Goal: Task Accomplishment & Management: Complete application form

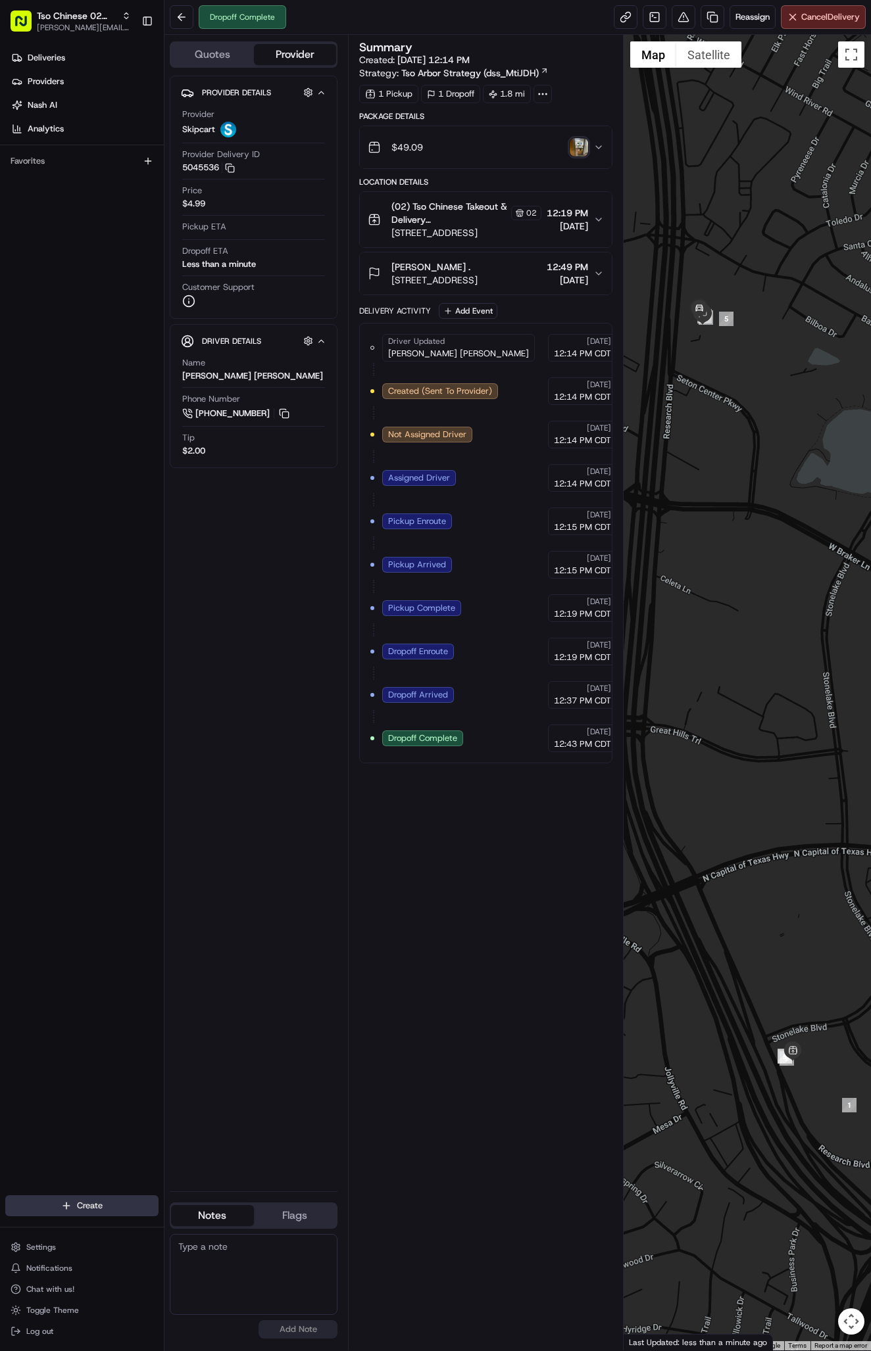
click at [78, 1197] on html "Tso Chinese 02 Arbor [PERSON_NAME][EMAIL_ADDRESS][DOMAIN_NAME] Toggle Sidebar D…" at bounding box center [435, 675] width 871 height 1351
click at [195, 1220] on link "Delivery" at bounding box center [237, 1230] width 147 height 24
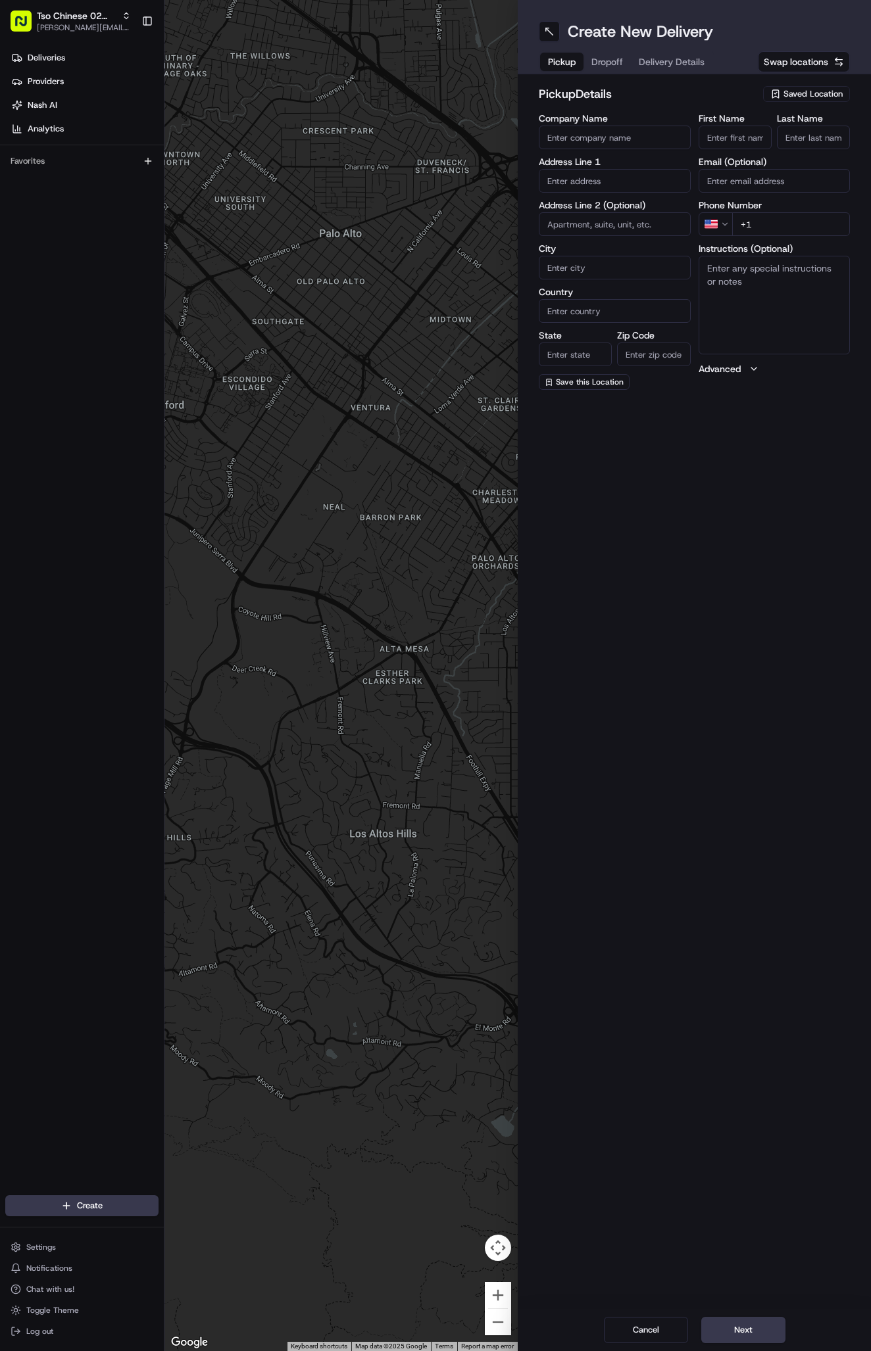
click at [793, 96] on span "Saved Location" at bounding box center [812, 94] width 59 height 12
click at [800, 145] on span "(02) Tso Chinese Takeout & Delivery [GEOGRAPHIC_DATA] (02)" at bounding box center [784, 149] width 162 height 24
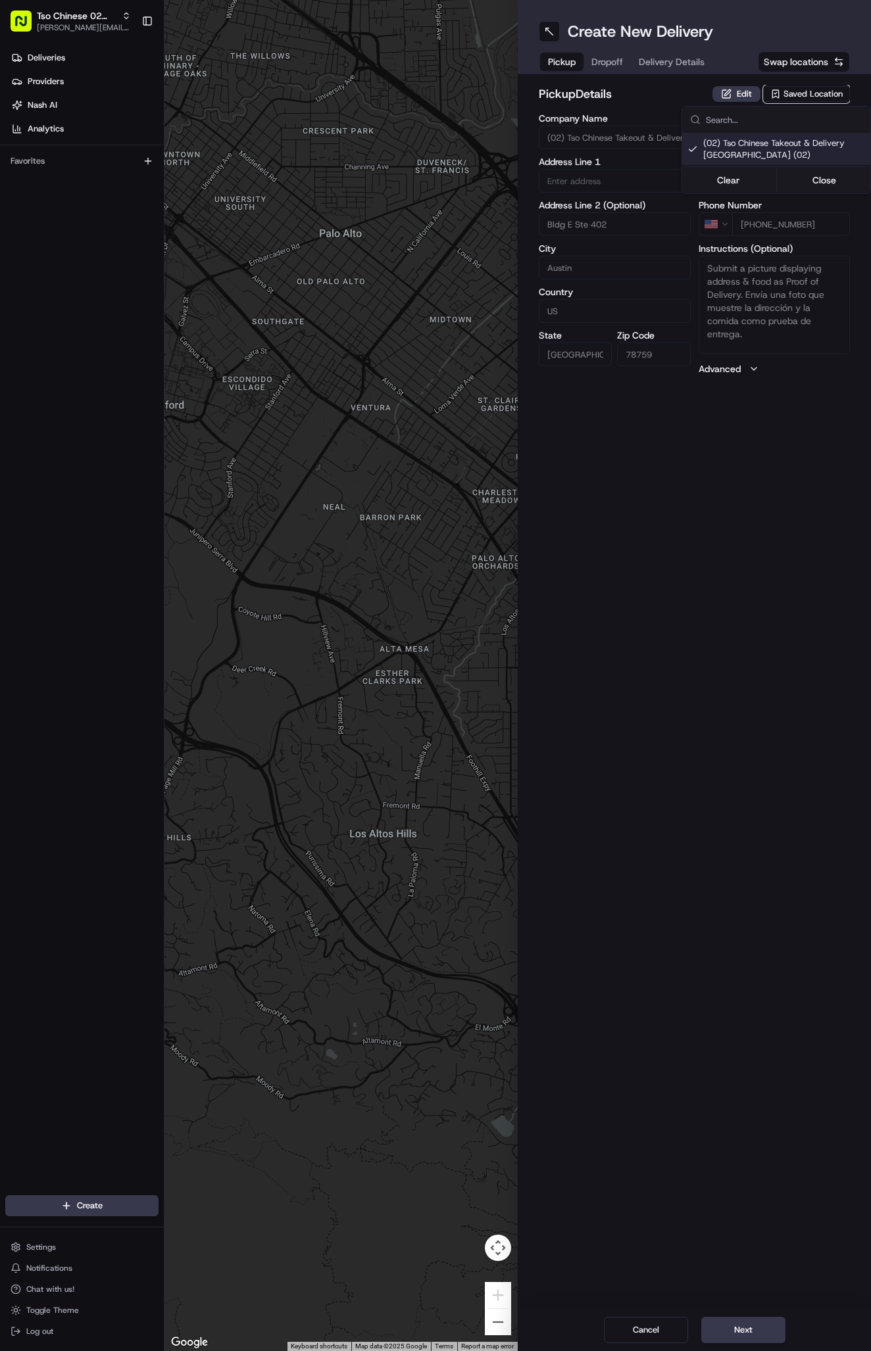
type input "(02) Tso Chinese Takeout & Delivery [GEOGRAPHIC_DATA]"
type input "Bldg E Ste 402"
type input "Austin"
type input "US"
type input "[GEOGRAPHIC_DATA]"
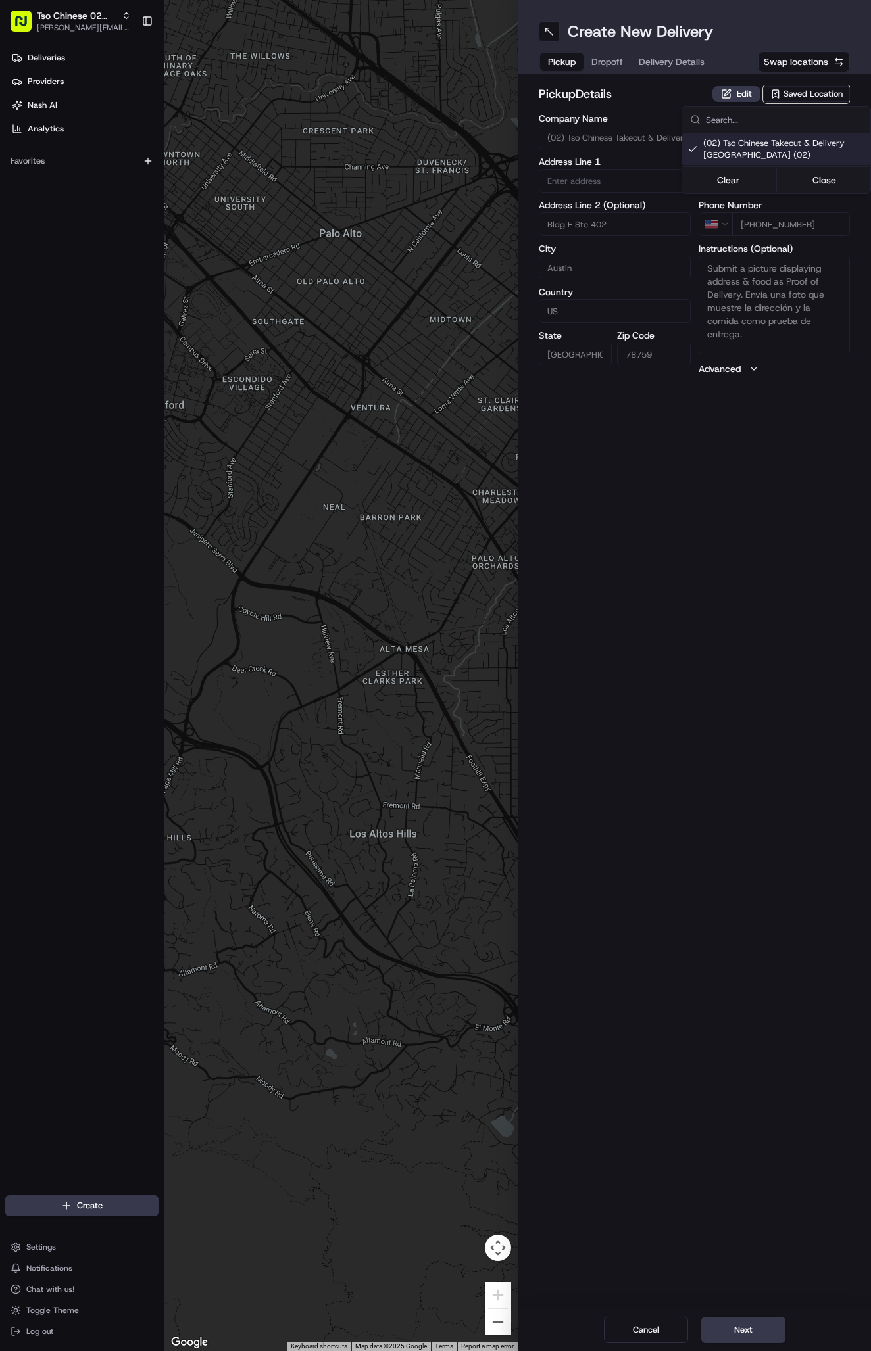
type input "78759"
type input "Tso Chinese"
type input "Arboretum Crossing Manager"
type input "[EMAIL_ADDRESS][DOMAIN_NAME]"
type input "[PHONE_NUMBER]"
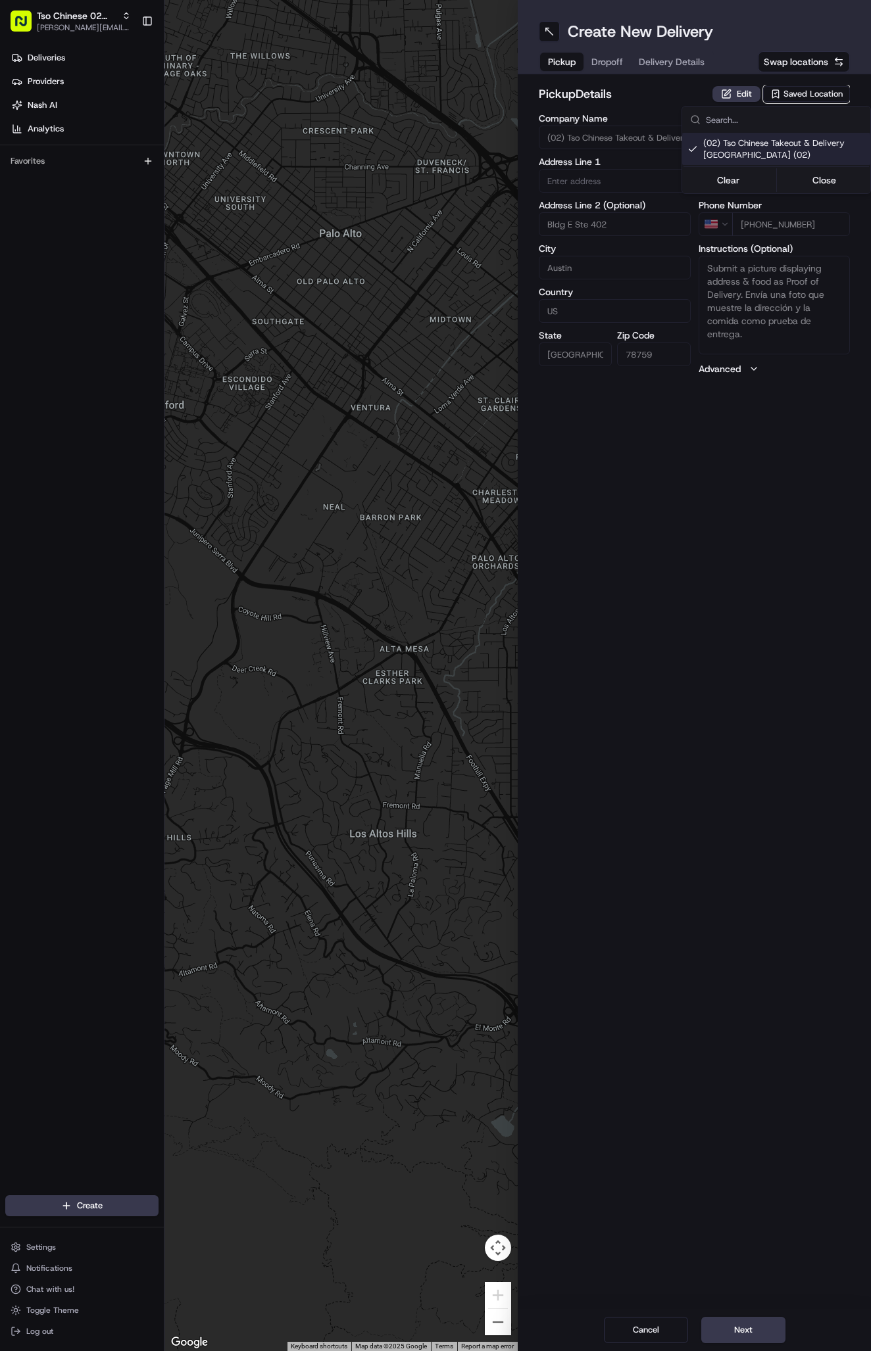
type textarea "Submit a picture displaying address & food as Proof of Delivery. Envía una foto…"
type input "[STREET_ADDRESS]"
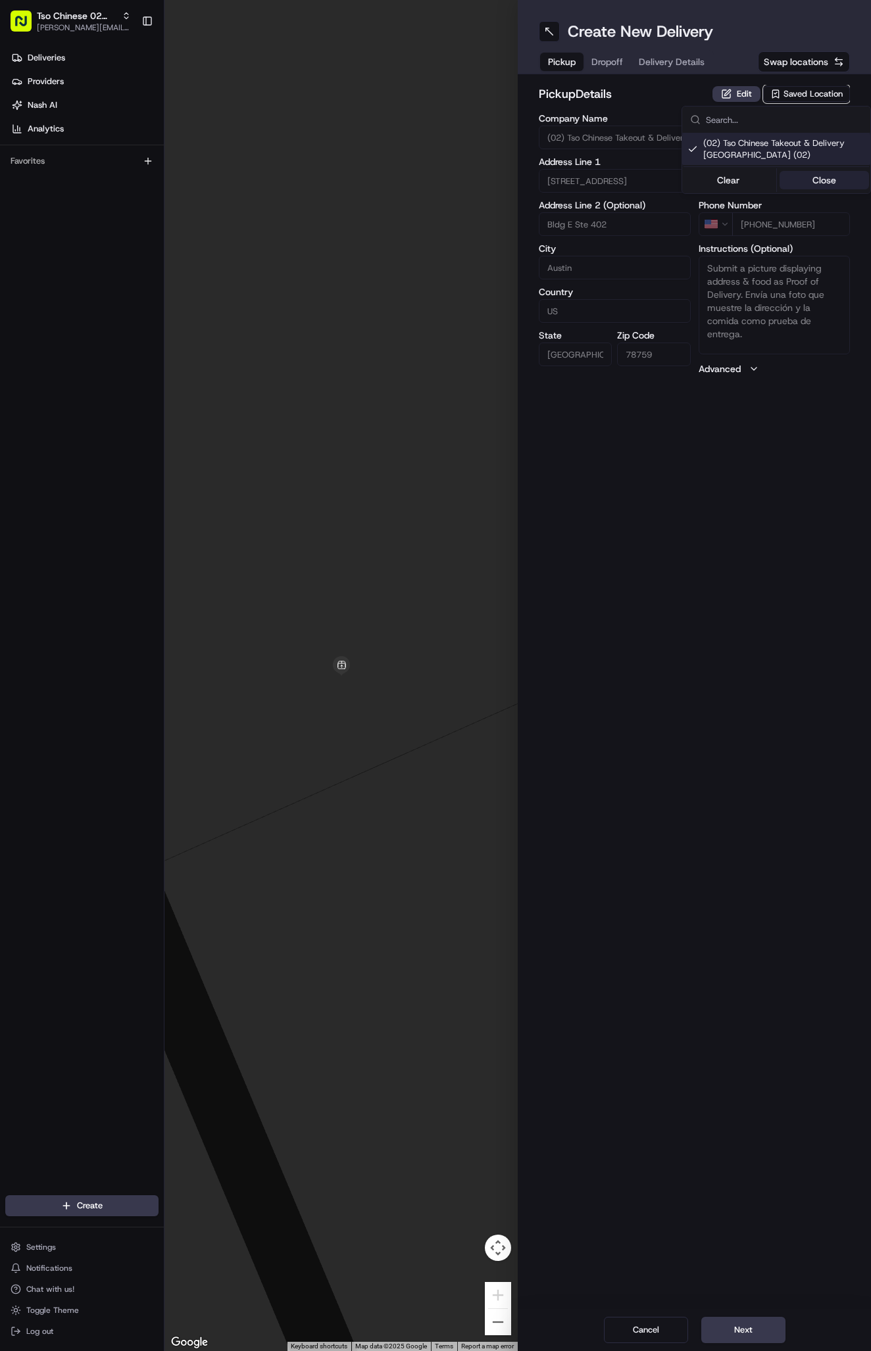
click at [813, 171] on button "Close" at bounding box center [824, 180] width 90 height 18
click at [685, 62] on span "Delivery Details" at bounding box center [671, 61] width 66 height 13
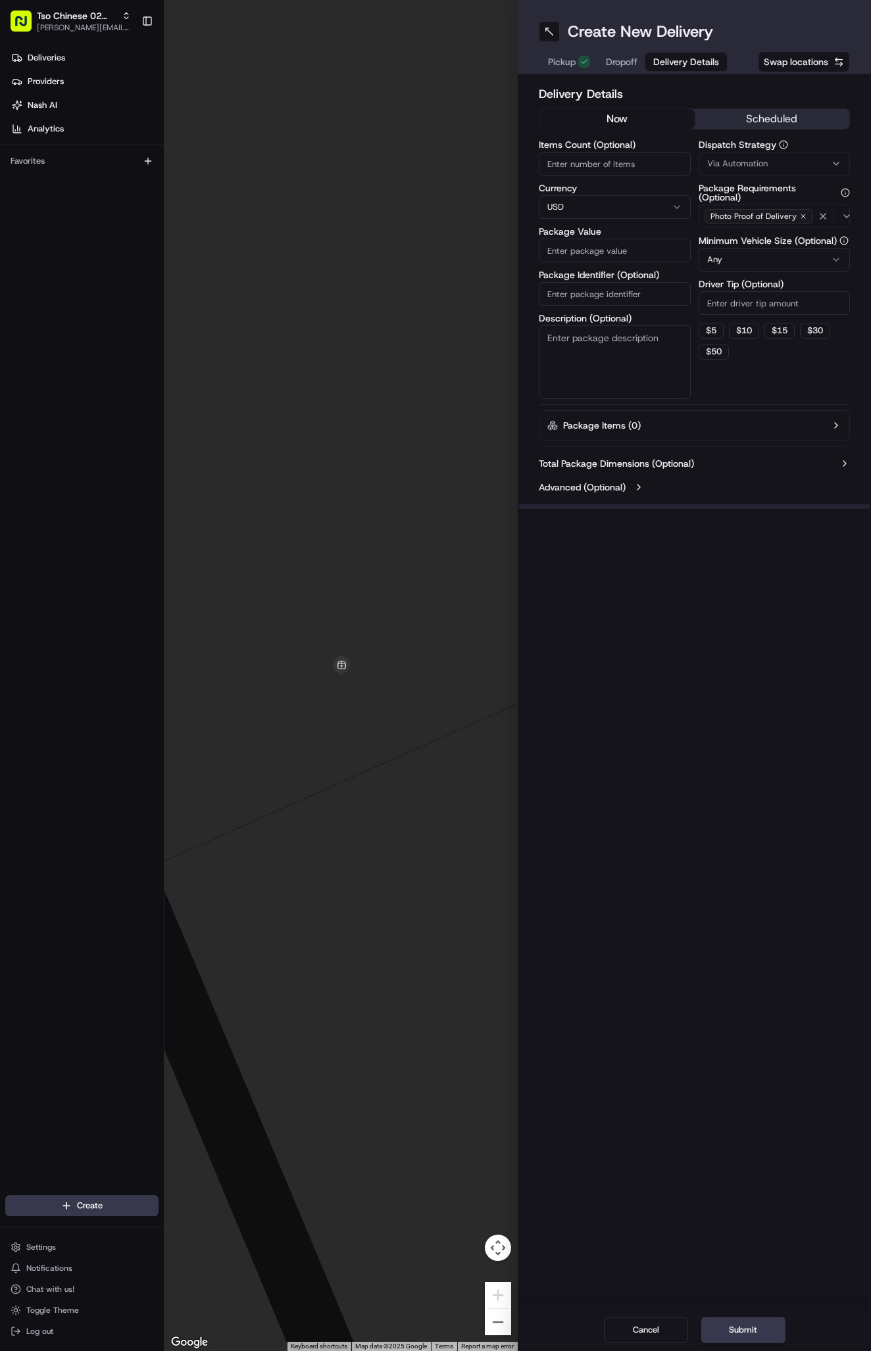
click at [732, 160] on span "Via Automation" at bounding box center [737, 164] width 60 height 12
click at [763, 245] on div "Tso Arbor Strategy" at bounding box center [776, 236] width 188 height 20
click at [819, 260] on button "Close" at bounding box center [824, 260] width 90 height 18
click at [767, 310] on input "Driver Tip (Optional)" at bounding box center [774, 303] width 152 height 24
type input "2"
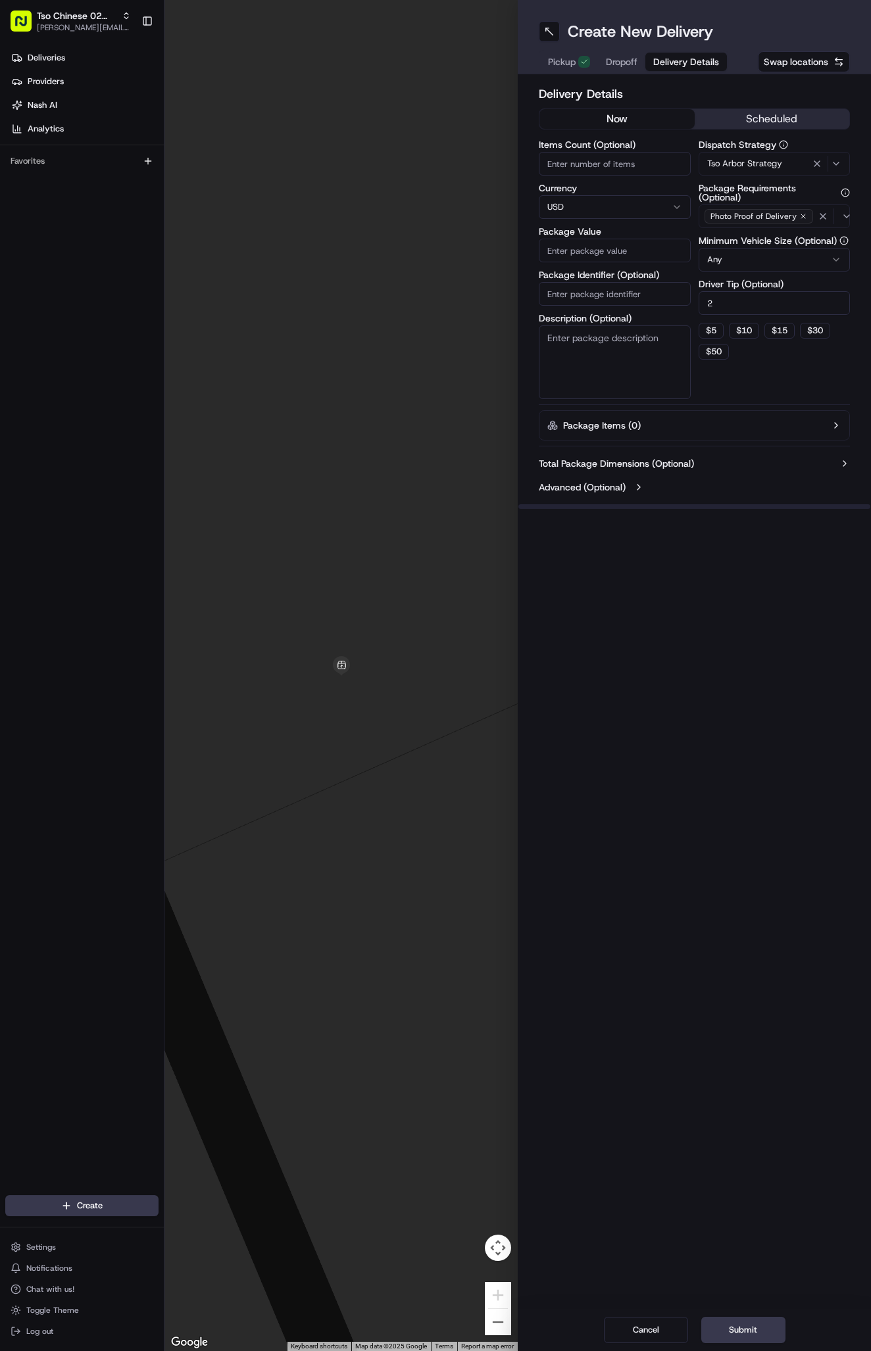
click at [604, 297] on input "Package Identifier (Optional)" at bounding box center [614, 294] width 152 height 24
type input "42.85"
click at [585, 289] on input "42.85" at bounding box center [614, 294] width 152 height 24
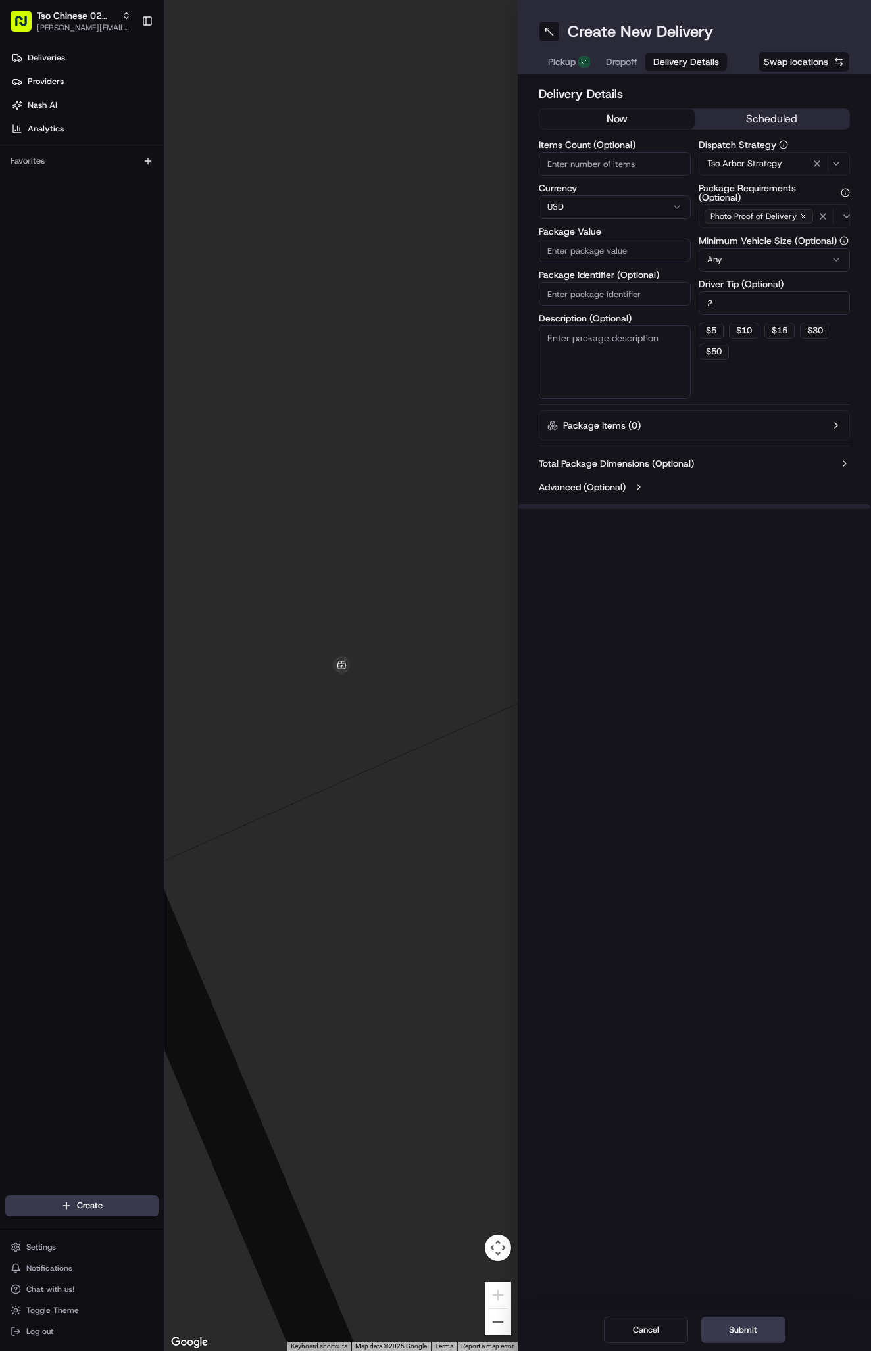
click at [579, 256] on input "Package Value" at bounding box center [614, 251] width 152 height 24
type input "42.85"
click at [591, 289] on input "Package Identifier (Optional)" at bounding box center [614, 294] width 152 height 24
paste input "VFC0DWA"
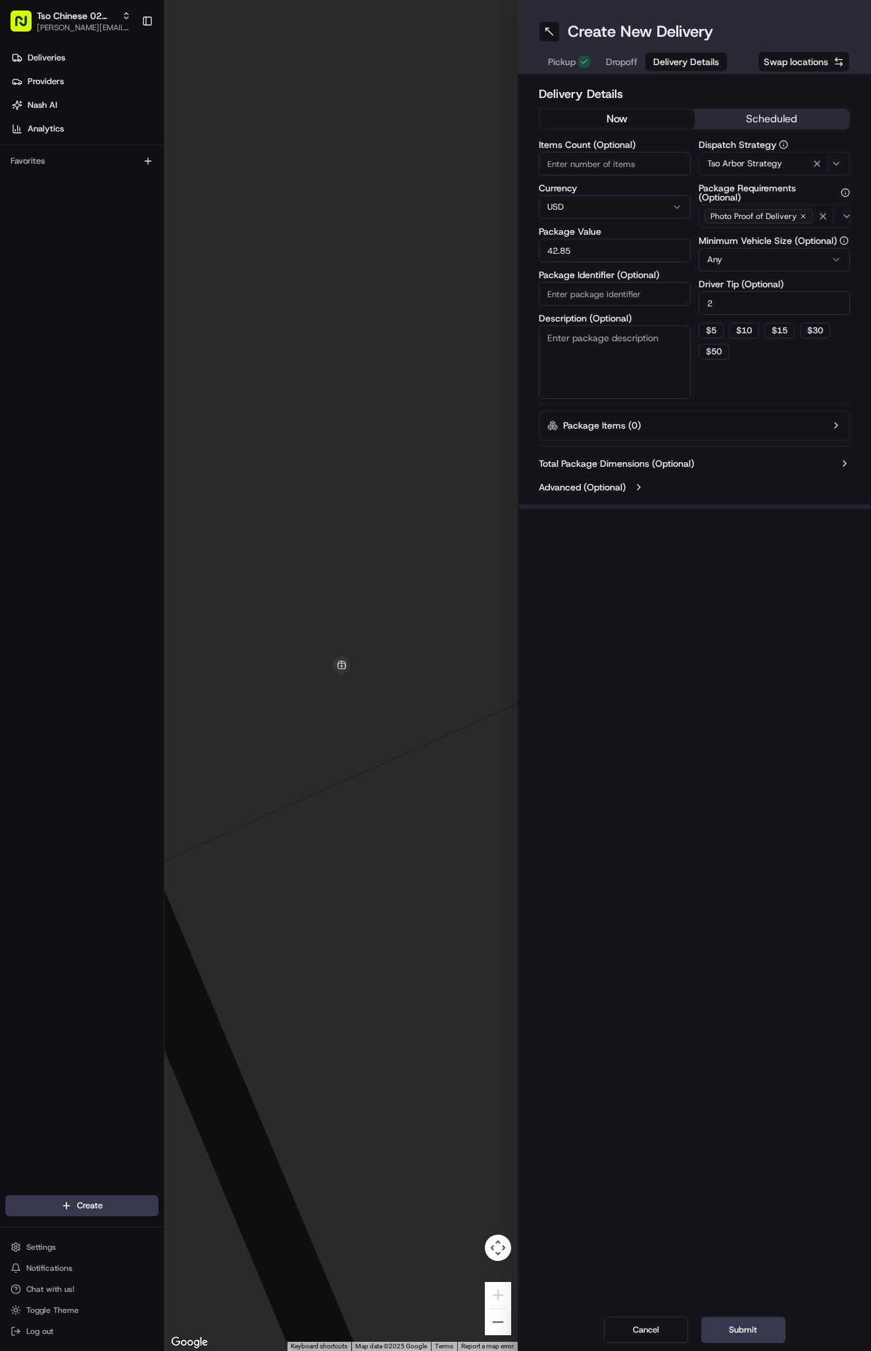
type input "VFC0DWA"
click at [624, 62] on span "Dropoff" at bounding box center [622, 61] width 32 height 13
click at [674, 57] on span "Delivery Details" at bounding box center [686, 61] width 66 height 13
click at [635, 59] on span "Dropoff" at bounding box center [622, 61] width 32 height 13
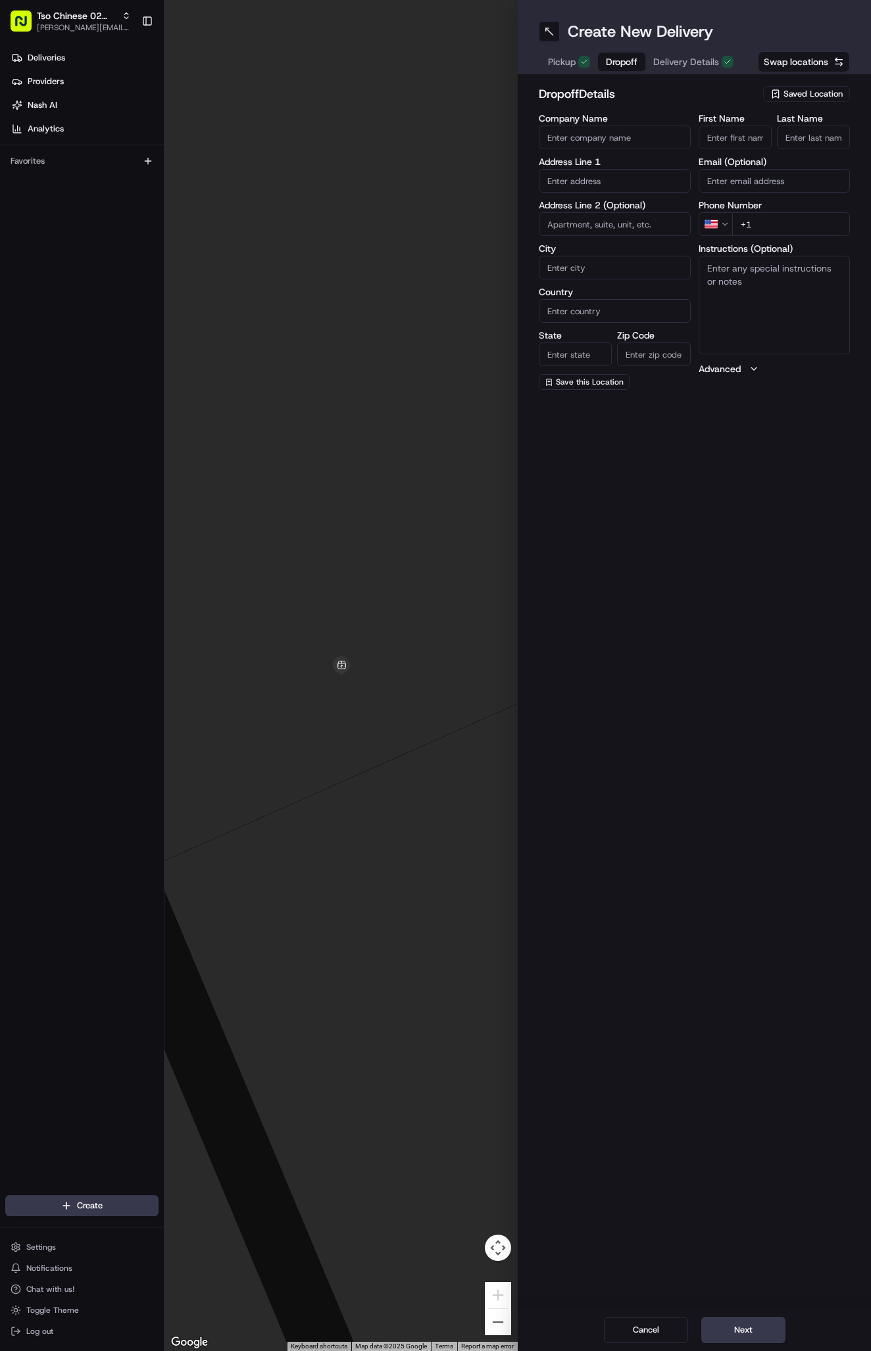
click at [740, 134] on input "First Name" at bounding box center [734, 138] width 73 height 24
paste input "Anayeli Jaimes"
type input "Anayeli Jaimes"
type input "."
click at [787, 224] on input "+1" at bounding box center [791, 224] width 118 height 24
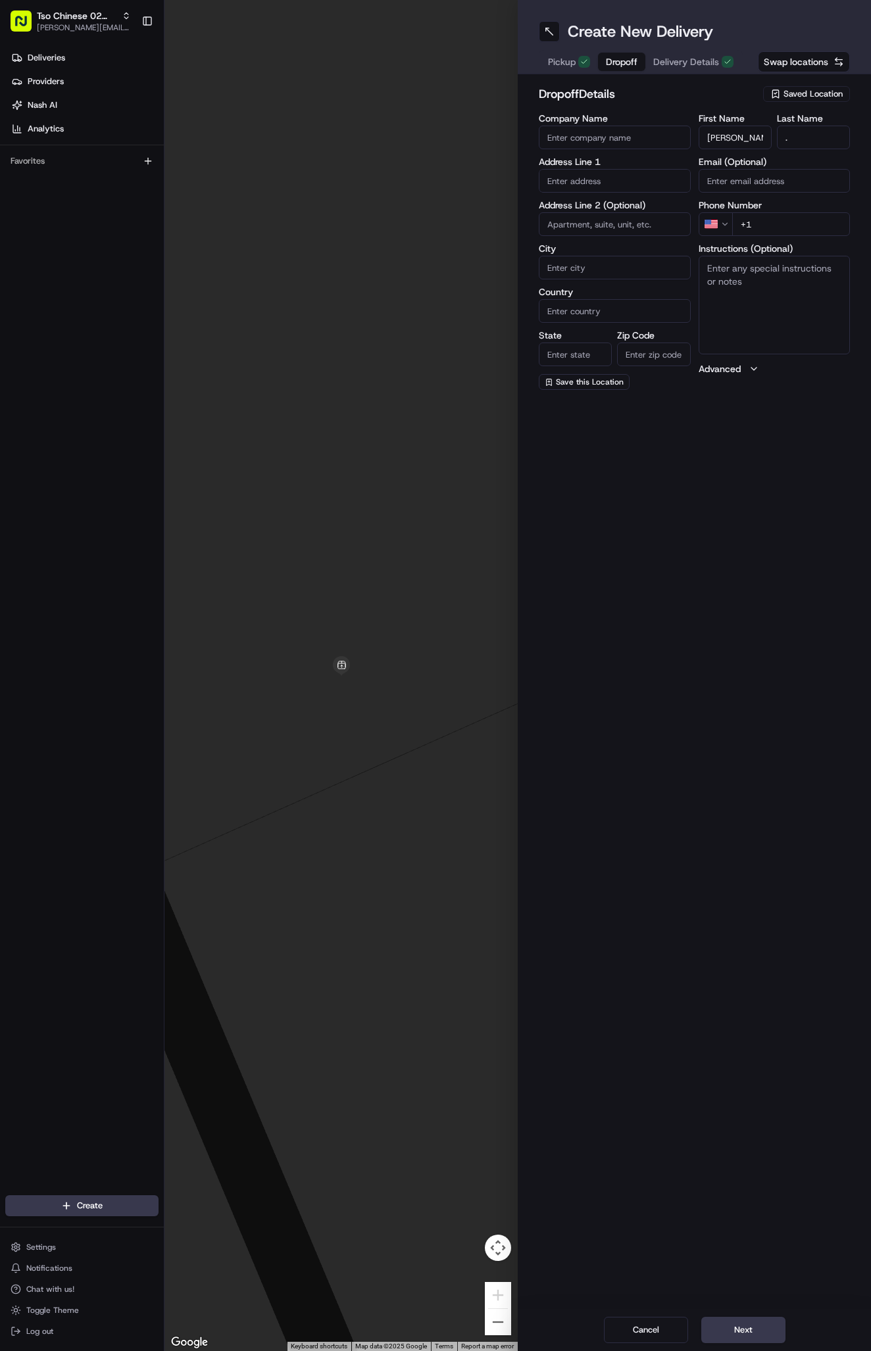
click at [786, 222] on input "+1" at bounding box center [791, 224] width 118 height 24
paste input "512 566 8183"
type input "+1 512 566 8183"
paste input "1044 Norwood Park Blvd, Austin, TX 78753-6611, United States"
click at [639, 202] on div "1044 Norwood Park Boulevard, Austin, TX" at bounding box center [614, 215] width 145 height 32
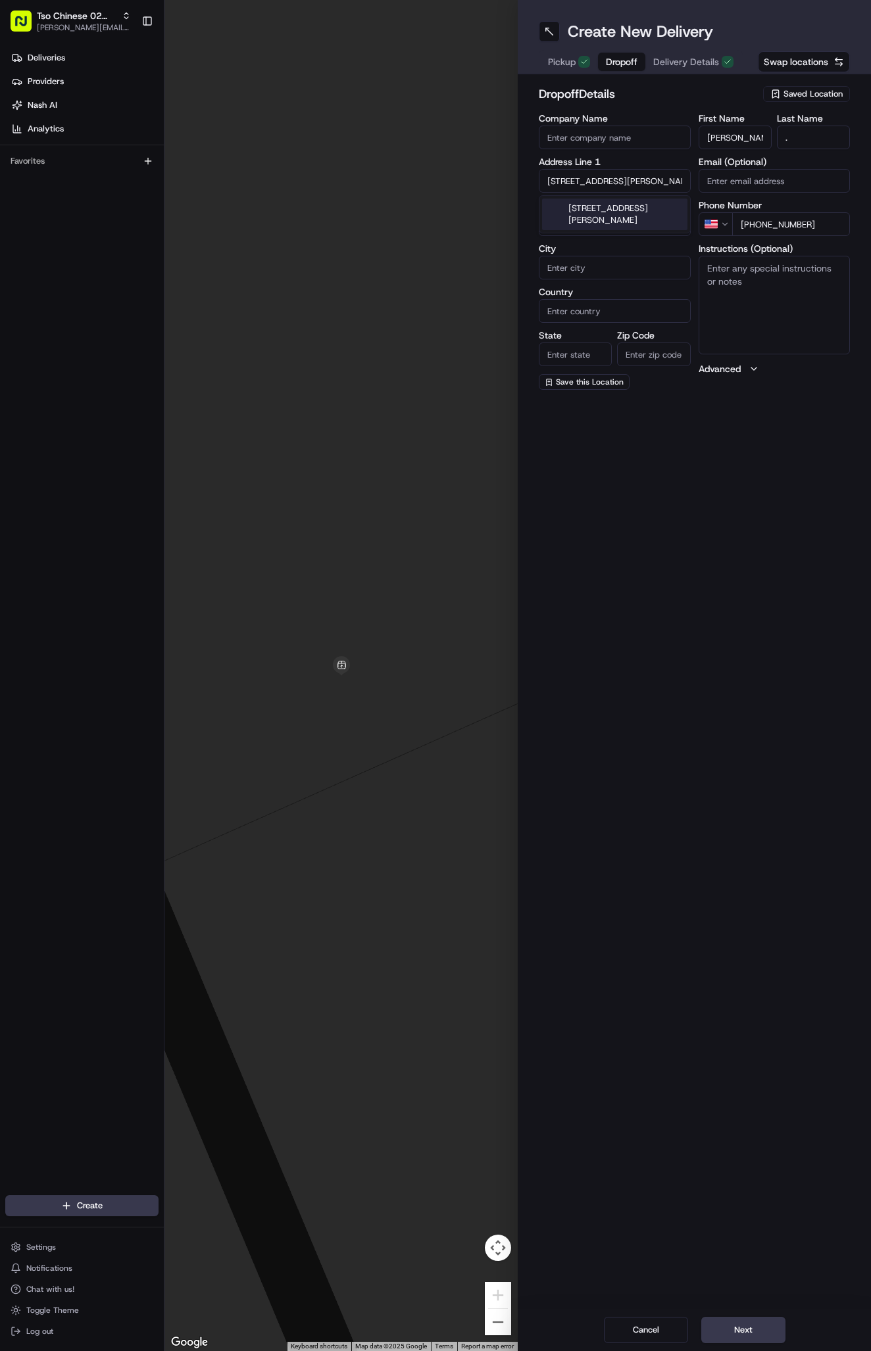
type input "1044 Norwood Park Blvd, Austin, TX 78753, USA"
type input "Austin"
type input "[GEOGRAPHIC_DATA]"
type input "78753"
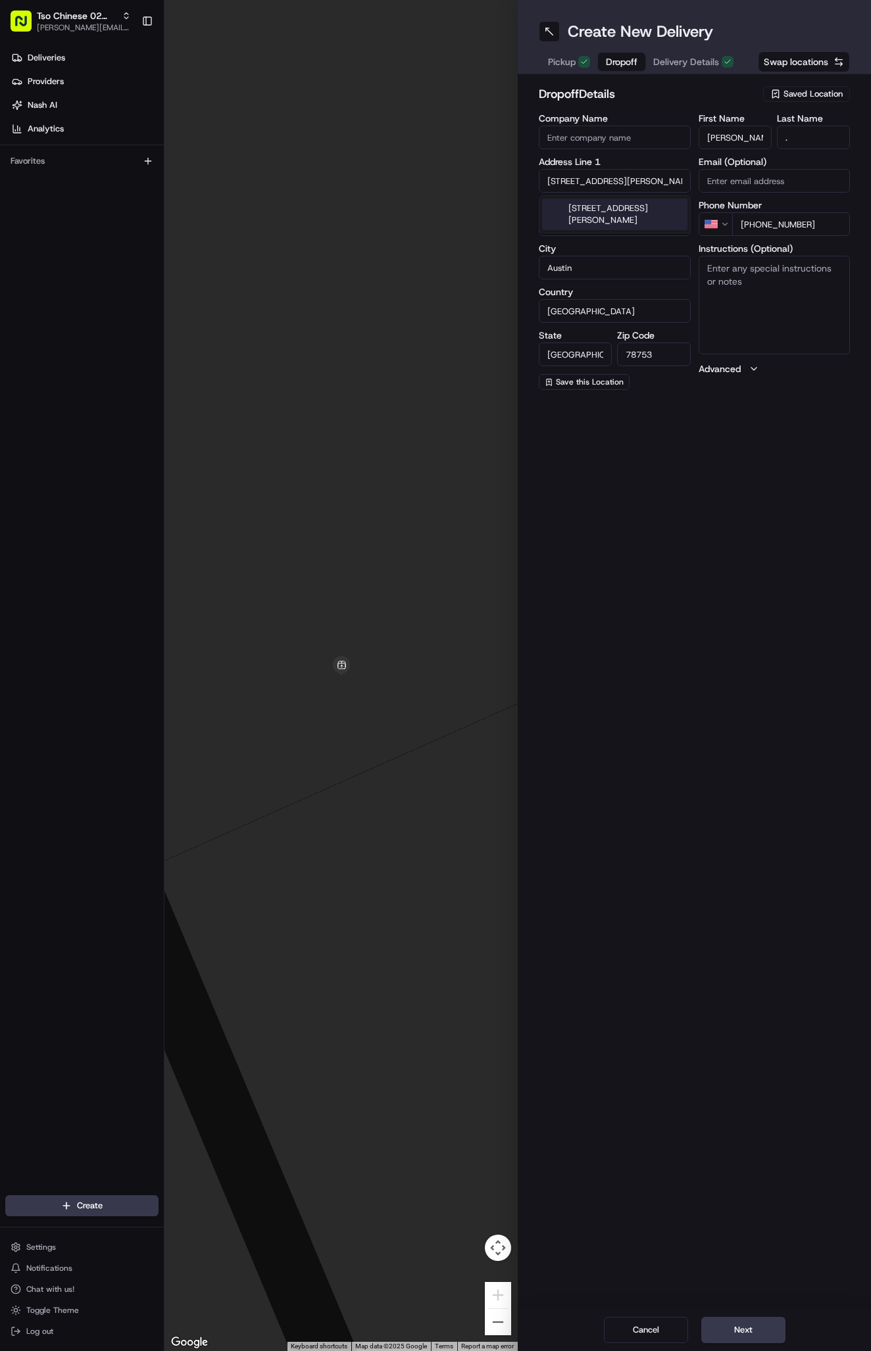
type input "1044 Norwood Park Boulevard"
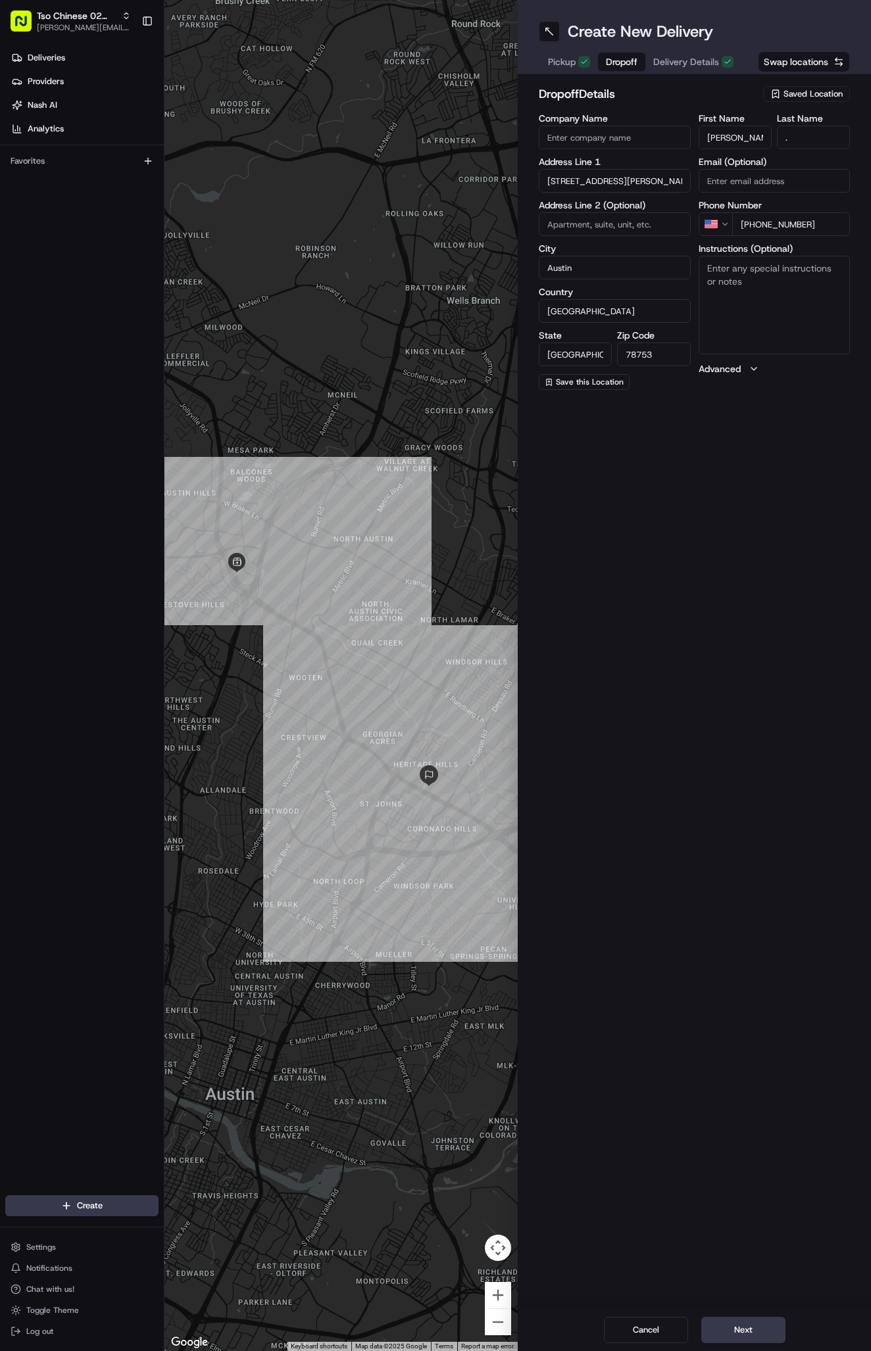
paste input "APT 4305"
type input "APT 4305"
click at [728, 291] on textarea "Instructions (Optional)" at bounding box center [774, 305] width 152 height 99
paste textarea "APT 4305"
type textarea "APT 4305"
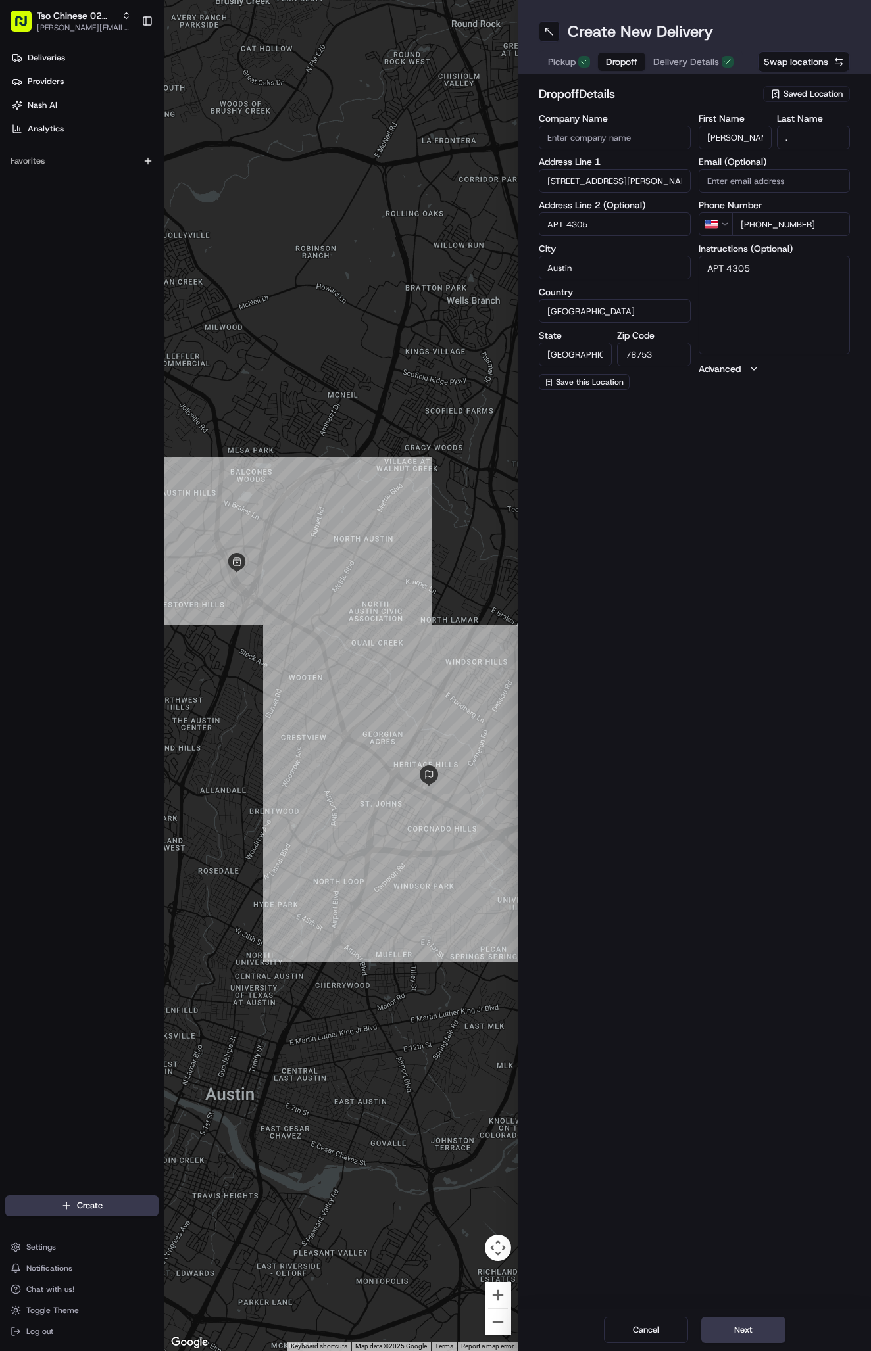
click at [745, 1325] on button "Next" at bounding box center [743, 1330] width 84 height 26
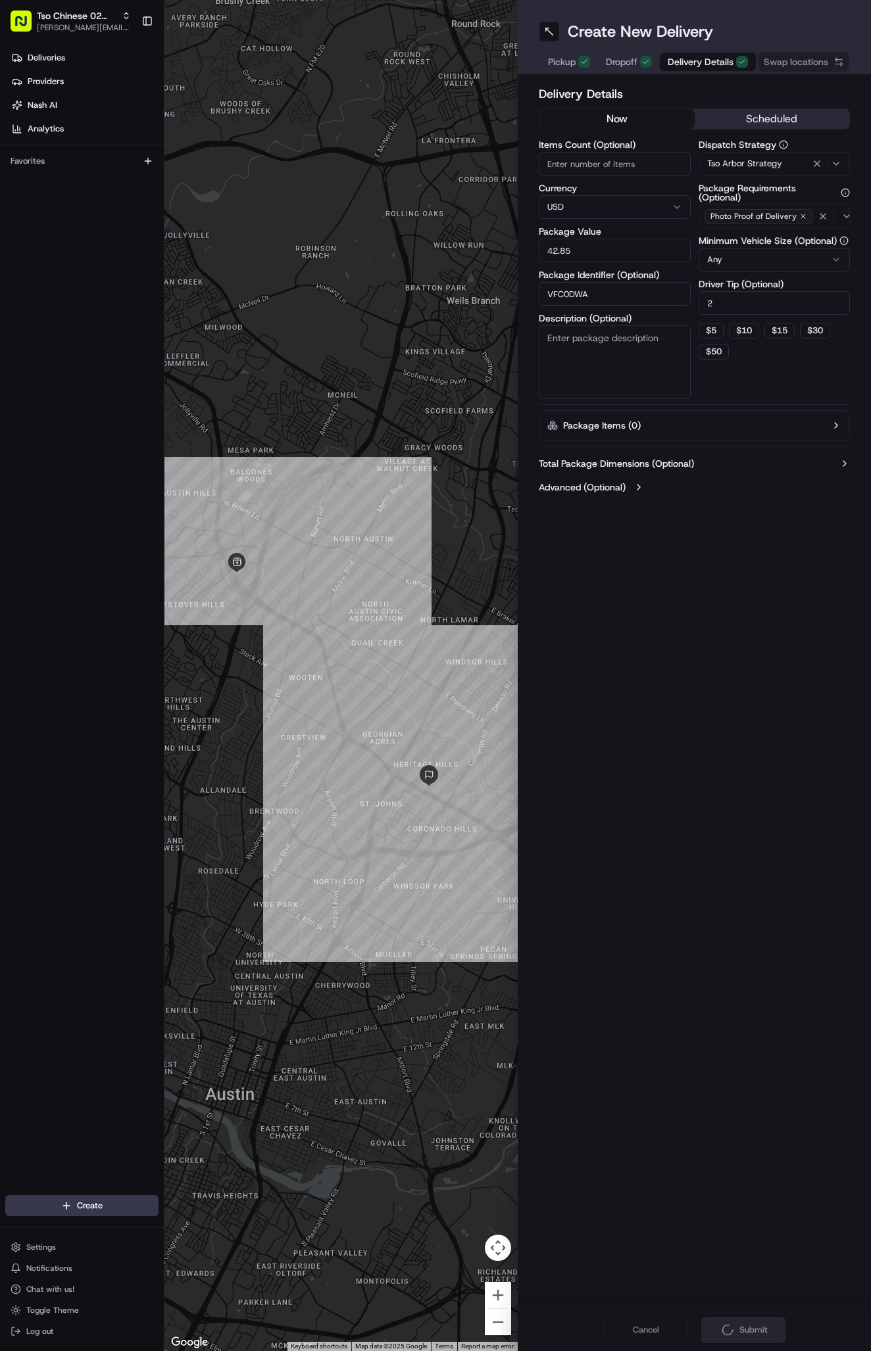
click at [745, 1325] on div "Cancel Submit" at bounding box center [693, 1330] width 353 height 42
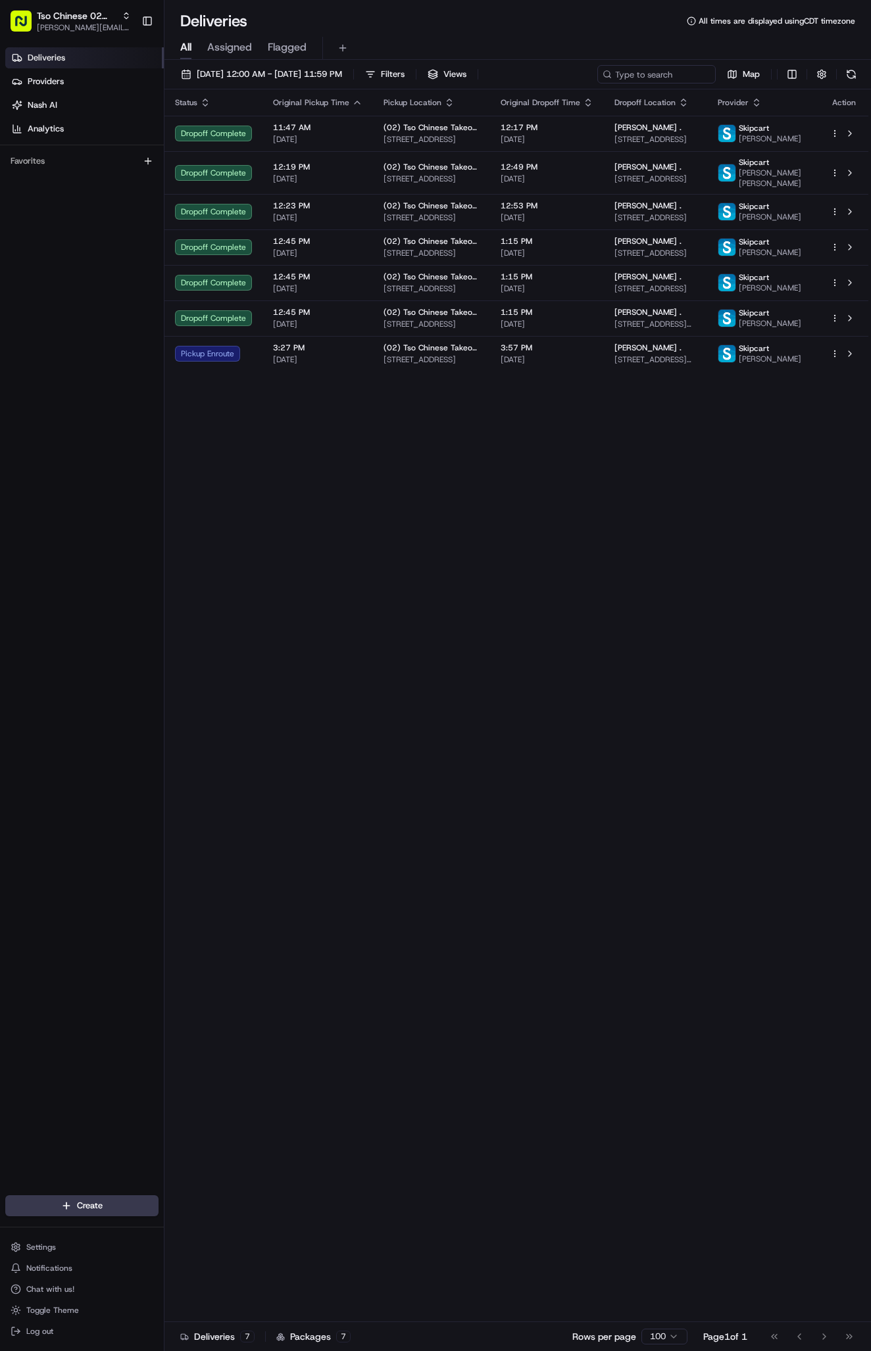
click at [525, 371] on td "3:57 PM 08/21/2025" at bounding box center [547, 354] width 114 height 36
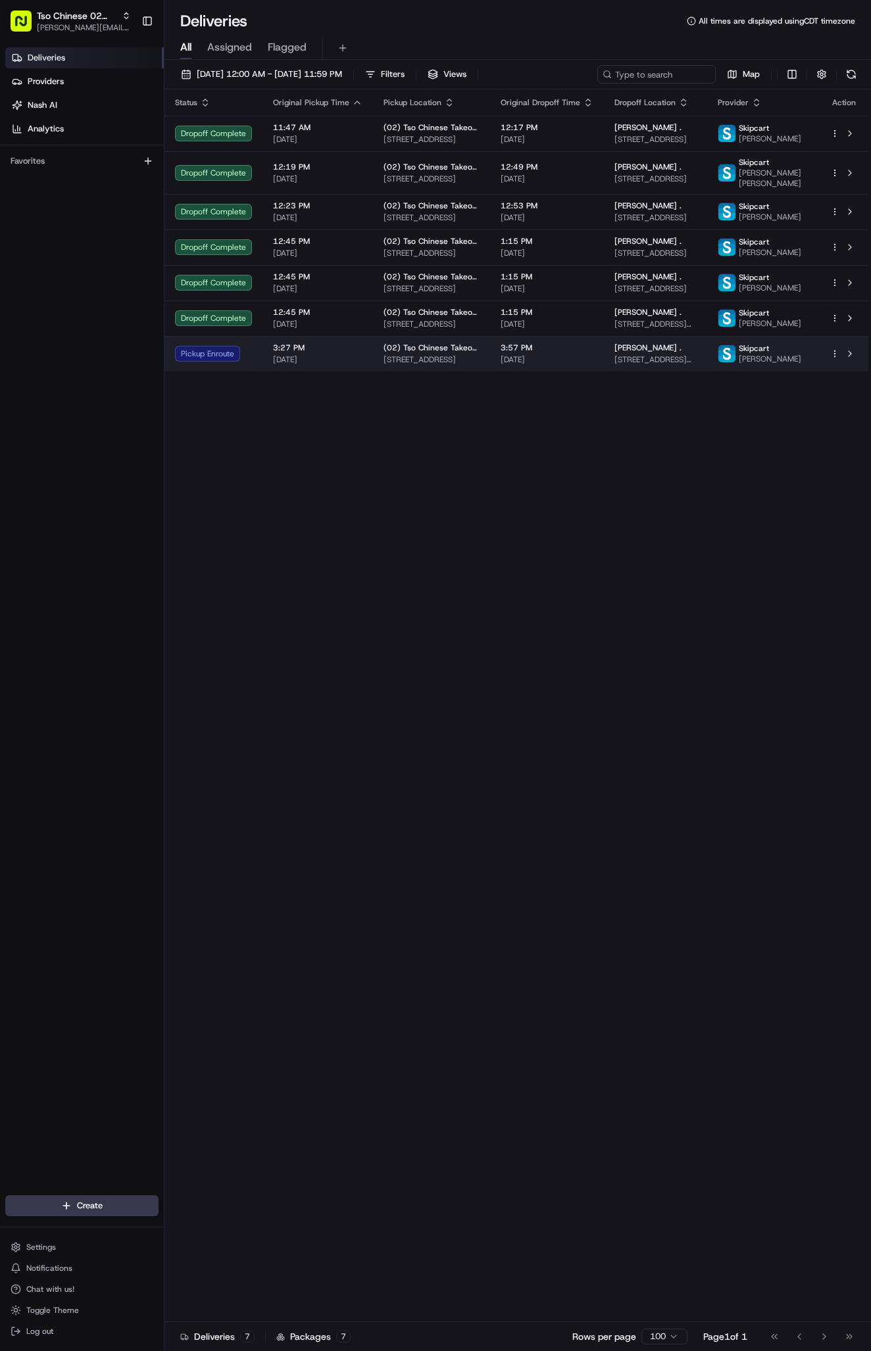
click at [416, 353] on span "(02) Tso Chinese Takeout & Delivery [GEOGRAPHIC_DATA]" at bounding box center [431, 348] width 96 height 11
click at [664, 353] on span "Anayeli Jaimes ." at bounding box center [647, 348] width 67 height 11
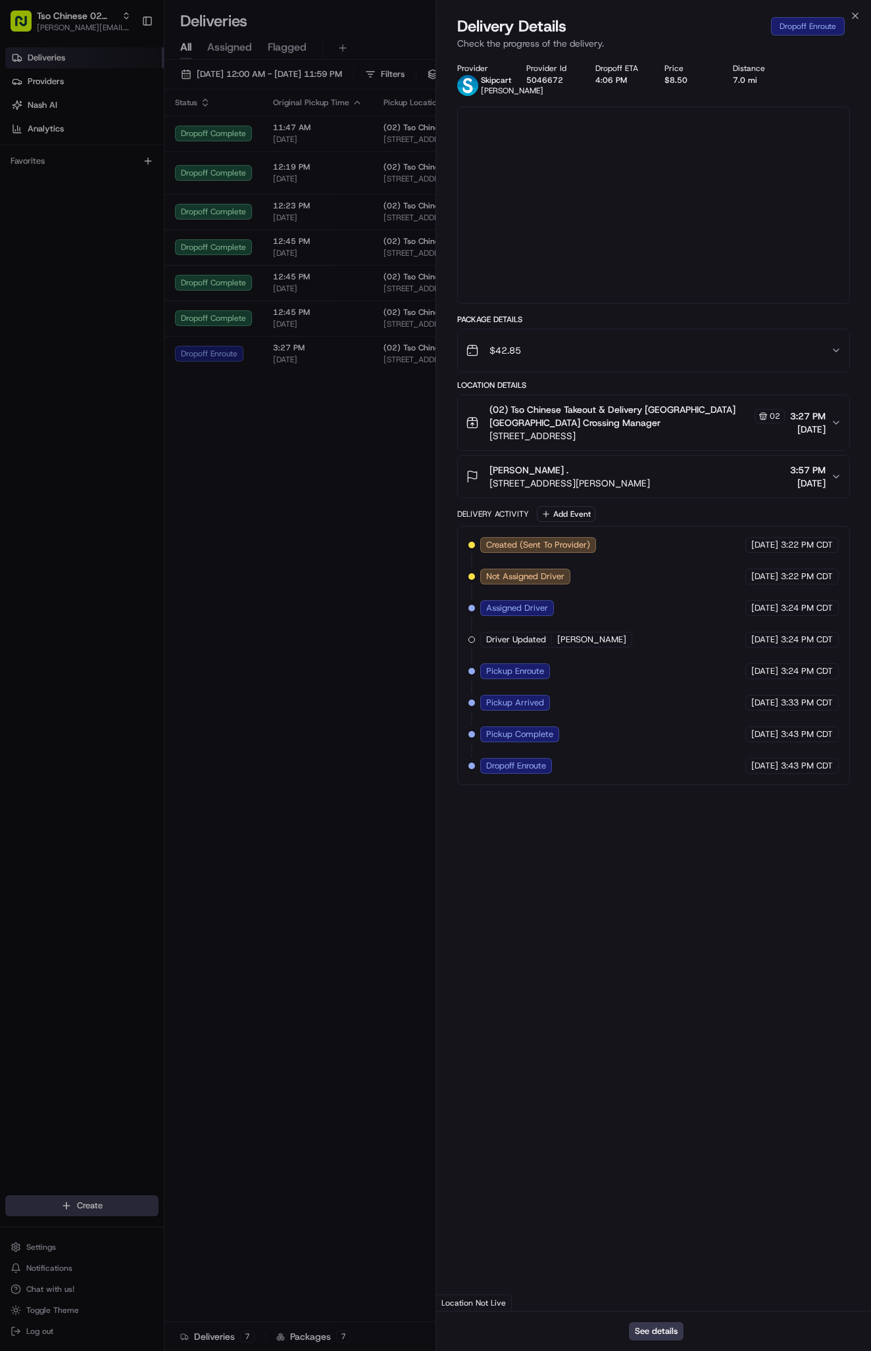
click at [664, 391] on div at bounding box center [435, 675] width 871 height 1351
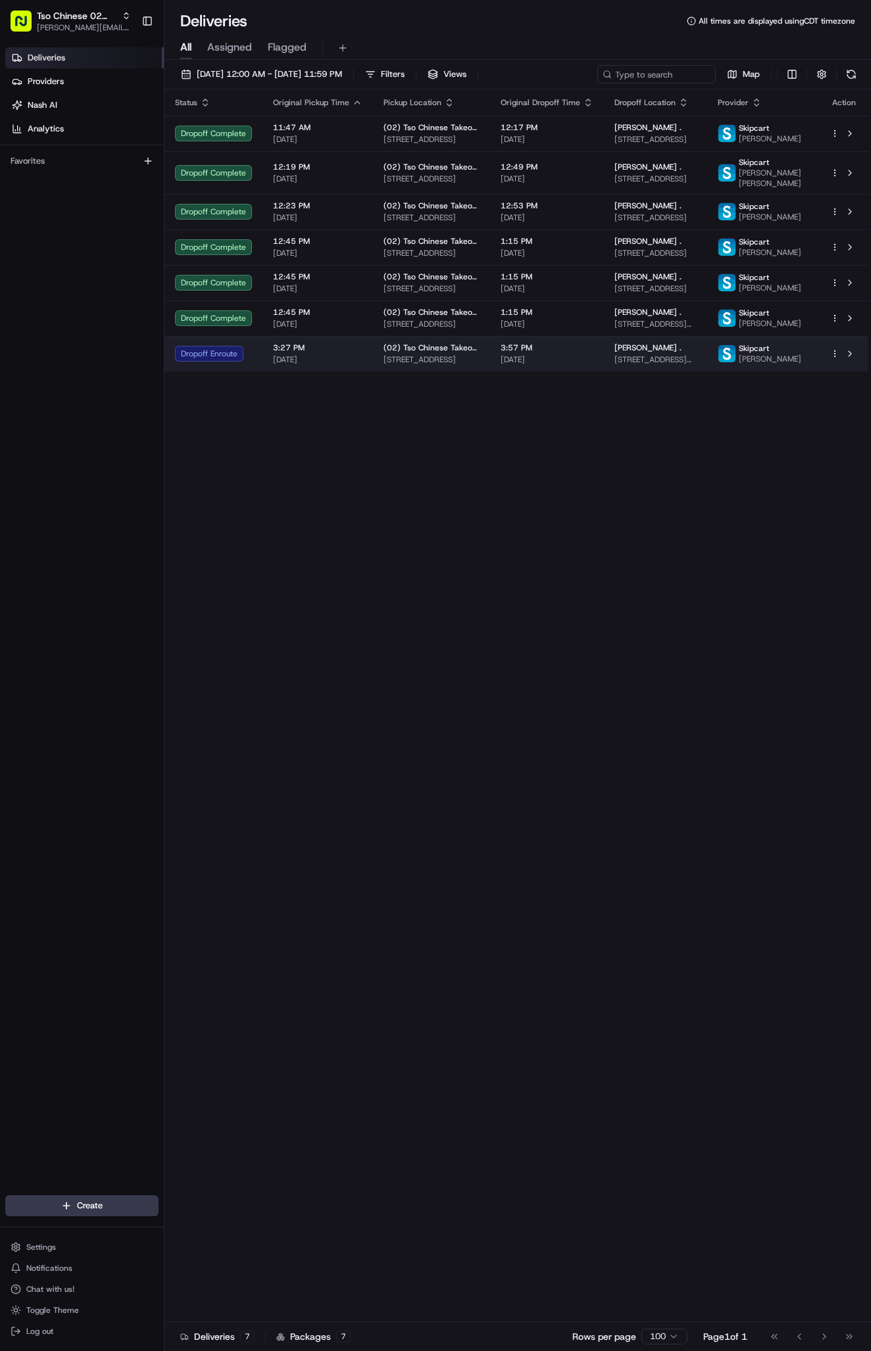
click at [406, 365] on span "[STREET_ADDRESS]" at bounding box center [431, 359] width 96 height 11
click at [416, 365] on span "[STREET_ADDRESS]" at bounding box center [431, 359] width 96 height 11
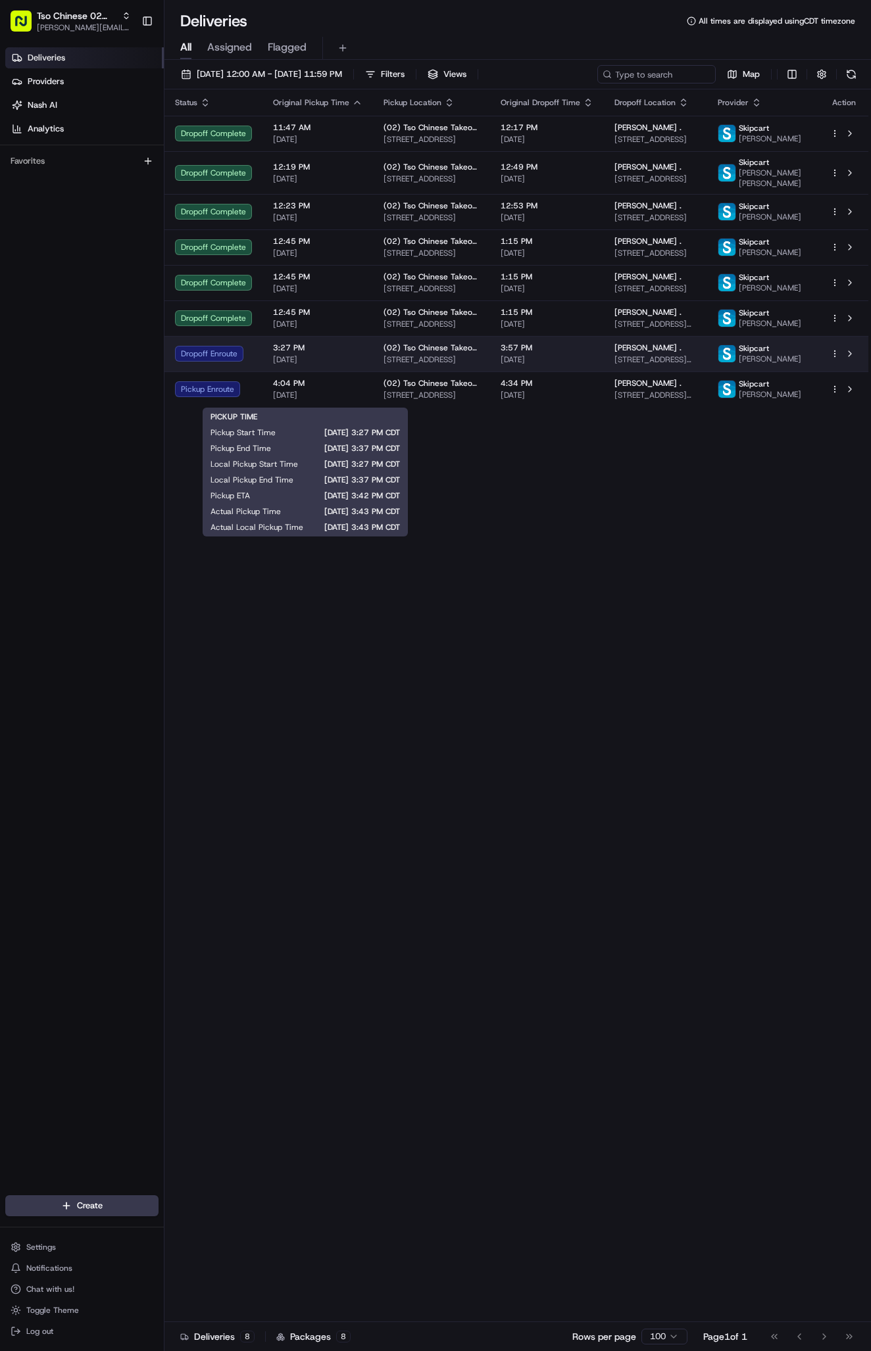
click at [322, 365] on span "[DATE]" at bounding box center [317, 359] width 89 height 11
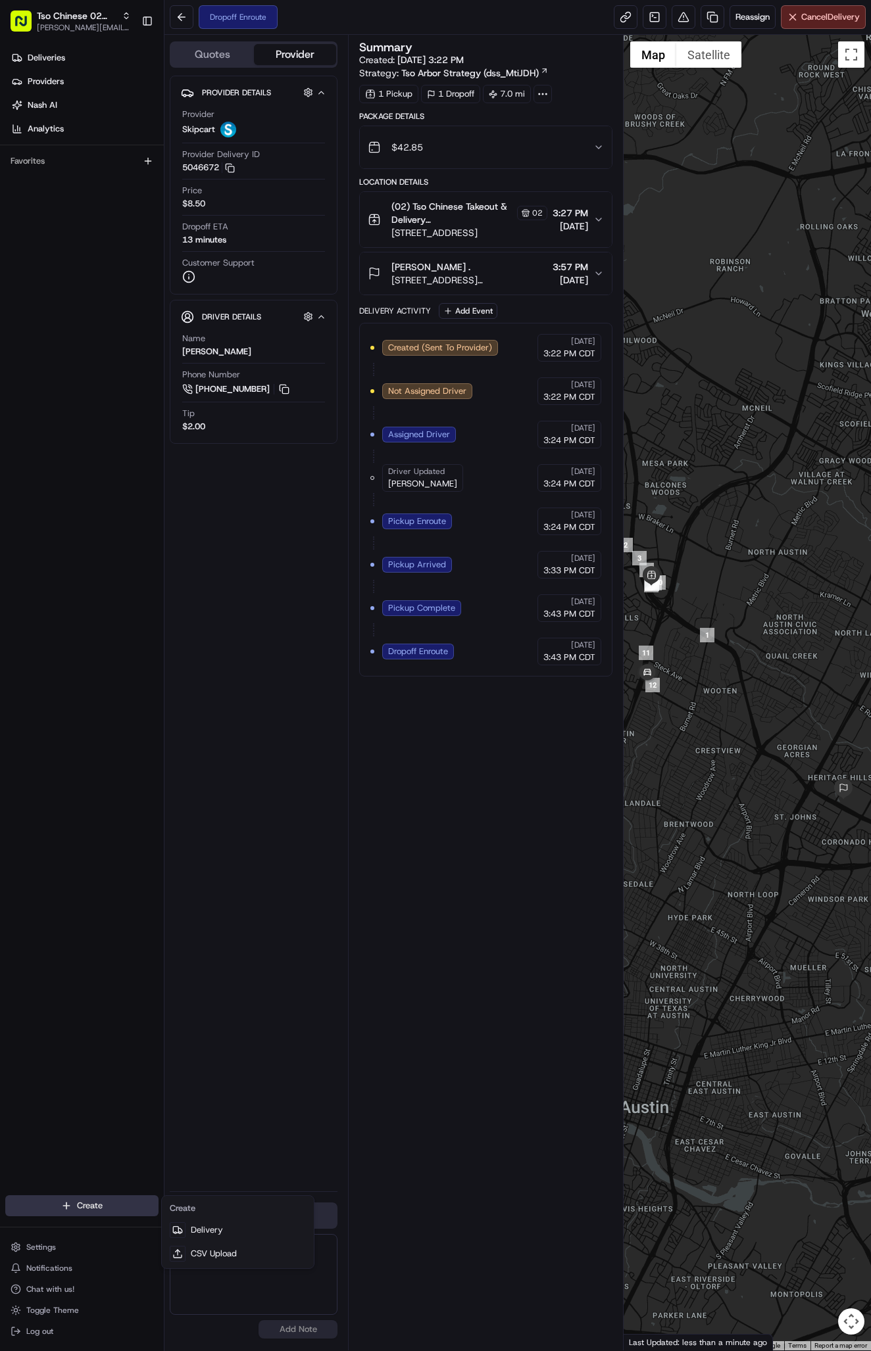
click at [107, 1202] on html "Tso Chinese 02 Arbor antonia@tsochinese.com Toggle Sidebar Deliveries Providers…" at bounding box center [435, 675] width 871 height 1351
click at [197, 1223] on link "Delivery" at bounding box center [237, 1230] width 147 height 24
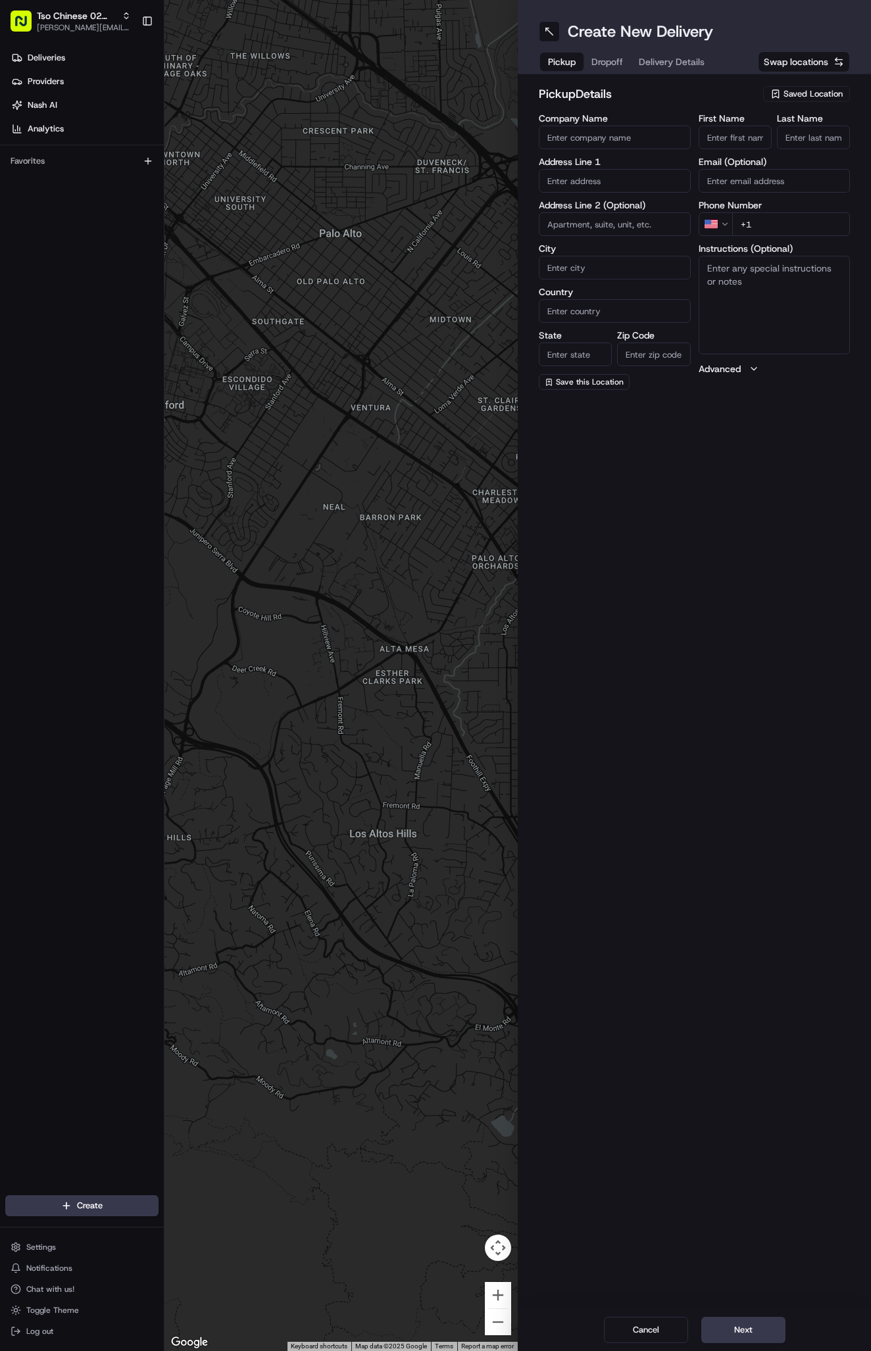
click at [801, 100] on div "Saved Location" at bounding box center [806, 94] width 87 height 16
click at [809, 145] on span "(02) Tso Chinese Takeout & Delivery [GEOGRAPHIC_DATA] (02)" at bounding box center [784, 149] width 162 height 24
type input "(02) Tso Chinese Takeout & Delivery [GEOGRAPHIC_DATA]"
type input "Bldg E Ste 402"
type input "Austin"
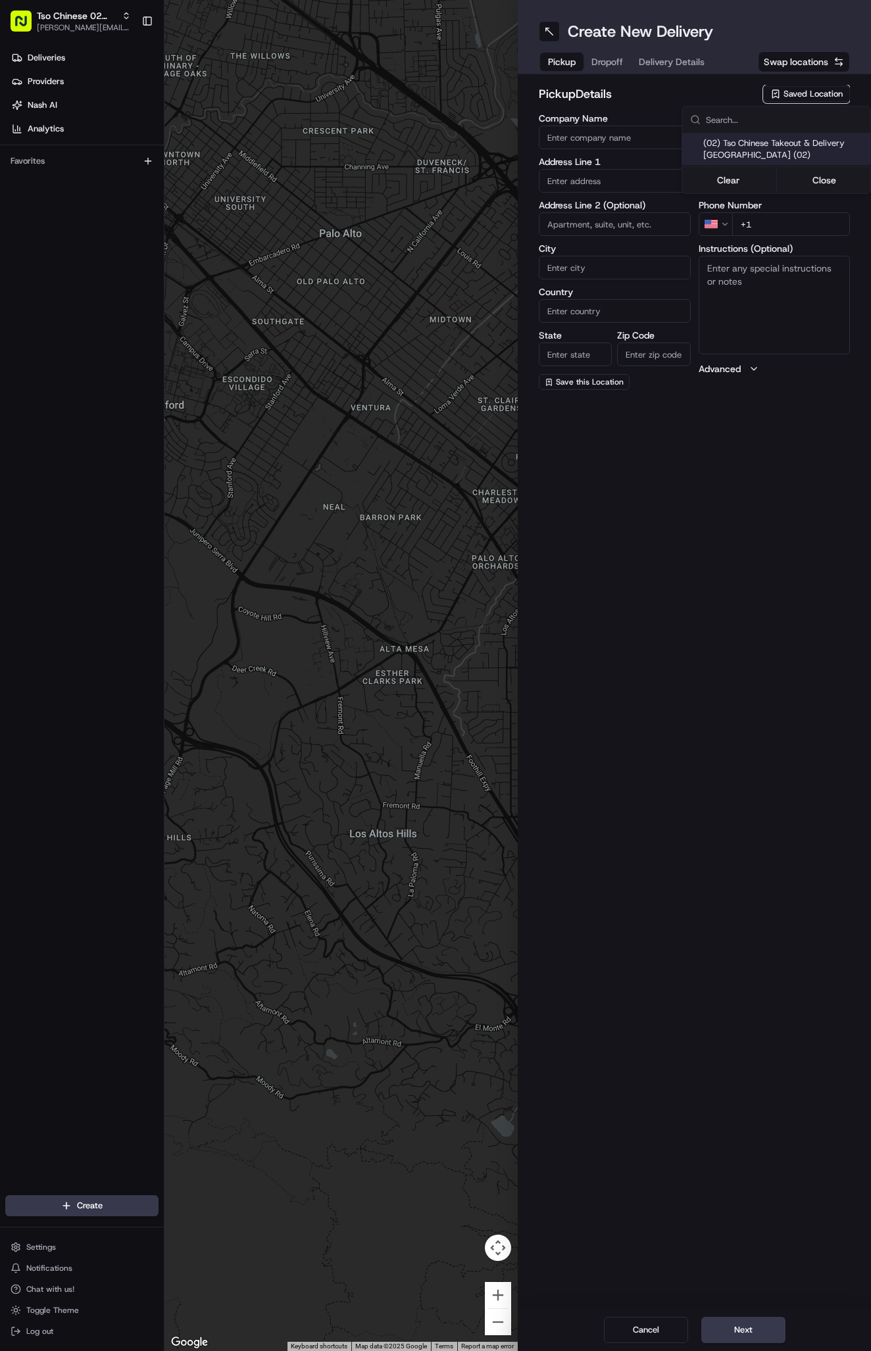
type input "US"
type input "[GEOGRAPHIC_DATA]"
type input "78759"
type input "Tso Chinese"
type input "Arboretum Crossing Manager"
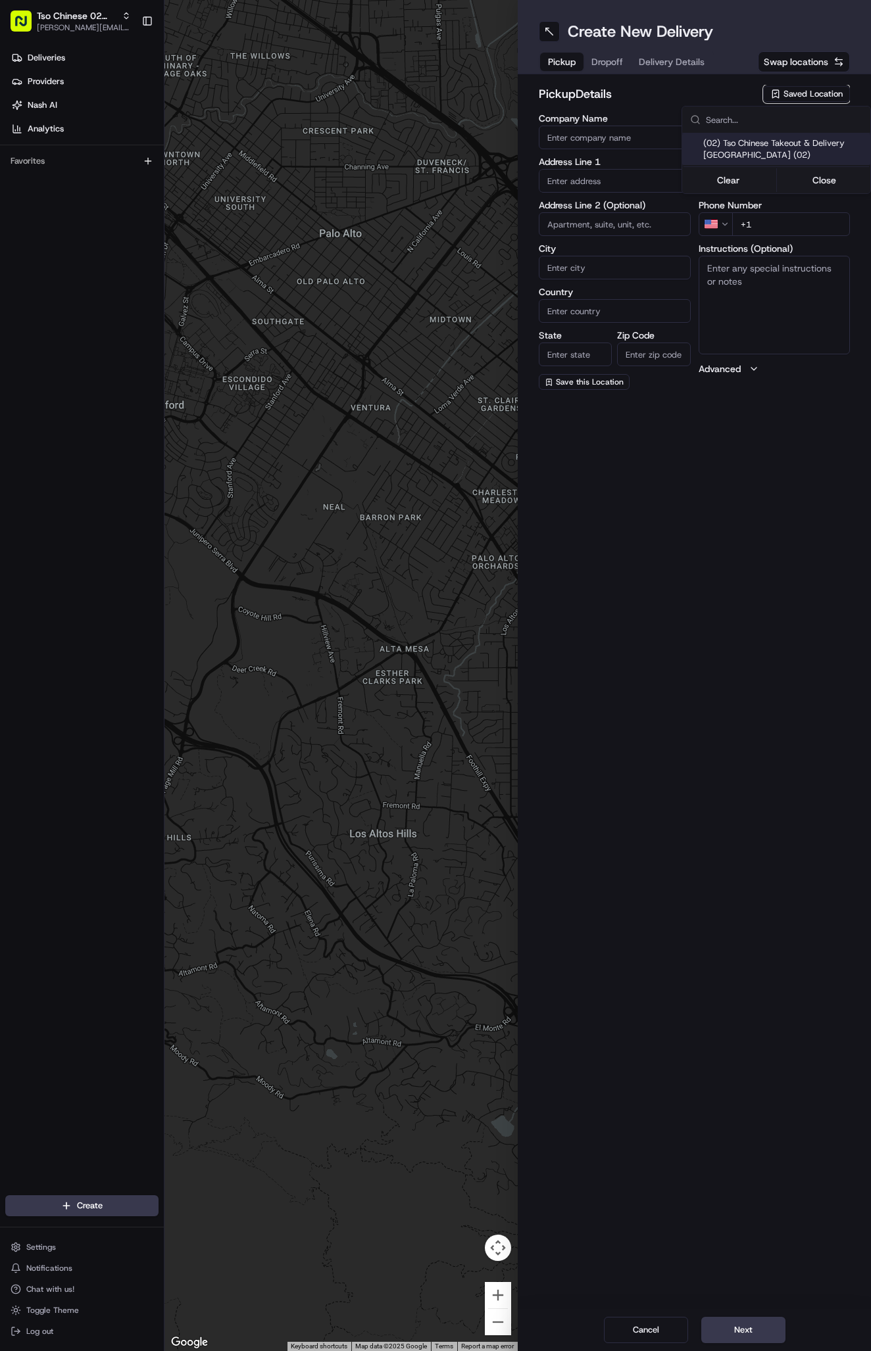
type input "[EMAIL_ADDRESS][DOMAIN_NAME]"
type input "[PHONE_NUMBER]"
type textarea "Submit a picture displaying address & food as Proof of Delivery. Envía una foto…"
type input "[STREET_ADDRESS]"
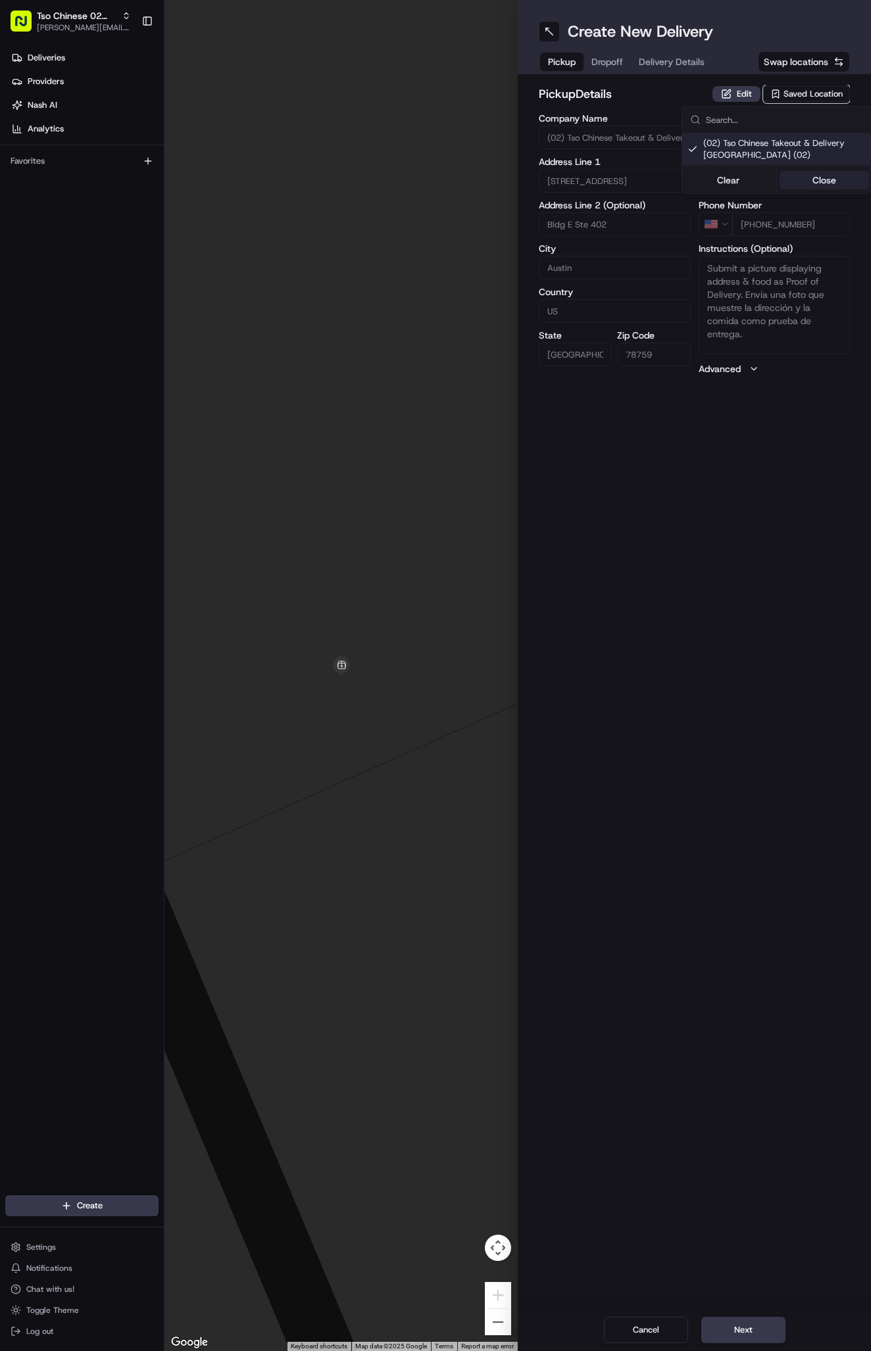
click at [815, 171] on button "Close" at bounding box center [824, 180] width 90 height 18
click at [694, 57] on span "Delivery Details" at bounding box center [671, 61] width 66 height 13
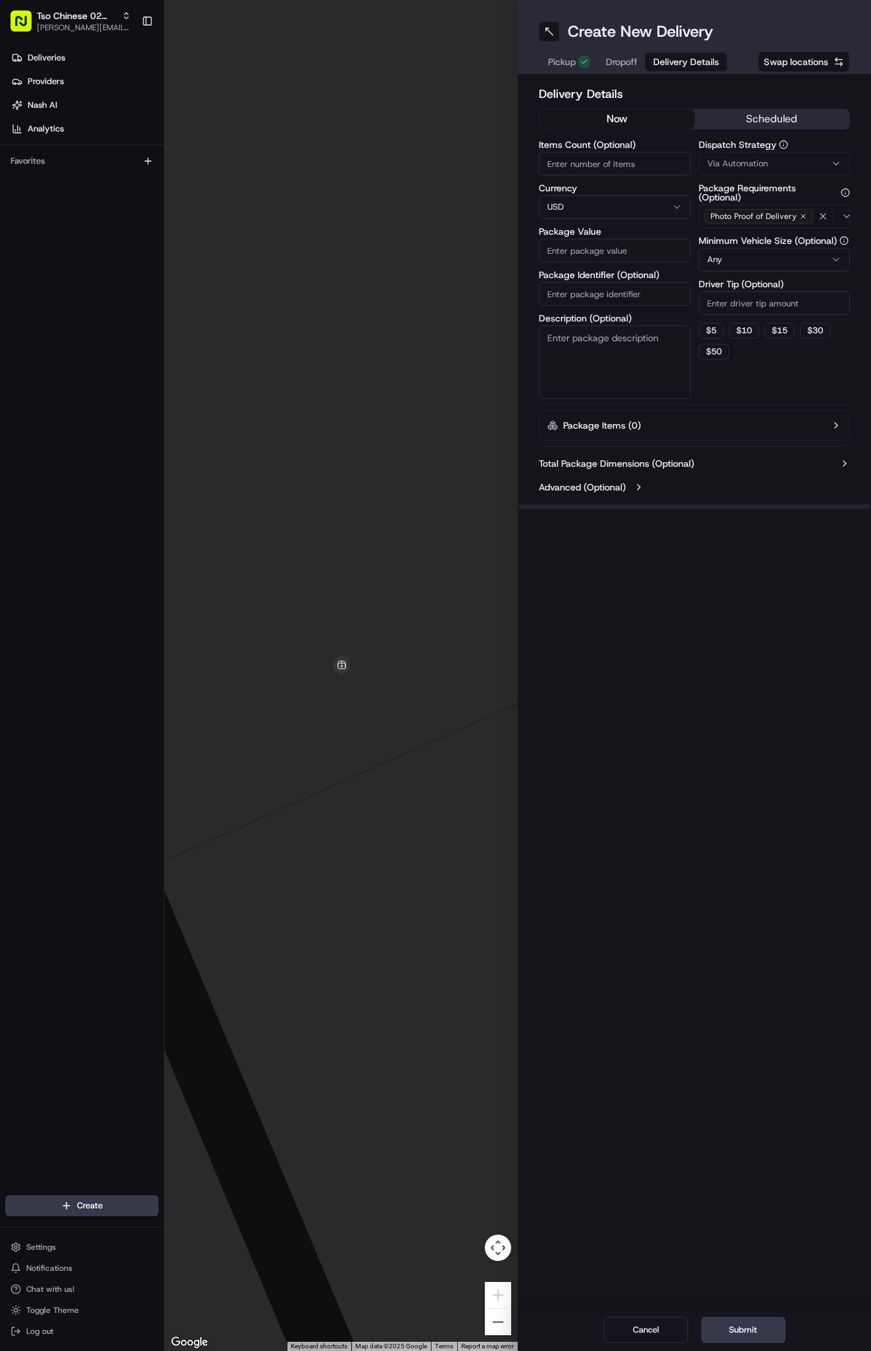
click at [721, 168] on span "Via Automation" at bounding box center [737, 164] width 60 height 12
click at [731, 228] on div "Tso Arbor Strategy" at bounding box center [776, 236] width 188 height 20
click at [827, 256] on button "Close" at bounding box center [824, 260] width 90 height 18
click at [744, 299] on input "Driver Tip (Optional)" at bounding box center [774, 303] width 152 height 24
type input "2"
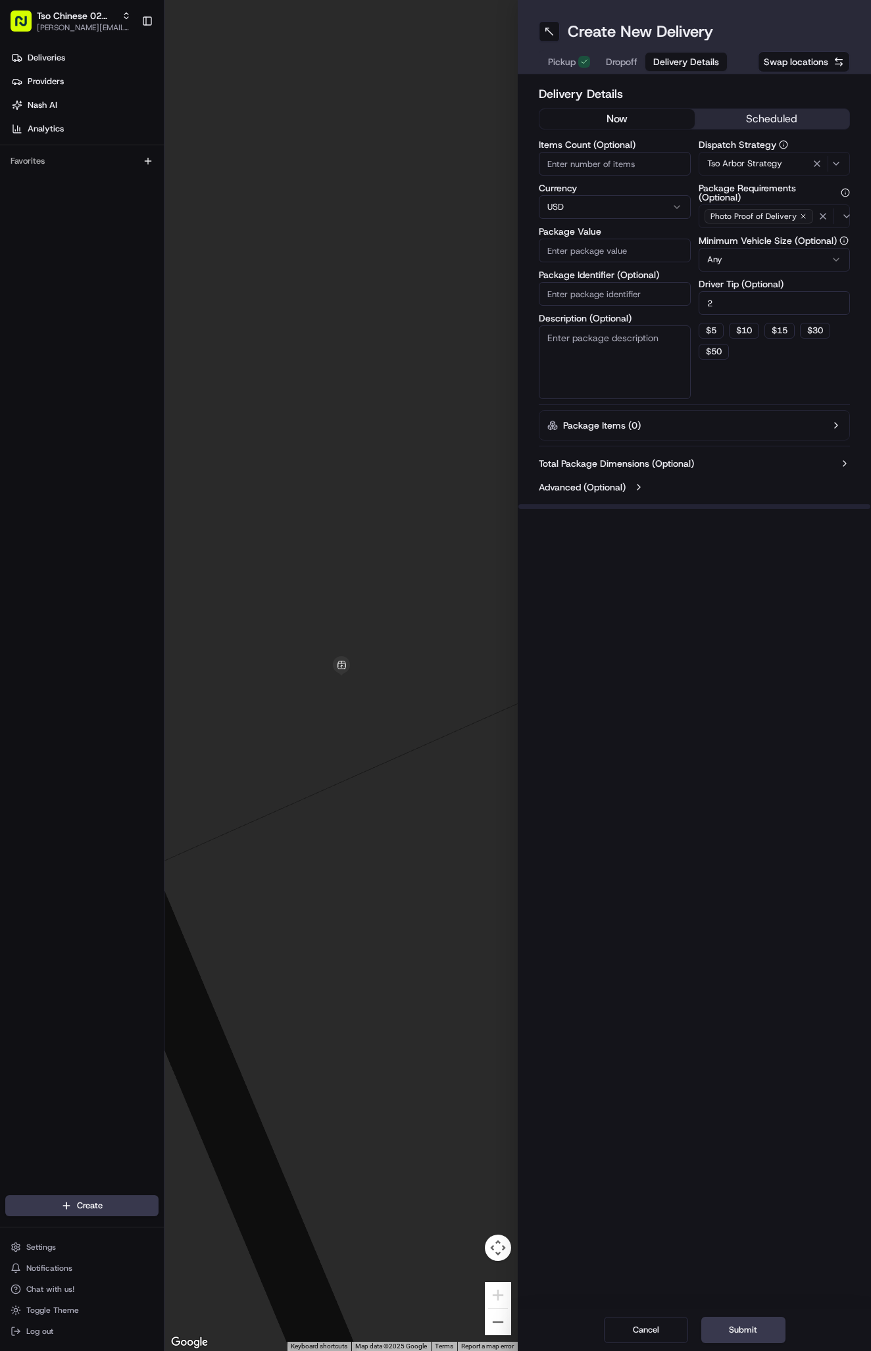
click at [652, 299] on input "Package Identifier (Optional)" at bounding box center [614, 294] width 152 height 24
paste input "#VR9C6MQ"
type input "#VR9C6MQ"
click at [597, 252] on input "Package Value" at bounding box center [614, 251] width 152 height 24
type input "35.07"
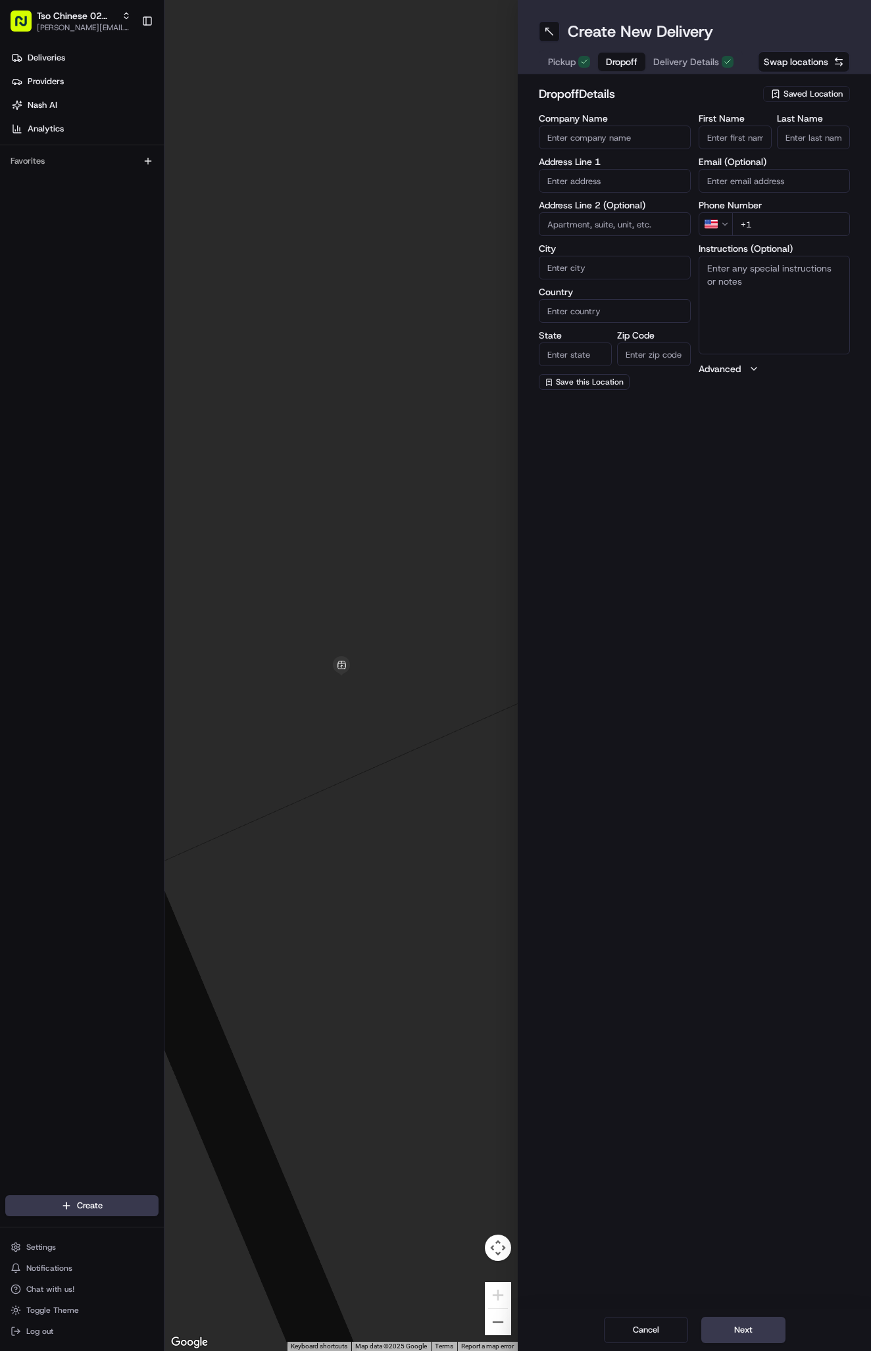
click at [631, 62] on span "Dropoff" at bounding box center [622, 61] width 32 height 13
paste input "Maritza Pantoja"
type input "Maritza Pantoja"
type input "."
paste input "214 287 2713"
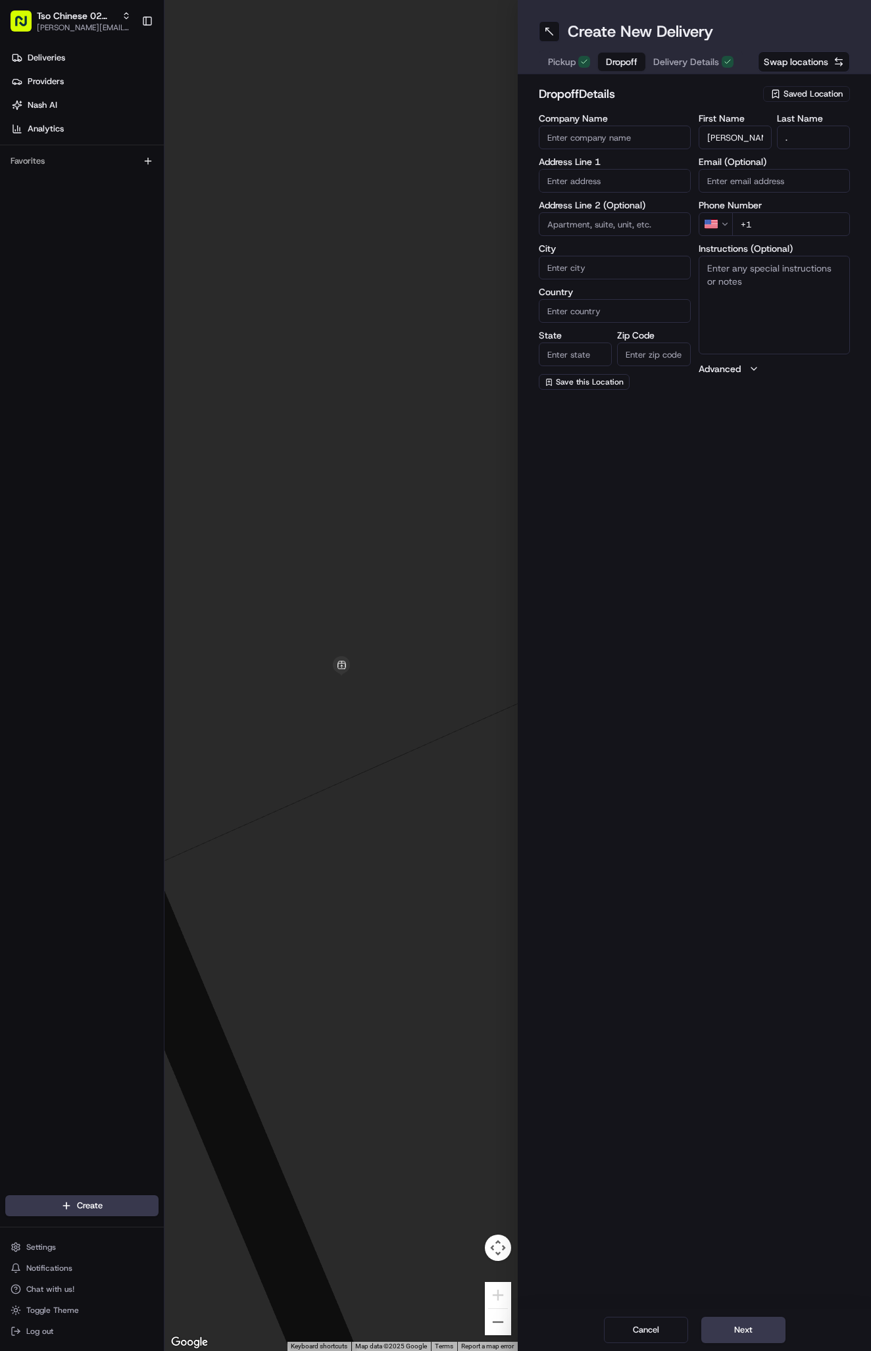
type input "+1 214 287 2713"
paste input "1311 Choquette Dr"
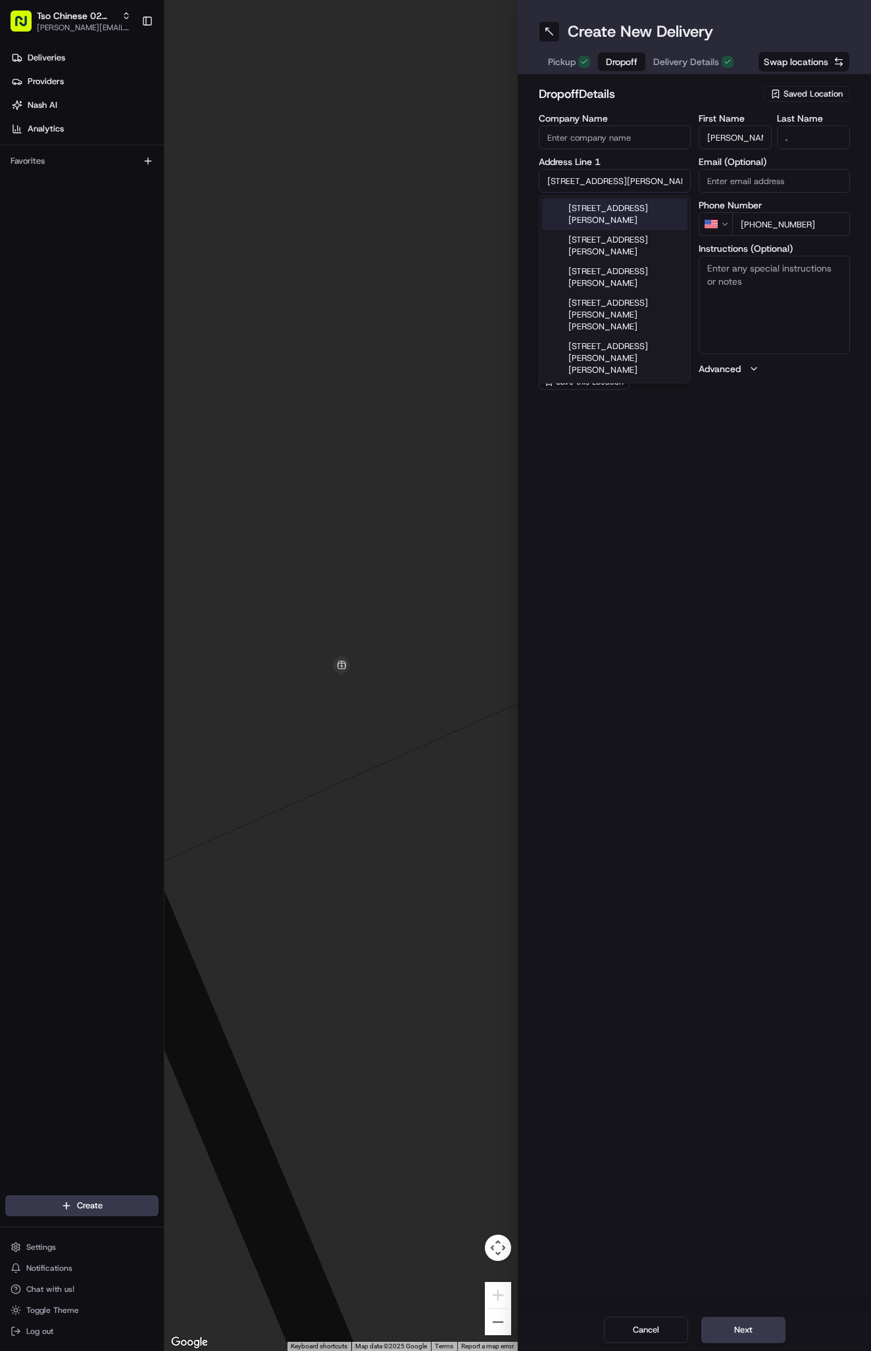
click at [643, 212] on div "1311 Choquette Dr, Austin, TX" at bounding box center [614, 215] width 145 height 32
type input "1311 Choquette Dr, Austin, TX 78757, USA"
type input "Austin"
type input "[GEOGRAPHIC_DATA]"
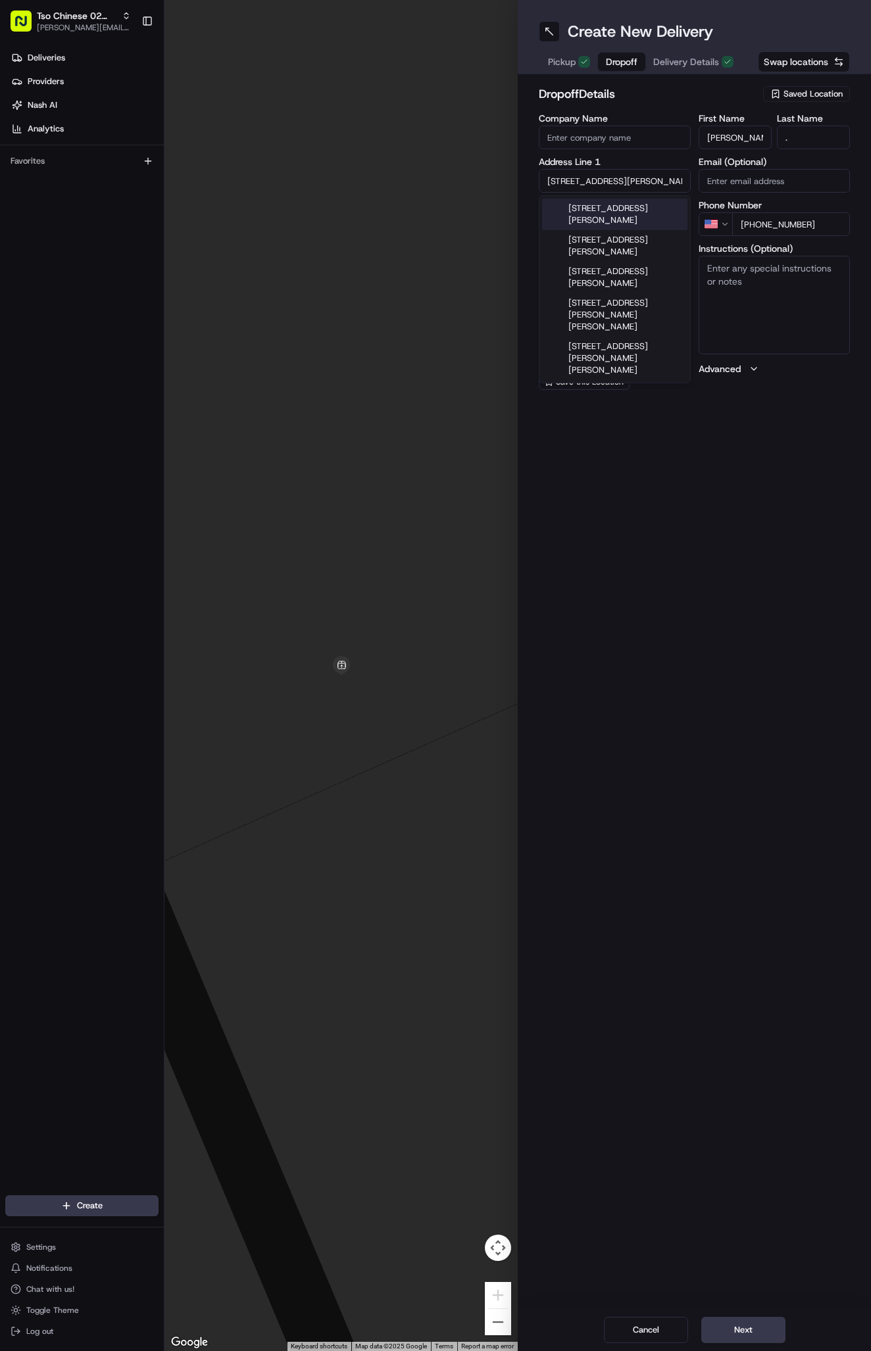
type input "78757"
type input "1311 Choquette Drive"
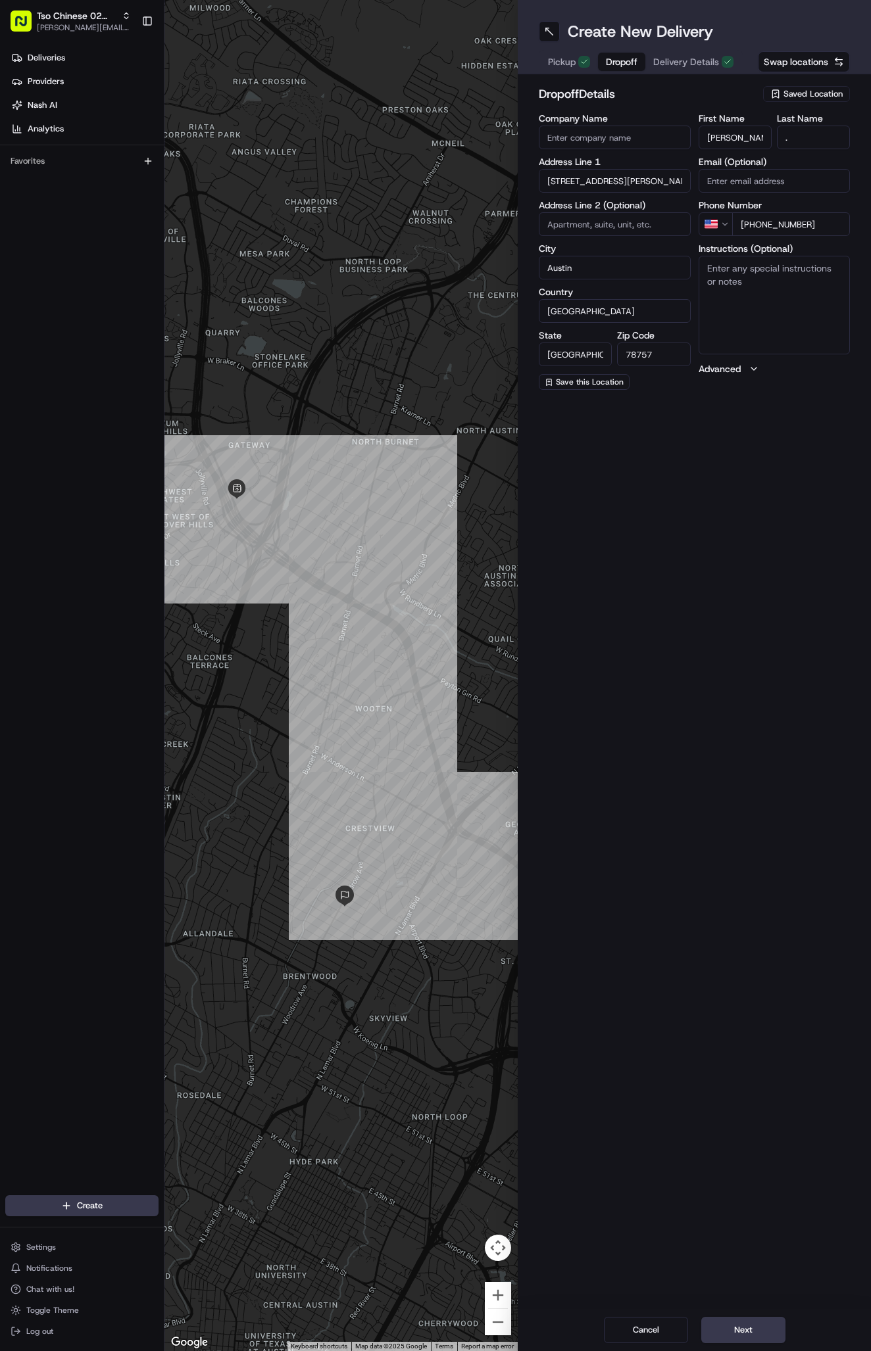
click at [779, 297] on textarea "Instructions (Optional)" at bounding box center [774, 305] width 152 height 99
paste textarea "Unit 1"
type textarea "Unit 1"
click at [569, 222] on input at bounding box center [614, 224] width 152 height 24
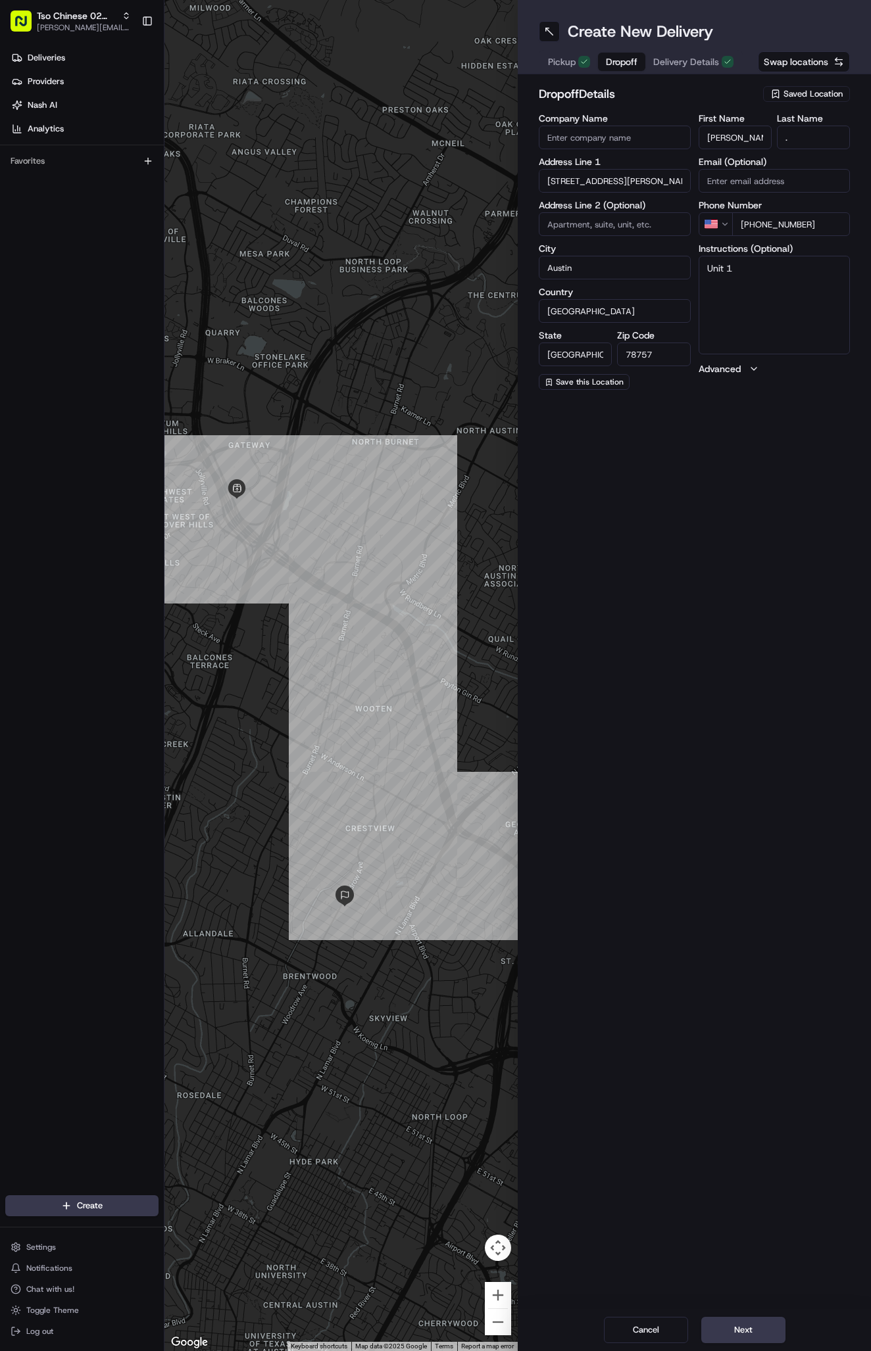
paste input "Unit 1"
type input "Unit 1"
click at [739, 1324] on button "Next" at bounding box center [743, 1330] width 84 height 26
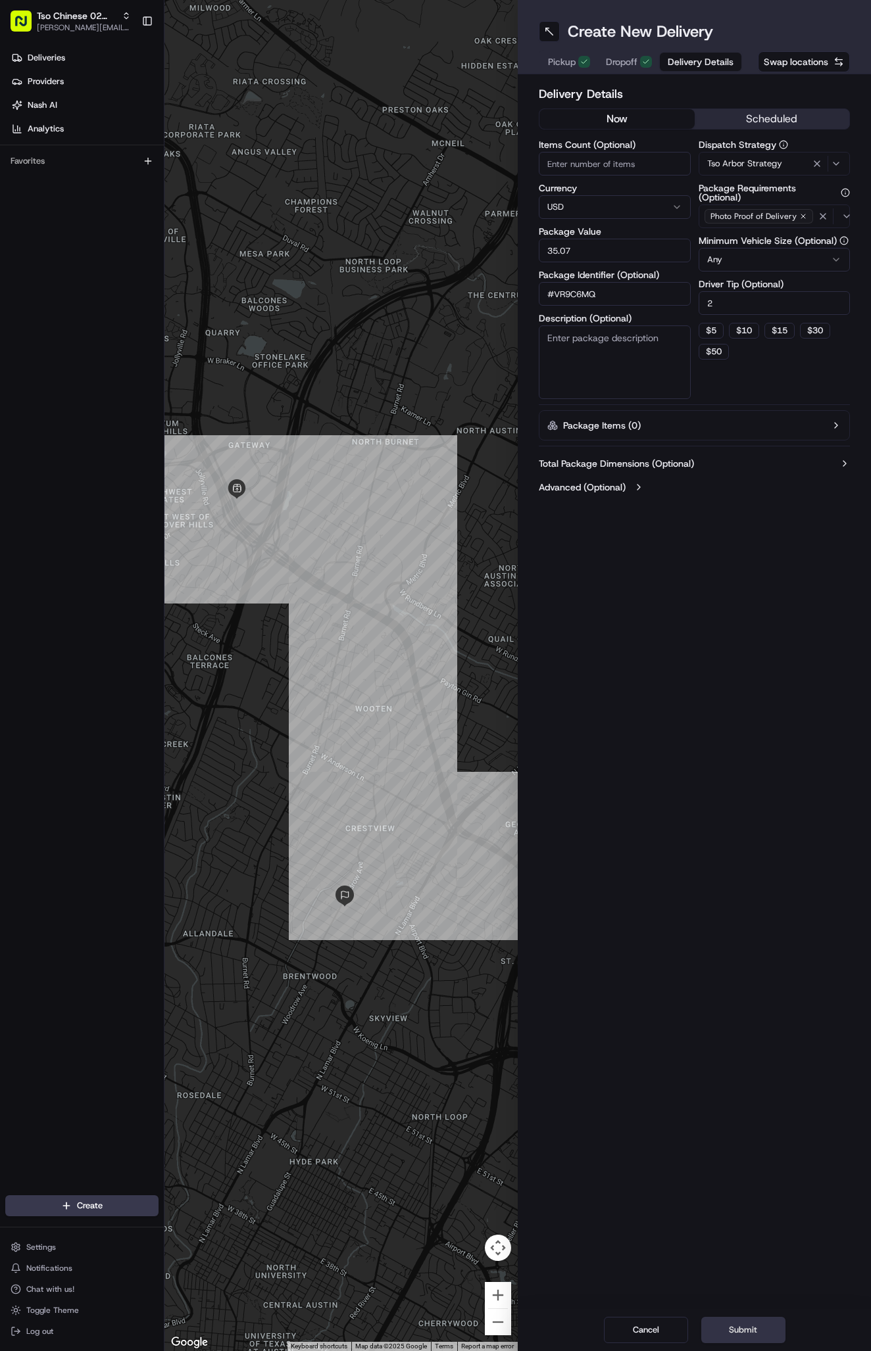
click at [739, 1324] on button "Submit" at bounding box center [743, 1330] width 84 height 26
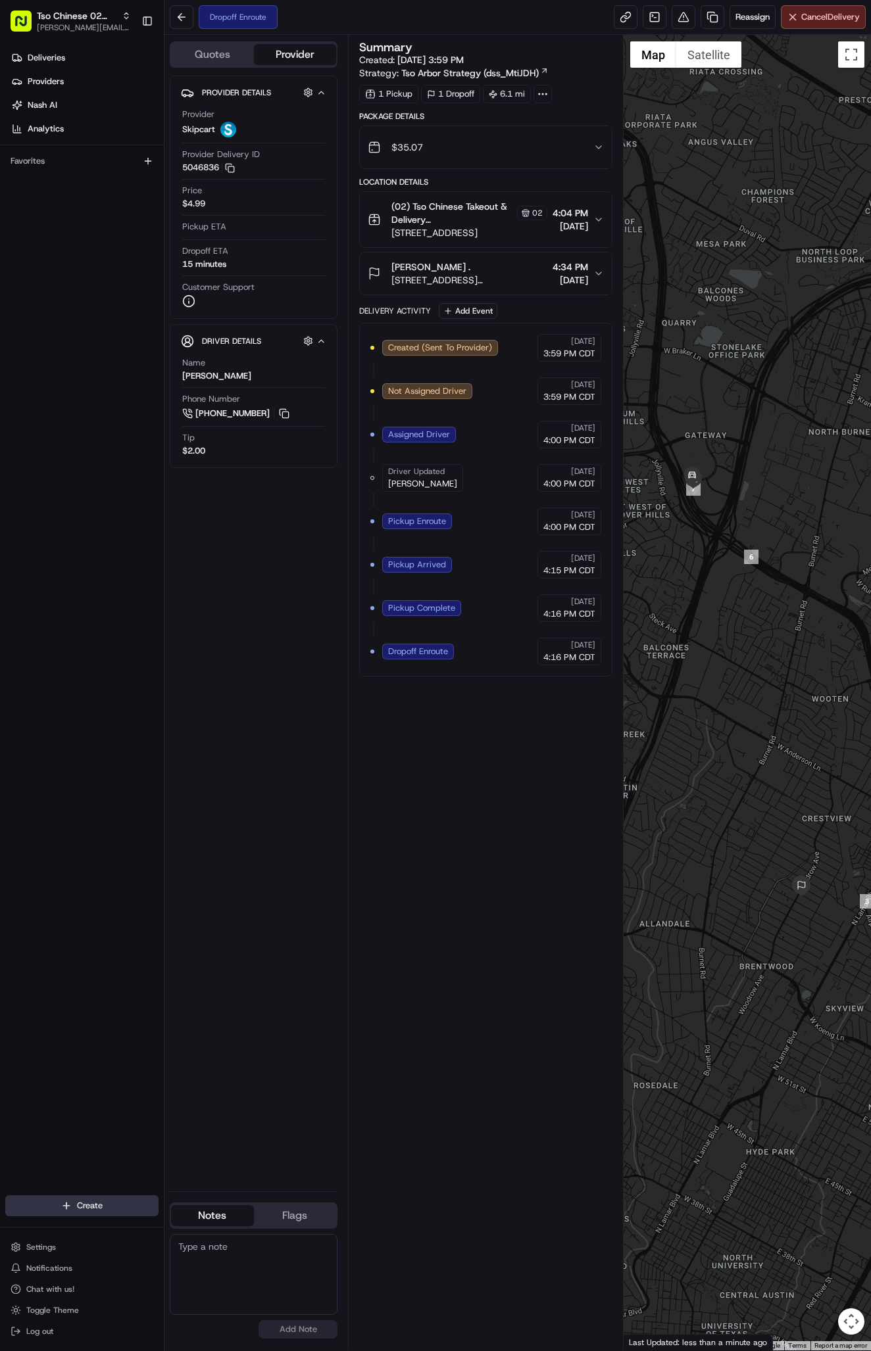
click at [69, 1202] on html "Tso Chinese 02 Arbor antonia@tsochinese.com Toggle Sidebar Deliveries Providers…" at bounding box center [435, 675] width 871 height 1351
click at [205, 1227] on link "Delivery" at bounding box center [237, 1230] width 147 height 24
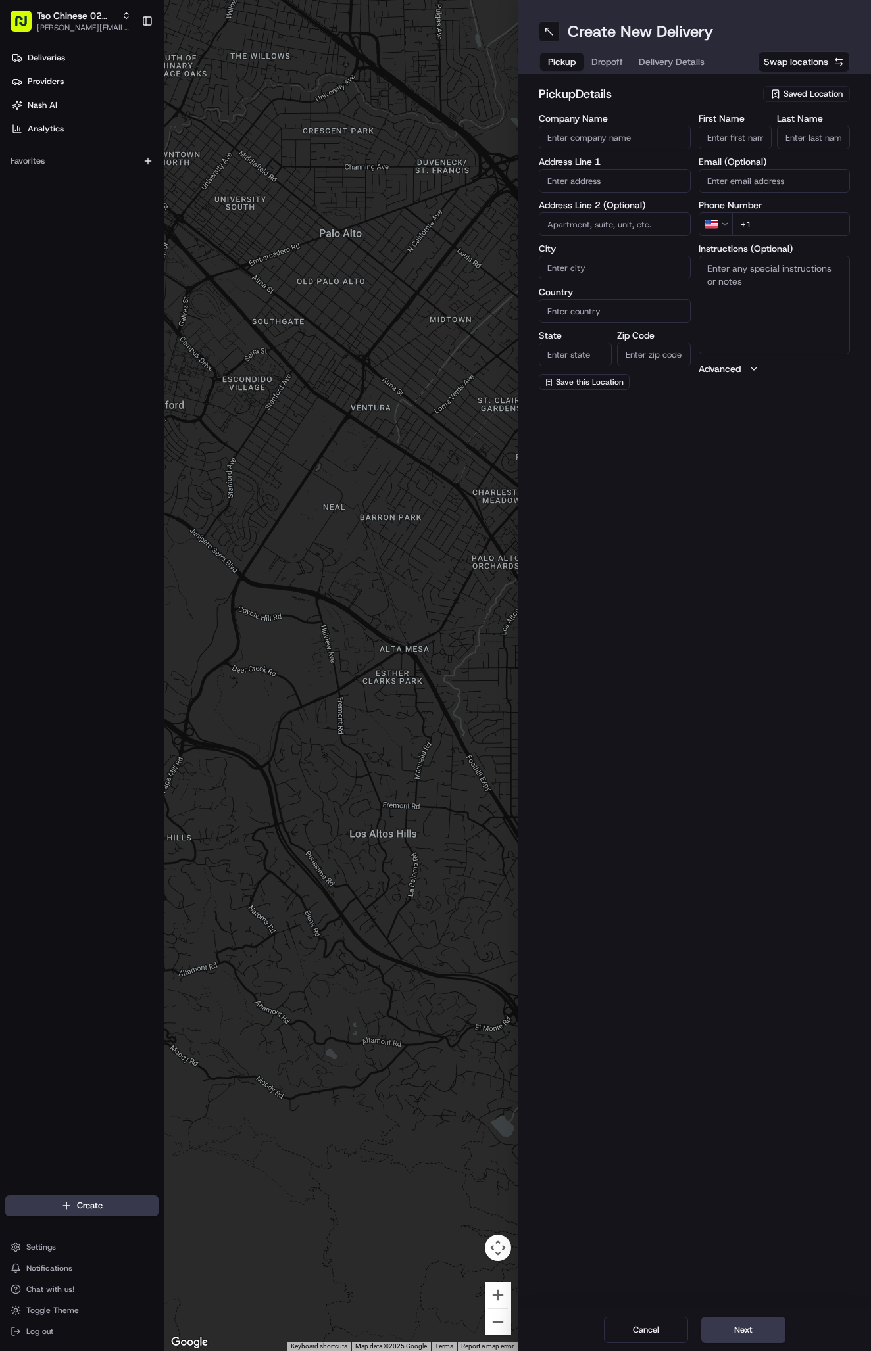
click at [813, 99] on span "Saved Location" at bounding box center [812, 94] width 59 height 12
click at [803, 147] on span "(02) Tso Chinese Takeout & Delivery [GEOGRAPHIC_DATA] (02)" at bounding box center [784, 149] width 162 height 24
type input "(02) Tso Chinese Takeout & Delivery [GEOGRAPHIC_DATA]"
type input "Bldg E Ste 402"
type input "Austin"
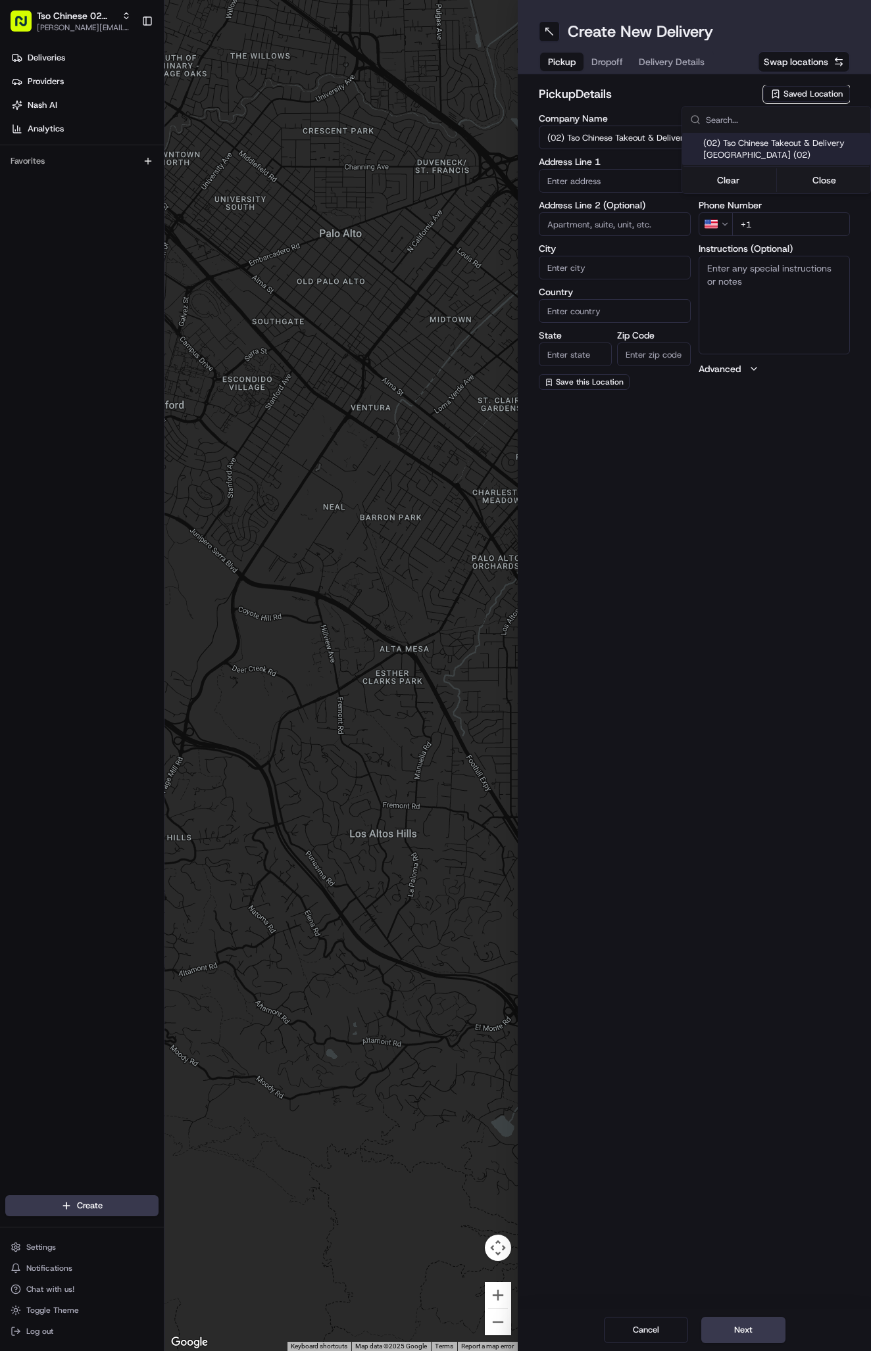
type input "US"
type input "[GEOGRAPHIC_DATA]"
type input "78759"
type input "Tso Chinese"
type input "Arboretum Crossing Manager"
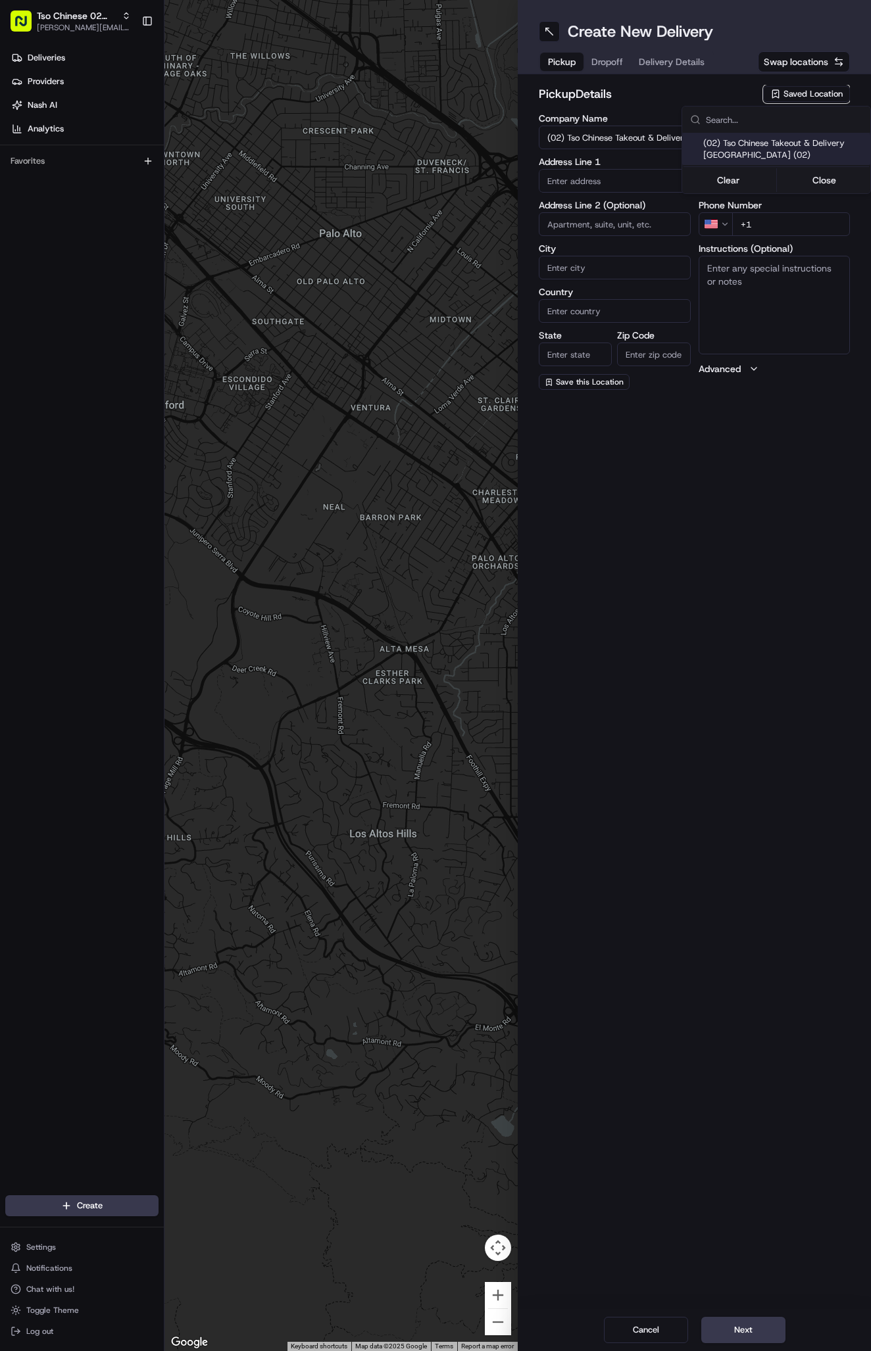
type input "[EMAIL_ADDRESS][DOMAIN_NAME]"
type input "[PHONE_NUMBER]"
type textarea "Submit a picture displaying address & food as Proof of Delivery. Envía una foto…"
type input "[STREET_ADDRESS]"
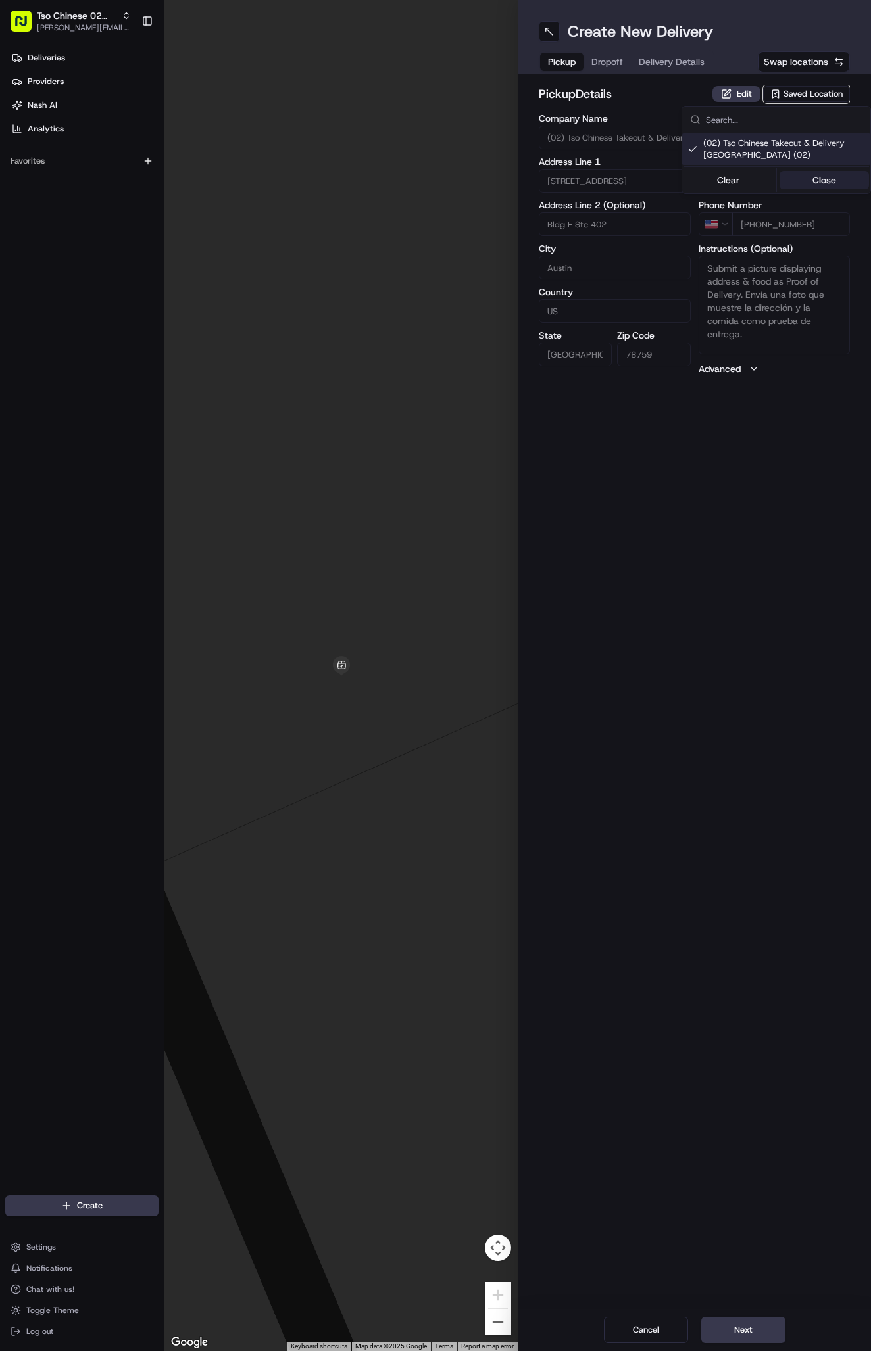
click at [821, 180] on button "Close" at bounding box center [824, 180] width 90 height 18
click at [686, 65] on span "Delivery Details" at bounding box center [671, 61] width 66 height 13
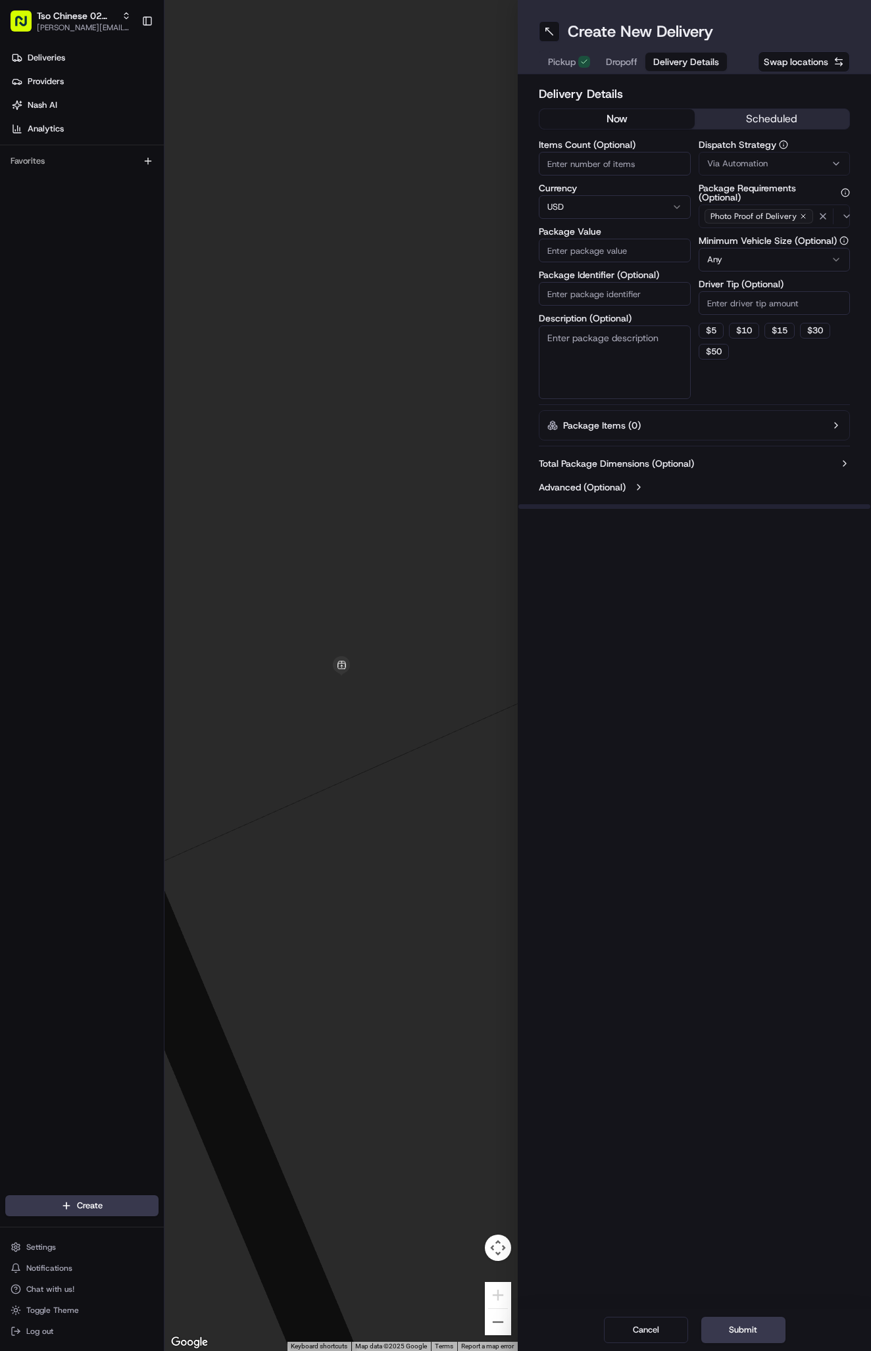
click at [744, 159] on span "Via Automation" at bounding box center [737, 164] width 60 height 12
click at [765, 229] on div "Tso Arbor Strategy" at bounding box center [776, 236] width 188 height 20
click at [823, 258] on button "Close" at bounding box center [824, 260] width 90 height 18
click at [767, 301] on input "Driver Tip (Optional)" at bounding box center [774, 303] width 152 height 24
type input "2"
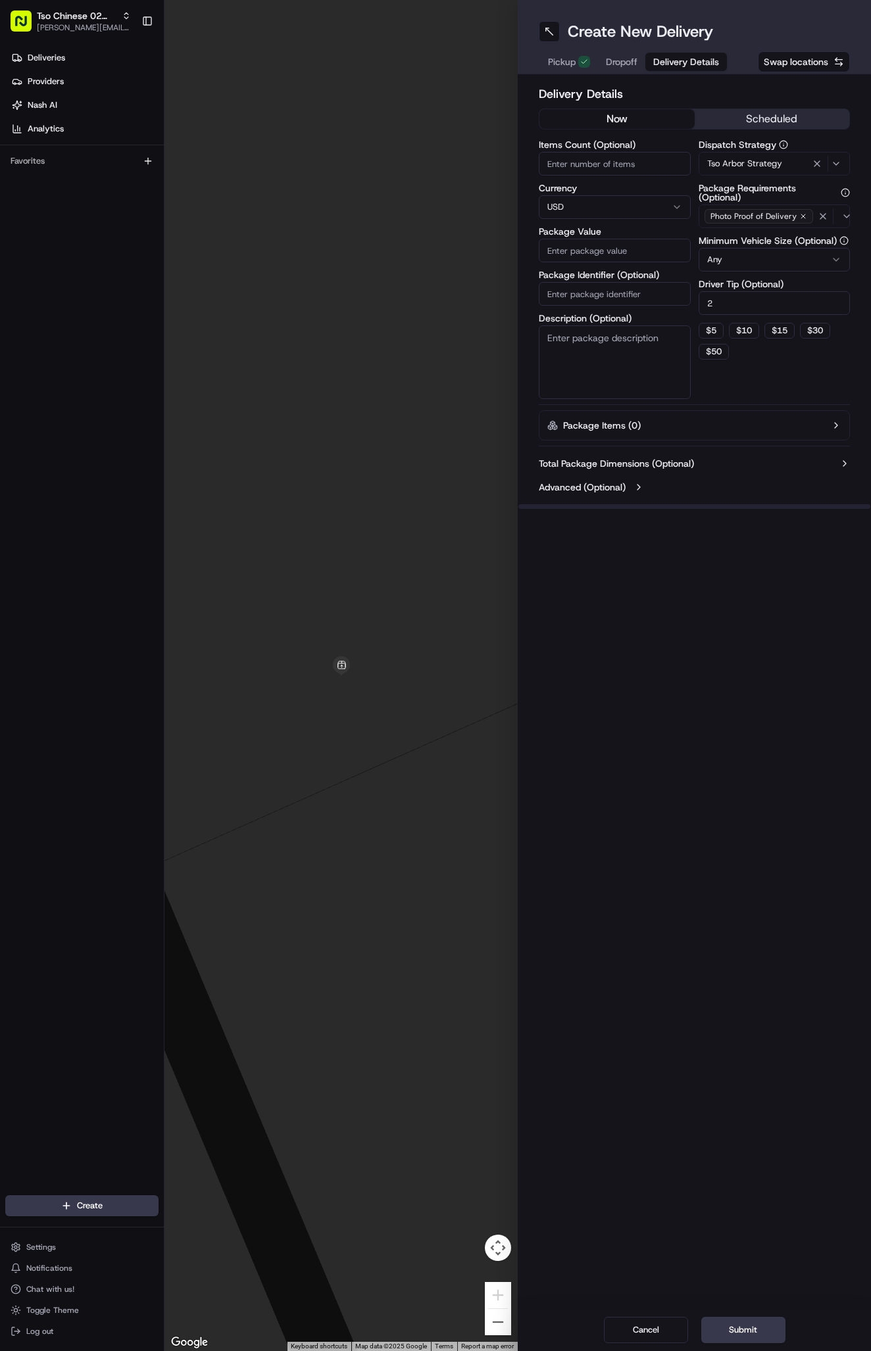
click at [673, 299] on input "Package Identifier (Optional)" at bounding box center [614, 294] width 152 height 24
click at [646, 294] on input "Package Identifier (Optional)" at bounding box center [614, 294] width 152 height 24
paste input "HXPGUD5"
type input "HXPGUD5"
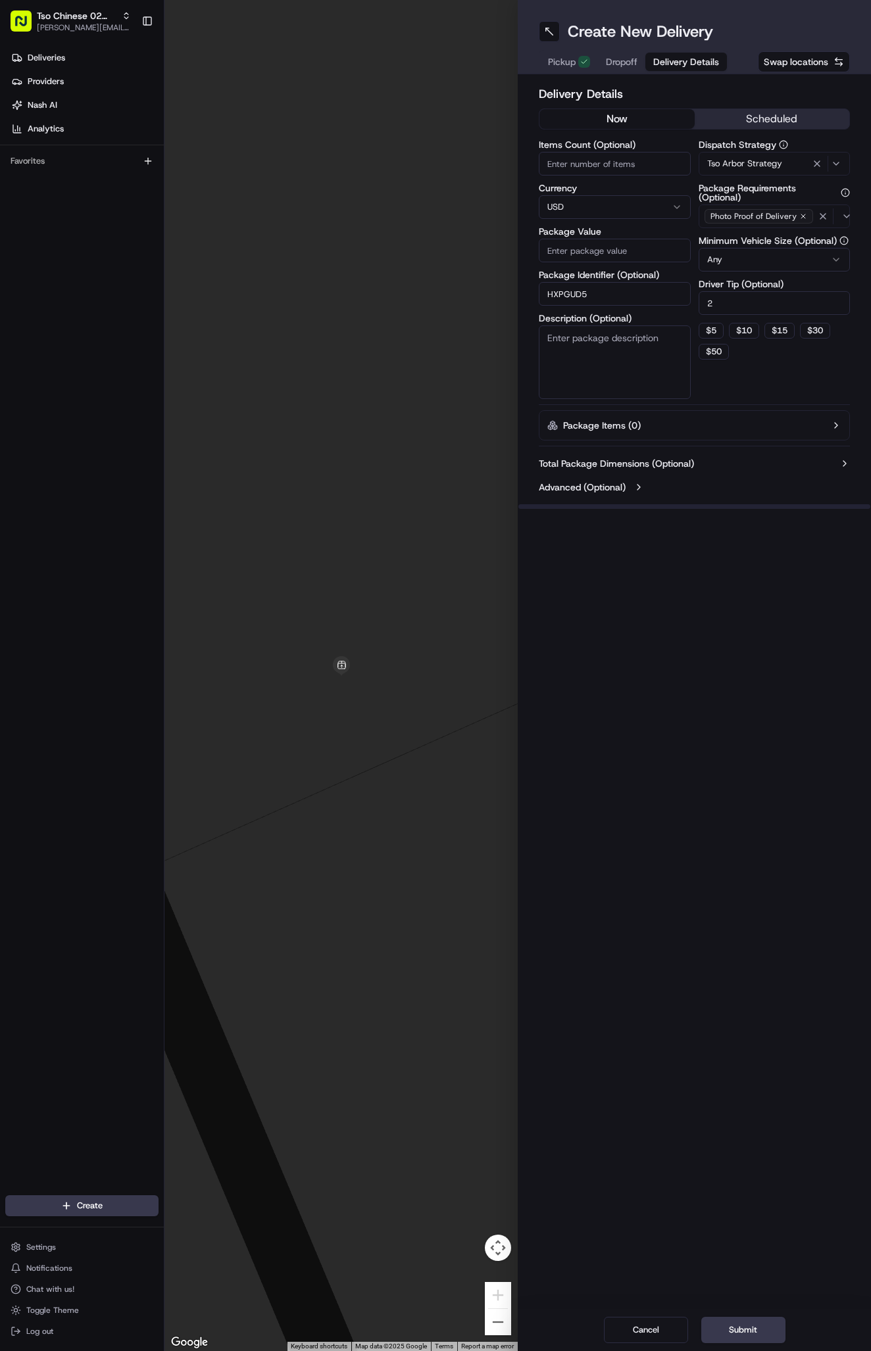
click at [646, 249] on input "Package Value" at bounding box center [614, 251] width 152 height 24
type input "9.58"
click at [623, 62] on span "Dropoff" at bounding box center [622, 61] width 32 height 13
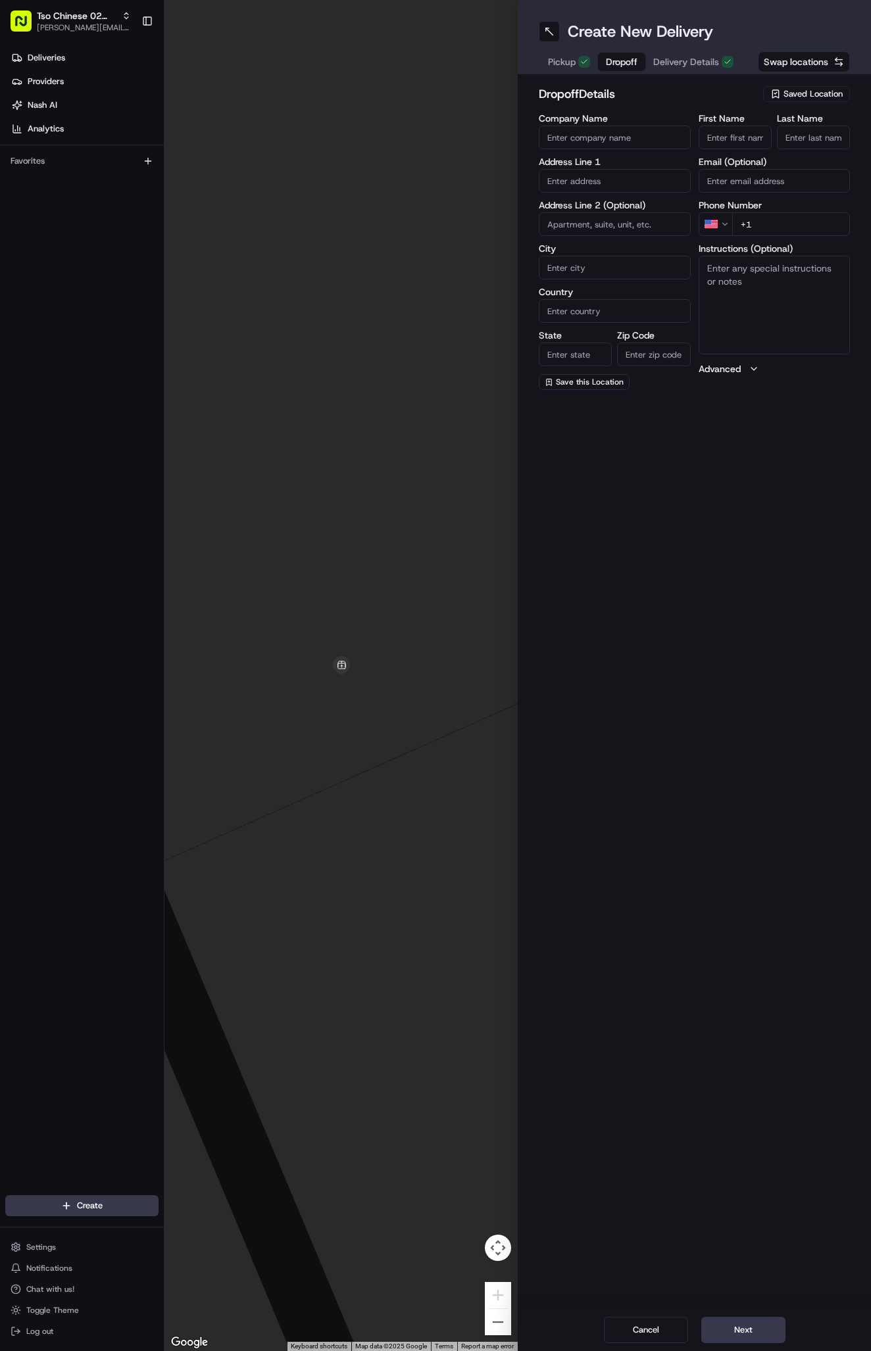
click at [723, 139] on input "First Name" at bounding box center [734, 138] width 73 height 24
paste input "sharyn morgan"
type input "sharyn morgan"
type input "."
paste input "512 888 1442"
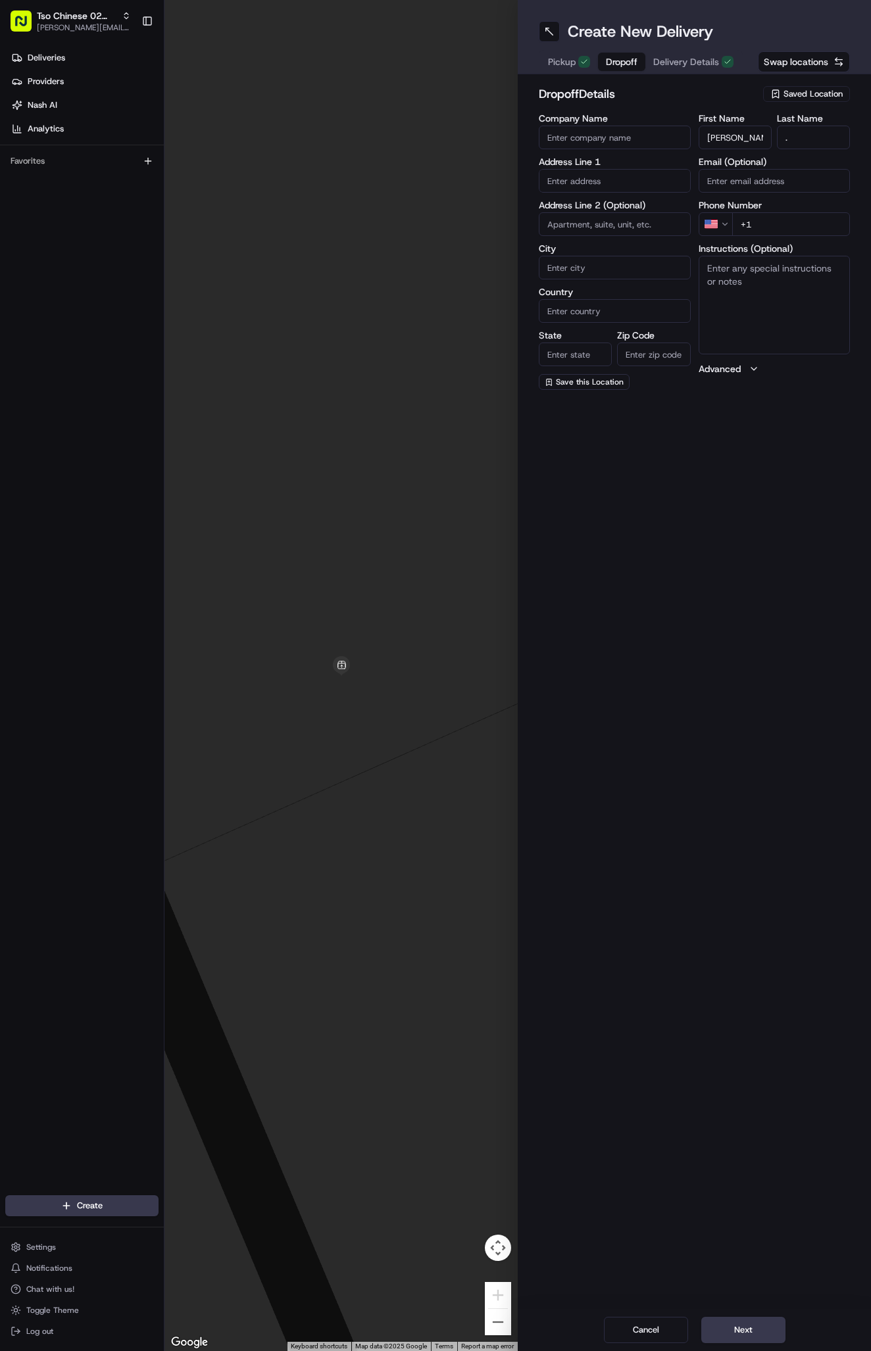
type input "+1 512 888 1442"
click at [746, 295] on textarea "Instructions (Optional)" at bounding box center [774, 305] width 152 height 99
paste textarea "Company: Austin Midtown"
drag, startPoint x: 753, startPoint y: 267, endPoint x: 631, endPoint y: 267, distance: 122.3
click at [631, 267] on div "Company Name Address Line 1 Address Line 2 (Optional) City Country State Zip Co…" at bounding box center [693, 252] width 311 height 276
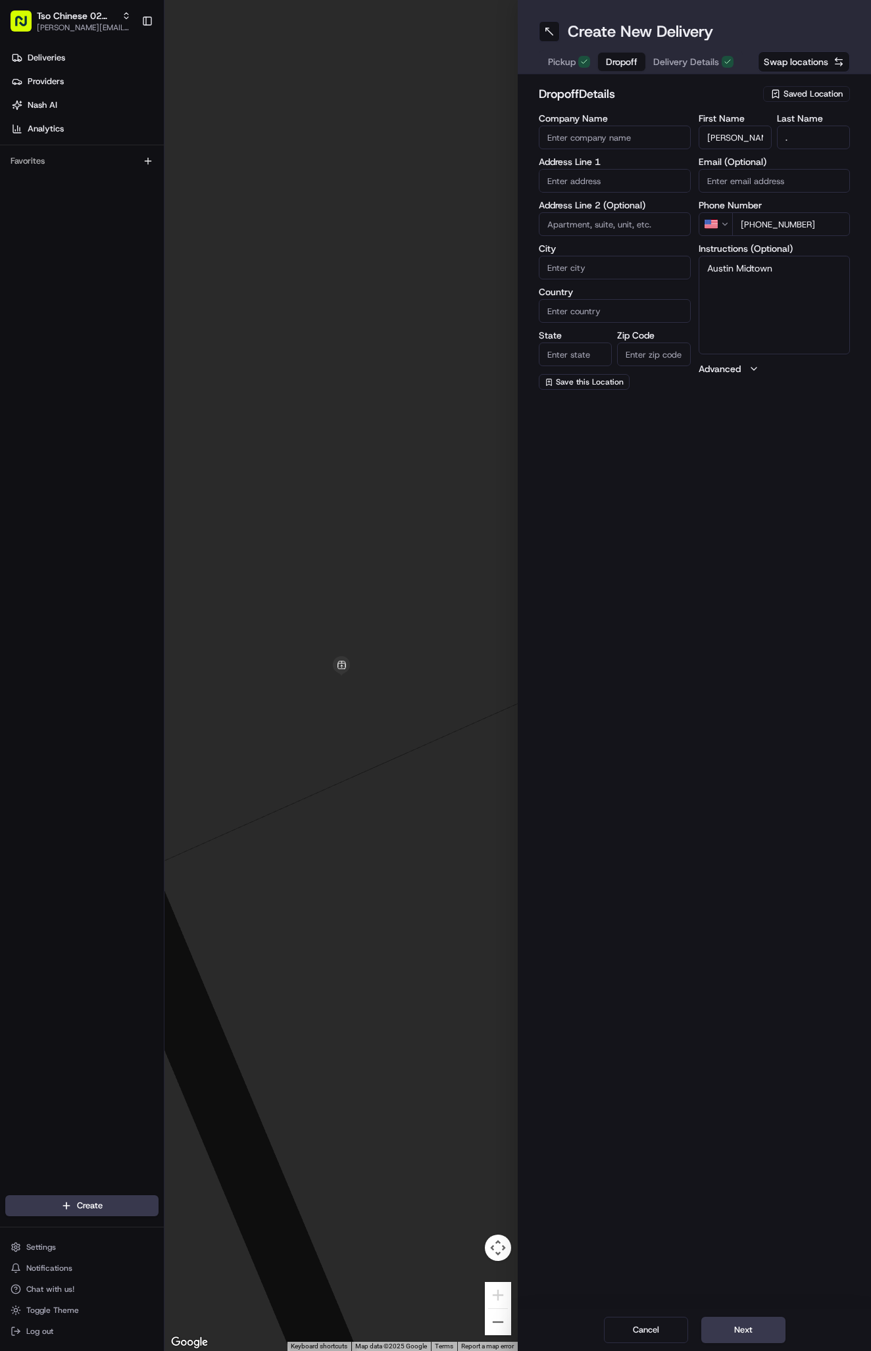
click at [786, 282] on textarea "Austin Midtown" at bounding box center [774, 305] width 152 height 99
type textarea "Austin Midtown."
paste input "F110"
type input "F110"
click at [805, 274] on textarea "Austin Midtown." at bounding box center [774, 305] width 152 height 99
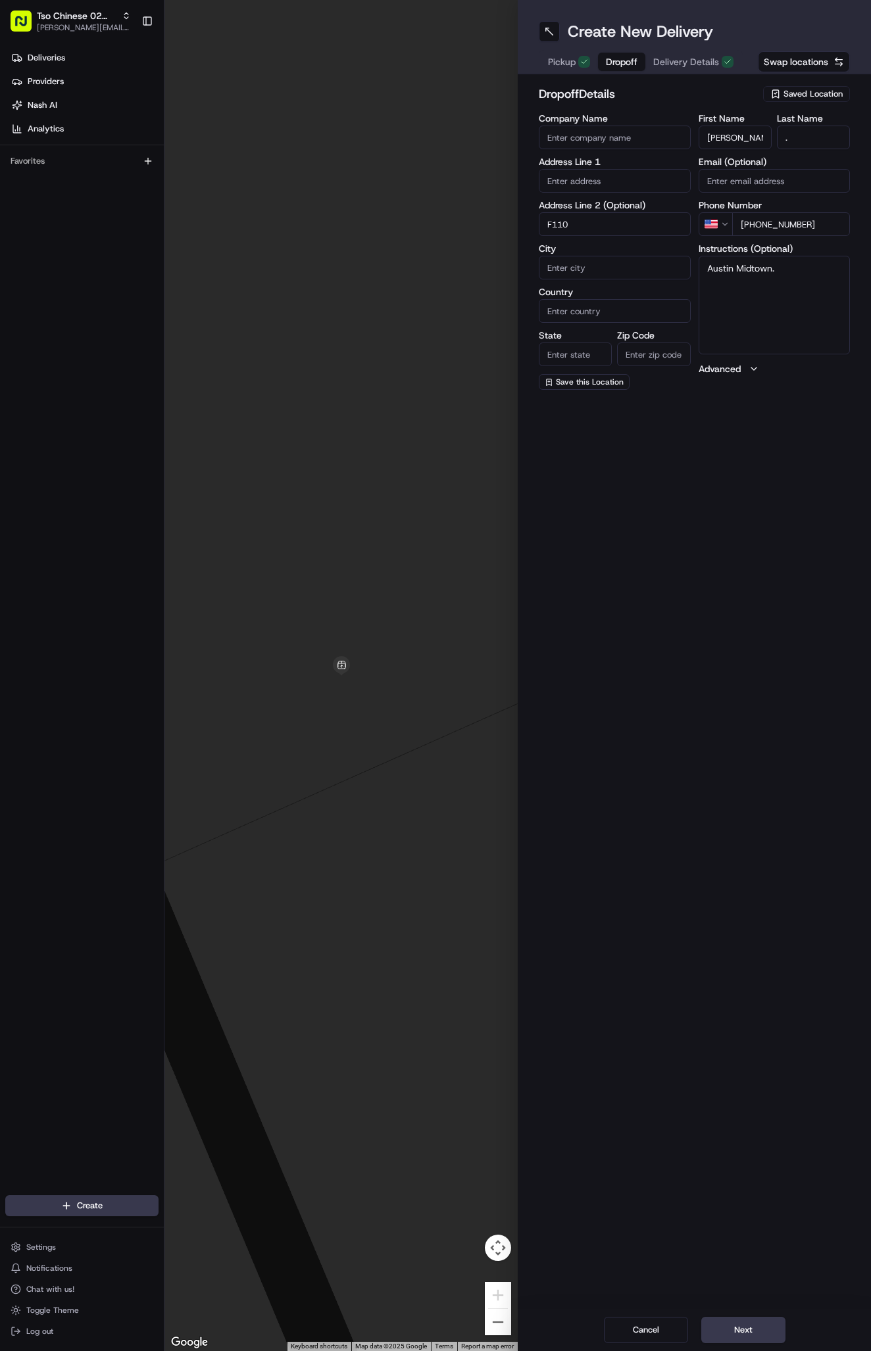
paste textarea "F110"
paste textarea "turn into the driveway on Foster Lane across from Fresh Plus....turn left at en…"
type textarea "Austin Midtown. F110. turn into the driveway on Foster Lane across from Fresh P…"
click at [730, 1319] on button "Next" at bounding box center [743, 1330] width 84 height 26
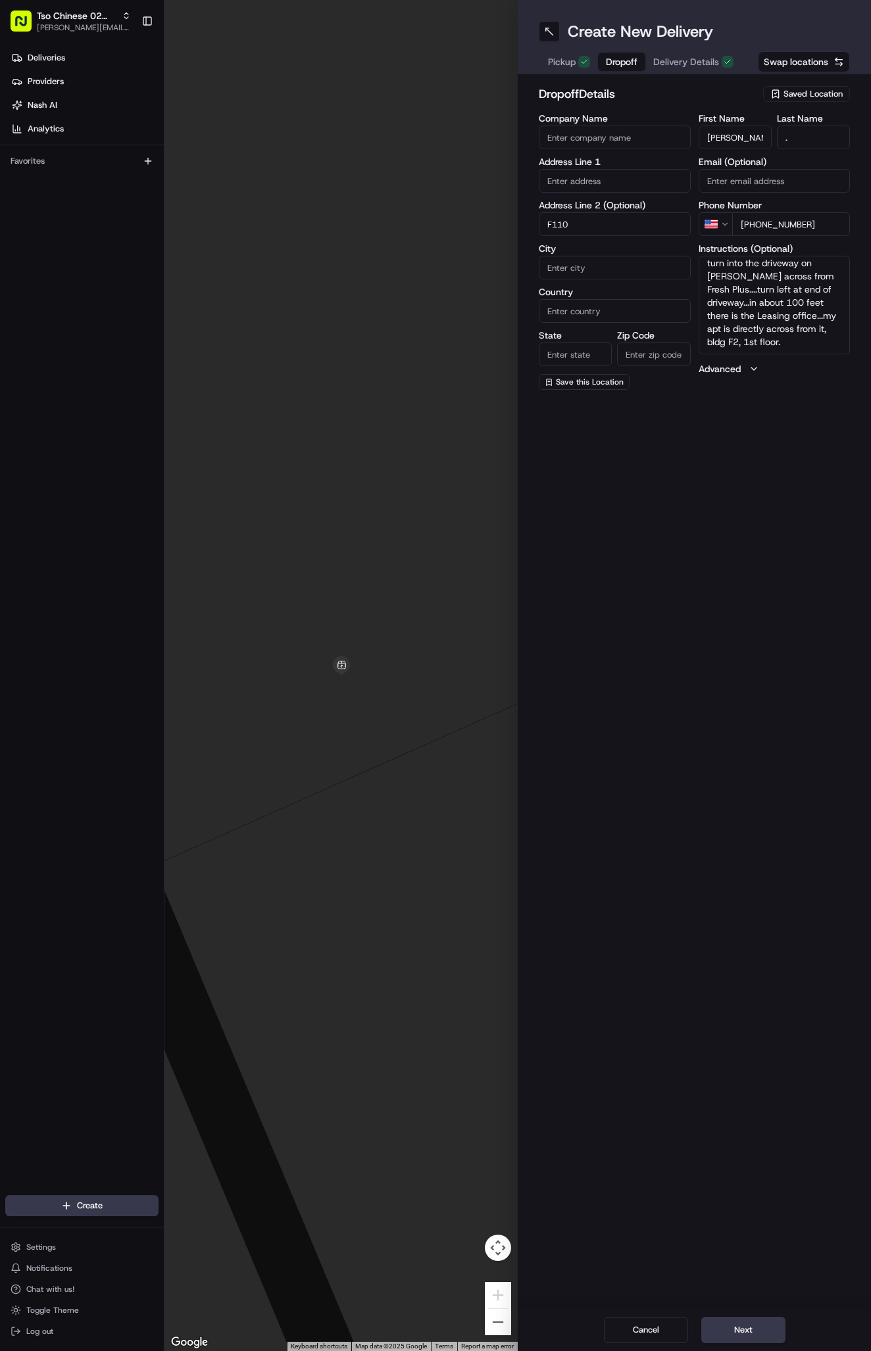
click at [730, 1319] on button "Next" at bounding box center [743, 1330] width 84 height 26
click at [749, 1326] on button "Next" at bounding box center [743, 1330] width 84 height 26
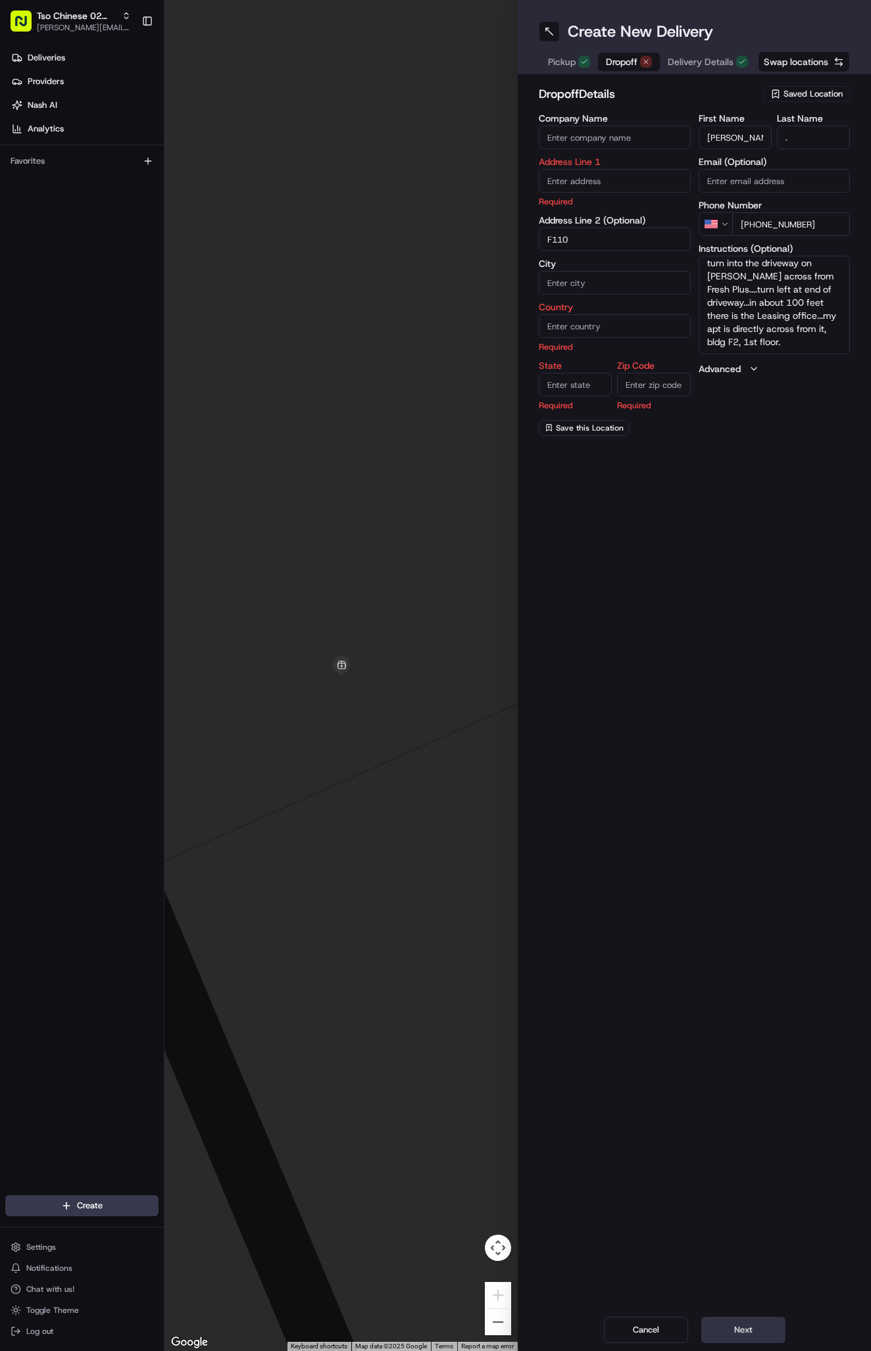
click at [749, 1326] on button "Next" at bounding box center [743, 1330] width 84 height 26
click at [609, 183] on input "text" at bounding box center [614, 181] width 152 height 24
paste input "2819 Foster Ln, Austin, TX 78757-1100, United States"
click at [652, 204] on div "2819 Foster Lane, Austin, TX" at bounding box center [614, 215] width 145 height 32
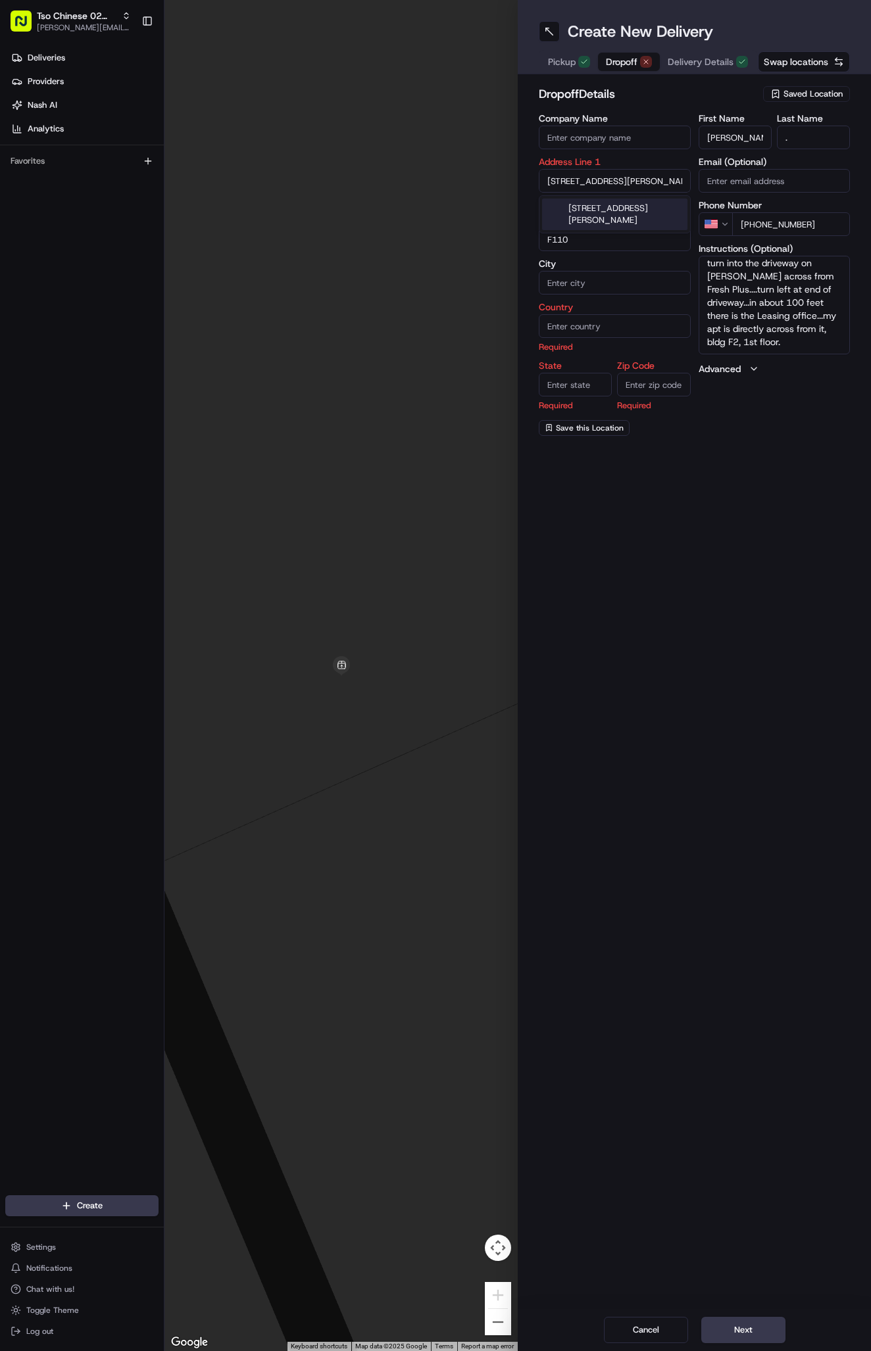
type input "2819 Foster Lane"
type input "Austin"
type input "[GEOGRAPHIC_DATA]"
type input "78757"
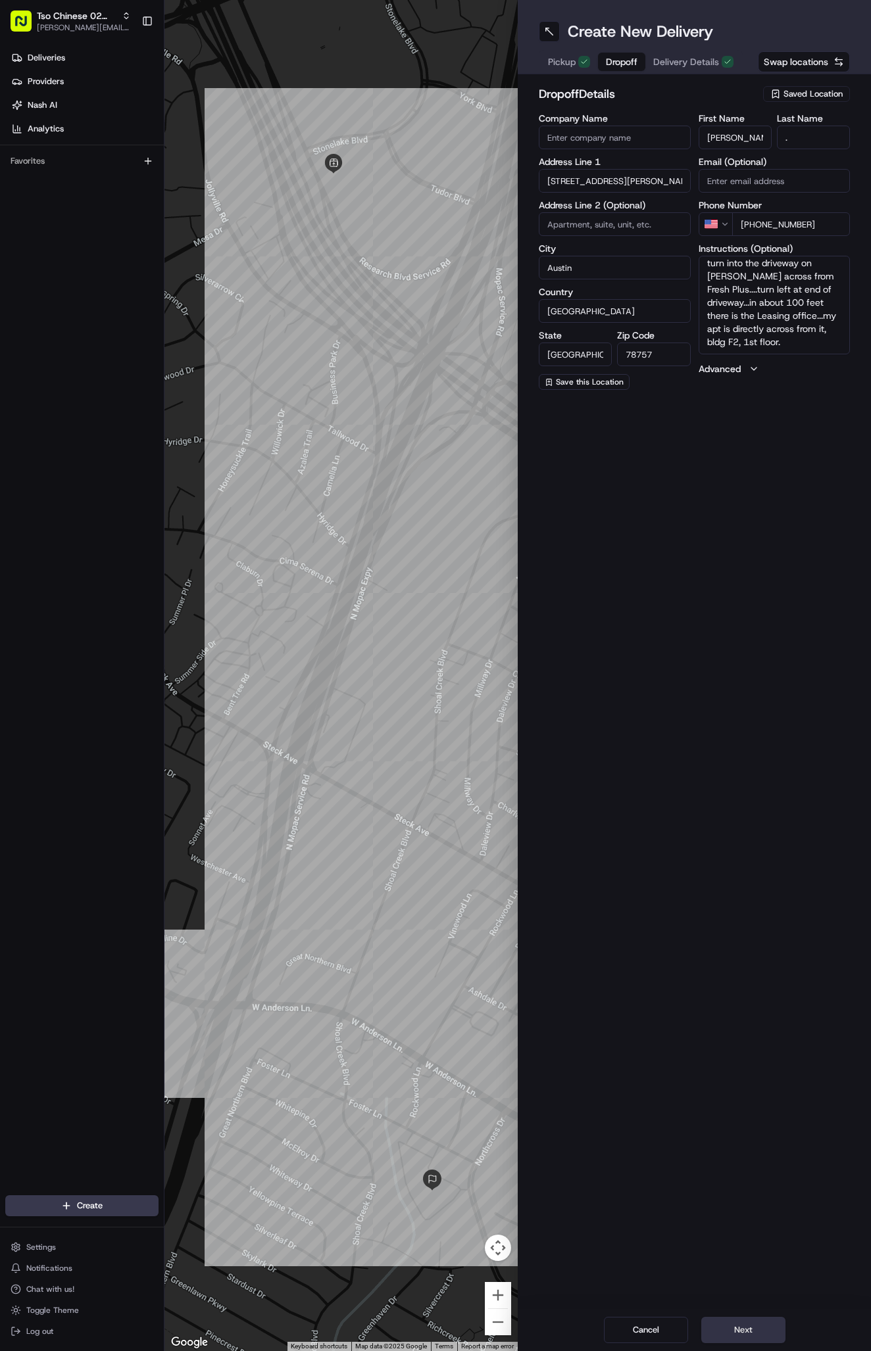
click at [742, 1319] on button "Next" at bounding box center [743, 1330] width 84 height 26
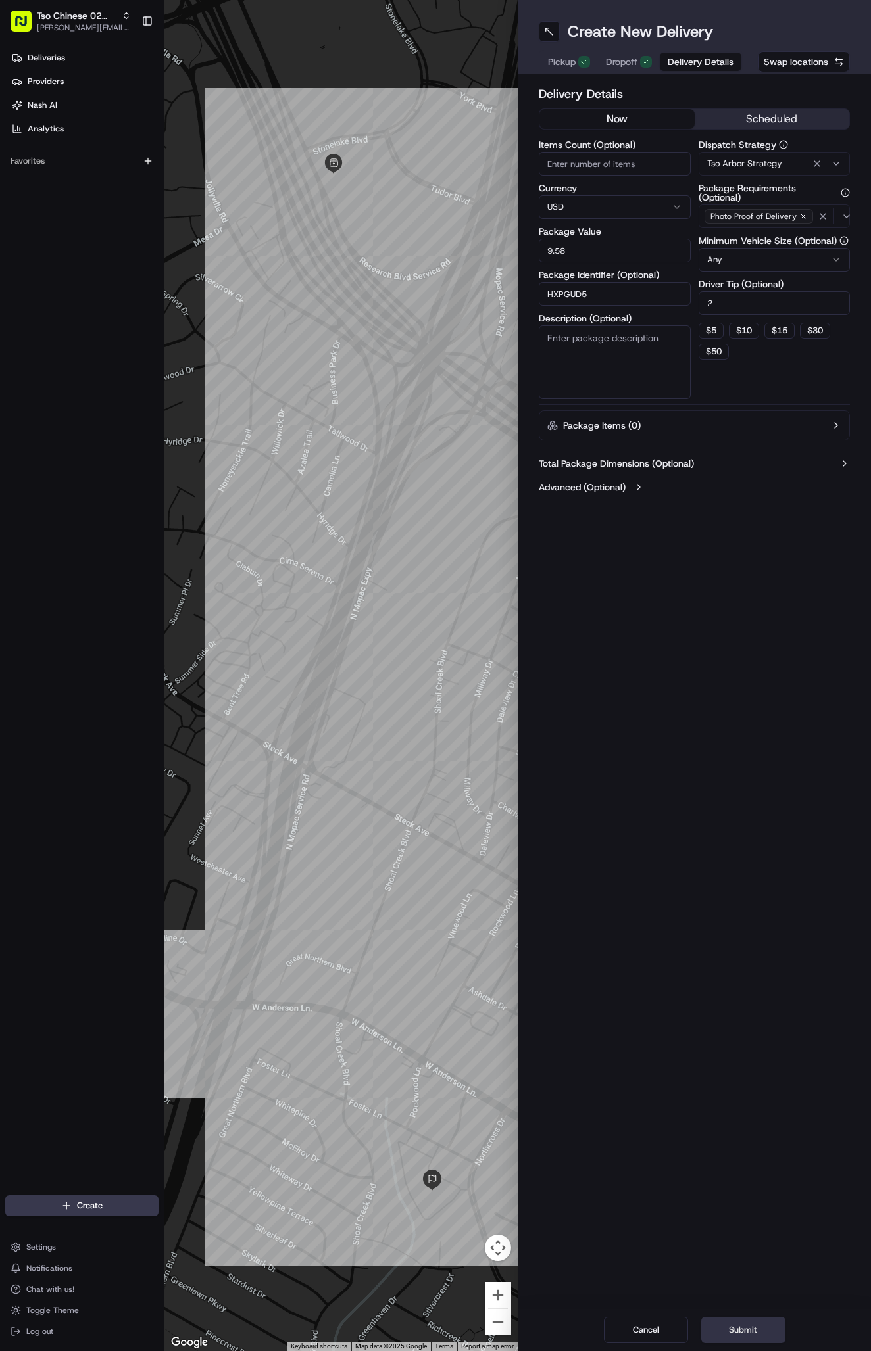
click at [742, 1319] on button "Submit" at bounding box center [743, 1330] width 84 height 26
click at [742, 1319] on div "Cancel Submit" at bounding box center [693, 1330] width 353 height 42
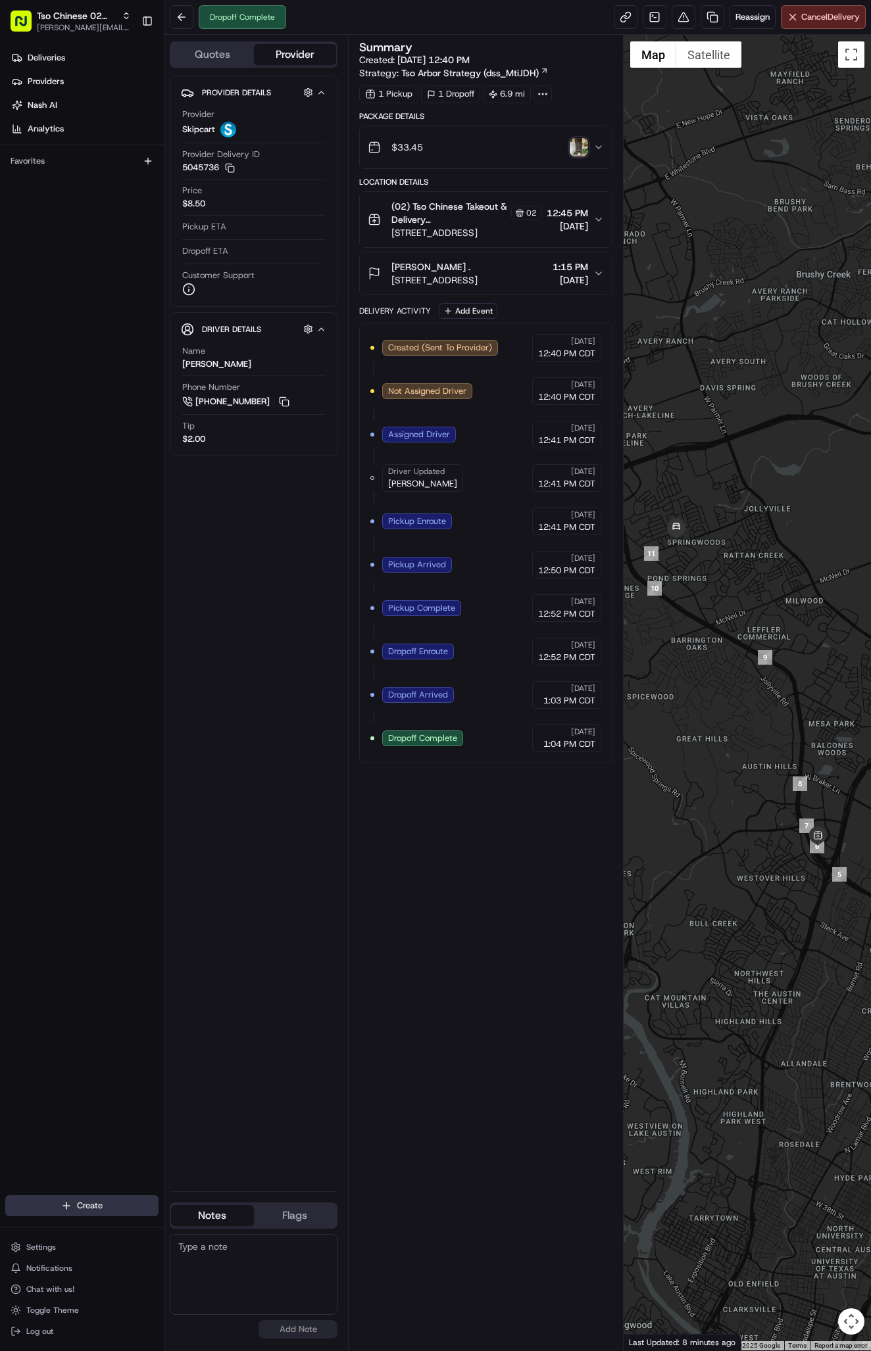
click at [105, 1203] on html "Tso Chinese 02 Arbor [PERSON_NAME][EMAIL_ADDRESS][DOMAIN_NAME] Toggle Sidebar D…" at bounding box center [435, 675] width 871 height 1351
click at [212, 1225] on link "Delivery" at bounding box center [237, 1230] width 147 height 24
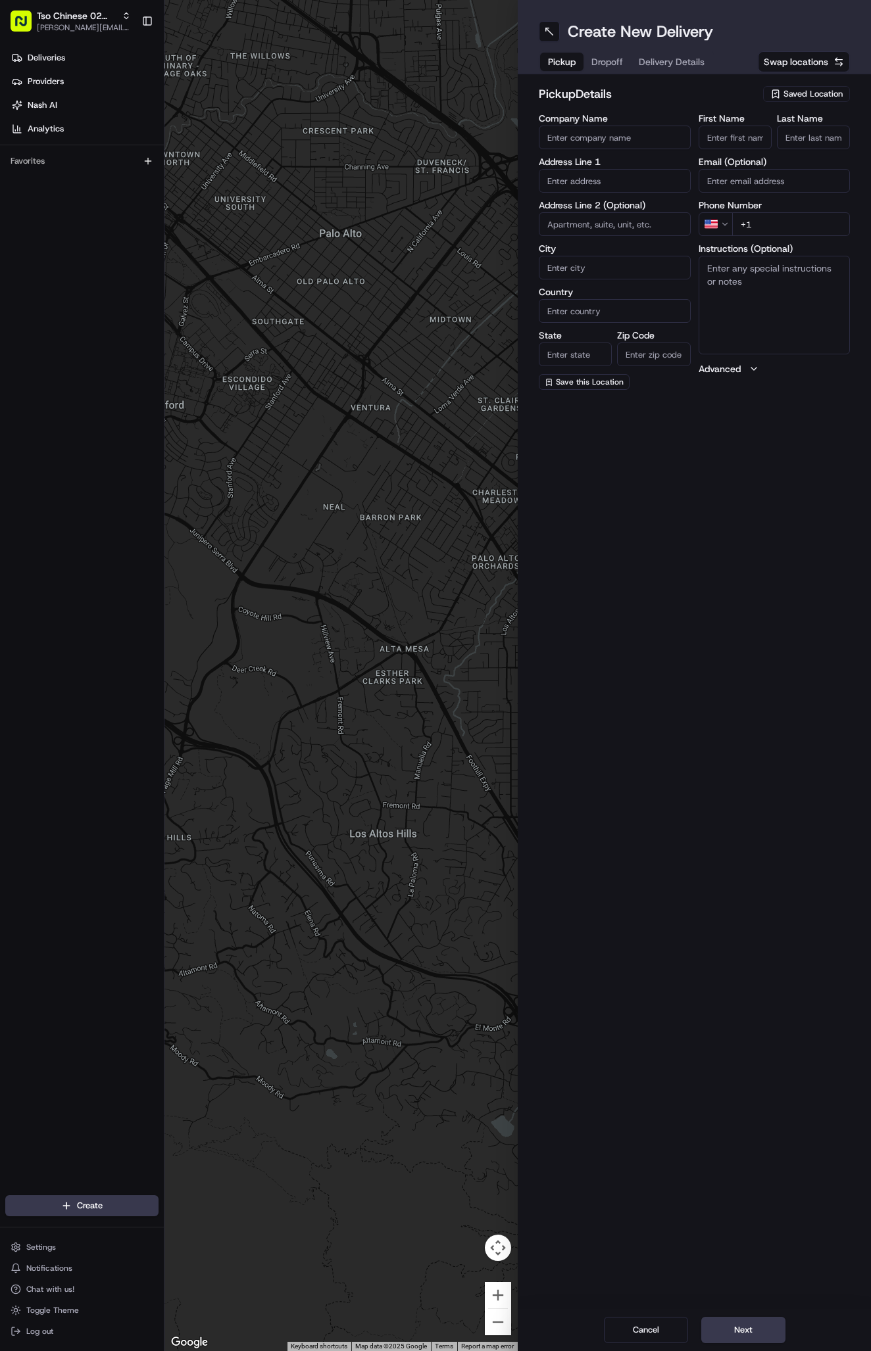
click at [801, 99] on span "Saved Location" at bounding box center [812, 94] width 59 height 12
click at [816, 142] on span "(02) Tso Chinese Takeout & Delivery [GEOGRAPHIC_DATA] (02)" at bounding box center [784, 149] width 162 height 24
type input "(02) Tso Chinese Takeout & Delivery [GEOGRAPHIC_DATA]"
type input "Bldg E Ste 402"
type input "Austin"
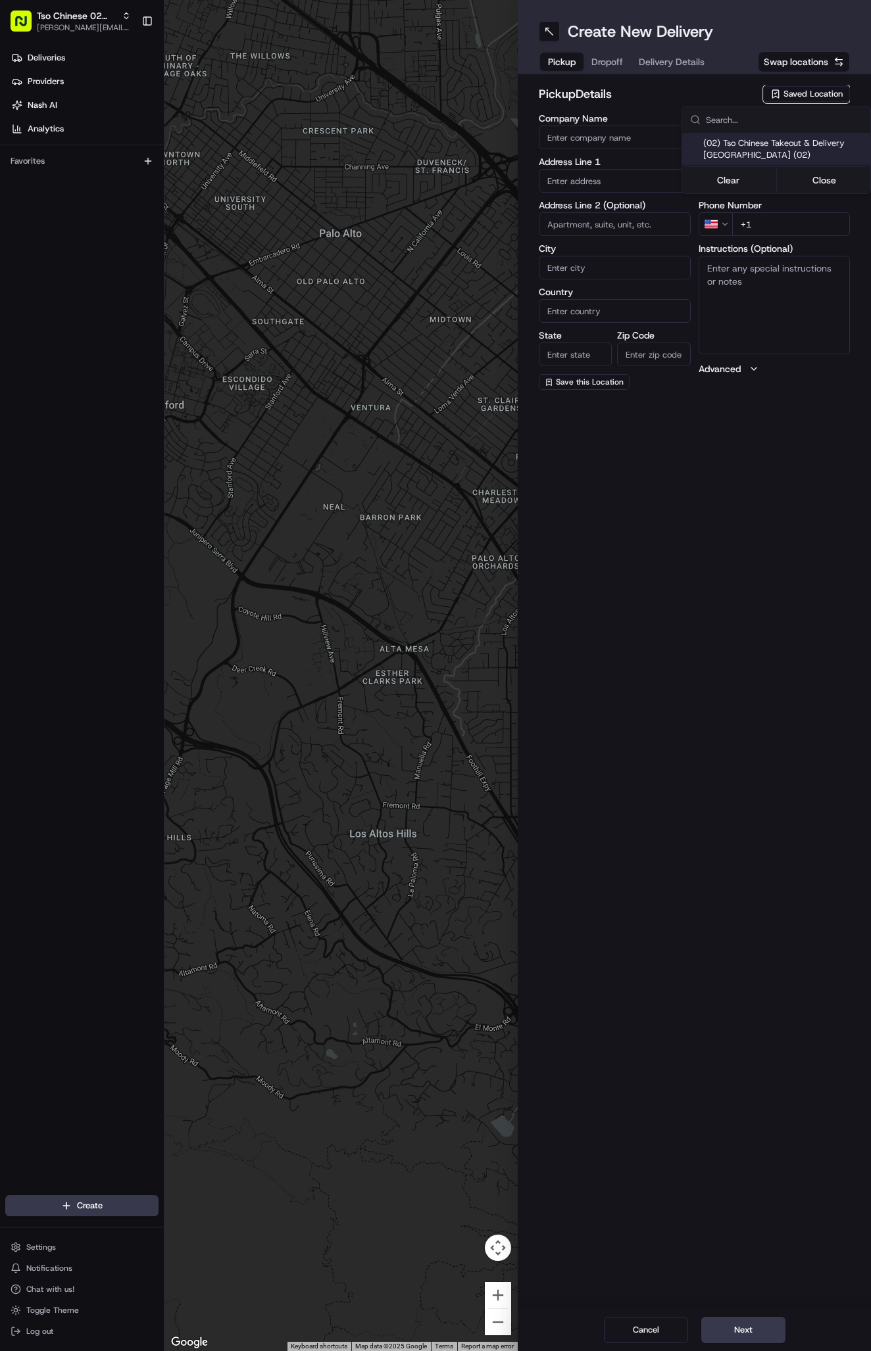
type input "US"
type input "[GEOGRAPHIC_DATA]"
type input "78759"
type input "Tso Chinese"
type input "Arboretum Crossing Manager"
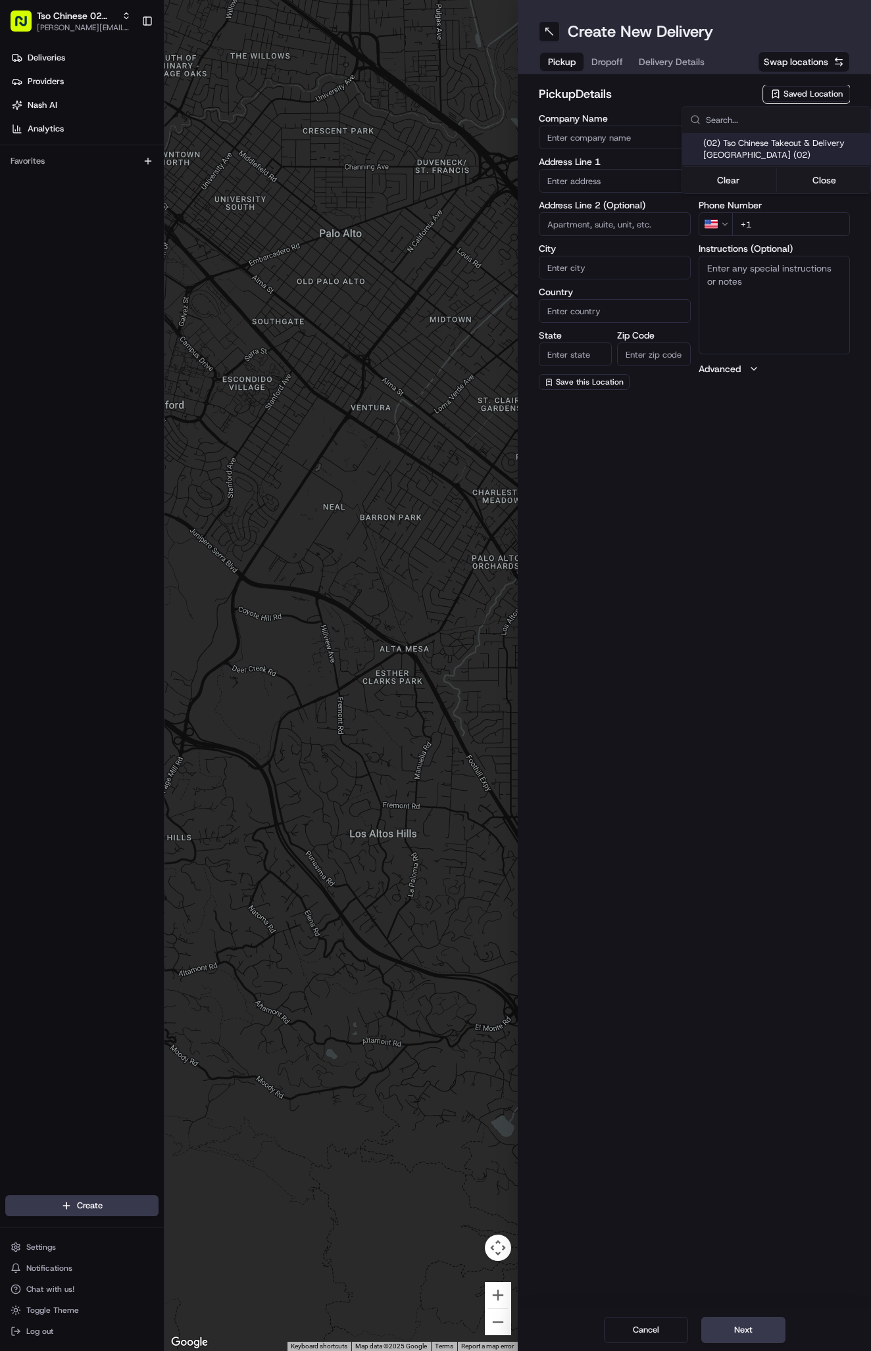
type input "[EMAIL_ADDRESS][DOMAIN_NAME]"
type input "[PHONE_NUMBER]"
type textarea "Submit a picture displaying address & food as Proof of Delivery. Envía una foto…"
type input "[STREET_ADDRESS]"
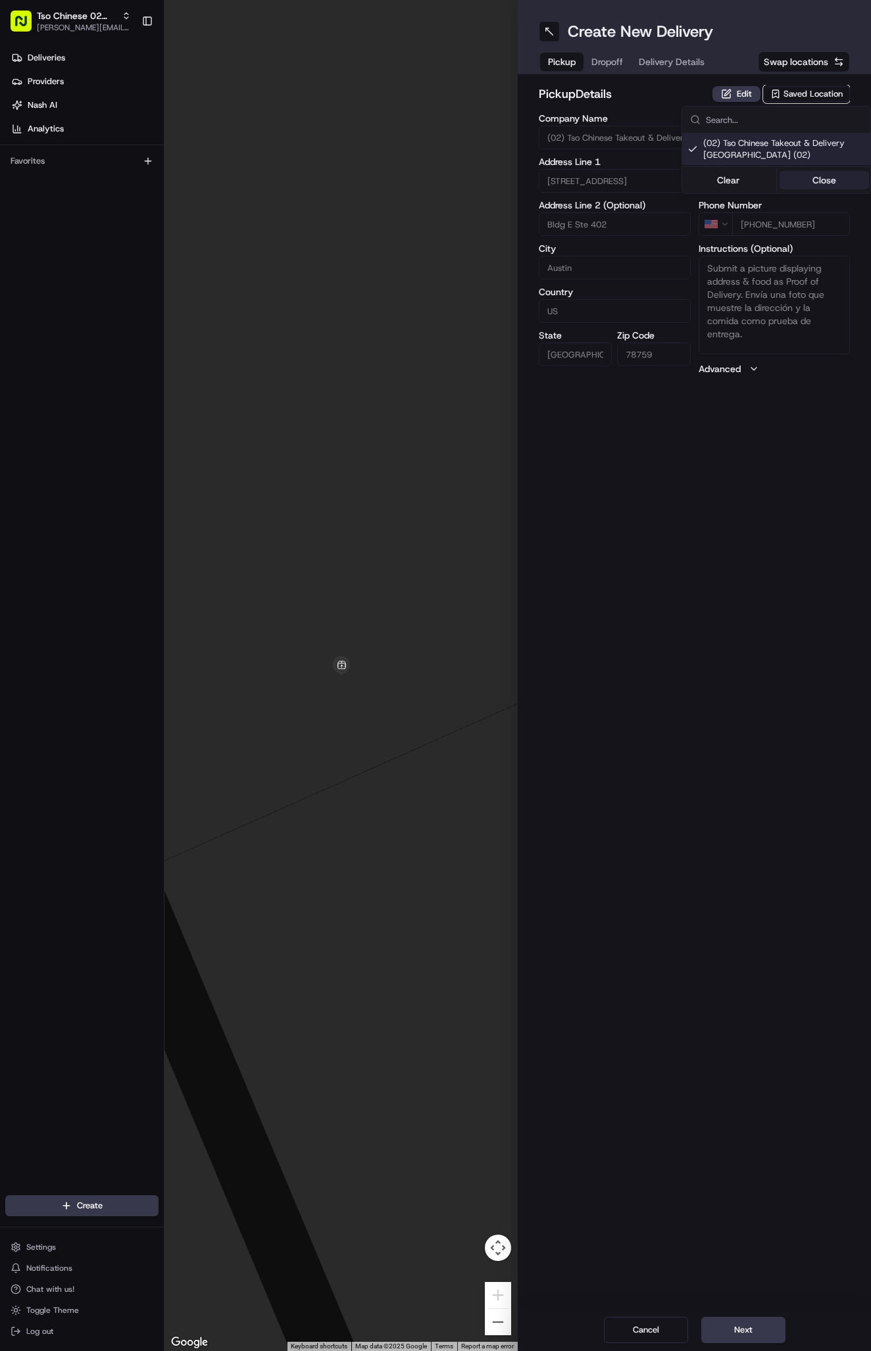
click at [819, 177] on button "Close" at bounding box center [824, 180] width 90 height 18
click at [681, 68] on span "Delivery Details" at bounding box center [671, 61] width 66 height 13
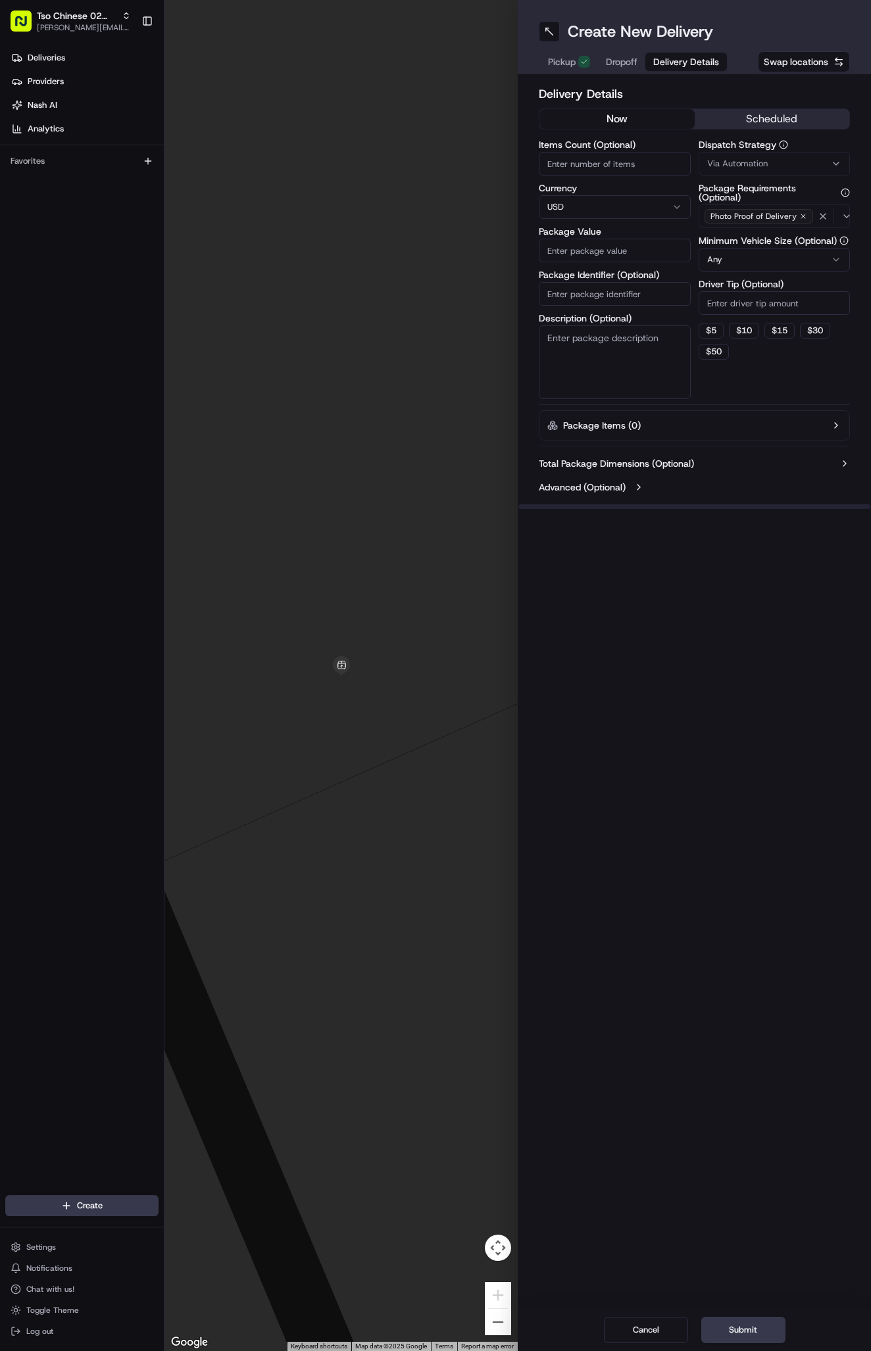
click at [750, 158] on span "Via Automation" at bounding box center [737, 164] width 60 height 12
click at [763, 231] on span "Tso Arbor Strategy" at bounding box center [784, 235] width 162 height 12
click at [807, 269] on button "Close" at bounding box center [824, 260] width 90 height 18
click at [776, 306] on input "Driver Tip (Optional)" at bounding box center [774, 303] width 152 height 24
type input "2"
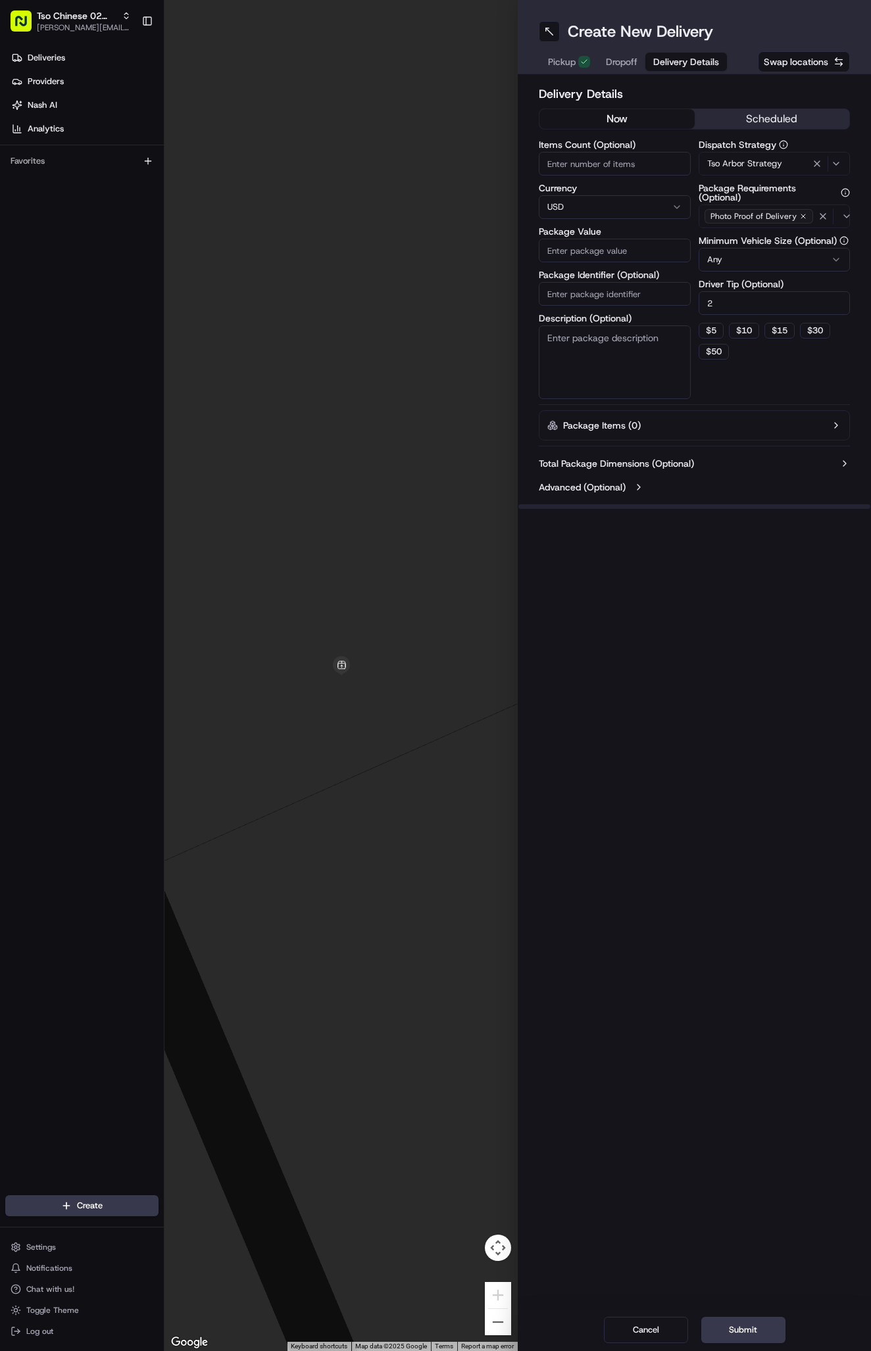
click at [657, 296] on input "Package Identifier (Optional)" at bounding box center [614, 294] width 152 height 24
click at [581, 292] on input "Package Identifier (Optional)" at bounding box center [614, 294] width 152 height 24
paste input "3OQL3PZ"
type input "3OQL3PZ"
click at [616, 250] on input "Package Value" at bounding box center [614, 251] width 152 height 24
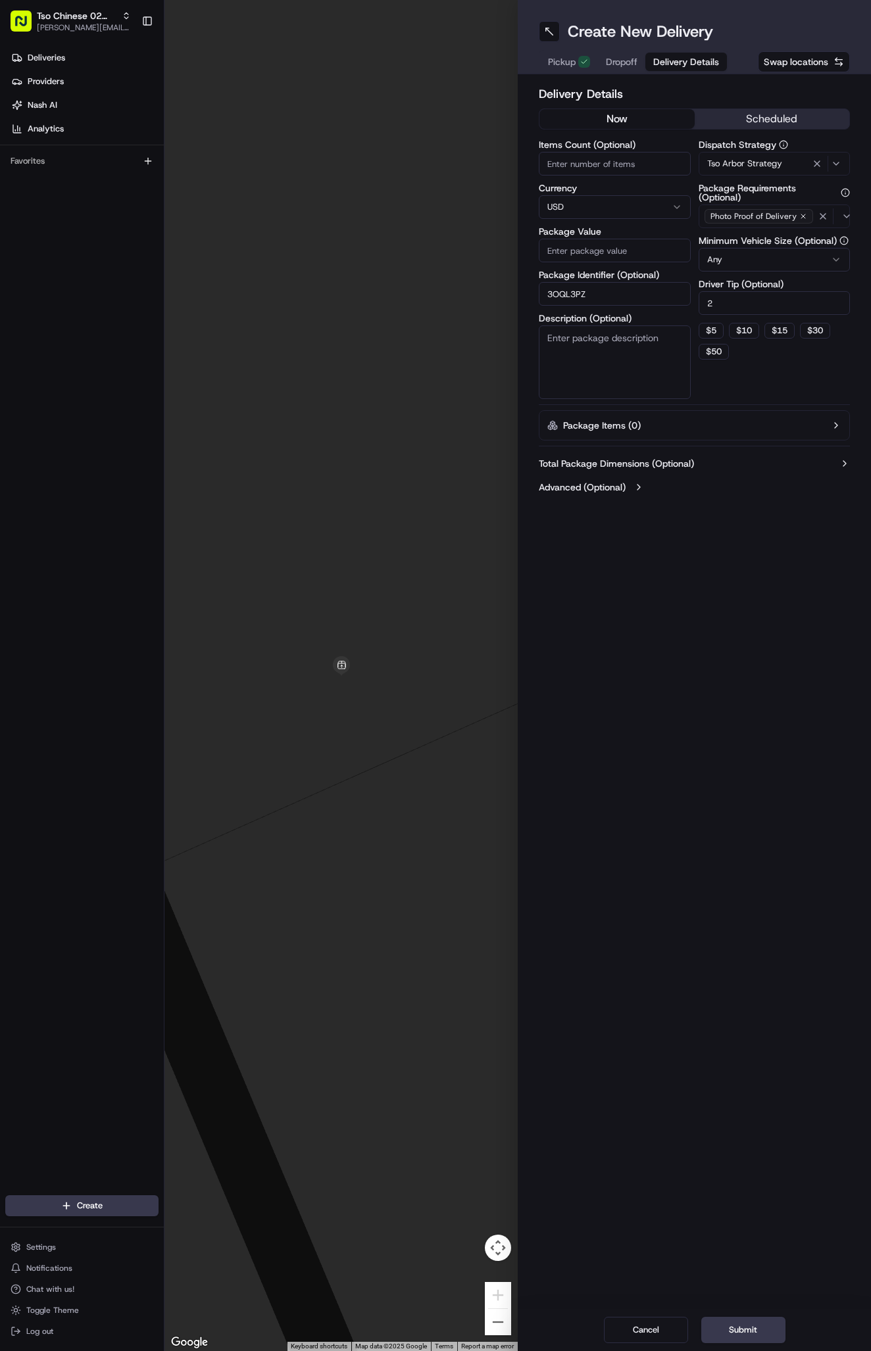
click at [616, 250] on input "Package Value" at bounding box center [614, 251] width 152 height 24
type input "39.89"
click at [606, 59] on span "Dropoff" at bounding box center [622, 61] width 32 height 13
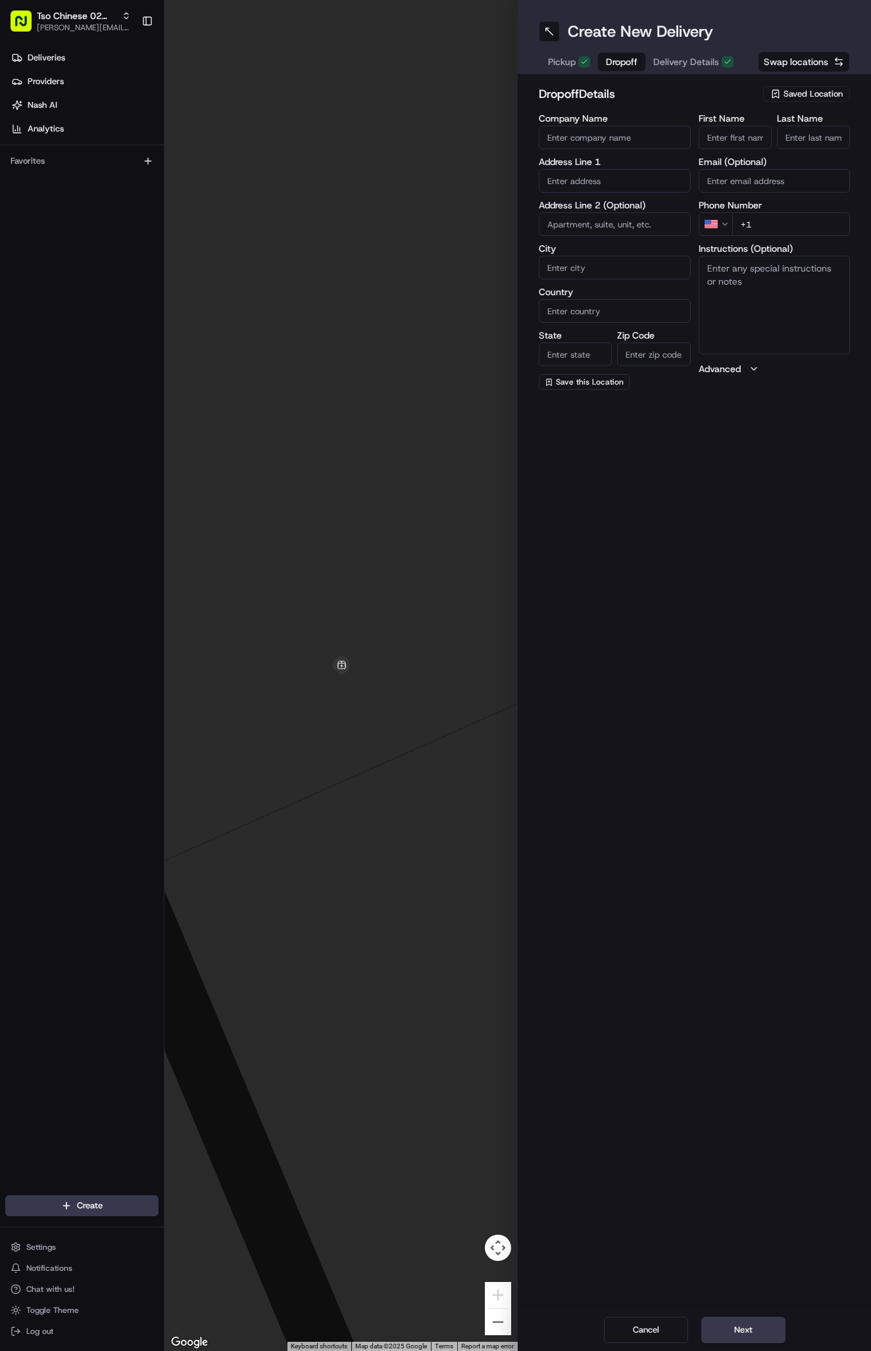
paste input "512 956 3163"
type input "+1 512 956 3163"
paste input "Sidney Martin"
type input "Sidney Martin"
type input "."
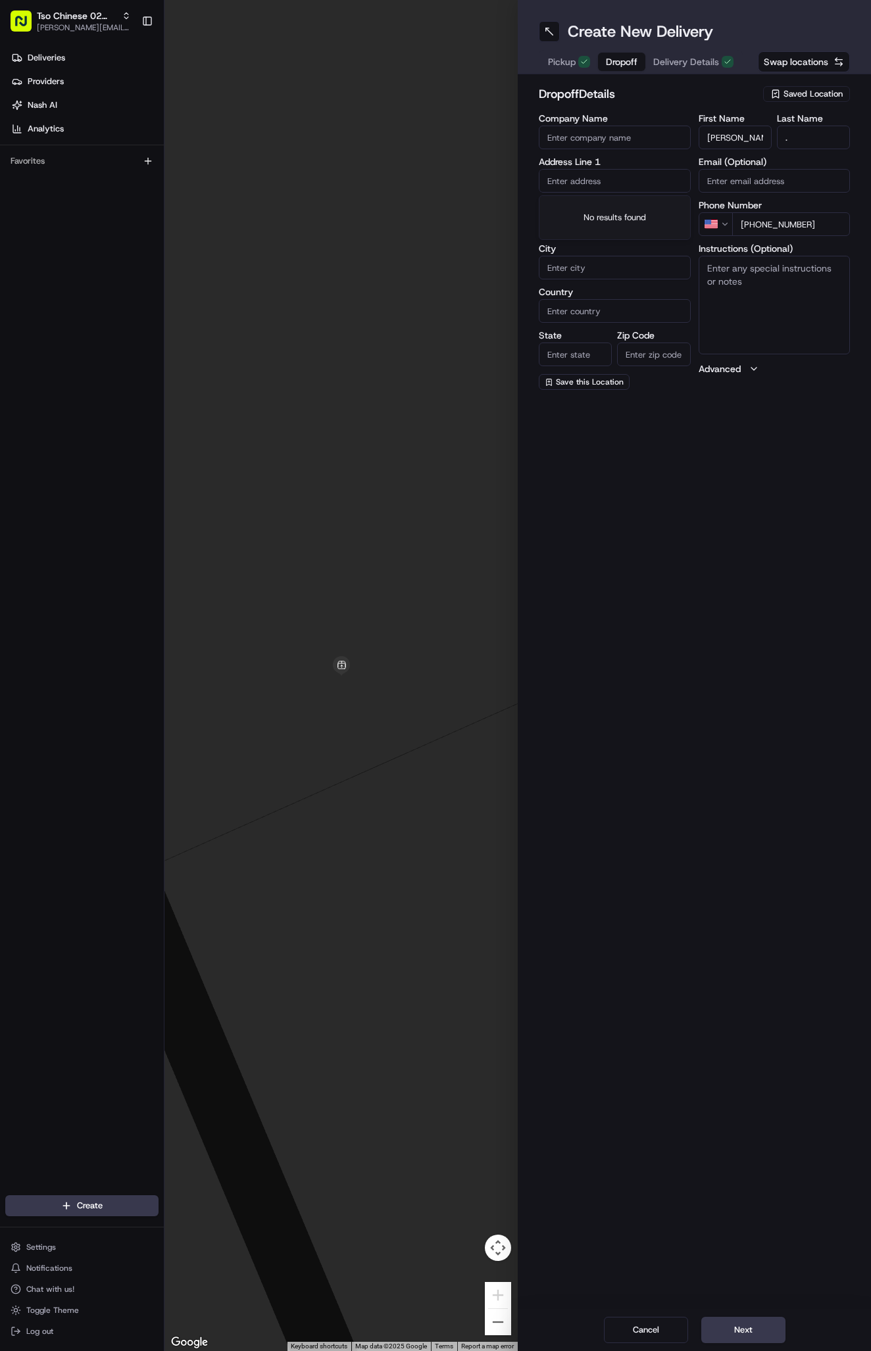
paste input "2023 Grow Ln"
click at [637, 208] on div "2023 Grow Ln, Austin, TX" at bounding box center [614, 209] width 145 height 20
type input "2023 Grow Ln, Austin, TX 78754, USA"
type input "Austin"
type input "[GEOGRAPHIC_DATA]"
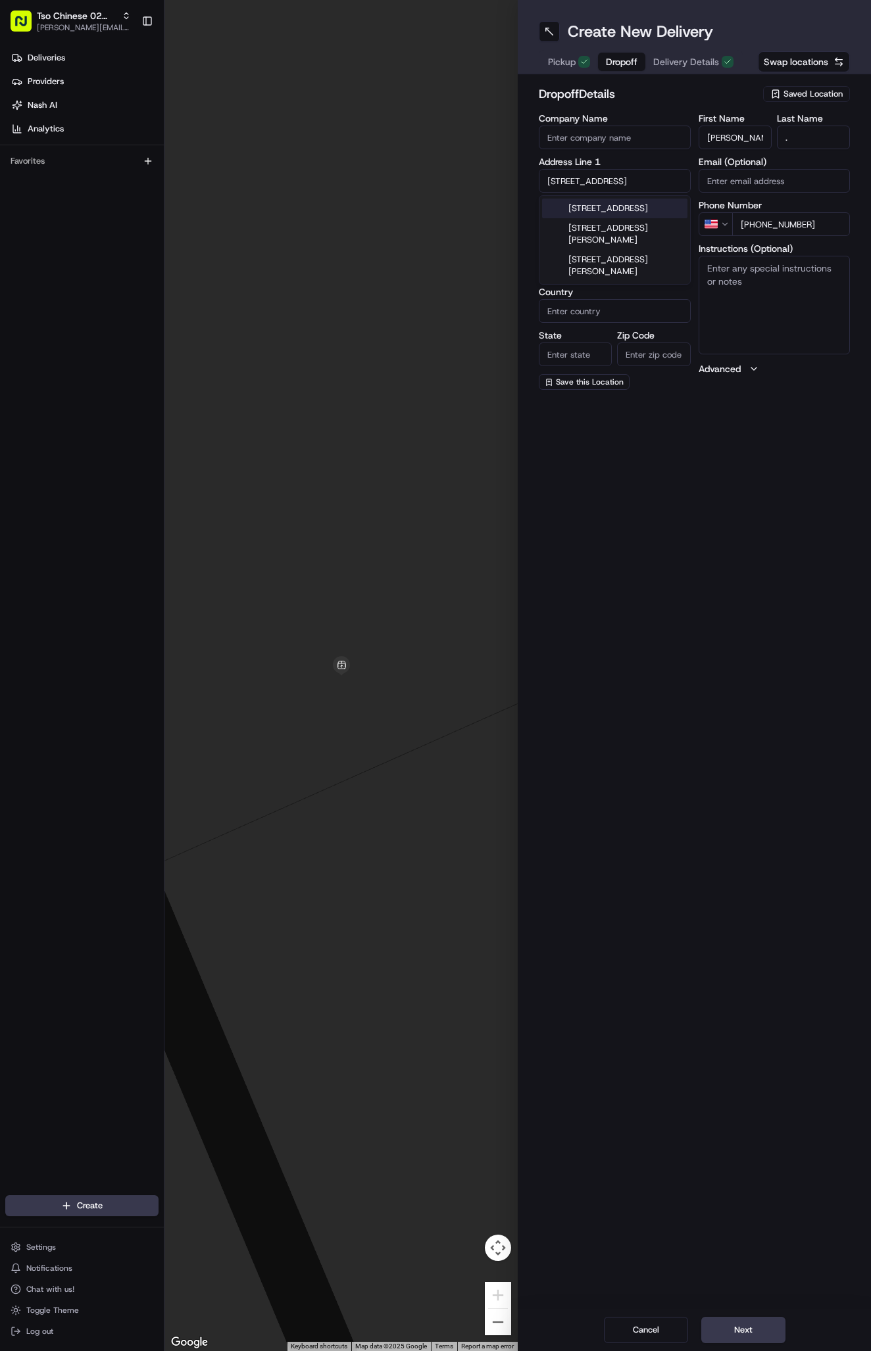
type input "[GEOGRAPHIC_DATA]"
type input "78754"
type input "2023 Grow Lane"
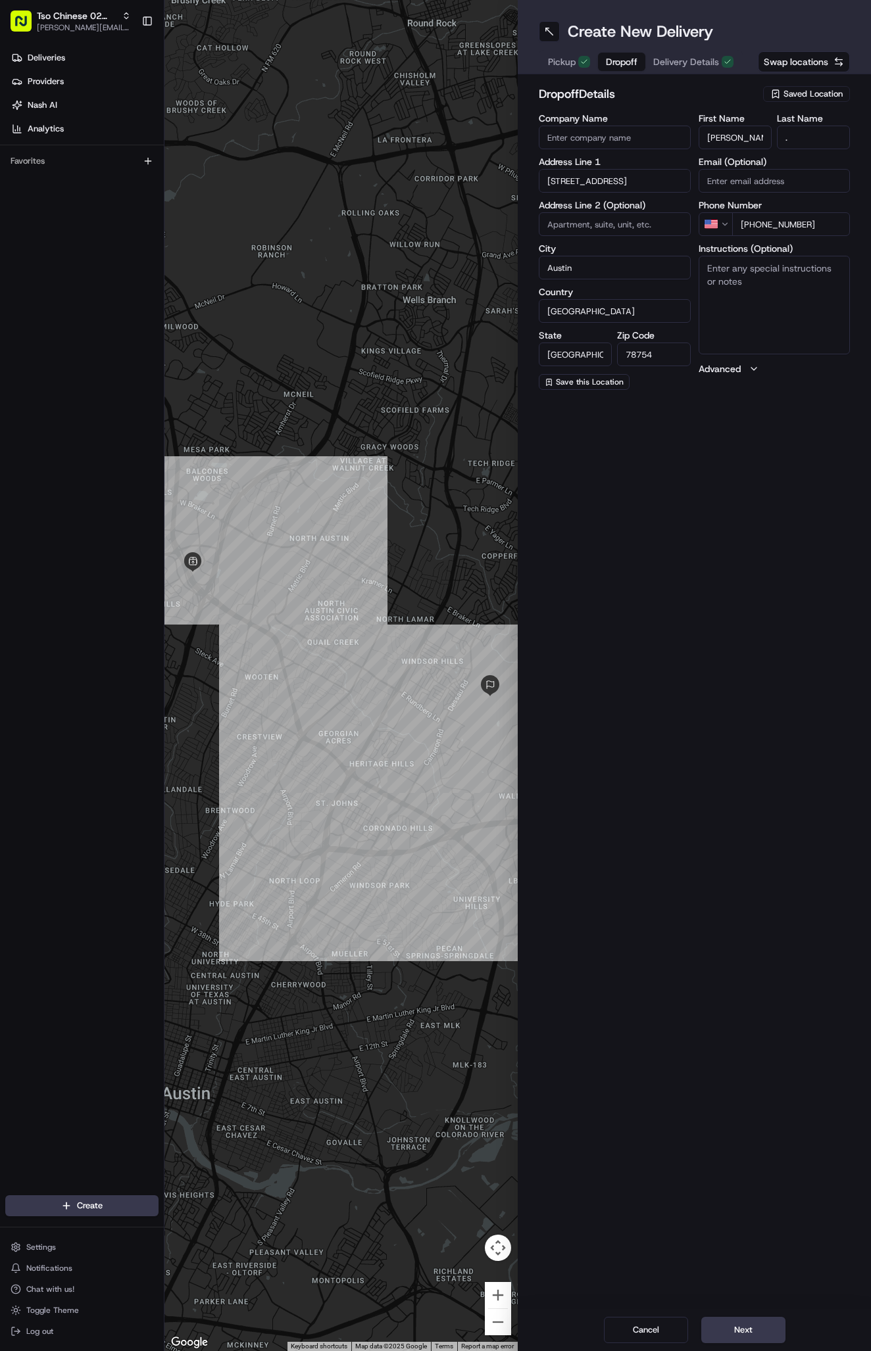
click at [746, 1316] on div "Cancel Next" at bounding box center [693, 1330] width 353 height 42
click at [746, 1320] on button "Next" at bounding box center [743, 1330] width 84 height 26
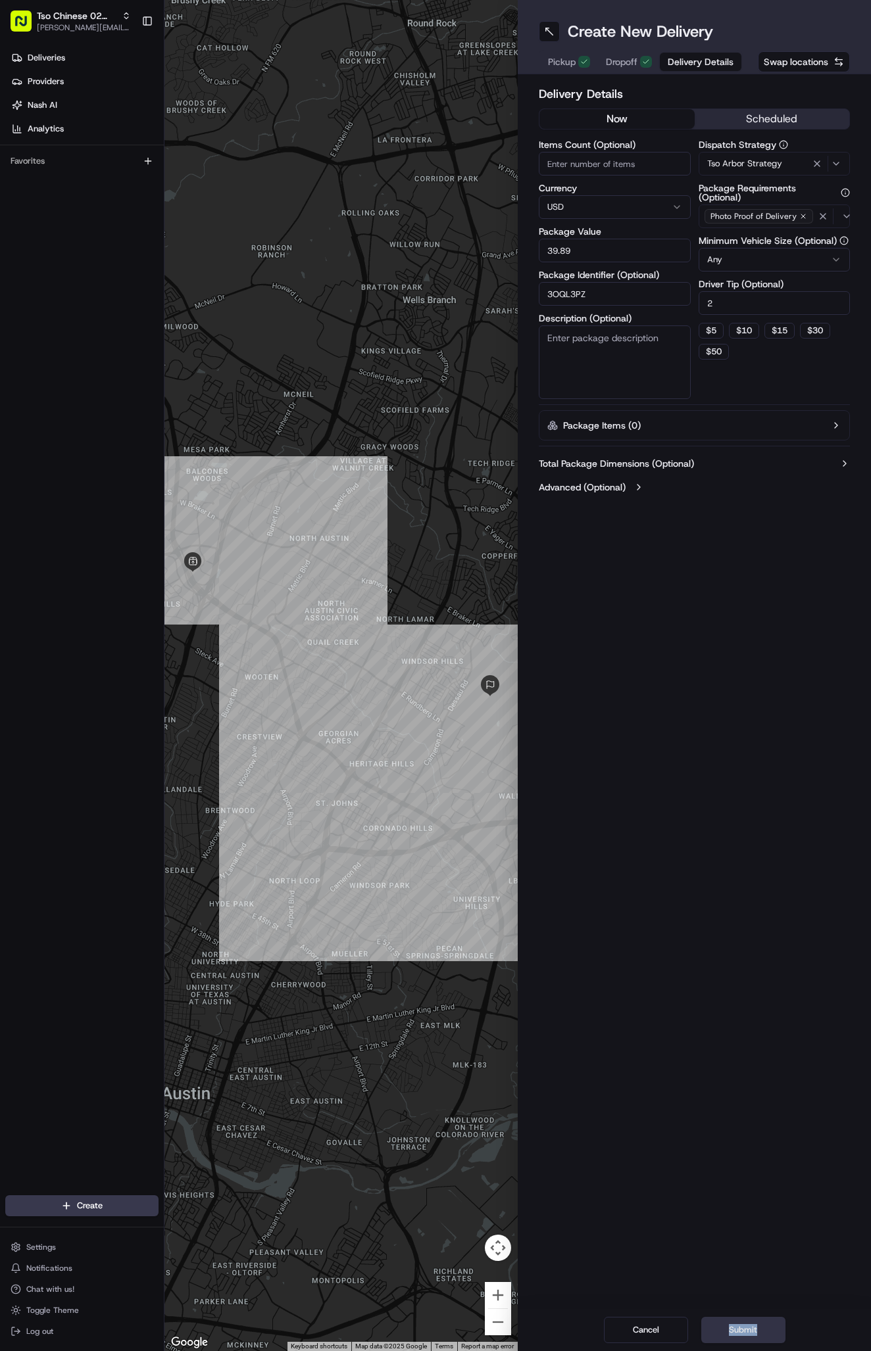
click at [746, 1320] on button "Submit" at bounding box center [743, 1330] width 84 height 26
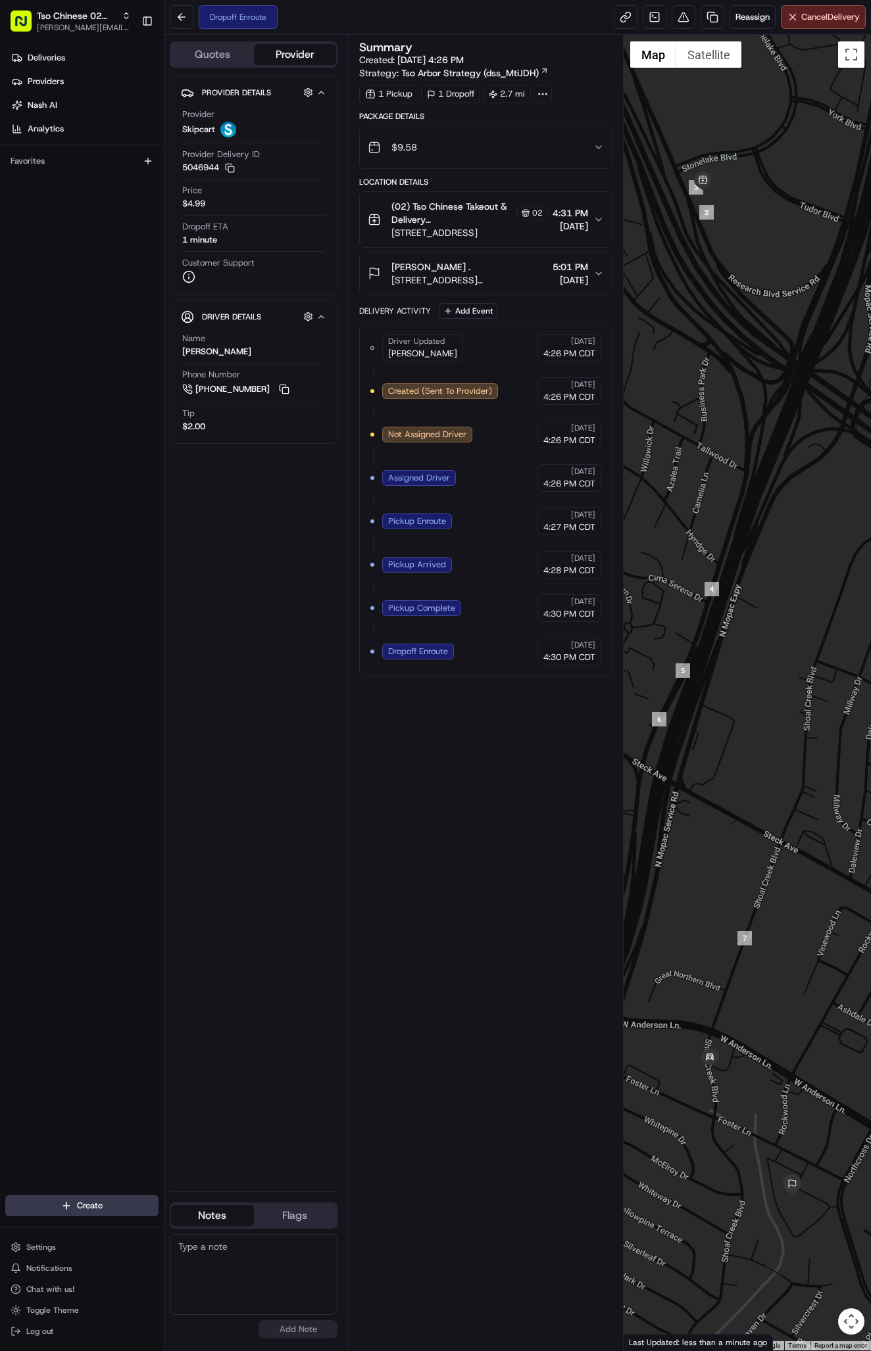
click at [101, 1201] on html "Tso Chinese 02 Arbor [PERSON_NAME][EMAIL_ADDRESS][DOMAIN_NAME] Toggle Sidebar D…" at bounding box center [435, 675] width 871 height 1351
click at [190, 1228] on link "Delivery" at bounding box center [237, 1230] width 147 height 24
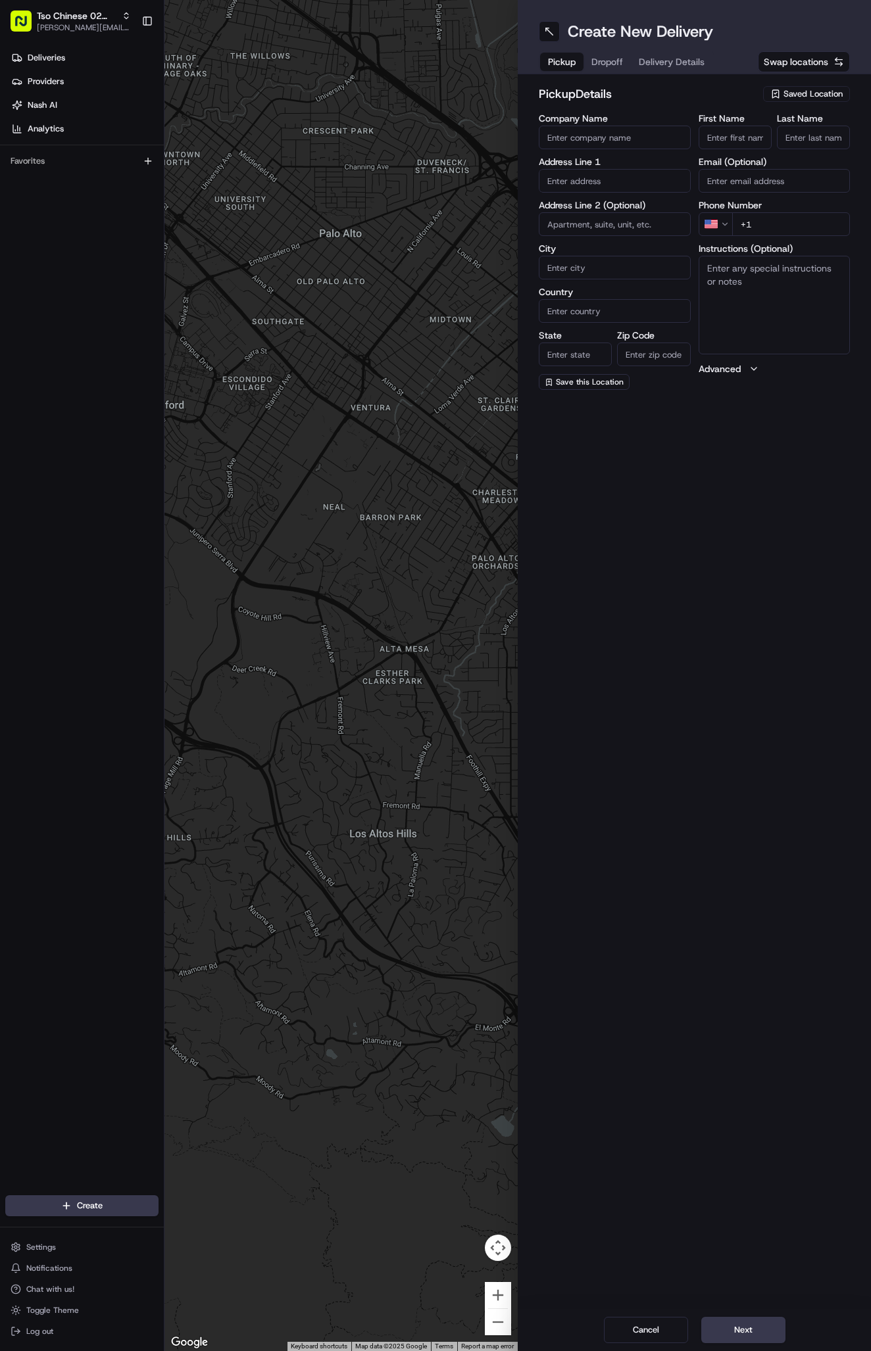
click at [806, 97] on span "Saved Location" at bounding box center [812, 94] width 59 height 12
click at [805, 143] on span "(02) Tso Chinese Takeout & Delivery [GEOGRAPHIC_DATA] (02)" at bounding box center [784, 149] width 162 height 24
type input "(02) Tso Chinese Takeout & Delivery [GEOGRAPHIC_DATA]"
type input "Bldg E Ste 402"
type input "Austin"
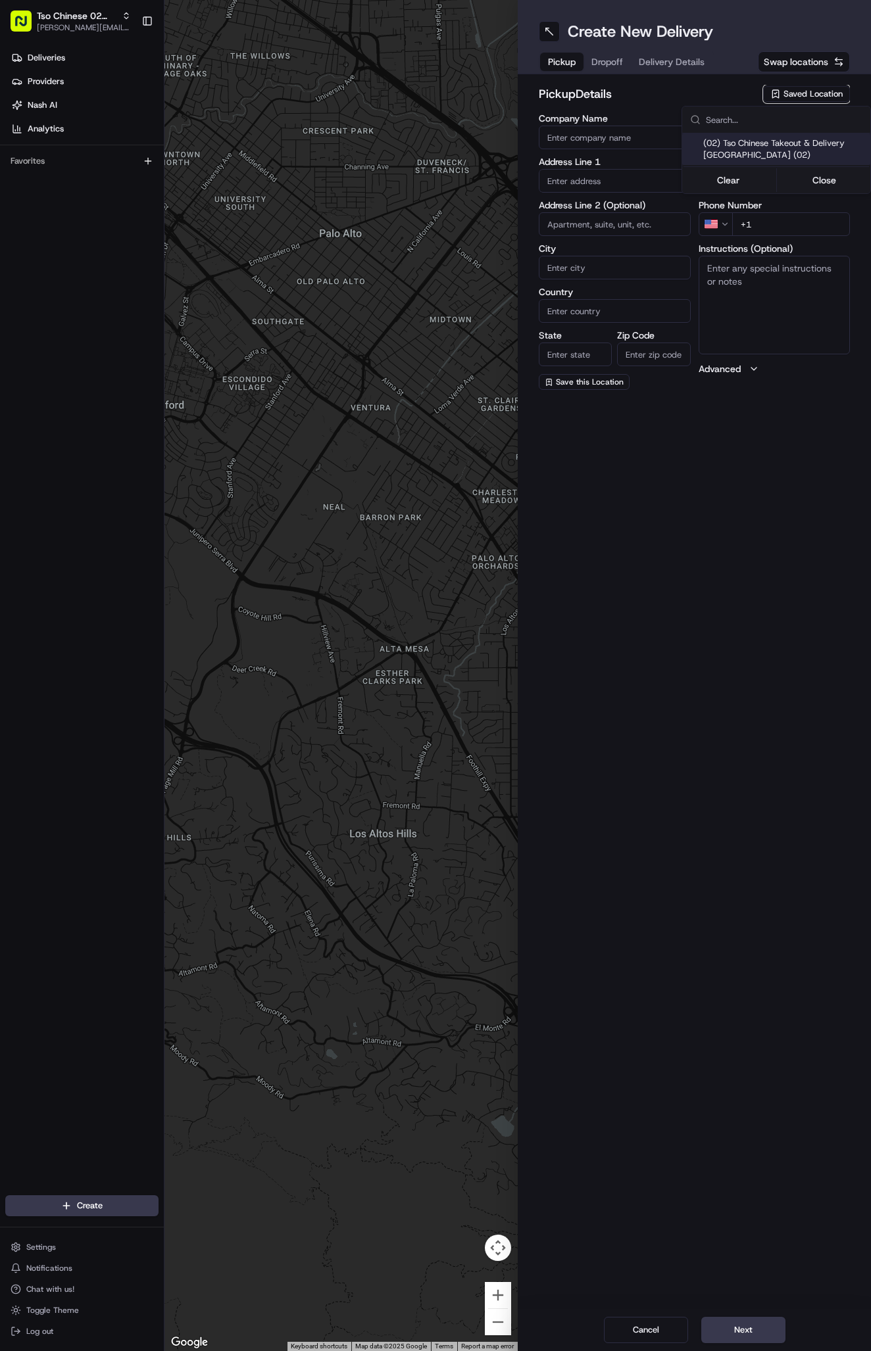
type input "US"
type input "[GEOGRAPHIC_DATA]"
type input "78759"
type input "Tso Chinese"
type input "Arboretum Crossing Manager"
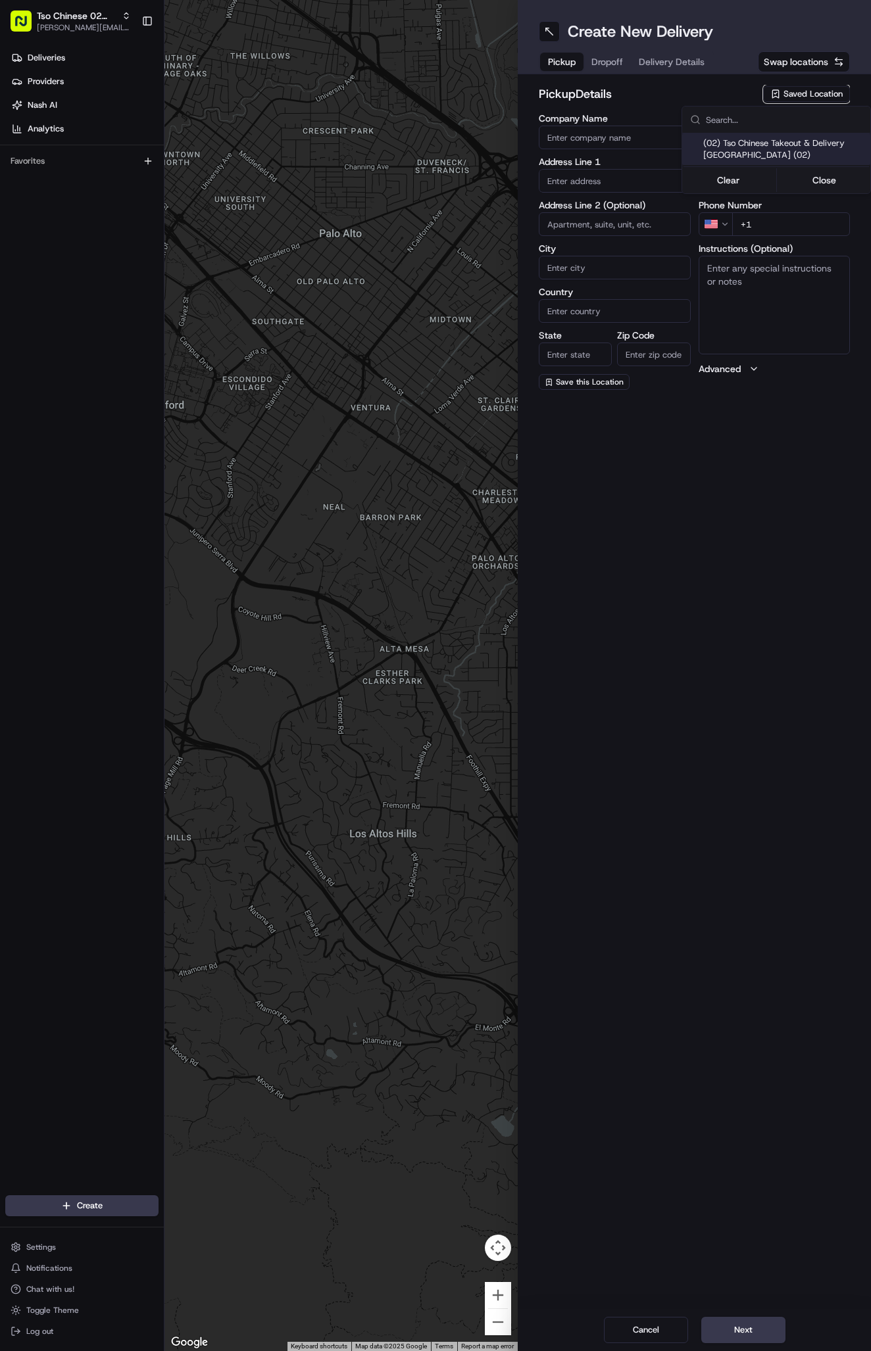
type input "[EMAIL_ADDRESS][DOMAIN_NAME]"
type input "[PHONE_NUMBER]"
type textarea "Submit a picture displaying address & food as Proof of Delivery. Envía una foto…"
type input "[STREET_ADDRESS]"
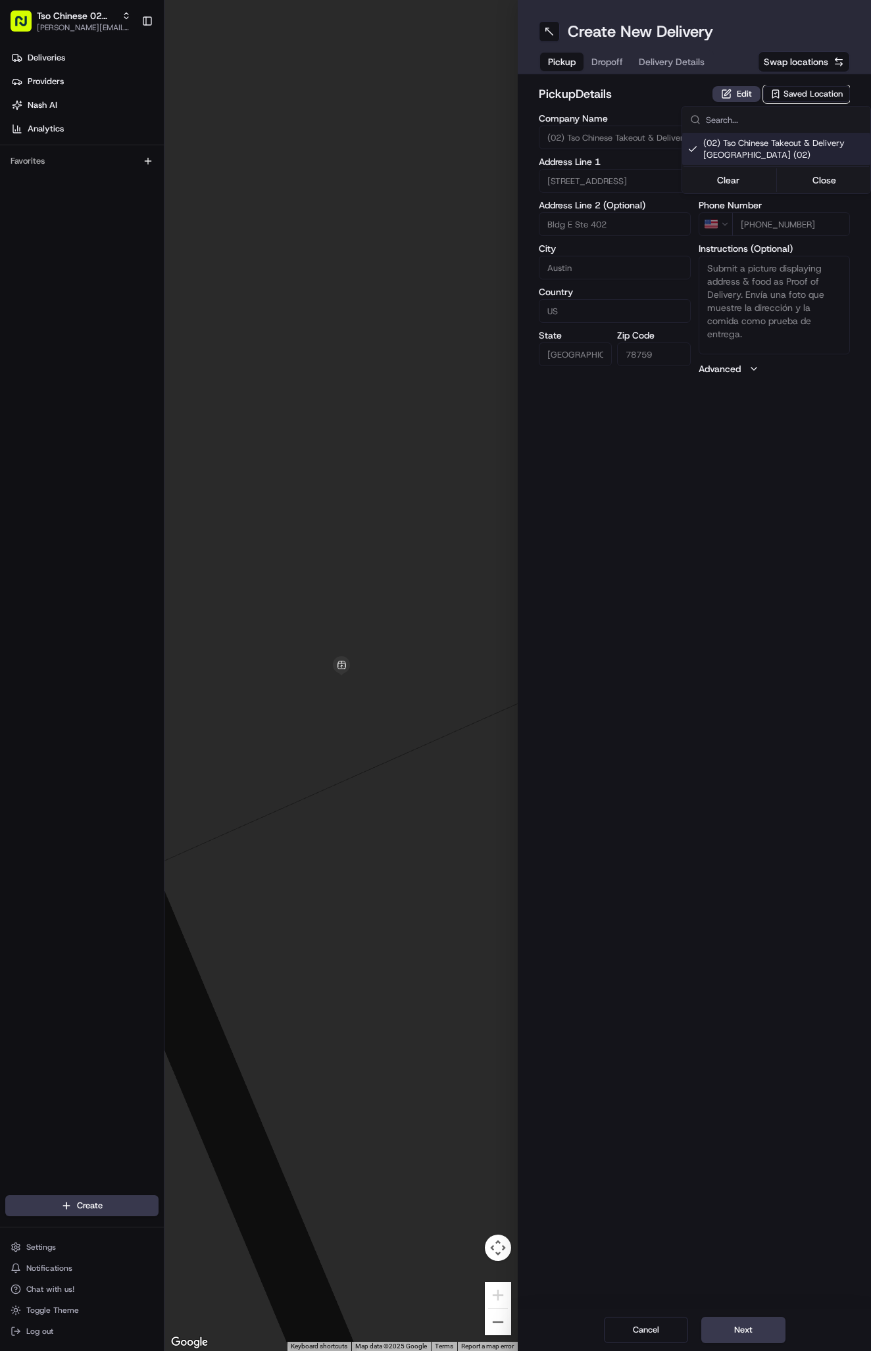
click at [815, 170] on div "Clear Close" at bounding box center [775, 180] width 185 height 24
click at [817, 182] on button "Close" at bounding box center [824, 180] width 90 height 18
click at [681, 68] on span "Delivery Details" at bounding box center [671, 61] width 66 height 13
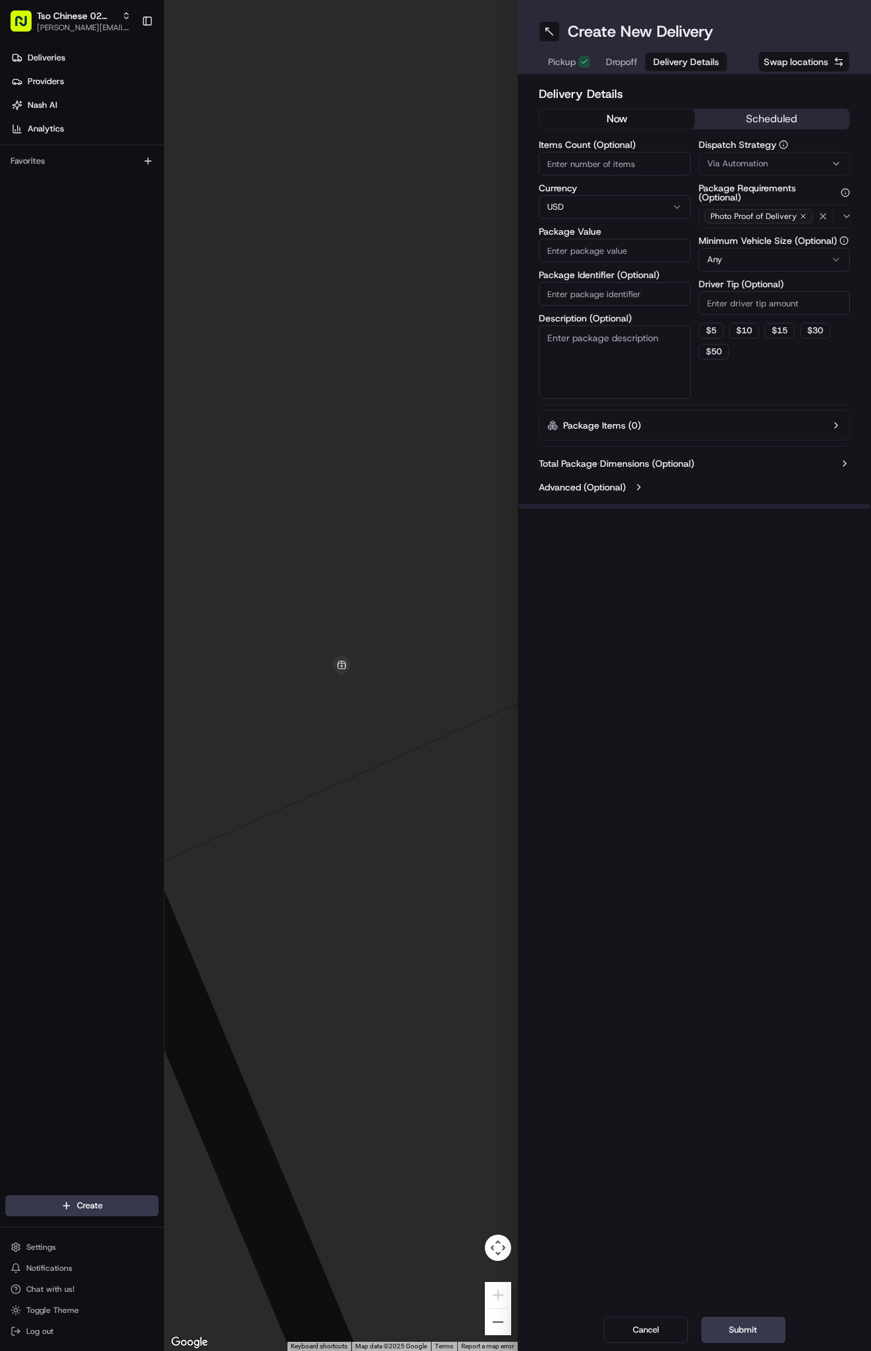
click at [756, 160] on span "Via Automation" at bounding box center [737, 164] width 60 height 12
click at [769, 234] on span "Tso Arbor Strategy" at bounding box center [784, 235] width 162 height 12
click at [803, 256] on button "Close" at bounding box center [824, 260] width 90 height 18
click at [754, 293] on input "Driver Tip (Optional)" at bounding box center [774, 303] width 152 height 24
type input "2"
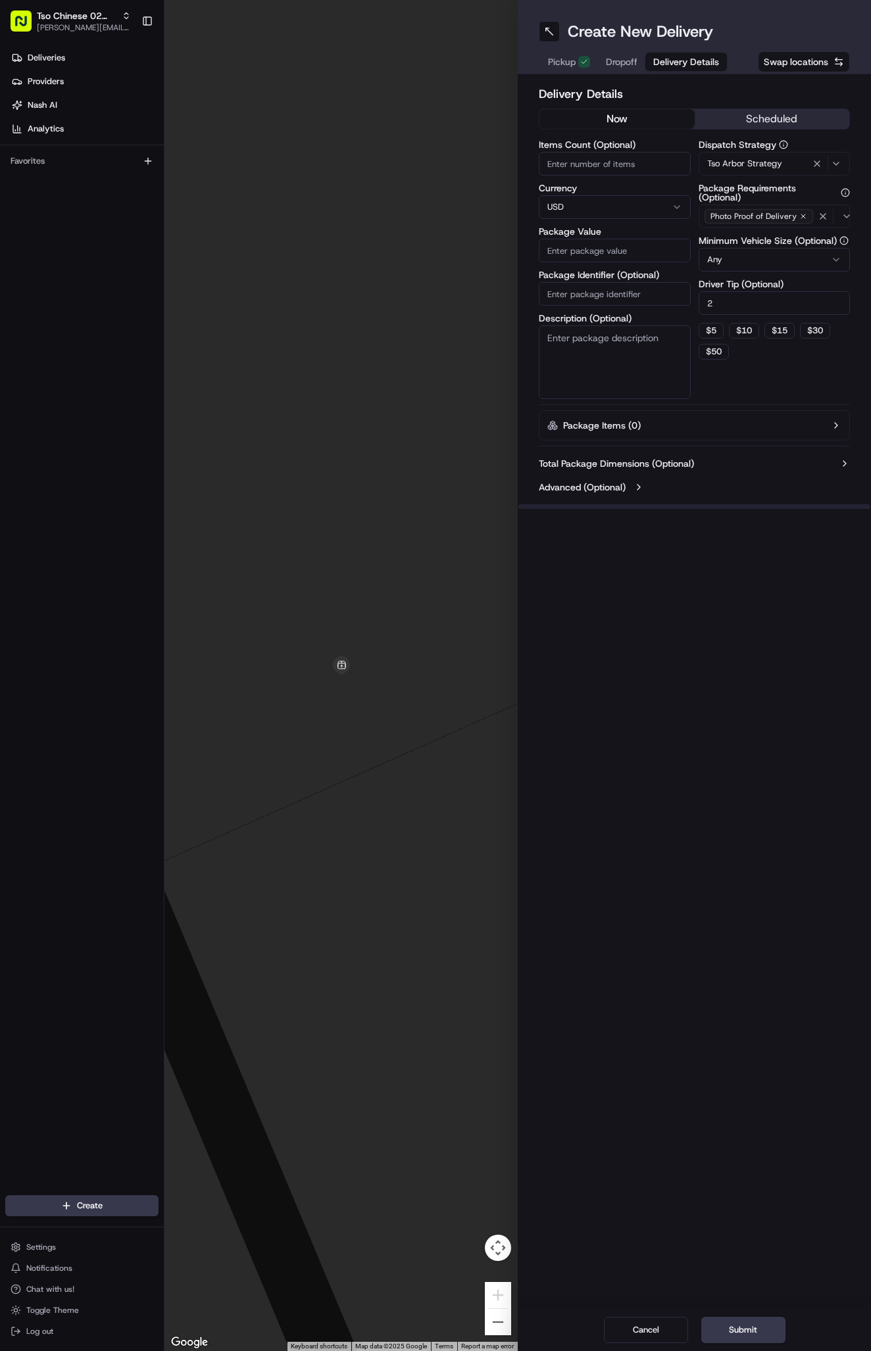
click at [632, 300] on input "Package Identifier (Optional)" at bounding box center [614, 294] width 152 height 24
paste input "#WE7MLSJ"
type input "#WE7MLSJ"
click at [646, 242] on input "Package Value" at bounding box center [614, 251] width 152 height 24
type input "47.47"
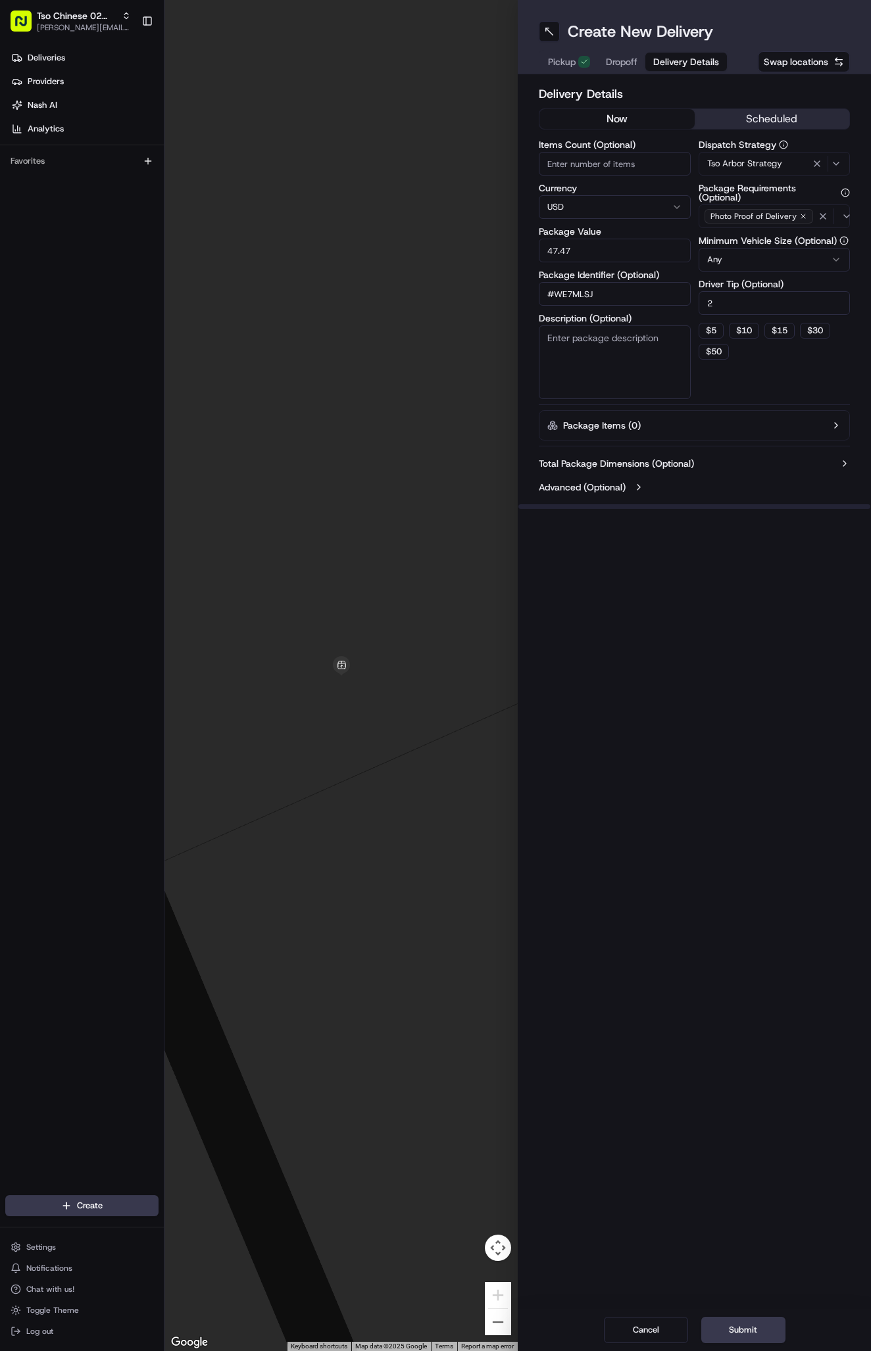
click at [625, 60] on span "Dropoff" at bounding box center [622, 61] width 32 height 13
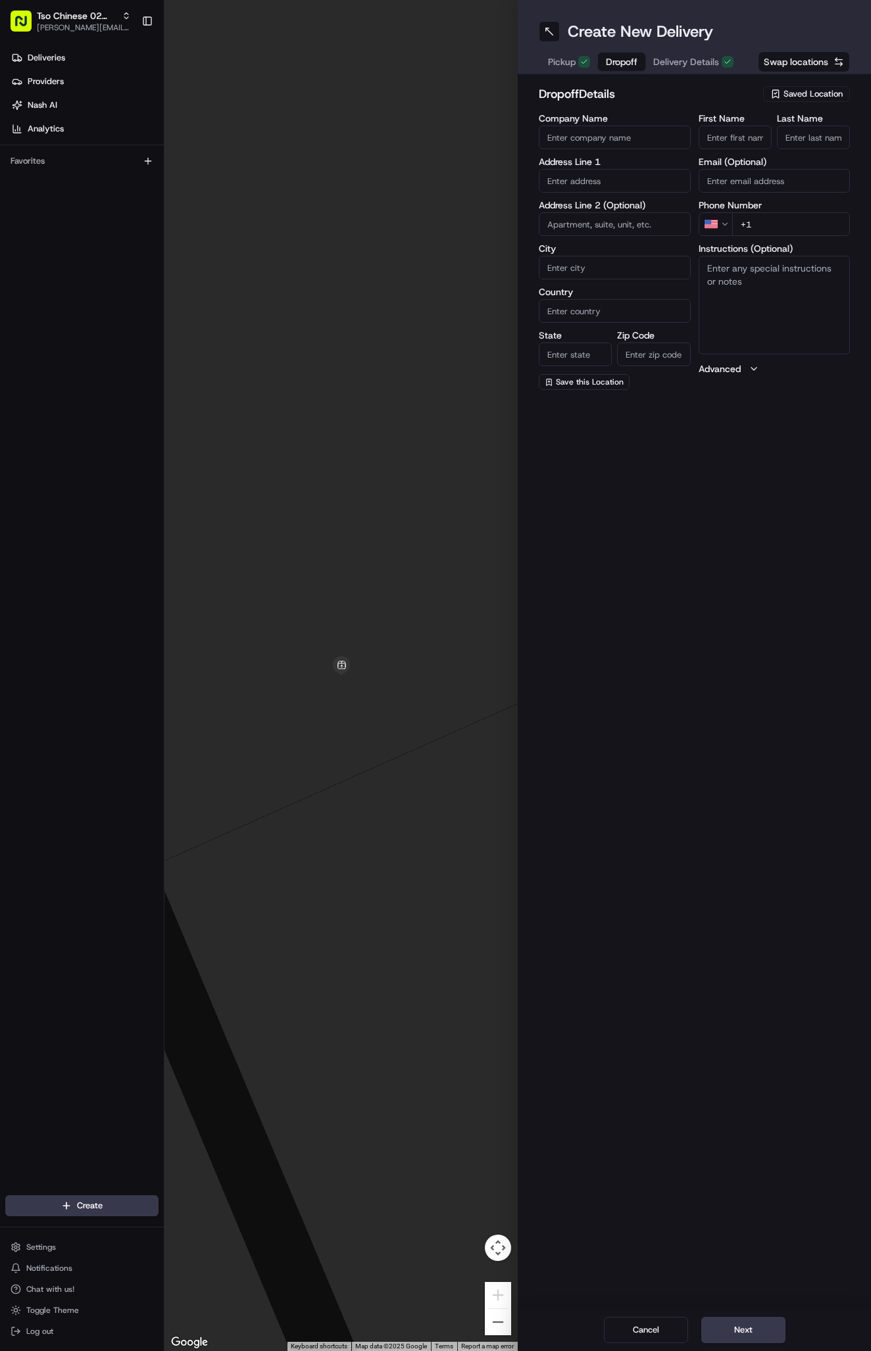
click at [716, 130] on input "First Name" at bounding box center [734, 138] width 73 height 24
paste input "[PERSON_NAME]"
type input "[PERSON_NAME]"
type input "."
paste input "[PHONE_NUMBER]"
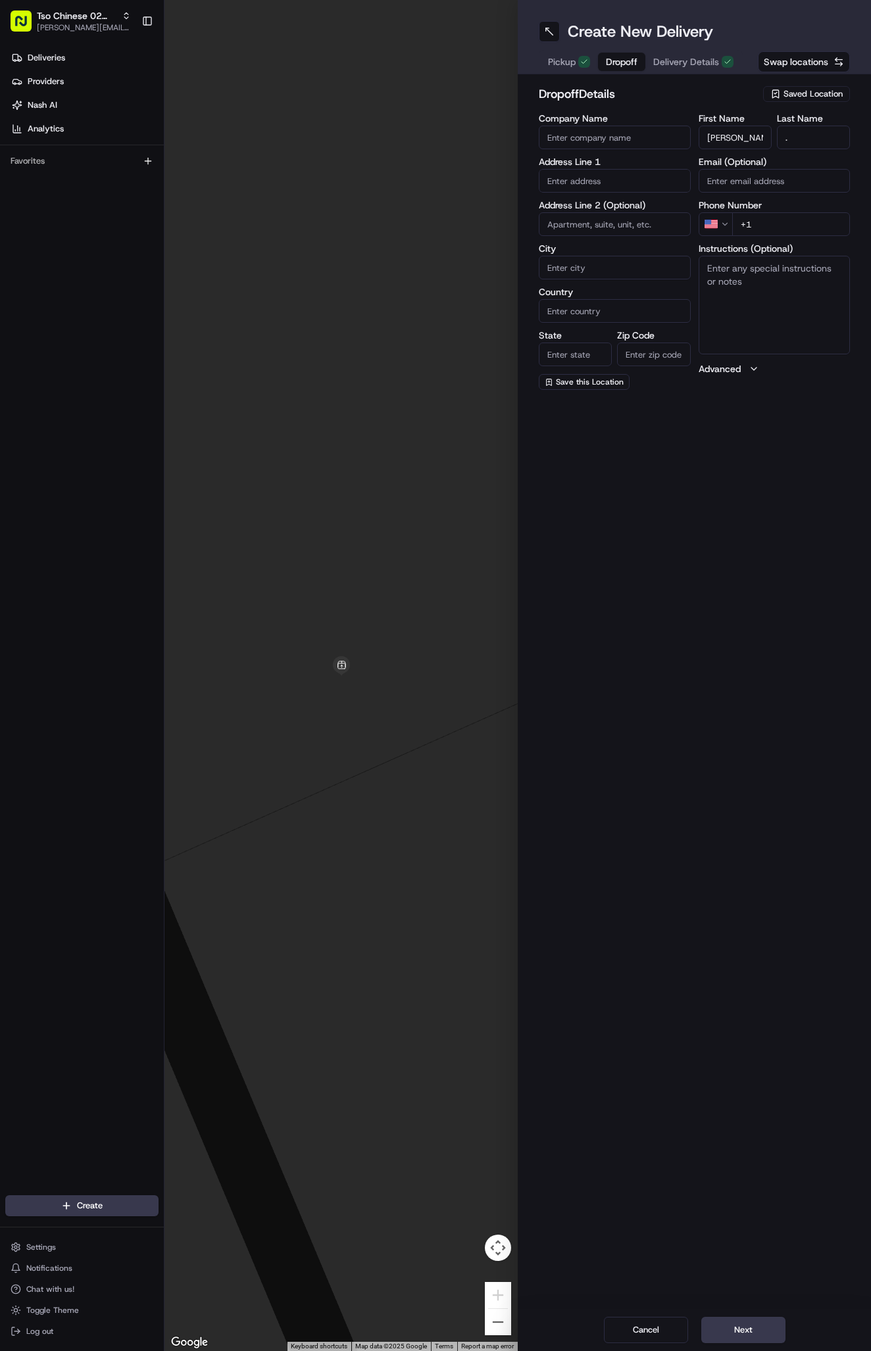
type input "[PHONE_NUMBER]"
click at [753, 291] on textarea "Instructions (Optional)" at bounding box center [774, 305] width 152 height 99
paste textarea "Company: Buena Vista"
drag, startPoint x: 752, startPoint y: 267, endPoint x: 665, endPoint y: 260, distance: 87.7
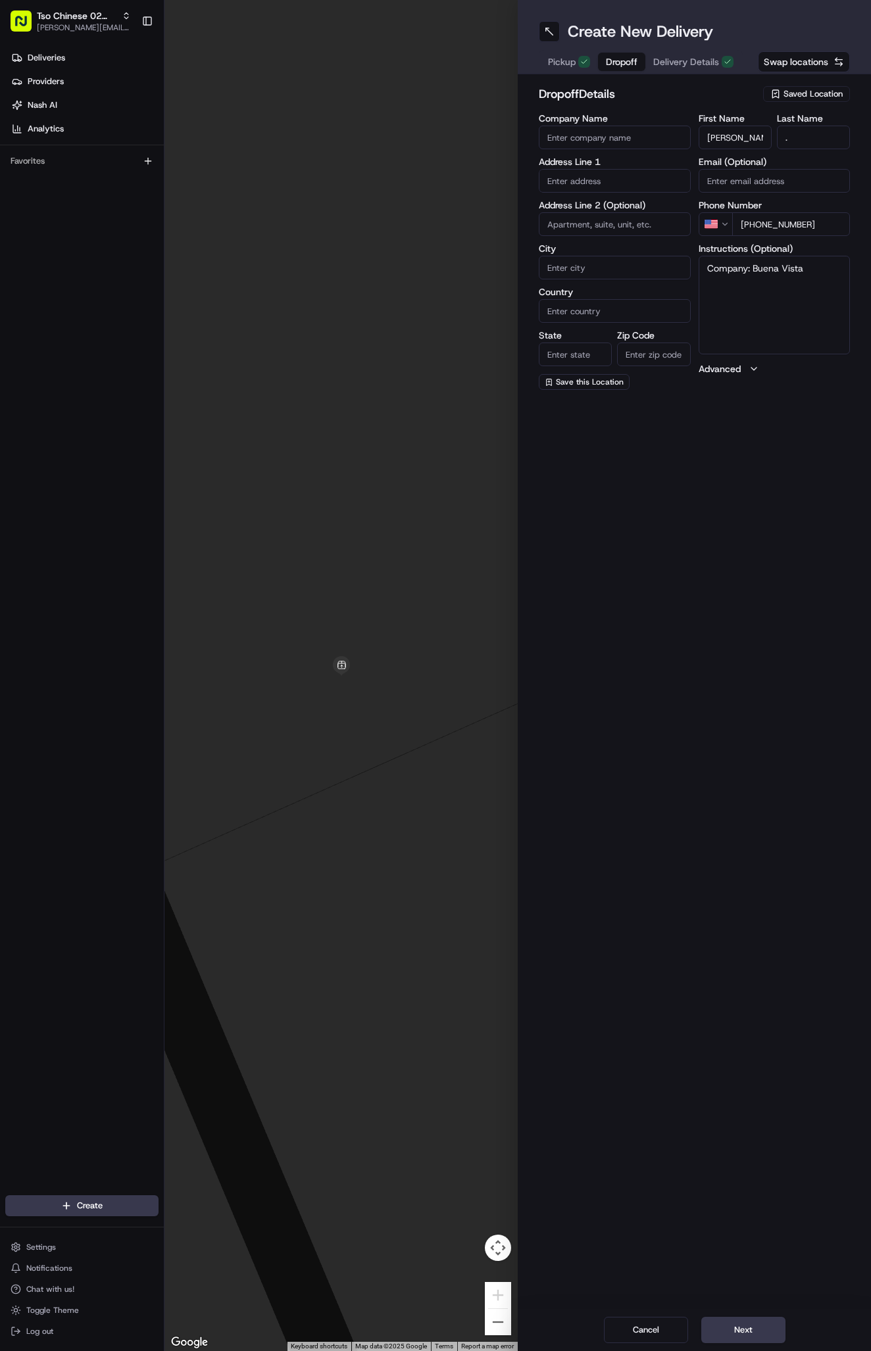
click at [665, 260] on div "Company Name Address Line 1 Address Line 2 (Optional) City Country State Zip Co…" at bounding box center [693, 252] width 311 height 276
type textarea "Buena Vista"
paste input "12440 Alameda Trace Cir"
click at [638, 204] on div "12440 Alameda Trace Circle, Austin, TX" at bounding box center [614, 209] width 145 height 20
type input "12440 Alameda Trace Cir, Austin, TX 78727, USA"
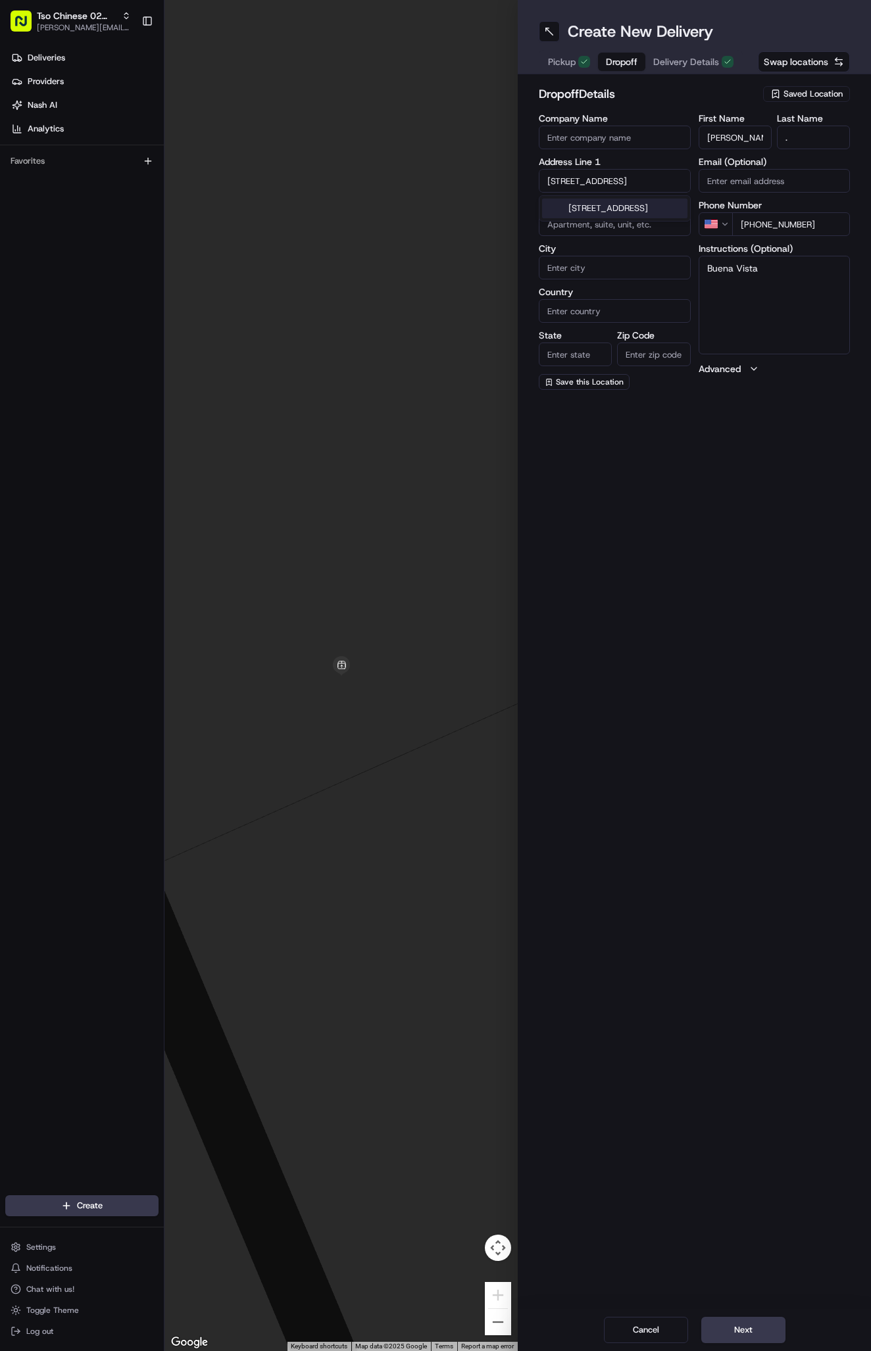
type input "Austin"
type input "[GEOGRAPHIC_DATA]"
type input "78727"
type input "12440 Alameda Trace Circle"
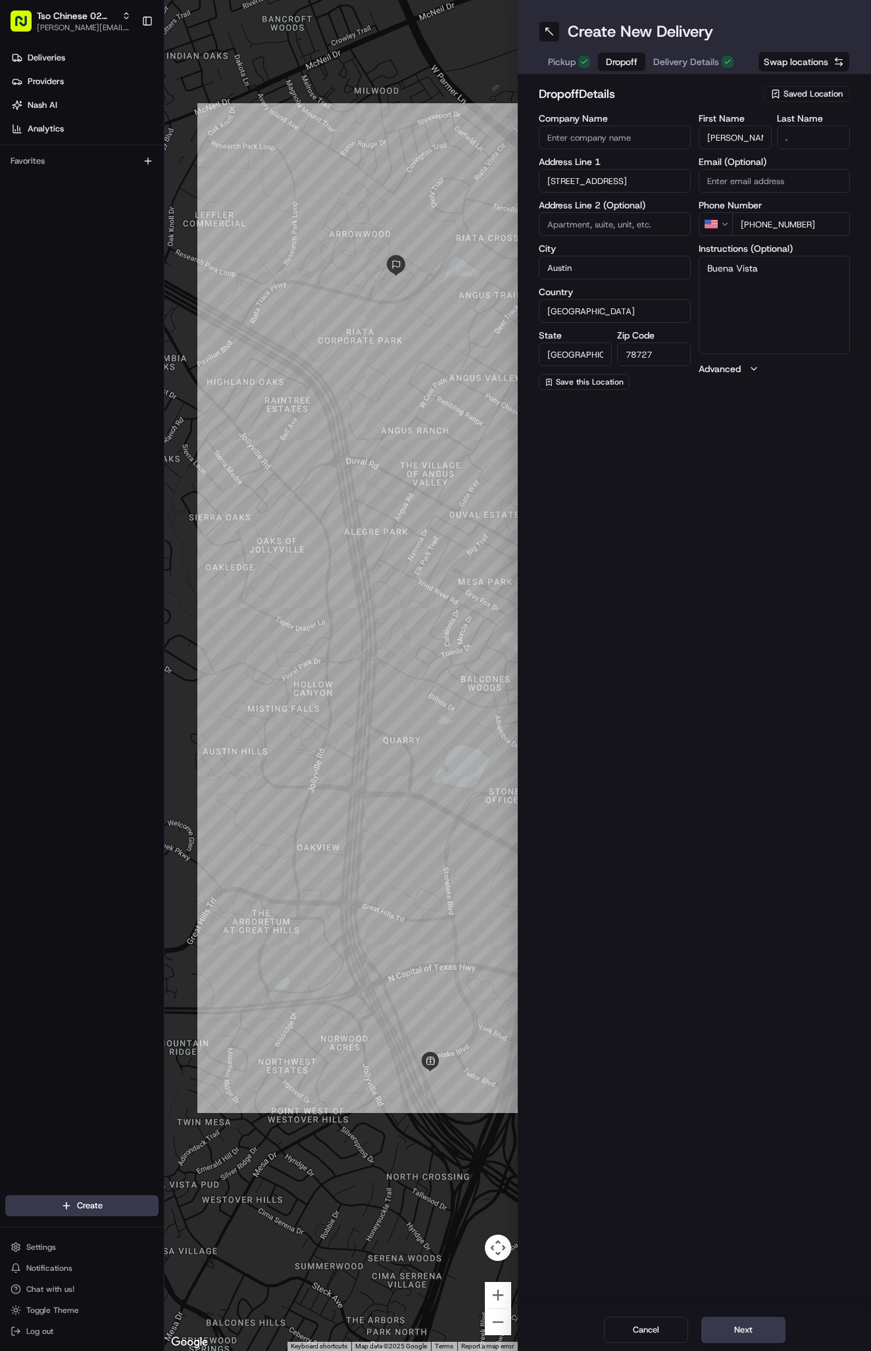
click at [807, 297] on textarea "Buena Vista" at bounding box center [774, 305] width 152 height 99
paste textarea "Apt 2311"
paste textarea "My phone: 254-423-2768"
type textarea "Buena Vista. Apt 2311. My phone: 254-423-2768"
click at [596, 224] on input at bounding box center [614, 224] width 152 height 24
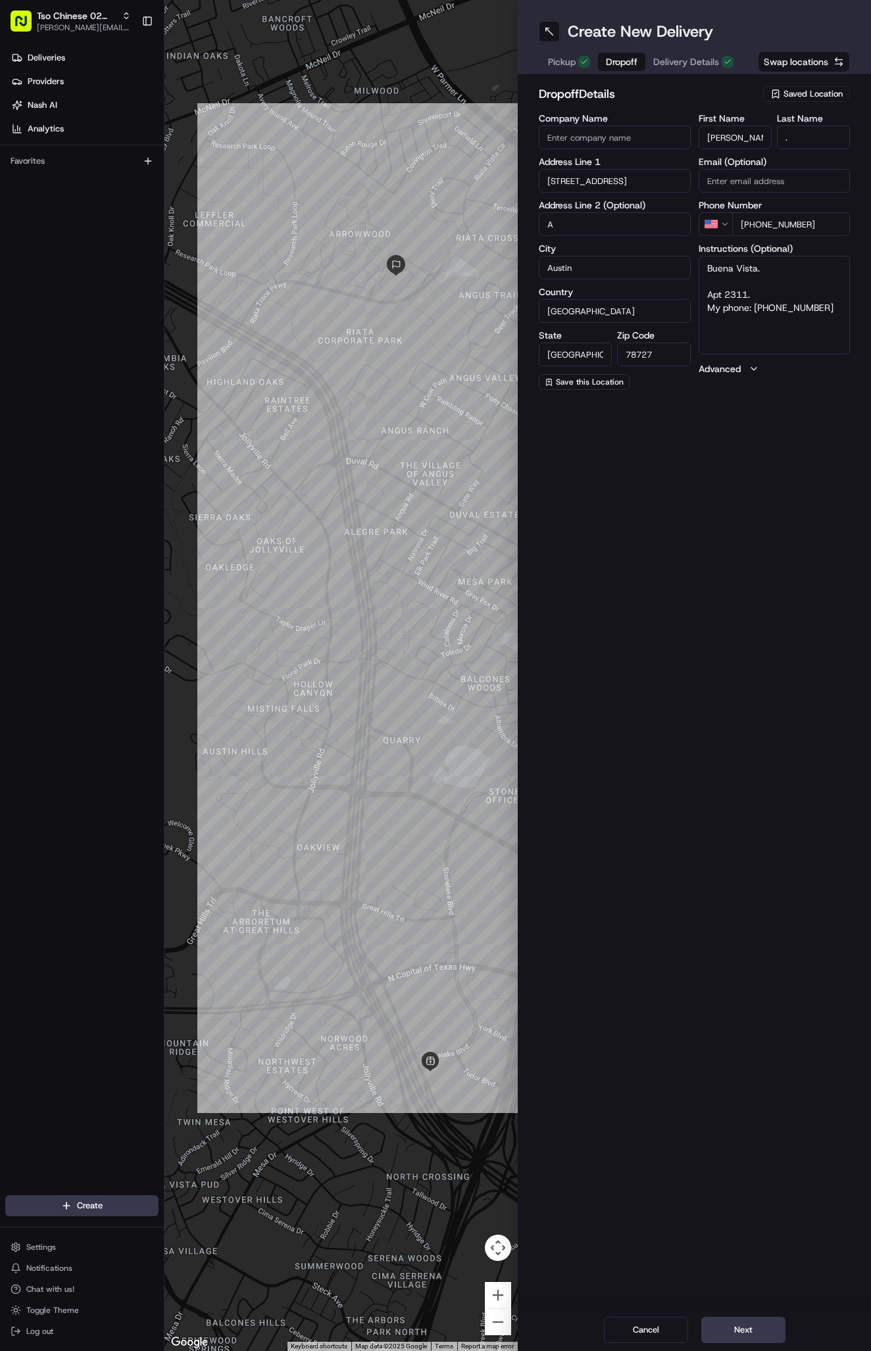
click at [592, 222] on input "A" at bounding box center [614, 224] width 152 height 24
type input "Apt 2311"
click at [677, 61] on span "Delivery Details" at bounding box center [686, 61] width 66 height 13
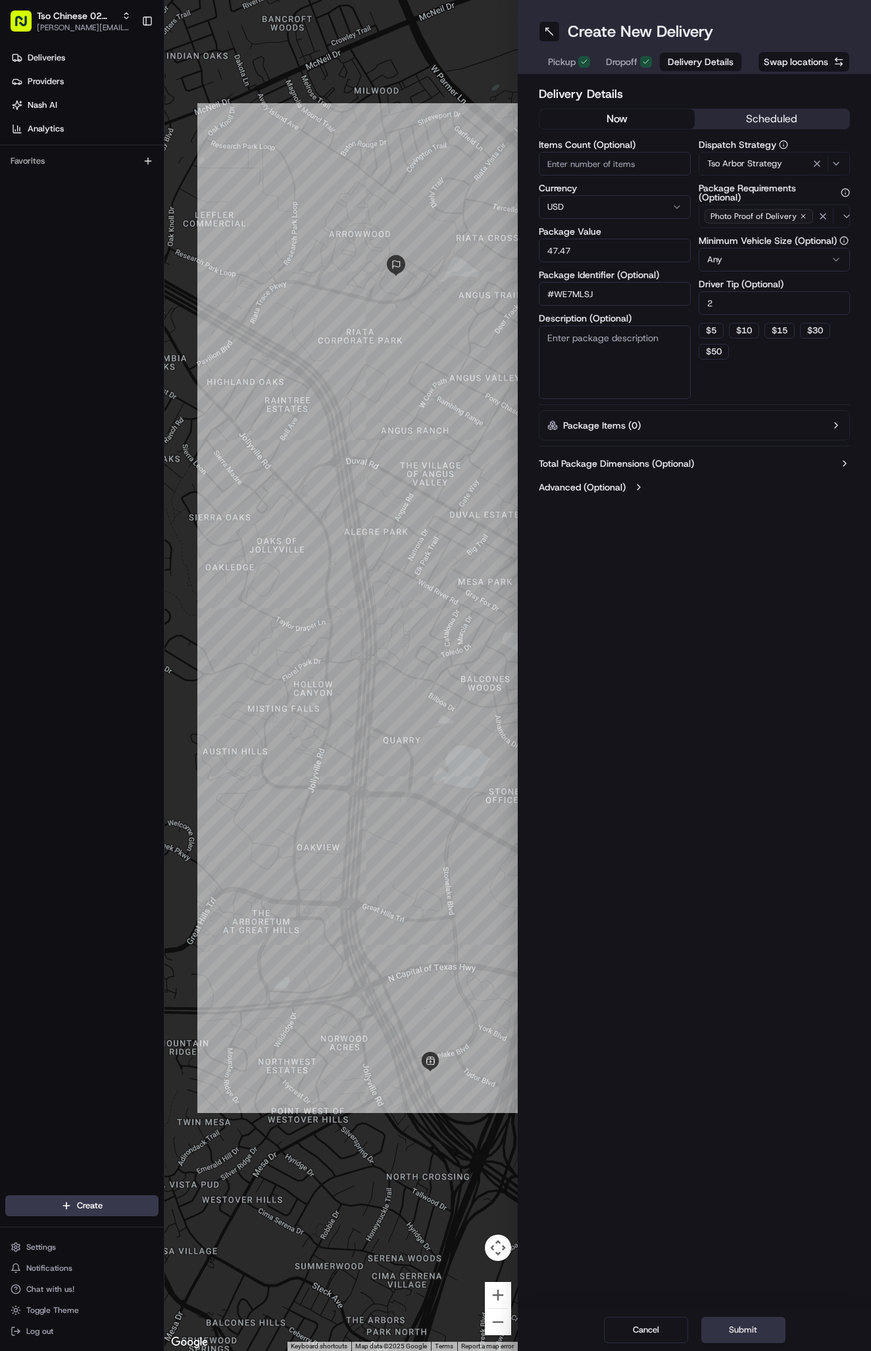
click at [750, 1325] on button "Submit" at bounding box center [743, 1330] width 84 height 26
click at [750, 1325] on div "Cancel Submit" at bounding box center [693, 1330] width 353 height 42
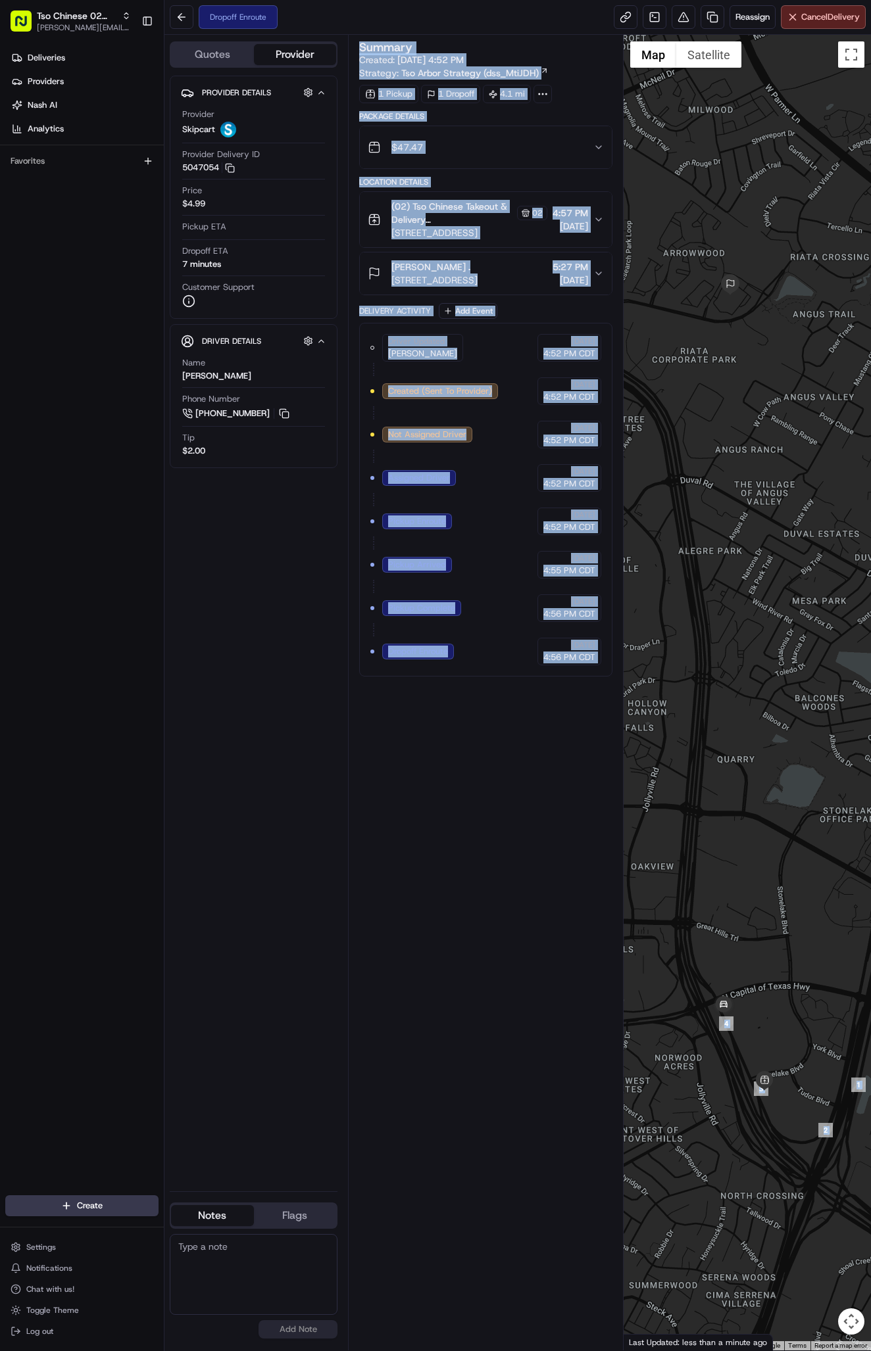
drag, startPoint x: 627, startPoint y: 469, endPoint x: 778, endPoint y: 87, distance: 410.8
click at [778, 89] on div "Quotes Provider Provider Details Hidden ( 2 ) Provider Skipcart Provider Delive…" at bounding box center [517, 693] width 706 height 1316
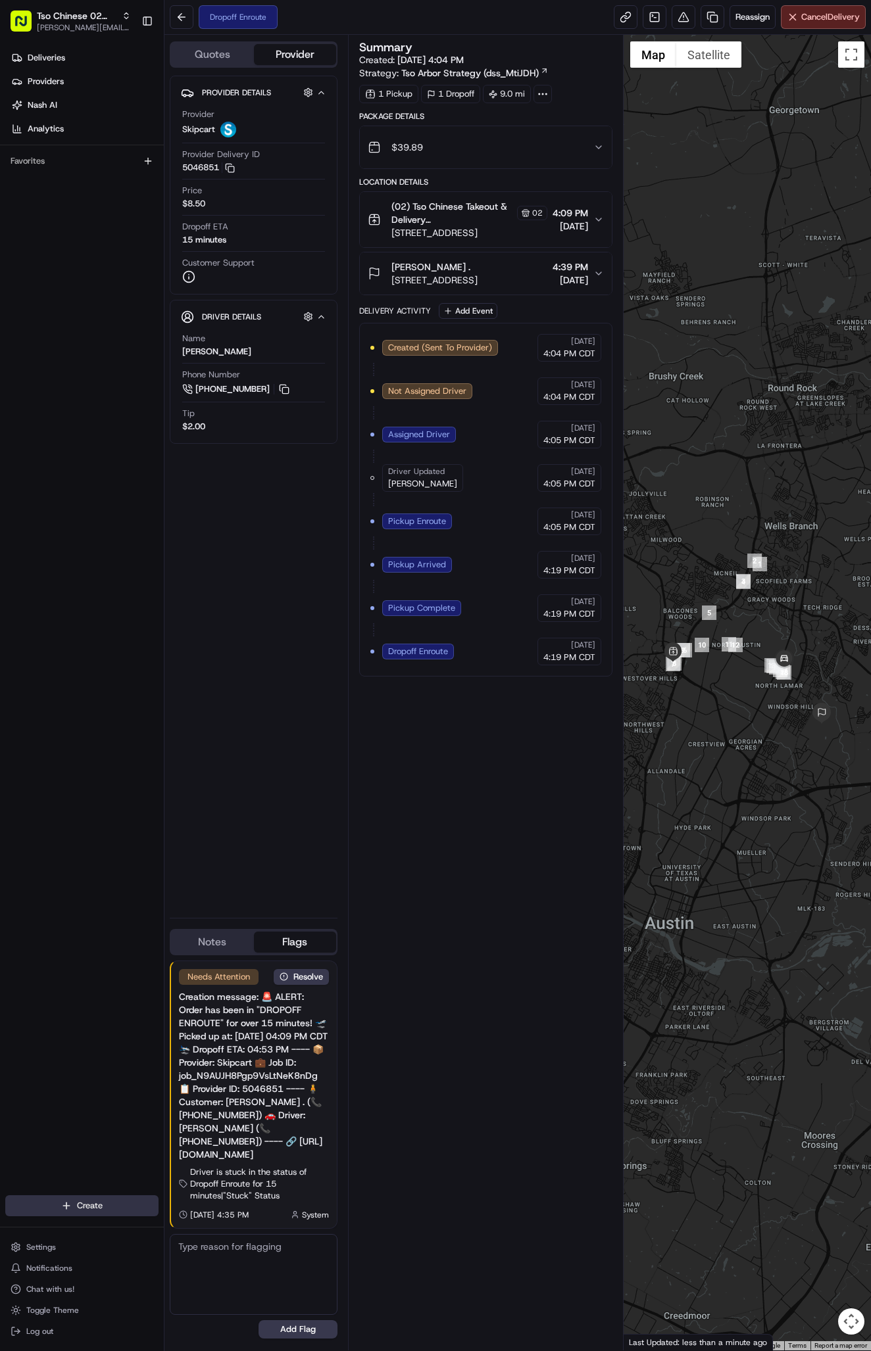
click at [101, 1201] on html "Tso Chinese 02 Arbor [PERSON_NAME][EMAIL_ADDRESS][DOMAIN_NAME] Toggle Sidebar D…" at bounding box center [435, 675] width 871 height 1351
click at [199, 1226] on link "Delivery" at bounding box center [237, 1230] width 147 height 24
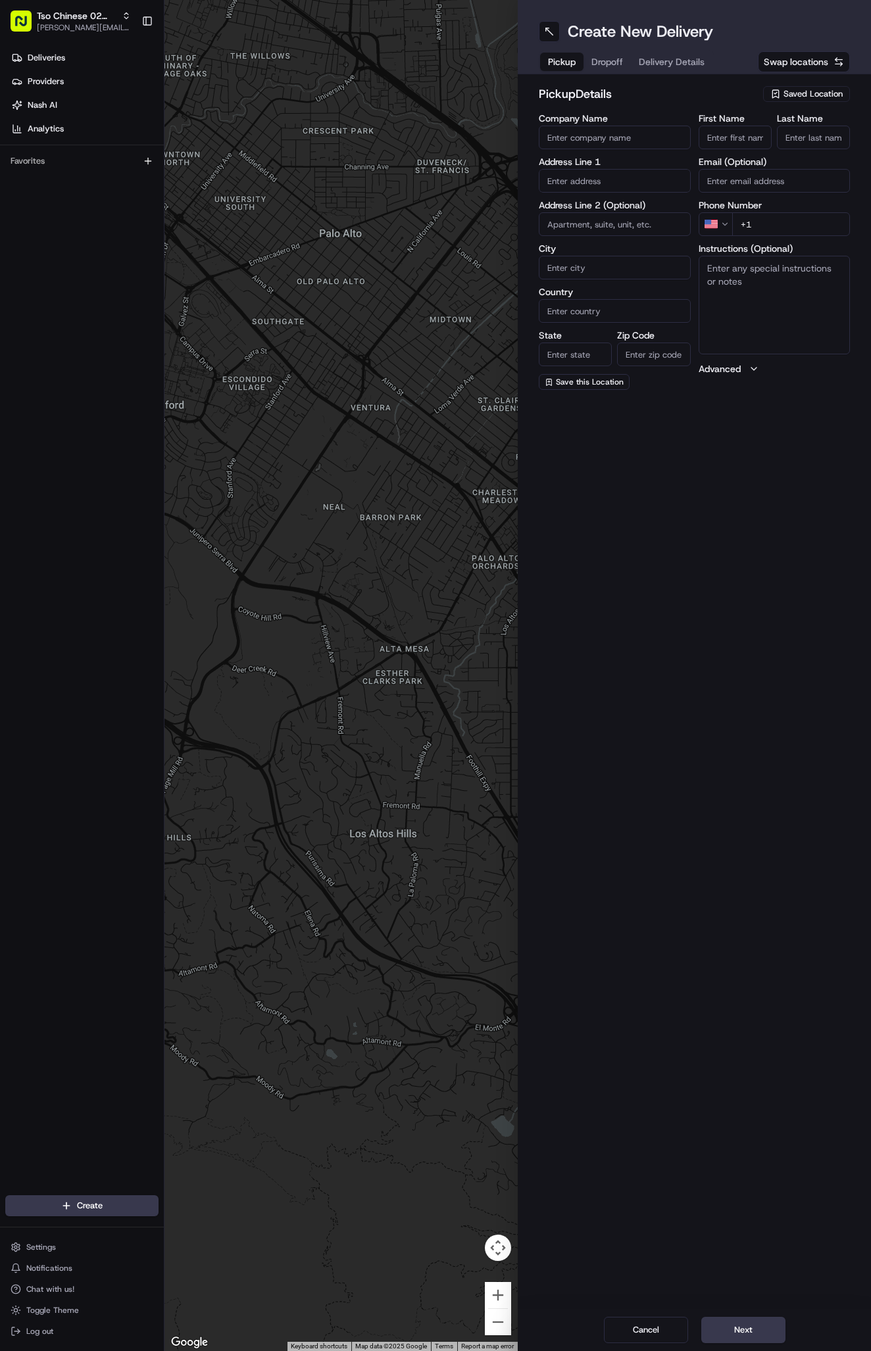
click at [806, 93] on span "Saved Location" at bounding box center [812, 94] width 59 height 12
click at [807, 153] on span "(02) Tso Chinese Takeout & Delivery [GEOGRAPHIC_DATA] (02)" at bounding box center [784, 149] width 162 height 24
type input "(02) Tso Chinese Takeout & Delivery [GEOGRAPHIC_DATA]"
type input "Bldg E Ste 402"
type input "Austin"
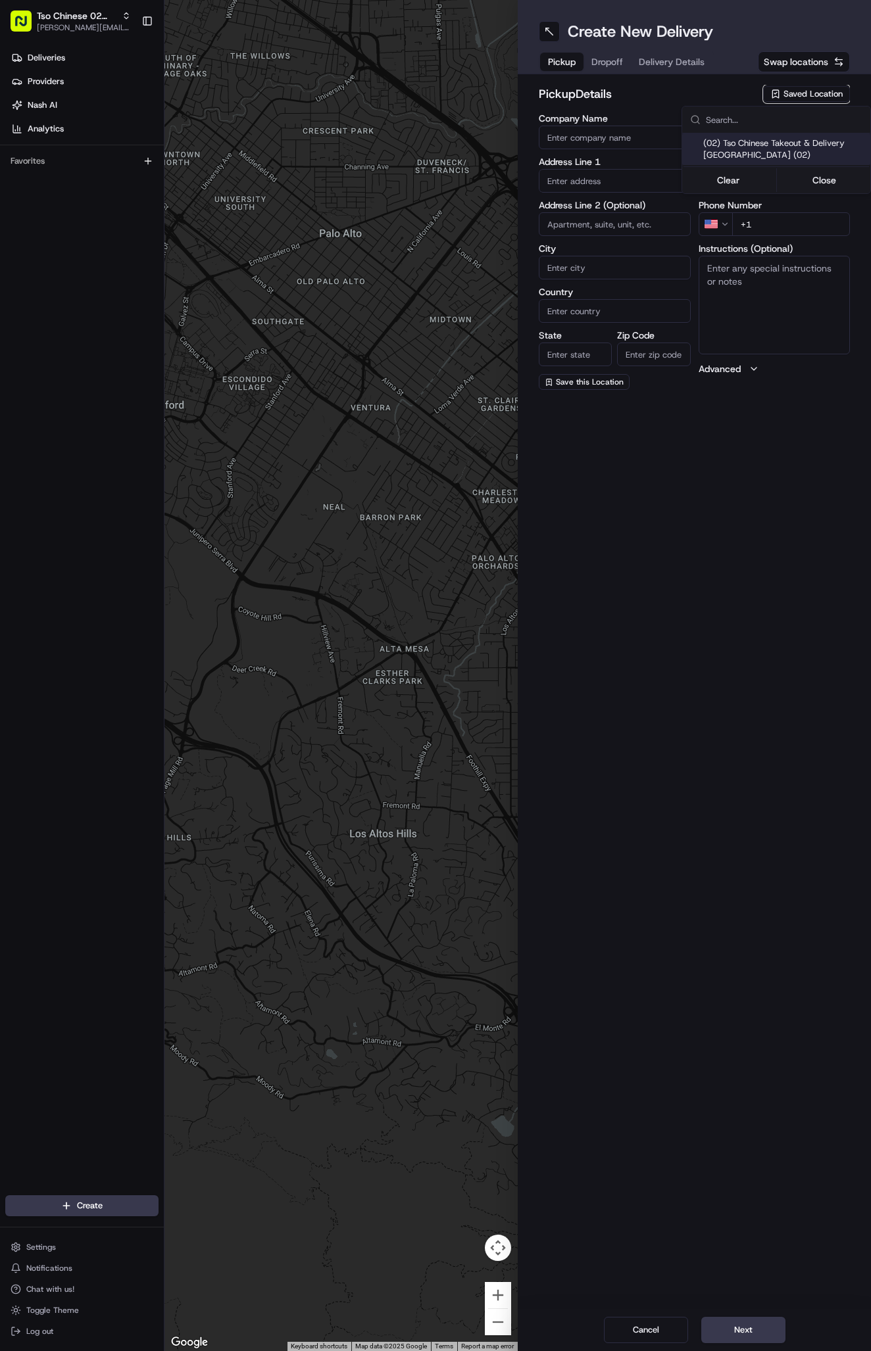
type input "US"
type input "[GEOGRAPHIC_DATA]"
type input "78759"
type input "Tso Chinese"
type input "Arboretum Crossing Manager"
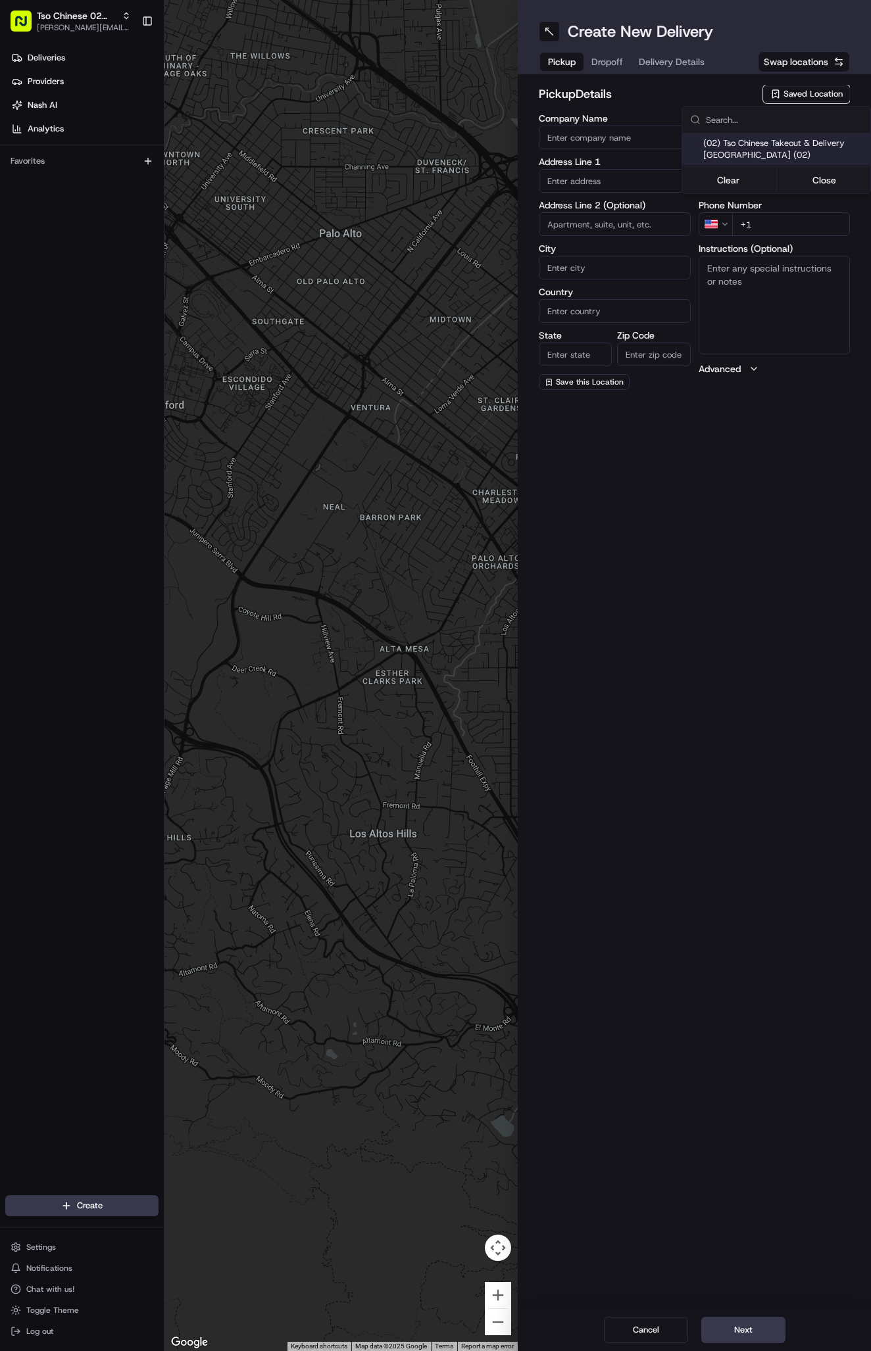
type input "[EMAIL_ADDRESS][DOMAIN_NAME]"
type input "[PHONE_NUMBER]"
type textarea "Submit a picture displaying address & food as Proof of Delivery. Envía una foto…"
type input "[STREET_ADDRESS]"
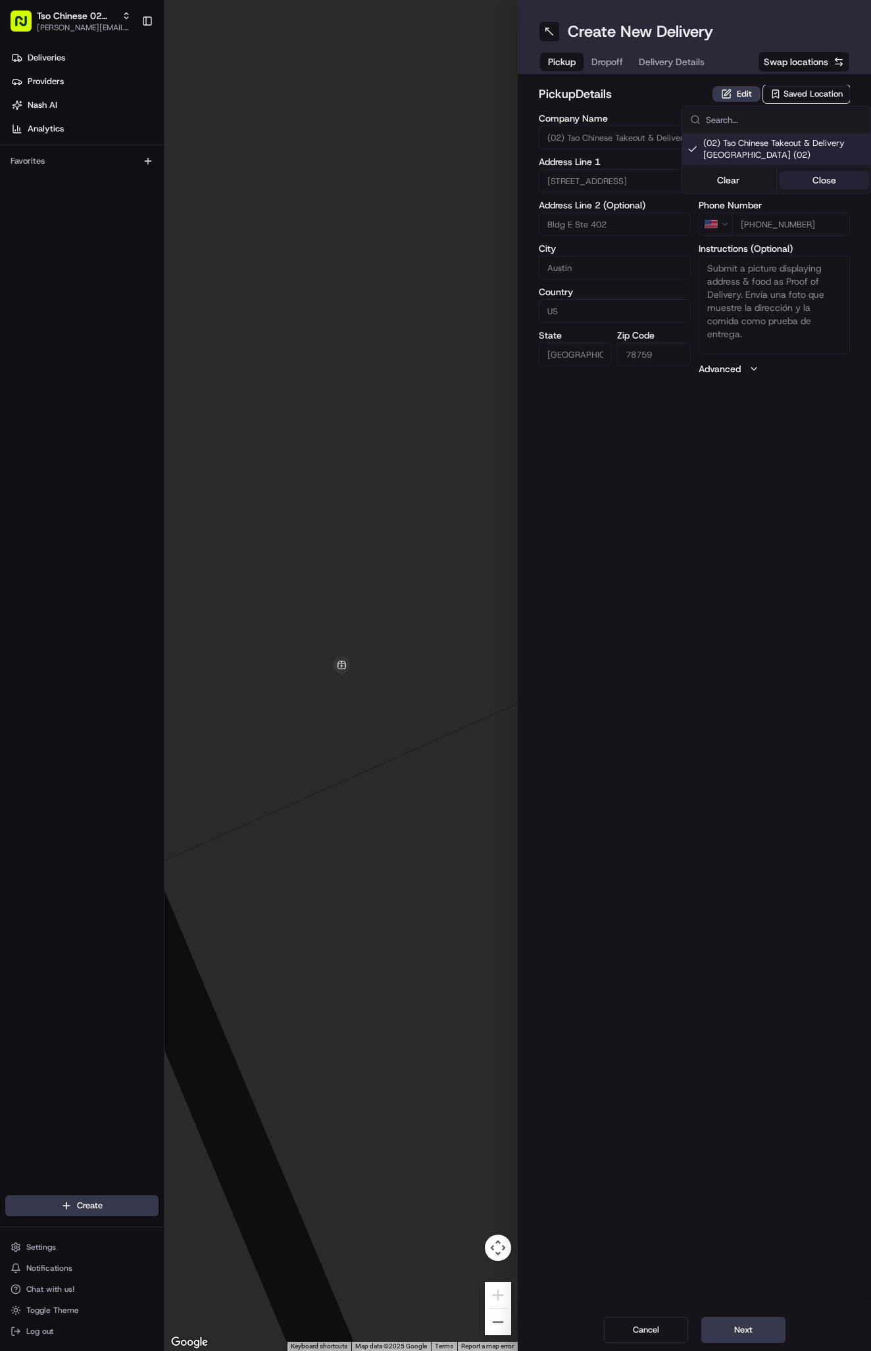
click at [818, 181] on button "Close" at bounding box center [824, 180] width 90 height 18
click at [684, 62] on span "Delivery Details" at bounding box center [671, 61] width 66 height 13
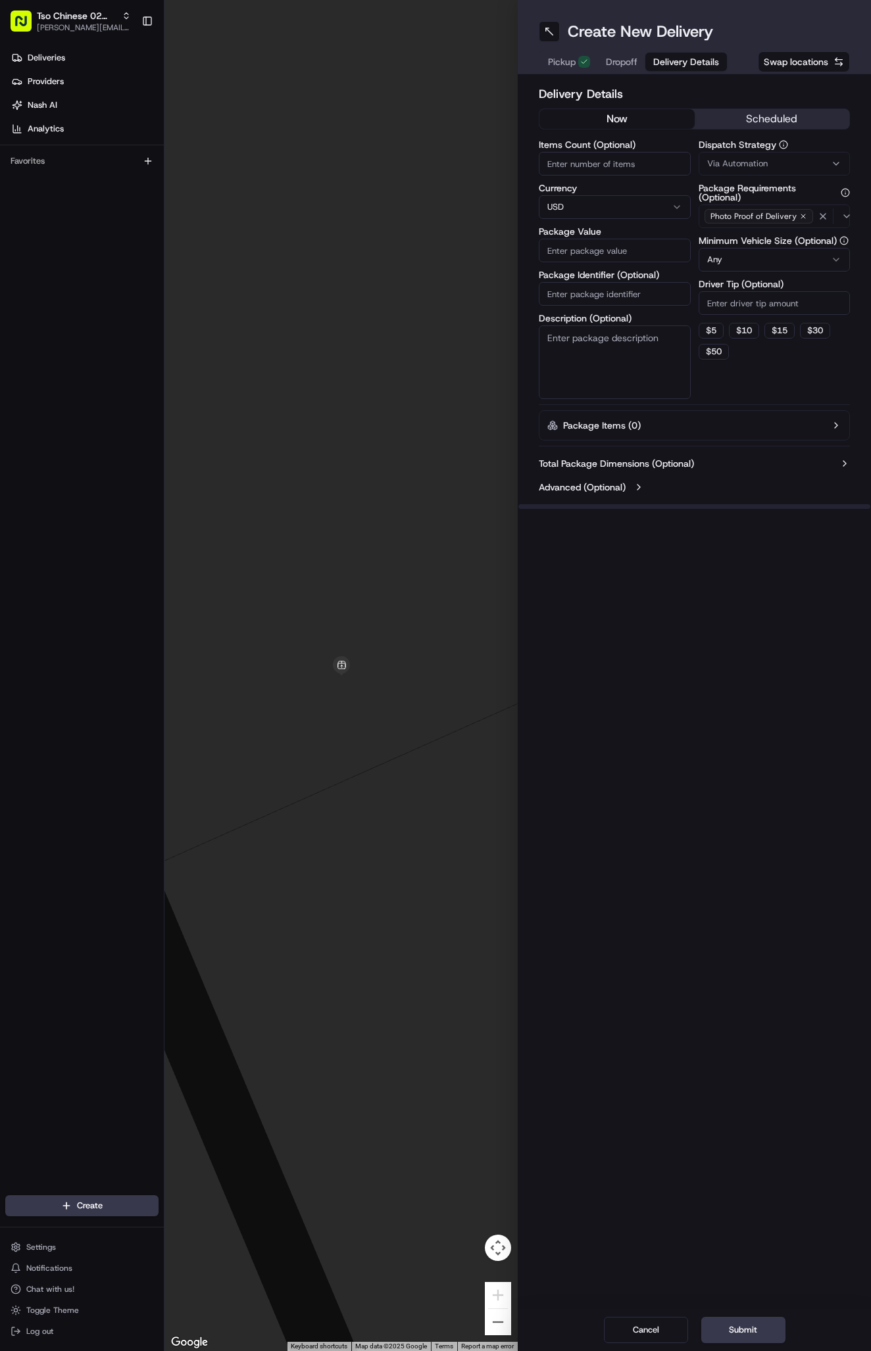
click at [744, 154] on button "Via Automation" at bounding box center [774, 164] width 152 height 24
click at [751, 235] on span "Tso Arbor Strategy" at bounding box center [784, 235] width 162 height 12
click at [809, 252] on button "Close" at bounding box center [824, 260] width 90 height 18
click at [753, 305] on input "Driver Tip (Optional)" at bounding box center [774, 303] width 152 height 24
type input "2"
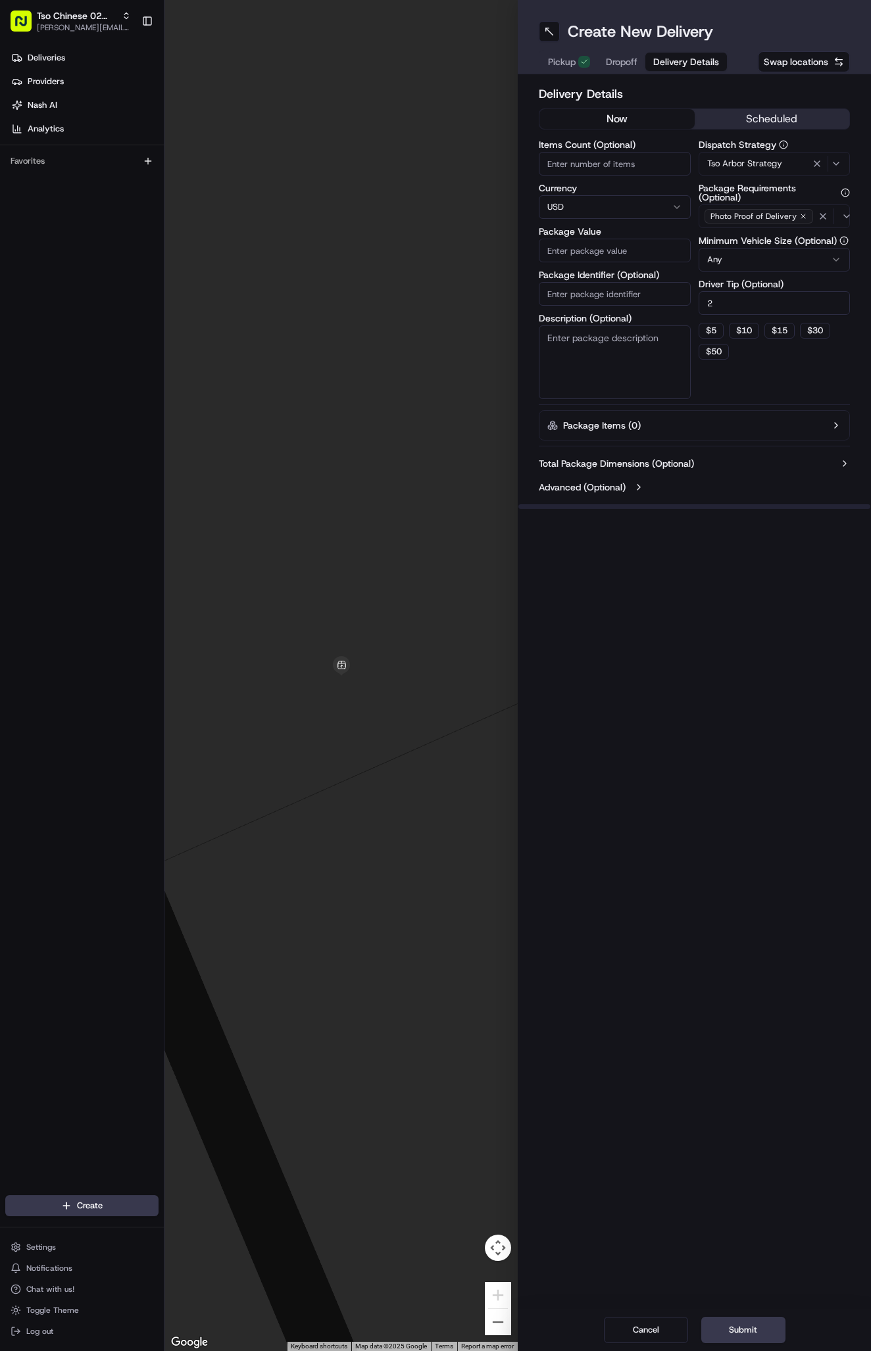
click at [653, 295] on input "Package Identifier (Optional)" at bounding box center [614, 294] width 152 height 24
paste input "#SF4PZCE"
type input "#SF4PZCE"
click at [605, 252] on input "Package Value" at bounding box center [614, 251] width 152 height 24
type input "34.48"
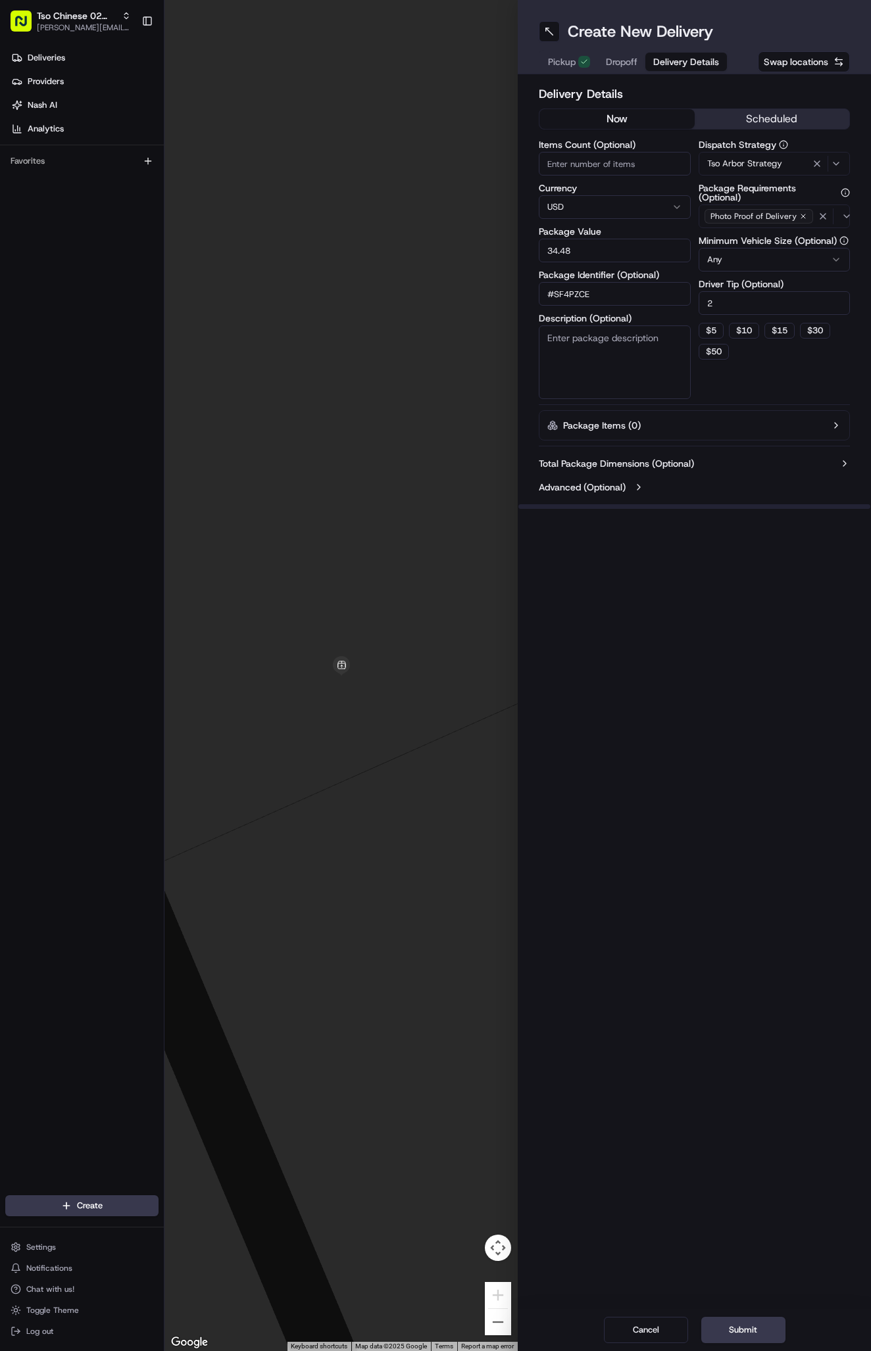
click at [619, 62] on span "Dropoff" at bounding box center [622, 61] width 32 height 13
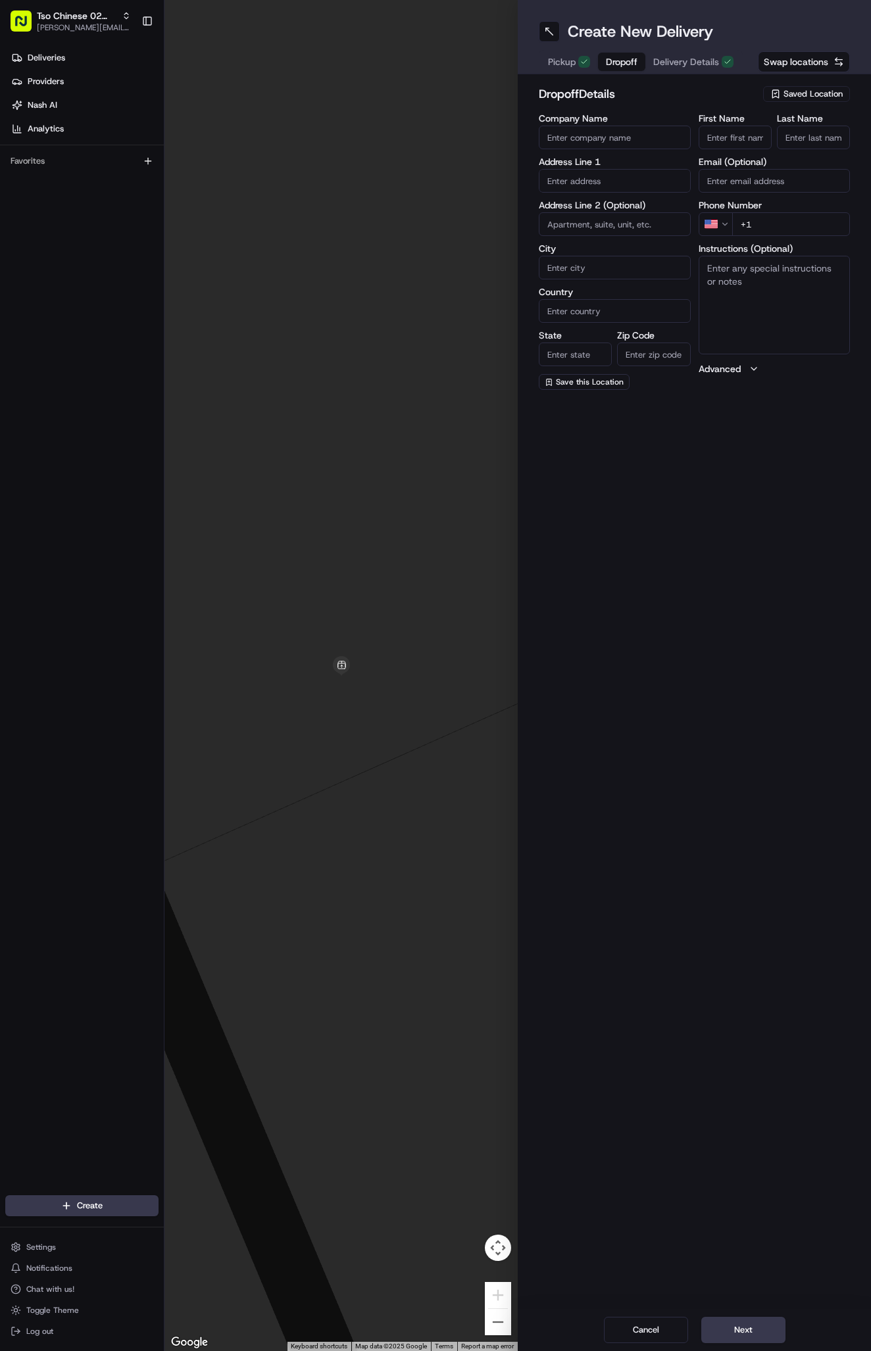
click at [717, 131] on input "First Name" at bounding box center [734, 138] width 73 height 24
paste input "brian mckinney"
type input "brian mckinney"
type input "."
click at [779, 228] on input "+1" at bounding box center [791, 224] width 118 height 24
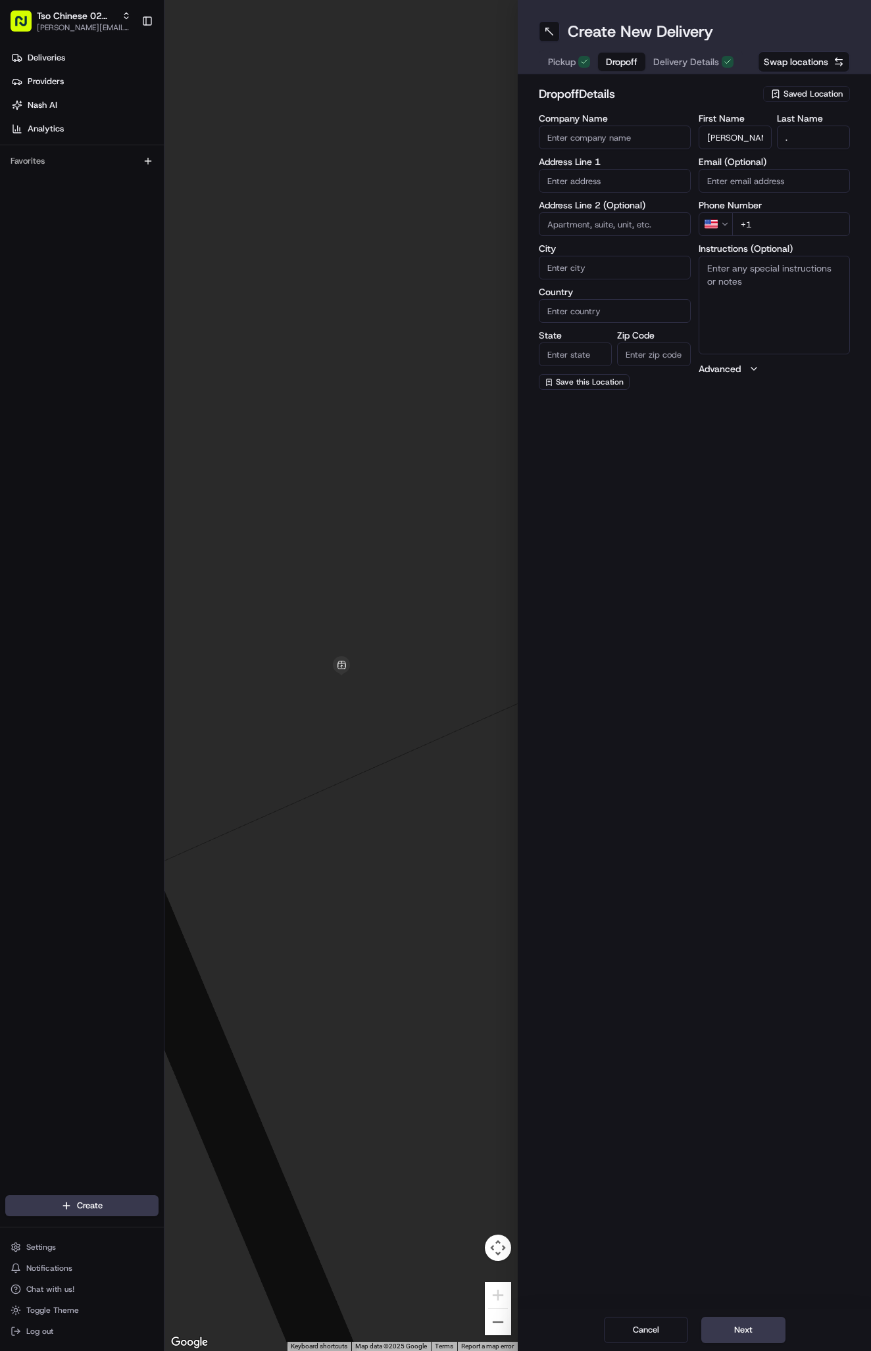
click at [779, 226] on input "+1" at bounding box center [791, 224] width 118 height 24
paste input "512 585 7755"
type input "+1 512 585 7755"
click at [616, 178] on input "text" at bounding box center [614, 181] width 152 height 24
paste input "3401 West Parmer Lane"
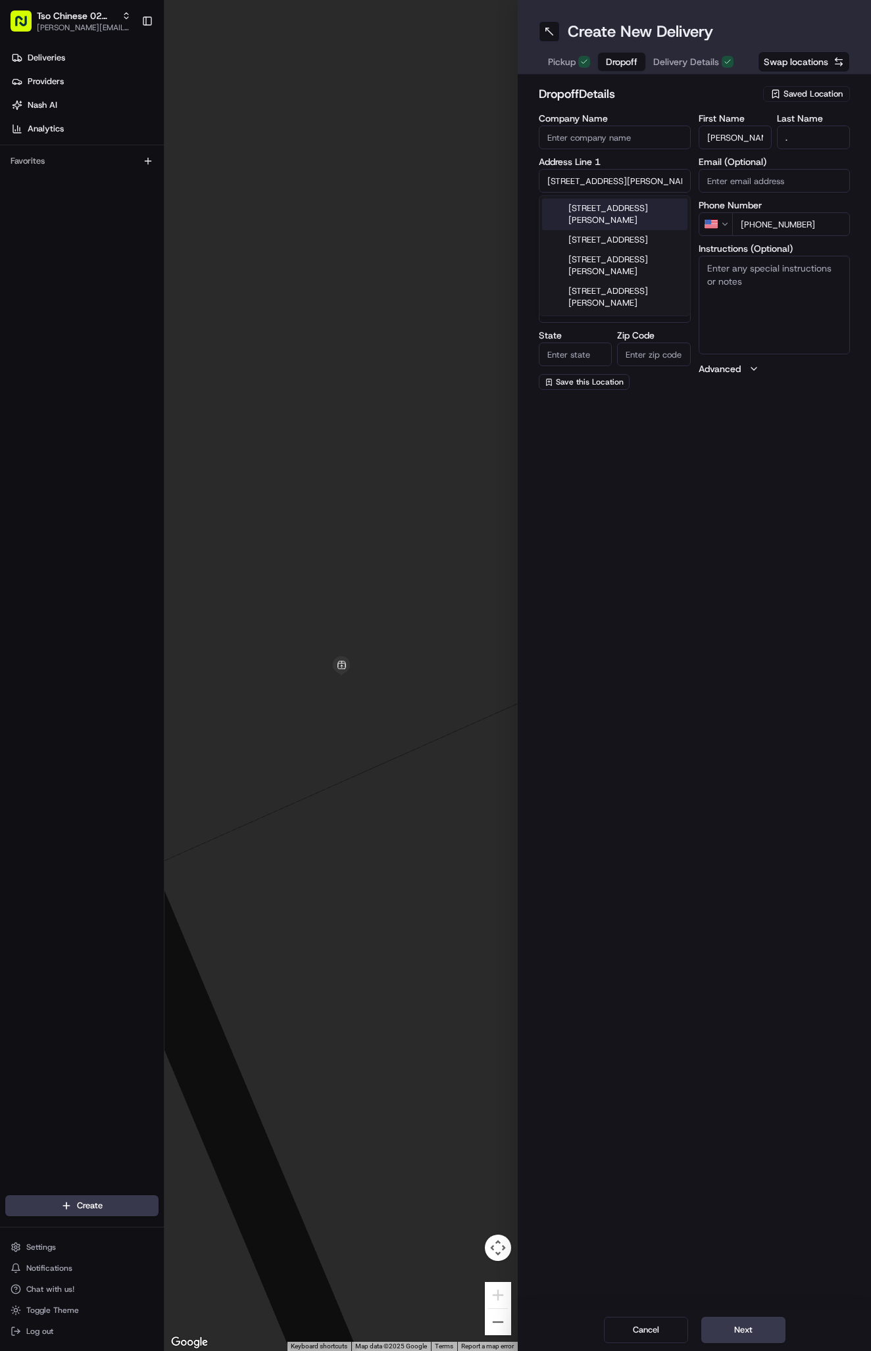
click at [629, 208] on div "3401 West Parmer Lane, Austin, TX" at bounding box center [614, 215] width 145 height 32
type input "3401 W Parmer Ln, Austin, TX 78727, USA"
type input "Austin"
type input "[GEOGRAPHIC_DATA]"
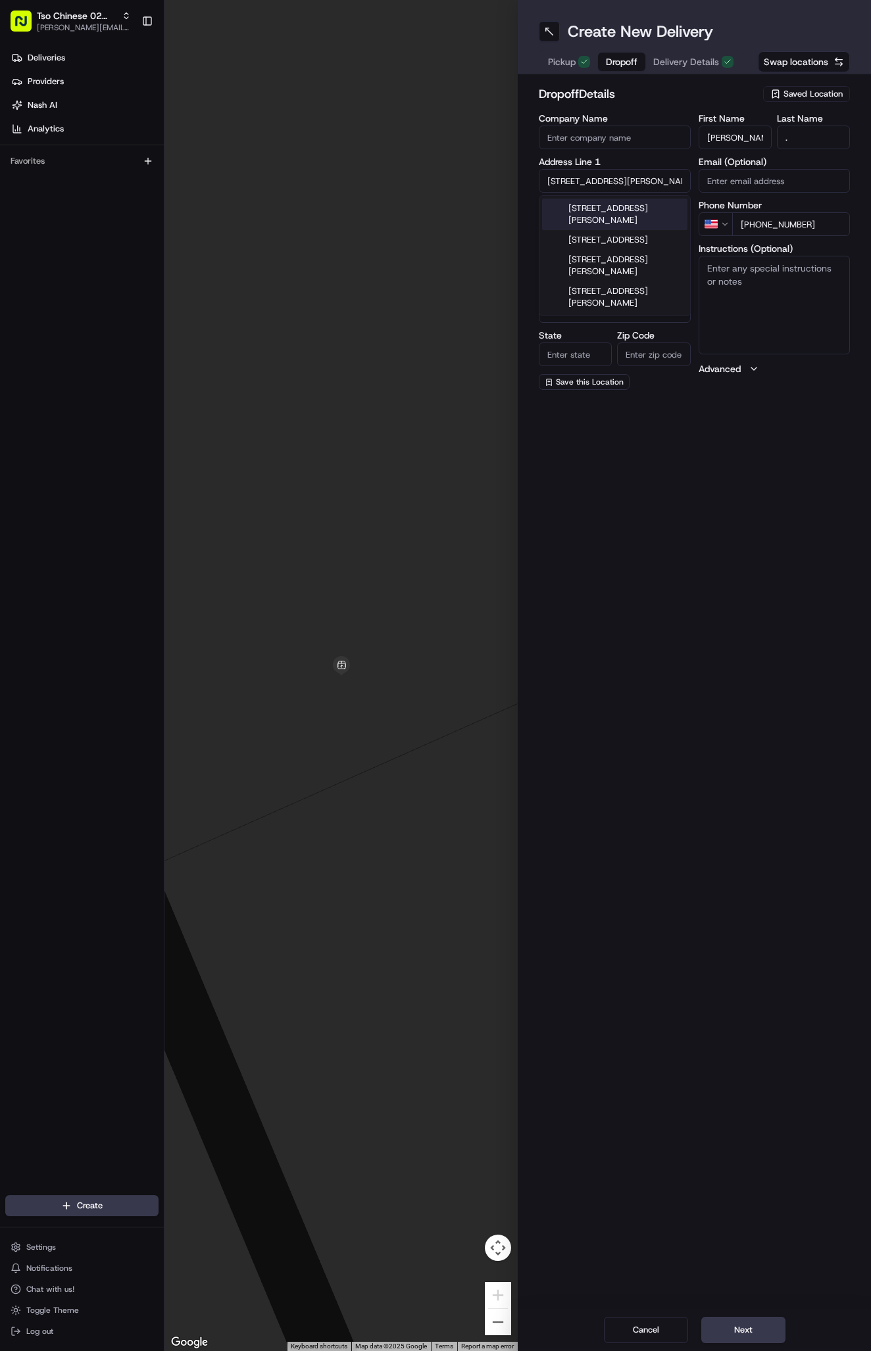
type input "78727"
type input "3401 West Parmer Lane"
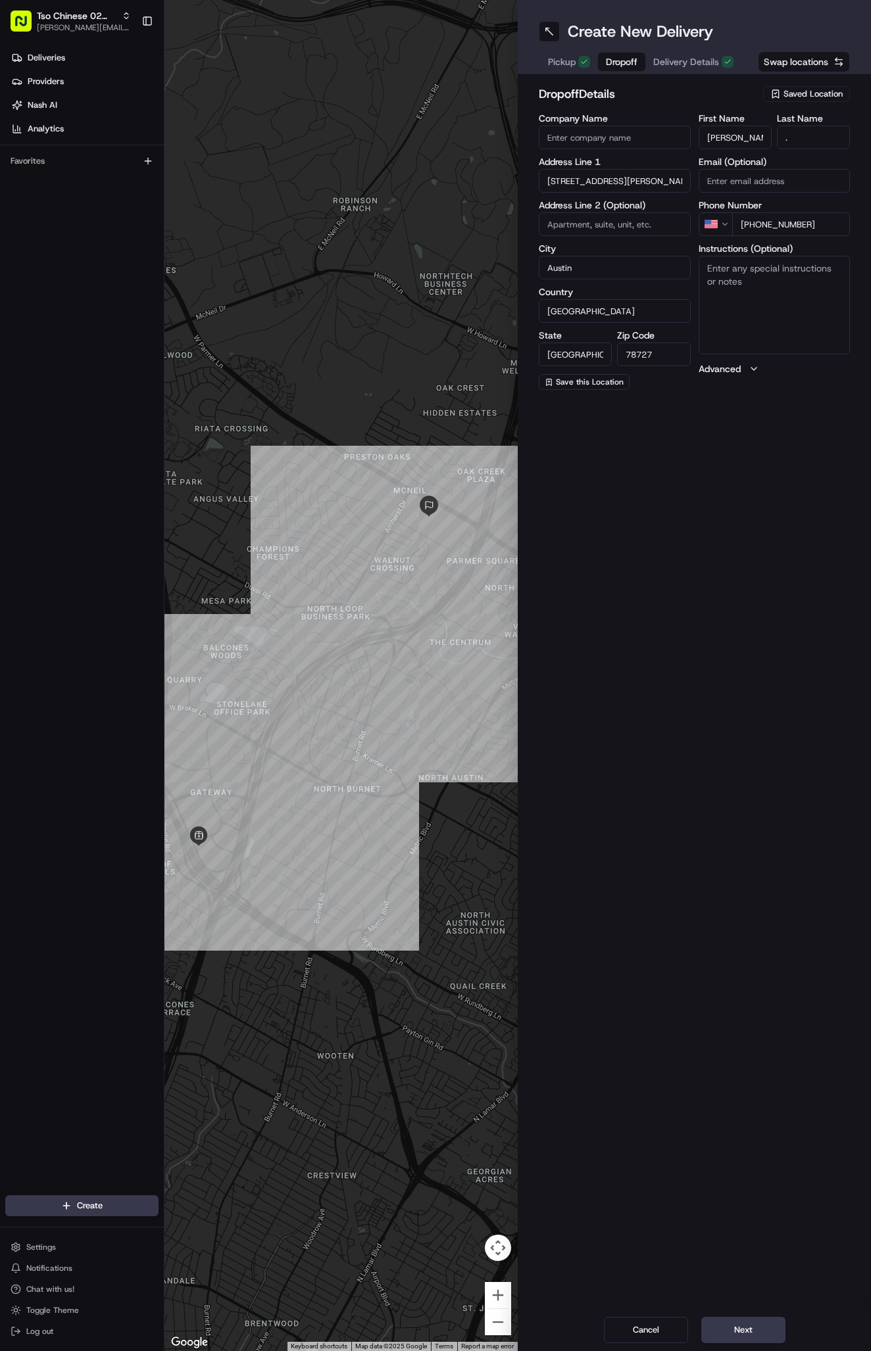
click at [602, 231] on input at bounding box center [614, 224] width 152 height 24
paste input "#1534"
type input "#1534"
click at [786, 298] on textarea "Instructions (Optional)" at bounding box center [774, 305] width 152 height 99
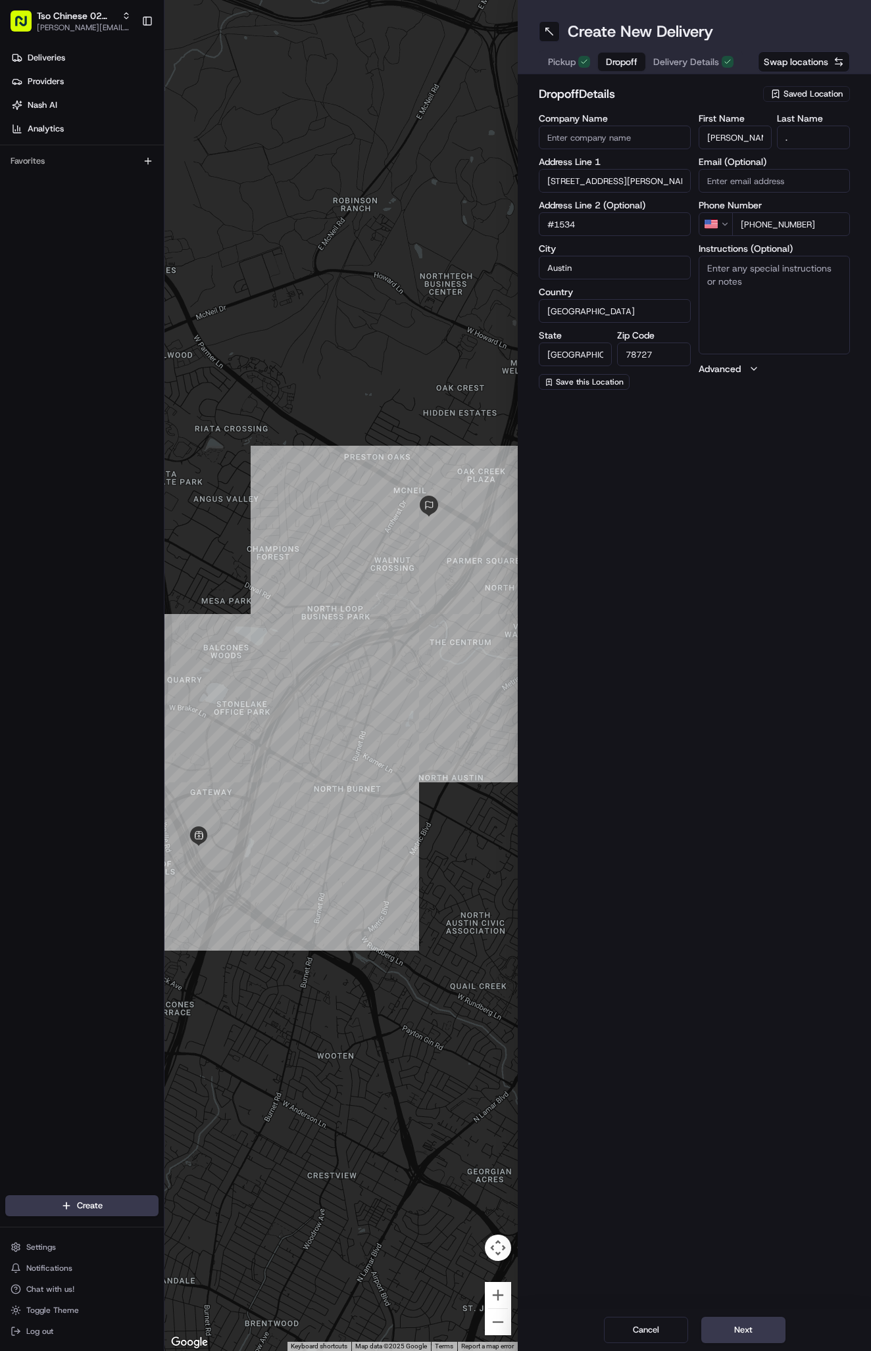
click at [786, 298] on textarea "Instructions (Optional)" at bounding box center [774, 305] width 152 height 99
paste textarea "PLEASE KNOCK on door and confirm correct apartment! gate code 2385 building 15,…"
type textarea "PLEASE KNOCK on door and confirm correct apartment! gate code 2385 building 15,…"
click at [741, 1317] on button "Next" at bounding box center [743, 1330] width 84 height 26
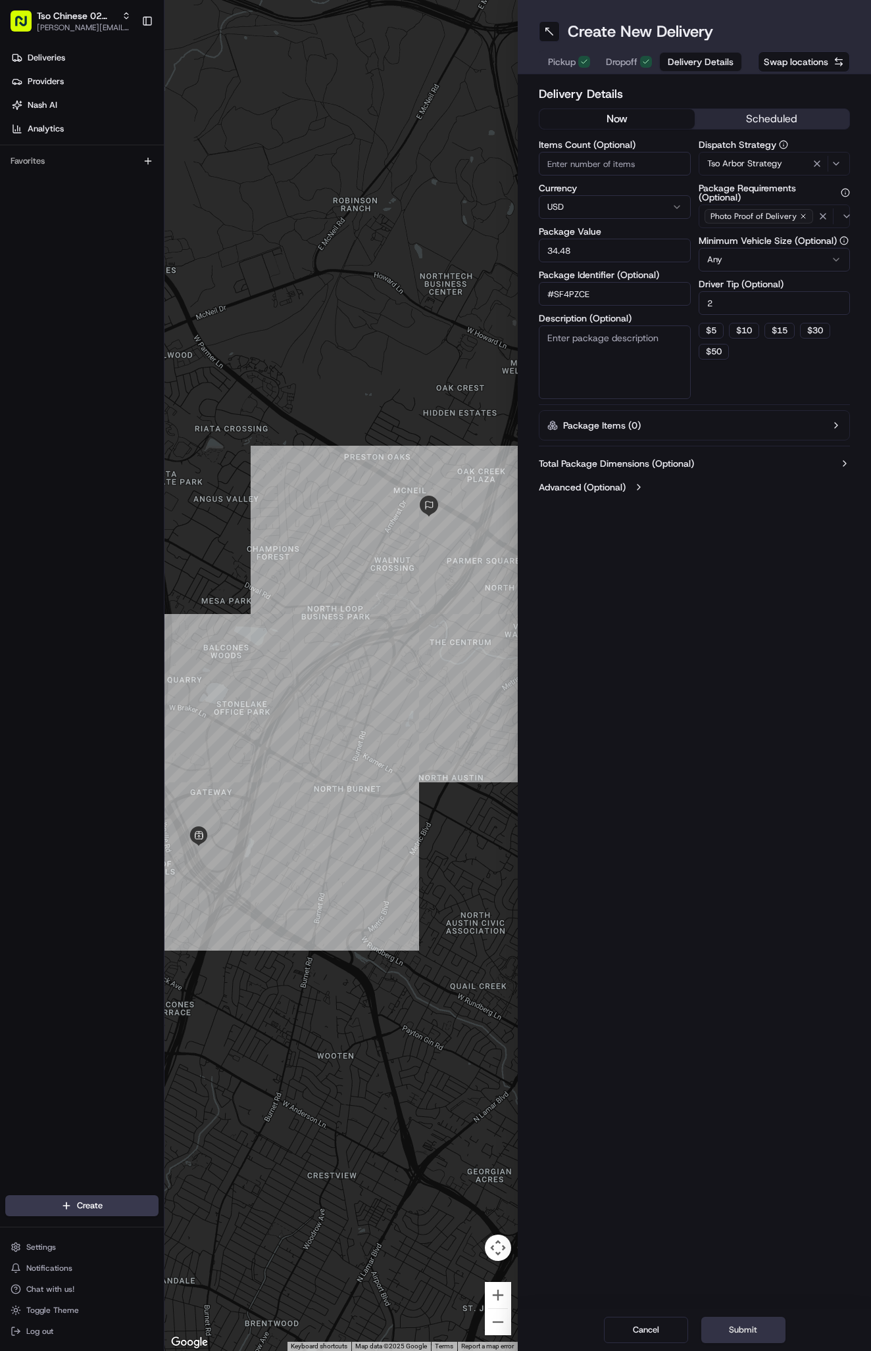
click at [747, 1320] on button "Submit" at bounding box center [743, 1330] width 84 height 26
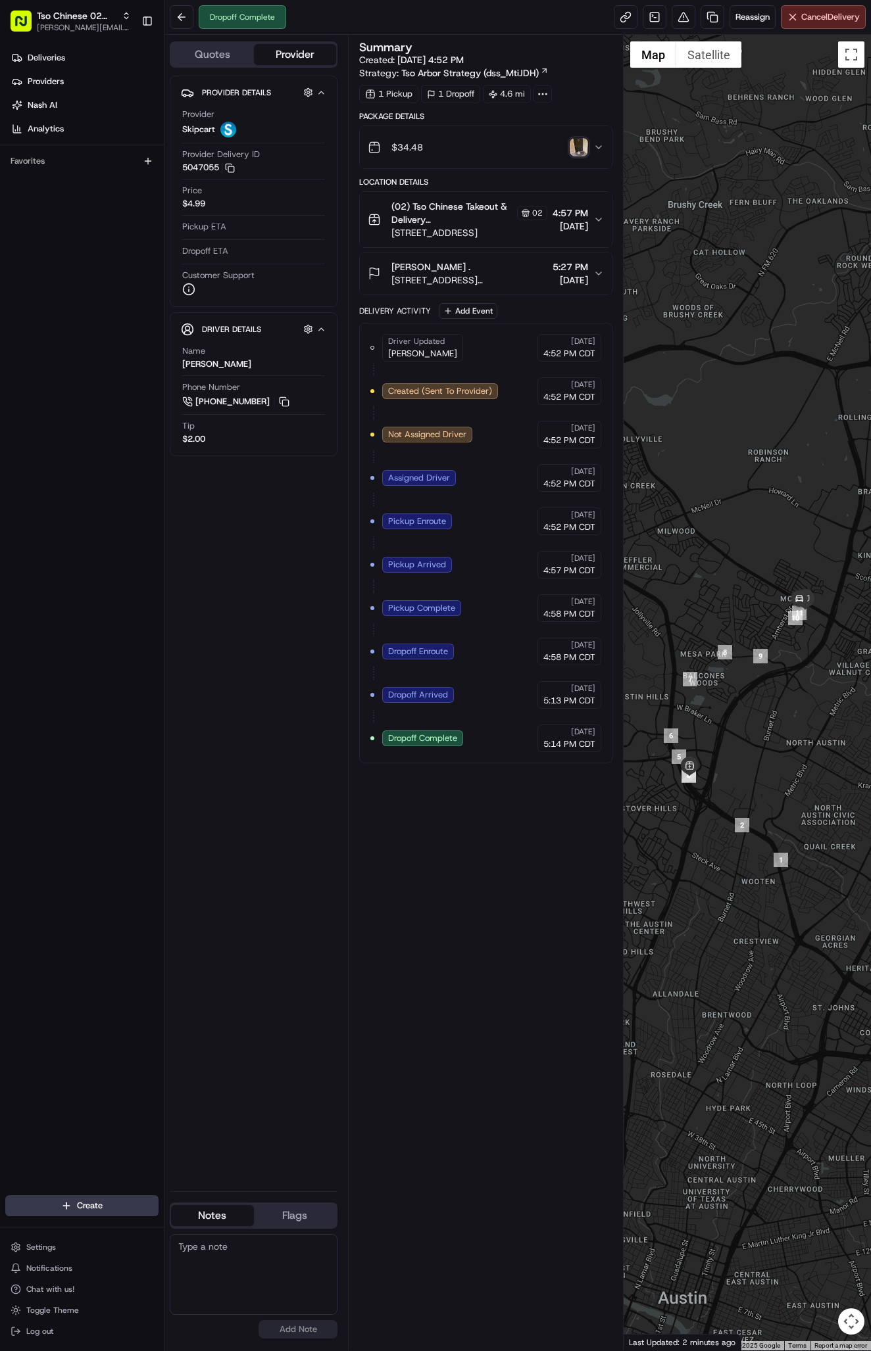
click at [111, 1207] on html "Tso Chinese 02 Arbor antonia@tsochinese.com Toggle Sidebar Deliveries Providers…" at bounding box center [435, 675] width 871 height 1351
click at [128, 1208] on html "Tso Chinese 02 Arbor antonia@tsochinese.com Toggle Sidebar Deliveries Providers…" at bounding box center [435, 675] width 871 height 1351
click at [216, 1219] on link "Delivery" at bounding box center [237, 1230] width 147 height 24
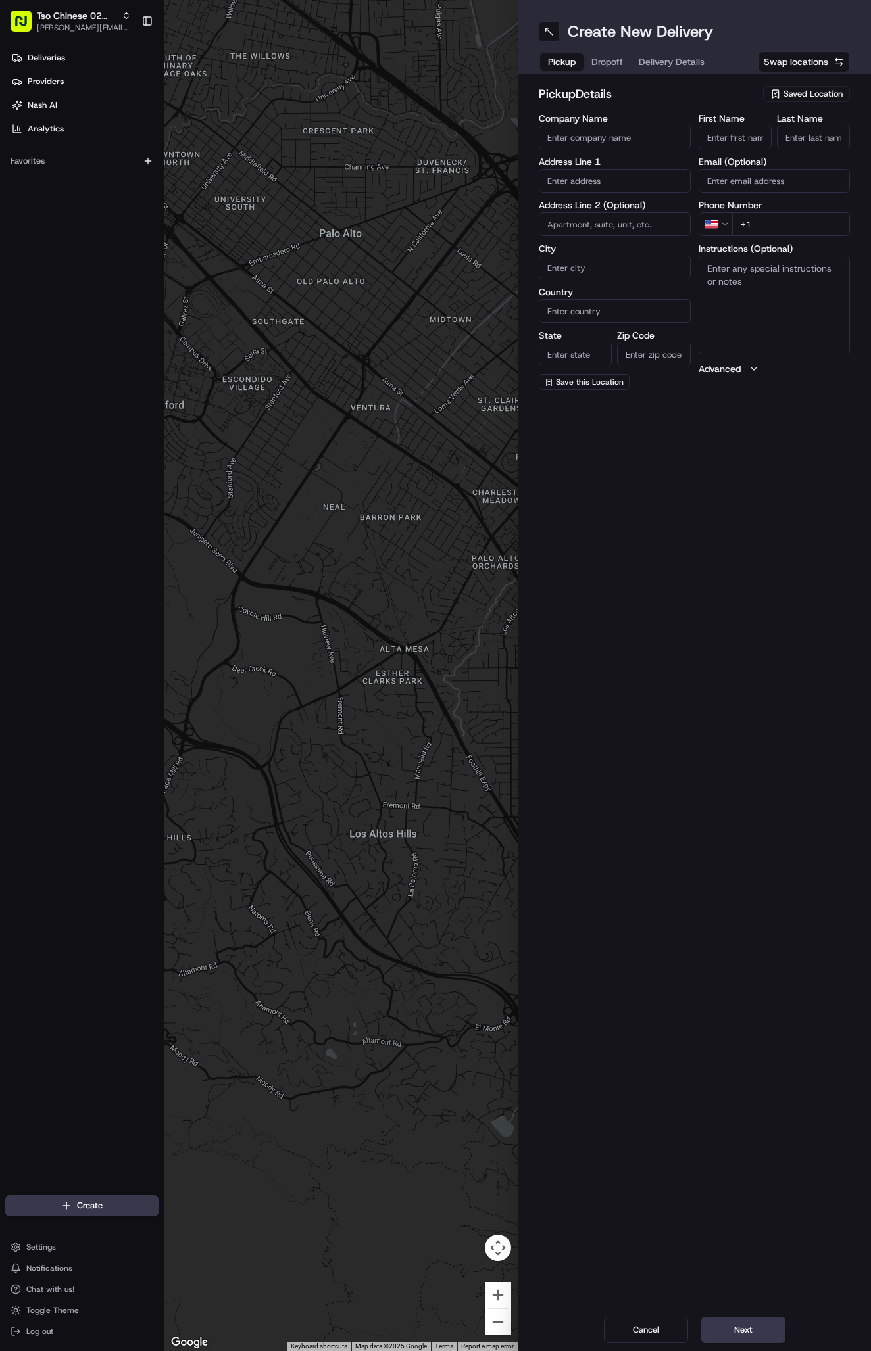
click at [805, 95] on span "Saved Location" at bounding box center [812, 94] width 59 height 12
click at [807, 149] on span "(02) Tso Chinese Takeout & Delivery [GEOGRAPHIC_DATA] (02)" at bounding box center [784, 149] width 162 height 24
type input "(02) Tso Chinese Takeout & Delivery [GEOGRAPHIC_DATA]"
type input "Bldg E Ste 402"
type input "Austin"
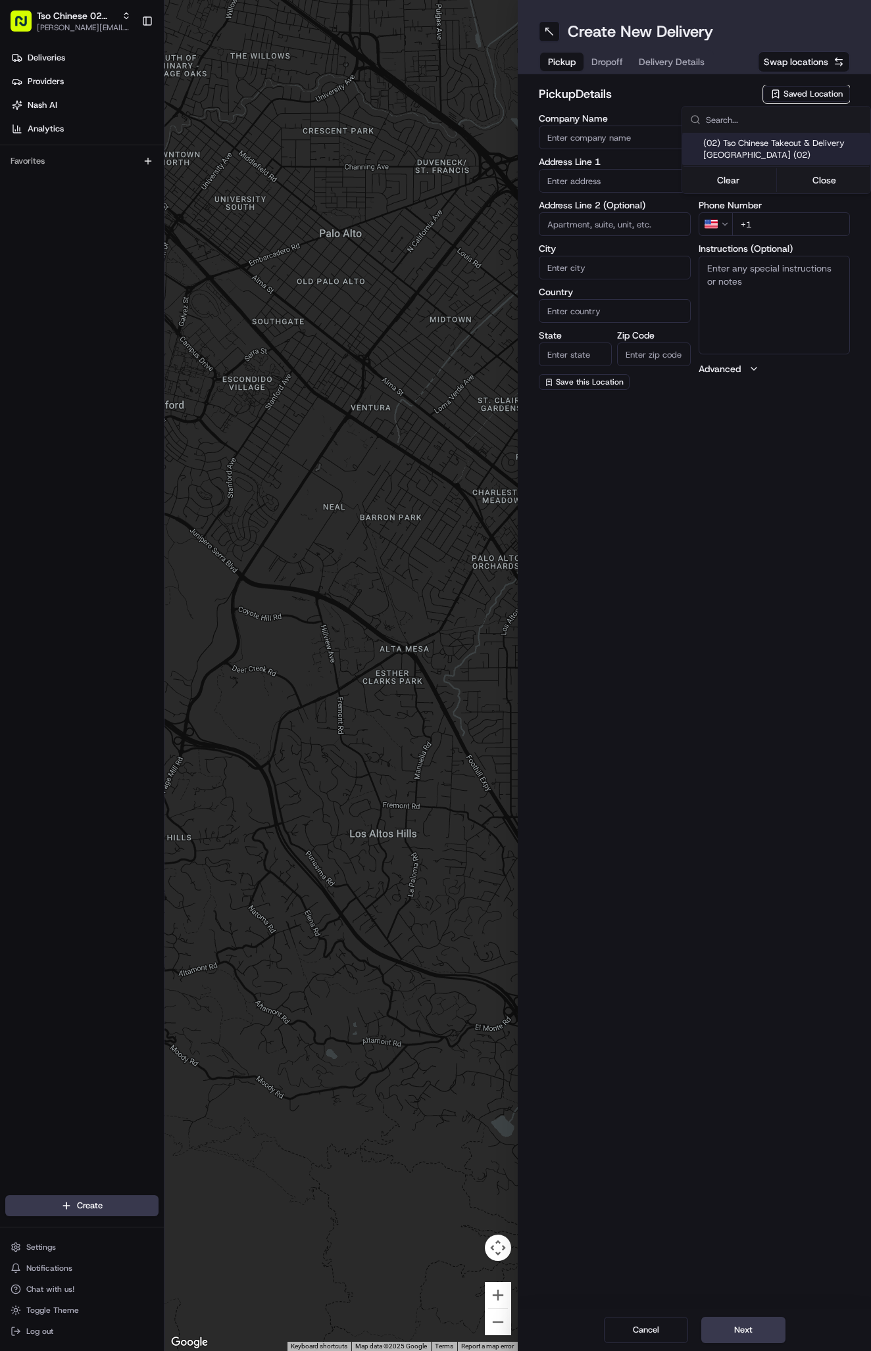
type input "US"
type input "[GEOGRAPHIC_DATA]"
type input "78759"
type input "Tso Chinese"
type input "Arboretum Crossing Manager"
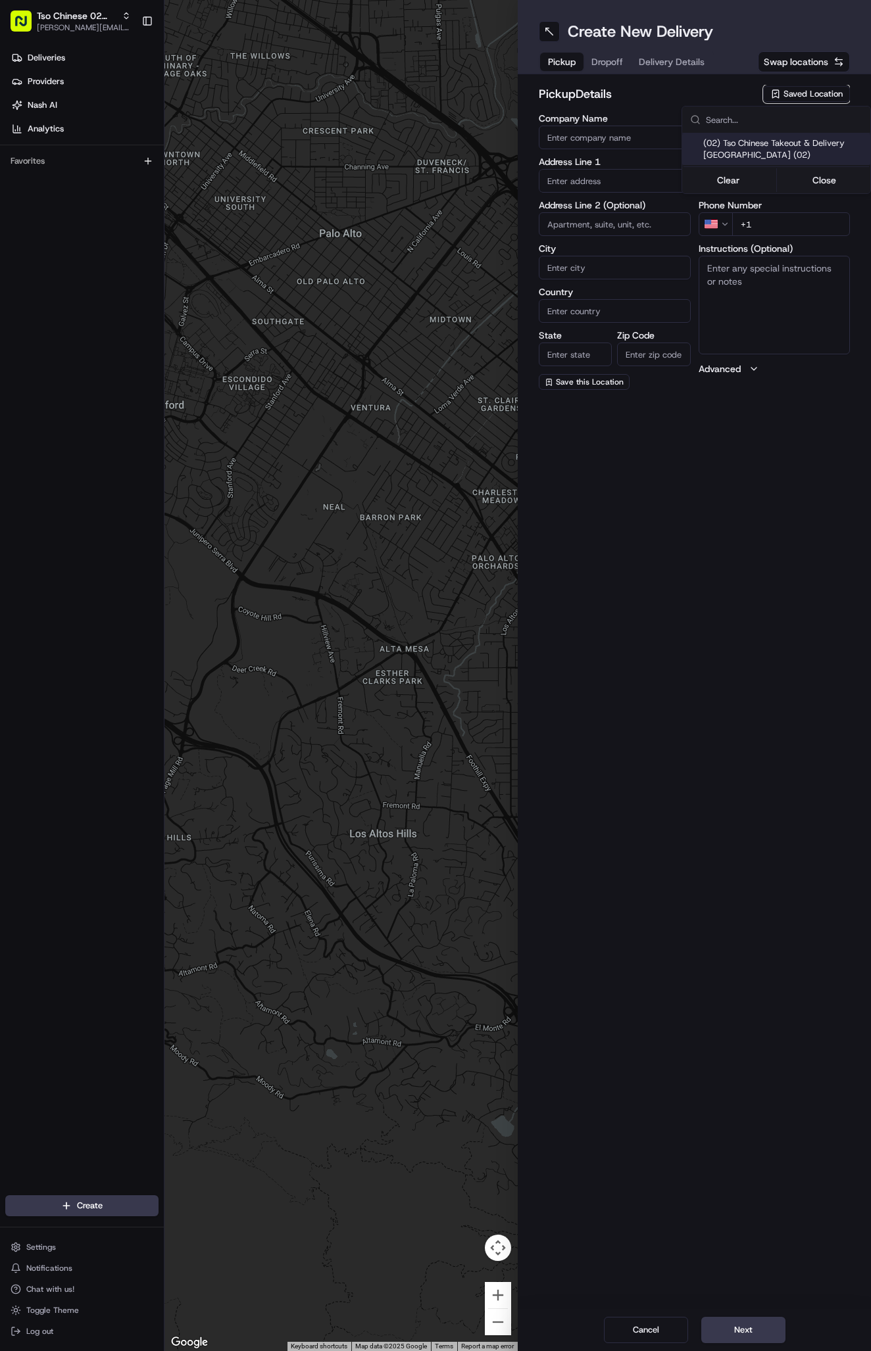
type input "[EMAIL_ADDRESS][DOMAIN_NAME]"
type input "[PHONE_NUMBER]"
type textarea "Submit a picture displaying address & food as Proof of Delivery. Envía una foto…"
type input "[STREET_ADDRESS]"
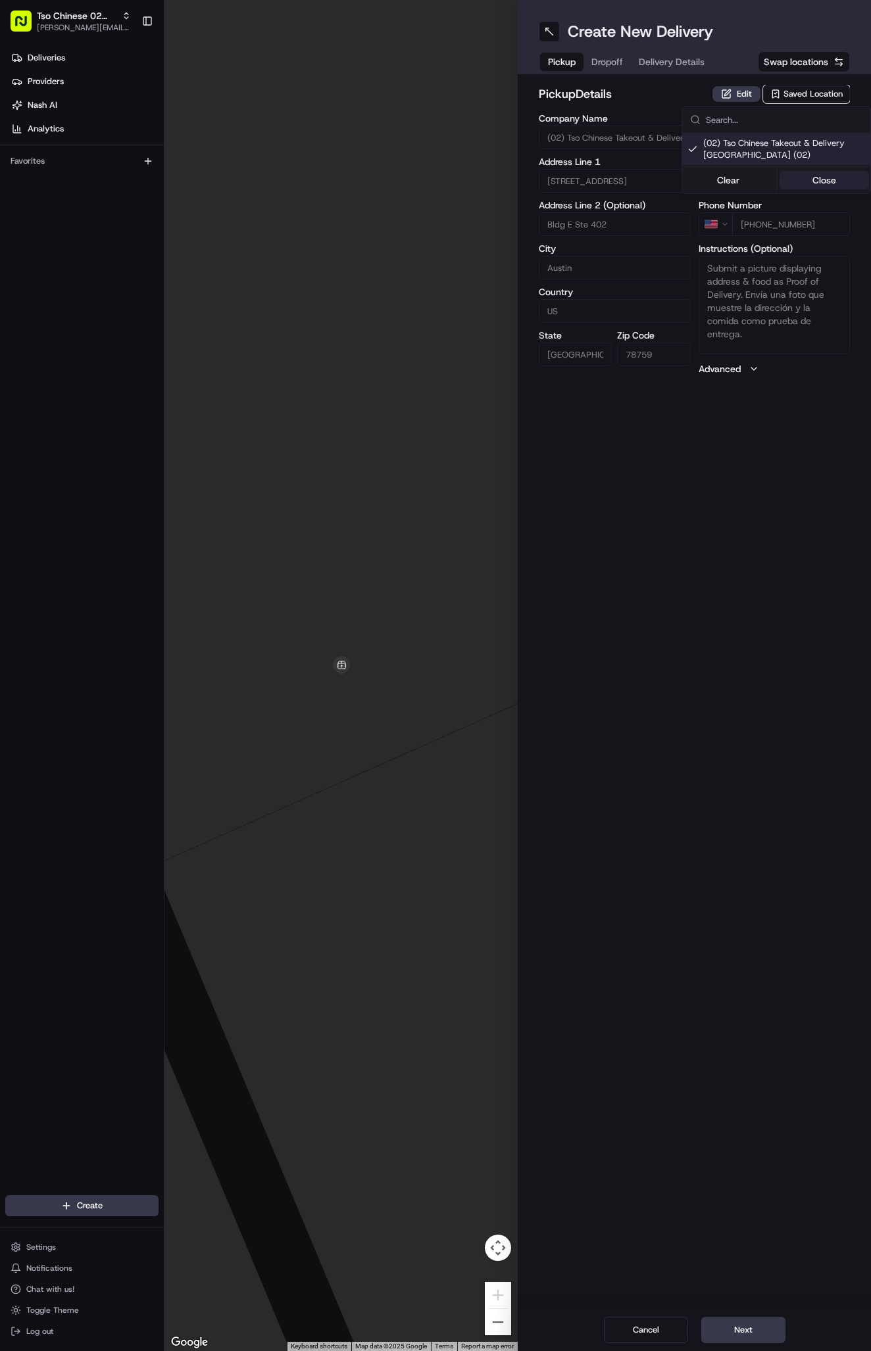
click at [823, 172] on button "Close" at bounding box center [824, 180] width 90 height 18
click at [673, 54] on button "Delivery Details" at bounding box center [672, 62] width 82 height 18
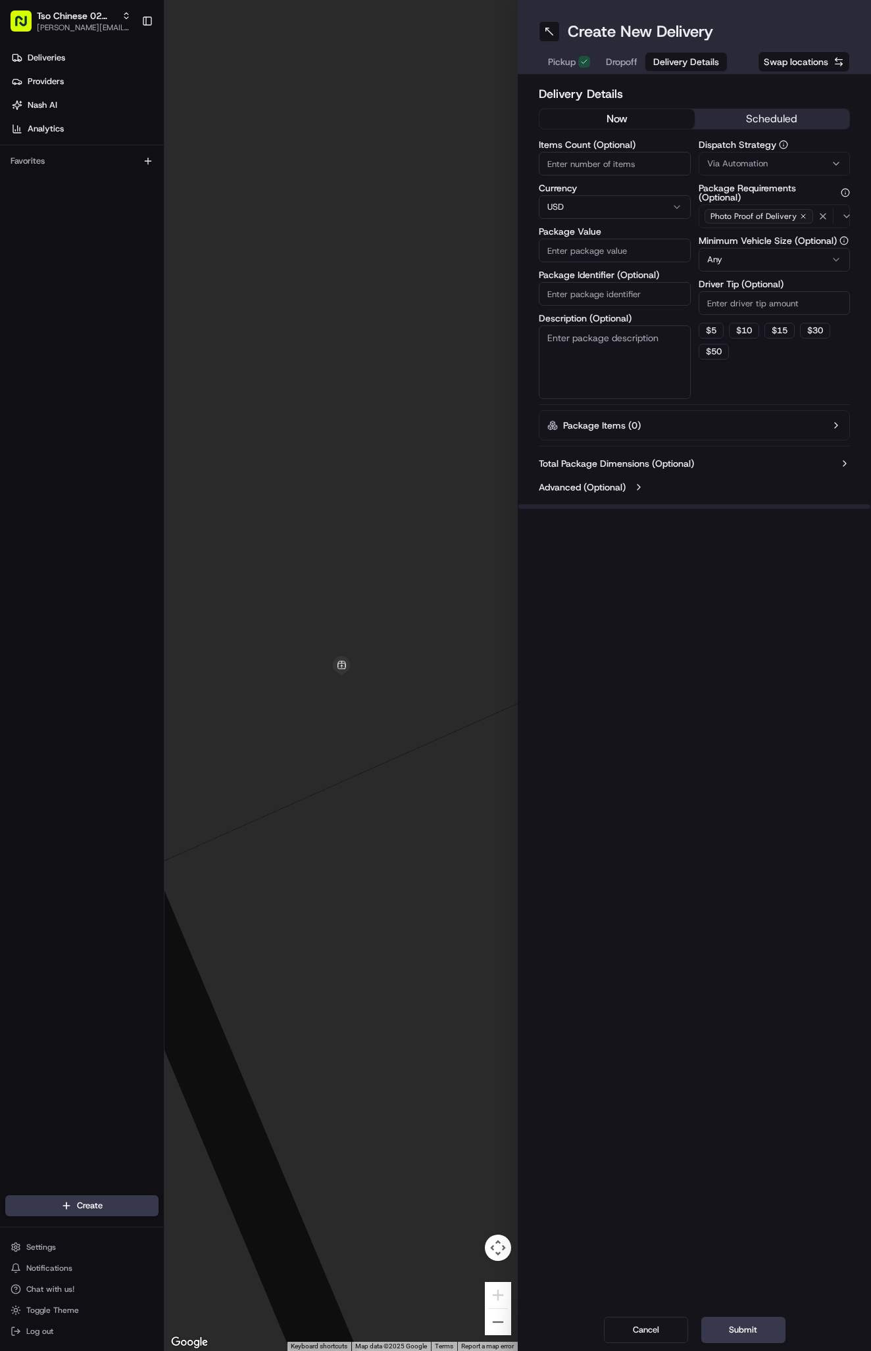
click at [739, 162] on span "Via Automation" at bounding box center [737, 164] width 60 height 12
click at [766, 228] on div "Tso Arbor Strategy" at bounding box center [776, 236] width 188 height 20
click at [823, 257] on button "Close" at bounding box center [824, 260] width 90 height 18
click at [748, 304] on input "Driver Tip (Optional)" at bounding box center [774, 303] width 152 height 24
type input "2"
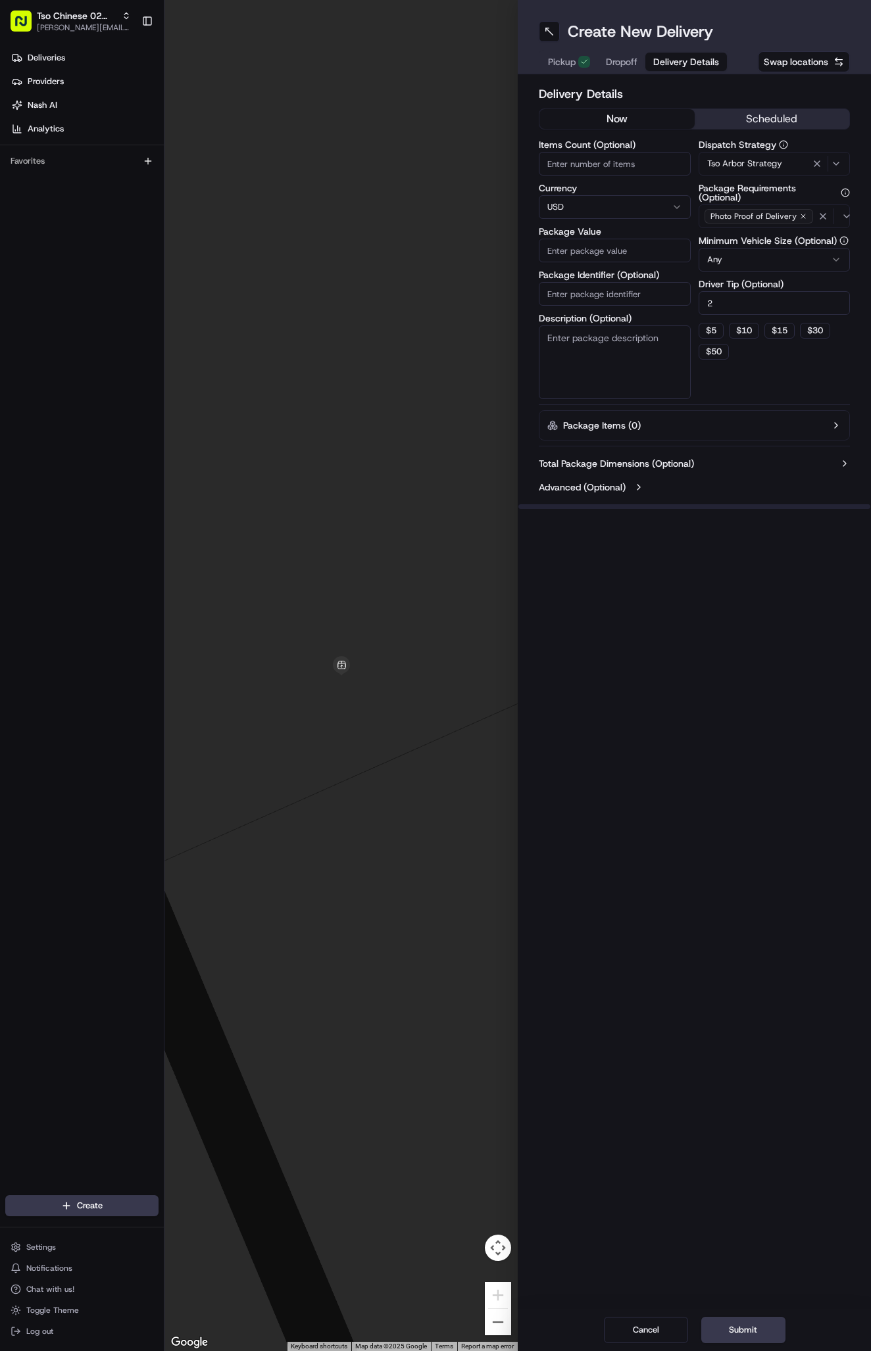
click at [639, 297] on input "Package Identifier (Optional)" at bounding box center [614, 294] width 152 height 24
paste input "#EXIWKK4"
type input "#EXIWKK4"
click at [652, 245] on input "Package Value" at bounding box center [614, 251] width 152 height 24
type input "28.09"
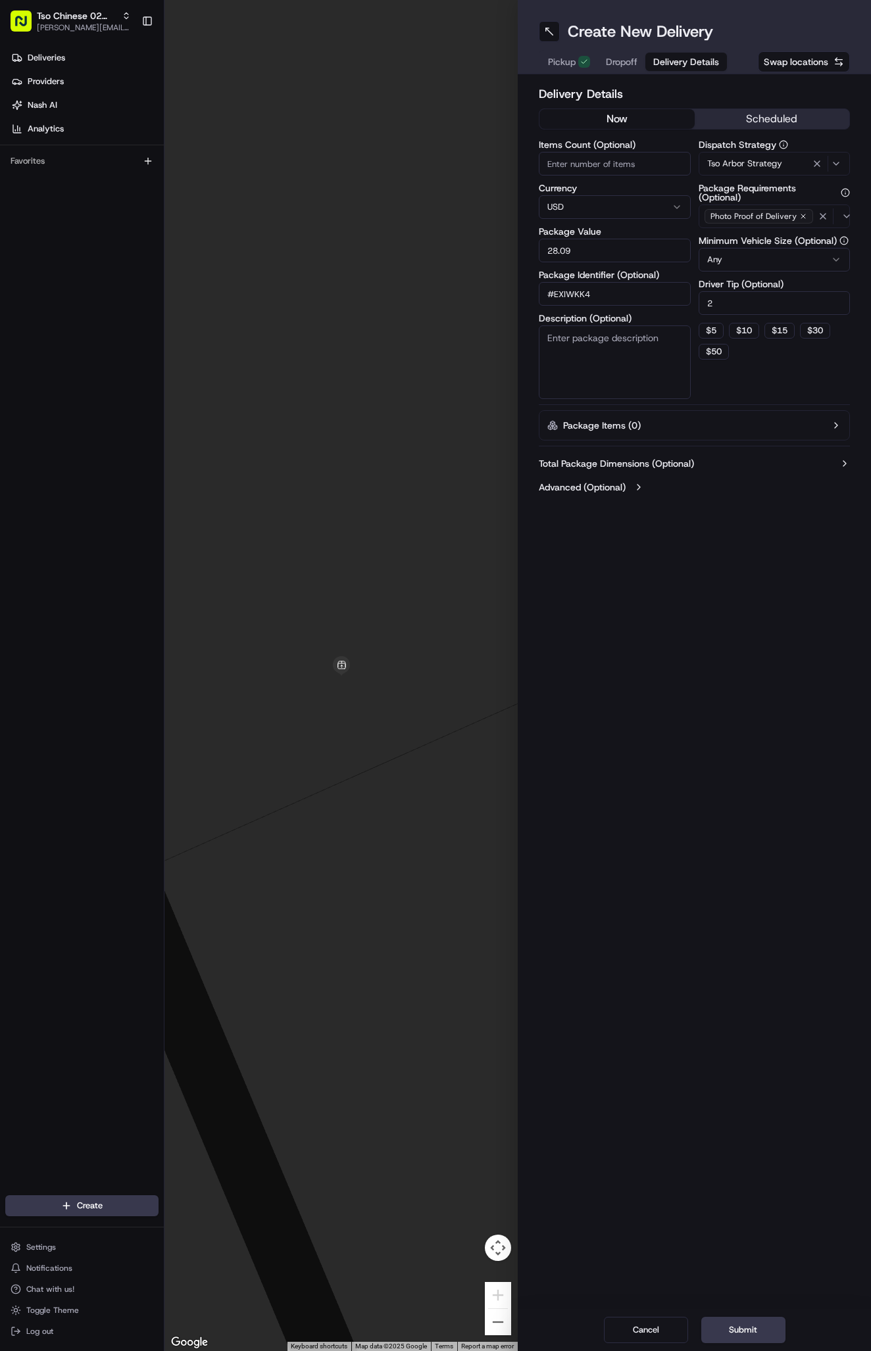
click at [625, 57] on span "Dropoff" at bounding box center [622, 61] width 32 height 13
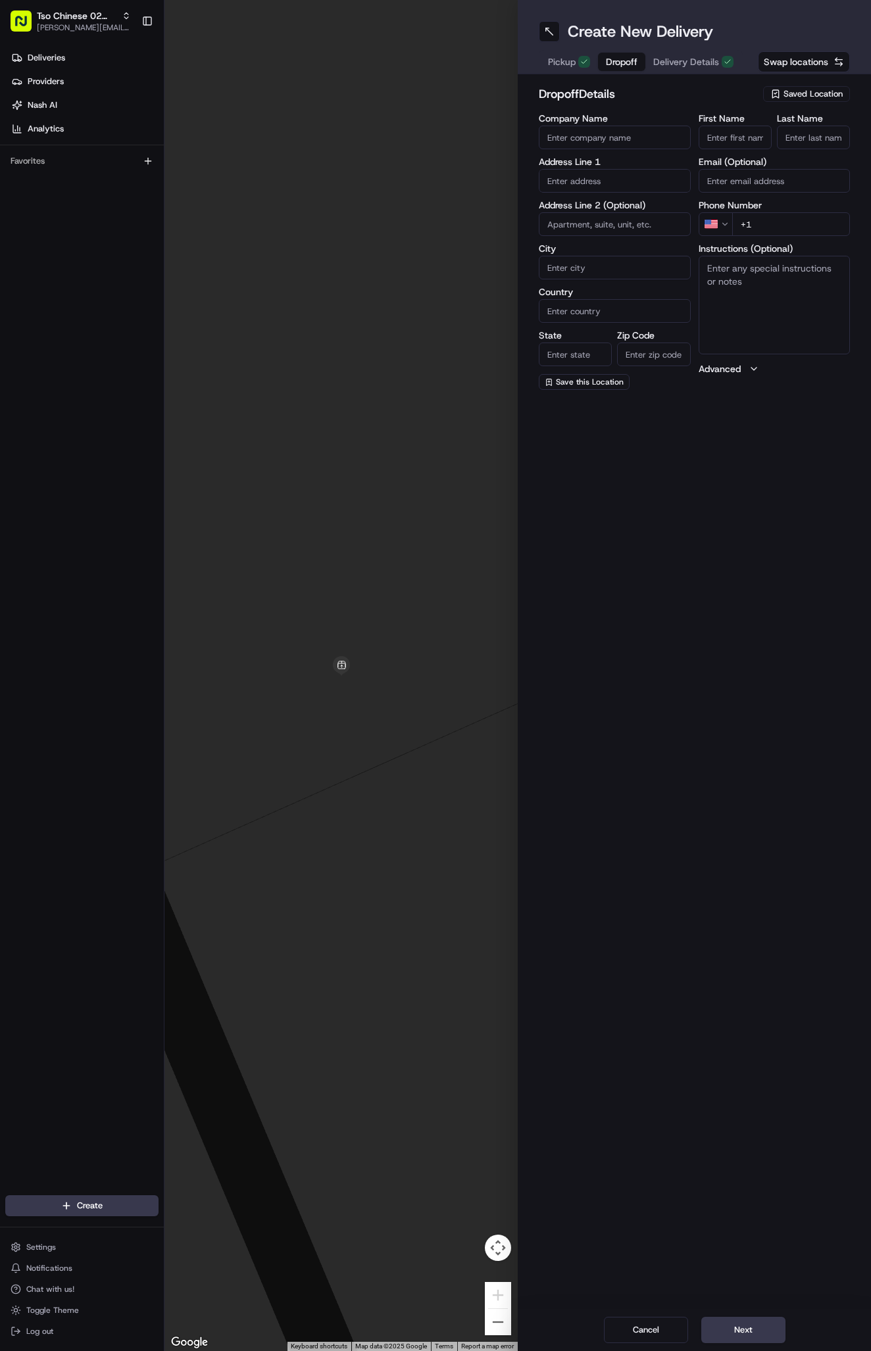
paste input "Enrique Gomez"
type input "Enrique Gomez"
type input "."
click at [792, 241] on div "First Name Enrique Gomez Last Name . Required Email (Optional) Phone Number US …" at bounding box center [774, 252] width 152 height 277
click at [784, 222] on input "+1" at bounding box center [791, 224] width 118 height 24
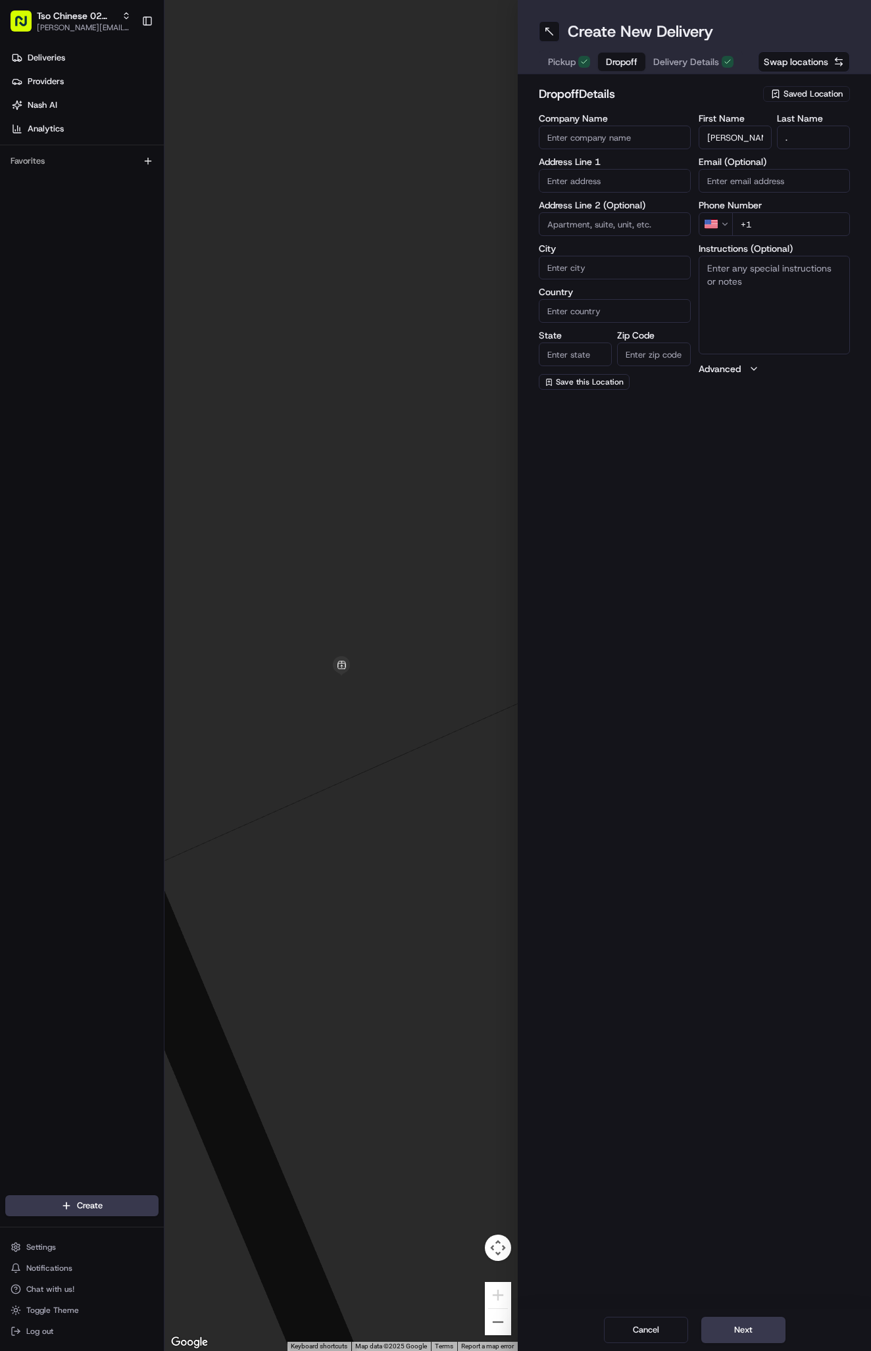
paste input "512 587 1827"
type input "+1 512 587 1827"
click at [613, 179] on input "text" at bounding box center [614, 181] width 152 height 24
paste input "6701 Burnet Road"
click at [637, 209] on div "6701 Burnet Road, Austin, TX" at bounding box center [614, 209] width 145 height 20
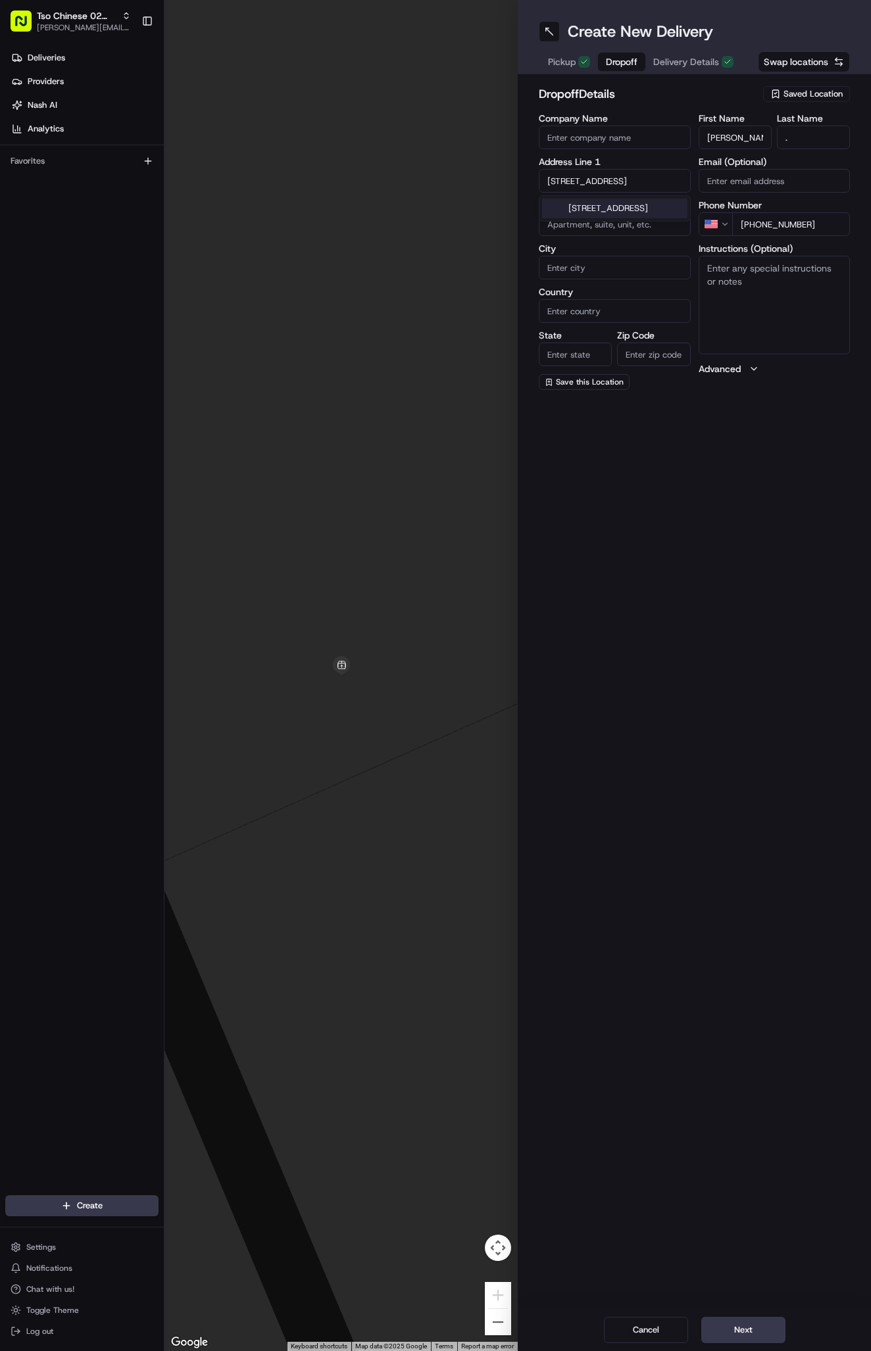
type input "6701 Burnet Rd, Austin, TX 78757, USA"
type input "Austin"
type input "[GEOGRAPHIC_DATA]"
type input "78757"
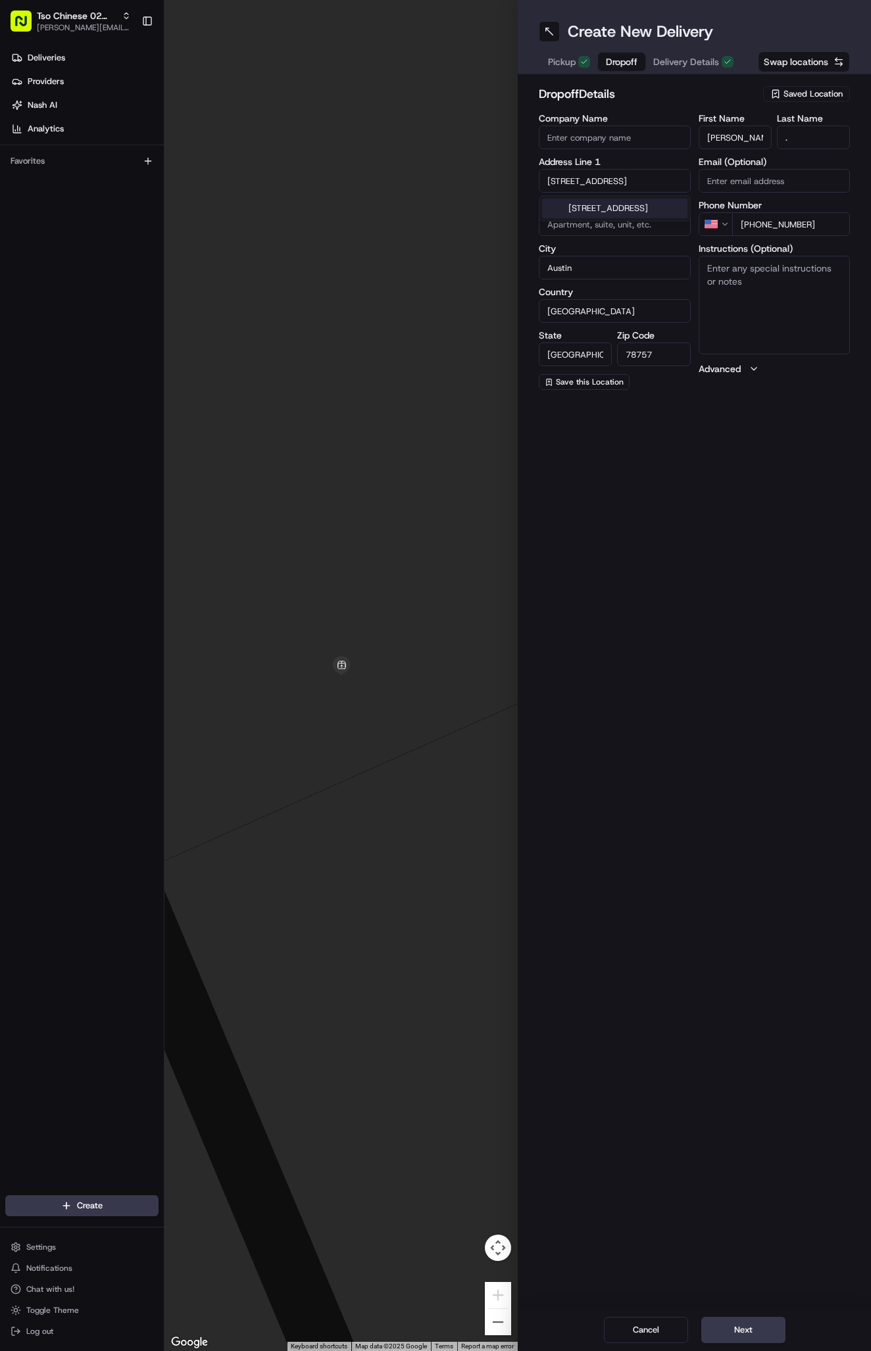
type input "6701 Burnet Road"
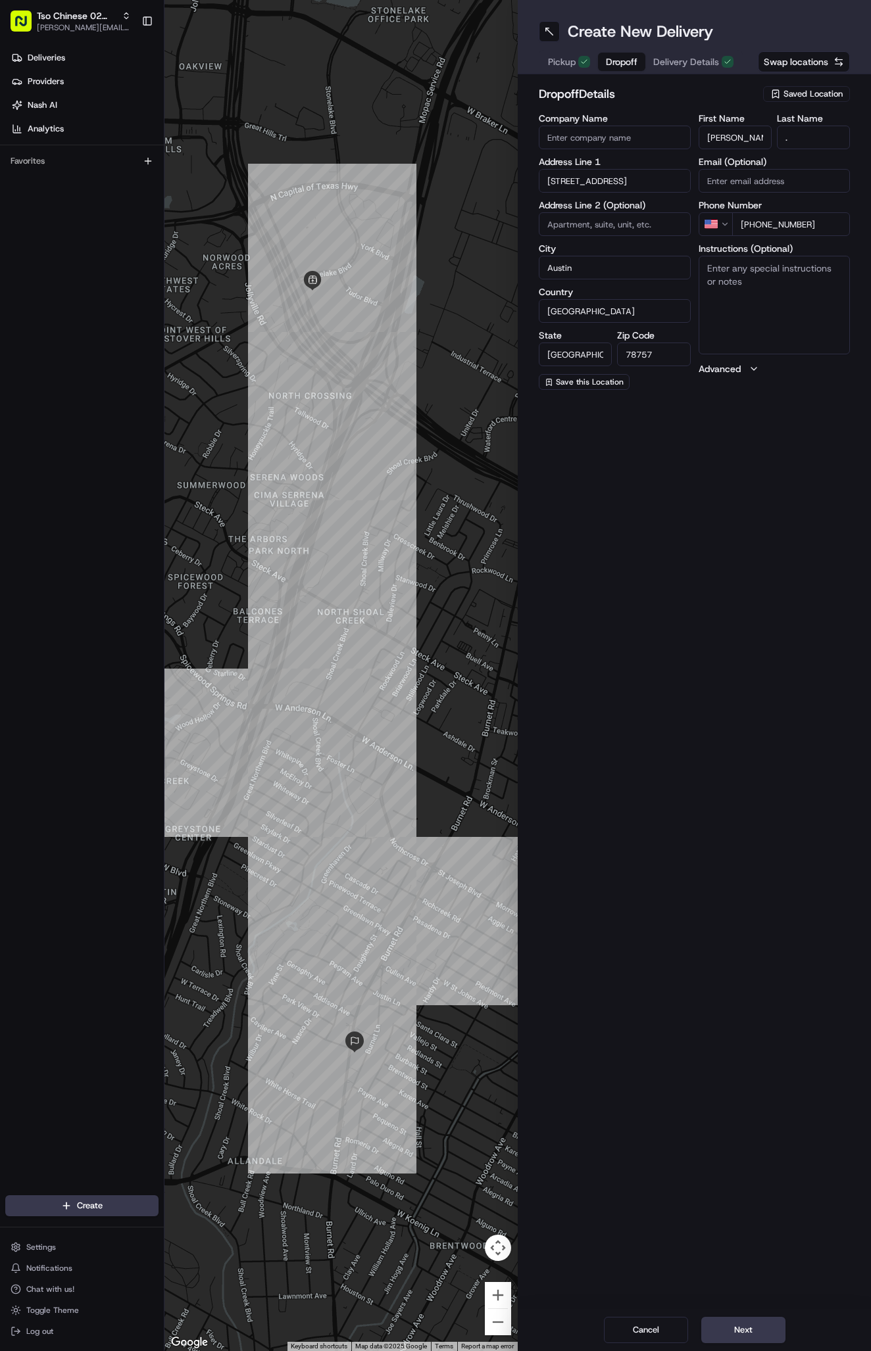
click at [600, 219] on input at bounding box center [614, 224] width 152 height 24
paste input "#314"
type input "#314"
click at [781, 297] on textarea "Instructions (Optional)" at bounding box center [774, 305] width 152 height 99
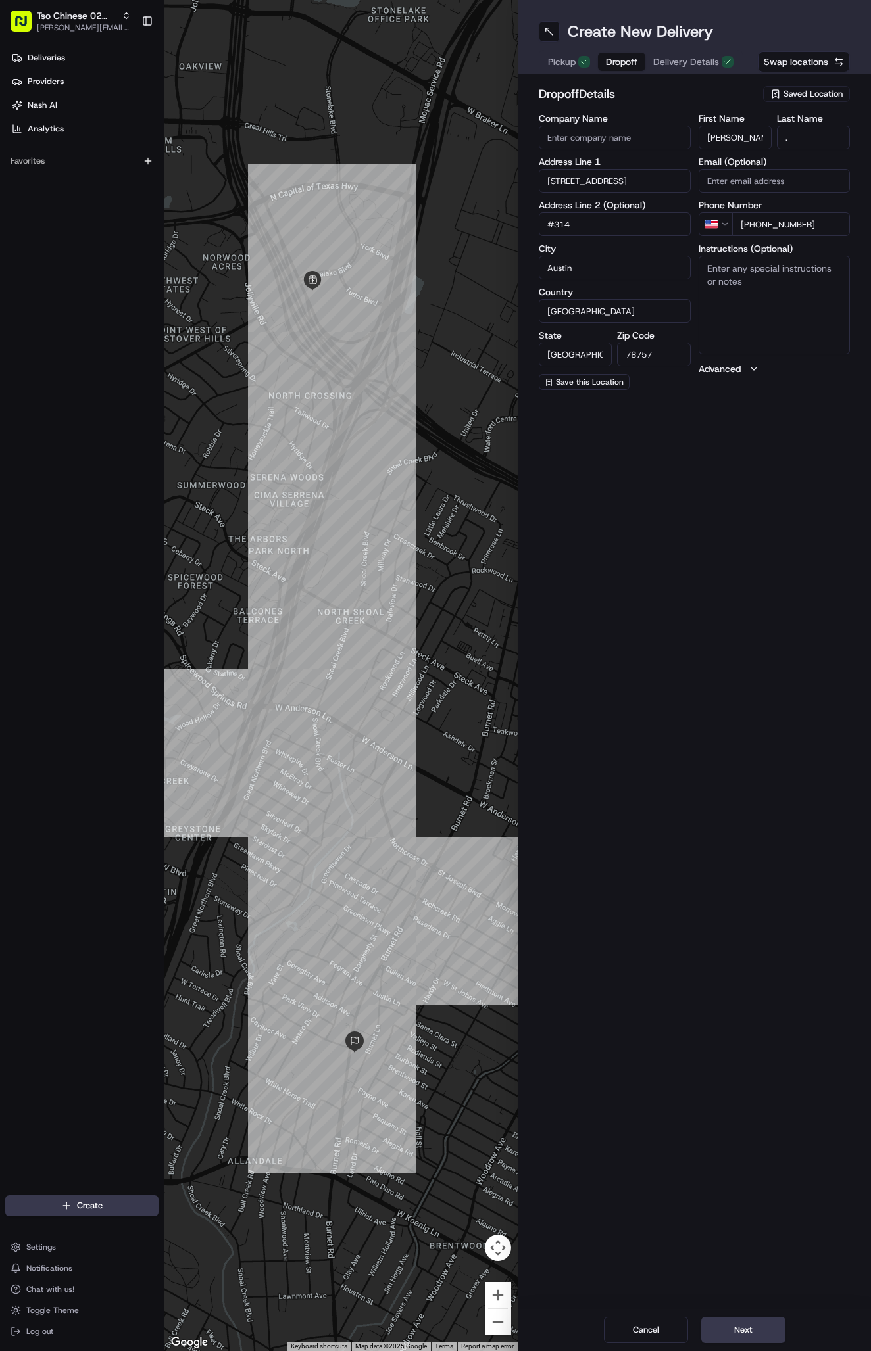
paste textarea "#314"
click at [721, 331] on textarea "#314." at bounding box center [774, 305] width 152 height 99
paste textarea "Park anywhere 1st floor. Door by garage entrance off Burnet. Door code 1827. El…"
type textarea "#314. Park anywhere 1st floor. Door by garage entrance off Burnet. Door code 18…"
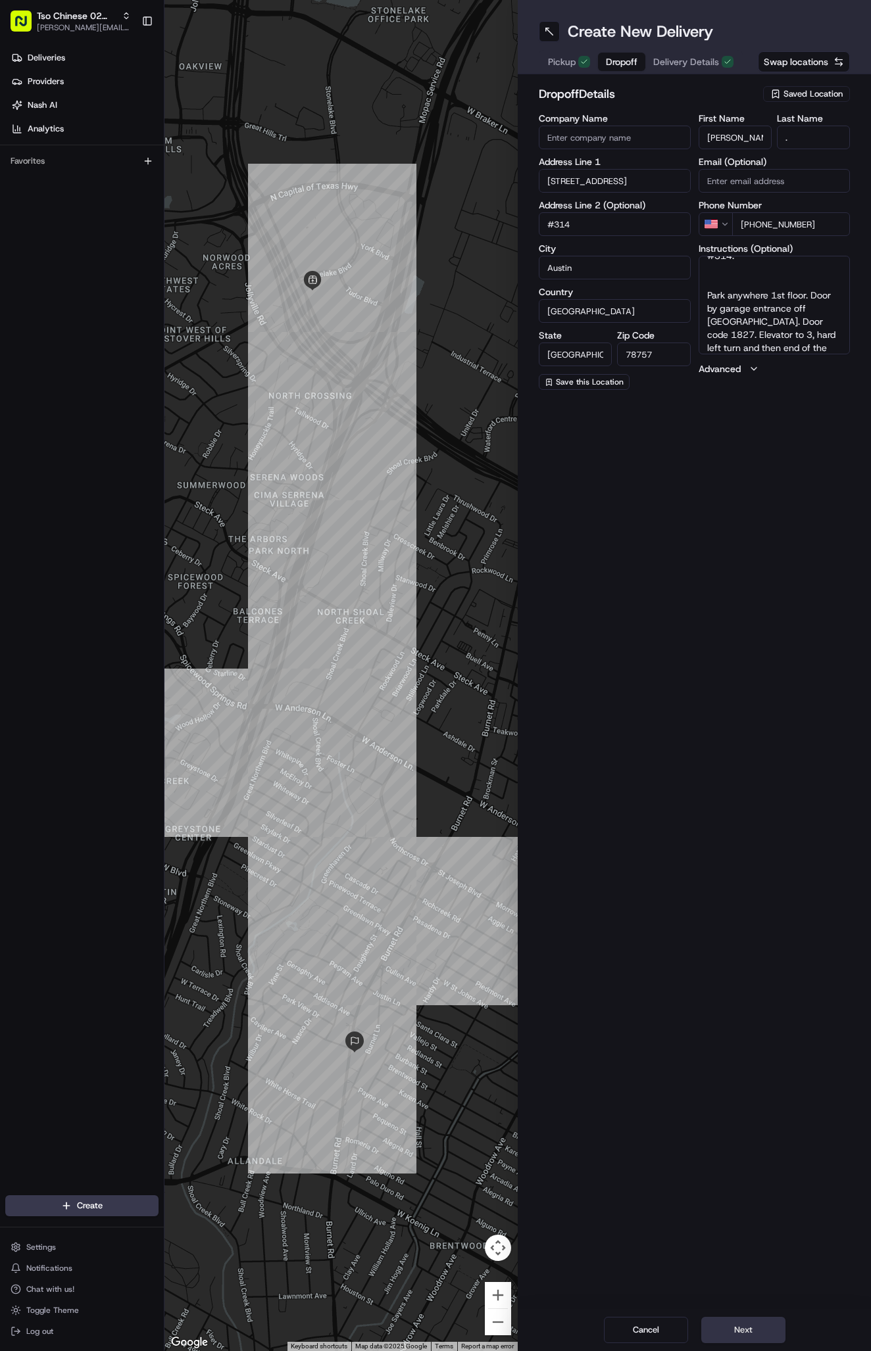
click at [744, 1318] on button "Next" at bounding box center [743, 1330] width 84 height 26
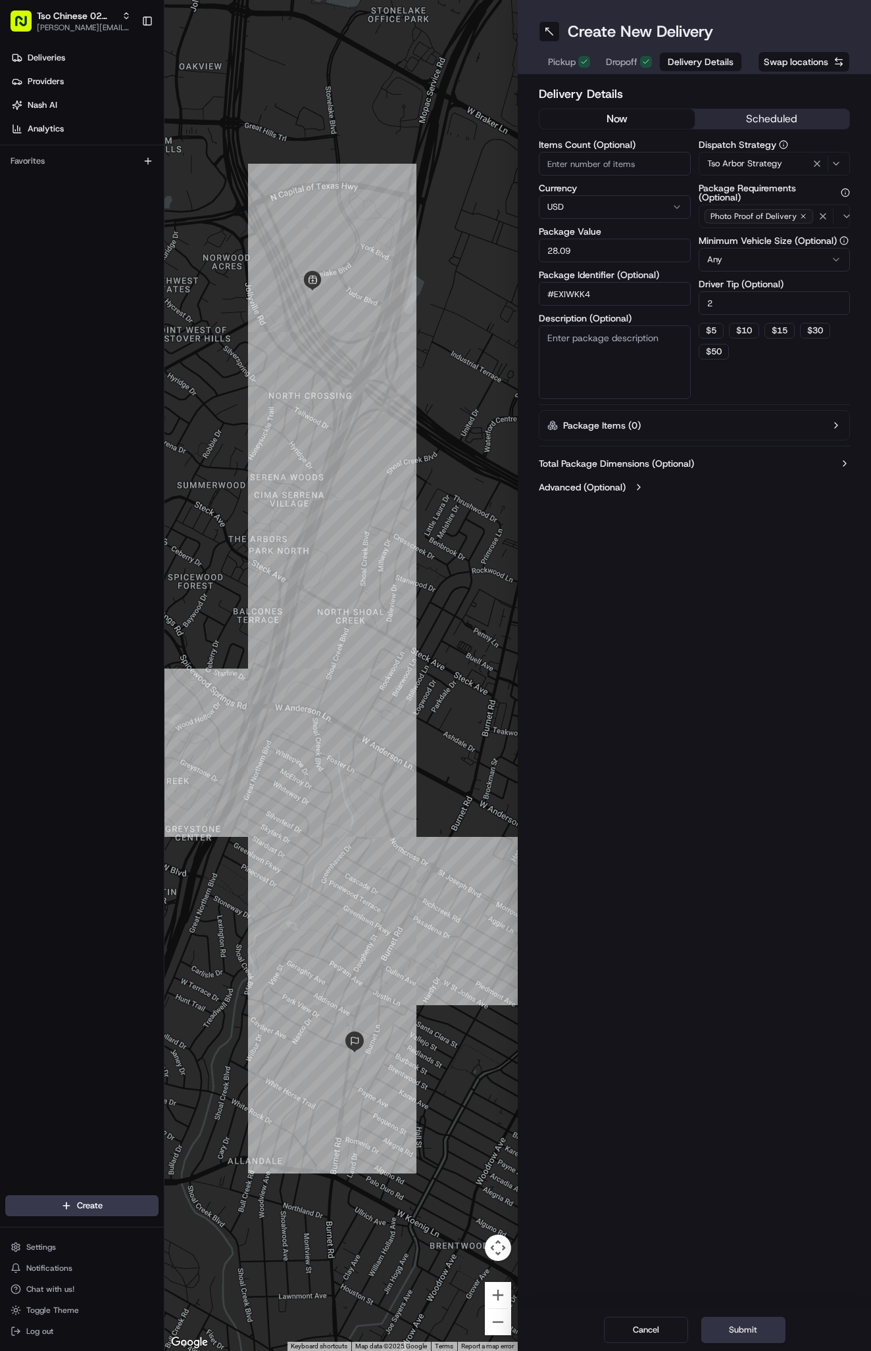
click at [744, 1318] on button "Submit" at bounding box center [743, 1330] width 84 height 26
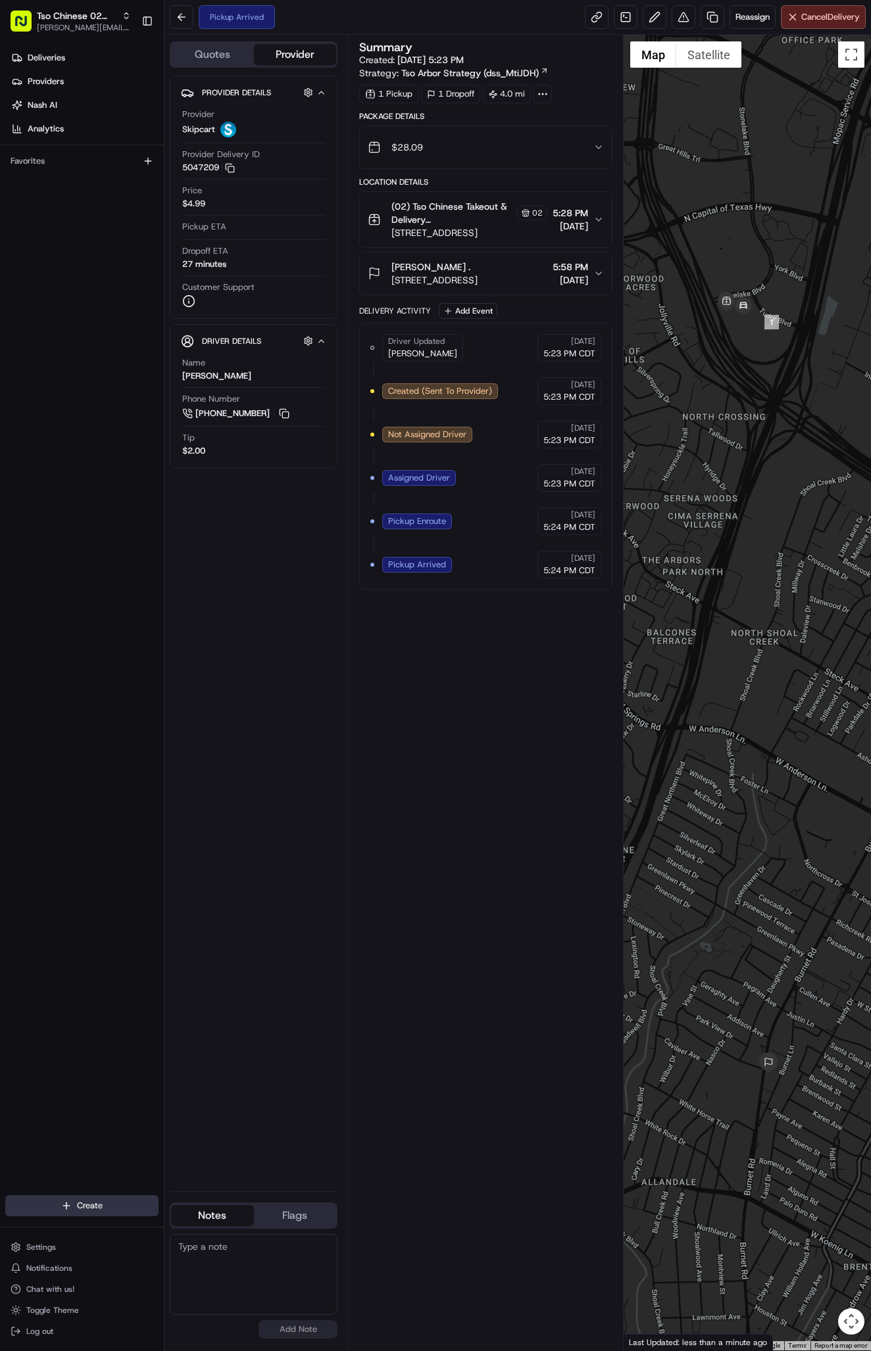
click at [94, 1211] on html "Tso Chinese 02 Arbor antonia@tsochinese.com Toggle Sidebar Deliveries Providers…" at bounding box center [435, 675] width 871 height 1351
click at [222, 1228] on link "Delivery" at bounding box center [237, 1230] width 147 height 24
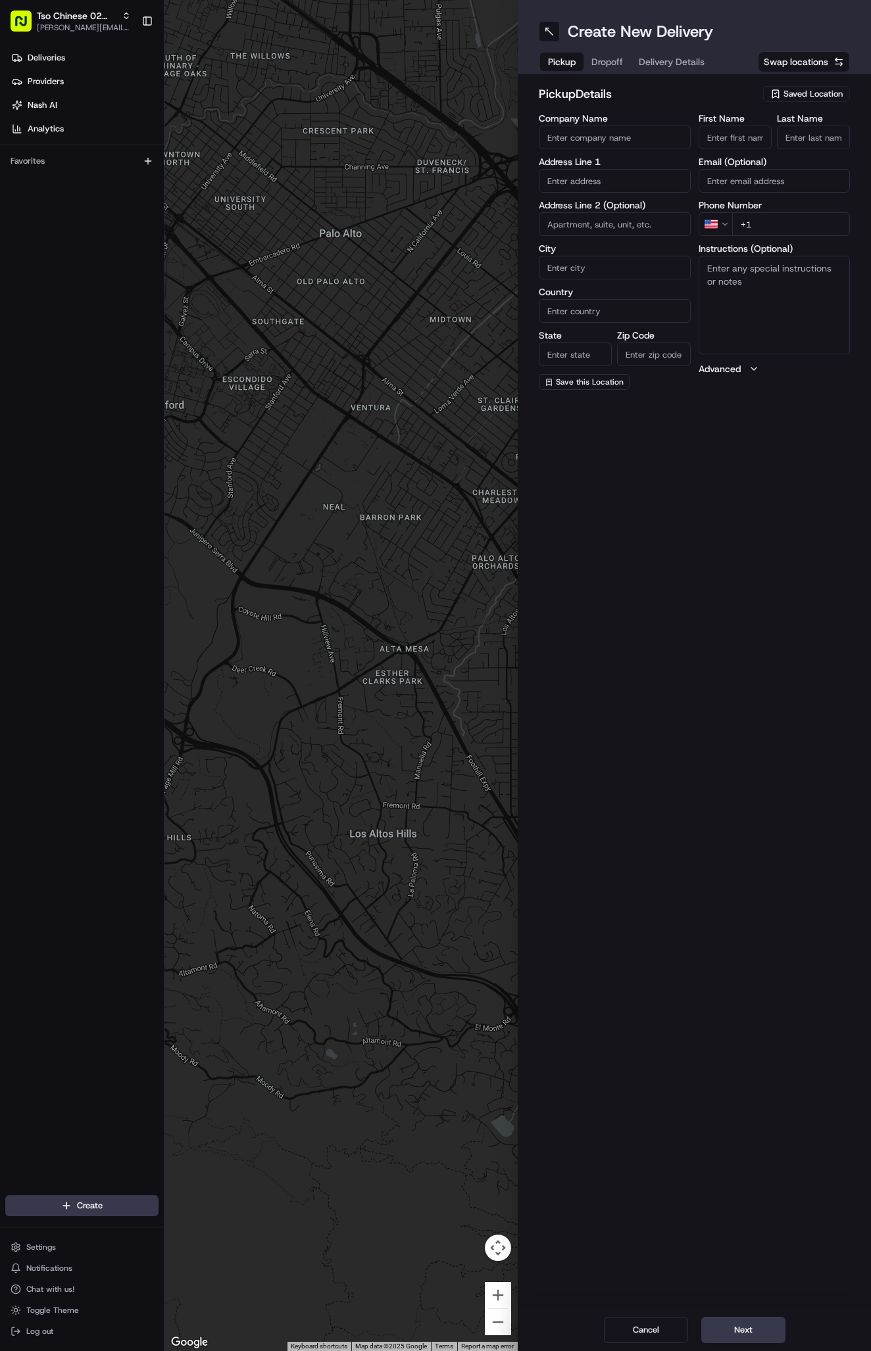
click at [792, 98] on span "Saved Location" at bounding box center [812, 94] width 59 height 12
click at [800, 139] on span "(02) Tso Chinese Takeout & Delivery [GEOGRAPHIC_DATA] (02)" at bounding box center [784, 149] width 162 height 24
type input "(02) Tso Chinese Takeout & Delivery [GEOGRAPHIC_DATA]"
type input "Bldg E Ste 402"
type input "Austin"
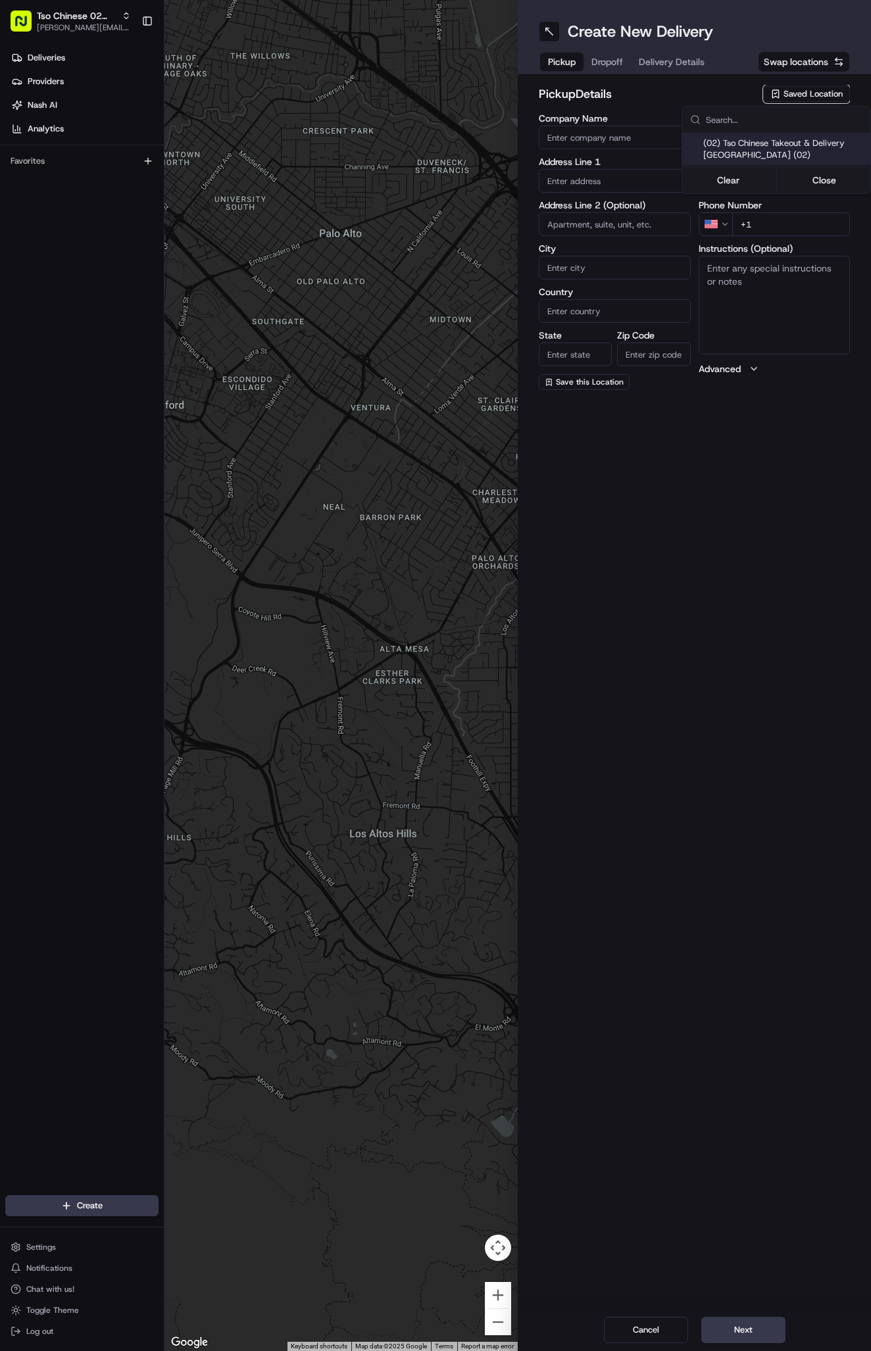
type input "US"
type input "[GEOGRAPHIC_DATA]"
type input "78759"
type input "Tso Chinese"
type input "Arboretum Crossing Manager"
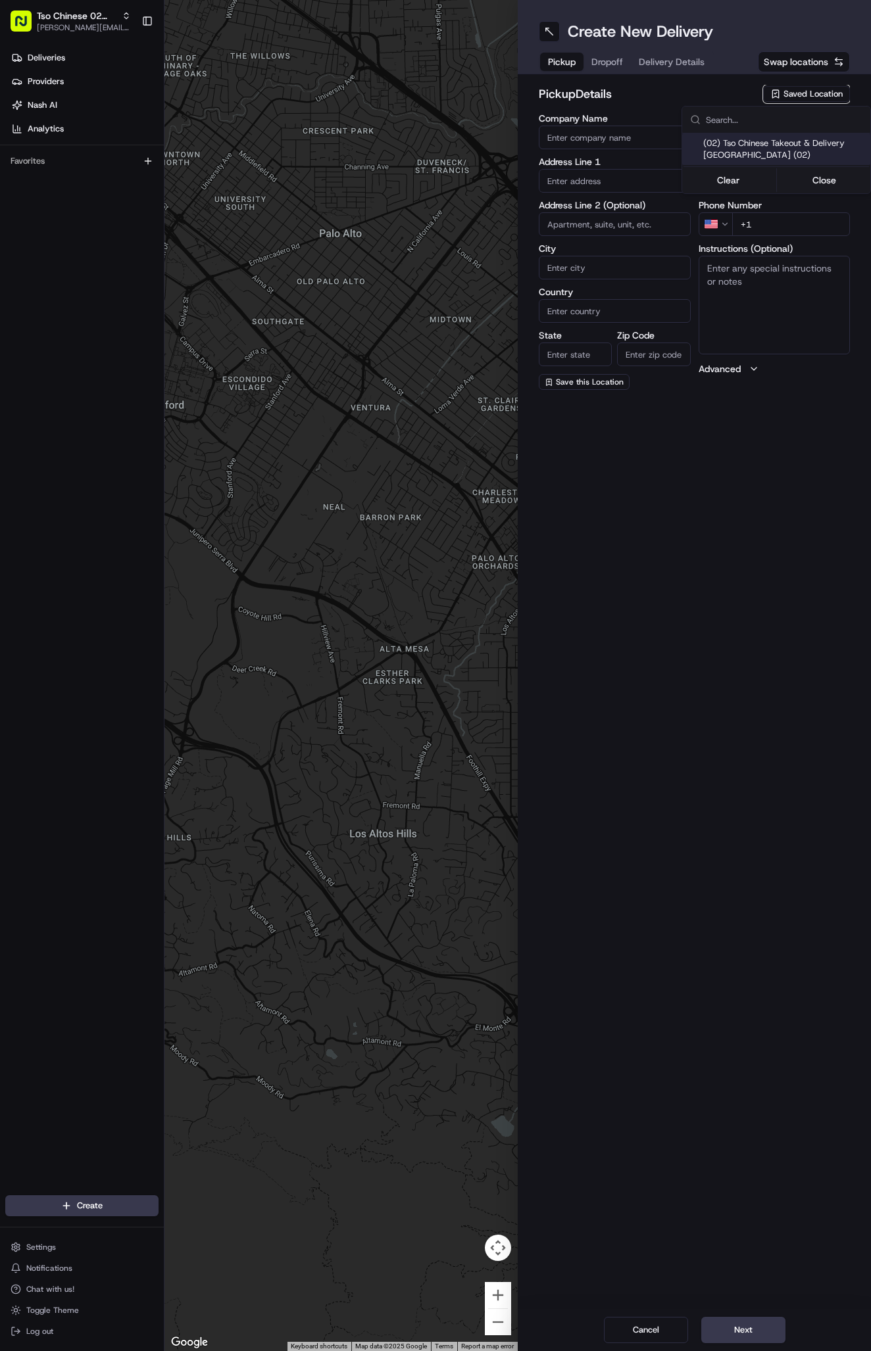
type input "[EMAIL_ADDRESS][DOMAIN_NAME]"
type input "[PHONE_NUMBER]"
type textarea "Submit a picture displaying address & food as Proof of Delivery. Envía una foto…"
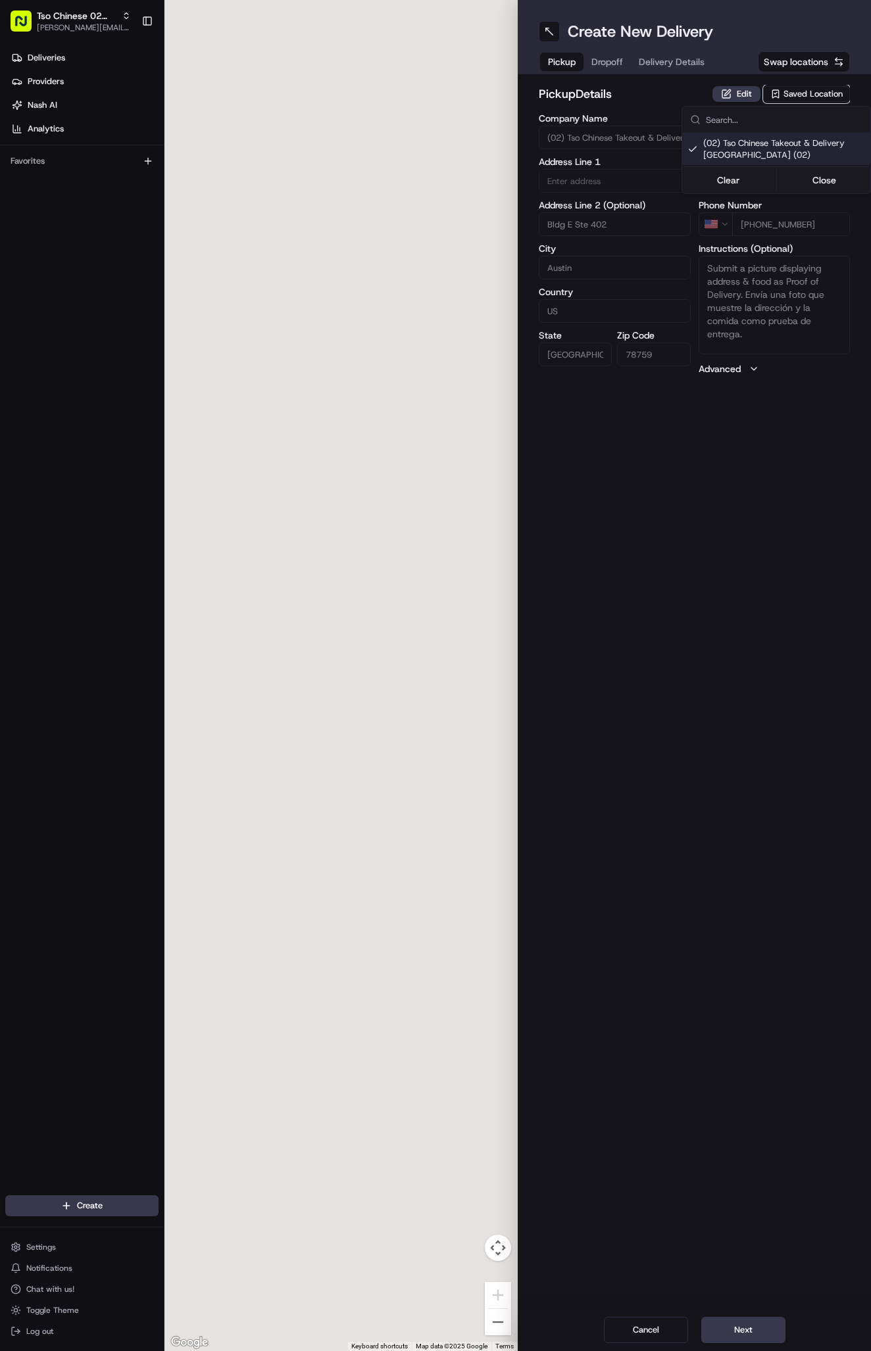
type input "[STREET_ADDRESS]"
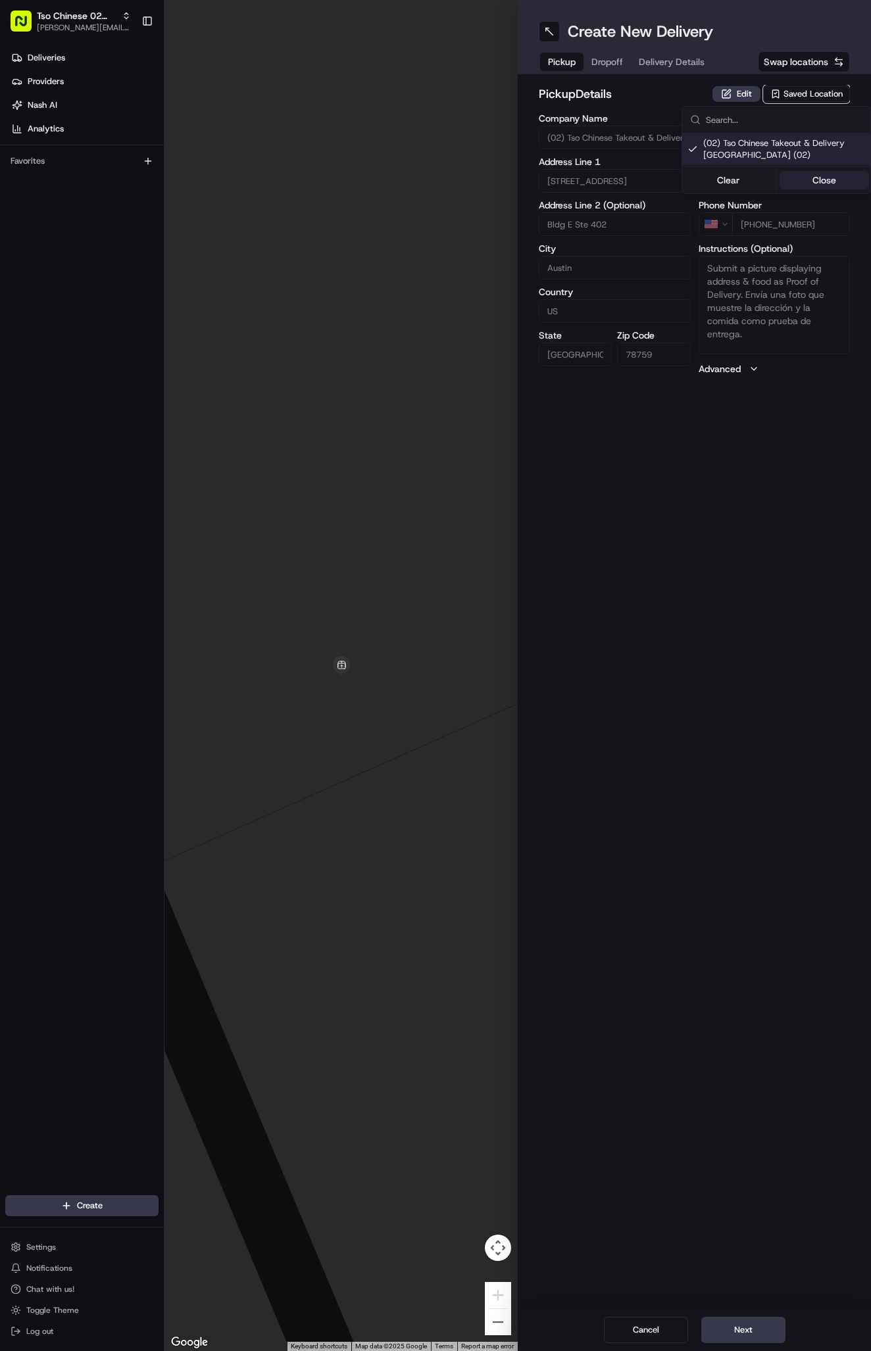
click at [817, 176] on button "Close" at bounding box center [824, 180] width 90 height 18
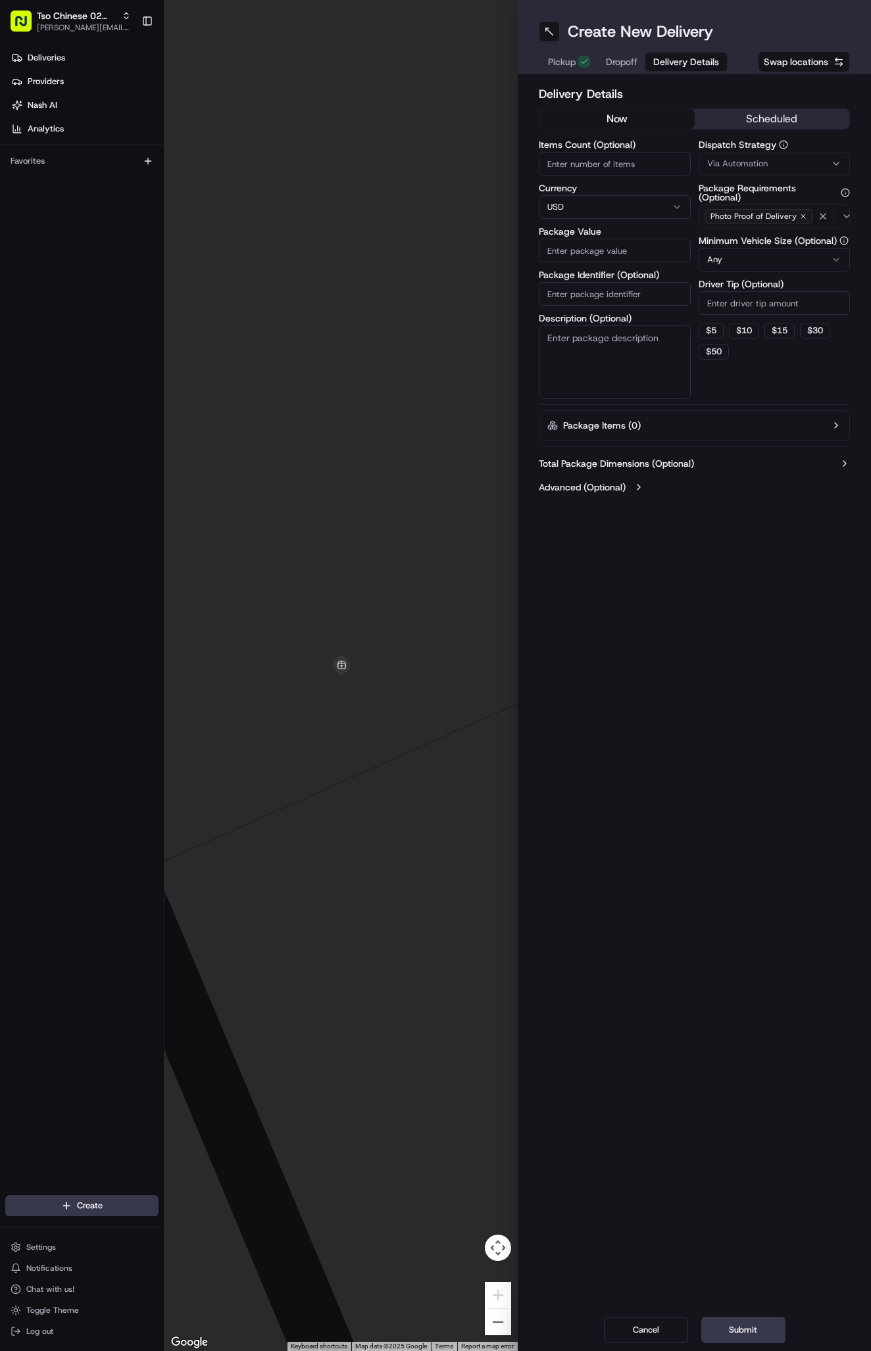
click at [682, 62] on span "Delivery Details" at bounding box center [686, 61] width 66 height 13
click at [731, 155] on button "Via Automation" at bounding box center [774, 164] width 152 height 24
click at [752, 227] on div "Tso Arbor Strategy" at bounding box center [776, 236] width 188 height 20
click at [828, 255] on button "Close" at bounding box center [824, 260] width 90 height 18
click at [767, 298] on input "Driver Tip (Optional)" at bounding box center [774, 303] width 152 height 24
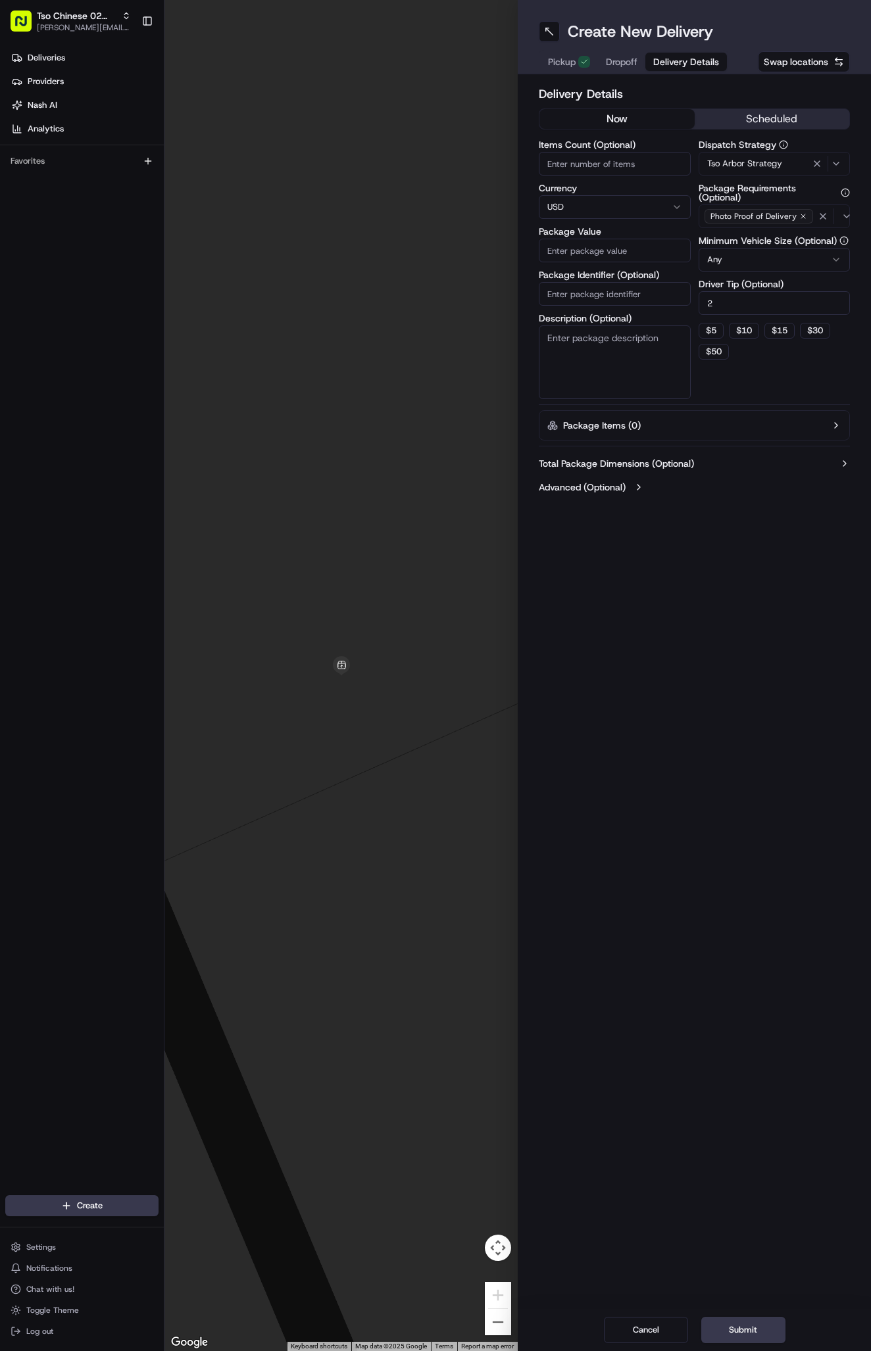
type input "2"
click at [636, 292] on input "Package Identifier (Optional)" at bounding box center [614, 294] width 152 height 24
paste input "#SUHWGAU"
type input "#SUHWGAU"
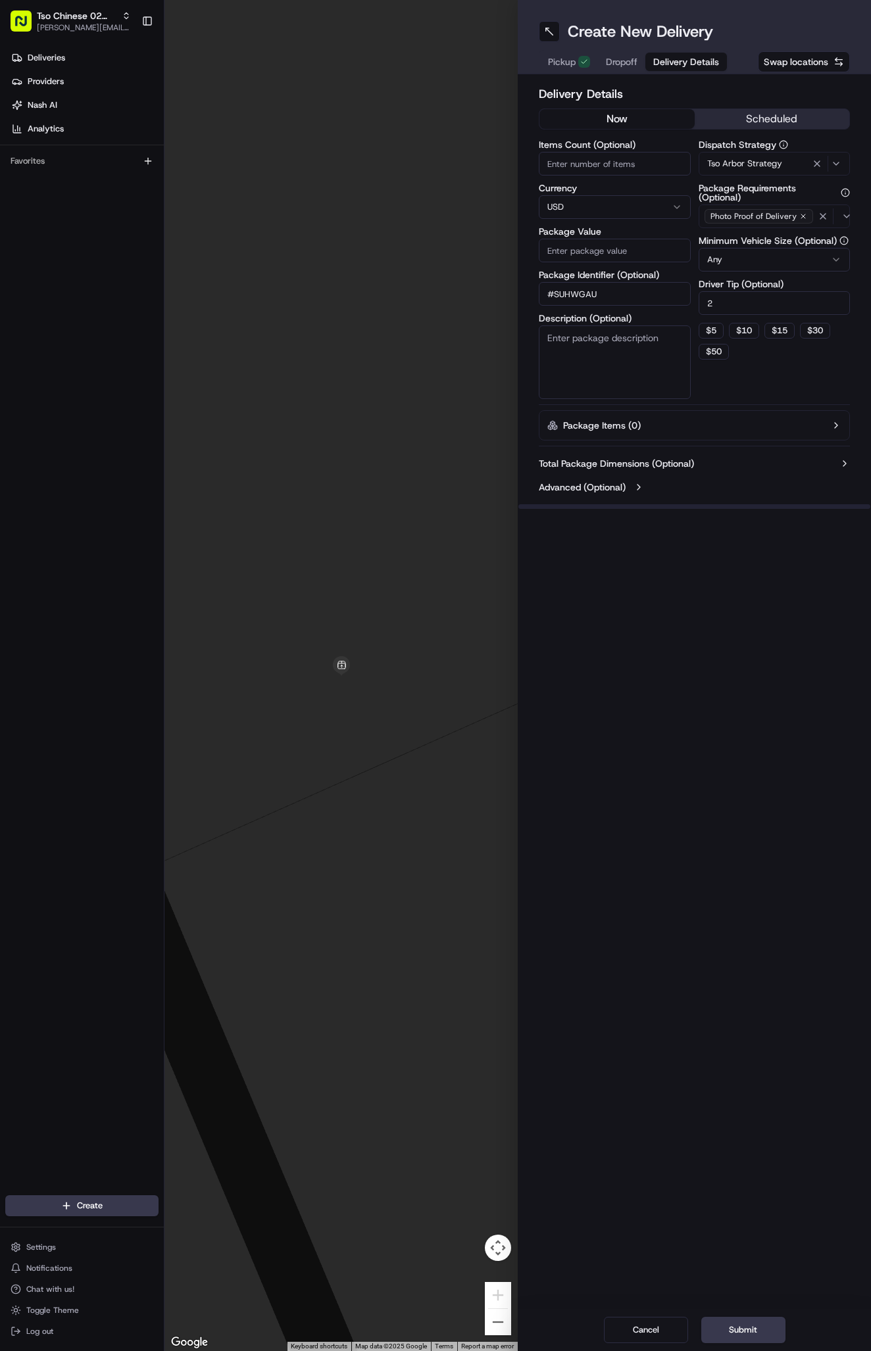
click at [610, 254] on input "Package Value" at bounding box center [614, 251] width 152 height 24
type input "32.37"
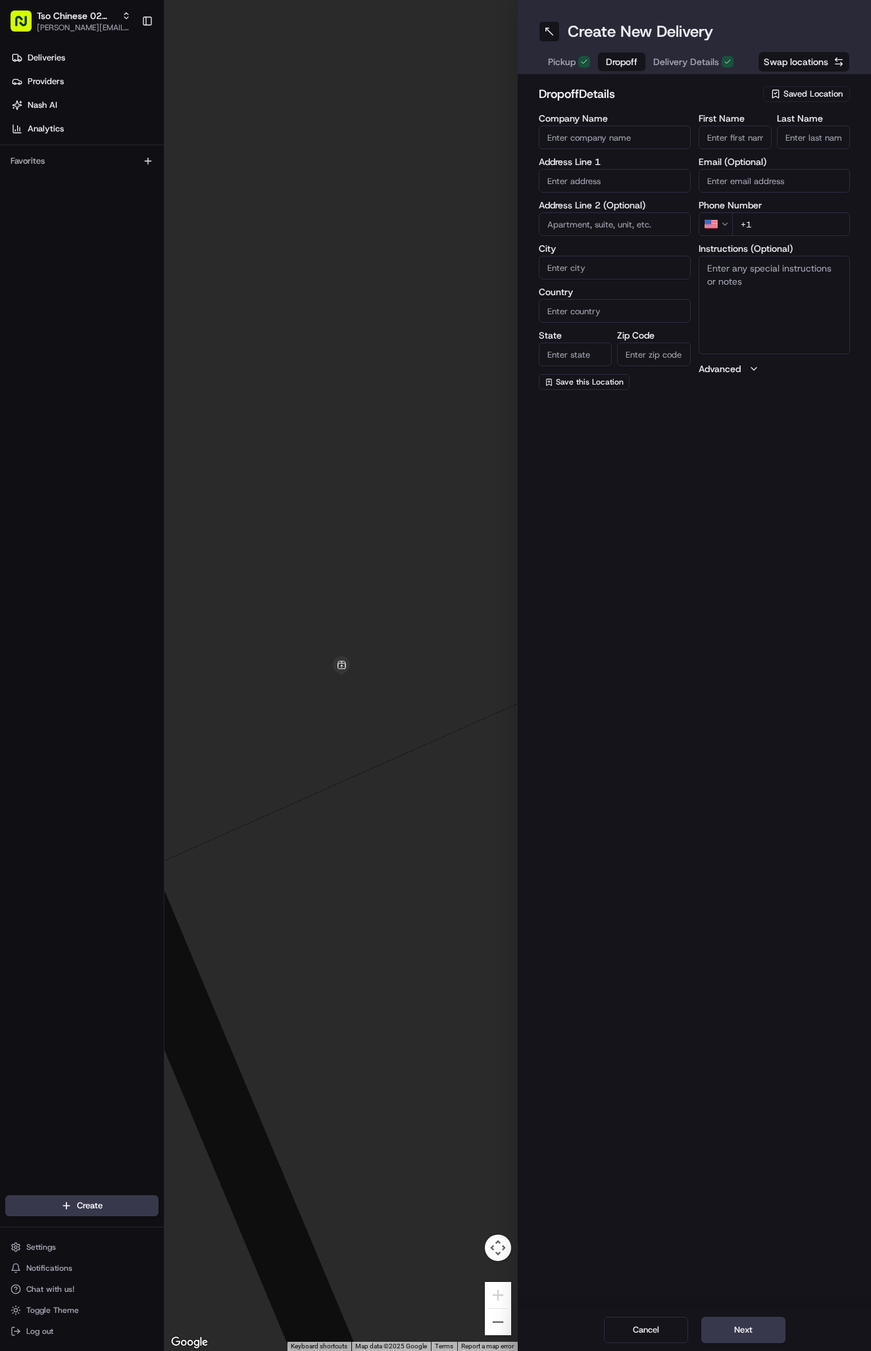
click at [633, 61] on span "Dropoff" at bounding box center [622, 61] width 32 height 13
click at [757, 137] on input "First Name" at bounding box center [734, 138] width 73 height 24
paste input "Ellen Kunish"
type input "Ellen Kunish"
type input "."
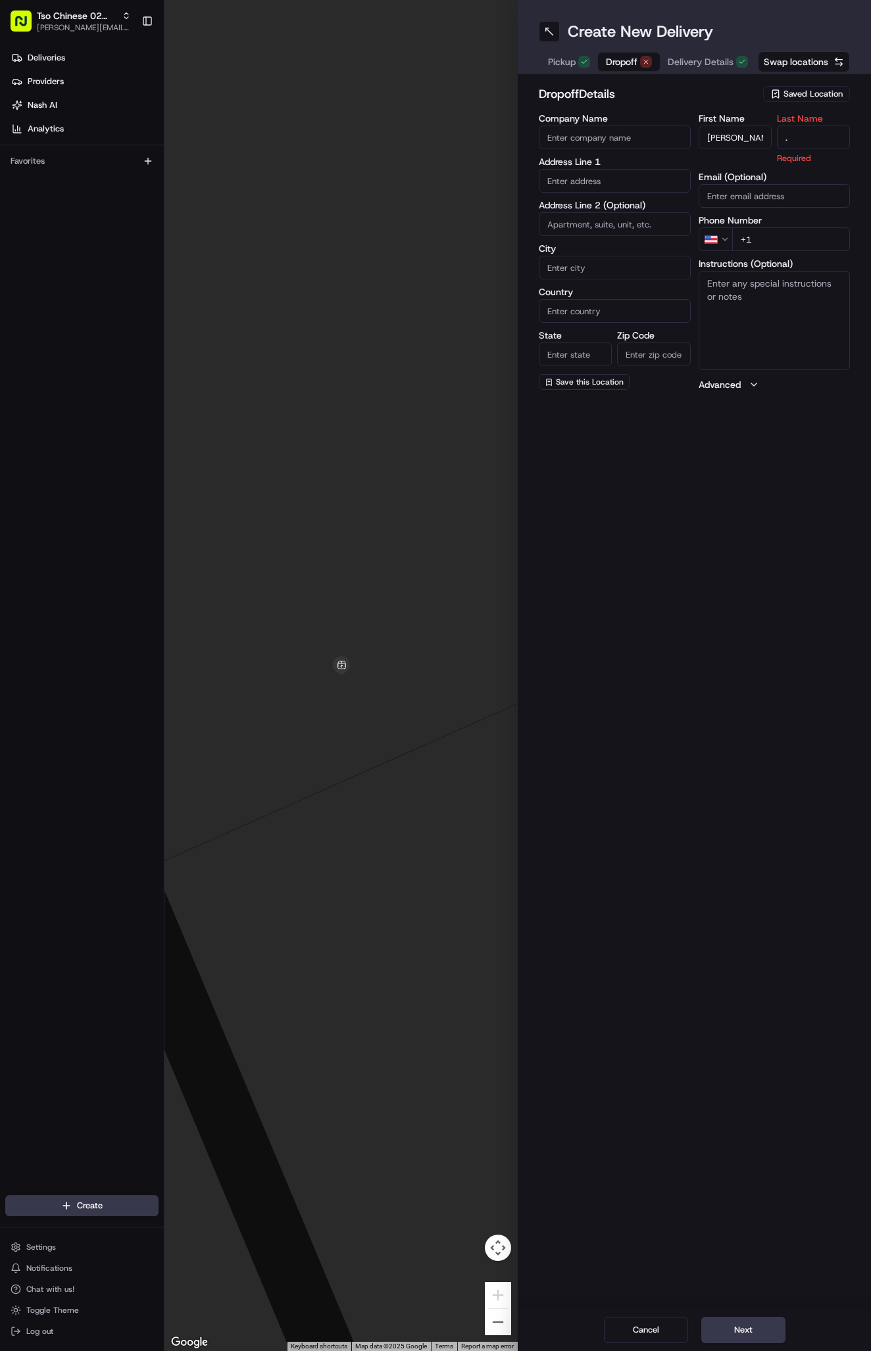
click at [783, 233] on input "+1" at bounding box center [791, 239] width 118 height 24
click at [779, 222] on input "+1" at bounding box center [791, 224] width 118 height 24
paste input "512 913 6715"
type input "+1 512 913 6715"
click at [797, 320] on textarea "Instructions (Optional)" at bounding box center [774, 305] width 152 height 99
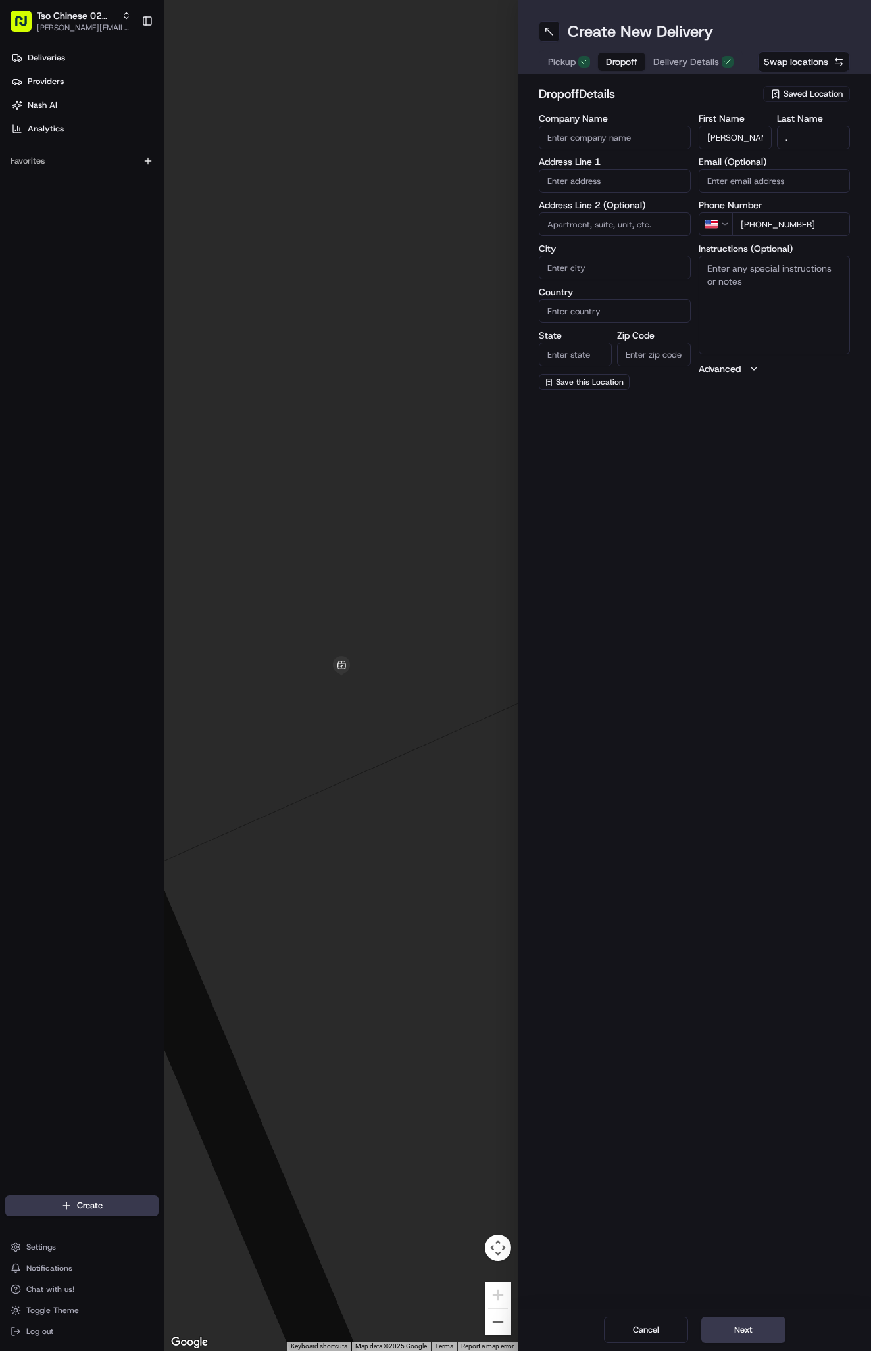
click at [797, 320] on textarea "Instructions (Optional)" at bounding box center [774, 305] width 152 height 99
paste input "4911 Bob Cat Run"
click at [644, 208] on div "4911 Bob Cat Run, Austin, TX" at bounding box center [614, 215] width 145 height 32
type input "4911 Bob Cat Run, Austin, TX 78731, USA"
type input "Austin"
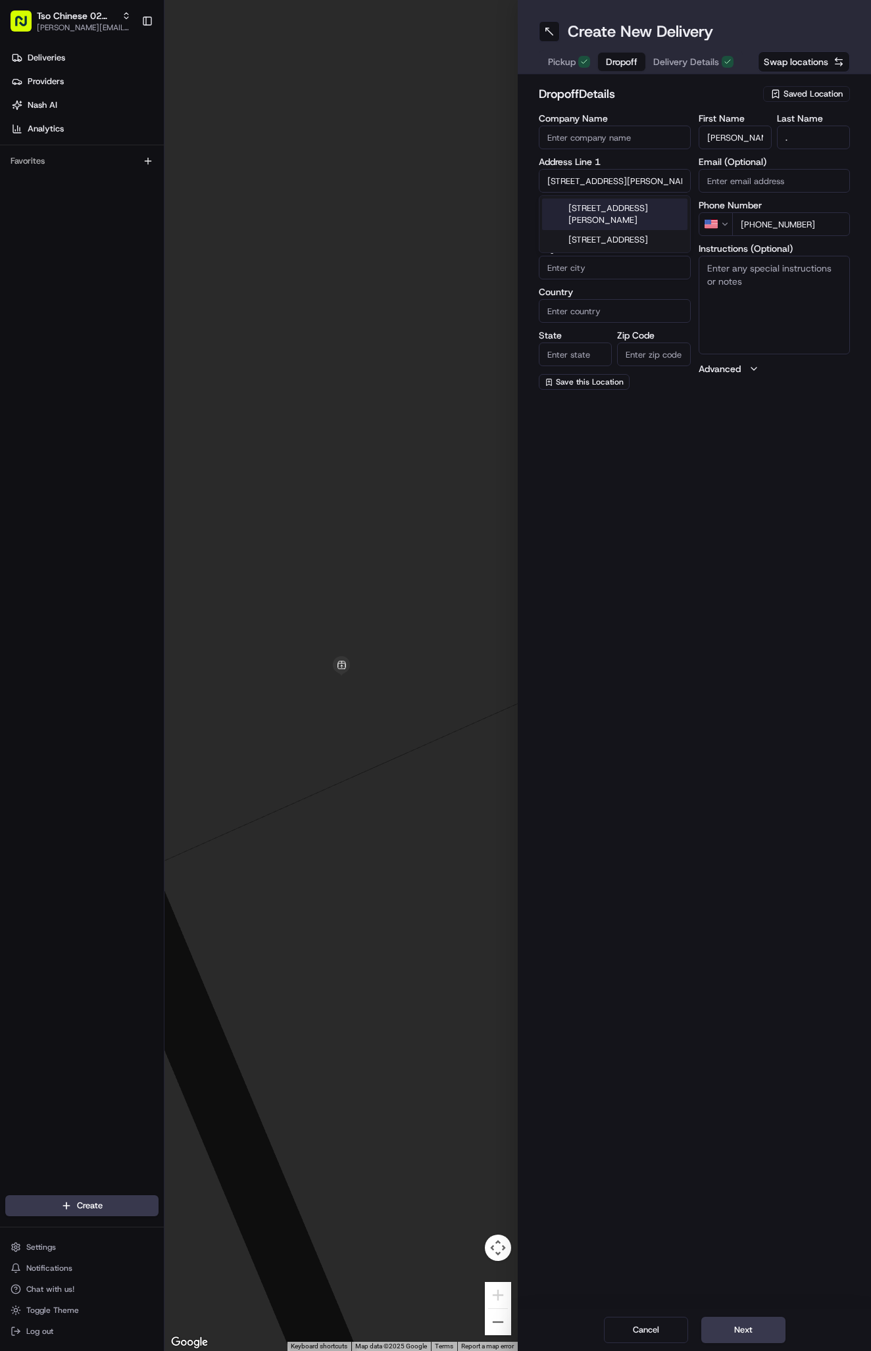
type input "[GEOGRAPHIC_DATA]"
type input "78731"
type input "4911 Bob Cat Run"
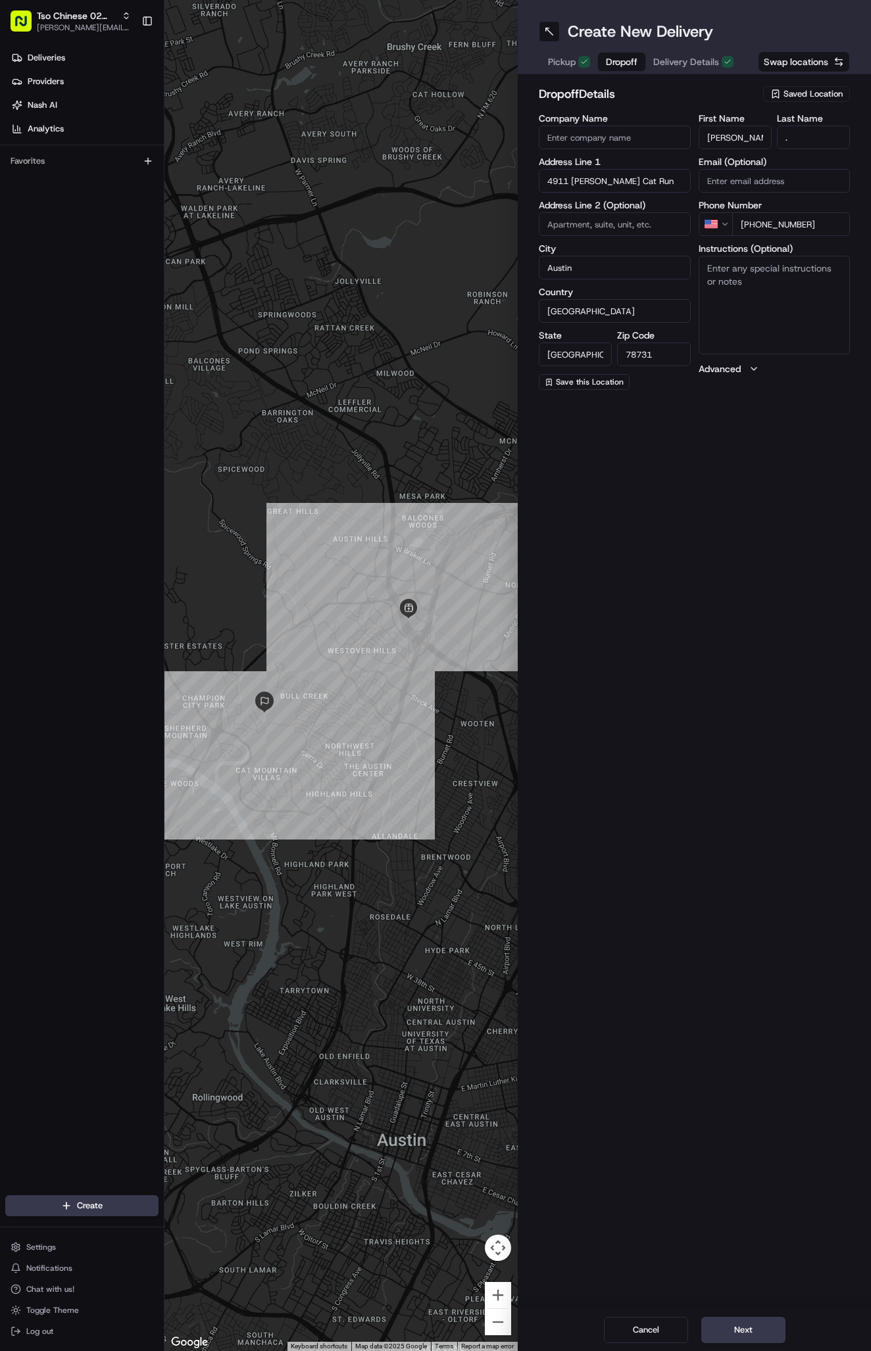
click at [782, 309] on textarea "Instructions (Optional)" at bounding box center [774, 305] width 152 height 99
paste textarea "Ring the doorbell and leave at the front door. Thanks!"
type textarea "Ring the doorbell and leave at the front door. Thanks!"
click at [686, 62] on span "Delivery Details" at bounding box center [686, 61] width 66 height 13
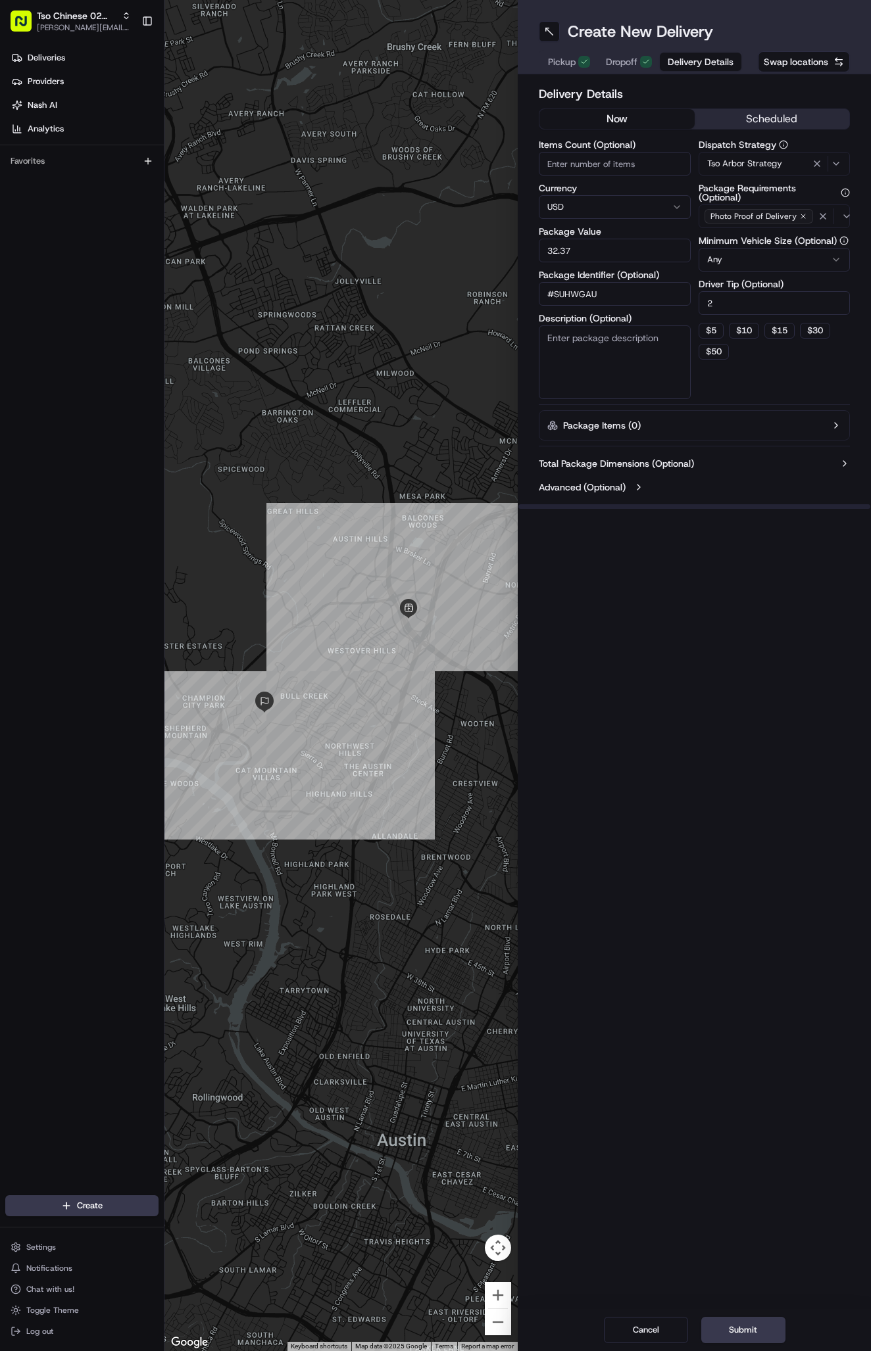
click at [616, 64] on span "Dropoff" at bounding box center [622, 61] width 32 height 13
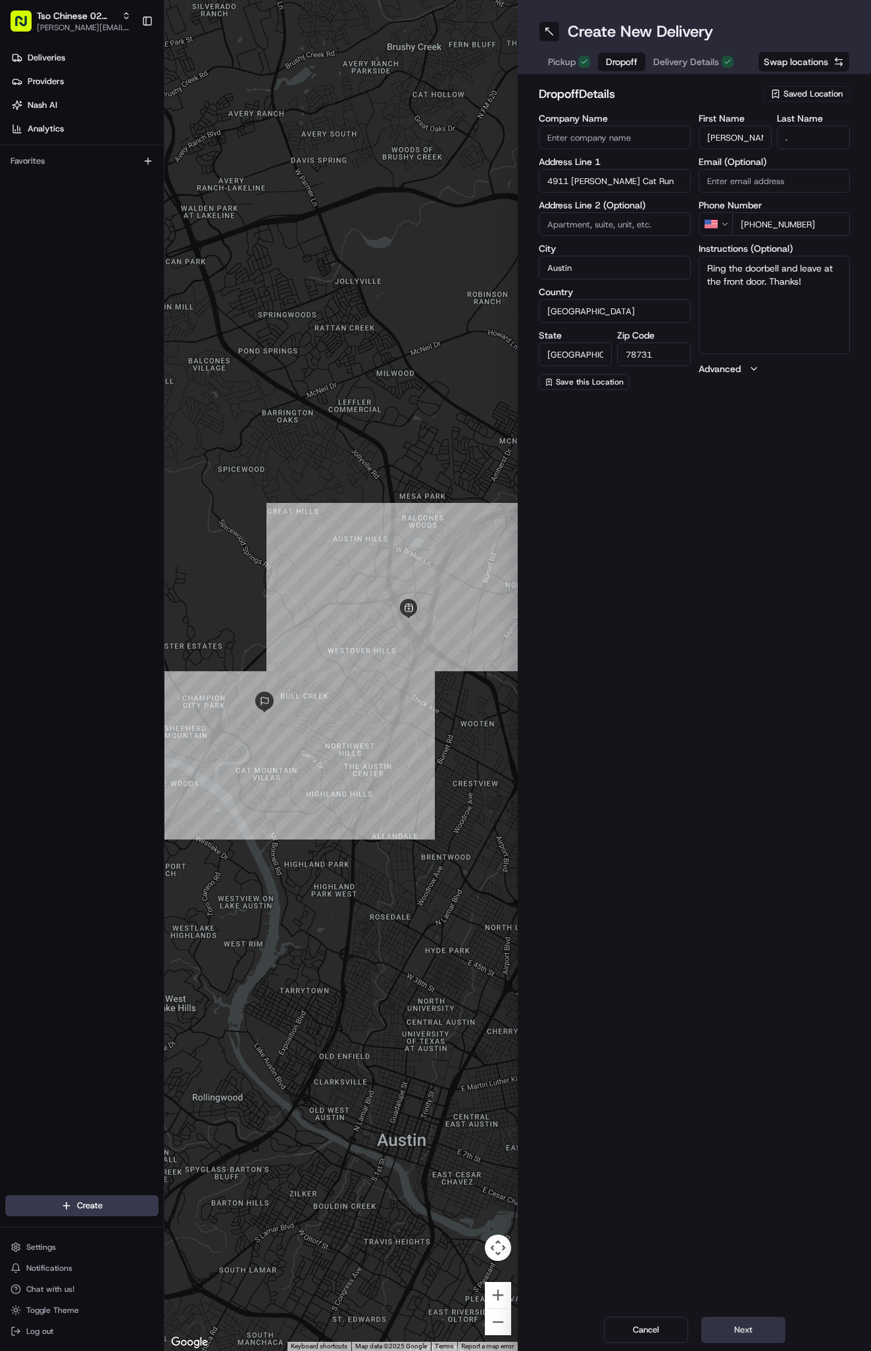
click at [727, 1329] on button "Next" at bounding box center [743, 1330] width 84 height 26
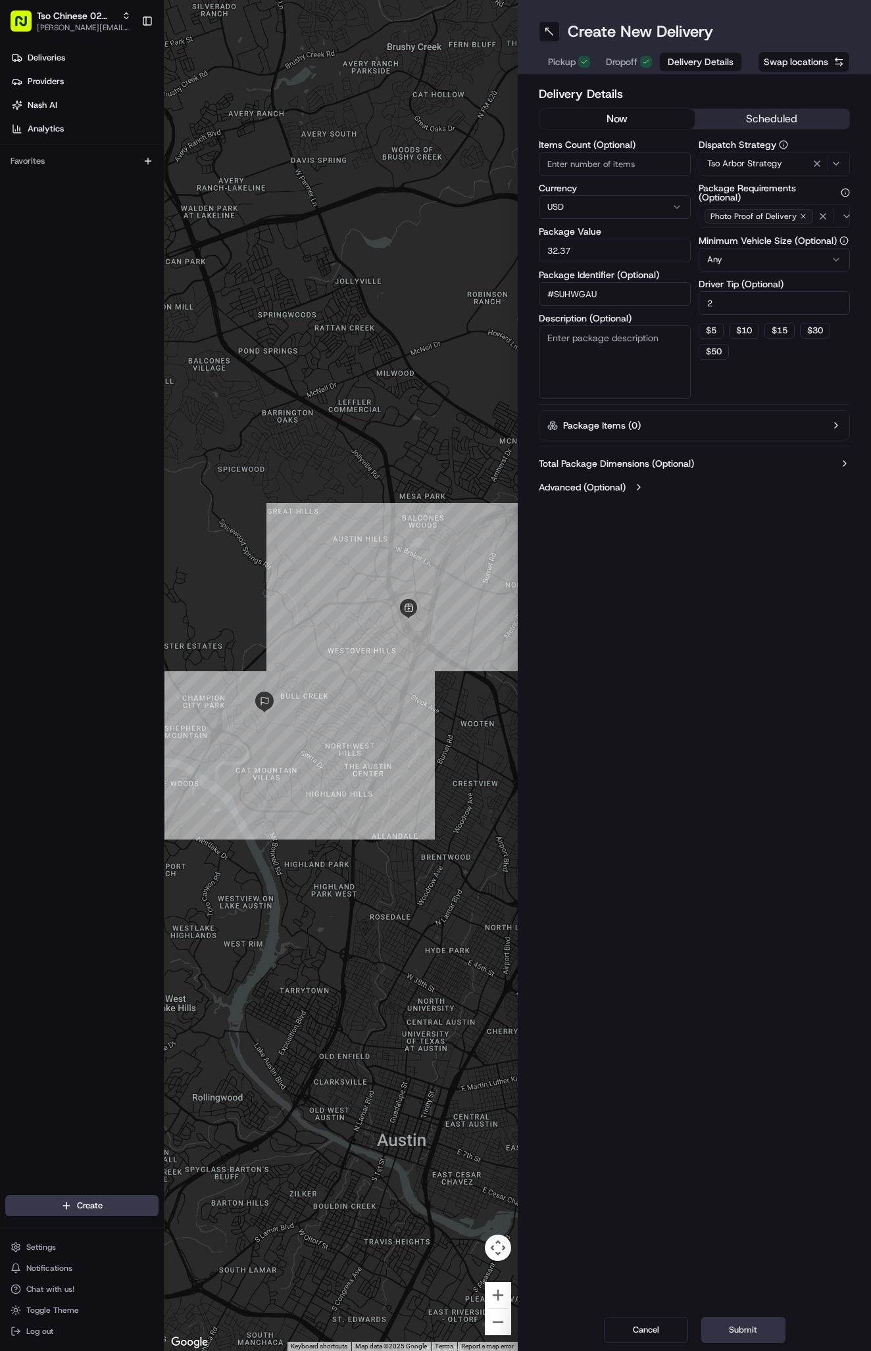
click at [727, 1329] on button "Submit" at bounding box center [743, 1330] width 84 height 26
click at [727, 1329] on div "Cancel Submit" at bounding box center [693, 1330] width 353 height 42
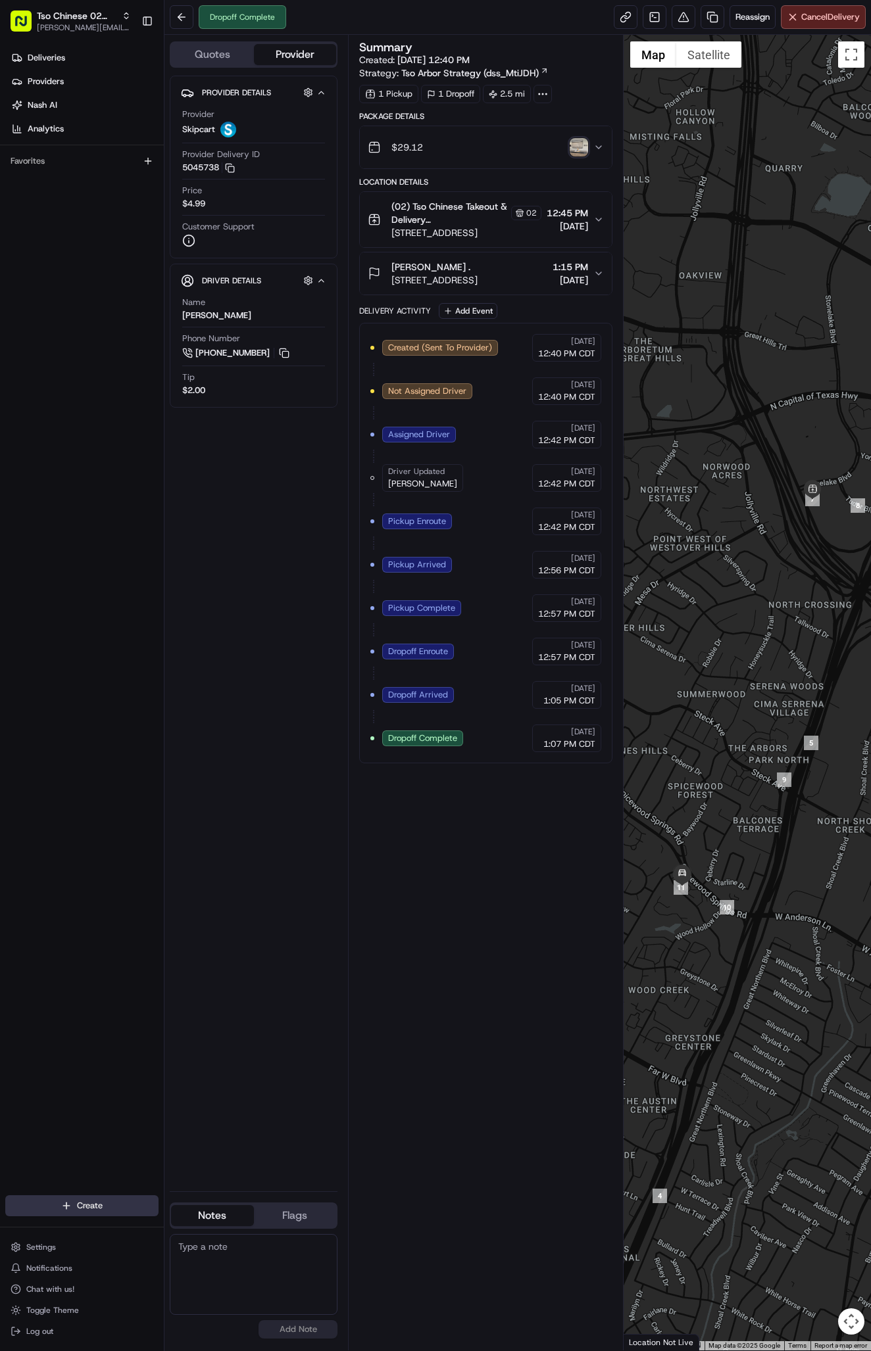
click at [63, 1201] on html "Tso Chinese 02 Arbor antonia@tsochinese.com Toggle Sidebar Deliveries Providers…" at bounding box center [435, 675] width 871 height 1351
click at [204, 1224] on link "Delivery" at bounding box center [237, 1230] width 147 height 24
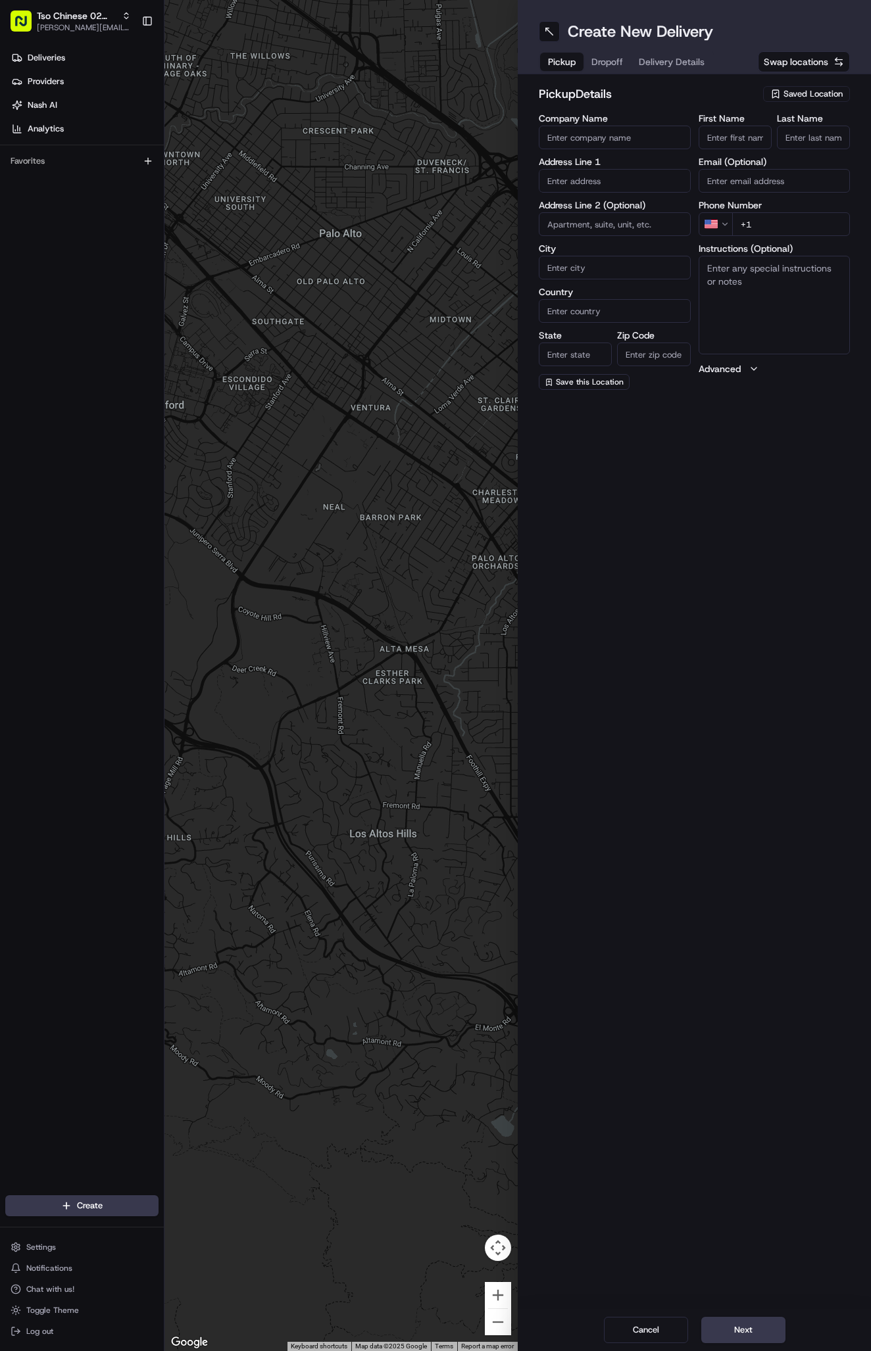
click at [798, 95] on span "Saved Location" at bounding box center [812, 94] width 59 height 12
click at [811, 149] on span "(02) Tso Chinese Takeout & Delivery [GEOGRAPHIC_DATA] (02)" at bounding box center [784, 149] width 162 height 24
type input "(02) Tso Chinese Takeout & Delivery [GEOGRAPHIC_DATA]"
type input "Bldg E Ste 402"
type input "Austin"
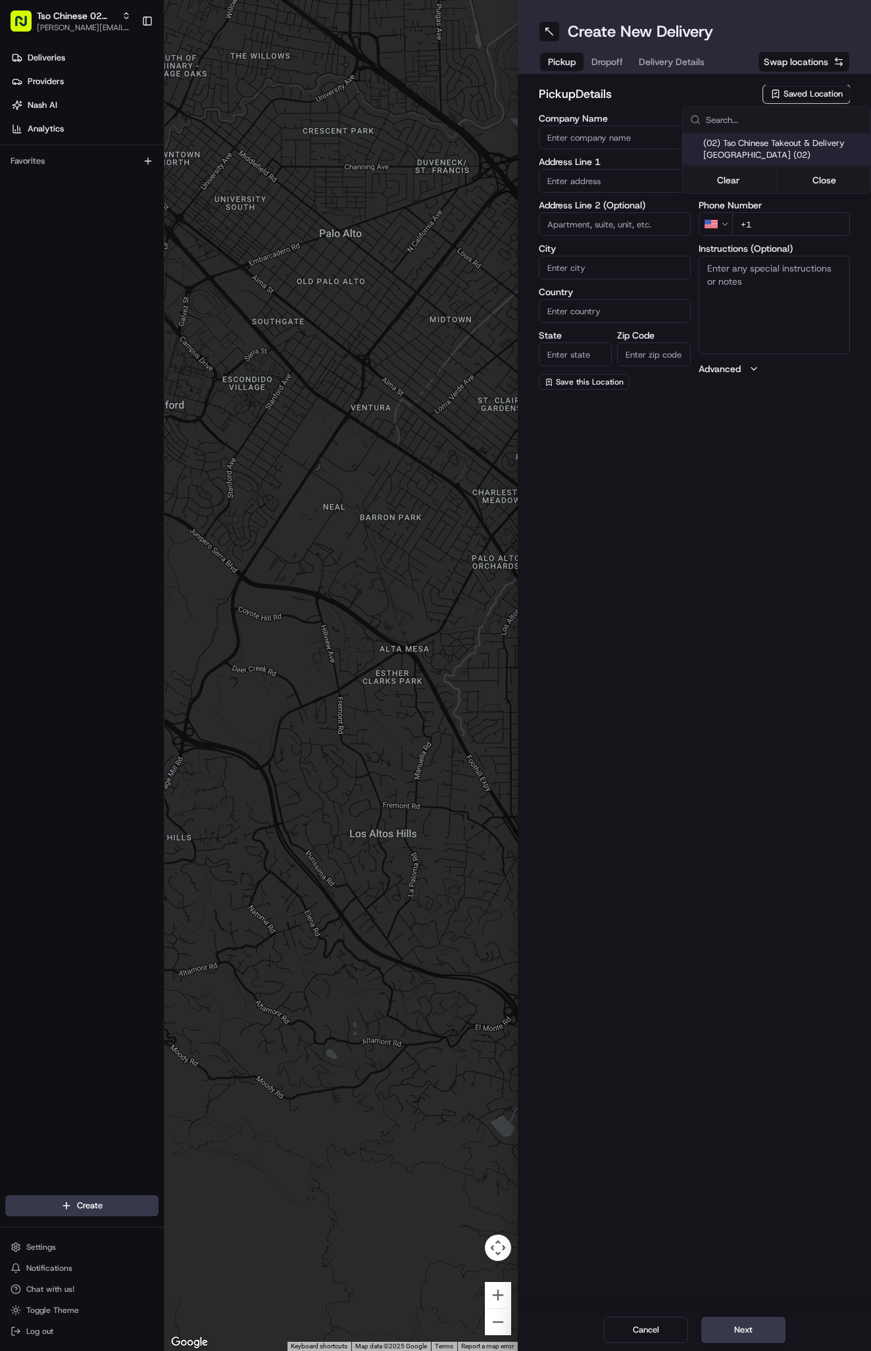
type input "US"
type input "[GEOGRAPHIC_DATA]"
type input "78759"
type input "Tso Chinese"
type input "Arboretum Crossing Manager"
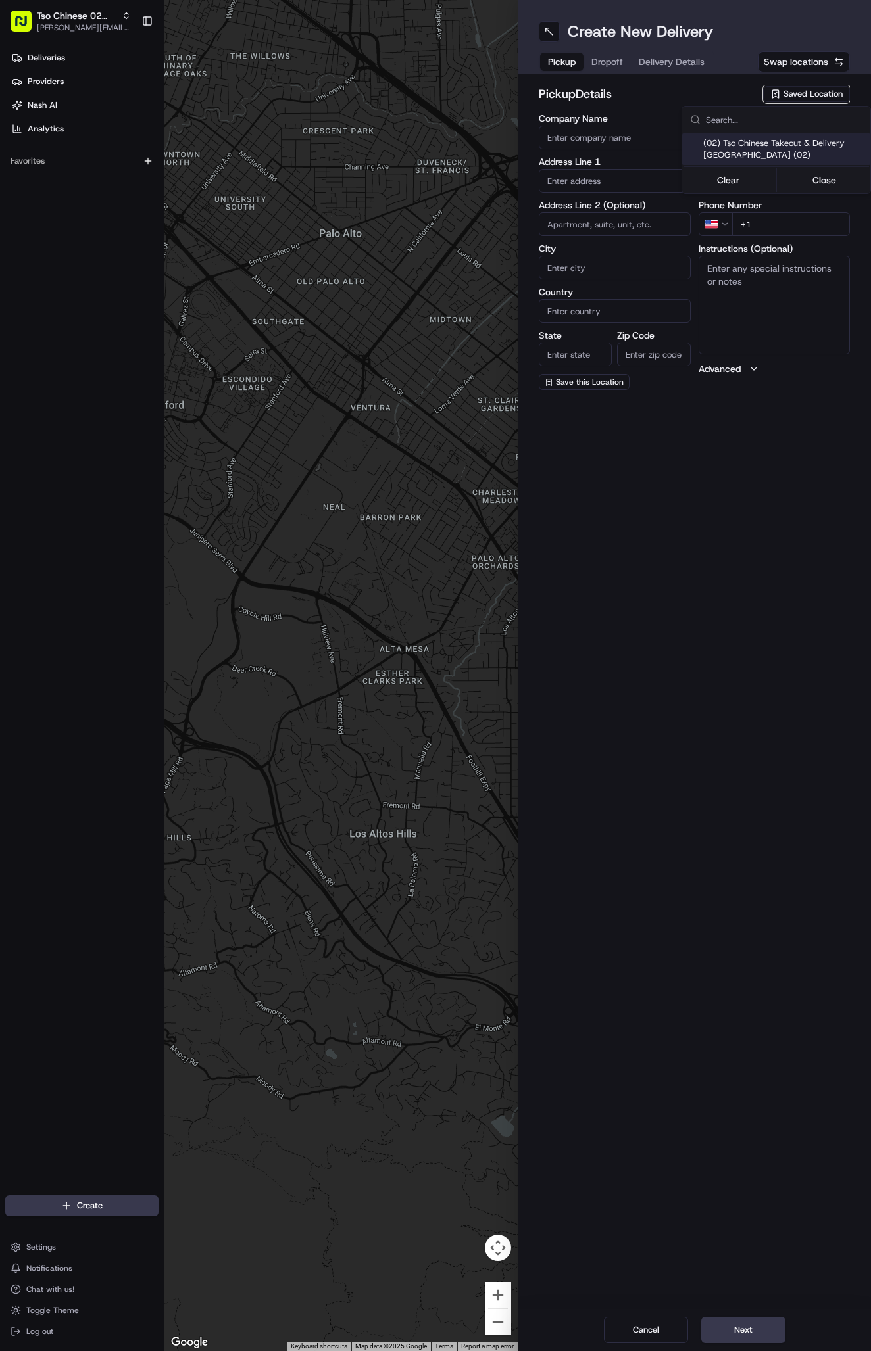
type input "[EMAIL_ADDRESS][DOMAIN_NAME]"
type input "[PHONE_NUMBER]"
type textarea "Submit a picture displaying address & food as Proof of Delivery. Envía una foto…"
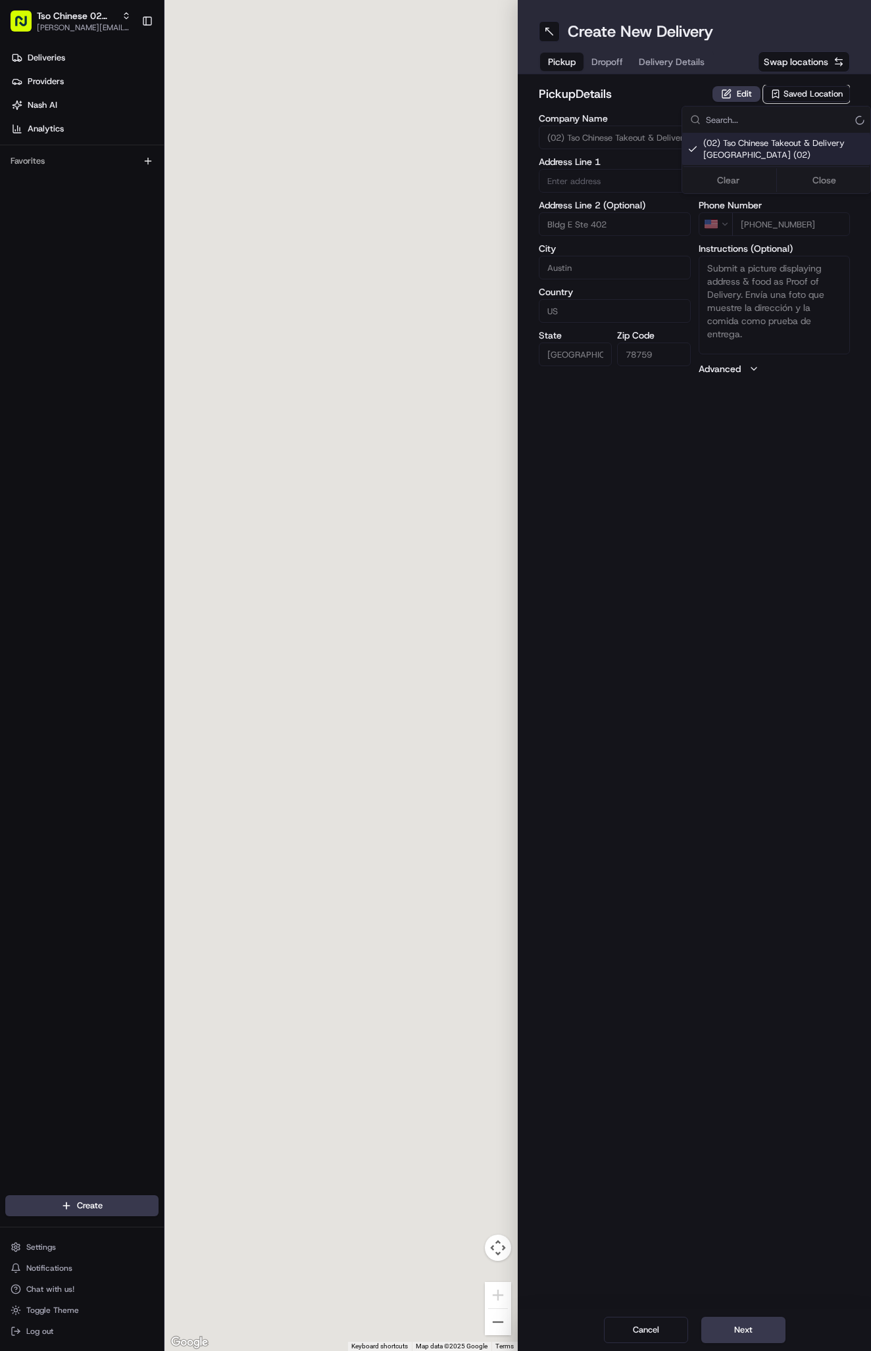
type input "9333 Research Blvd"
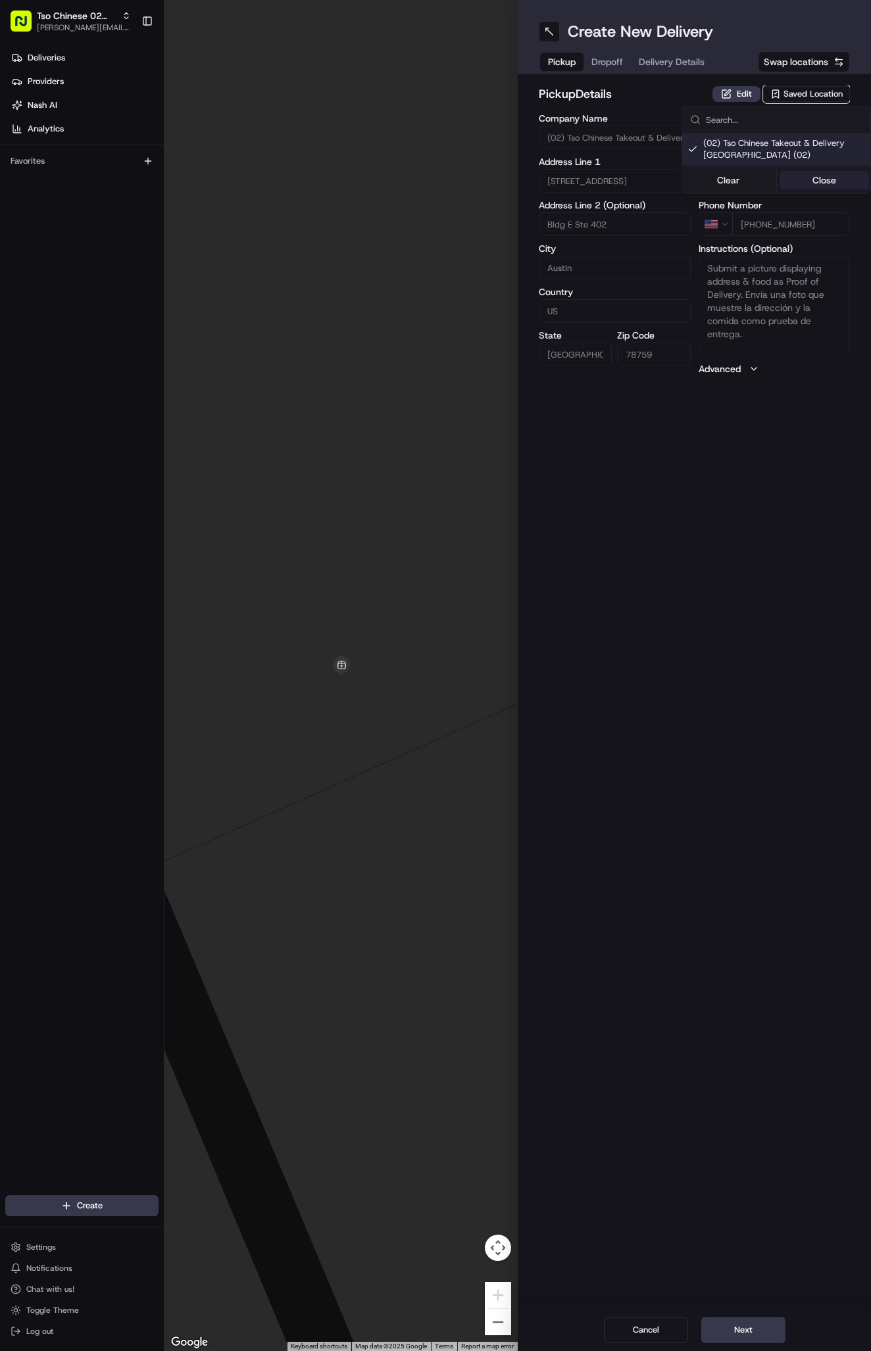
click at [822, 175] on button "Close" at bounding box center [824, 180] width 90 height 18
click at [686, 55] on button "Delivery Details" at bounding box center [672, 62] width 82 height 18
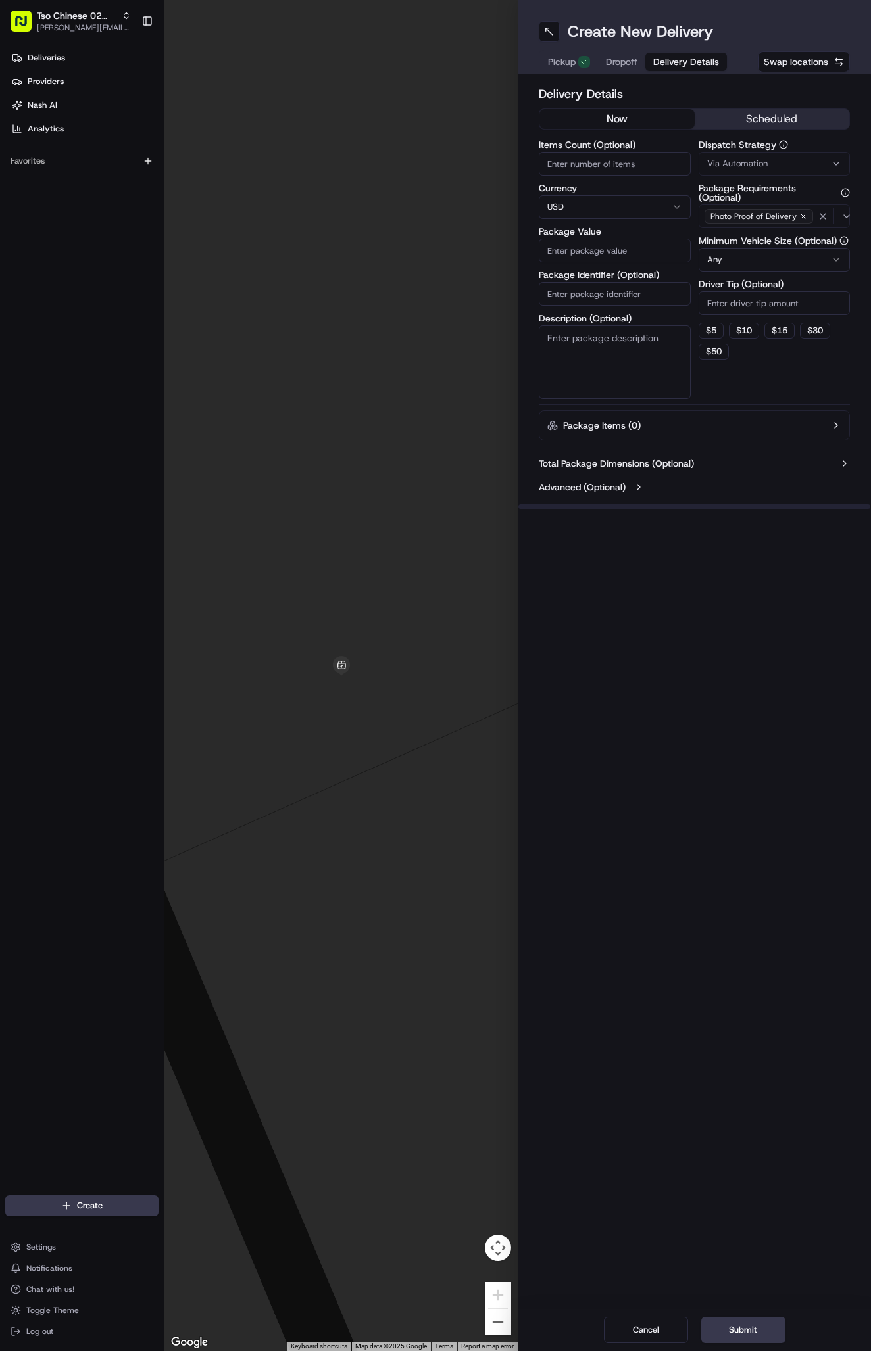
click at [742, 170] on button "Via Automation" at bounding box center [774, 164] width 152 height 24
click at [763, 235] on span "Tso Arbor Strategy" at bounding box center [784, 235] width 162 height 12
click at [817, 258] on button "Close" at bounding box center [824, 260] width 90 height 18
click at [735, 306] on input "Driver Tip (Optional)" at bounding box center [774, 303] width 152 height 24
type input "2"
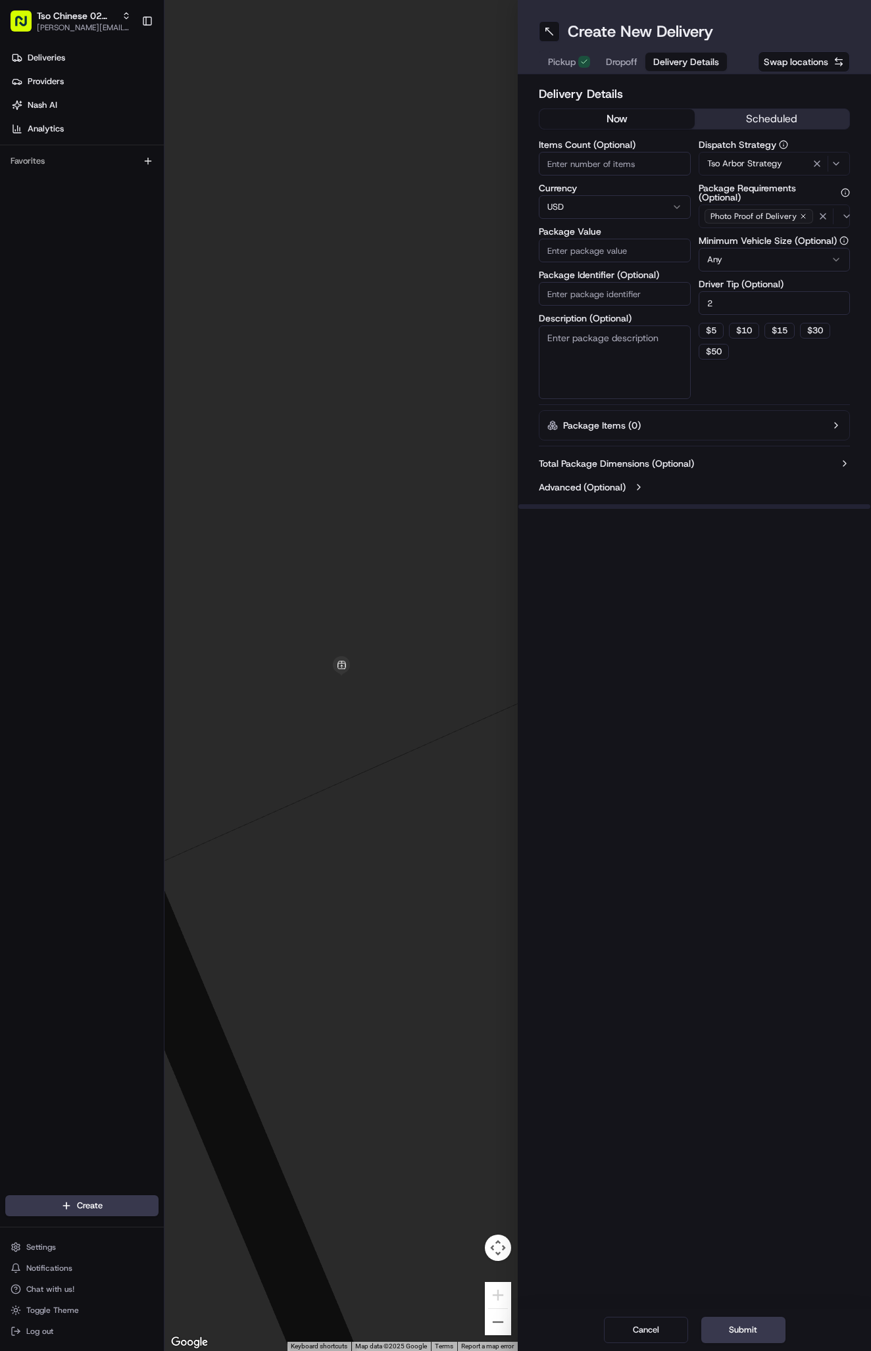
click at [636, 283] on input "Package Identifier (Optional)" at bounding box center [614, 294] width 152 height 24
click at [567, 289] on input "Package Identifier (Optional)" at bounding box center [614, 294] width 152 height 24
paste input "#O4SXXLL"
type input "#O4SXXLL"
click at [592, 254] on input "Package Value" at bounding box center [614, 251] width 152 height 24
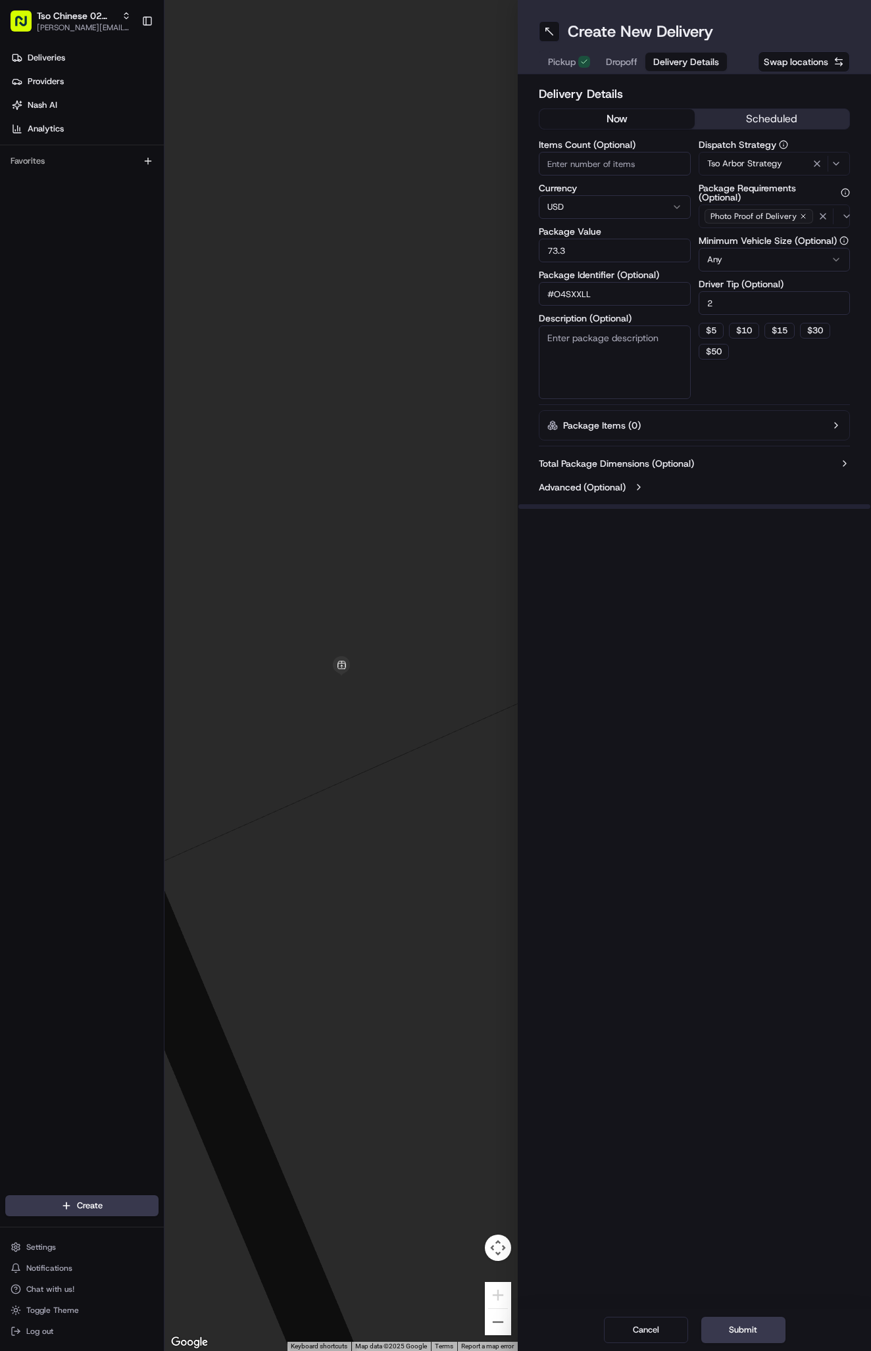
type input "73.39"
click at [626, 60] on span "Dropoff" at bounding box center [622, 61] width 32 height 13
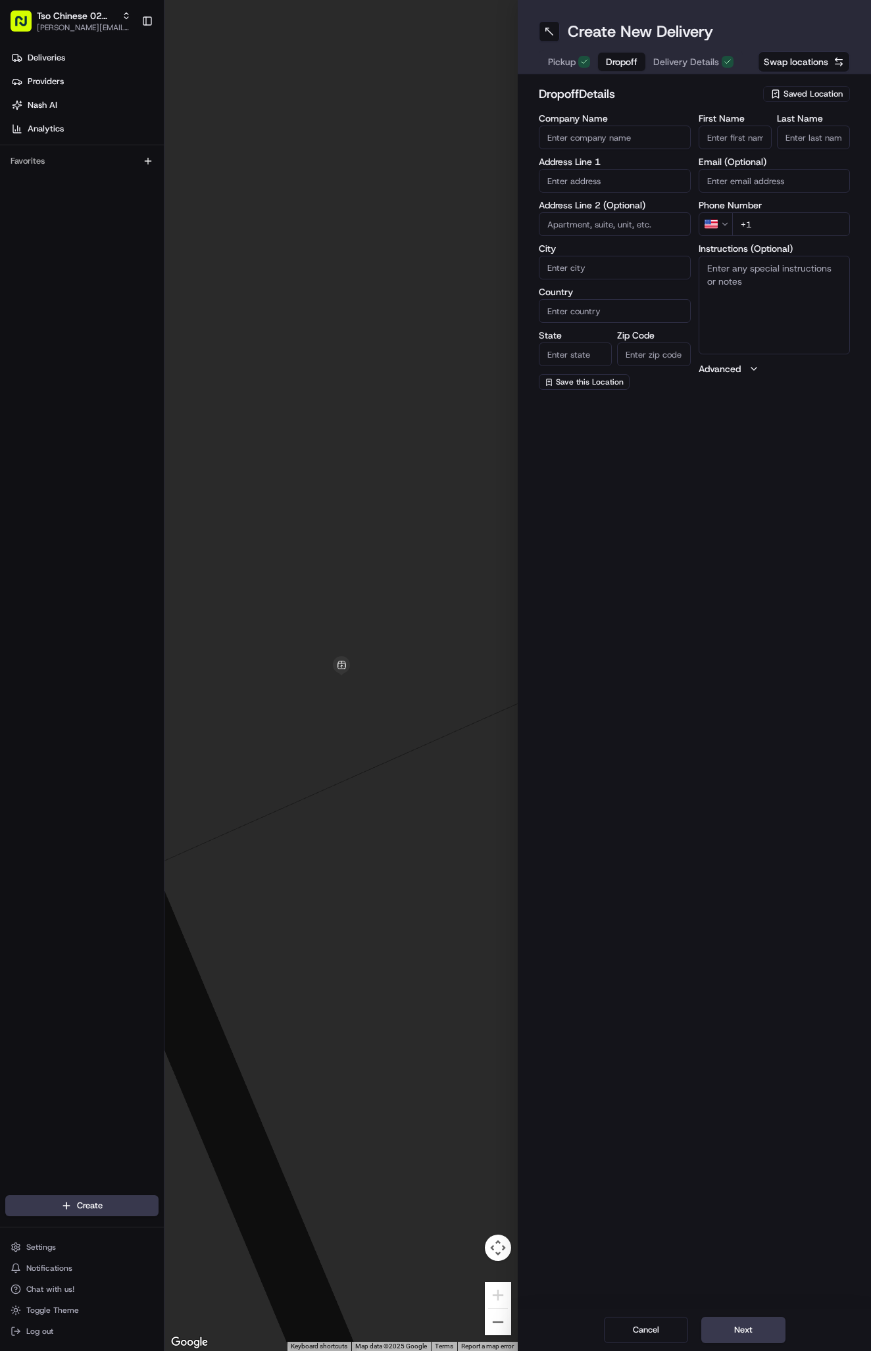
paste input "Nicholas Manrique"
type input "Nicholas Manrique"
type input "."
paste input "830 734 4339"
type input "+1 830 734 4339"
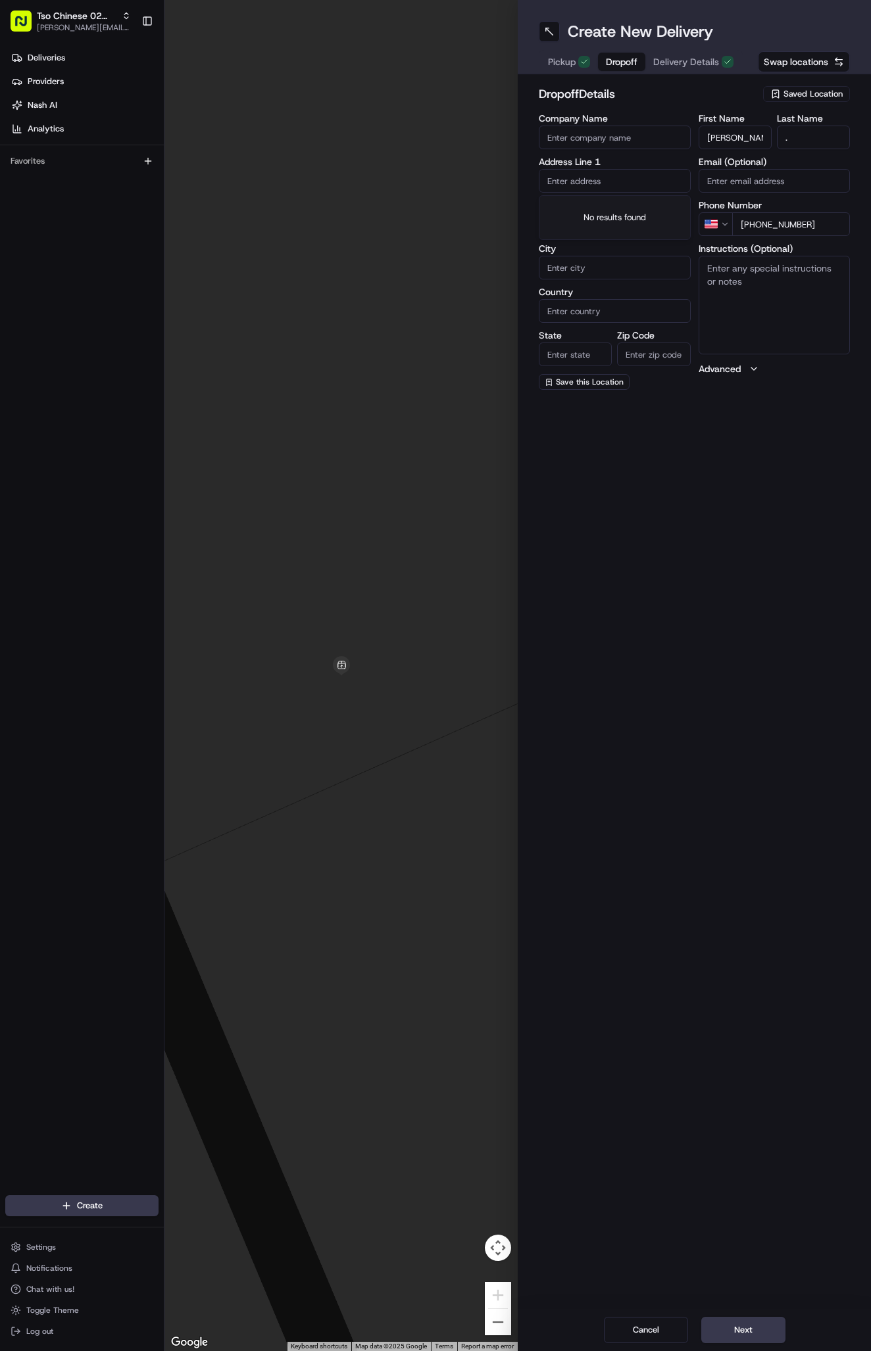
paste input "3907 Tattershall Ln"
click at [636, 205] on div "3907 Tattershall Ln, Austin, TX" at bounding box center [614, 209] width 145 height 20
type input "3907 Tattershall Ln, Austin, TX 78727, USA"
type input "Austin"
type input "United States"
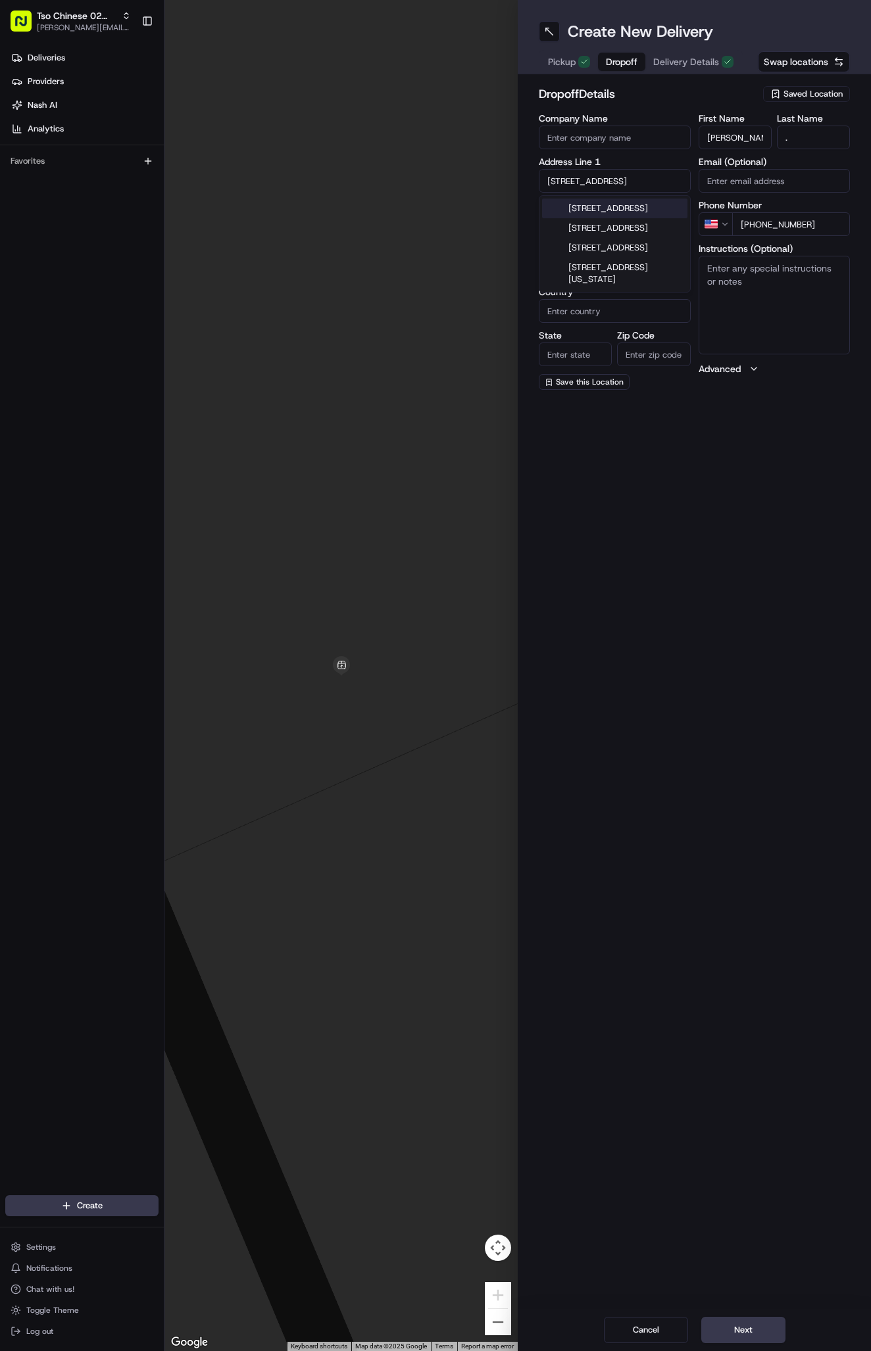
type input "[GEOGRAPHIC_DATA]"
type input "78727"
type input "3907 Tattershall Lane"
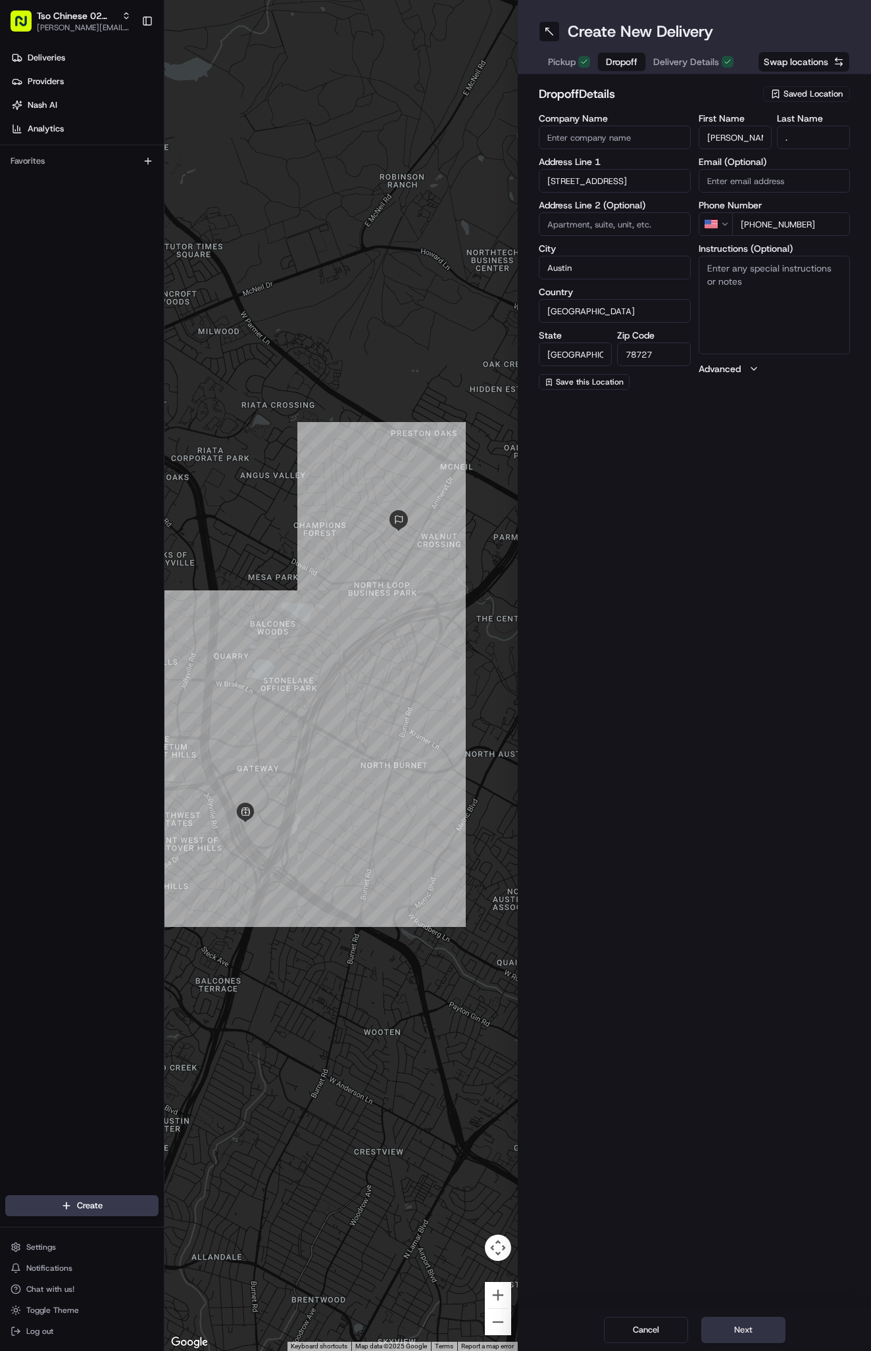
click at [750, 1326] on button "Next" at bounding box center [743, 1330] width 84 height 26
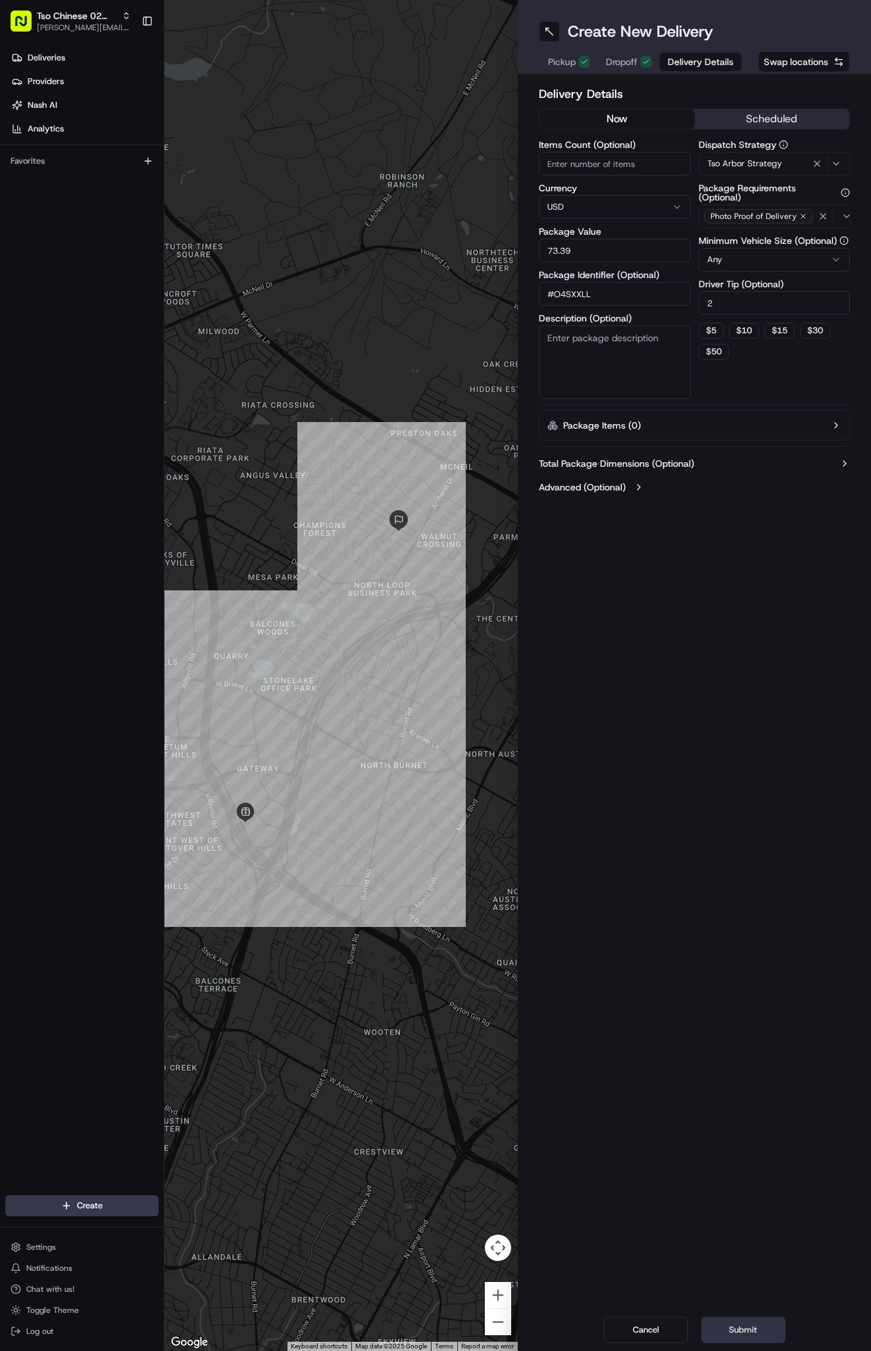
click at [750, 1326] on button "Submit" at bounding box center [743, 1330] width 84 height 26
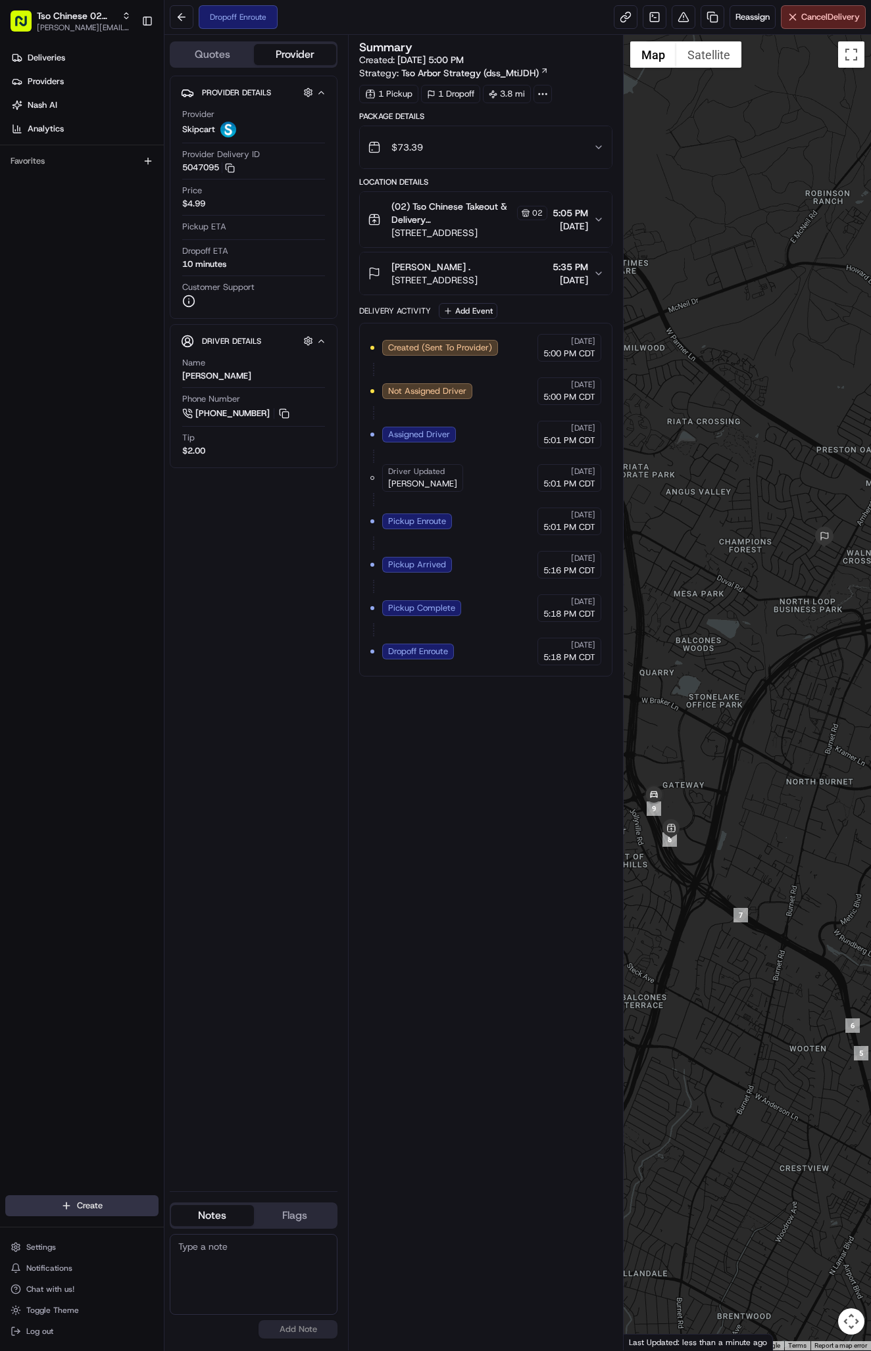
click at [107, 1212] on html "Tso Chinese 02 Arbor antonia@tsochinese.com Toggle Sidebar Deliveries Providers…" at bounding box center [435, 675] width 871 height 1351
click at [203, 1231] on link "Delivery" at bounding box center [237, 1230] width 147 height 24
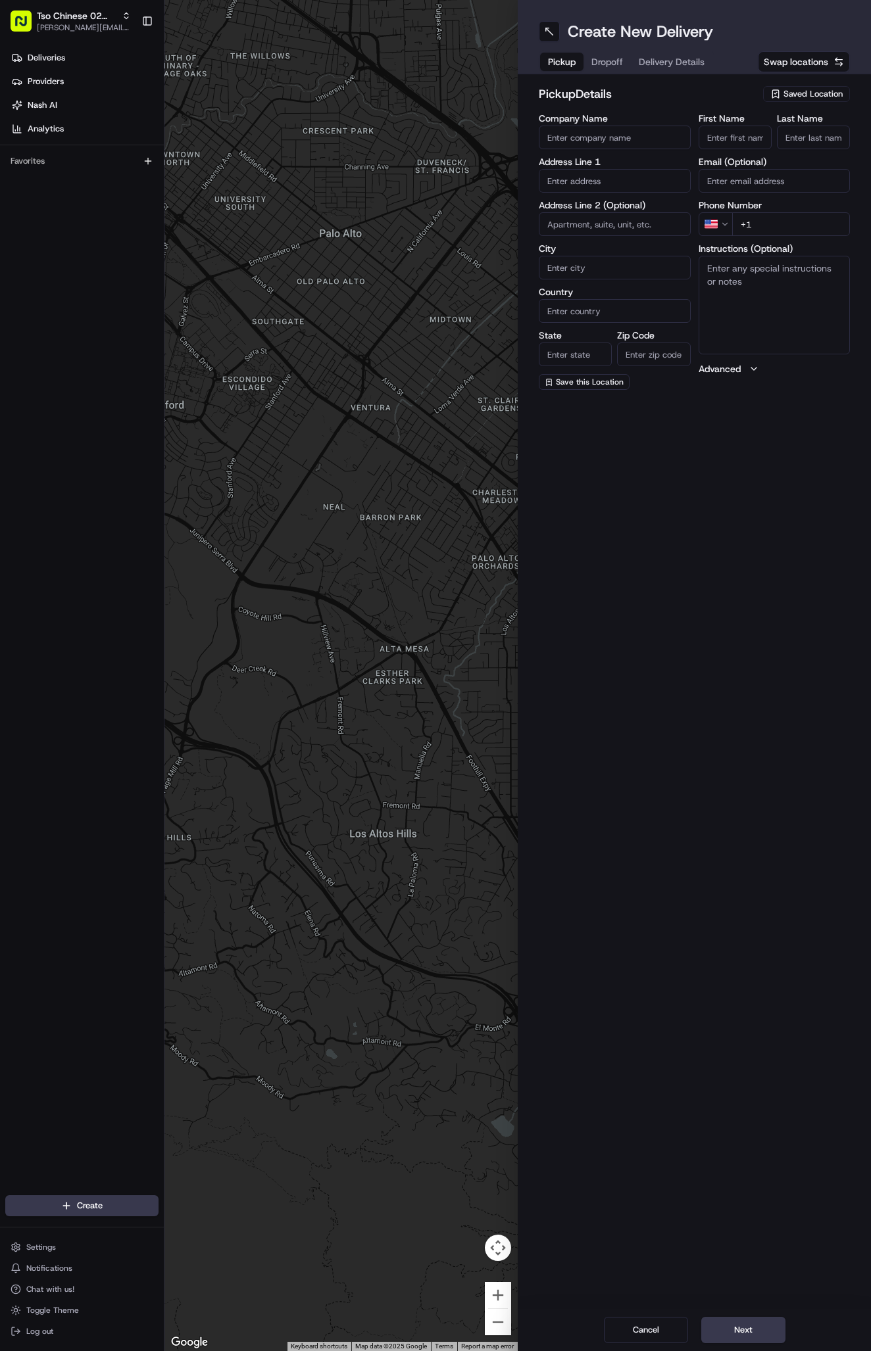
click at [808, 105] on div "pickup Details Saved Location" at bounding box center [693, 97] width 311 height 24
click at [809, 97] on span "Saved Location" at bounding box center [812, 94] width 59 height 12
click at [820, 147] on span "(02) Tso Chinese Takeout & Delivery [GEOGRAPHIC_DATA] (02)" at bounding box center [784, 149] width 162 height 24
type input "(02) Tso Chinese Takeout & Delivery [GEOGRAPHIC_DATA]"
type input "Bldg E Ste 402"
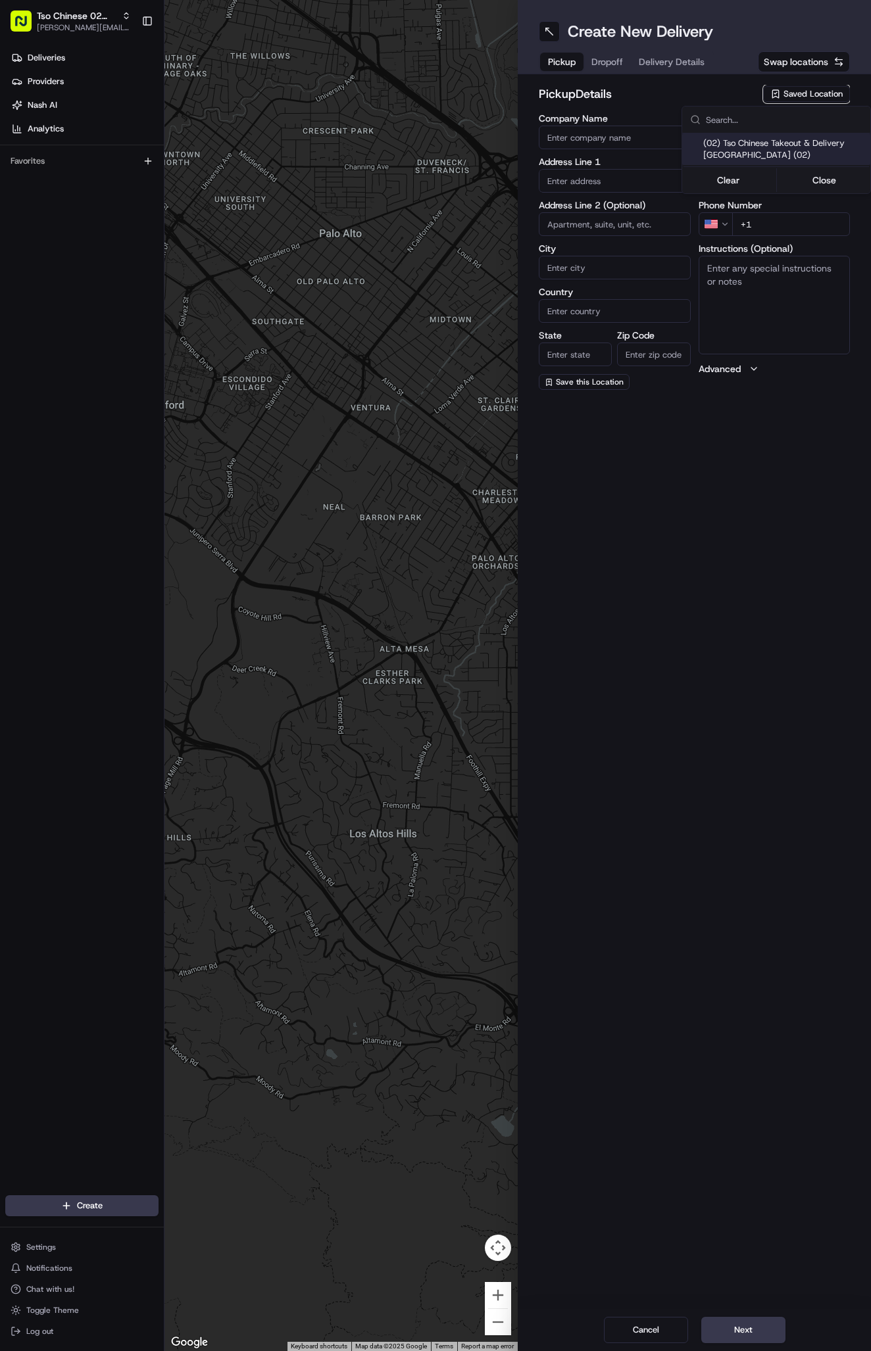
type input "Austin"
type input "US"
type input "[GEOGRAPHIC_DATA]"
type input "78759"
type input "Tso Chinese"
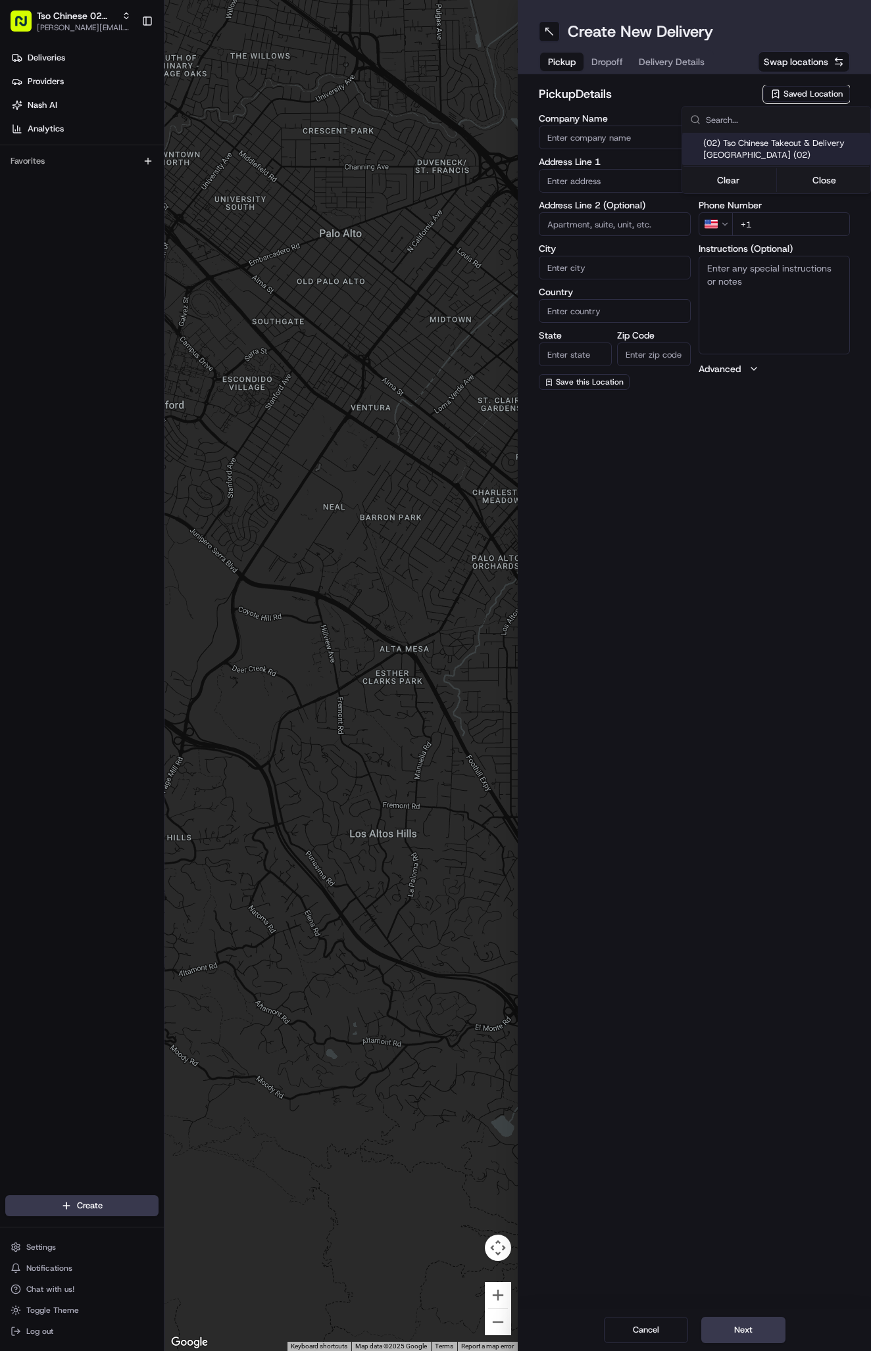
type input "Arboretum Crossing Manager"
type input "[EMAIL_ADDRESS][DOMAIN_NAME]"
type input "[PHONE_NUMBER]"
type textarea "Submit a picture displaying address & food as Proof of Delivery. Envía una foto…"
type input "[STREET_ADDRESS]"
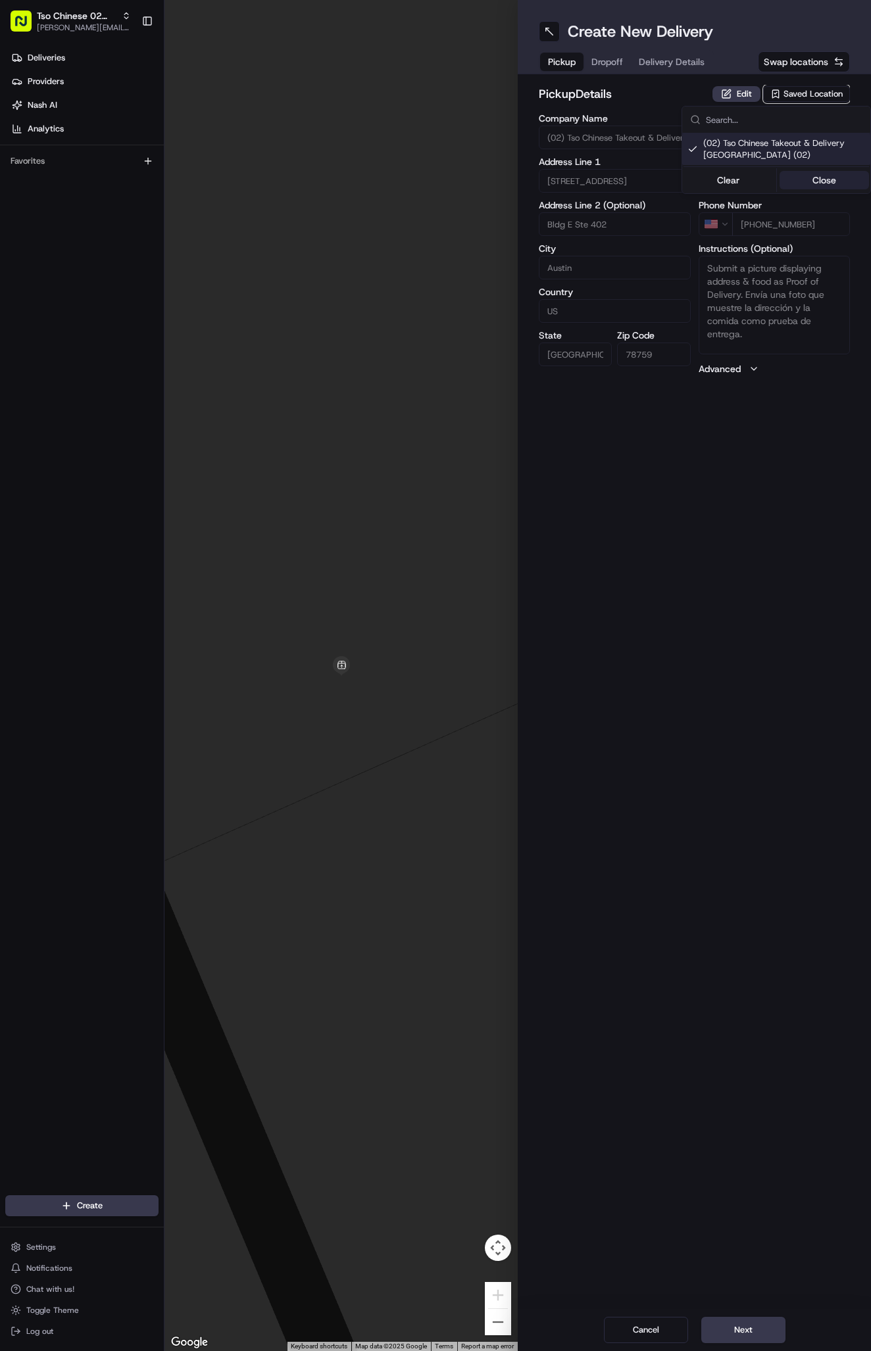
click at [822, 177] on button "Close" at bounding box center [824, 180] width 90 height 18
click at [692, 58] on span "Delivery Details" at bounding box center [671, 61] width 66 height 13
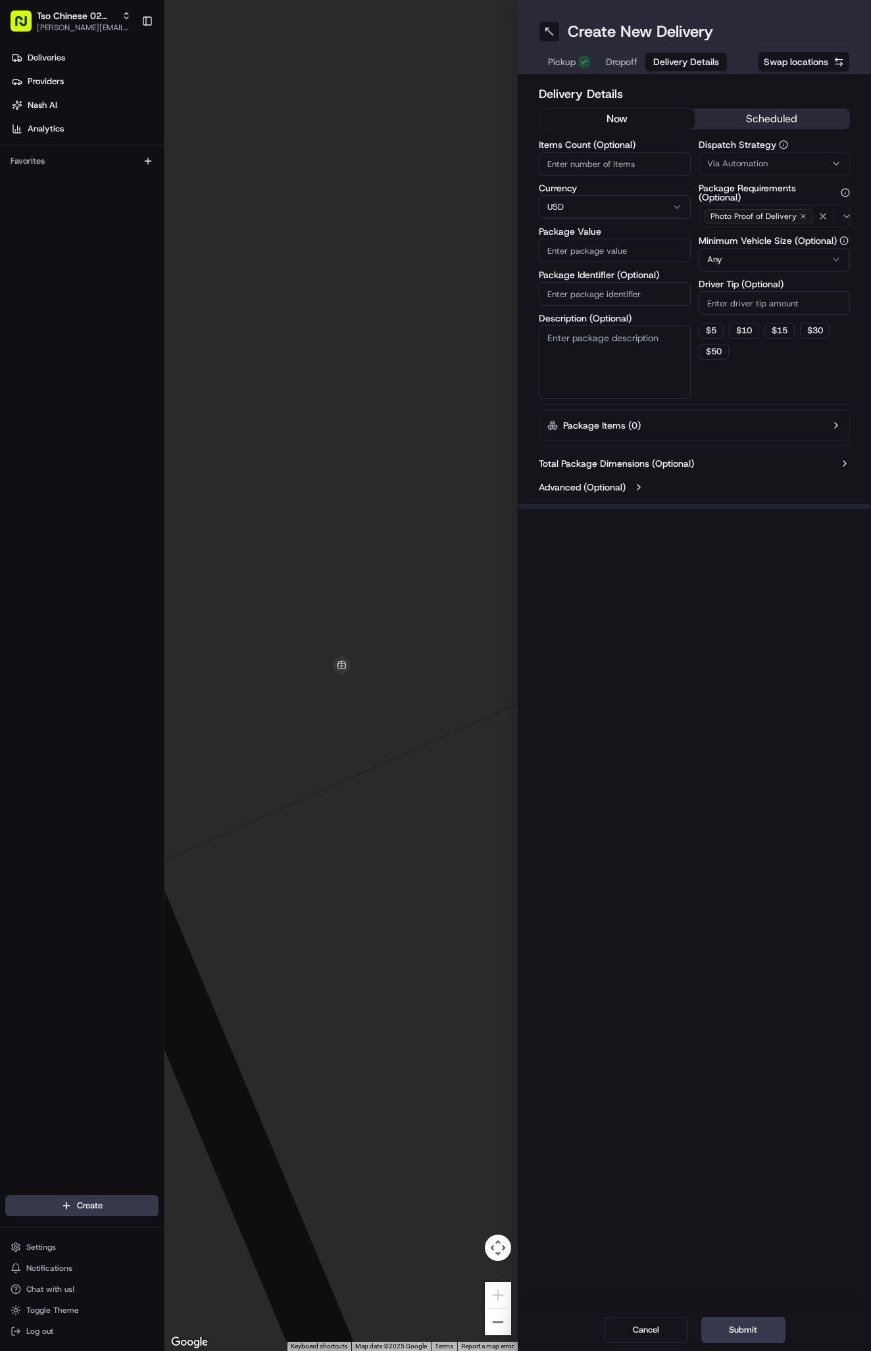
click at [768, 160] on div "Via Automation" at bounding box center [774, 164] width 145 height 12
click at [783, 233] on span "Tso Arbor Strategy" at bounding box center [784, 235] width 162 height 12
click at [816, 258] on button "Close" at bounding box center [824, 260] width 90 height 18
click at [762, 304] on input "Driver Tip (Optional)" at bounding box center [774, 303] width 152 height 24
type input "2"
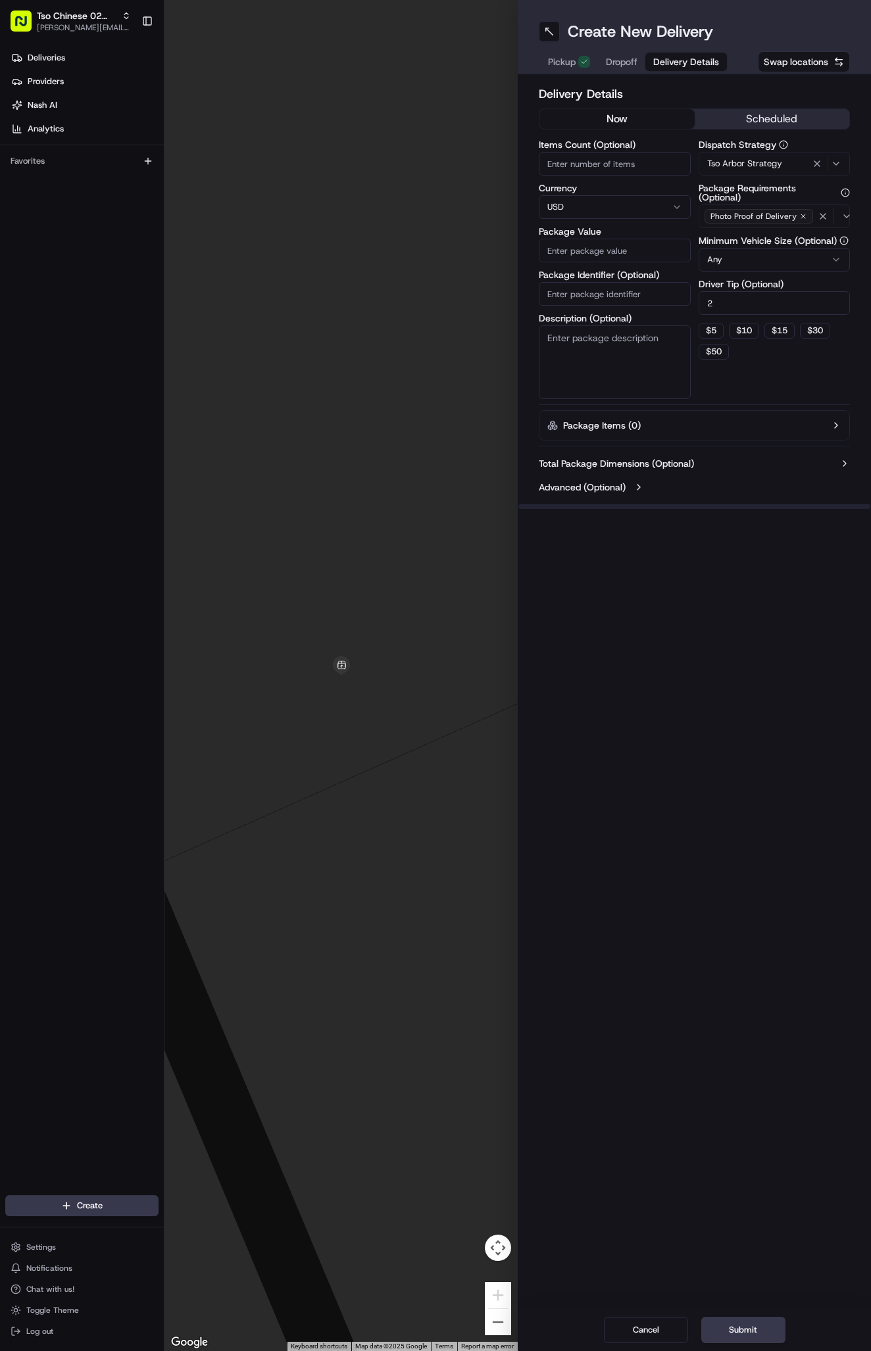
click at [560, 285] on input "Package Identifier (Optional)" at bounding box center [614, 294] width 152 height 24
paste input "#72WSC5A"
type input "#72WSC5A"
click at [609, 240] on input "Package Value" at bounding box center [614, 251] width 152 height 24
type input "37.51"
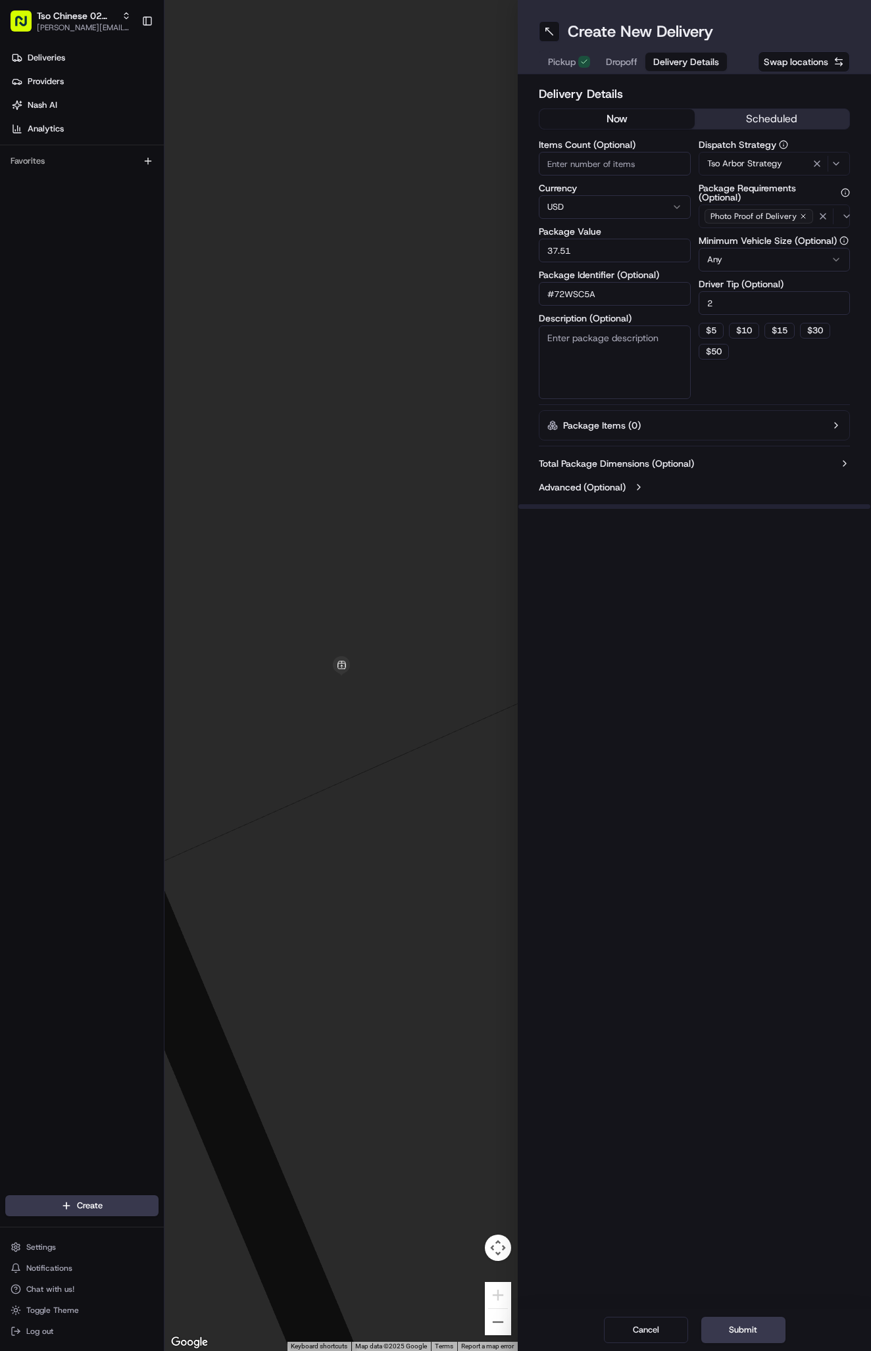
click at [629, 67] on span "Dropoff" at bounding box center [622, 61] width 32 height 13
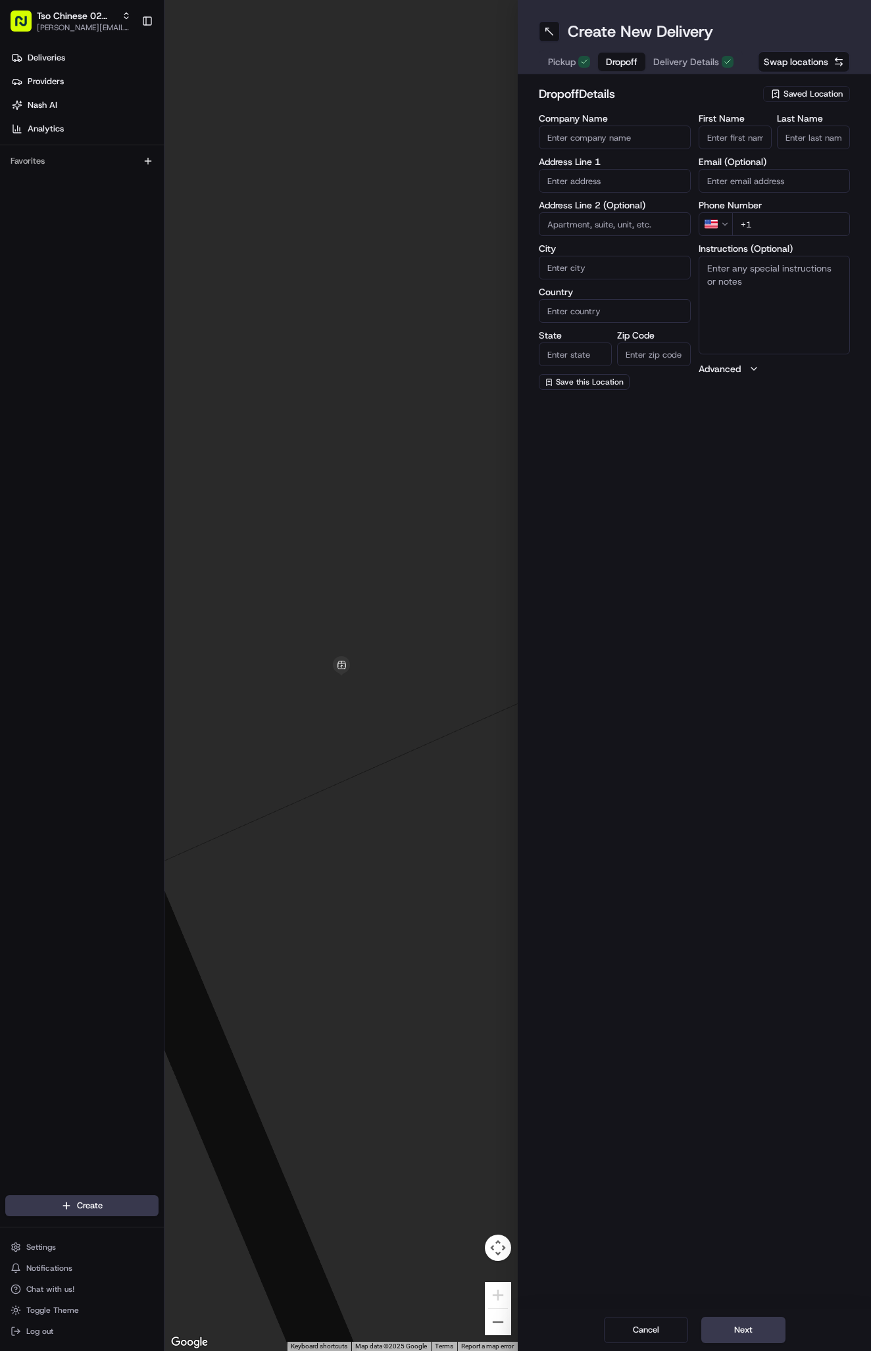
paste input "Laine Chaloupka"
type input "Laine Chaloupka"
type input "."
click at [783, 235] on input "+1" at bounding box center [791, 239] width 118 height 24
click at [782, 223] on input "+1" at bounding box center [791, 224] width 118 height 24
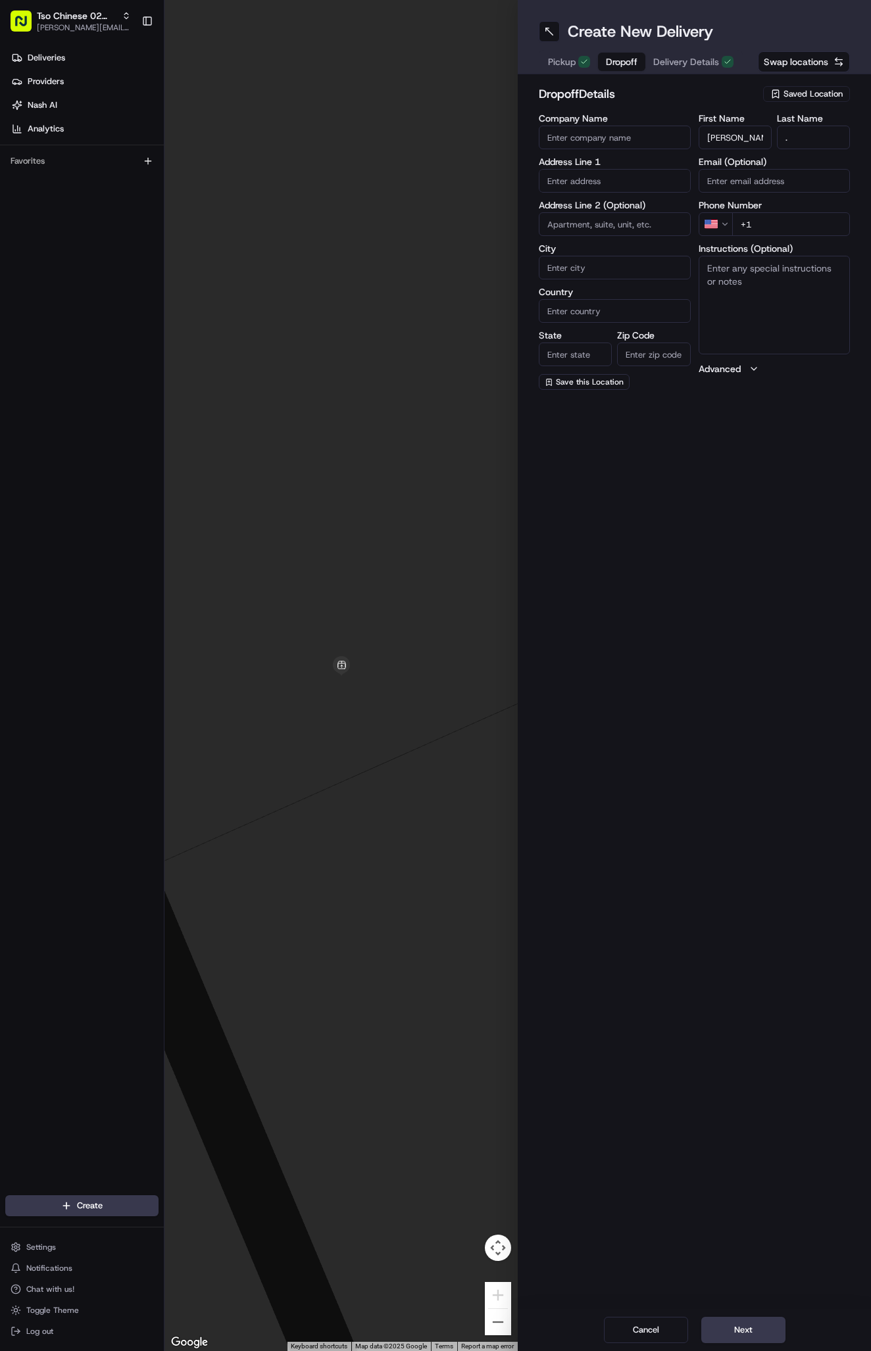
paste input "512 934 1848"
type input "+1 512 934 1848"
click at [592, 178] on input "text" at bounding box center [614, 181] width 152 height 24
paste input "7420 Peabody Dr"
click at [629, 211] on div "7420 Peabody Drive, Austin, TX" at bounding box center [614, 209] width 145 height 20
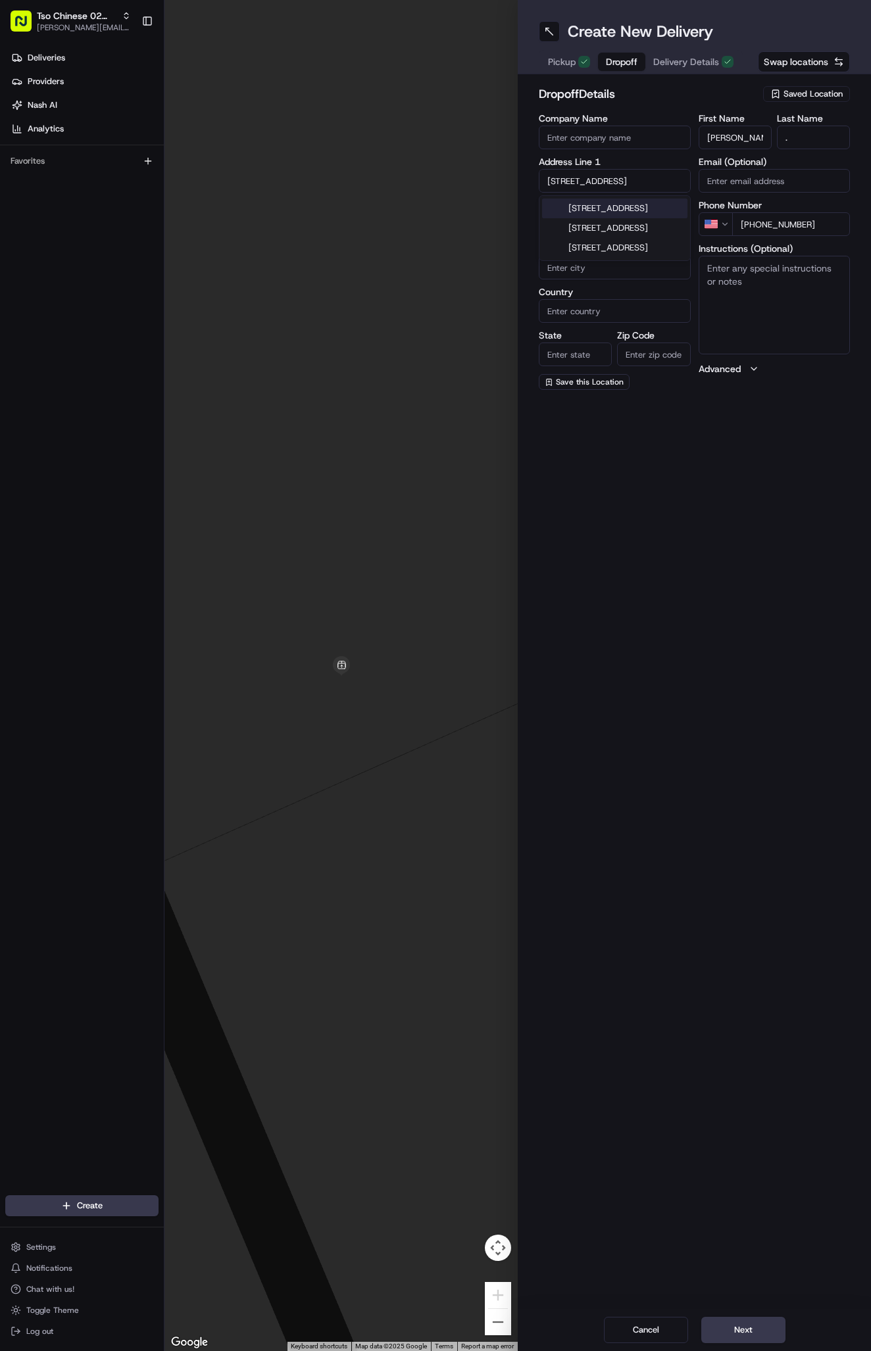
type input "7420 Peabody Dr, Austin, TX 78729, USA"
type input "Austin"
type input "United States"
type input "[GEOGRAPHIC_DATA]"
type input "78729"
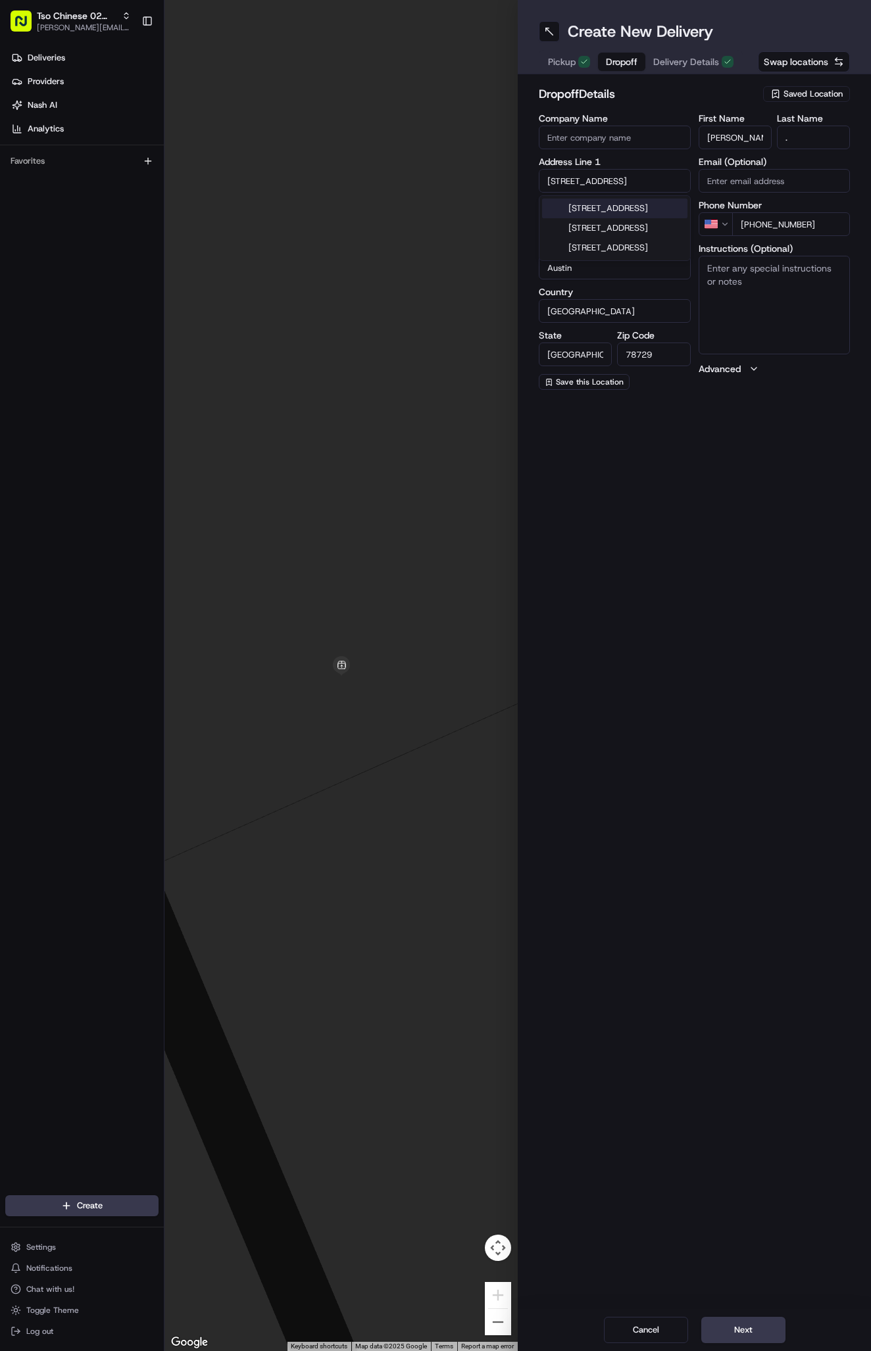
type input "7420 Peabody Drive"
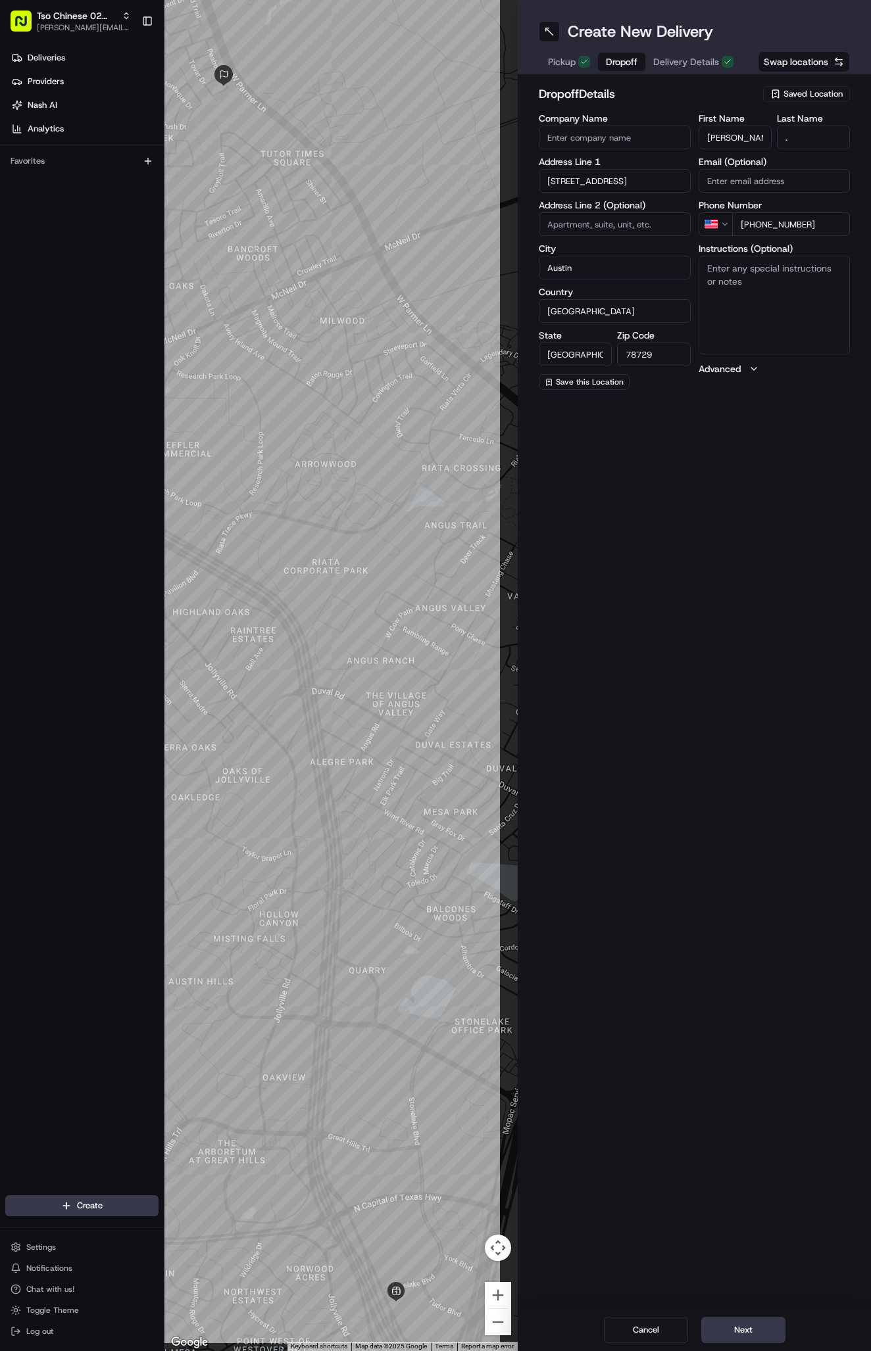
click textarea "Instructions (Optional)"
paste textarea "Leave bag at door please"
type textarea "Leave bag at door please"
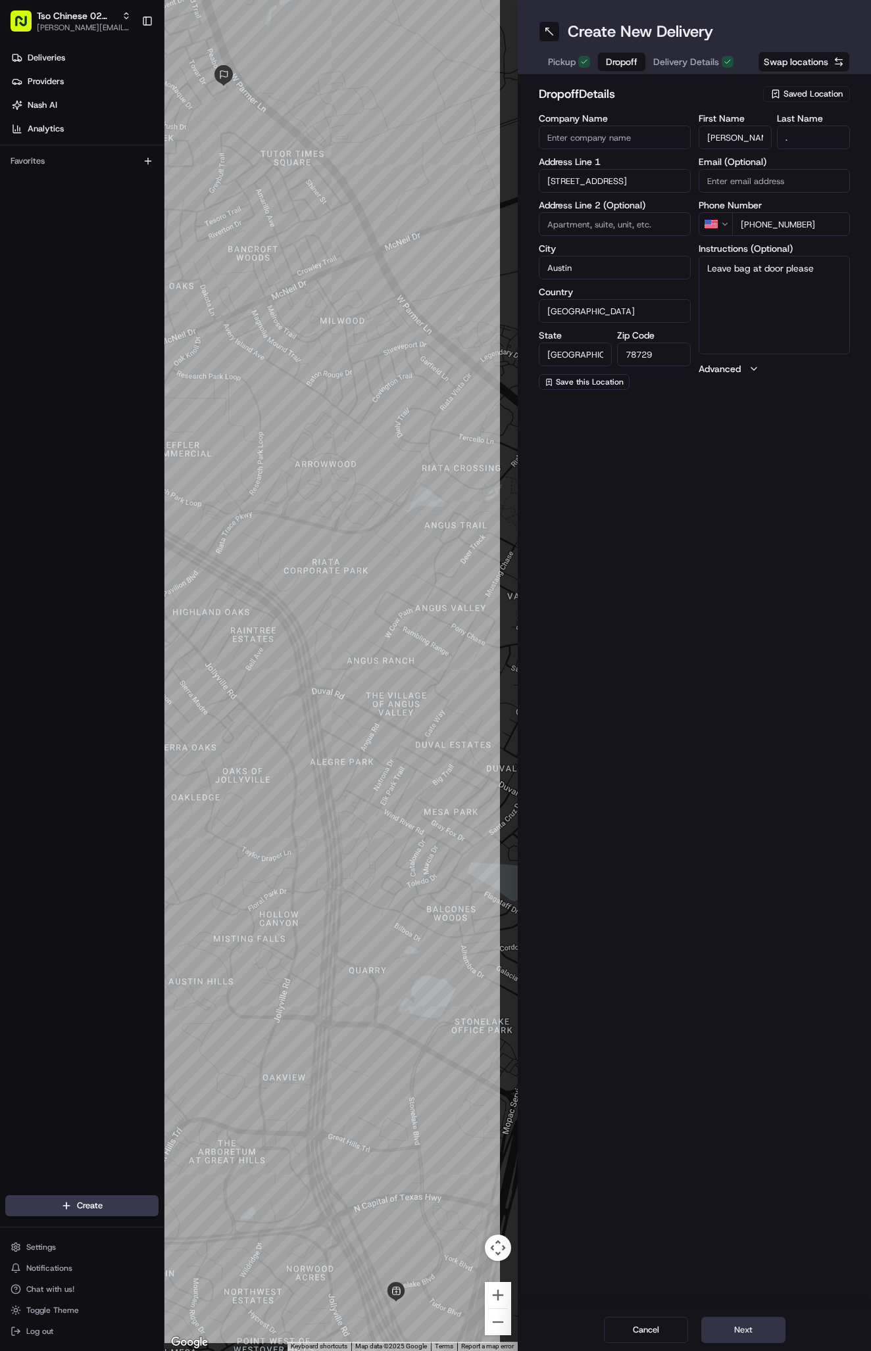
click button "Next"
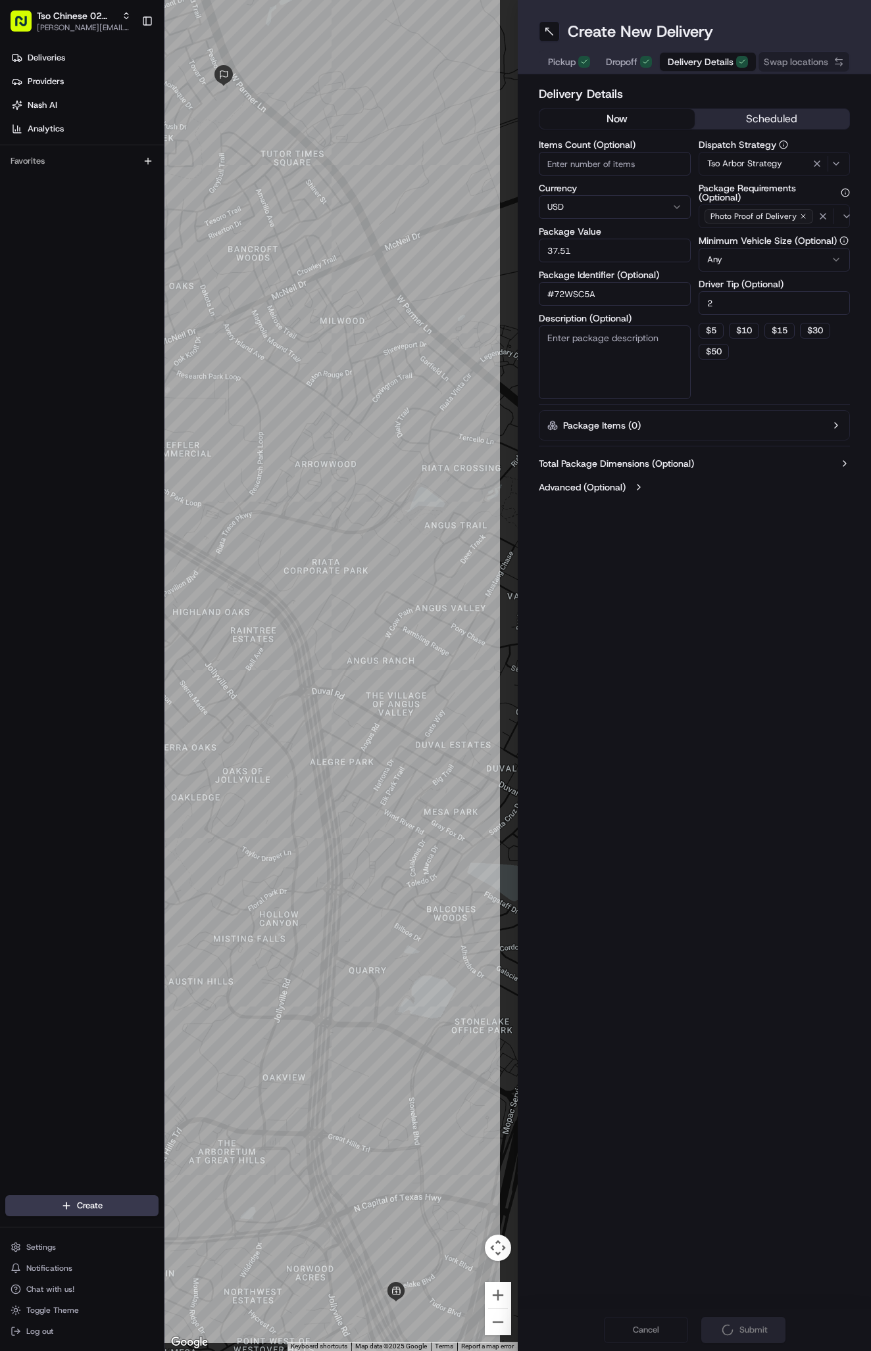
click div "Cancel Submit"
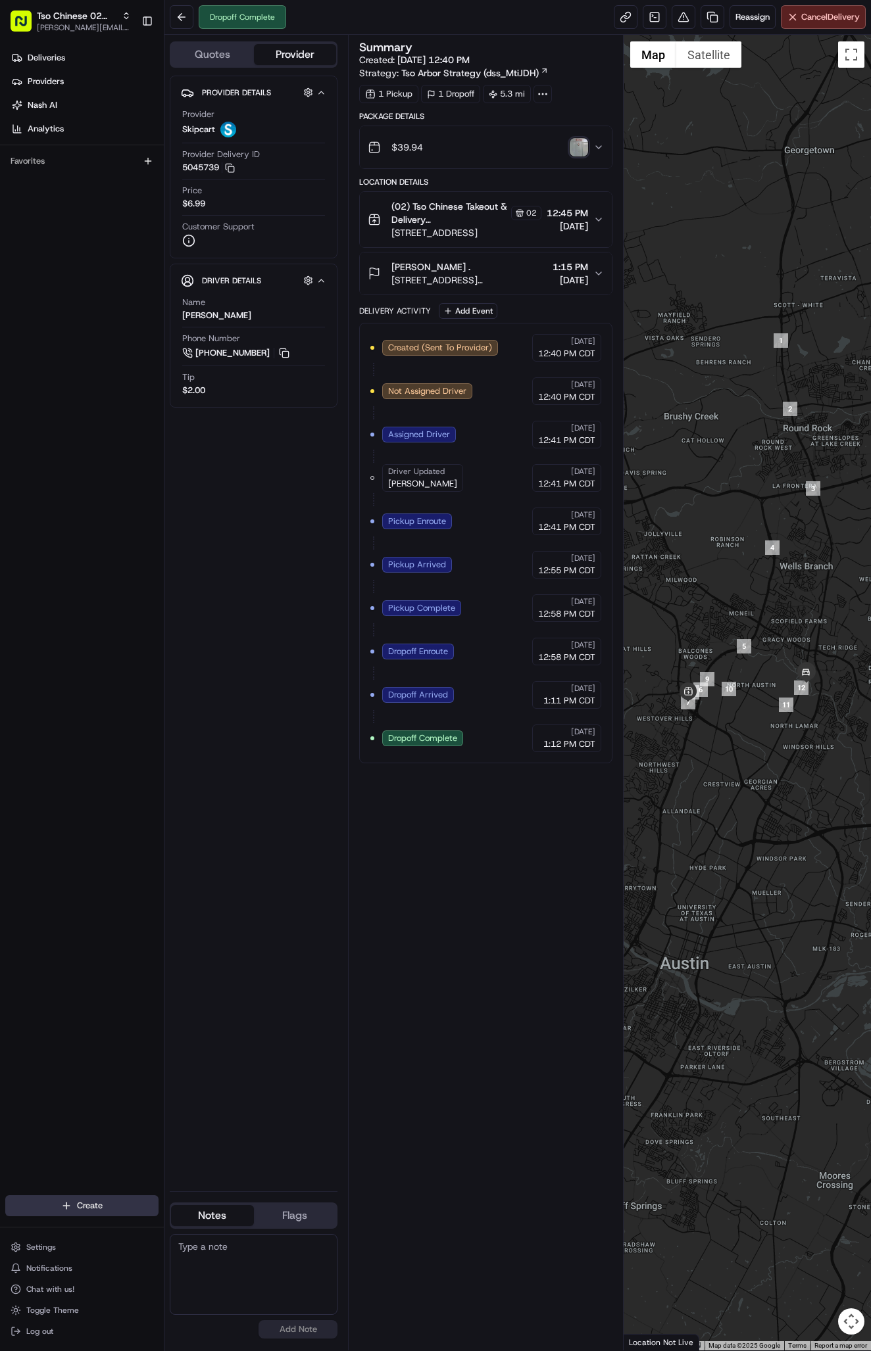
click at [100, 1208] on html "Tso Chinese 02 Arbor [PERSON_NAME][EMAIL_ADDRESS][DOMAIN_NAME] Toggle Sidebar D…" at bounding box center [435, 675] width 871 height 1351
click at [214, 1232] on link "Delivery" at bounding box center [237, 1230] width 147 height 24
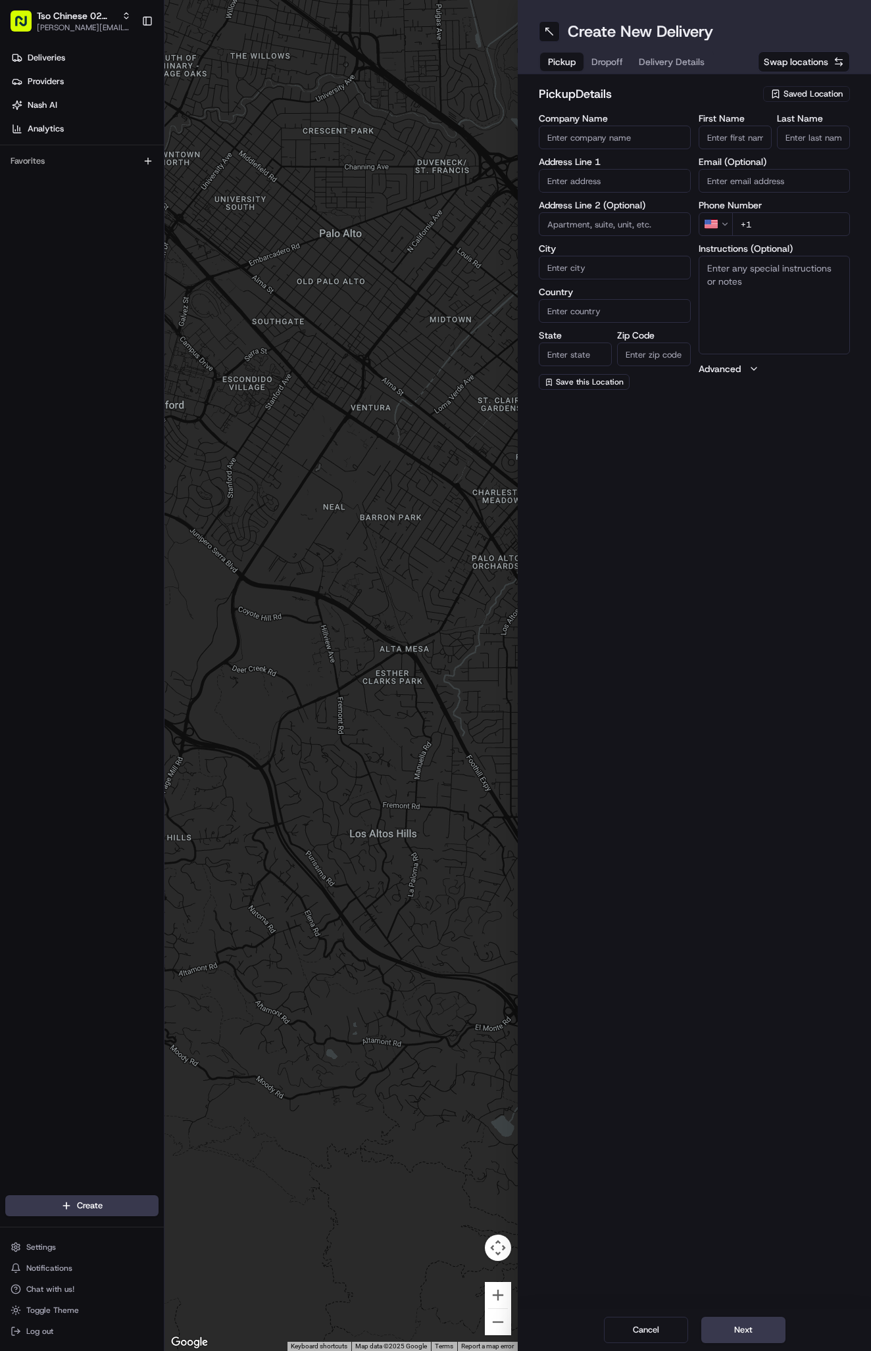
click at [821, 91] on span "Saved Location" at bounding box center [812, 94] width 59 height 12
click at [810, 146] on span "(02) Tso Chinese Takeout & Delivery [GEOGRAPHIC_DATA] (02)" at bounding box center [784, 149] width 162 height 24
type input "(02) Tso Chinese Takeout & Delivery [GEOGRAPHIC_DATA]"
type input "Bldg E Ste 402"
type input "Austin"
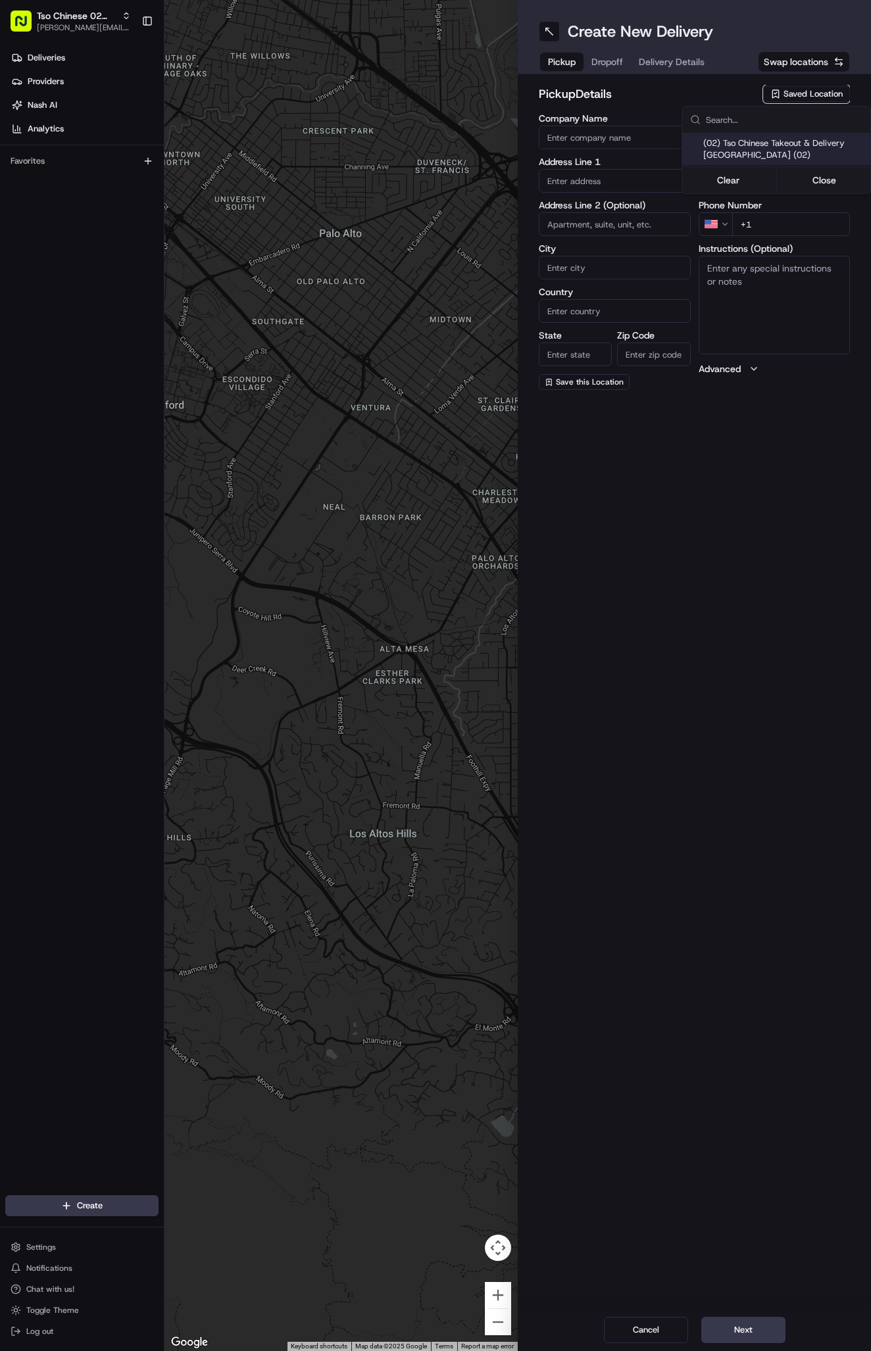
type input "US"
type input "[GEOGRAPHIC_DATA]"
type input "78759"
type input "Tso Chinese"
type input "Arboretum Crossing Manager"
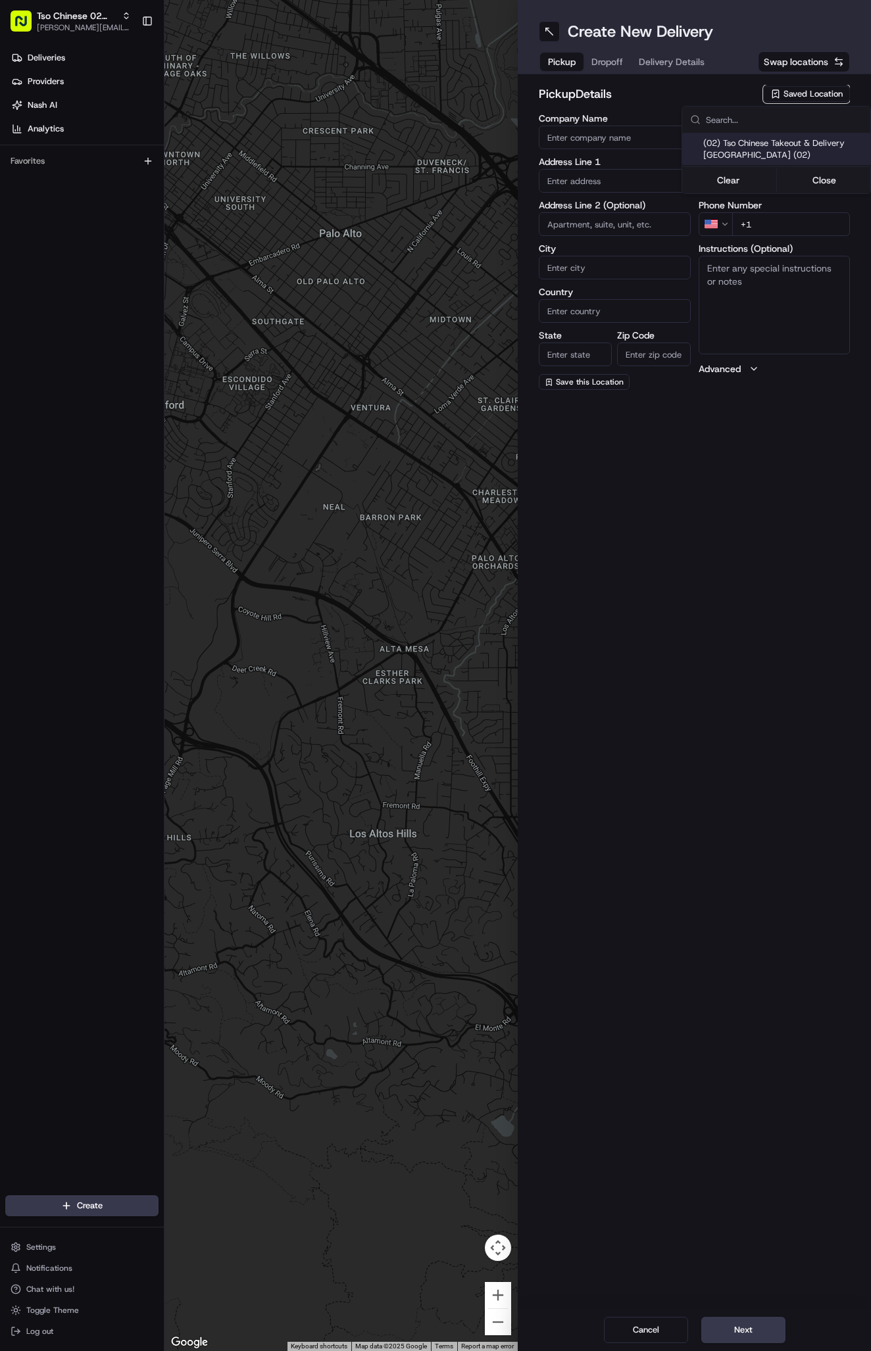
type input "[EMAIL_ADDRESS][DOMAIN_NAME]"
type input "[PHONE_NUMBER]"
type textarea "Submit a picture displaying address & food as Proof of Delivery. Envía una foto…"
type input "[STREET_ADDRESS]"
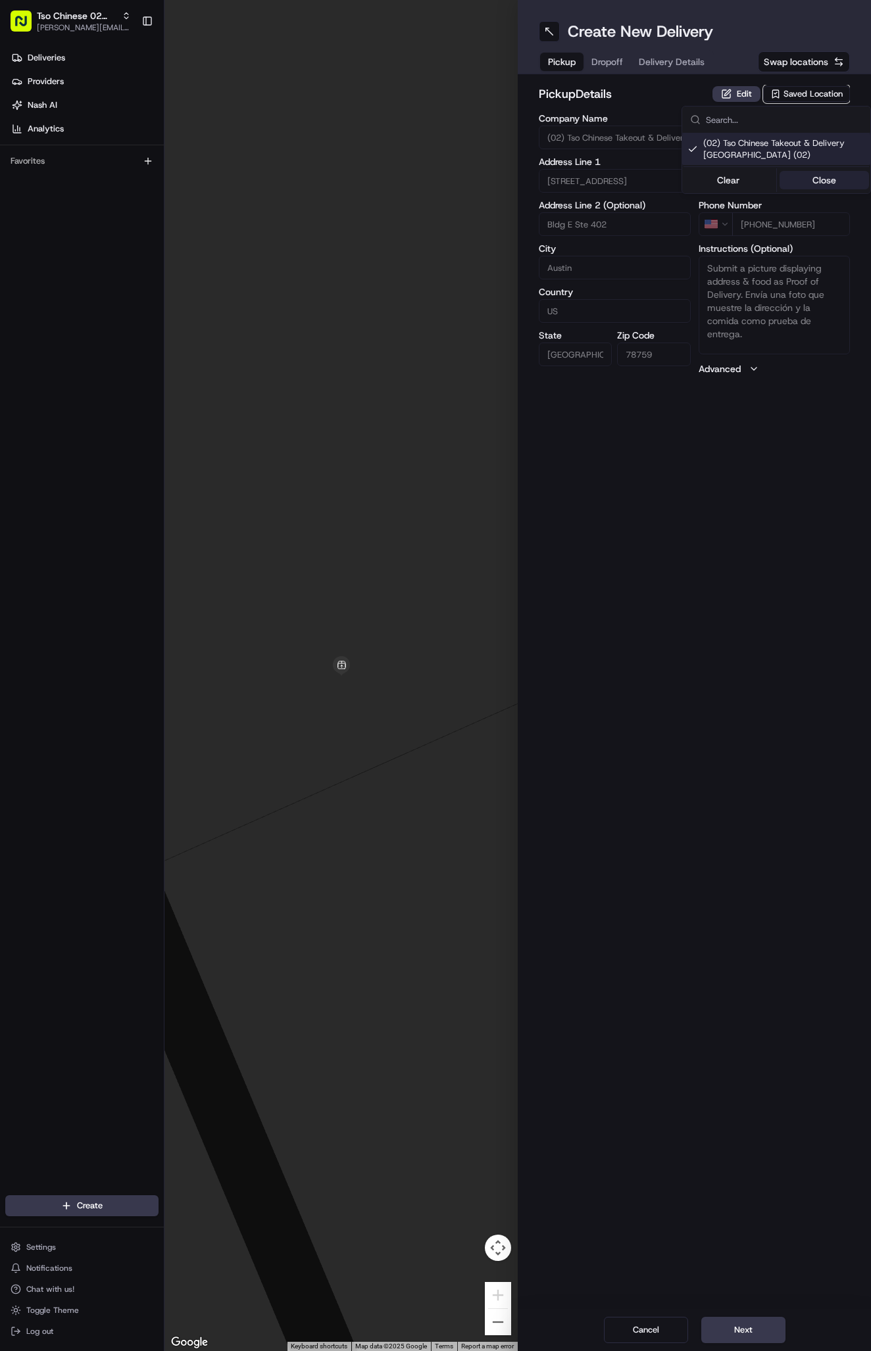
click at [810, 172] on button "Close" at bounding box center [824, 180] width 90 height 18
click at [687, 64] on span "Delivery Details" at bounding box center [671, 61] width 66 height 13
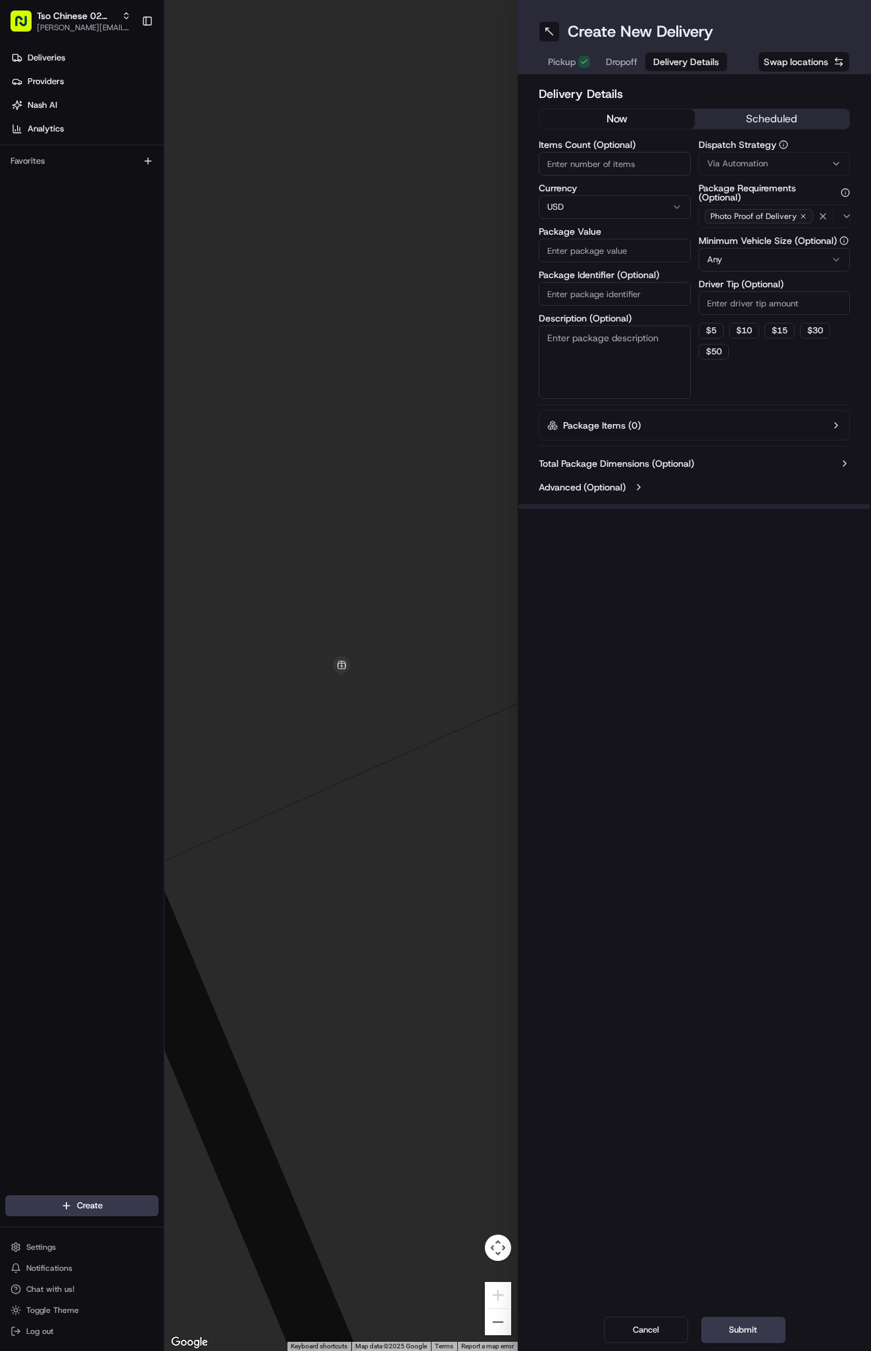
click at [776, 158] on div "Via Automation" at bounding box center [774, 164] width 145 height 12
click at [773, 230] on span "Tso Arbor Strategy" at bounding box center [784, 235] width 162 height 12
click at [817, 254] on button "Close" at bounding box center [824, 260] width 90 height 18
click at [755, 299] on input "Driver Tip (Optional)" at bounding box center [774, 303] width 152 height 24
type input "2"
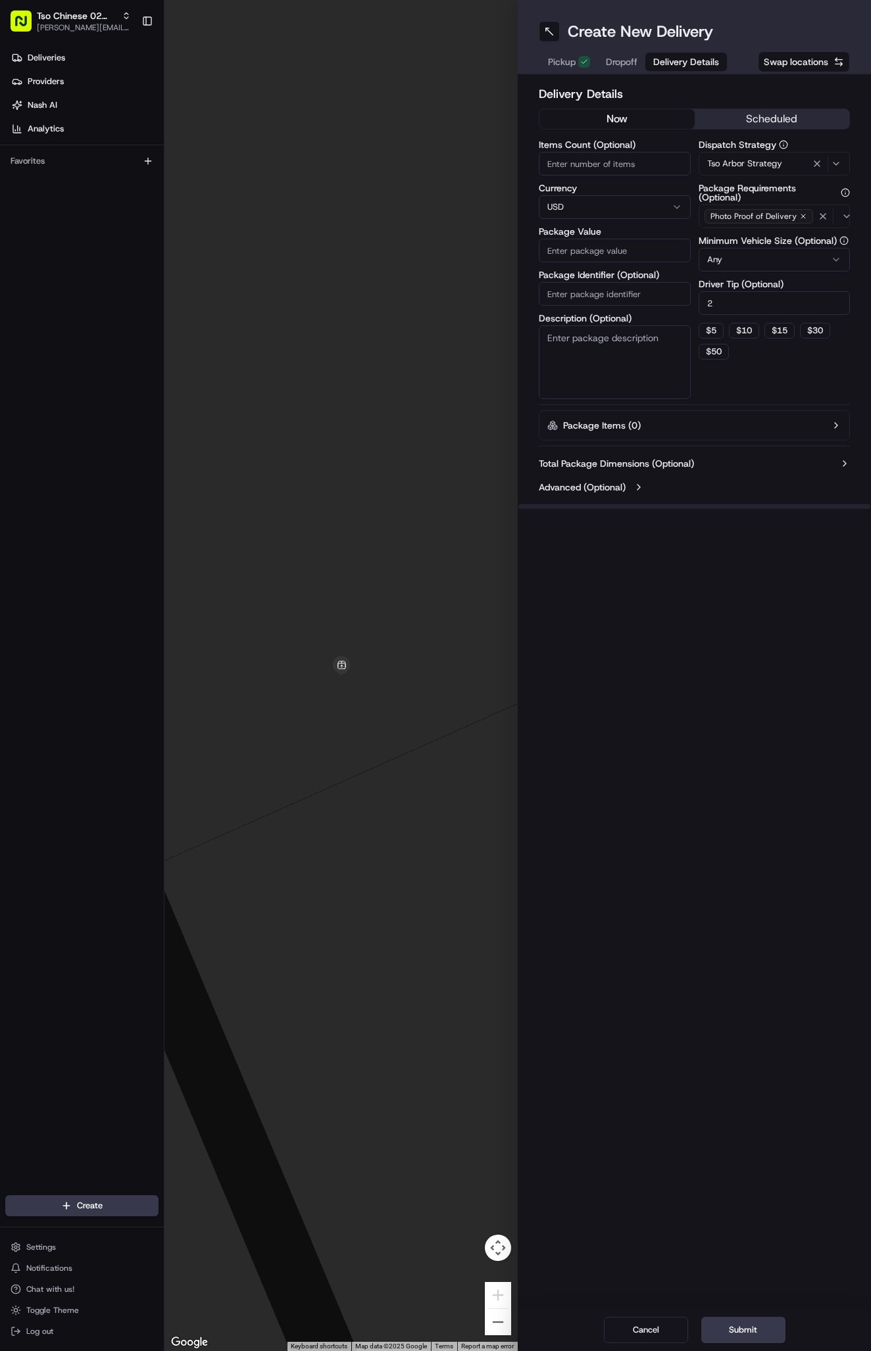
click at [643, 291] on input "Package Identifier (Optional)" at bounding box center [614, 294] width 152 height 24
click at [613, 289] on input "Package Identifier (Optional)" at bounding box center [614, 294] width 152 height 24
paste input "#7BF4E84"
type input "#7BF4E84"
click at [614, 253] on input "Package Value" at bounding box center [614, 251] width 152 height 24
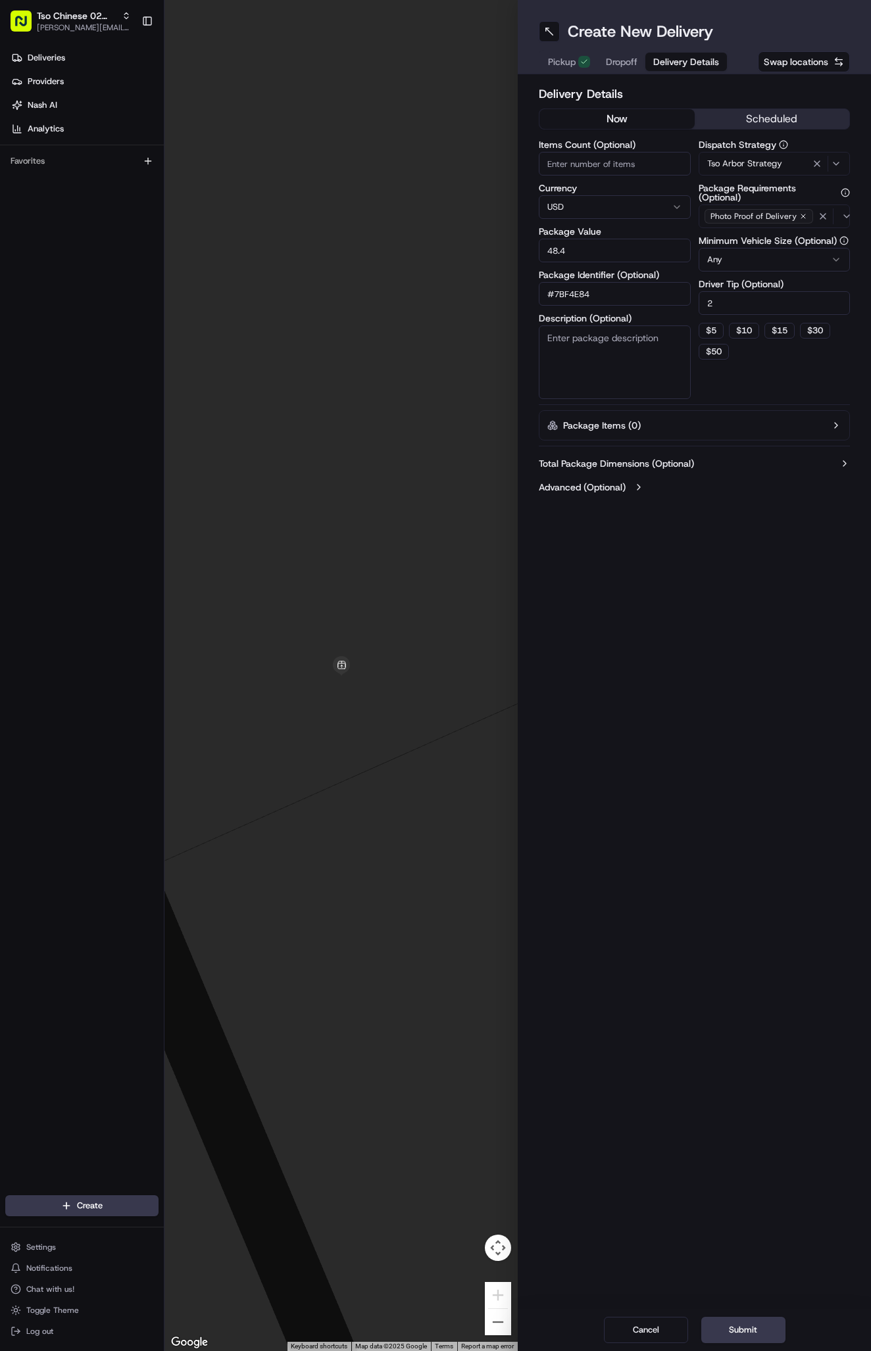
type input "48.44"
click at [614, 64] on span "Dropoff" at bounding box center [622, 61] width 32 height 13
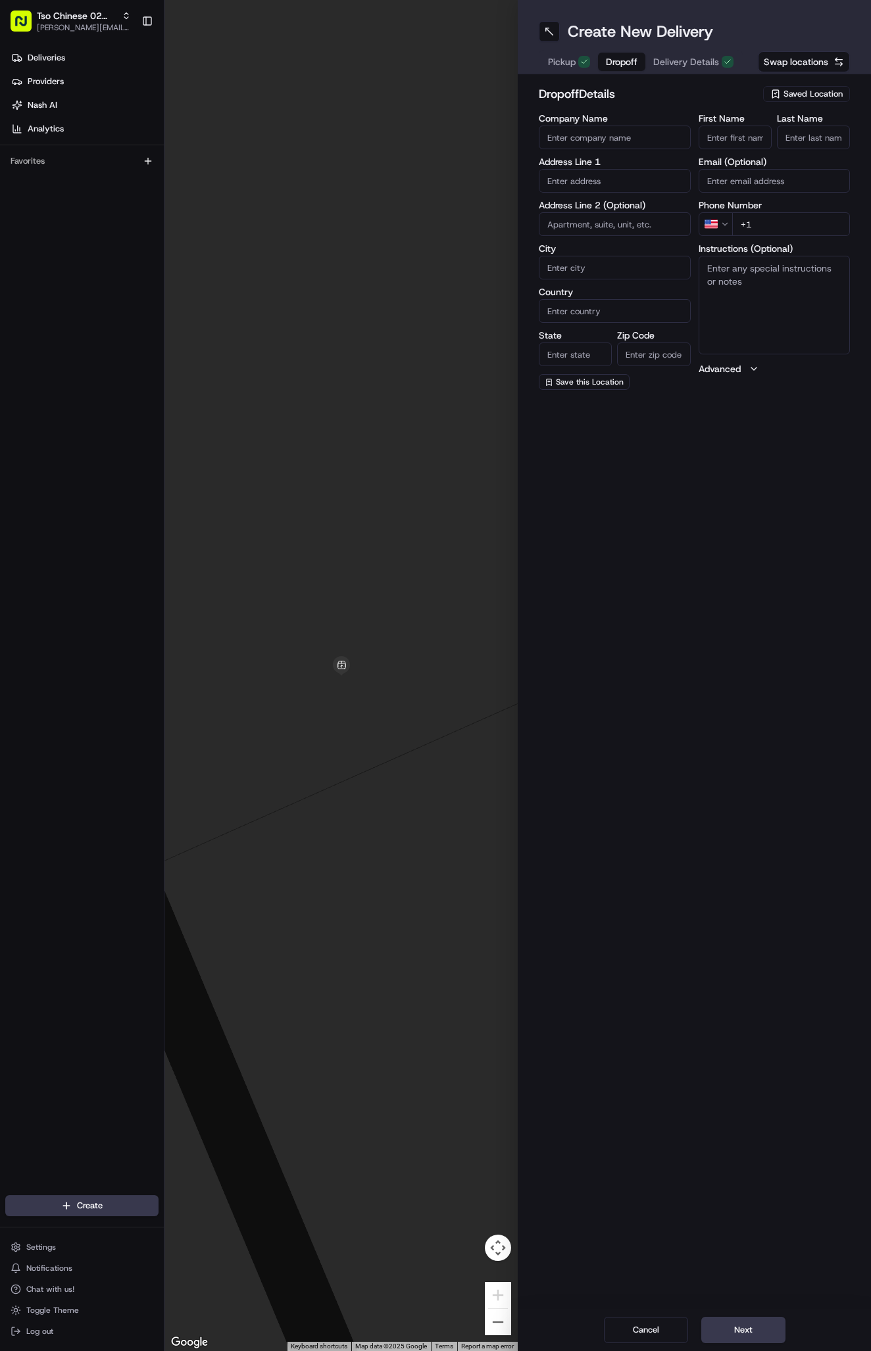
click at [614, 64] on span "Dropoff" at bounding box center [622, 61] width 32 height 13
paste input "[PERSON_NAME] [PERSON_NAME]"
type input "[PERSON_NAME] [PERSON_NAME]"
type input "."
paste input "[PHONE_NUMBER]"
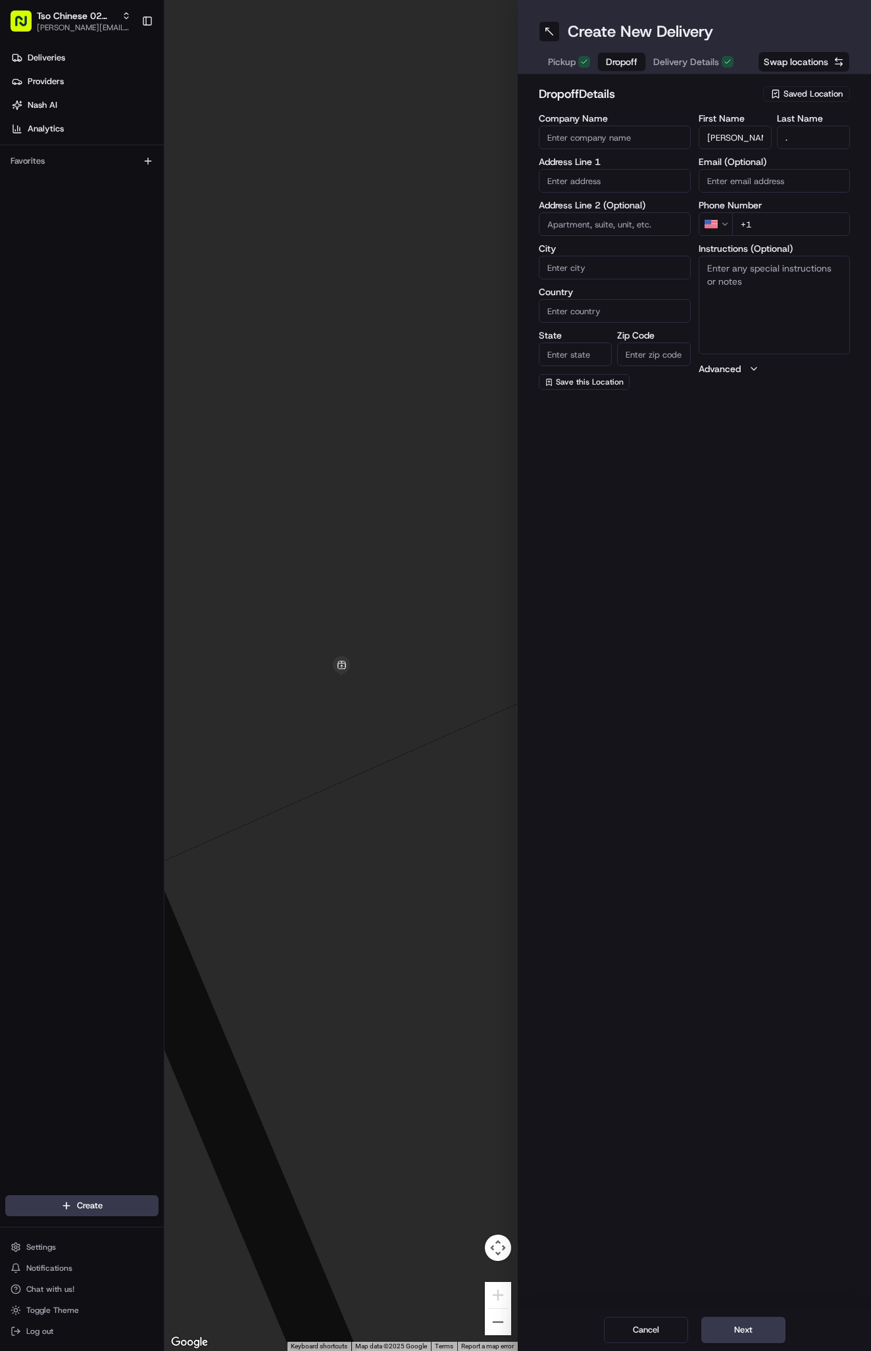
type input "[PHONE_NUMBER]"
paste input "[STREET_ADDRESS]"
click at [628, 212] on div "[STREET_ADDRESS]" at bounding box center [614, 209] width 145 height 20
type input "[STREET_ADDRESS]"
type input "Austin"
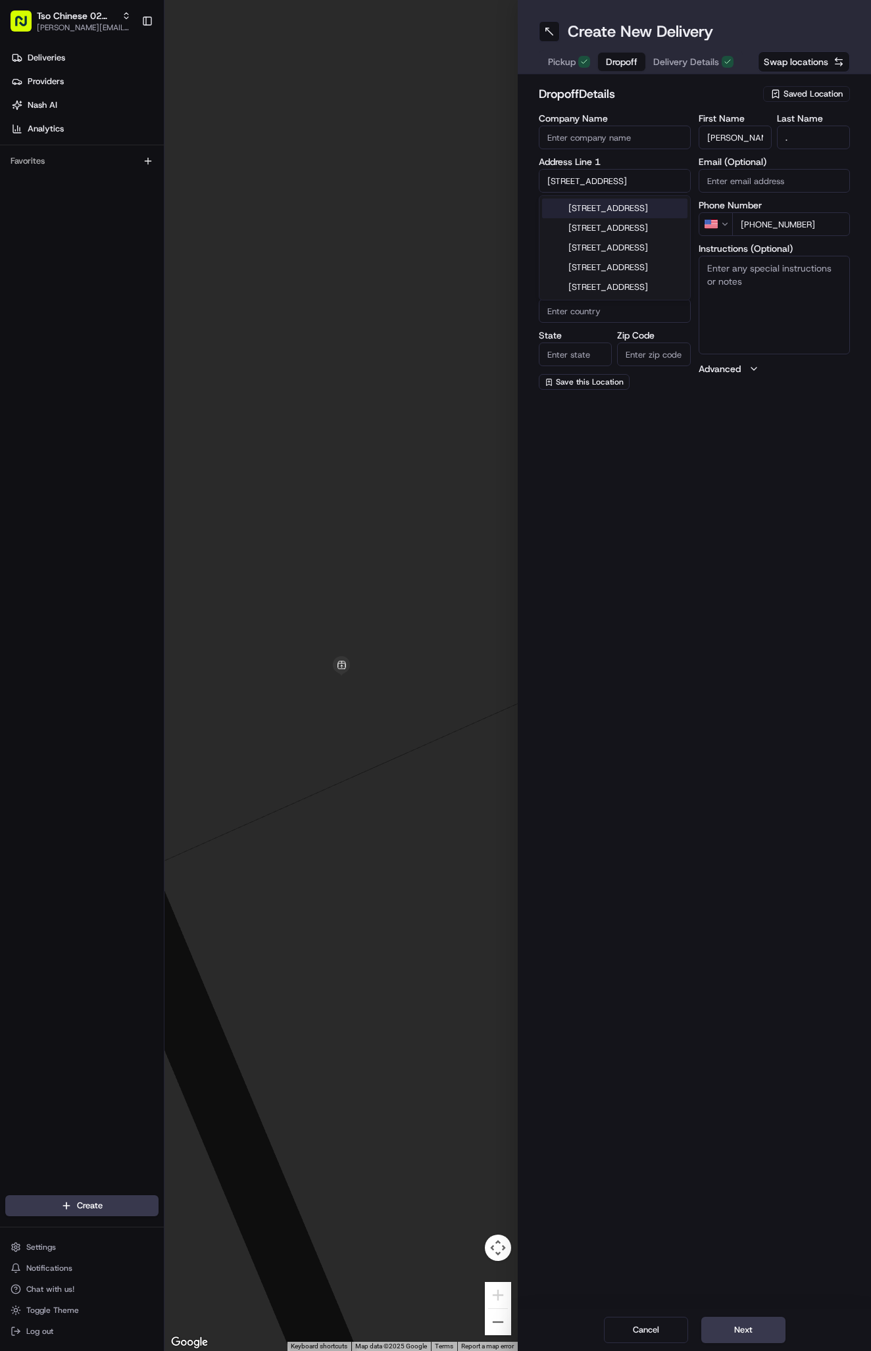
type input "[GEOGRAPHIC_DATA]"
type input "78757"
type input "[STREET_ADDRESS]"
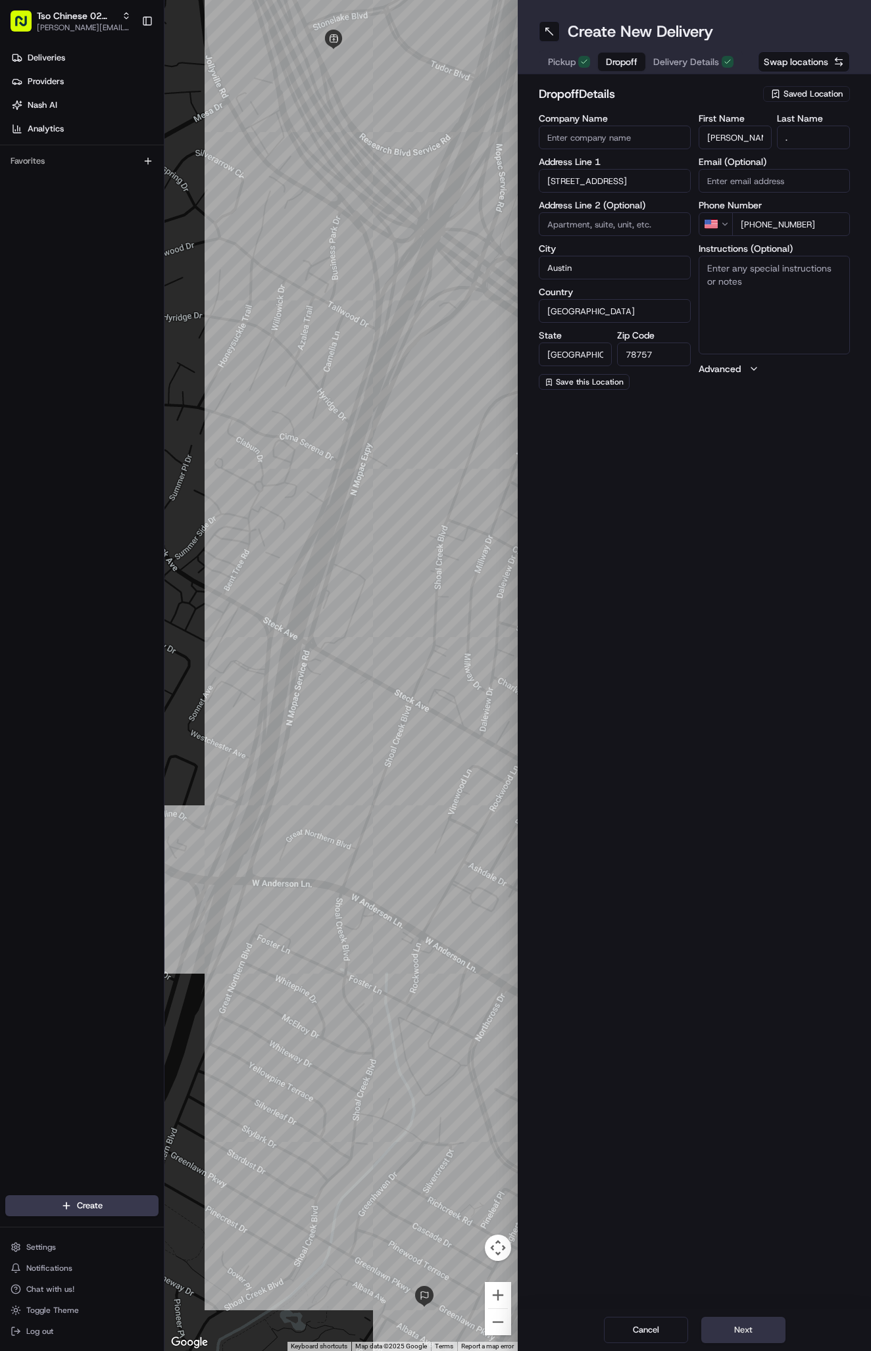
click at [755, 1324] on button "Next" at bounding box center [743, 1330] width 84 height 26
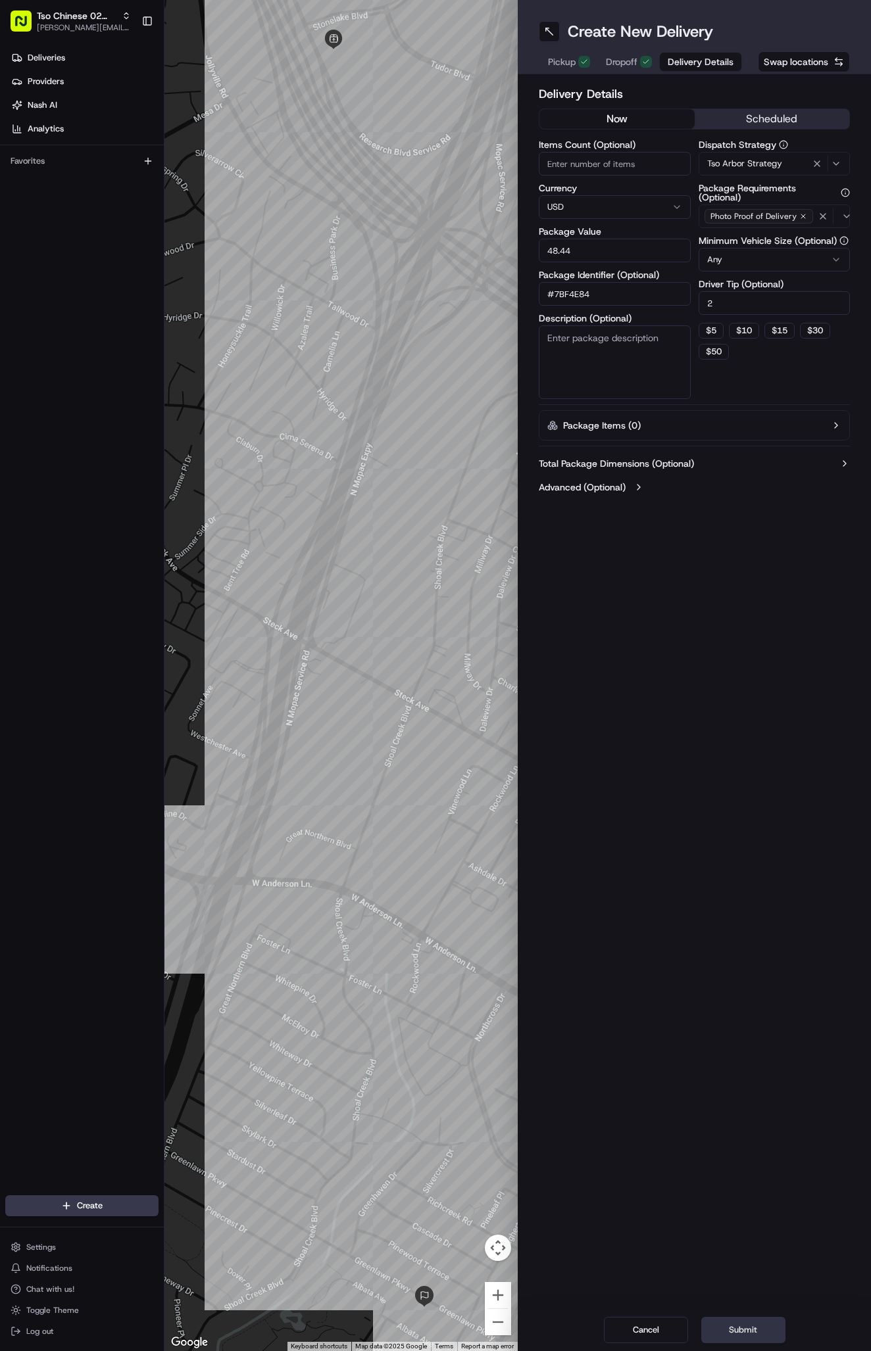
click at [755, 1324] on button "Submit" at bounding box center [743, 1330] width 84 height 26
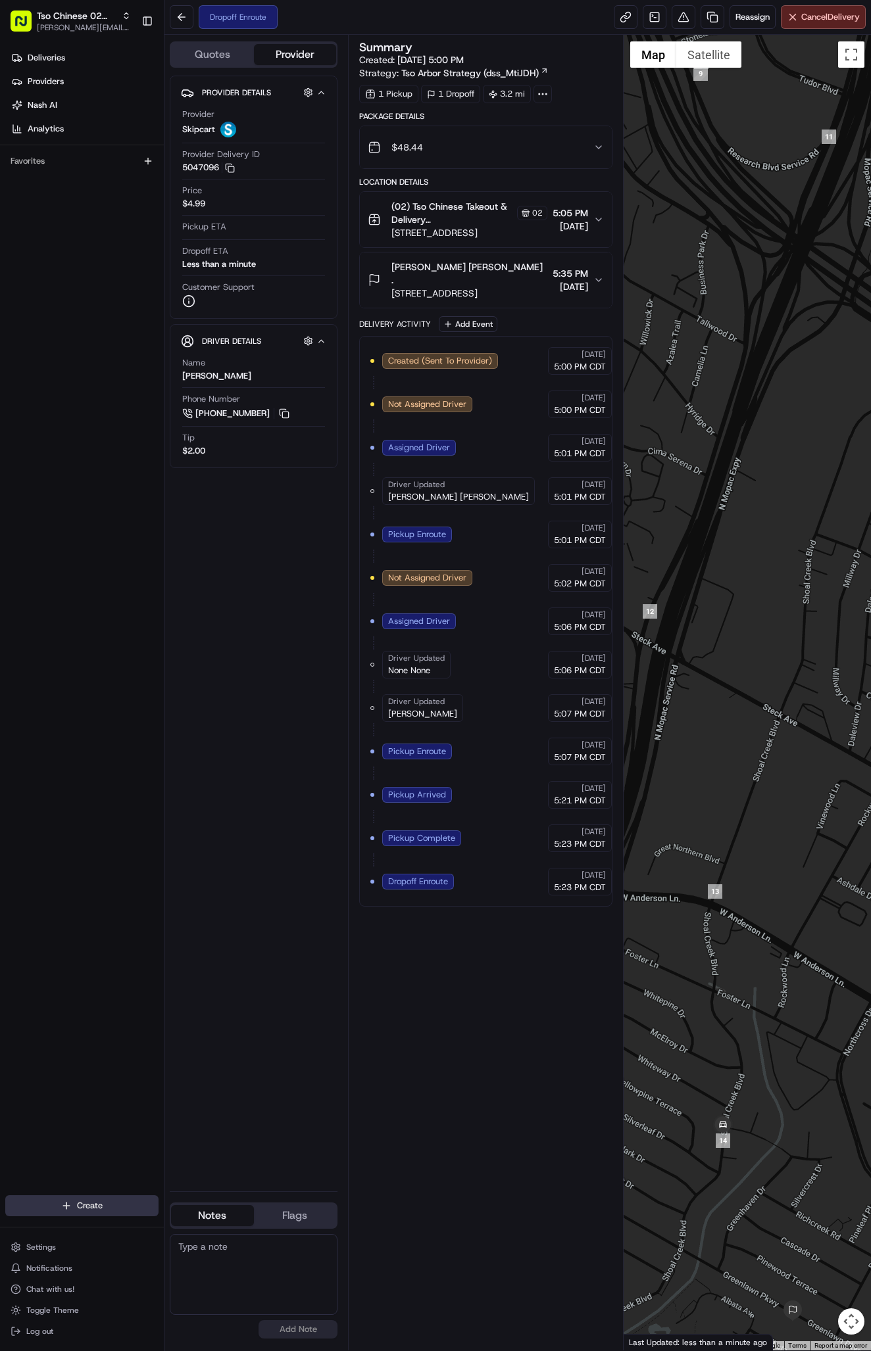
click at [95, 1197] on html "Tso Chinese 02 Arbor [PERSON_NAME][EMAIL_ADDRESS][DOMAIN_NAME] Toggle Sidebar D…" at bounding box center [435, 675] width 871 height 1351
click at [233, 1226] on link "Delivery" at bounding box center [237, 1230] width 147 height 24
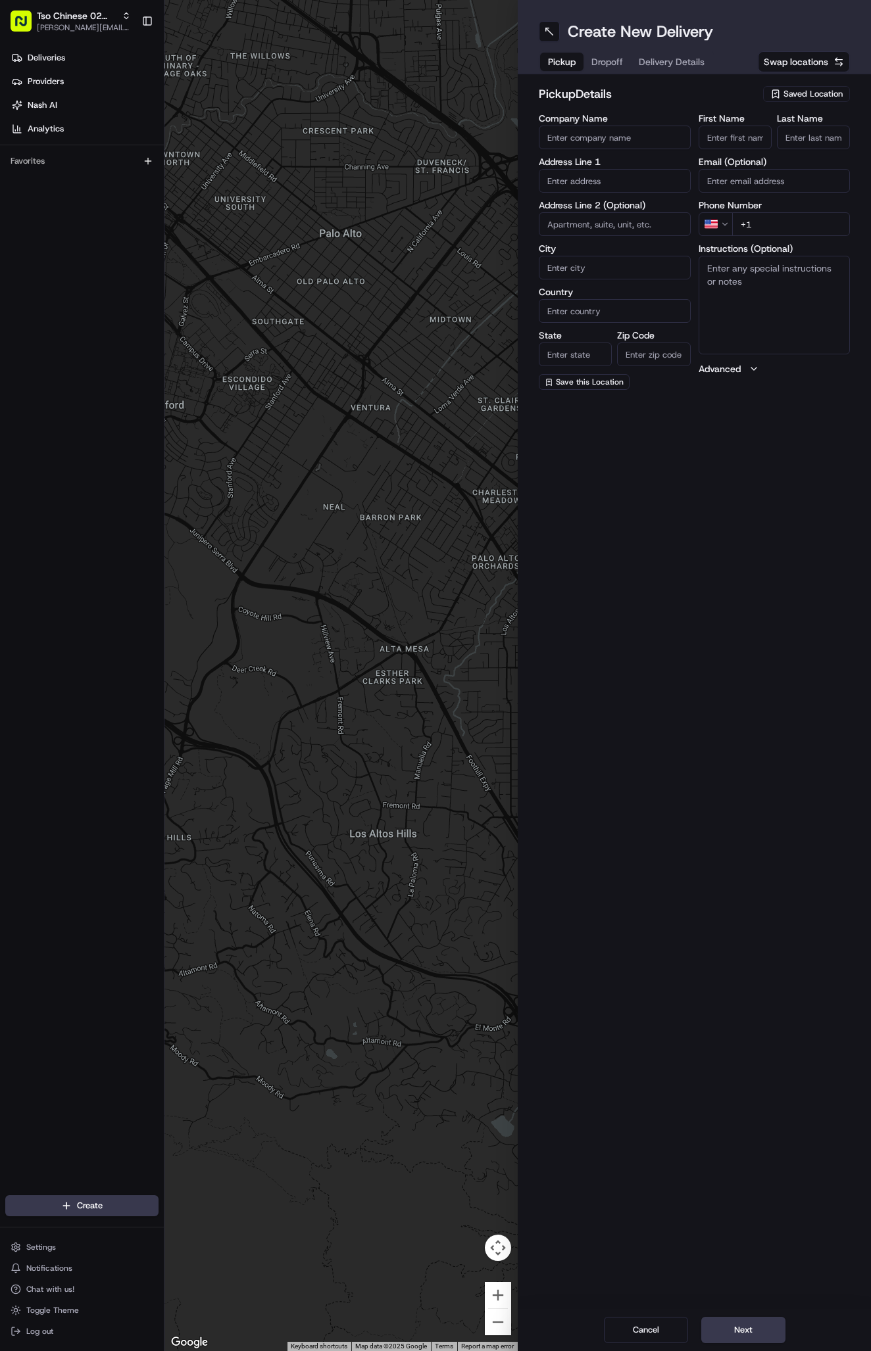
click at [801, 92] on span "Saved Location" at bounding box center [812, 94] width 59 height 12
click at [813, 150] on span "(02) Tso Chinese Takeout & Delivery [GEOGRAPHIC_DATA] (02)" at bounding box center [784, 149] width 162 height 24
type input "(02) Tso Chinese Takeout & Delivery [GEOGRAPHIC_DATA]"
type input "Bldg E Ste 402"
type input "Austin"
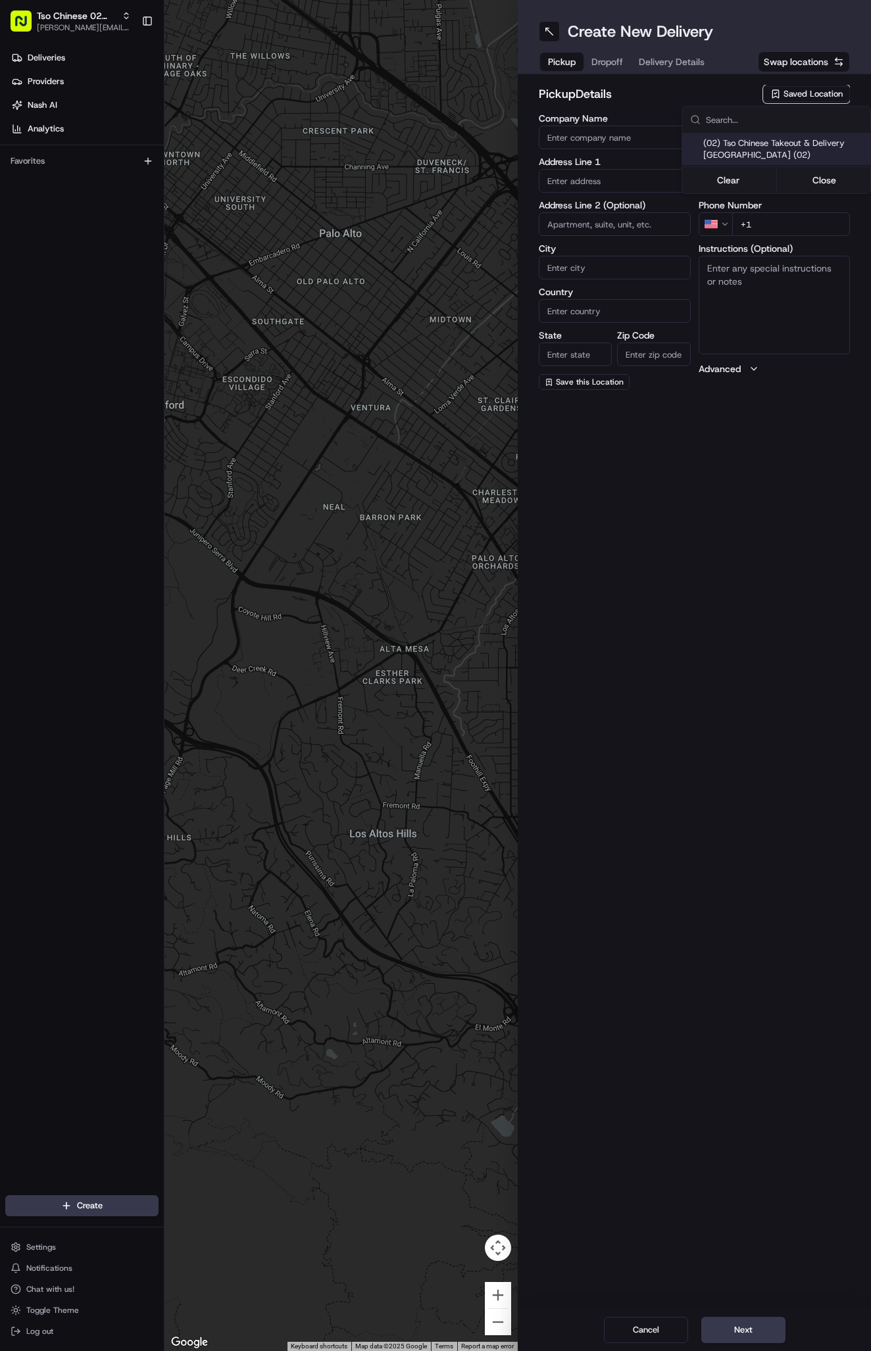
type input "US"
type input "[GEOGRAPHIC_DATA]"
type input "78759"
type input "Tso Chinese"
type input "Arboretum Crossing Manager"
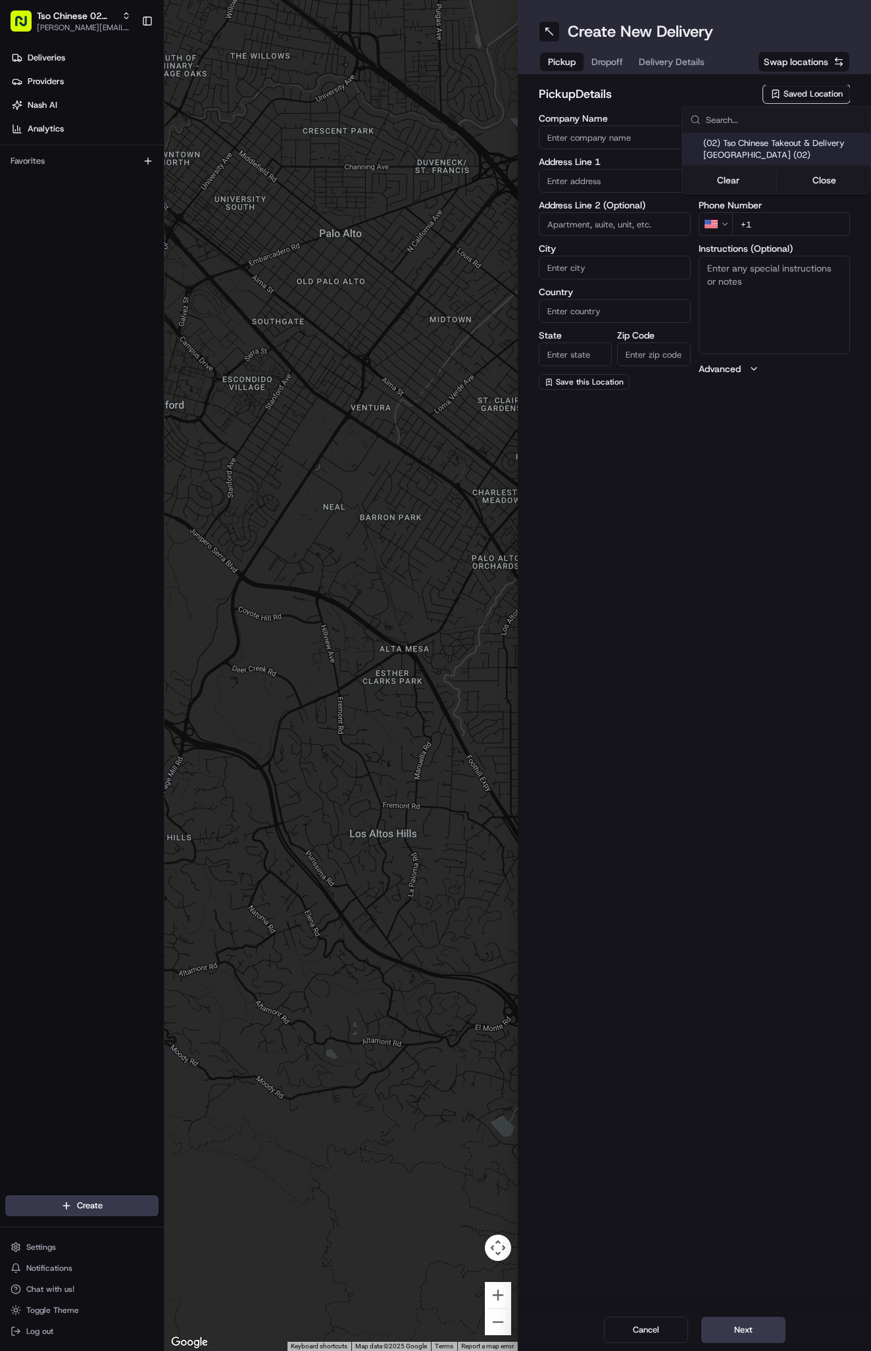
type input "[EMAIL_ADDRESS][DOMAIN_NAME]"
type input "[PHONE_NUMBER]"
type textarea "Submit a picture displaying address & food as Proof of Delivery. Envía una foto…"
type input "[STREET_ADDRESS]"
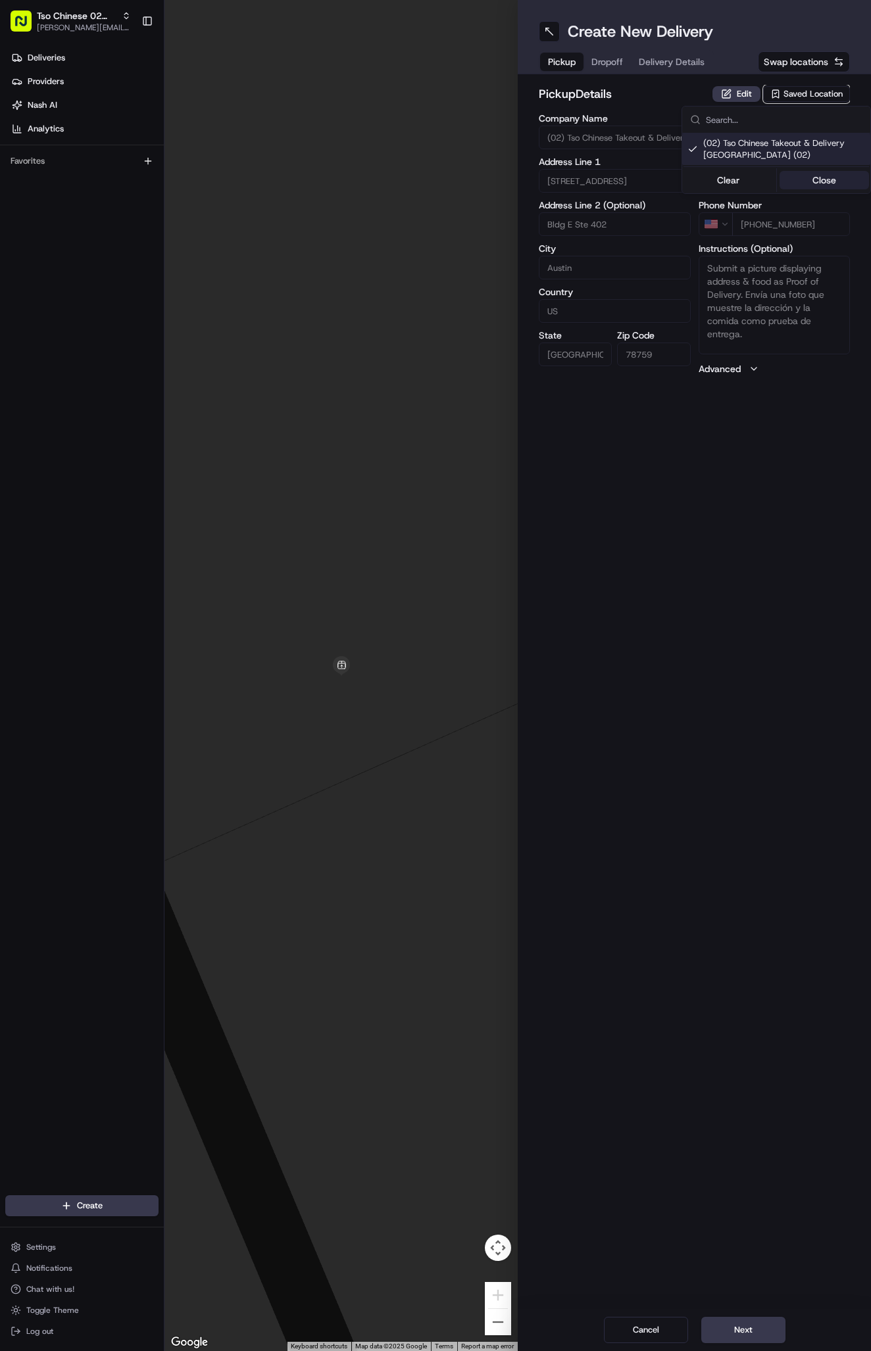
click at [815, 179] on button "Close" at bounding box center [824, 180] width 90 height 18
click at [675, 62] on span "Delivery Details" at bounding box center [671, 61] width 66 height 13
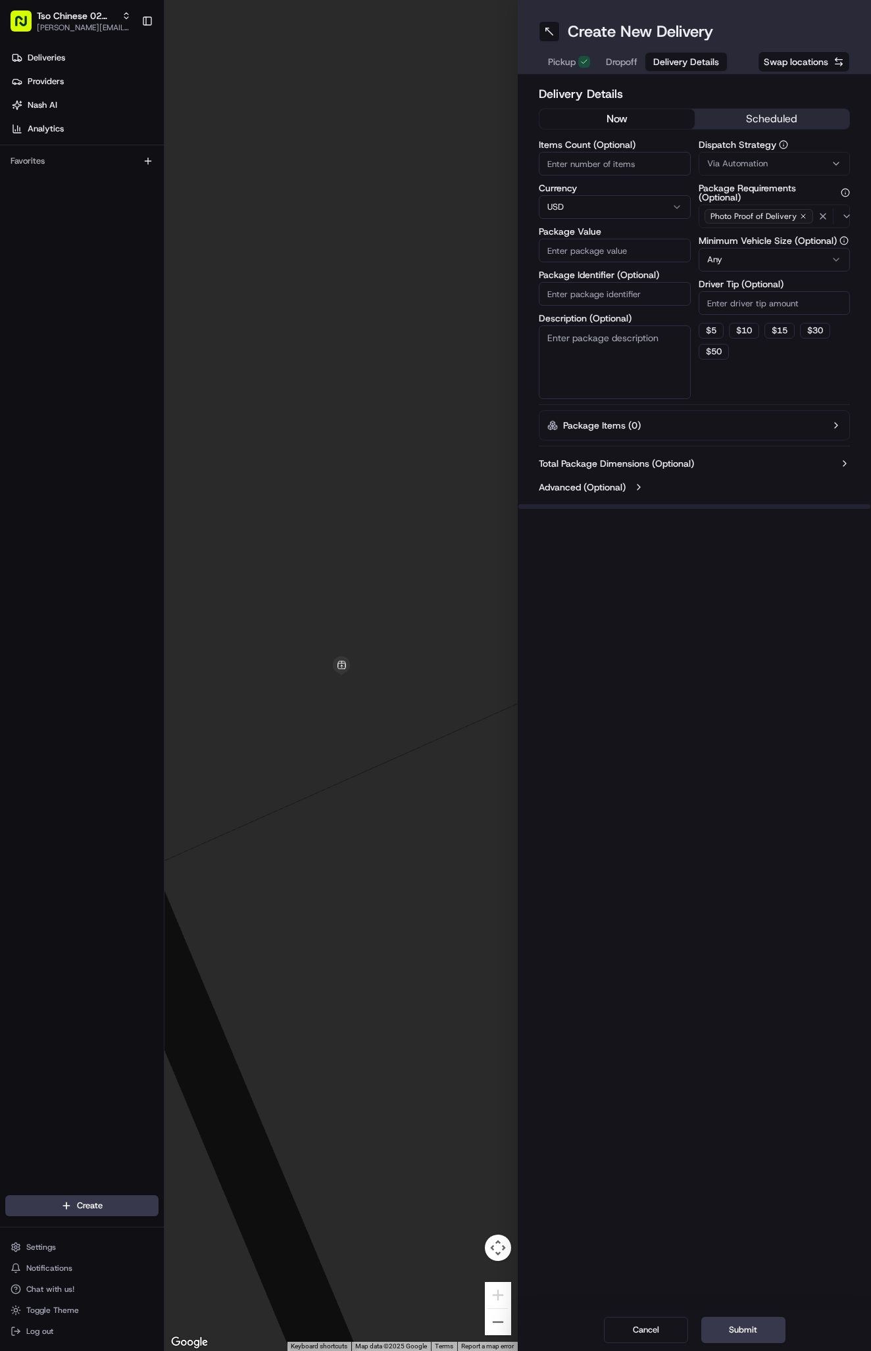
click at [761, 162] on span "Via Automation" at bounding box center [737, 164] width 60 height 12
click at [774, 229] on div "Tso Arbor Strategy" at bounding box center [776, 236] width 188 height 20
click at [817, 255] on button "Close" at bounding box center [824, 260] width 90 height 18
click at [756, 302] on input "Driver Tip (Optional)" at bounding box center [774, 303] width 152 height 24
type input "2"
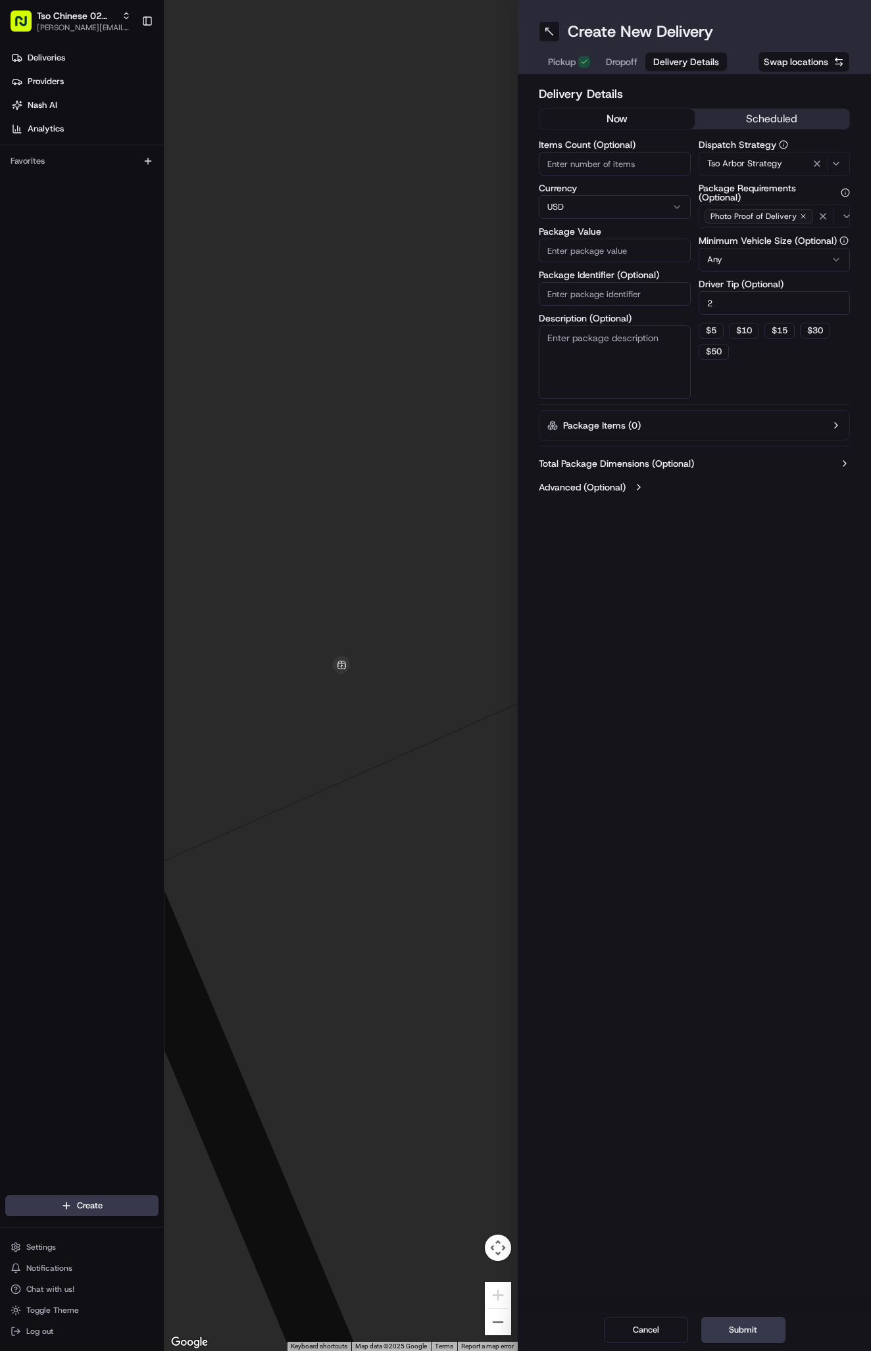
click at [585, 245] on input "Package Value" at bounding box center [614, 251] width 152 height 24
click at [588, 285] on div "Package Identifier (Optional)" at bounding box center [614, 288] width 152 height 36
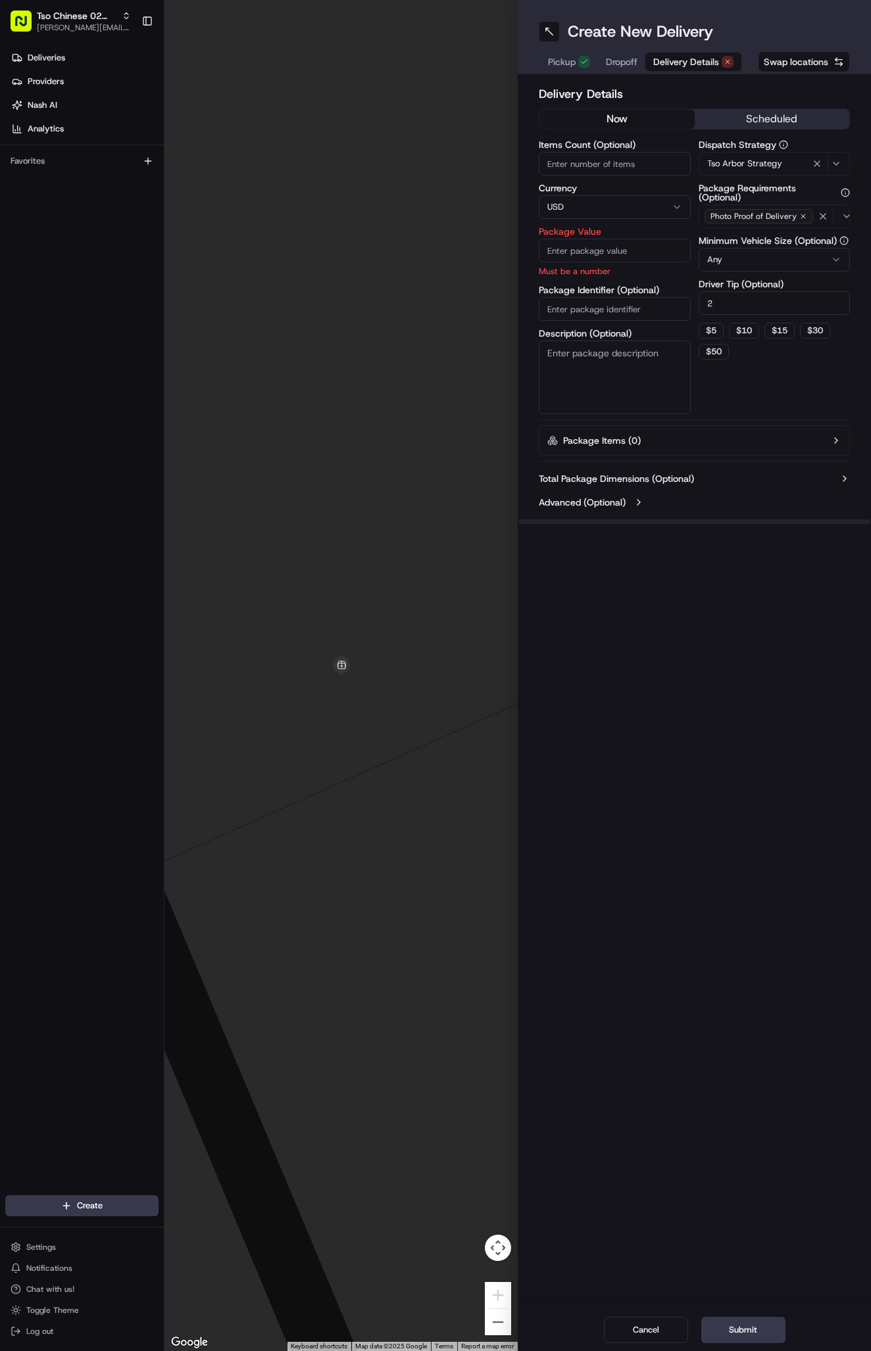
paste input "#8XWZMLA"
type input "#8XWZMLA"
click at [595, 256] on input "Package Value" at bounding box center [614, 251] width 152 height 24
type input "27.55"
click at [617, 64] on span "Dropoff" at bounding box center [622, 61] width 32 height 13
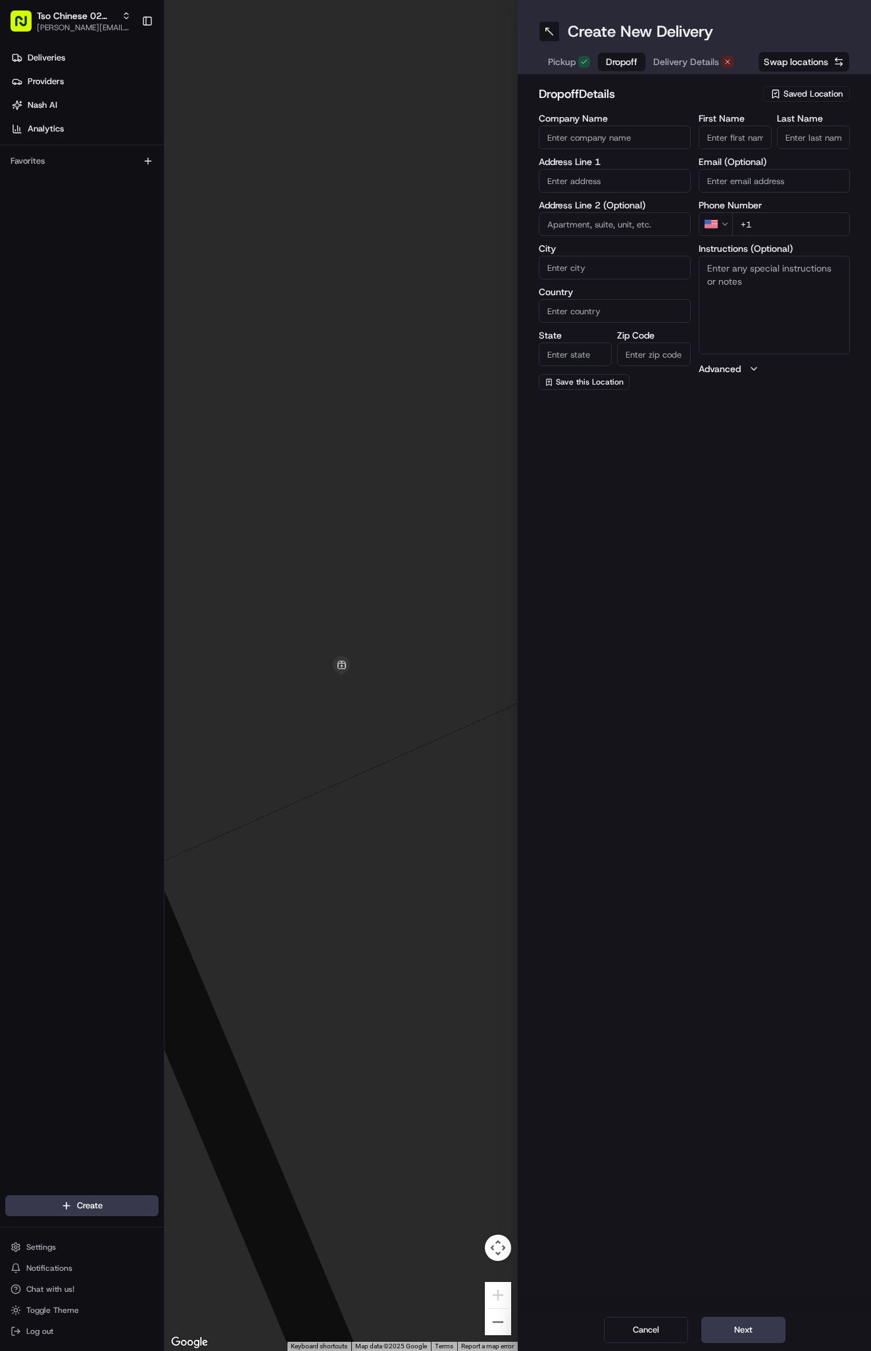
paste input "[PERSON_NAME]"
type input "[PERSON_NAME]"
type input "."
click at [769, 218] on input "+1" at bounding box center [791, 224] width 118 height 24
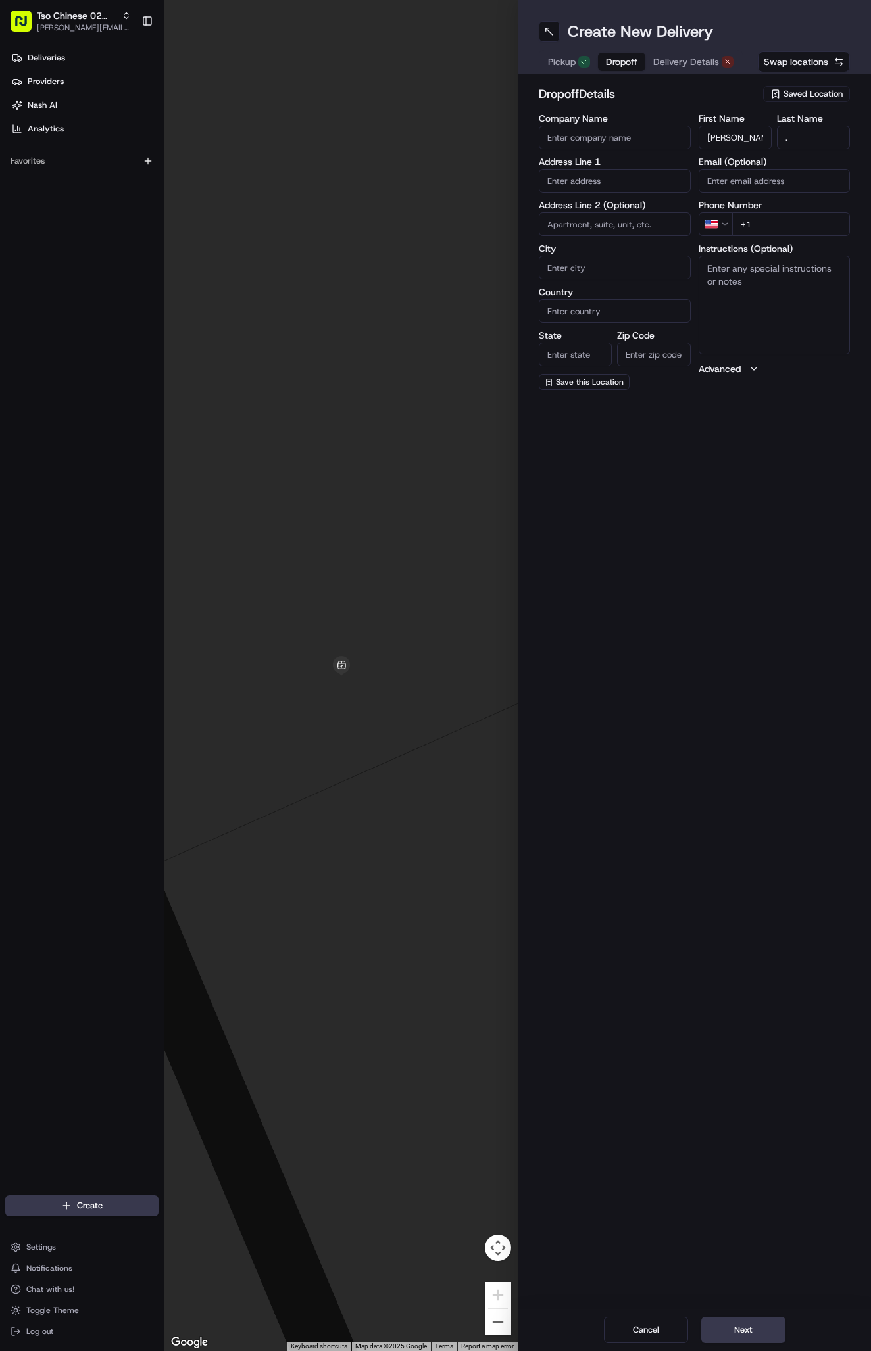
click at [765, 223] on input "+1" at bounding box center [791, 224] width 118 height 24
paste input "[PHONE_NUMBER]"
type input "[PHONE_NUMBER]"
paste input "[STREET_ADDRESS]"
click at [629, 206] on div "[STREET_ADDRESS]" at bounding box center [614, 209] width 145 height 20
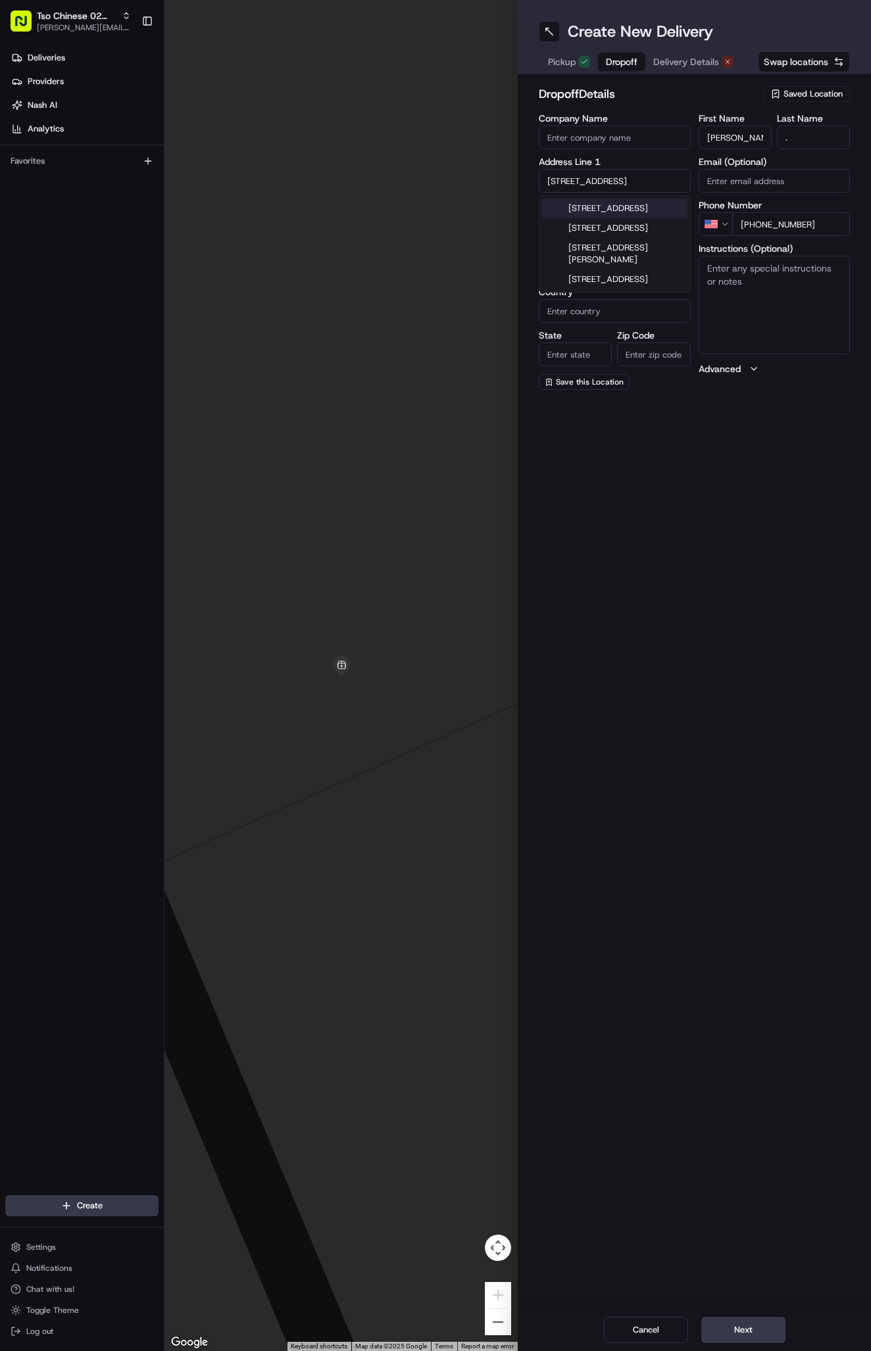
type input "[STREET_ADDRESS]"
type input "Austin"
type input "[GEOGRAPHIC_DATA]"
type input "78752"
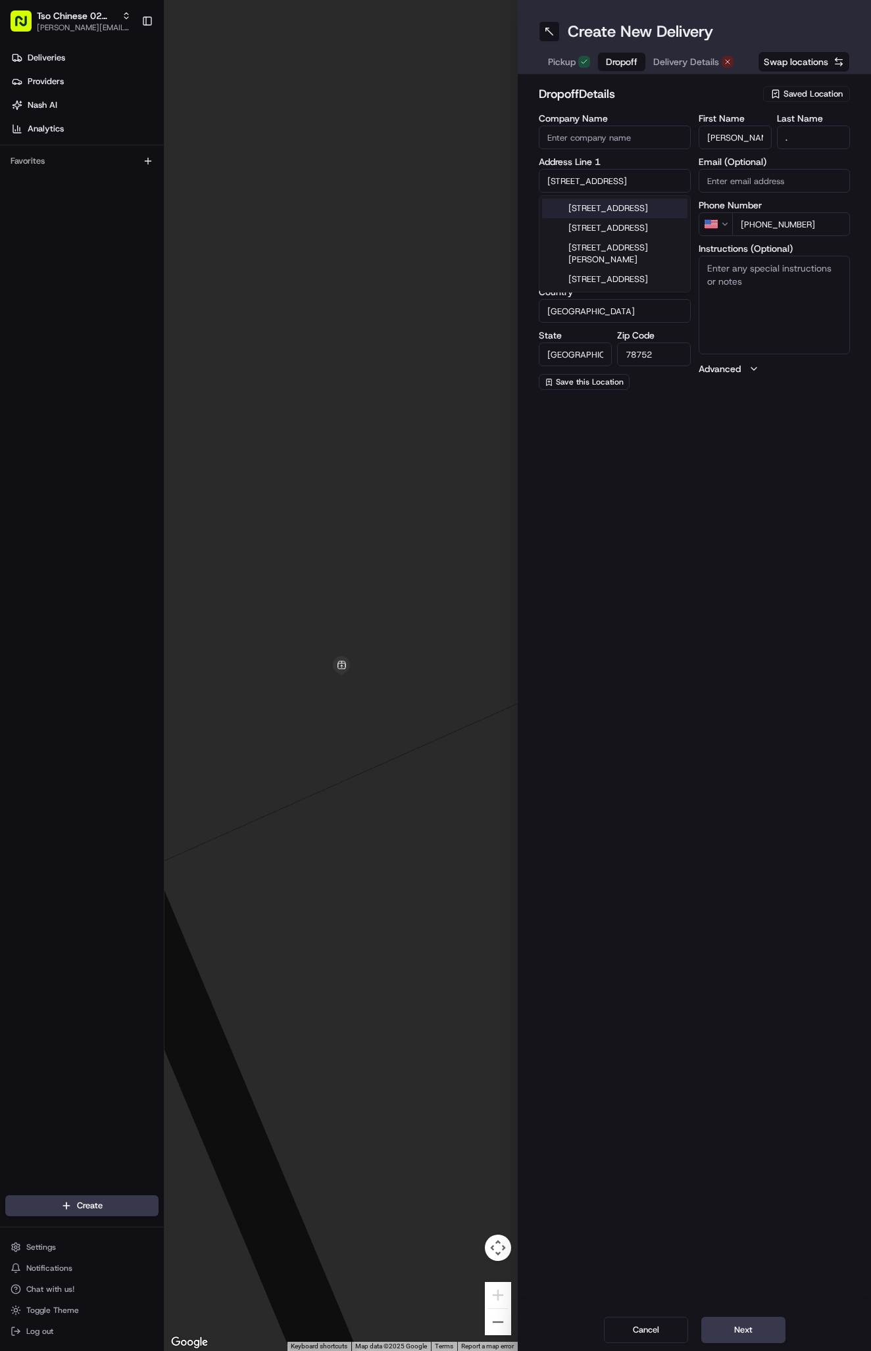
type input "[STREET_ADDRESS][PERSON_NAME]"
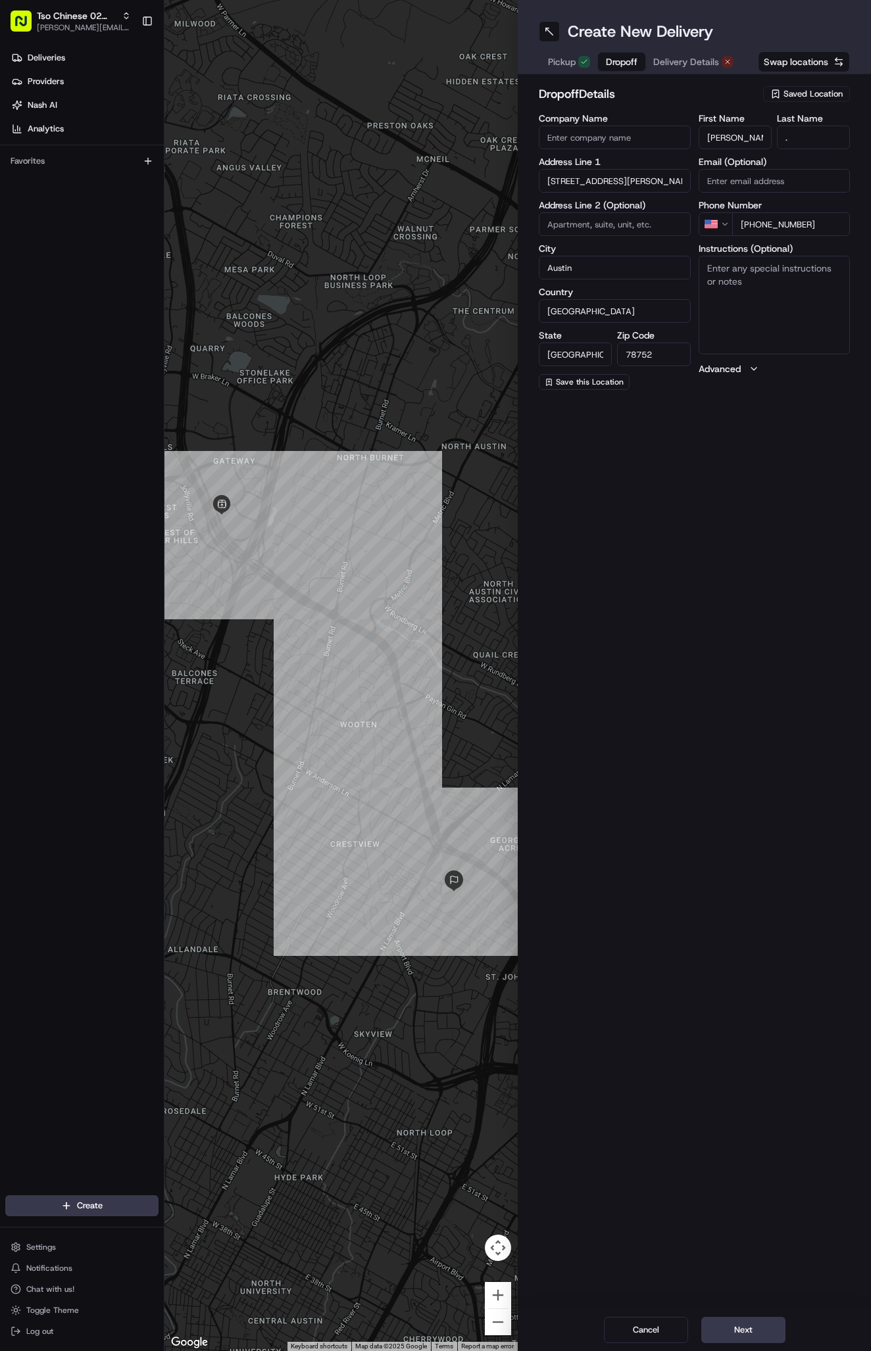
click at [755, 269] on textarea "Instructions (Optional)" at bounding box center [774, 305] width 152 height 99
paste textarea "Company: 1"
type textarea "Company: 1"
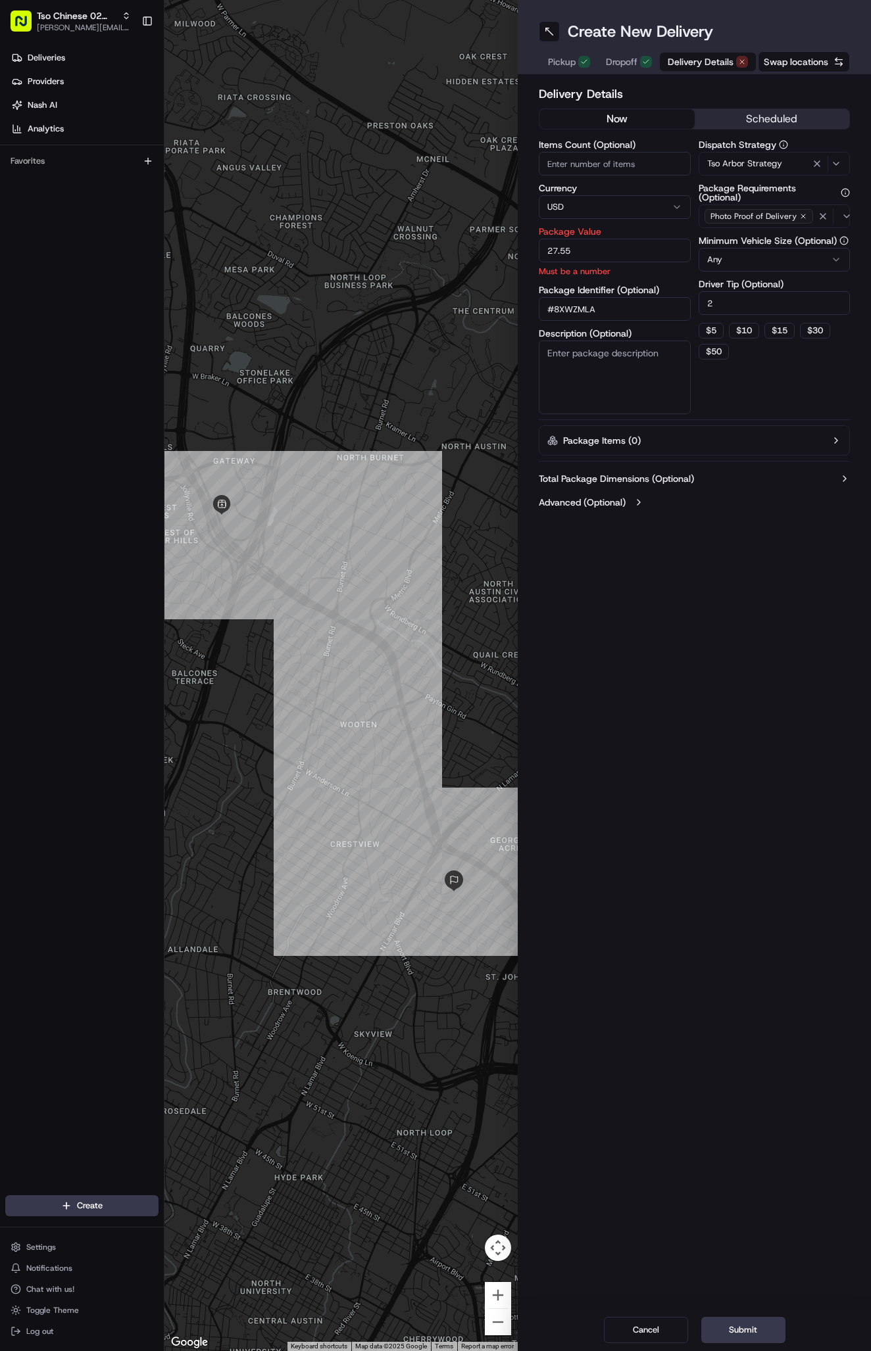
click at [674, 61] on span "Delivery Details" at bounding box center [700, 61] width 66 height 13
click at [586, 249] on input "27.55" at bounding box center [614, 251] width 152 height 24
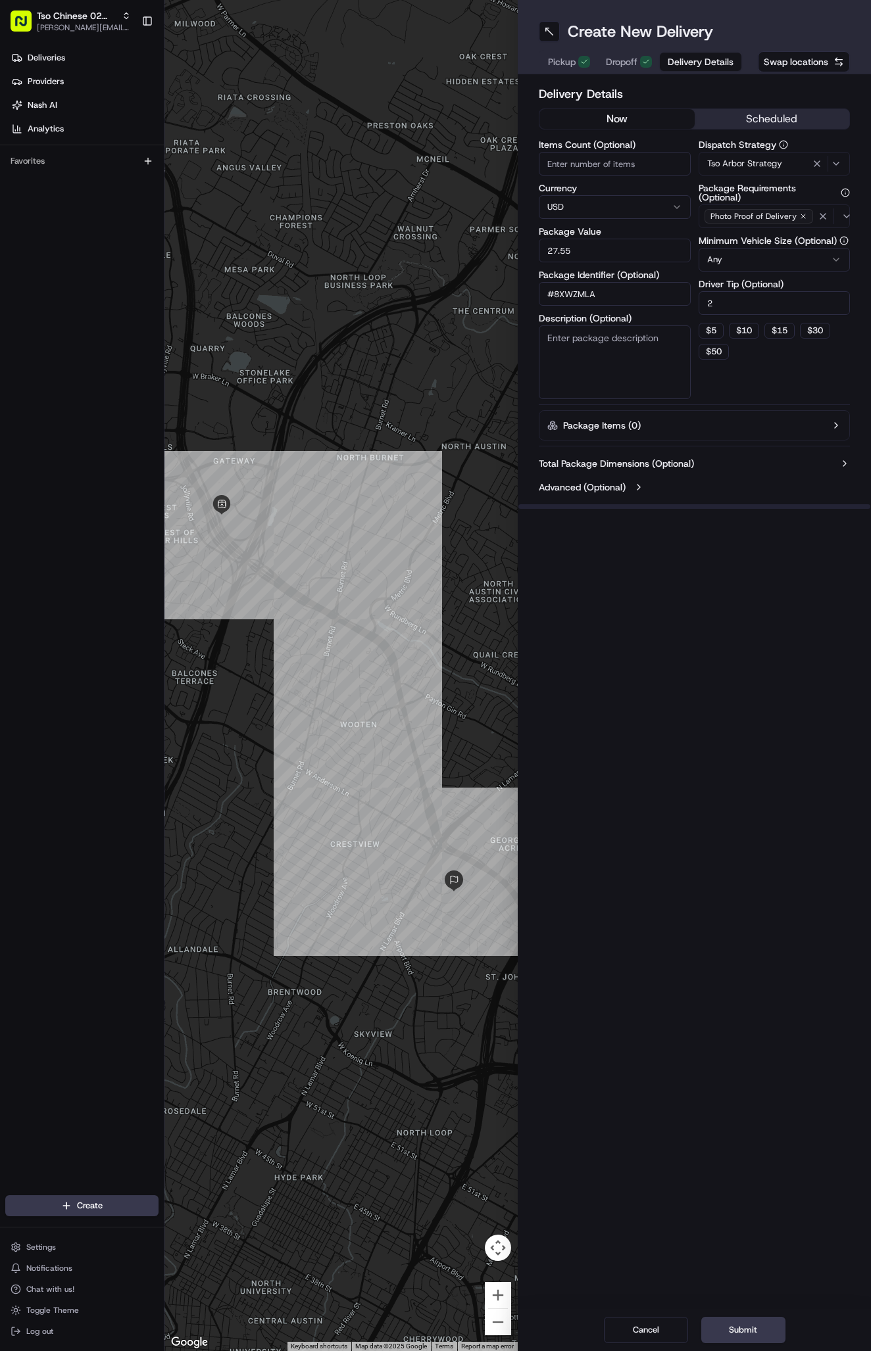
click at [628, 69] on button "Dropoff" at bounding box center [629, 62] width 62 height 18
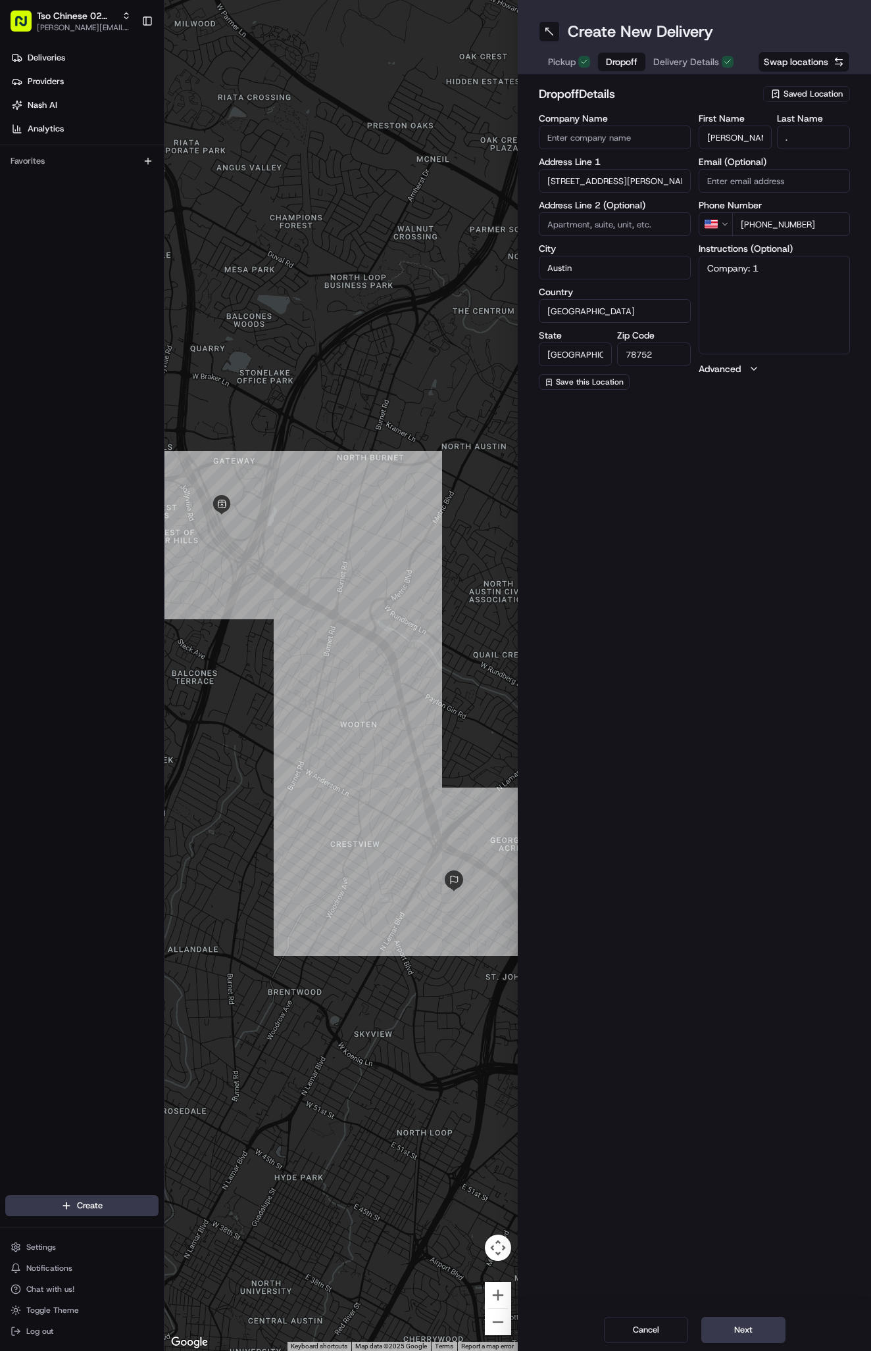
click at [727, 2] on div "Create New Delivery Pickup Dropoff Delivery Details Swap locations" at bounding box center [693, 37] width 353 height 74
click at [749, 1329] on button "Next" at bounding box center [743, 1330] width 84 height 26
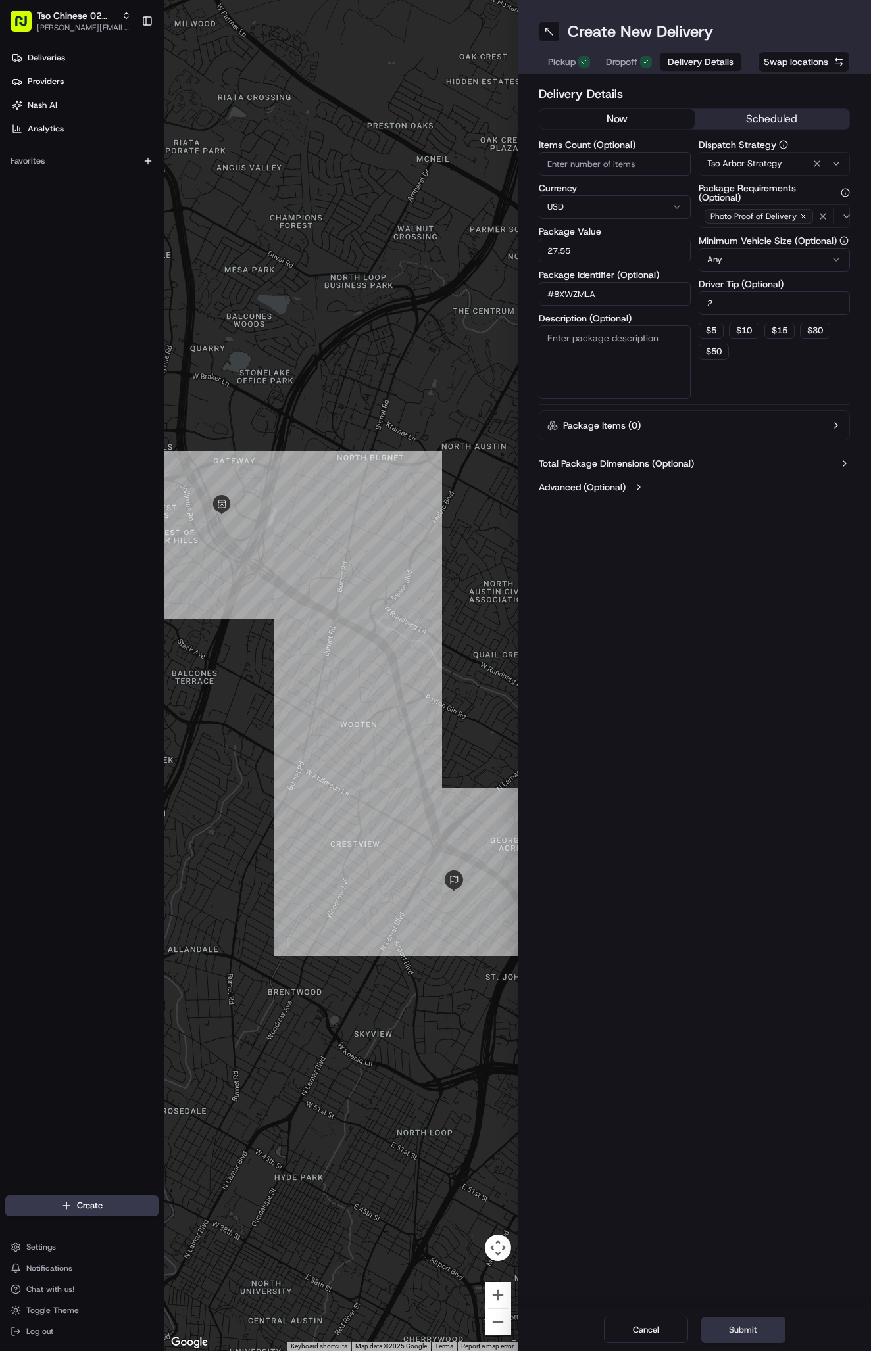
click at [749, 1329] on button "Submit" at bounding box center [743, 1330] width 84 height 26
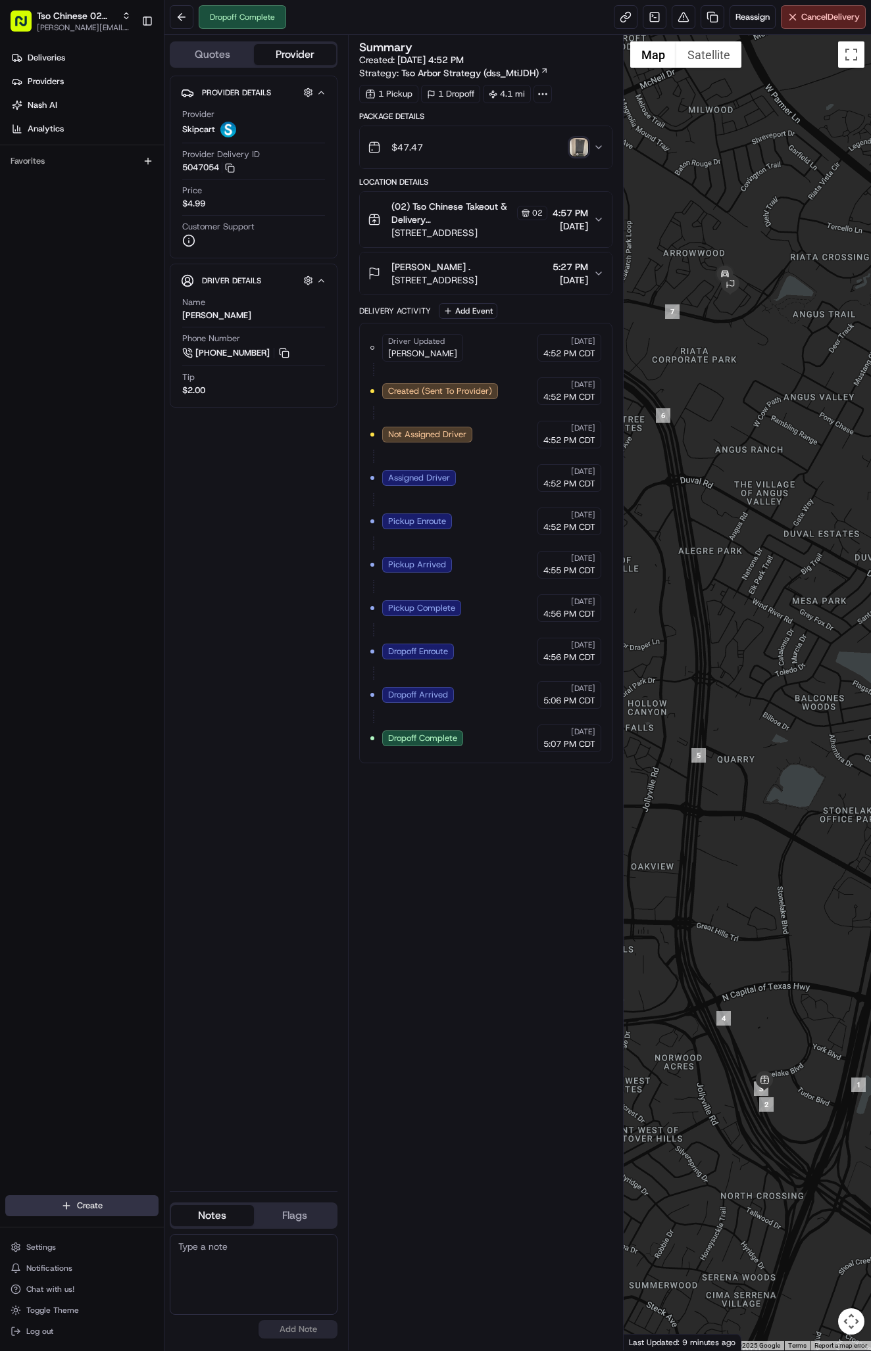
click at [91, 1197] on html "Tso Chinese 02 Arbor [PERSON_NAME][EMAIL_ADDRESS][DOMAIN_NAME] Toggle Sidebar D…" at bounding box center [435, 675] width 871 height 1351
click at [192, 1226] on link "Delivery" at bounding box center [237, 1230] width 147 height 24
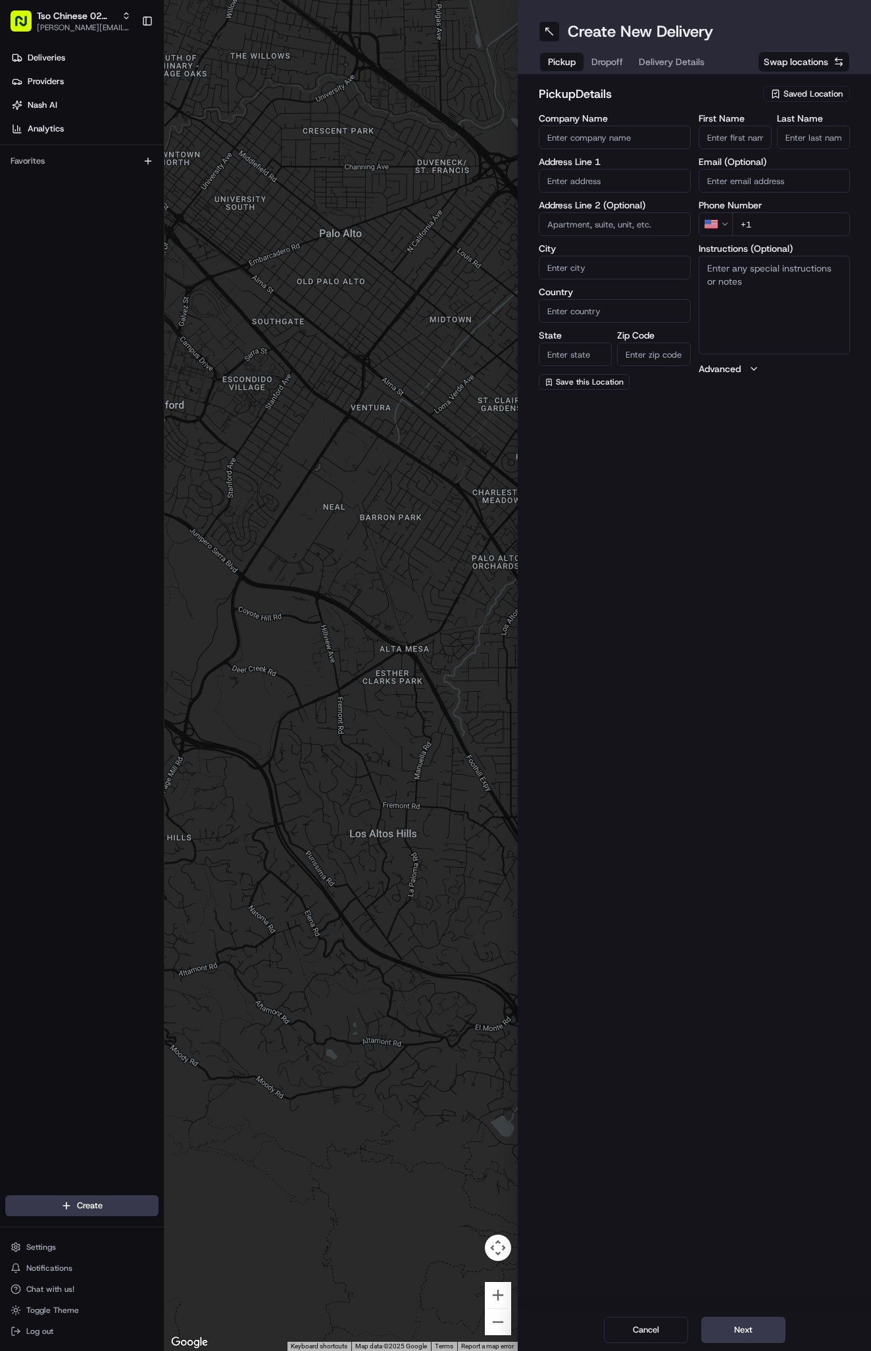
click at [800, 83] on div "pickup Details Saved Location Company Name Address Line 1 Address Line 2 (Optio…" at bounding box center [693, 237] width 353 height 326
click at [800, 97] on span "Saved Location" at bounding box center [812, 94] width 59 height 12
click at [803, 146] on span "(02) Tso Chinese Takeout & Delivery [GEOGRAPHIC_DATA] (02)" at bounding box center [784, 149] width 162 height 24
type input "(02) Tso Chinese Takeout & Delivery [GEOGRAPHIC_DATA]"
type input "Bldg E Ste 402"
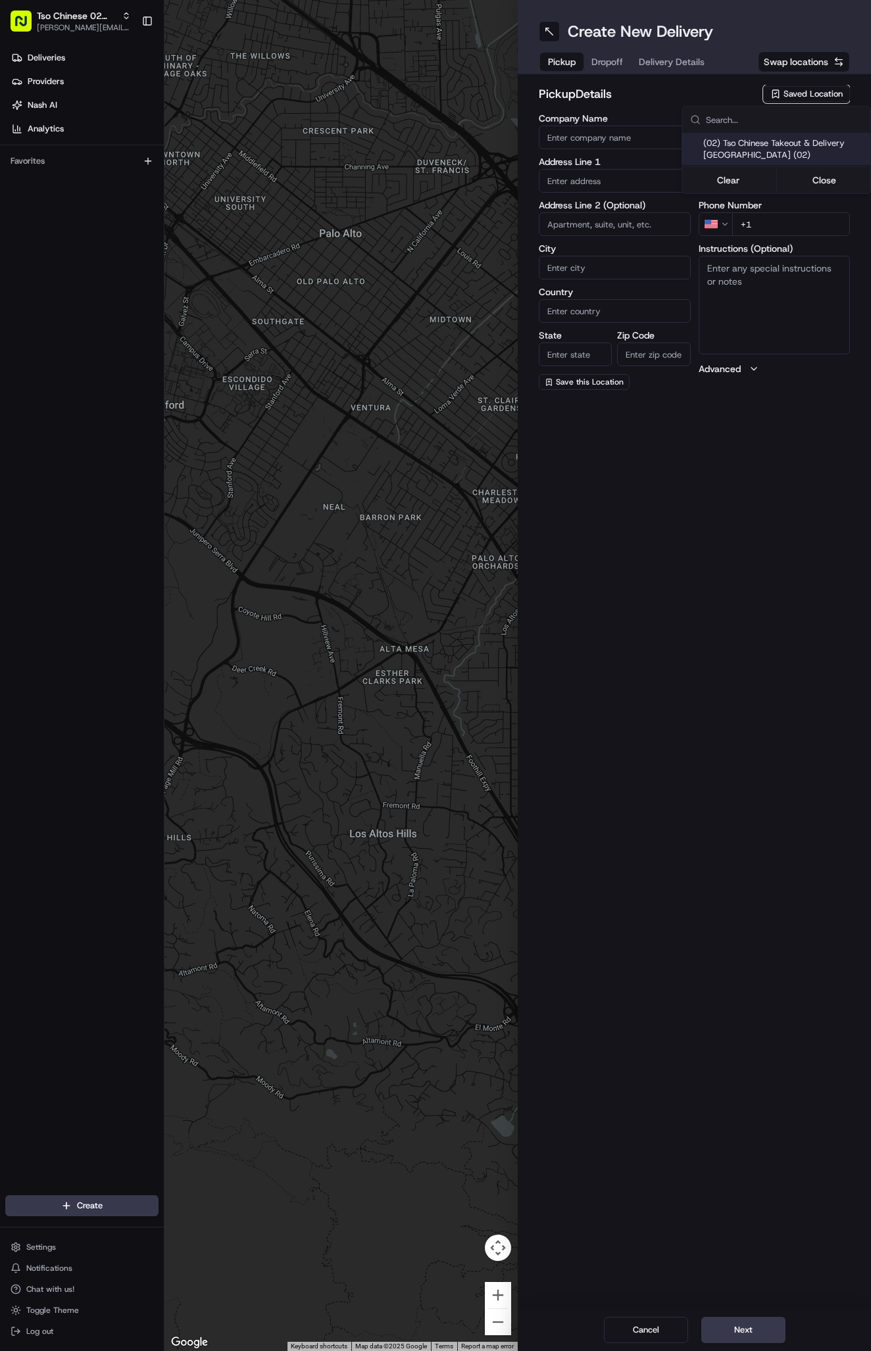
type input "Austin"
type input "US"
type input "[GEOGRAPHIC_DATA]"
type input "78759"
type input "Tso Chinese"
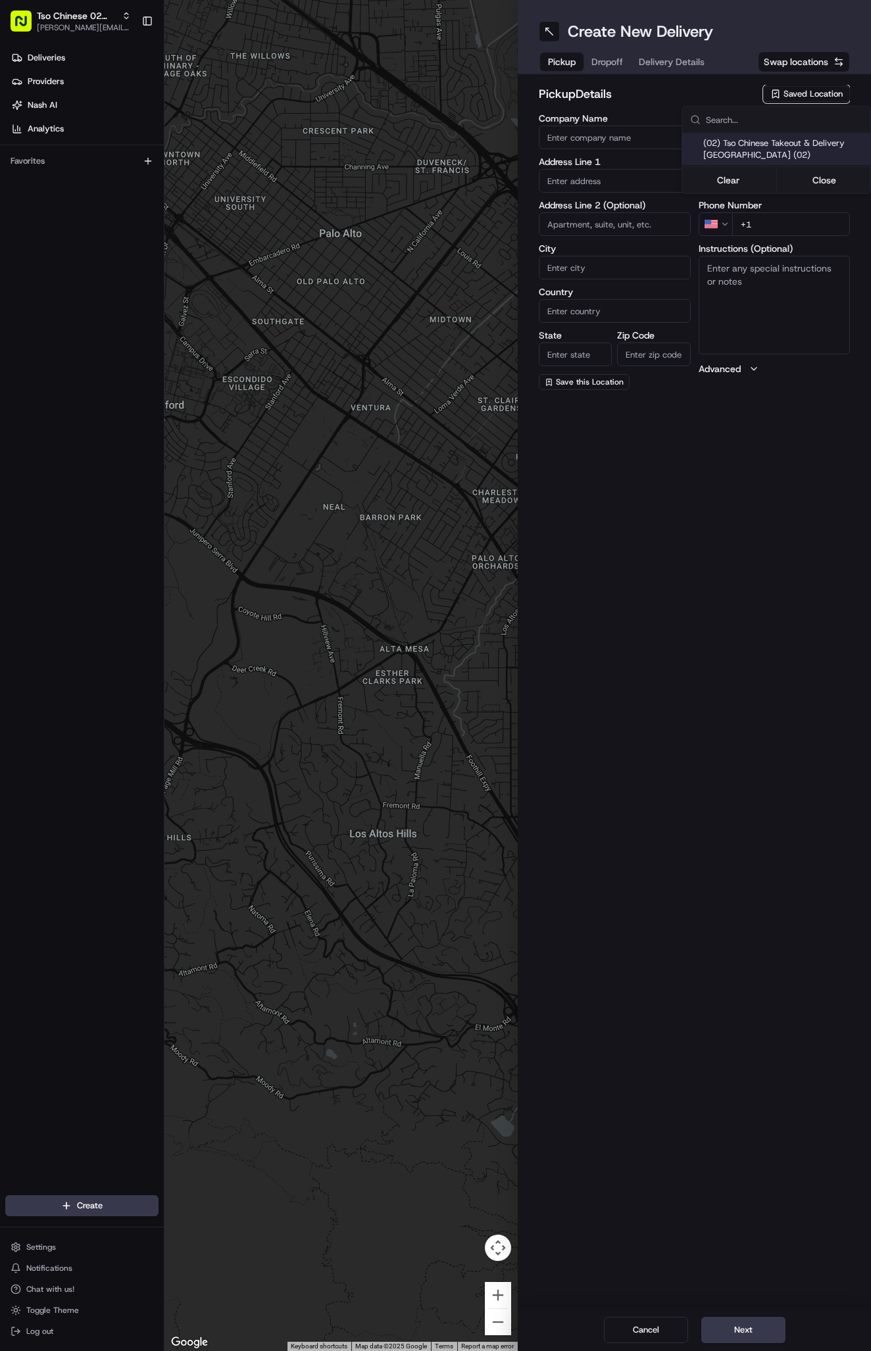
type input "Arboretum Crossing Manager"
type input "[EMAIL_ADDRESS][DOMAIN_NAME]"
type input "[PHONE_NUMBER]"
type textarea "Submit a picture displaying address & food as Proof of Delivery. Envía una foto…"
type input "[STREET_ADDRESS]"
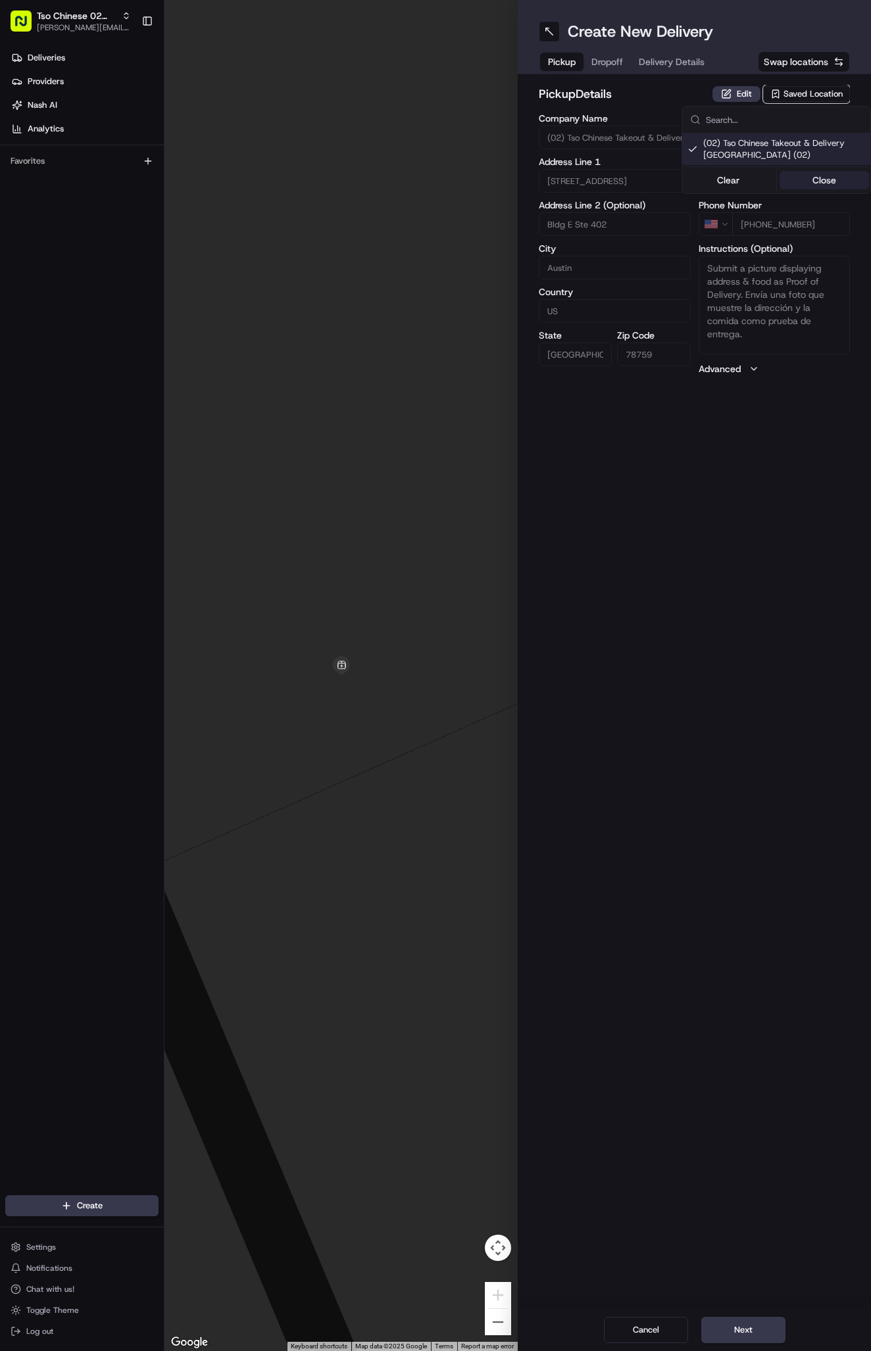
click at [816, 175] on button "Close" at bounding box center [824, 180] width 90 height 18
click at [677, 65] on span "Delivery Details" at bounding box center [671, 61] width 66 height 13
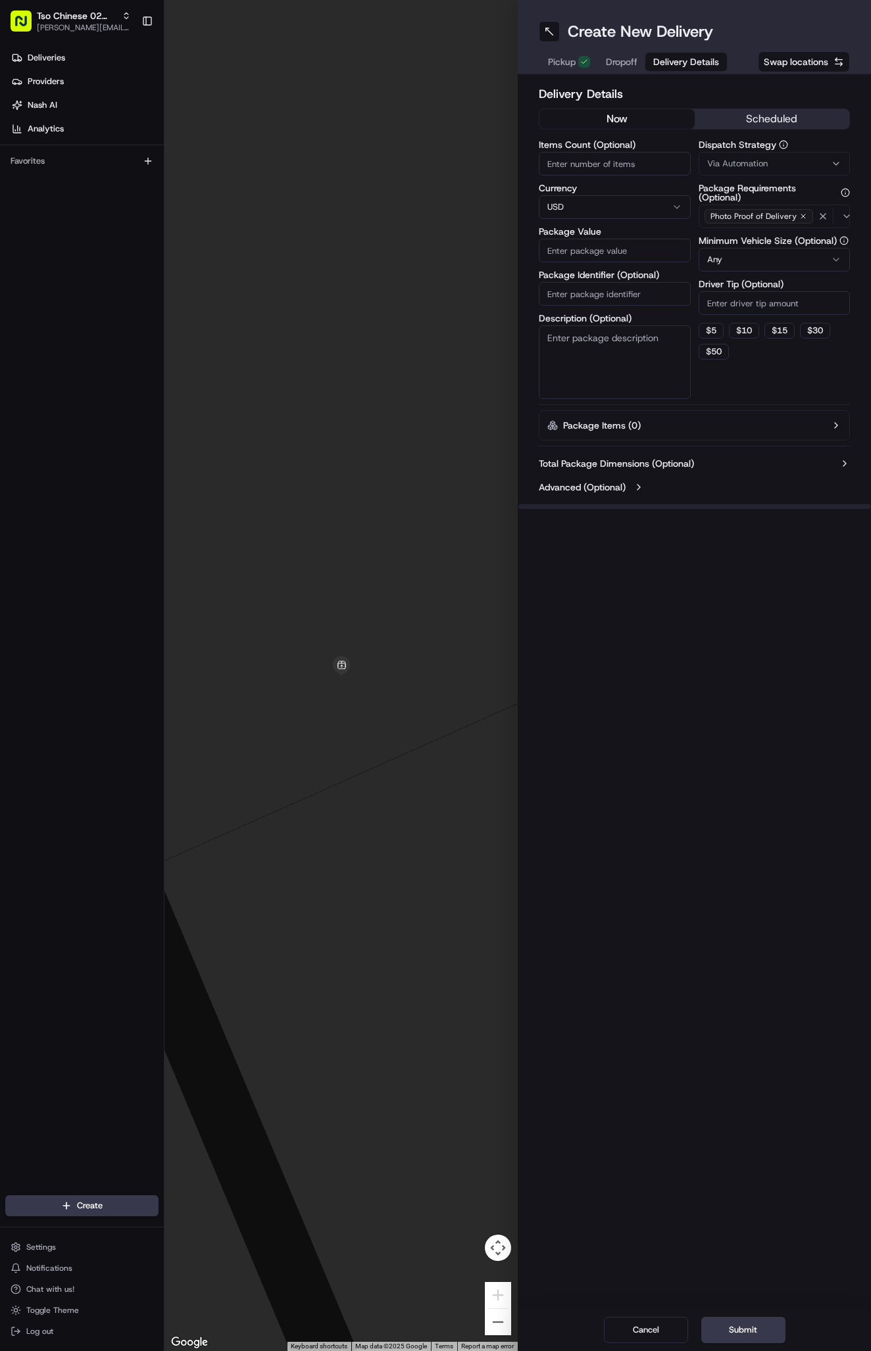
click at [799, 162] on div "Via Automation" at bounding box center [774, 164] width 145 height 12
click at [766, 235] on span "Tso Arbor Strategy" at bounding box center [784, 235] width 162 height 12
click at [830, 260] on button "Close" at bounding box center [824, 260] width 90 height 18
click at [761, 304] on input "Driver Tip (Optional)" at bounding box center [774, 303] width 152 height 24
type input "2"
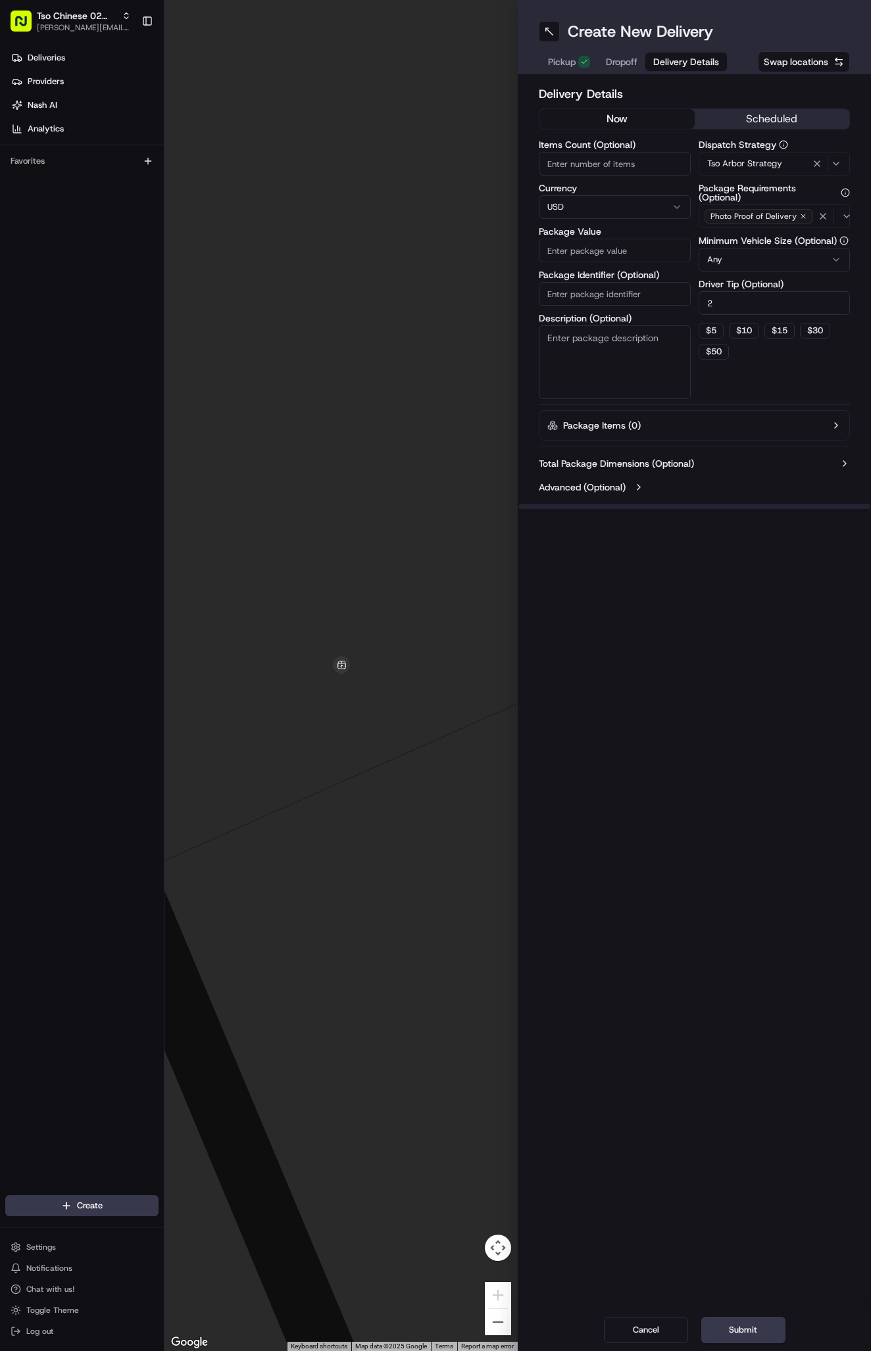
click at [641, 293] on input "Package Identifier (Optional)" at bounding box center [614, 294] width 152 height 24
click at [582, 285] on input "Package Identifier (Optional)" at bounding box center [614, 294] width 152 height 24
paste input "#YXBNMIR"
type input "#YXBNMIR"
click at [597, 246] on input "Package Value" at bounding box center [614, 251] width 152 height 24
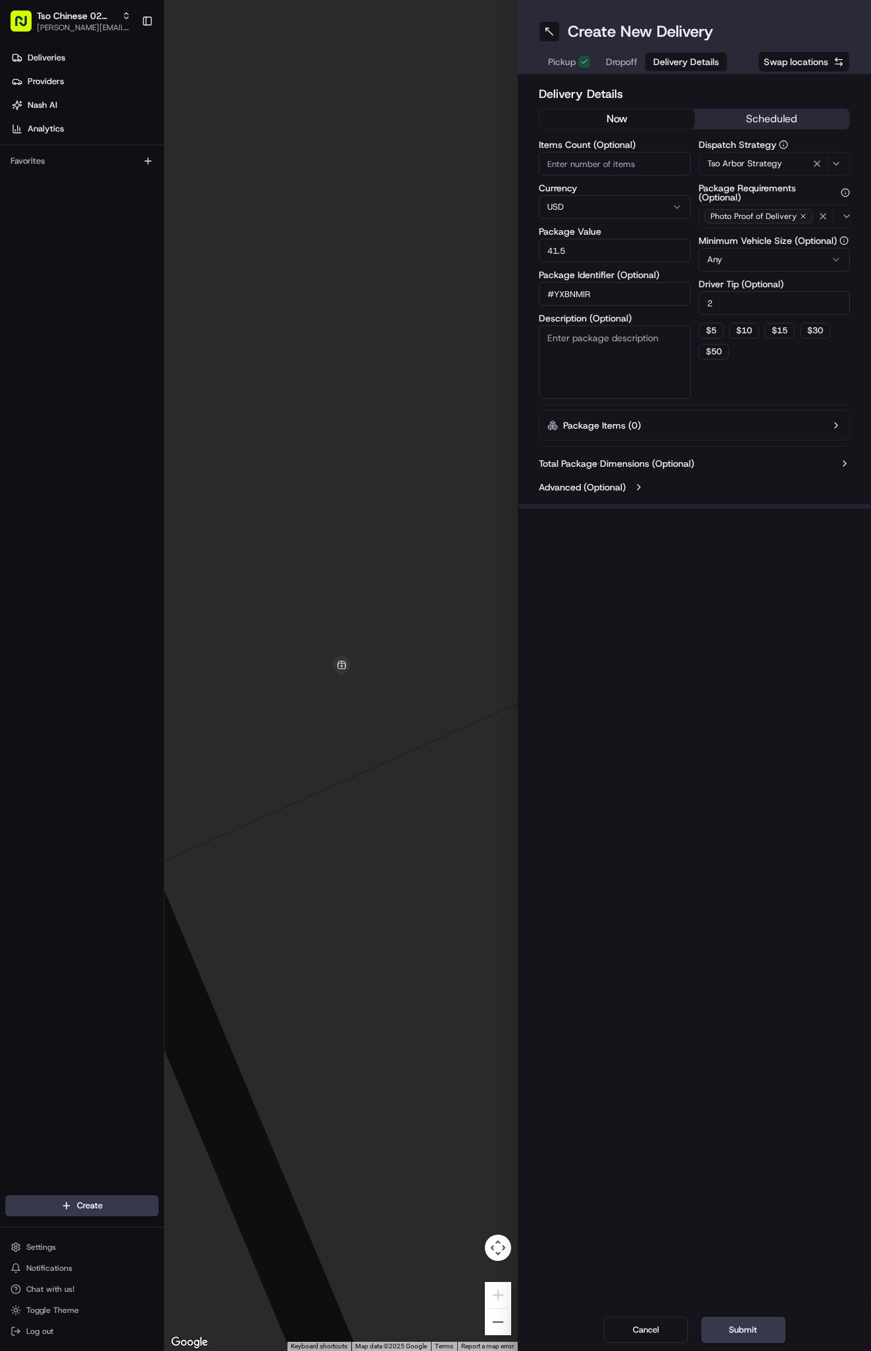
type input "41.51"
click at [620, 64] on span "Dropoff" at bounding box center [622, 61] width 32 height 13
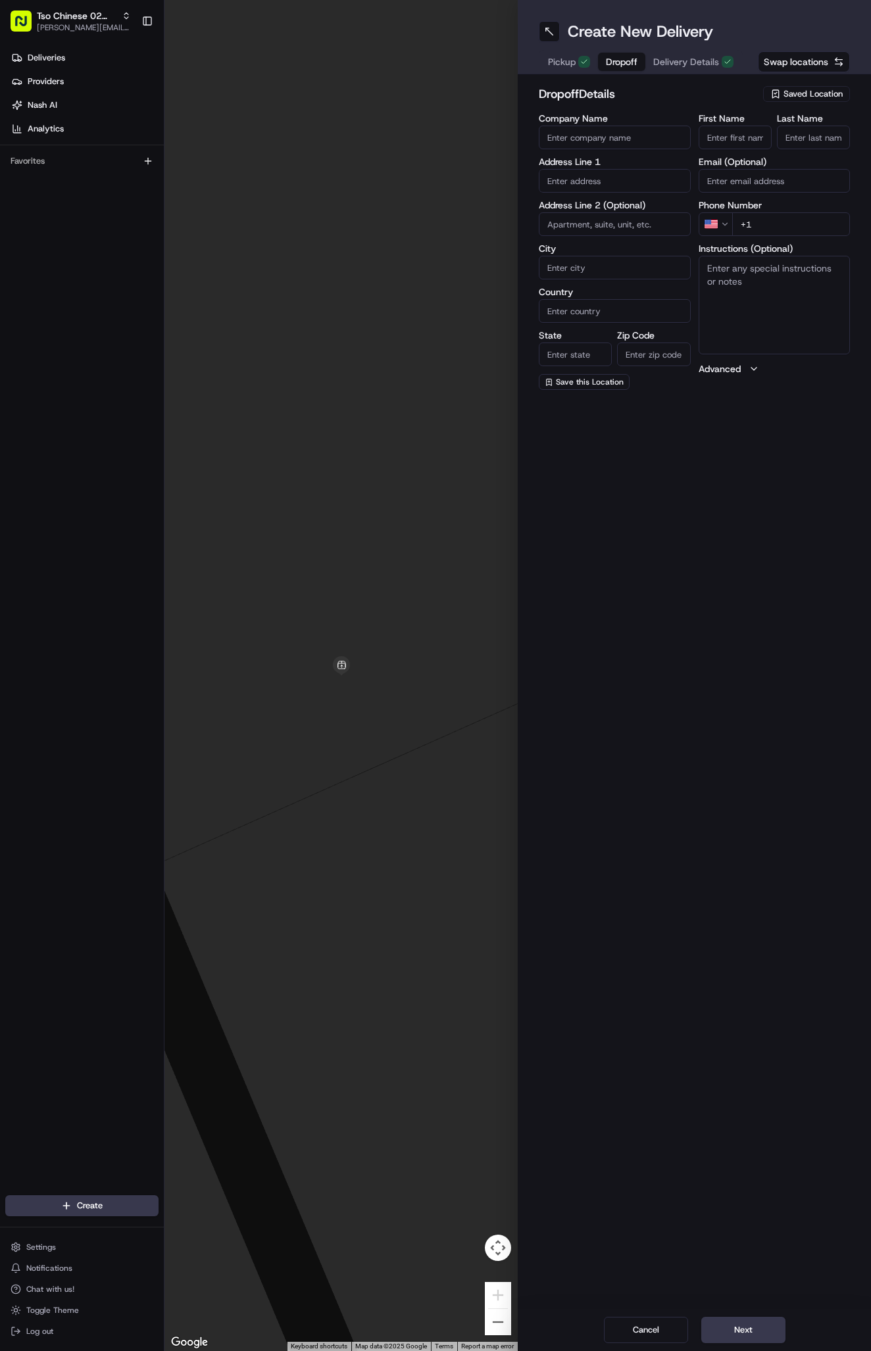
paste input "[PERSON_NAME]"
type input "[PERSON_NAME]"
type input "."
paste input "[PHONE_NUMBER]"
type input "[PHONE_NUMBER]"
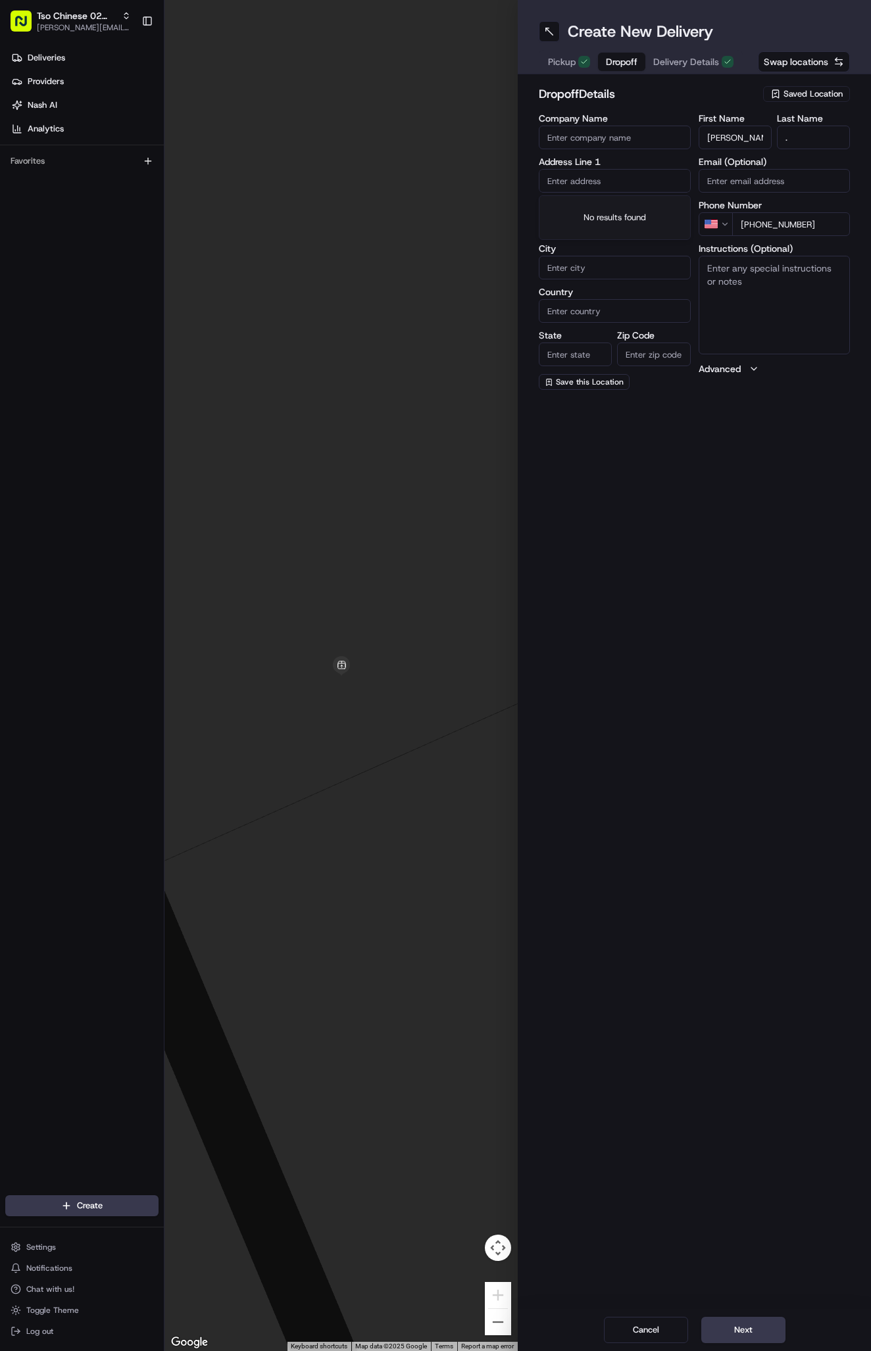
click at [592, 181] on input "text" at bounding box center [614, 181] width 152 height 24
paste input "[STREET_ADDRESS]"
click at [639, 203] on div "[STREET_ADDRESS]" at bounding box center [614, 209] width 145 height 20
type input "[STREET_ADDRESS]"
type input "Austin"
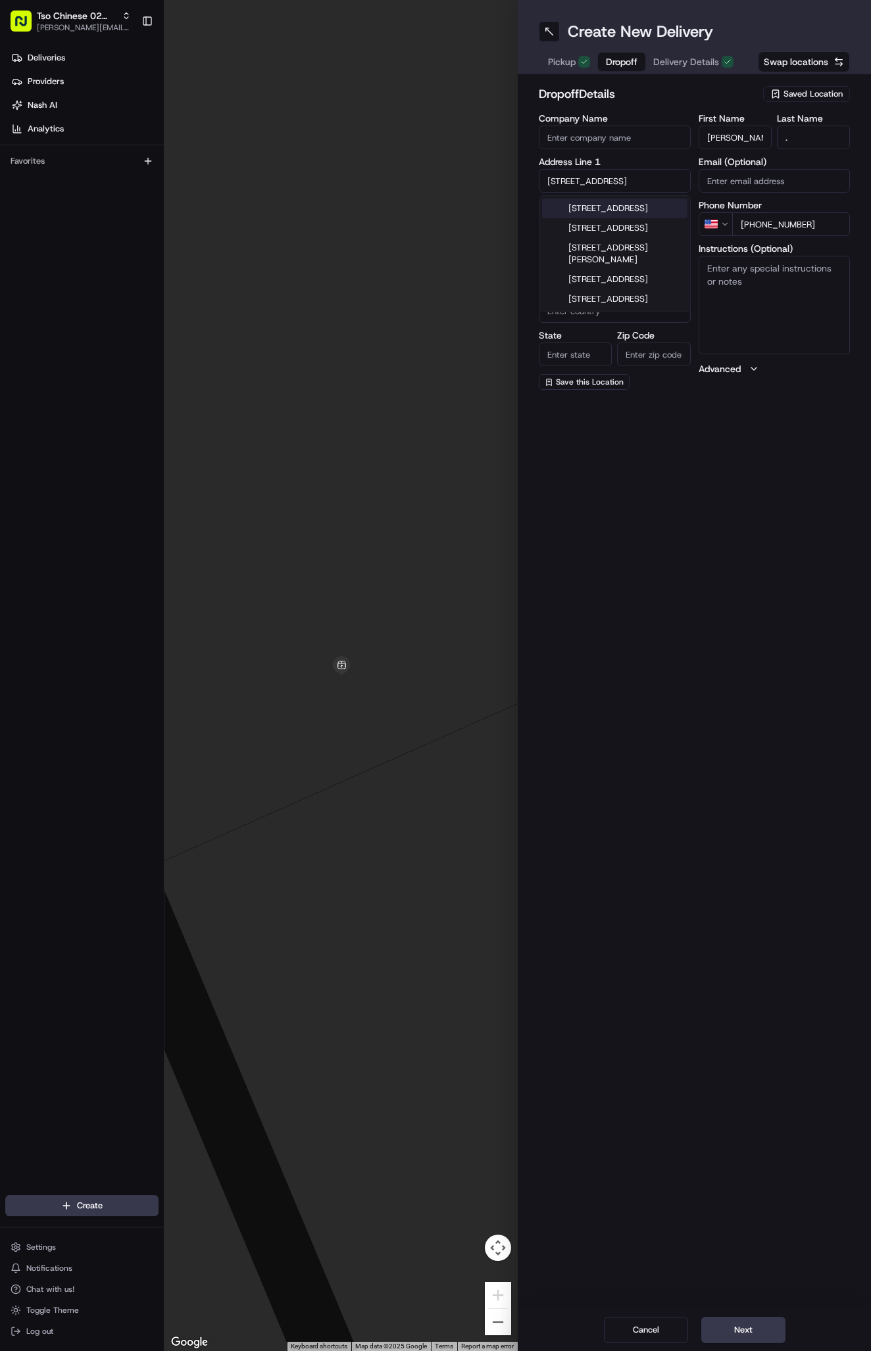
type input "[GEOGRAPHIC_DATA]"
type input "78731"
type input "[STREET_ADDRESS]"
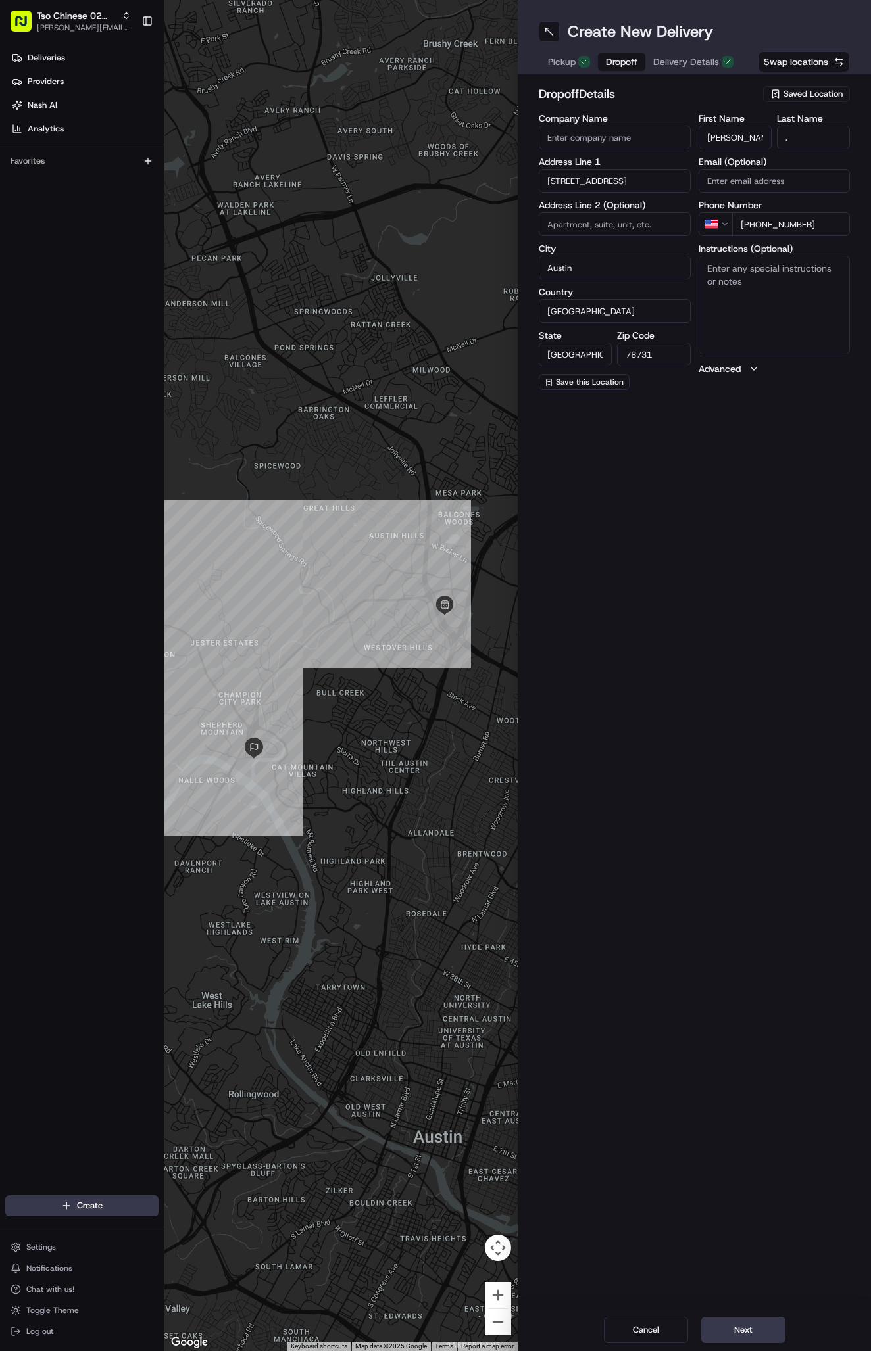
click at [755, 1316] on div "Cancel Next" at bounding box center [693, 1330] width 353 height 42
click at [746, 1325] on button "Next" at bounding box center [743, 1330] width 84 height 26
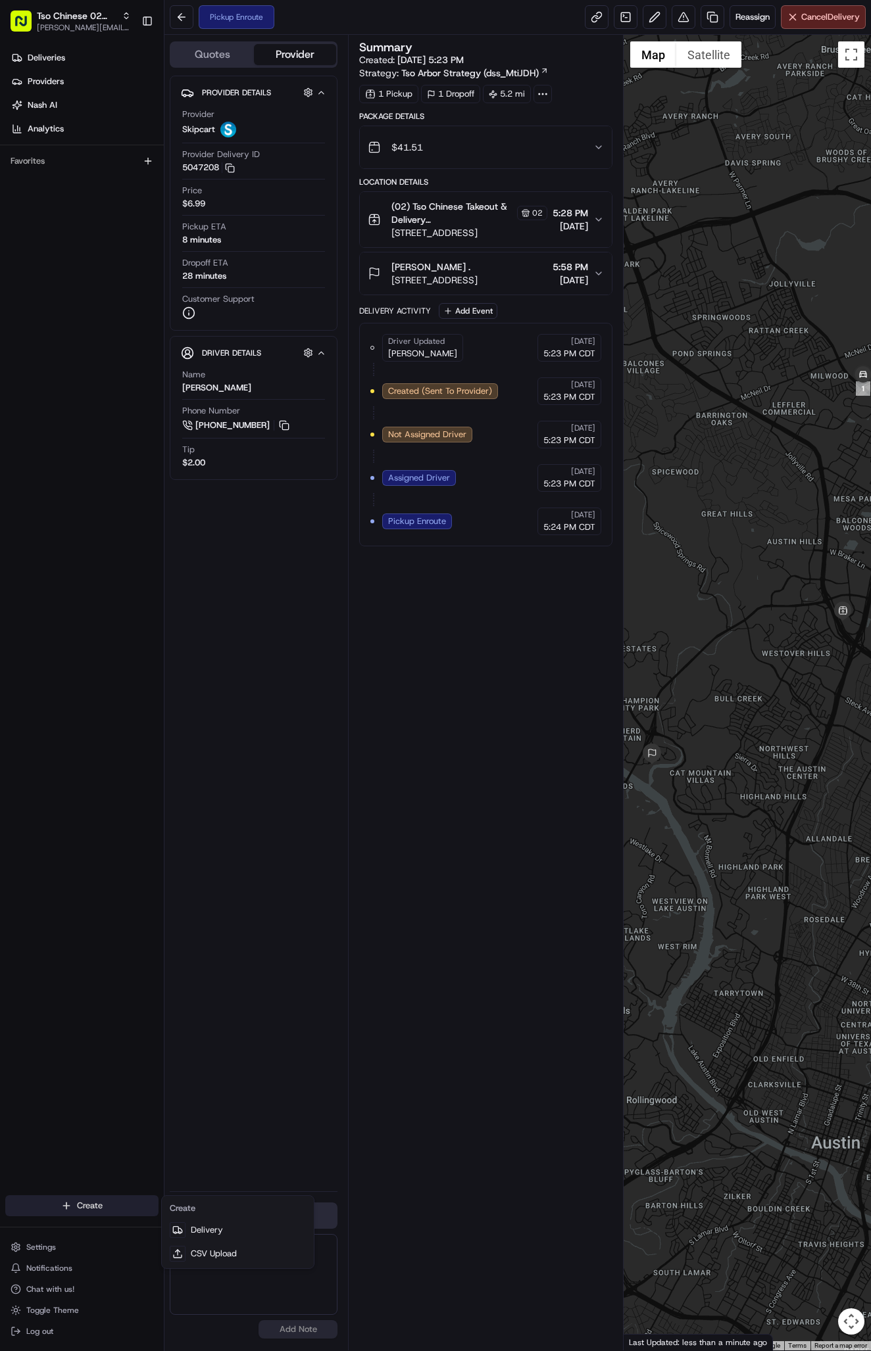
click at [110, 1208] on html "Tso Chinese 02 Arbor [PERSON_NAME][EMAIL_ADDRESS][DOMAIN_NAME] Toggle Sidebar D…" at bounding box center [435, 675] width 871 height 1351
click at [234, 1231] on link "Delivery" at bounding box center [237, 1230] width 147 height 24
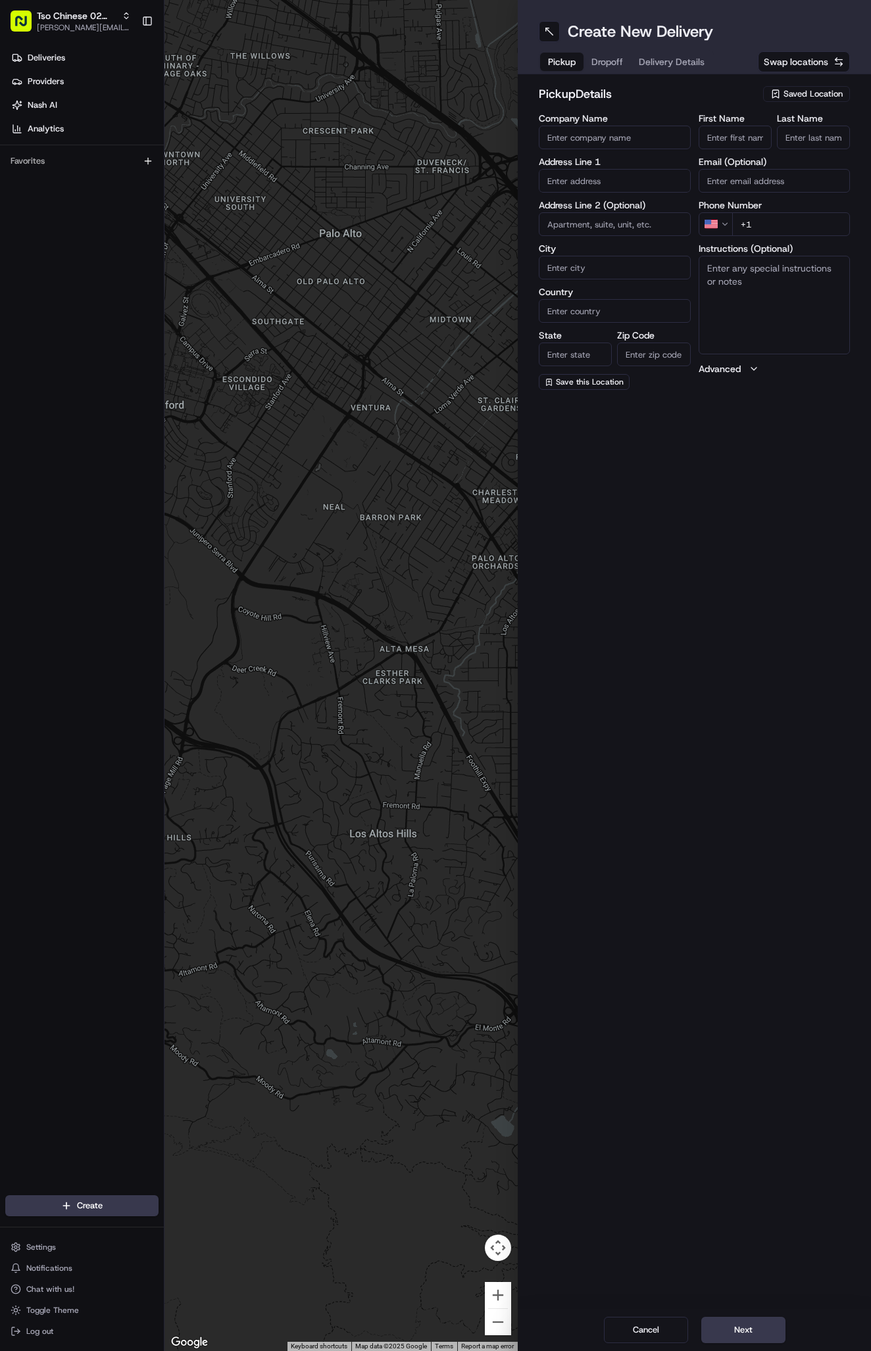
click at [811, 91] on span "Saved Location" at bounding box center [812, 94] width 59 height 12
click at [811, 156] on span "(02) Tso Chinese Takeout & Delivery [GEOGRAPHIC_DATA] (02)" at bounding box center [784, 149] width 162 height 24
type input "(02) Tso Chinese Takeout & Delivery [GEOGRAPHIC_DATA]"
type input "Bldg E Ste 402"
type input "Austin"
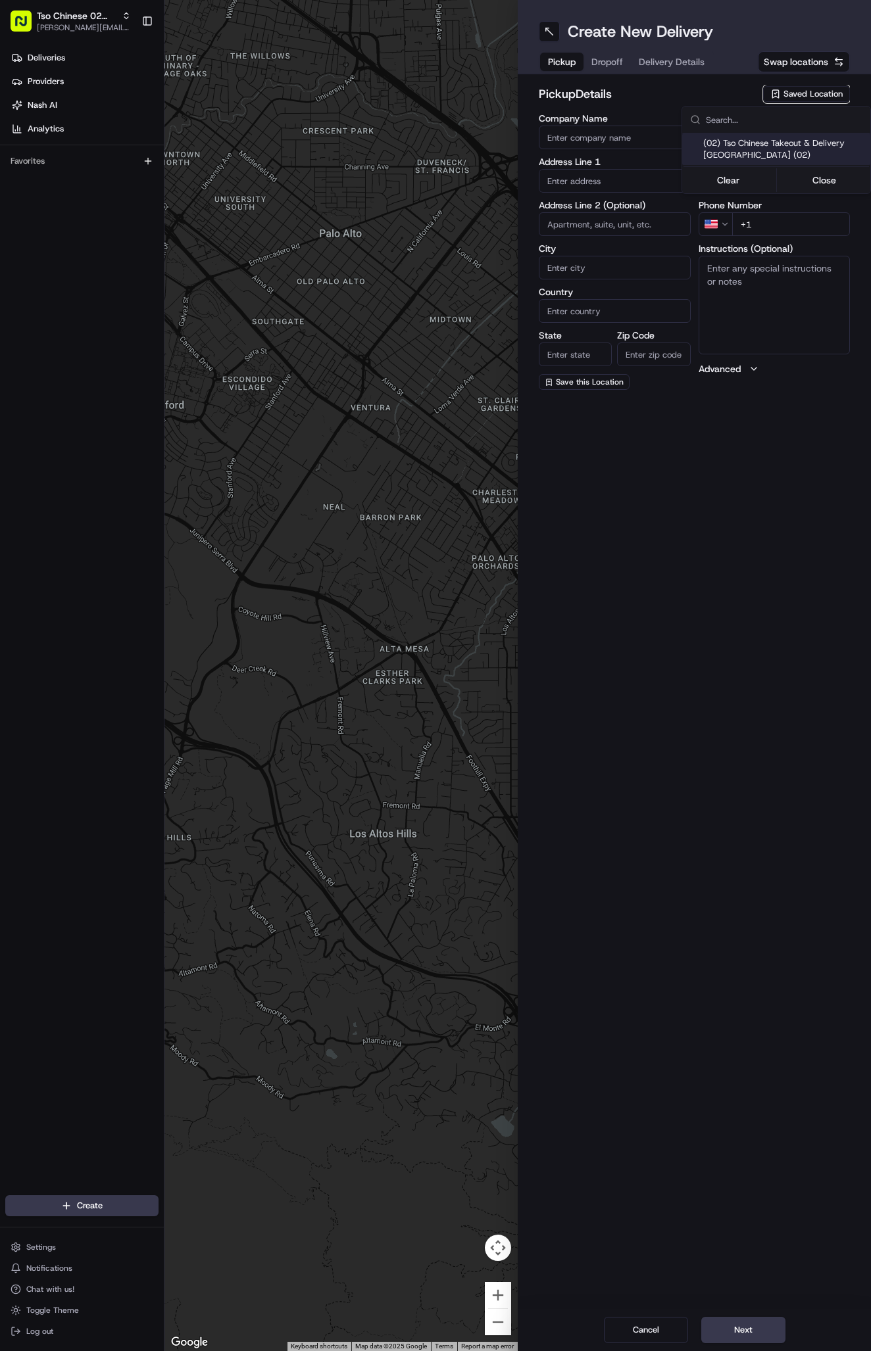
type input "US"
type input "[GEOGRAPHIC_DATA]"
type input "78759"
type input "Tso Chinese"
type input "Arboretum Crossing Manager"
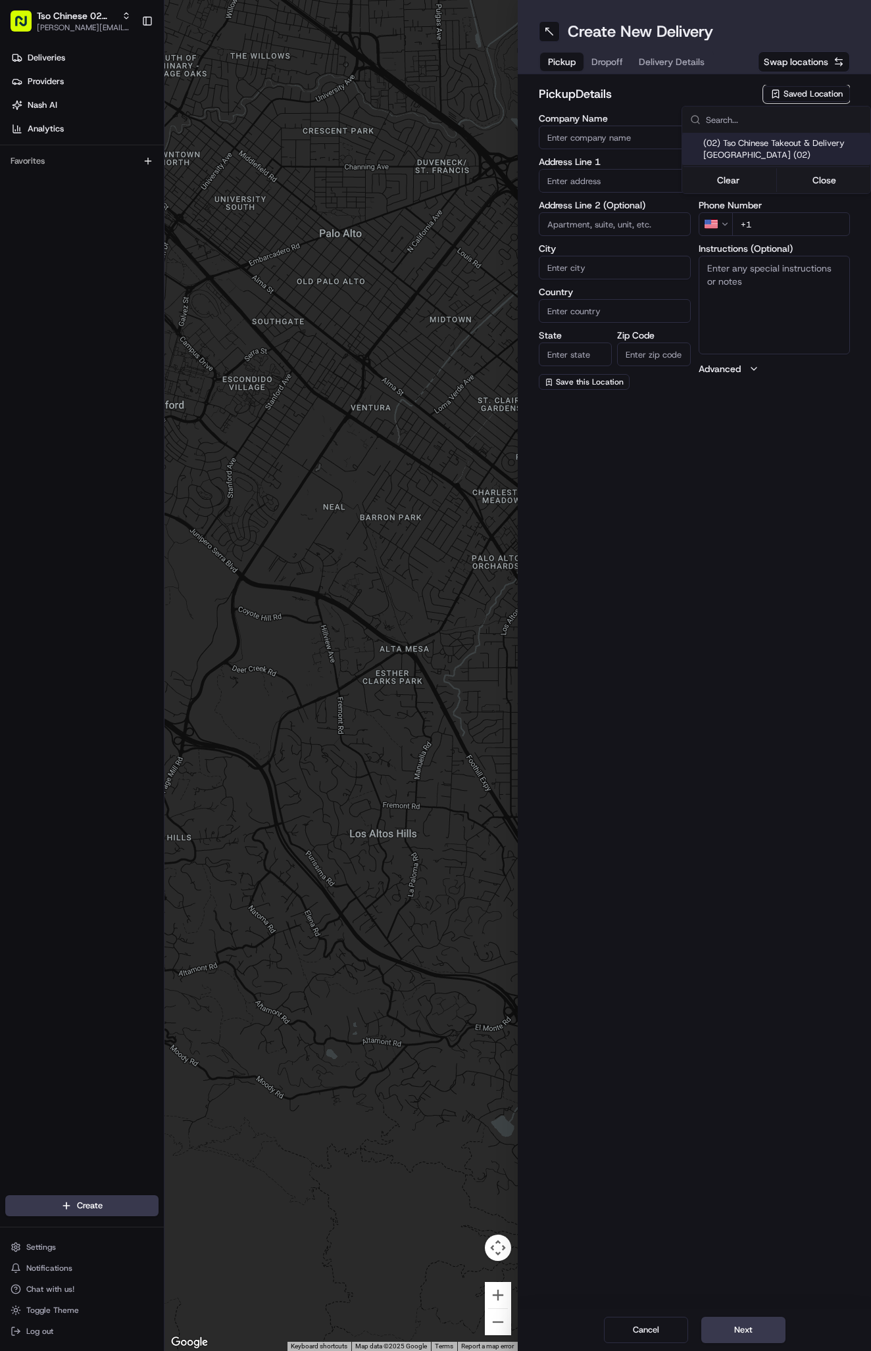
type input "[EMAIL_ADDRESS][DOMAIN_NAME]"
type input "[PHONE_NUMBER]"
type textarea "Submit a picture displaying address & food as Proof of Delivery. Envía una foto…"
type input "[STREET_ADDRESS]"
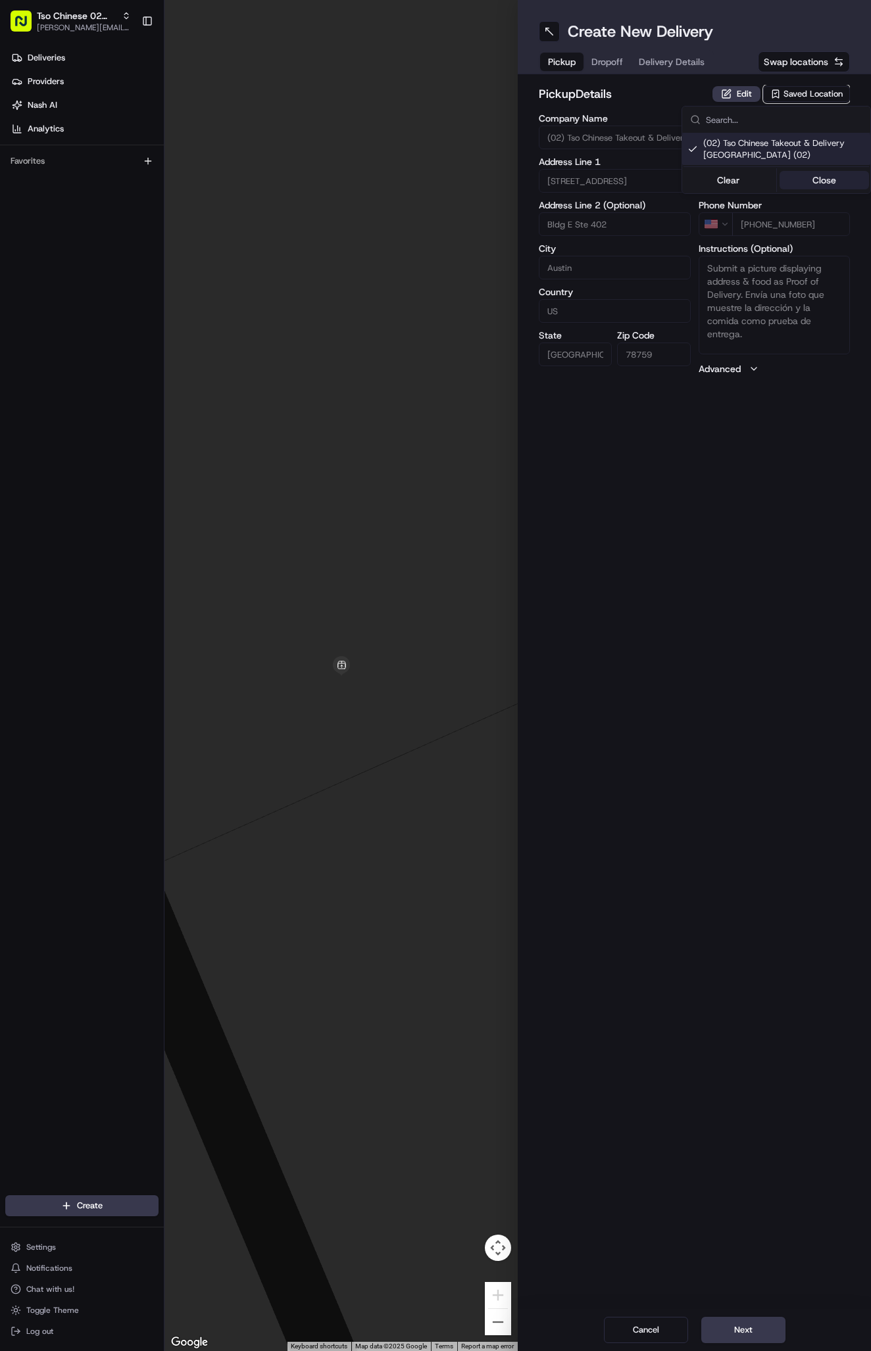
click at [820, 177] on button "Close" at bounding box center [824, 180] width 90 height 18
click at [695, 62] on span "Delivery Details" at bounding box center [671, 61] width 66 height 13
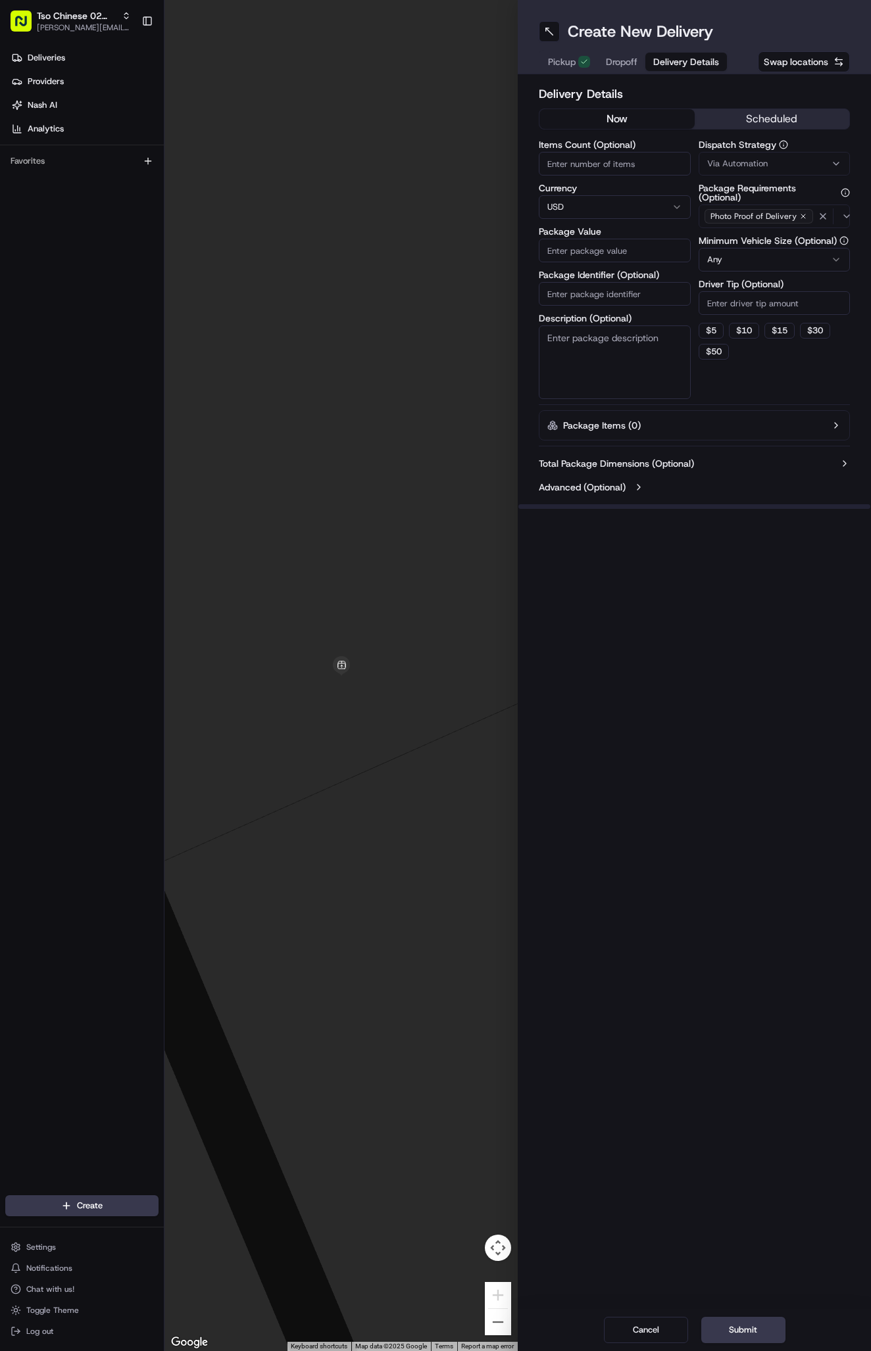
click at [731, 156] on button "Via Automation" at bounding box center [774, 164] width 152 height 24
click at [765, 233] on span "Tso Arbor Strategy" at bounding box center [784, 235] width 162 height 12
click at [827, 256] on button "Close" at bounding box center [824, 260] width 90 height 18
click at [771, 299] on input "Driver Tip (Optional)" at bounding box center [774, 303] width 152 height 24
type input "2"
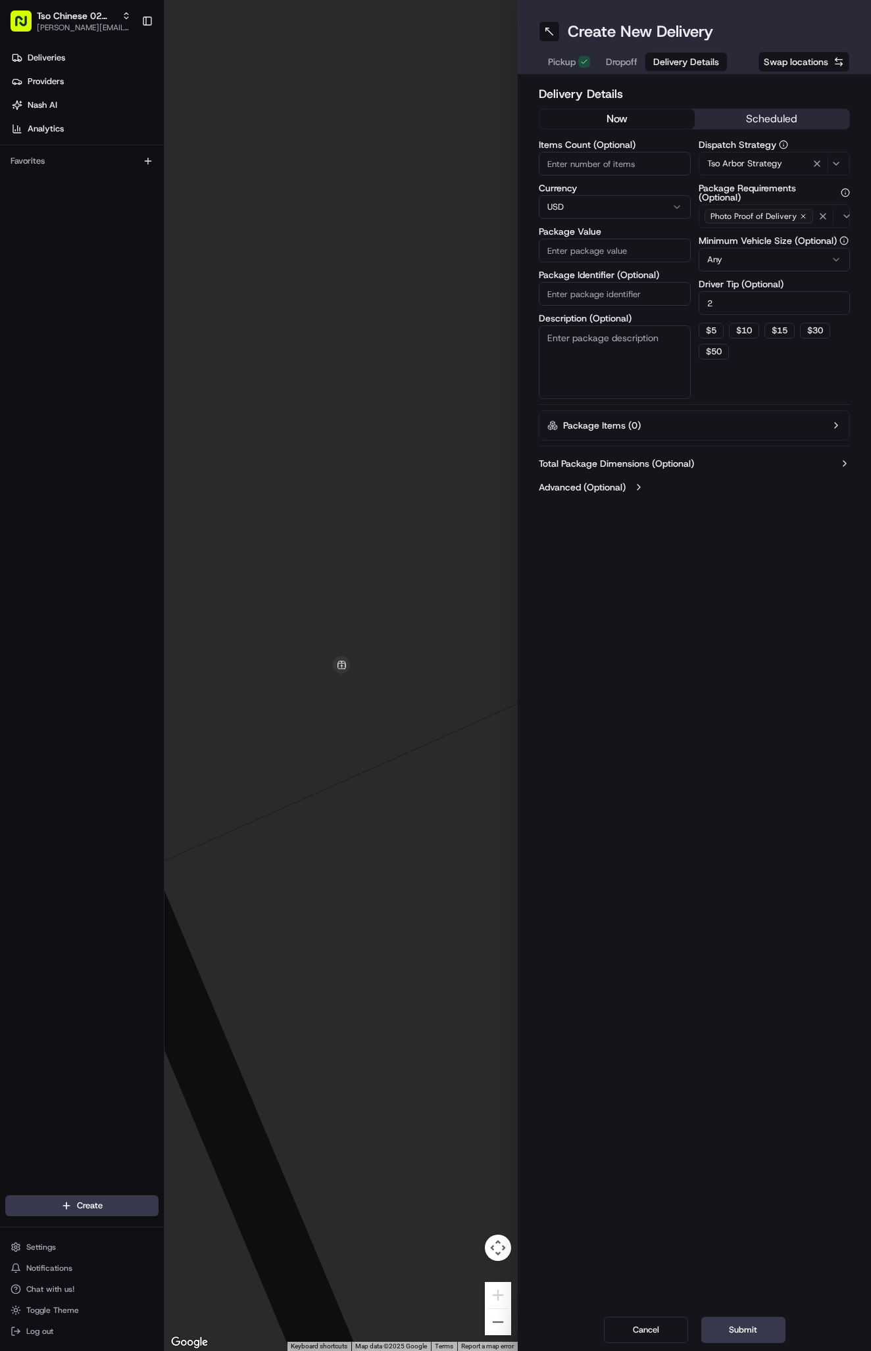
click at [627, 286] on input "Package Identifier (Optional)" at bounding box center [614, 294] width 152 height 24
paste input "#BBZ22NZ"
type input "#BBZ22NZ"
click at [658, 247] on input "Package Value" at bounding box center [614, 251] width 152 height 24
type input "33.45"
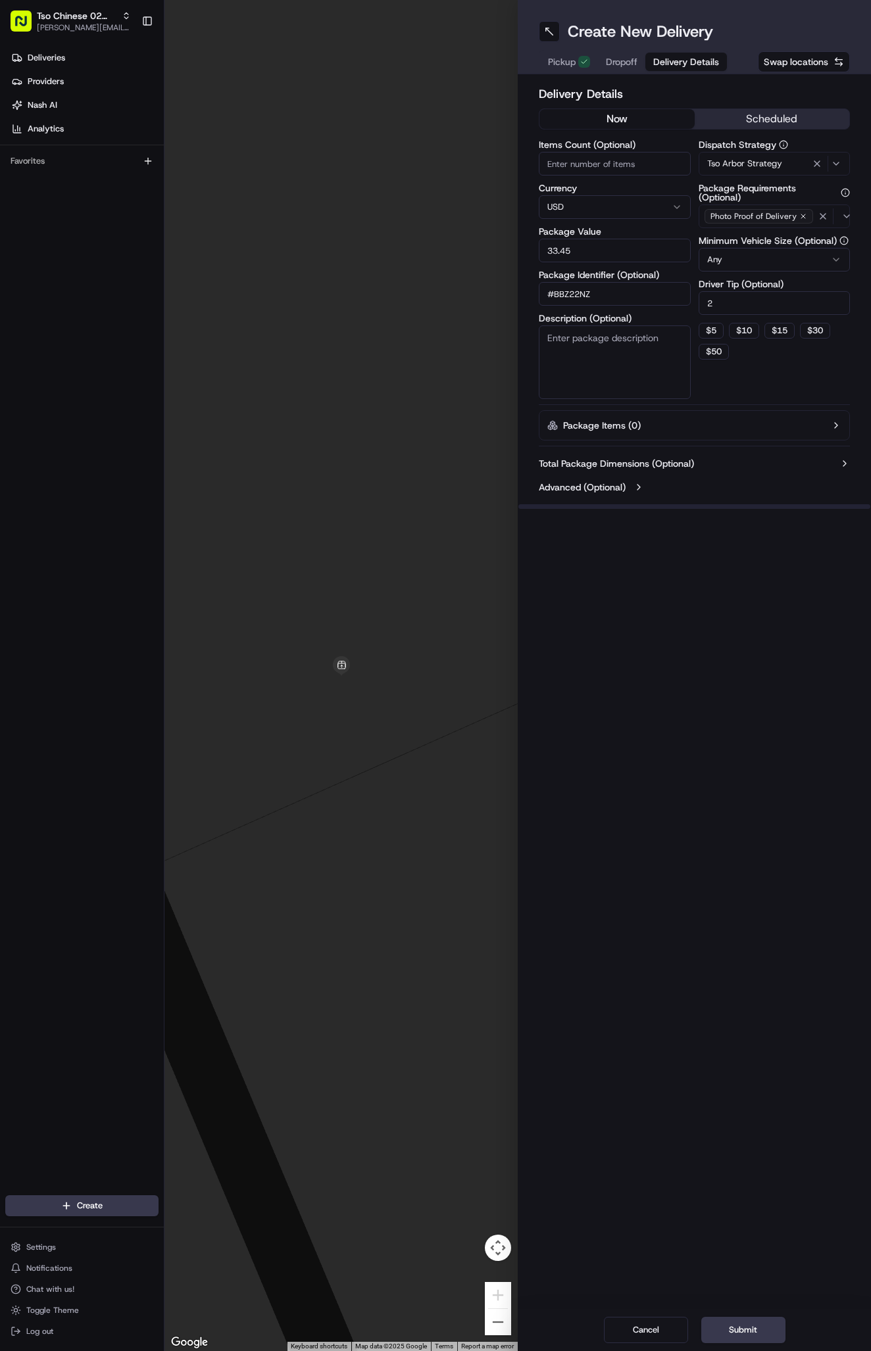
click at [623, 59] on span "Dropoff" at bounding box center [622, 61] width 32 height 13
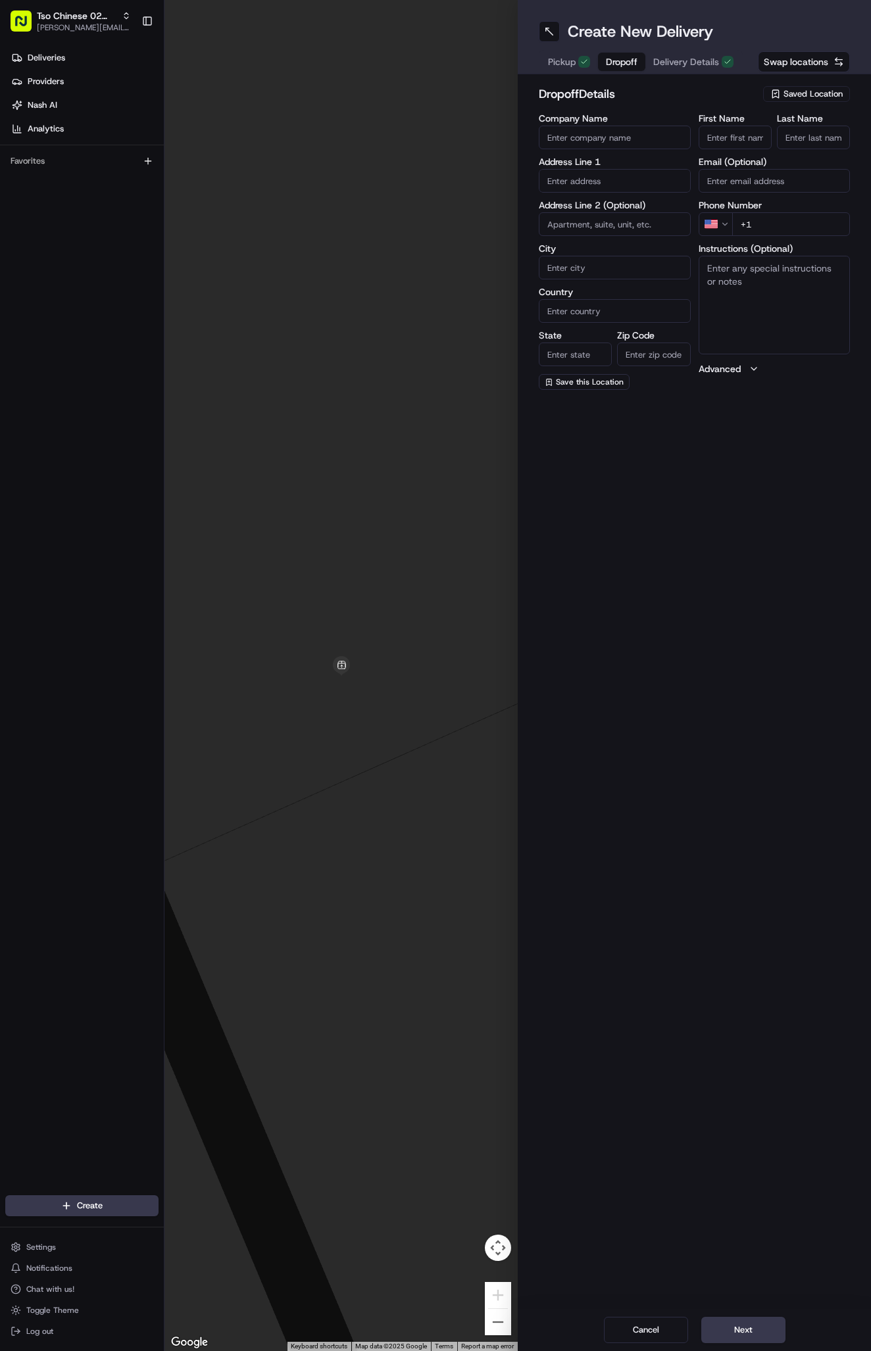
paste input "[PERSON_NAME]"
type input "[PERSON_NAME]"
type input "."
click at [773, 224] on input "+1" at bounding box center [791, 224] width 118 height 24
paste input "40 759 585 88"
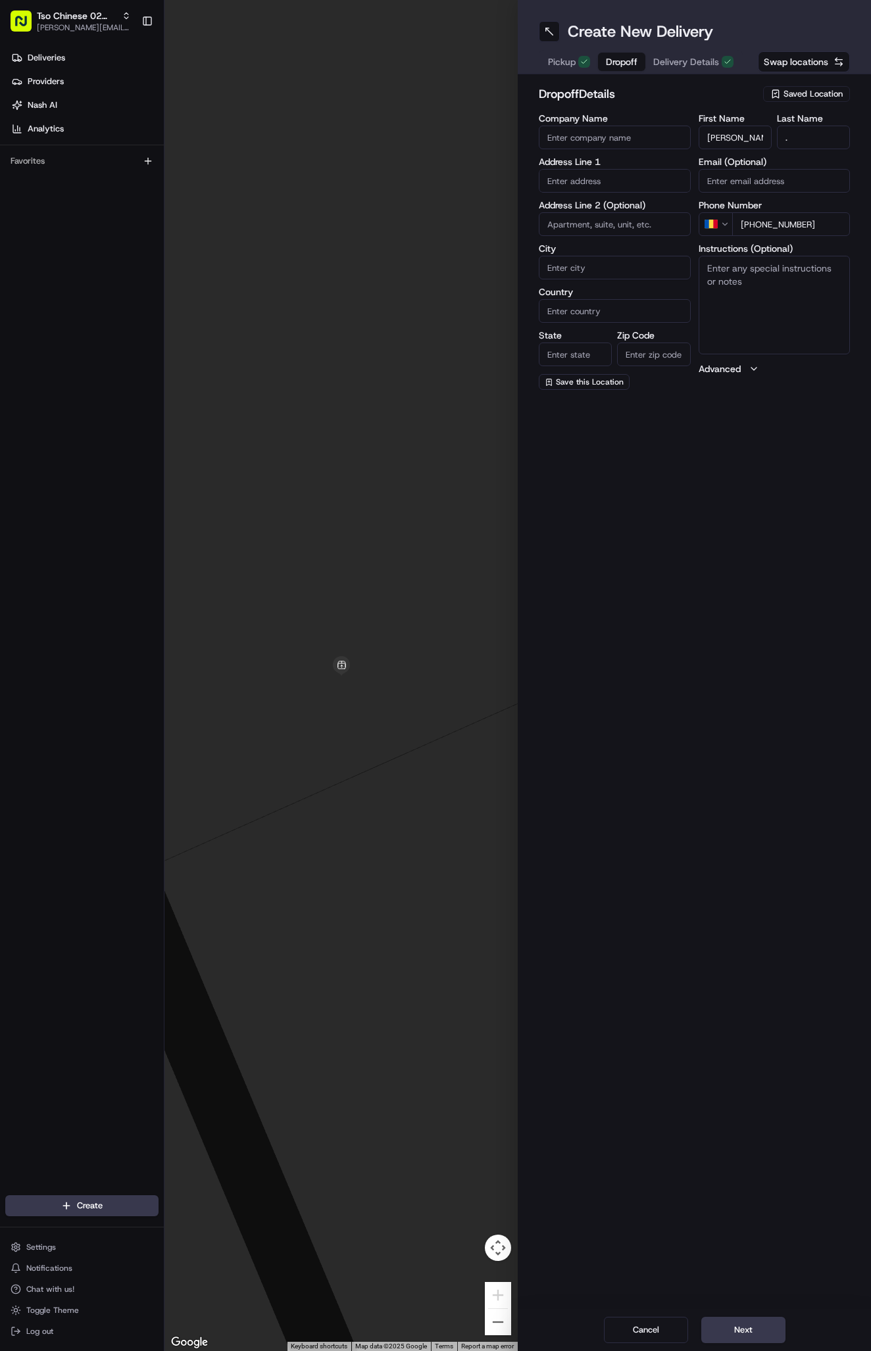
click at [799, 217] on input "+40 759 585 88" at bounding box center [791, 224] width 118 height 24
paste input "407 595 8588"
type input "+1 407 595 8588"
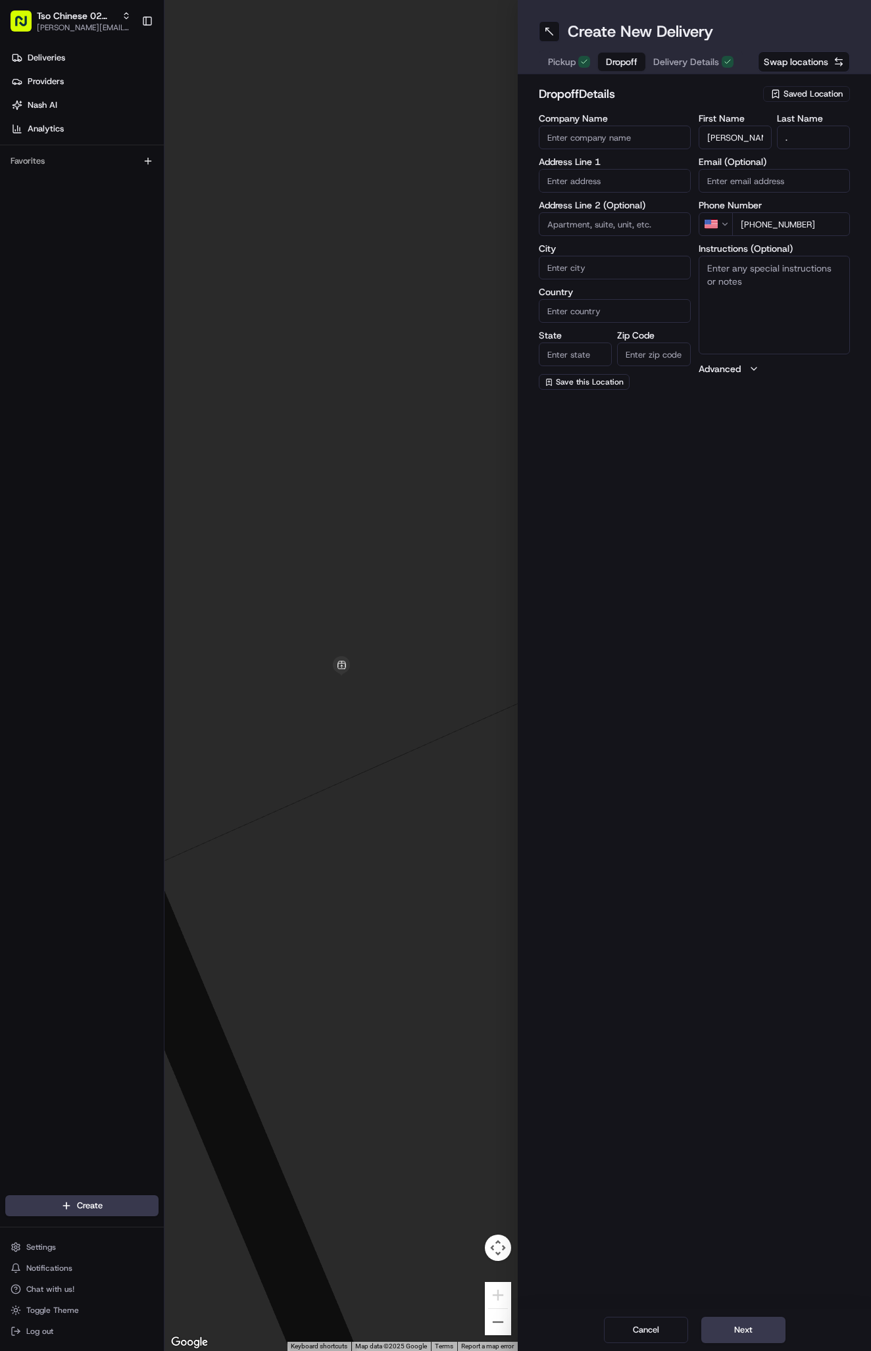
click at [755, 274] on textarea "Instructions (Optional)" at bounding box center [774, 305] width 152 height 99
paste textarea "Company: High Oaks"
paste textarea "Apt 201 Building 1"
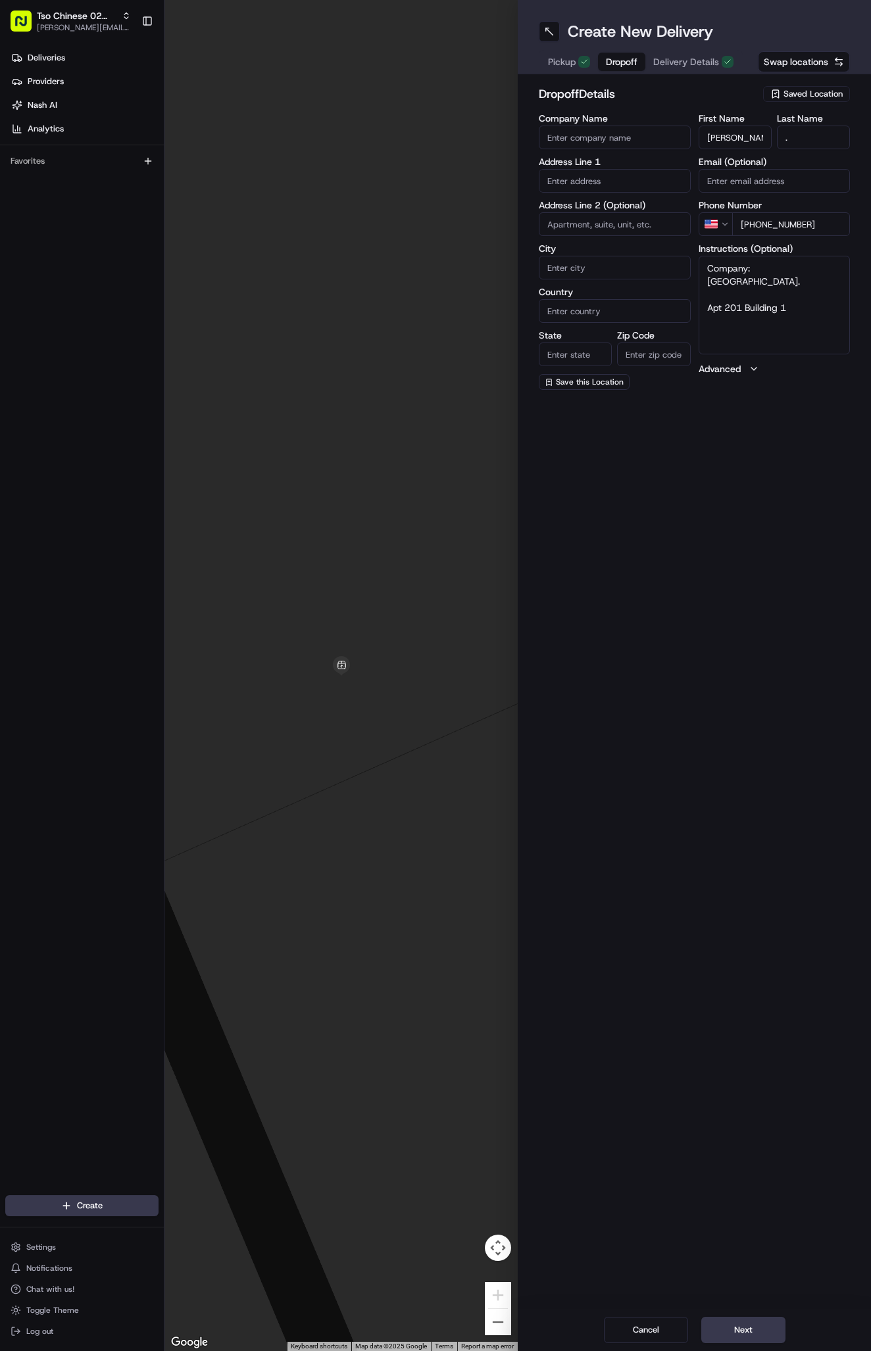
type textarea "Company: High Oaks. Apt 201 Building 1"
click at [571, 181] on input "text" at bounding box center [614, 181] width 152 height 24
paste input "11008 Jollyville Rd"
click at [607, 205] on div "11008 Jollyville Rd, Austin, TX" at bounding box center [614, 209] width 145 height 20
type input "[STREET_ADDRESS]"
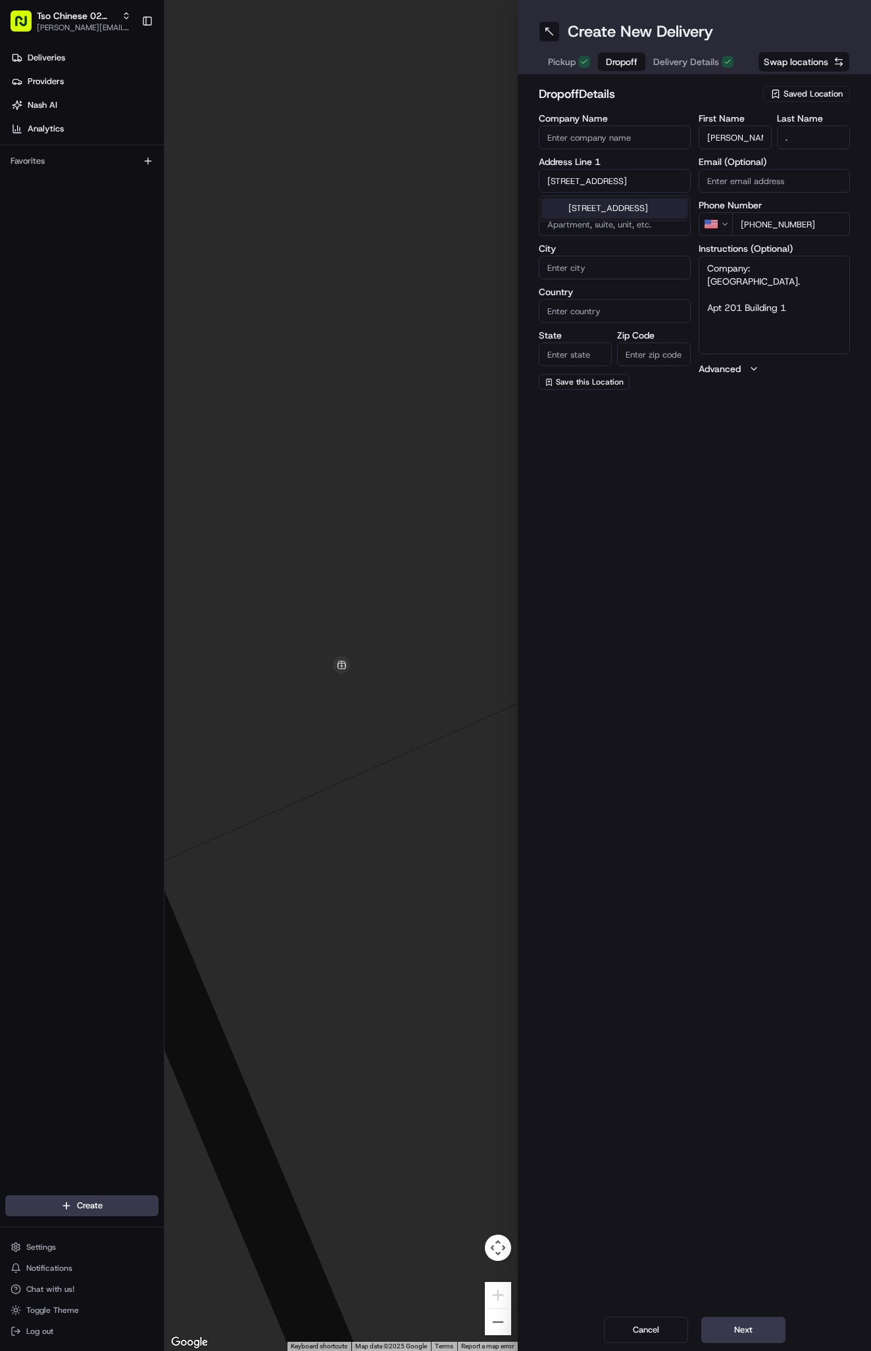
type input "Austin"
type input "United States"
type input "TX"
type input "78759"
type input "11008 Jollyville Road"
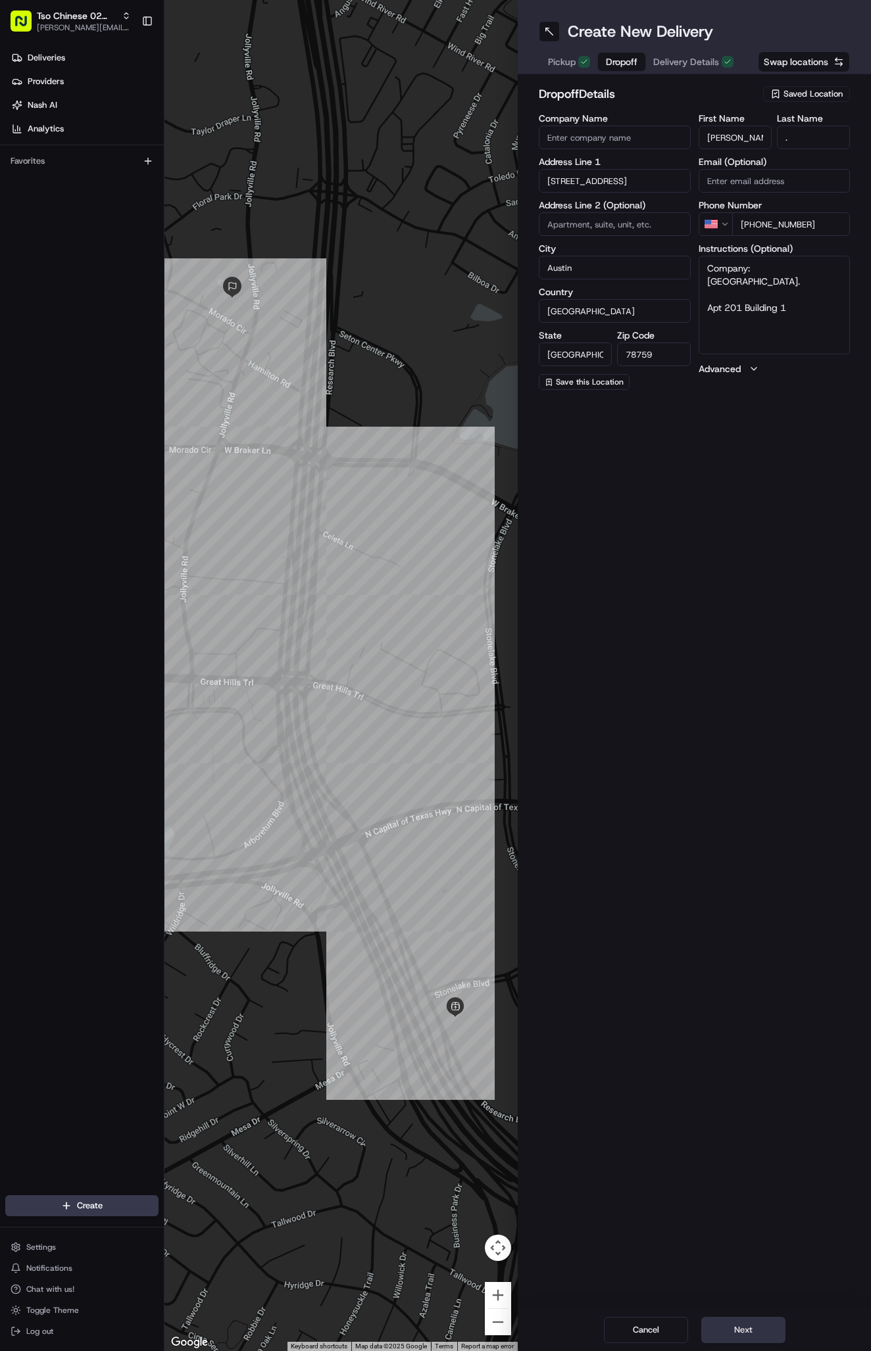
click at [752, 1327] on button "Next" at bounding box center [743, 1330] width 84 height 26
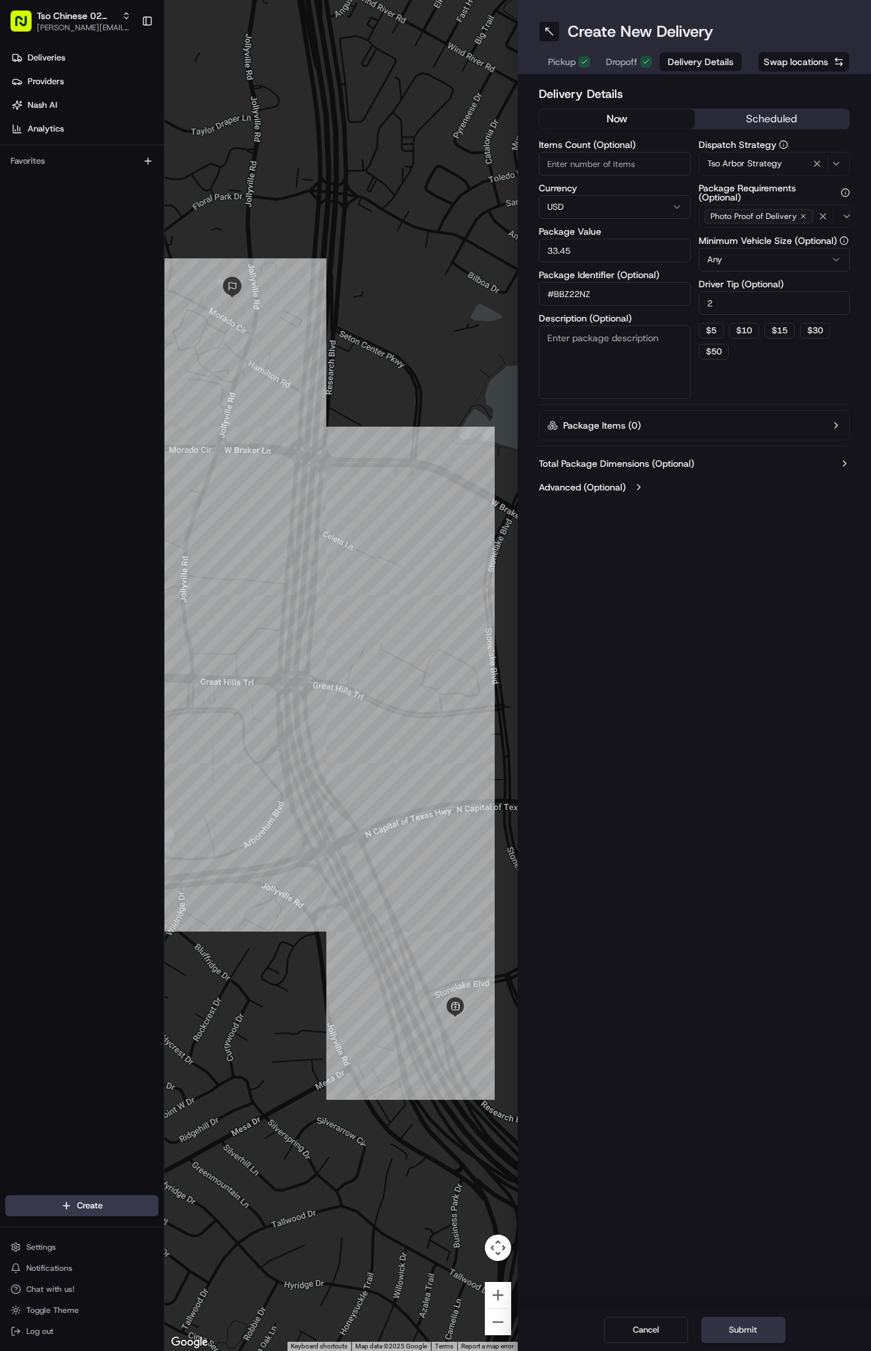
click at [752, 1327] on button "Submit" at bounding box center [743, 1330] width 84 height 26
click at [752, 1327] on div "Cancel Submit" at bounding box center [693, 1330] width 353 height 42
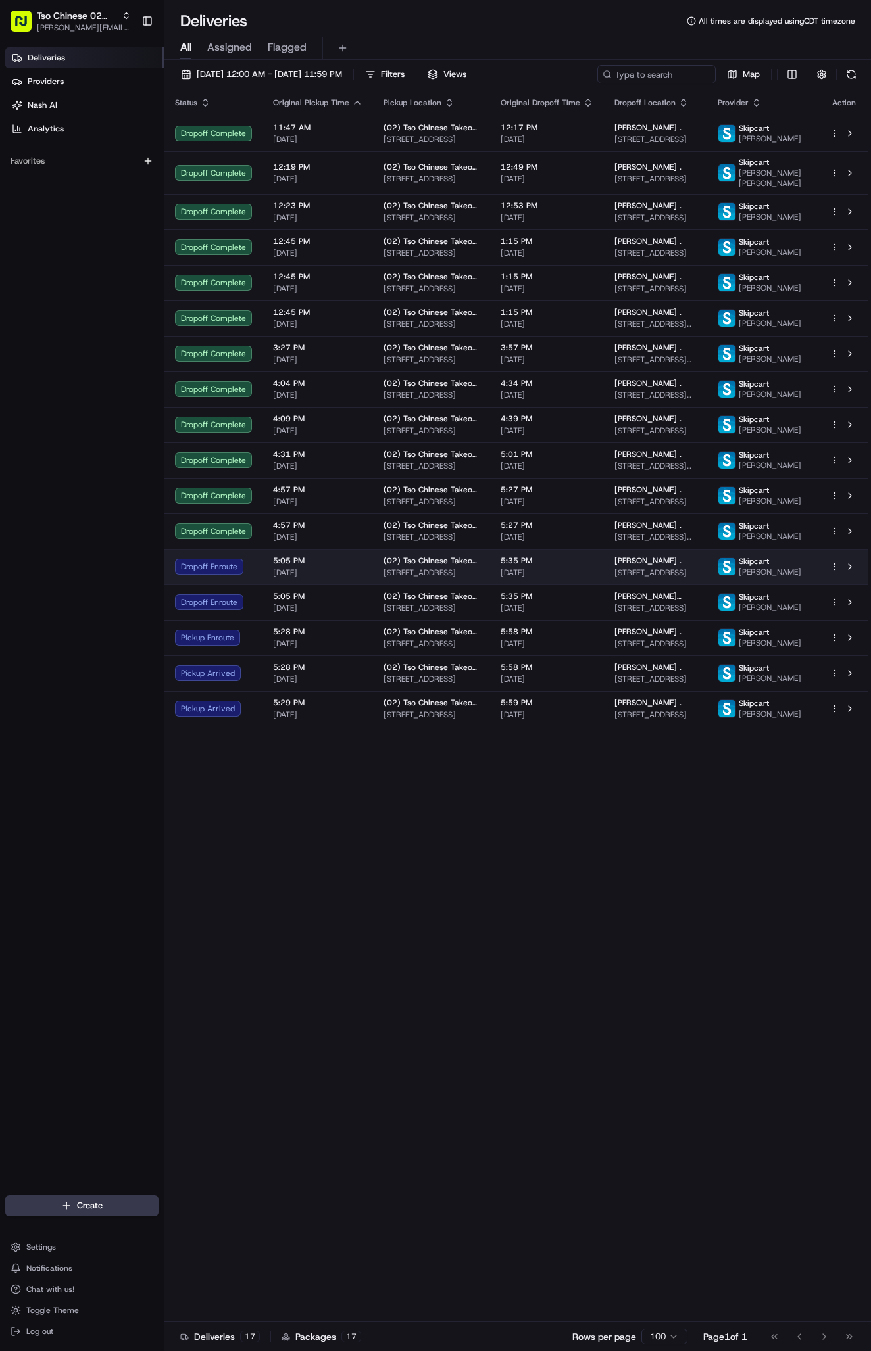
click at [600, 585] on td "5:35 PM [DATE]" at bounding box center [547, 567] width 114 height 36
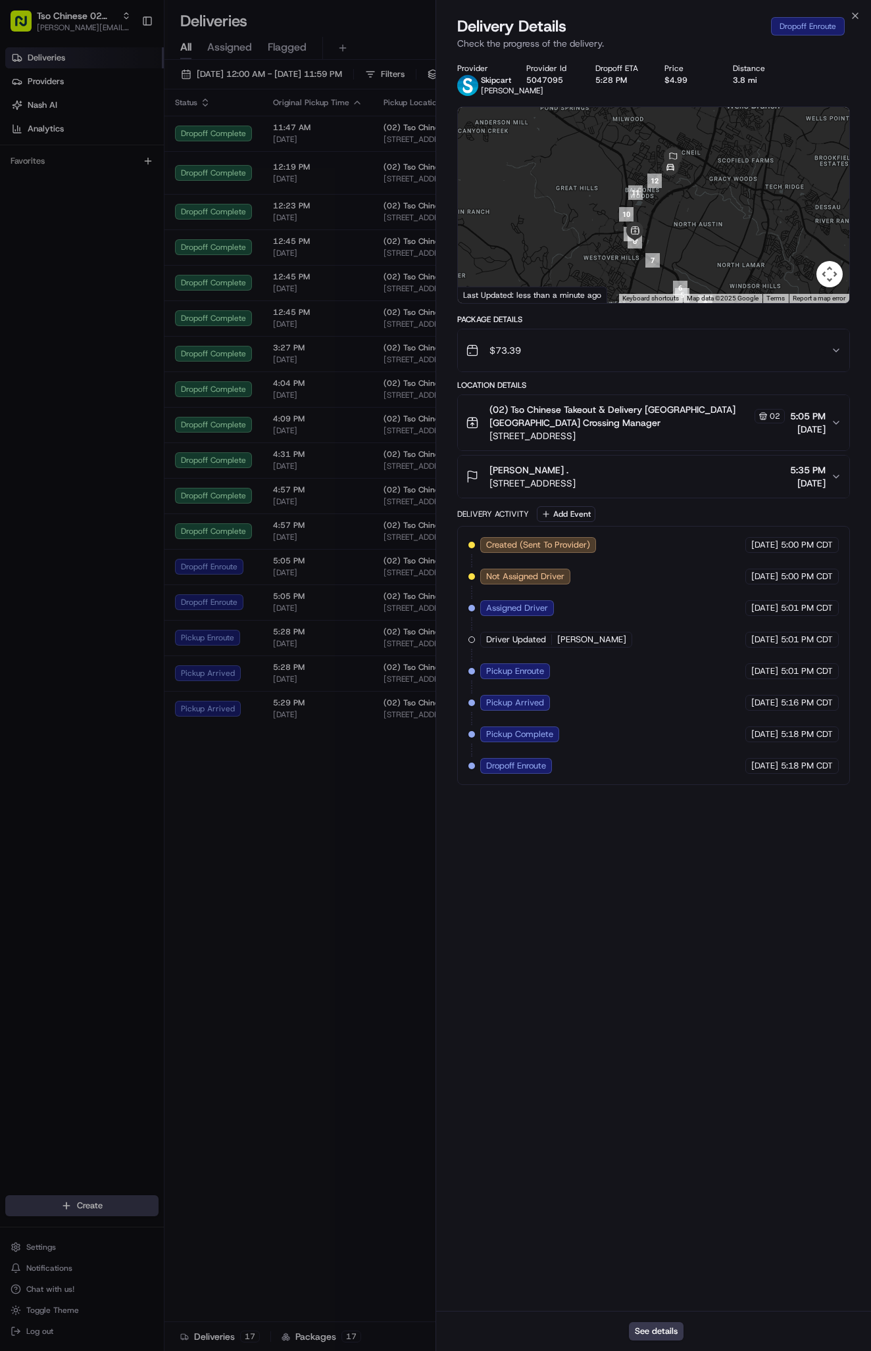
click at [575, 477] on div "[PERSON_NAME] ." at bounding box center [532, 470] width 86 height 13
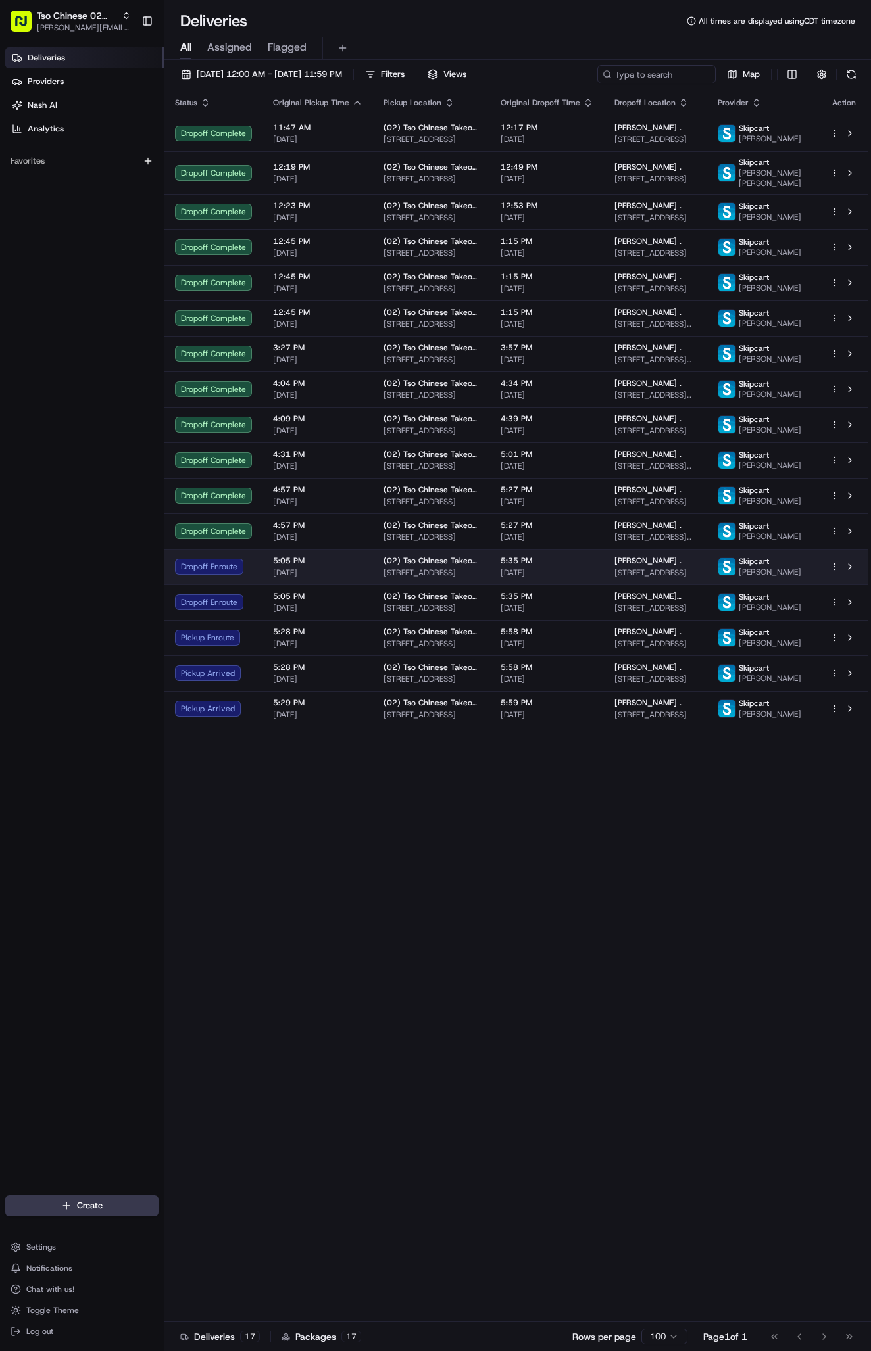
click at [304, 578] on span "[DATE]" at bounding box center [317, 572] width 89 height 11
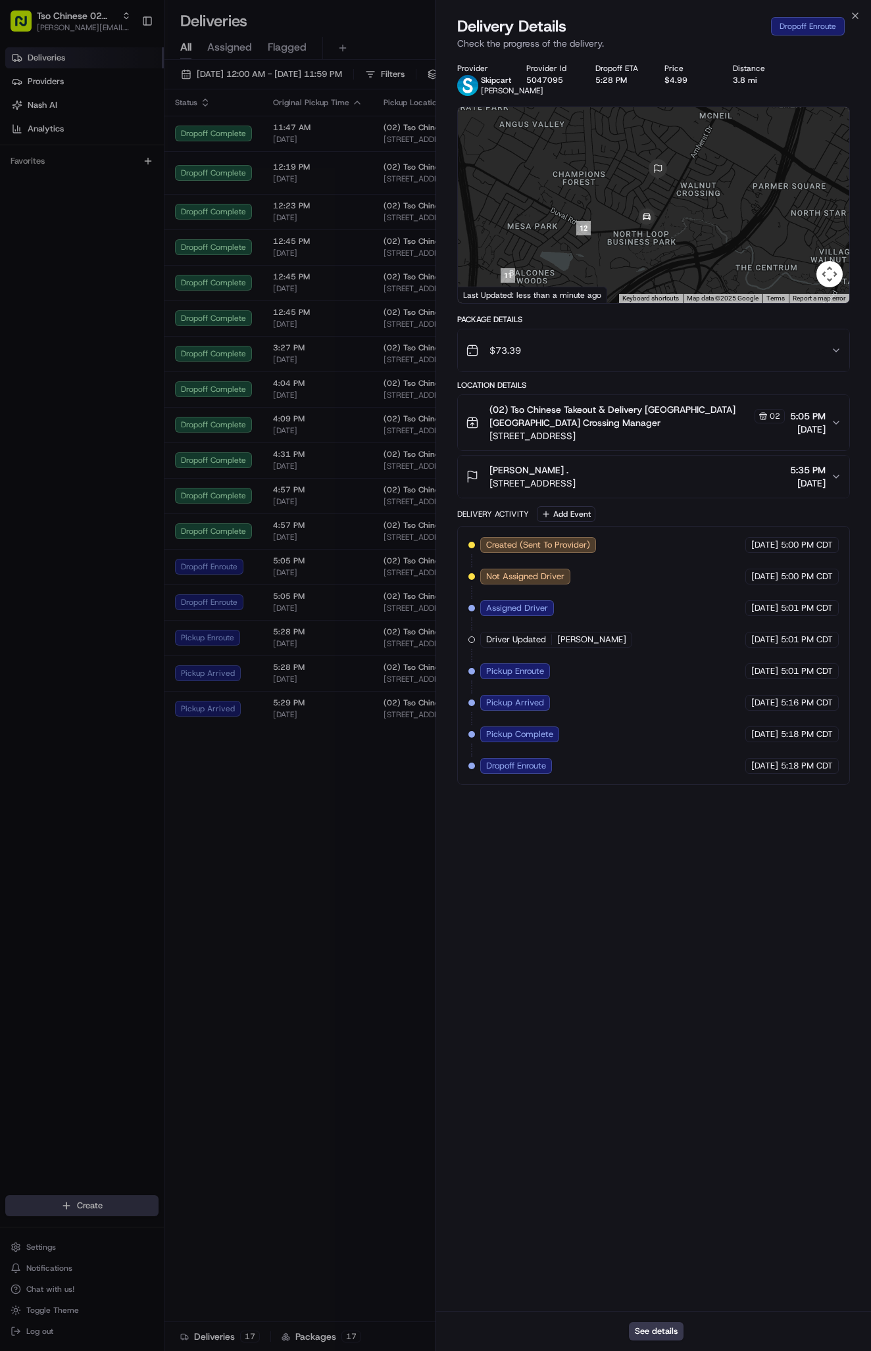
drag, startPoint x: 634, startPoint y: 164, endPoint x: 644, endPoint y: 331, distance: 166.6
click at [644, 331] on div "Provider Skipcart [PERSON_NAME] Provider Id 5047095 Dropoff ETA 5:28 PM Price $…" at bounding box center [653, 424] width 393 height 722
drag, startPoint x: 666, startPoint y: 201, endPoint x: 642, endPoint y: 202, distance: 24.4
click at [642, 202] on div at bounding box center [653, 205] width 391 height 196
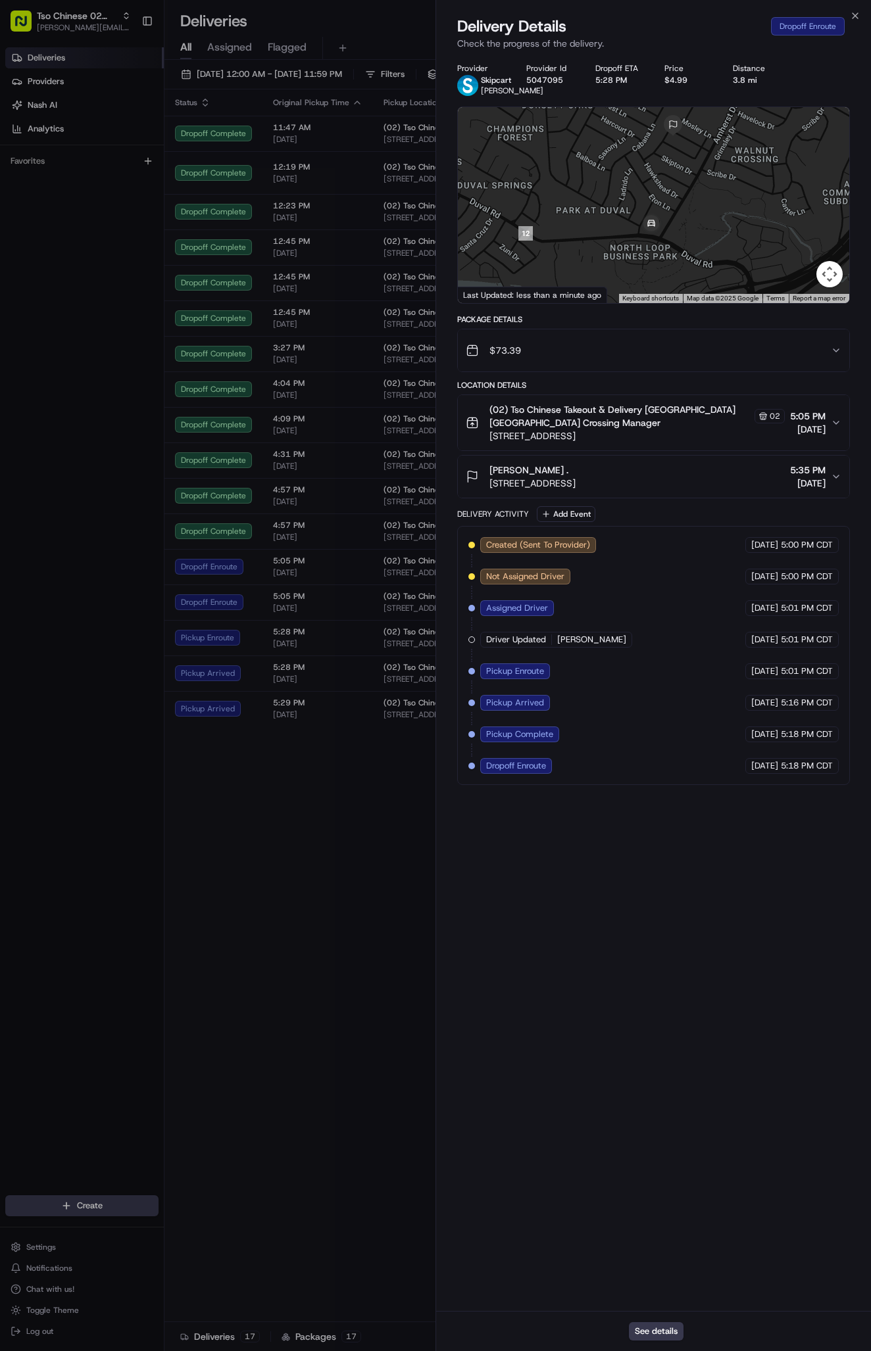
drag, startPoint x: 629, startPoint y: 223, endPoint x: 674, endPoint y: 185, distance: 58.8
click at [674, 185] on div at bounding box center [653, 205] width 391 height 196
click at [838, 482] on icon "button" at bounding box center [835, 476] width 11 height 11
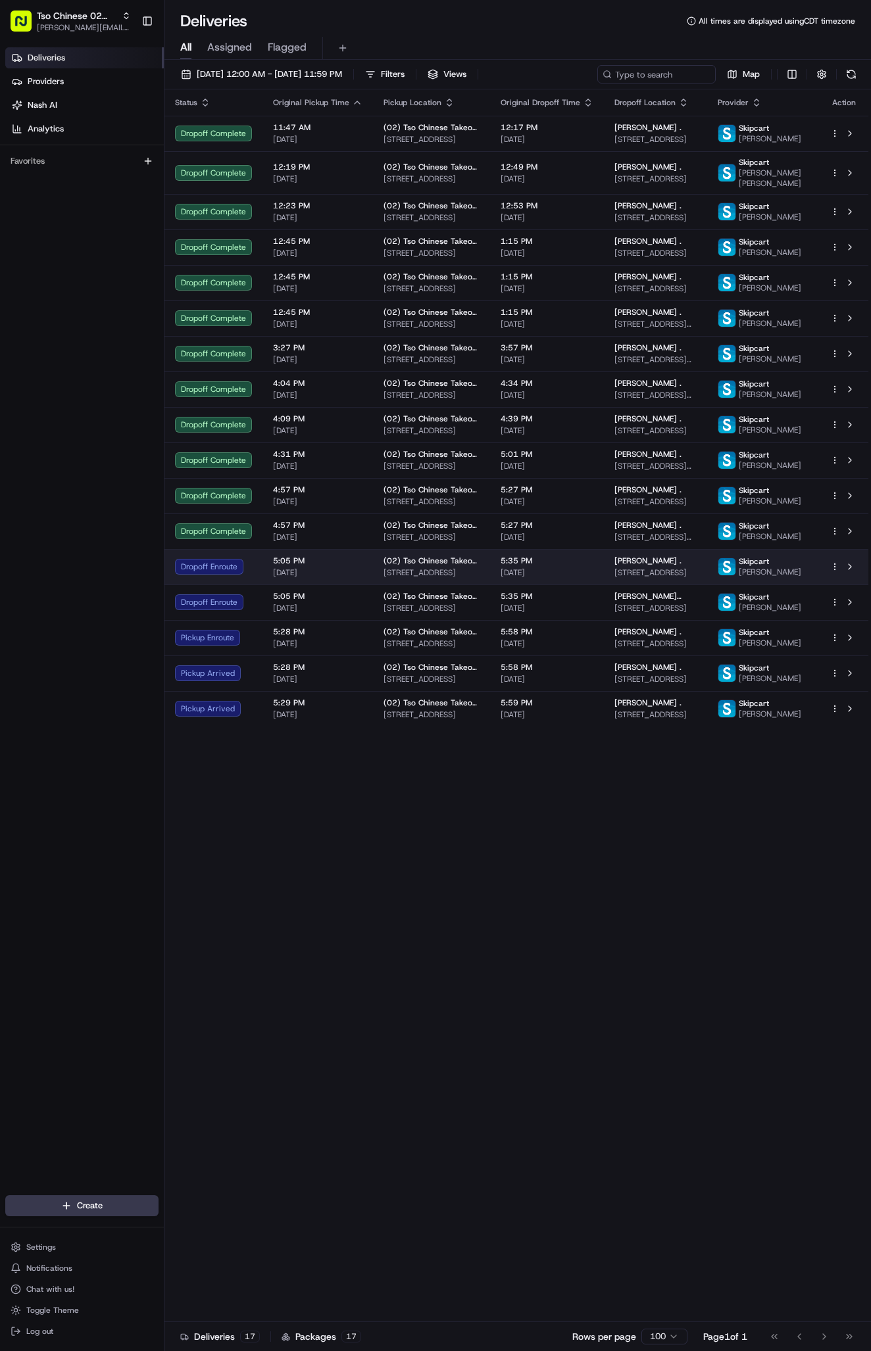
click at [540, 578] on span "[DATE]" at bounding box center [546, 572] width 93 height 11
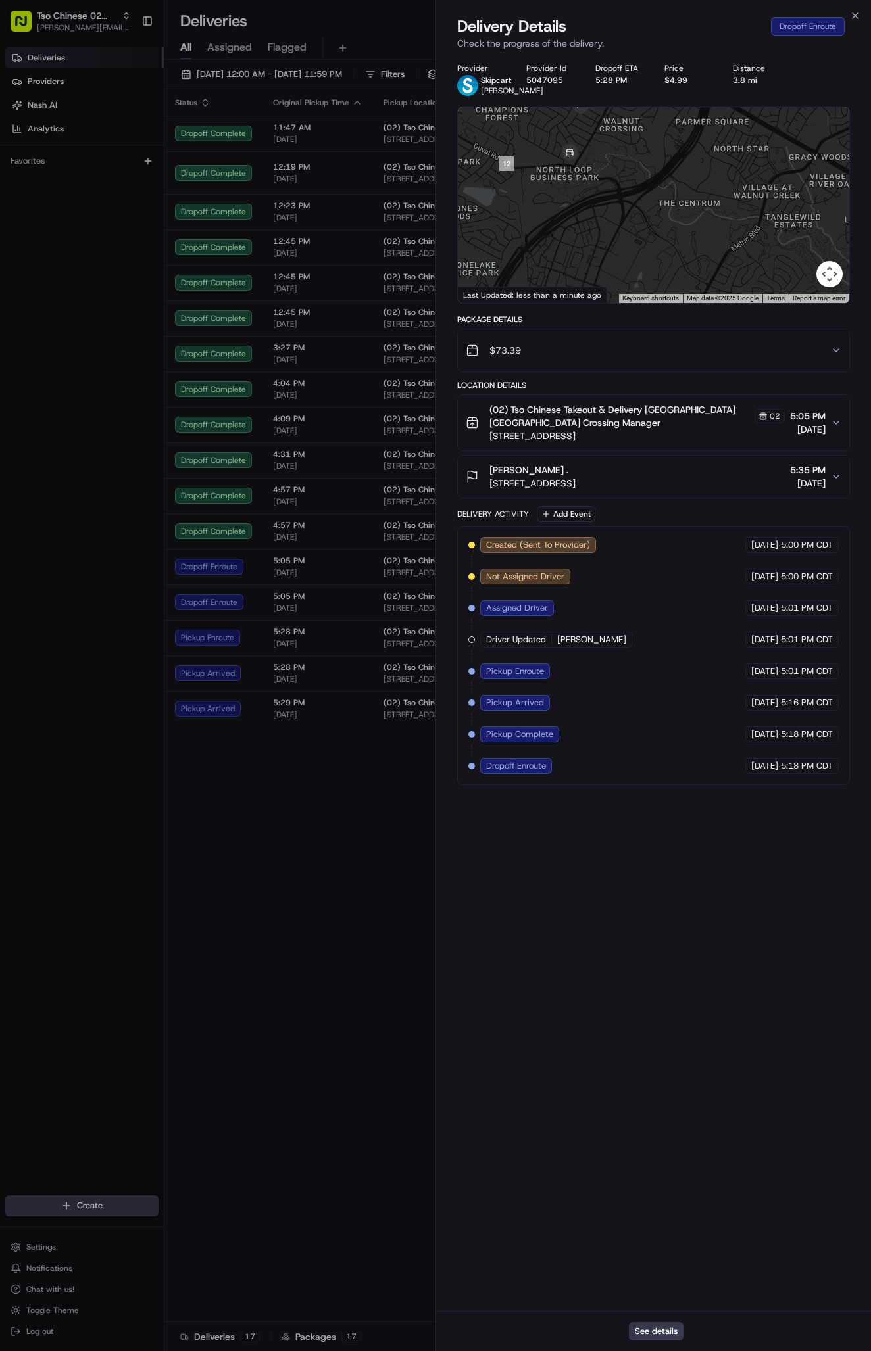
drag, startPoint x: 674, startPoint y: 135, endPoint x: 587, endPoint y: 265, distance: 155.9
click at [587, 265] on div at bounding box center [653, 205] width 391 height 196
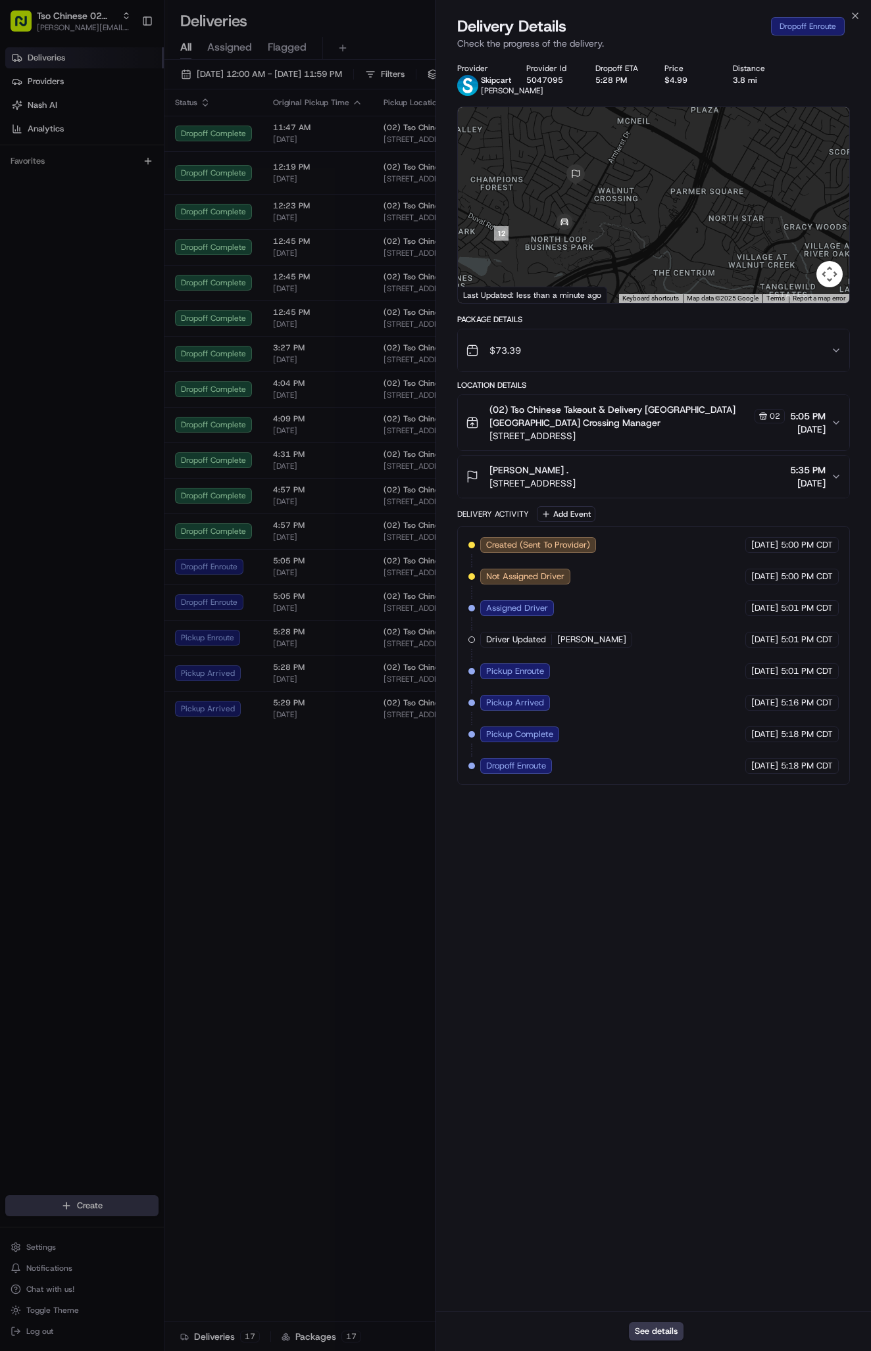
drag, startPoint x: 610, startPoint y: 164, endPoint x: 606, endPoint y: 248, distance: 84.3
click at [606, 248] on div at bounding box center [653, 205] width 391 height 196
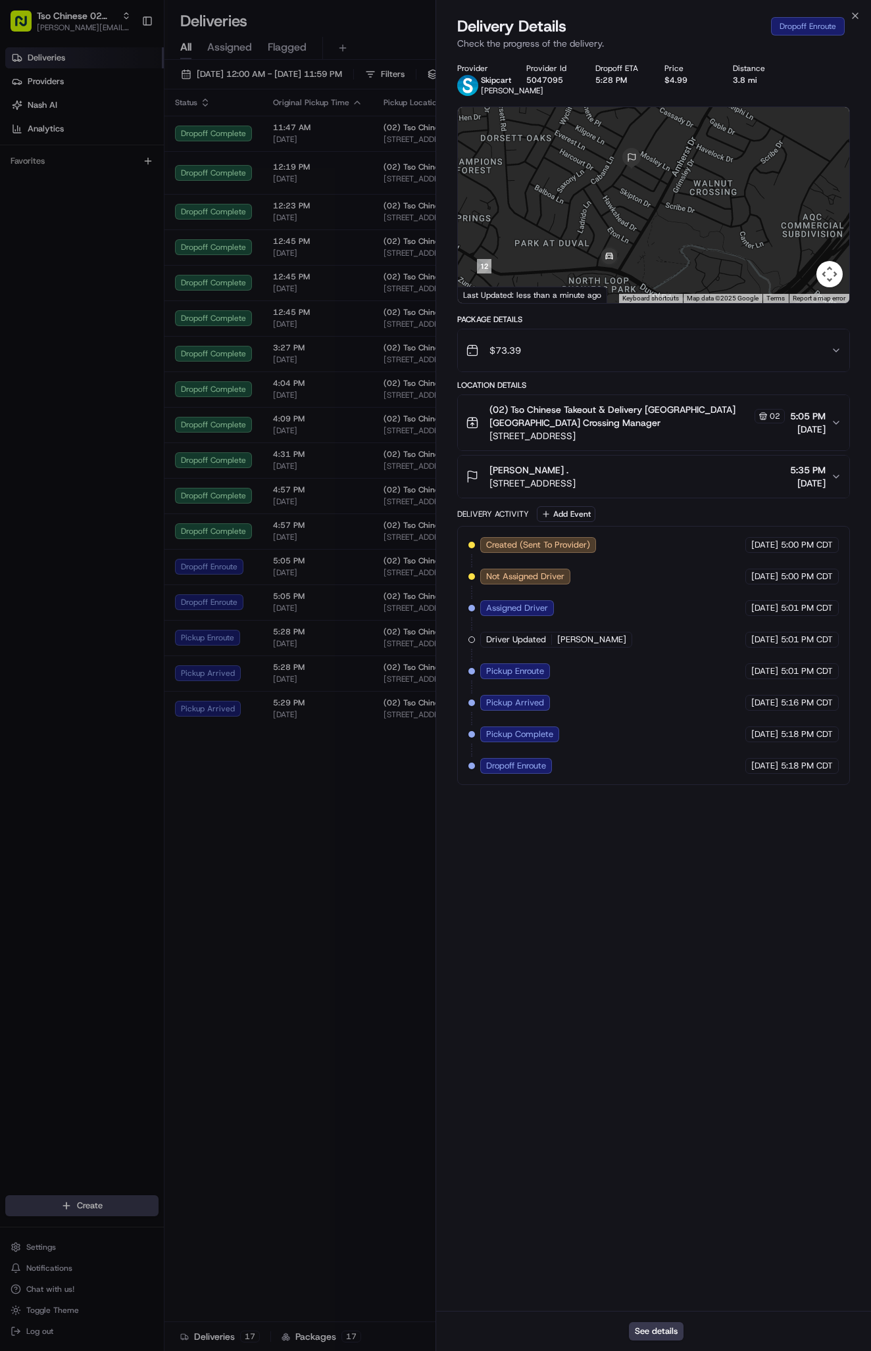
drag, startPoint x: 563, startPoint y: 218, endPoint x: 634, endPoint y: 215, distance: 71.1
click at [634, 215] on div at bounding box center [653, 205] width 391 height 196
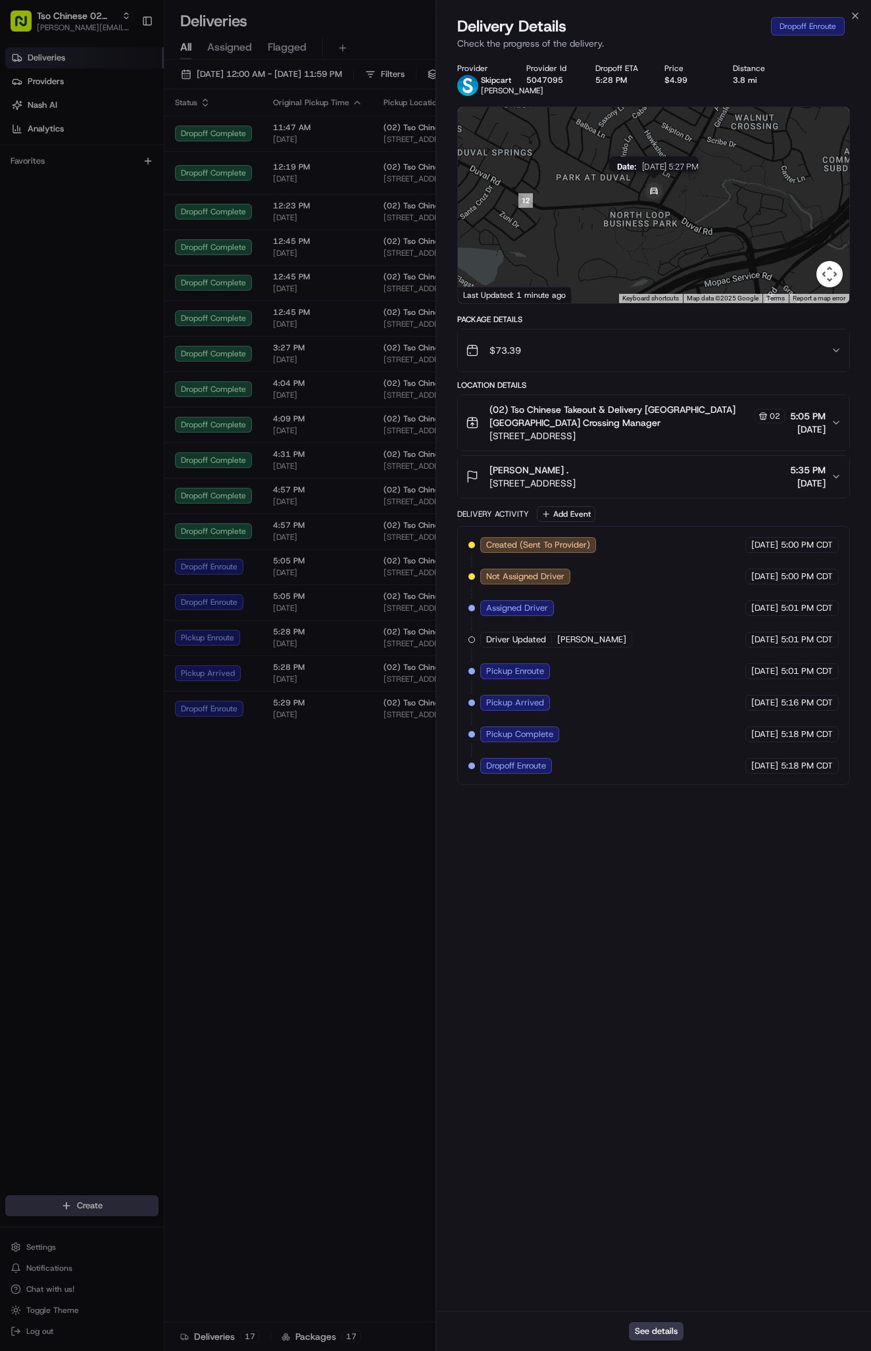
click at [648, 204] on img at bounding box center [653, 192] width 26 height 26
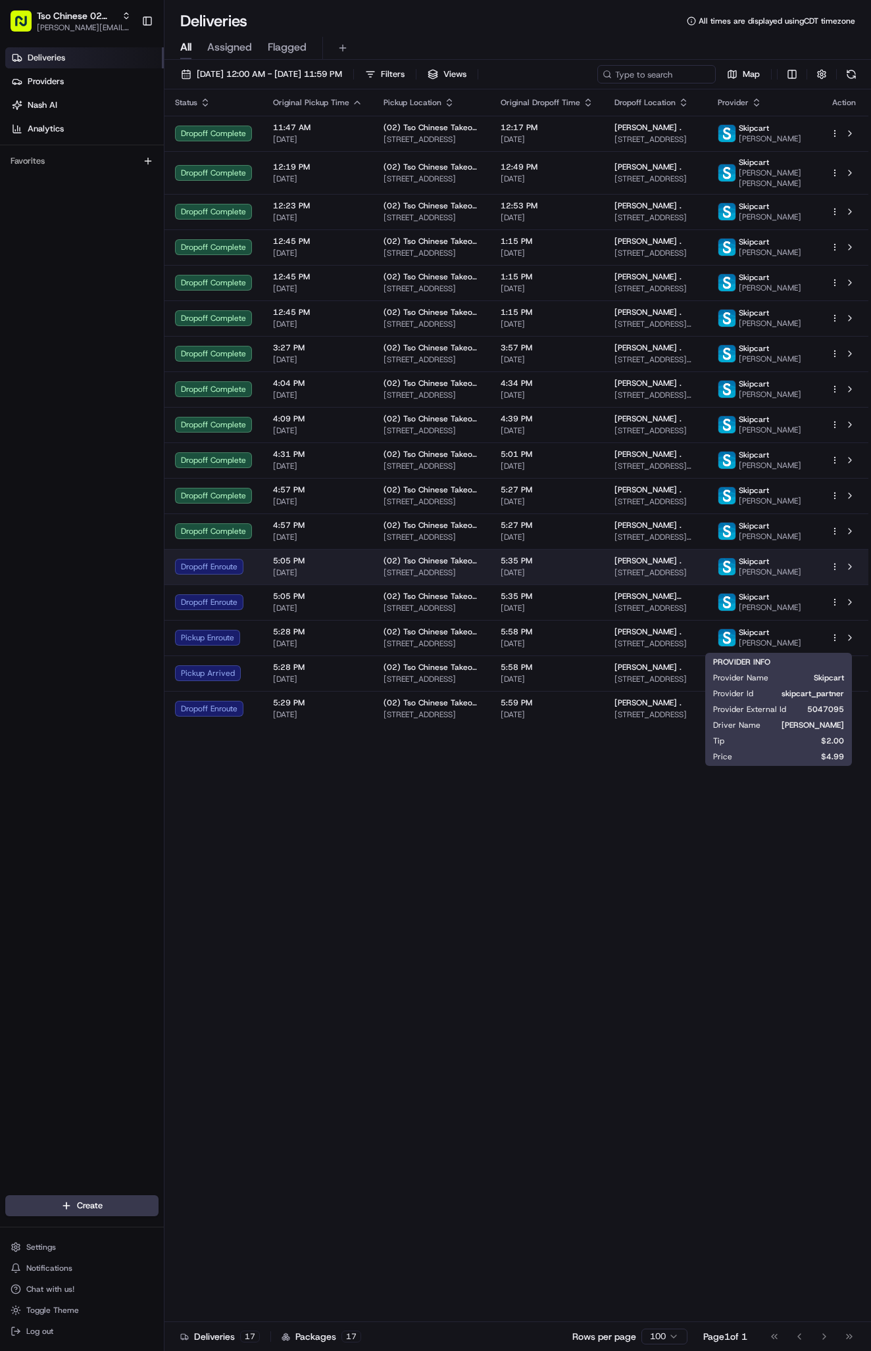
click at [801, 567] on div "Skipcart" at bounding box center [769, 561] width 62 height 11
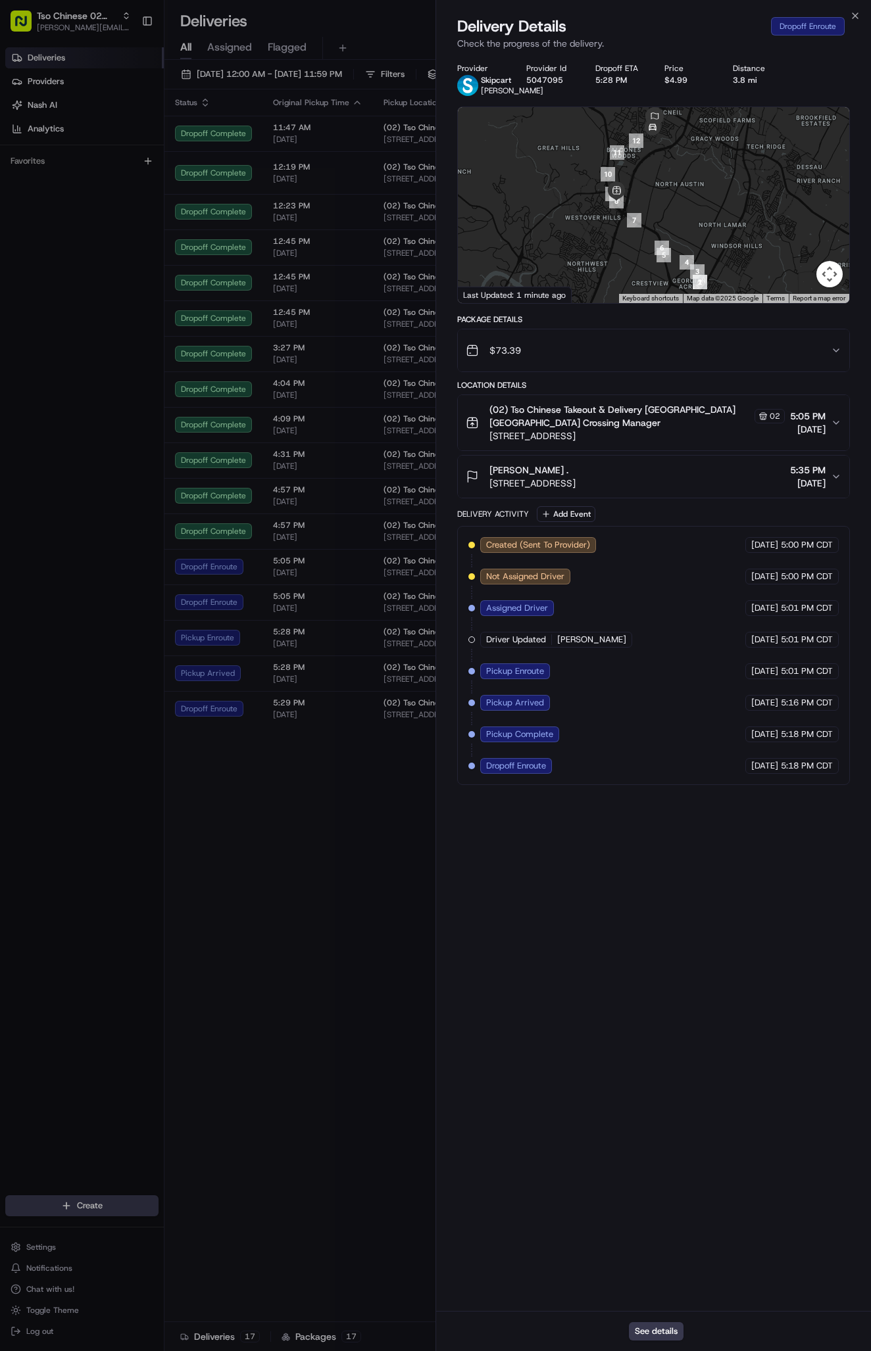
click at [814, 436] on span "[DATE]" at bounding box center [808, 429] width 36 height 13
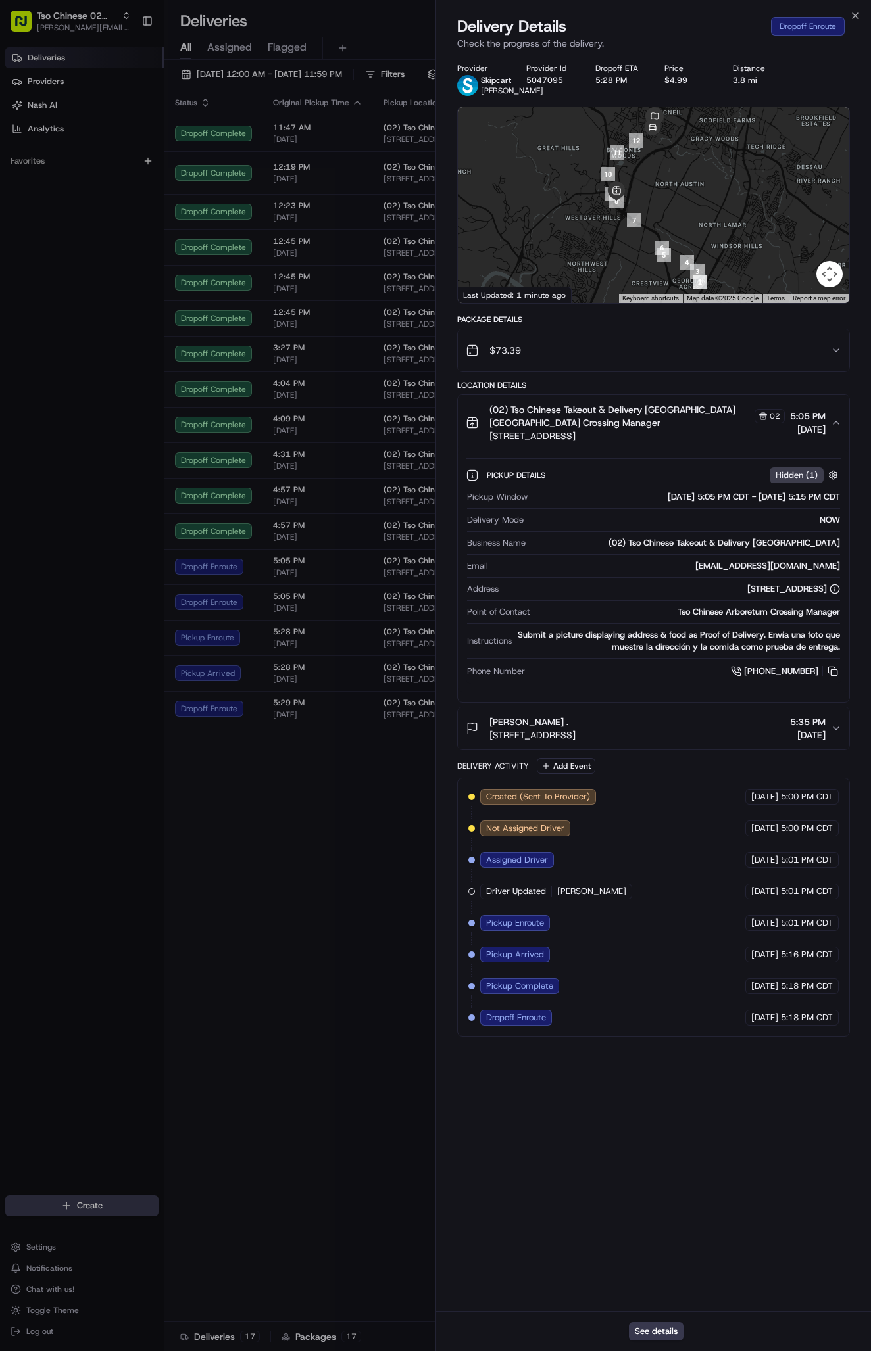
click at [739, 732] on div "Nicholas Manrique . 3907 Tattershall Ln, Austin, TX 78727, USA 5:35 PM 08/21/20…" at bounding box center [648, 728] width 365 height 26
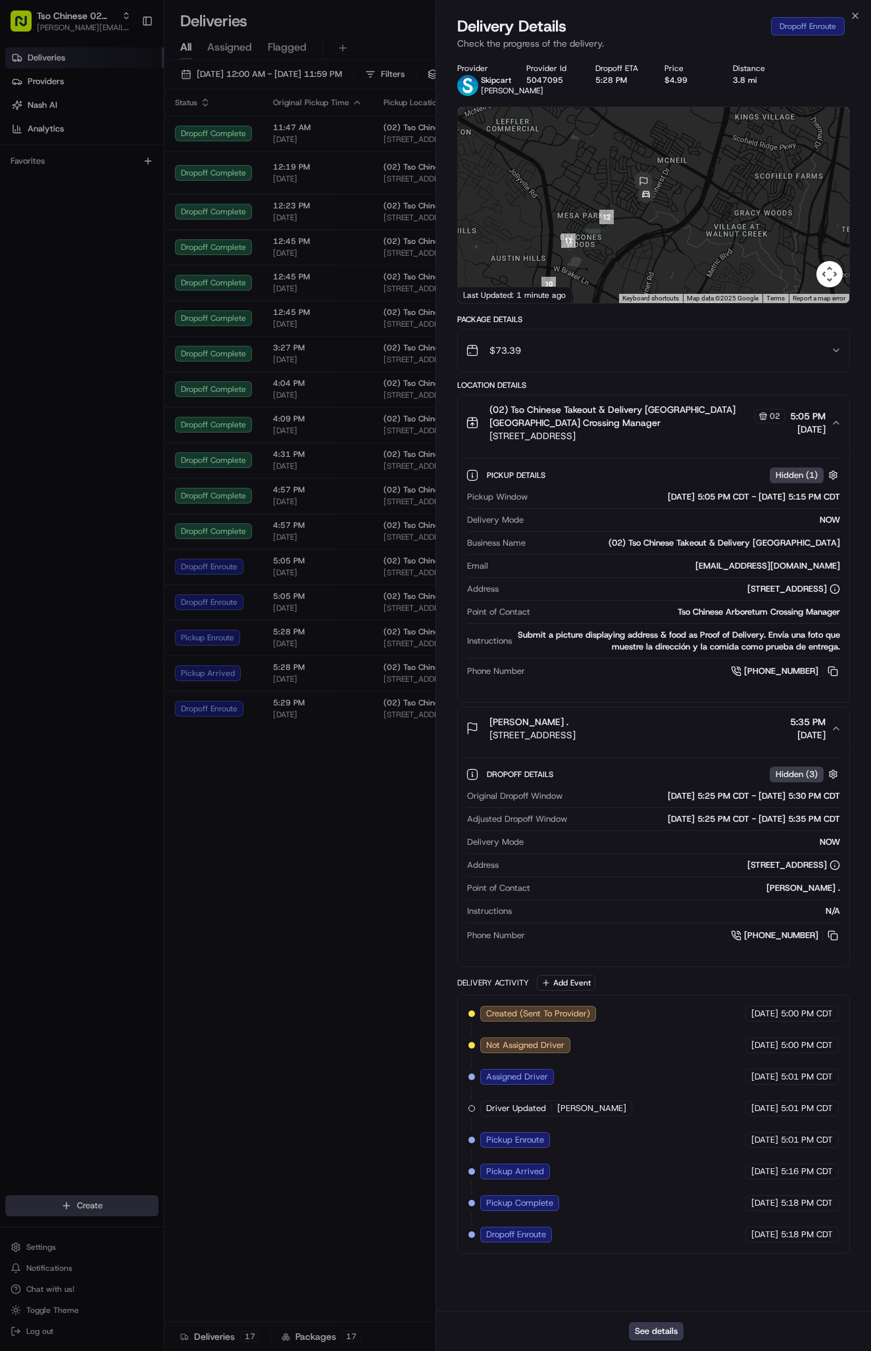
click at [669, 209] on div at bounding box center [653, 205] width 391 height 196
click at [683, 208] on div at bounding box center [653, 205] width 391 height 196
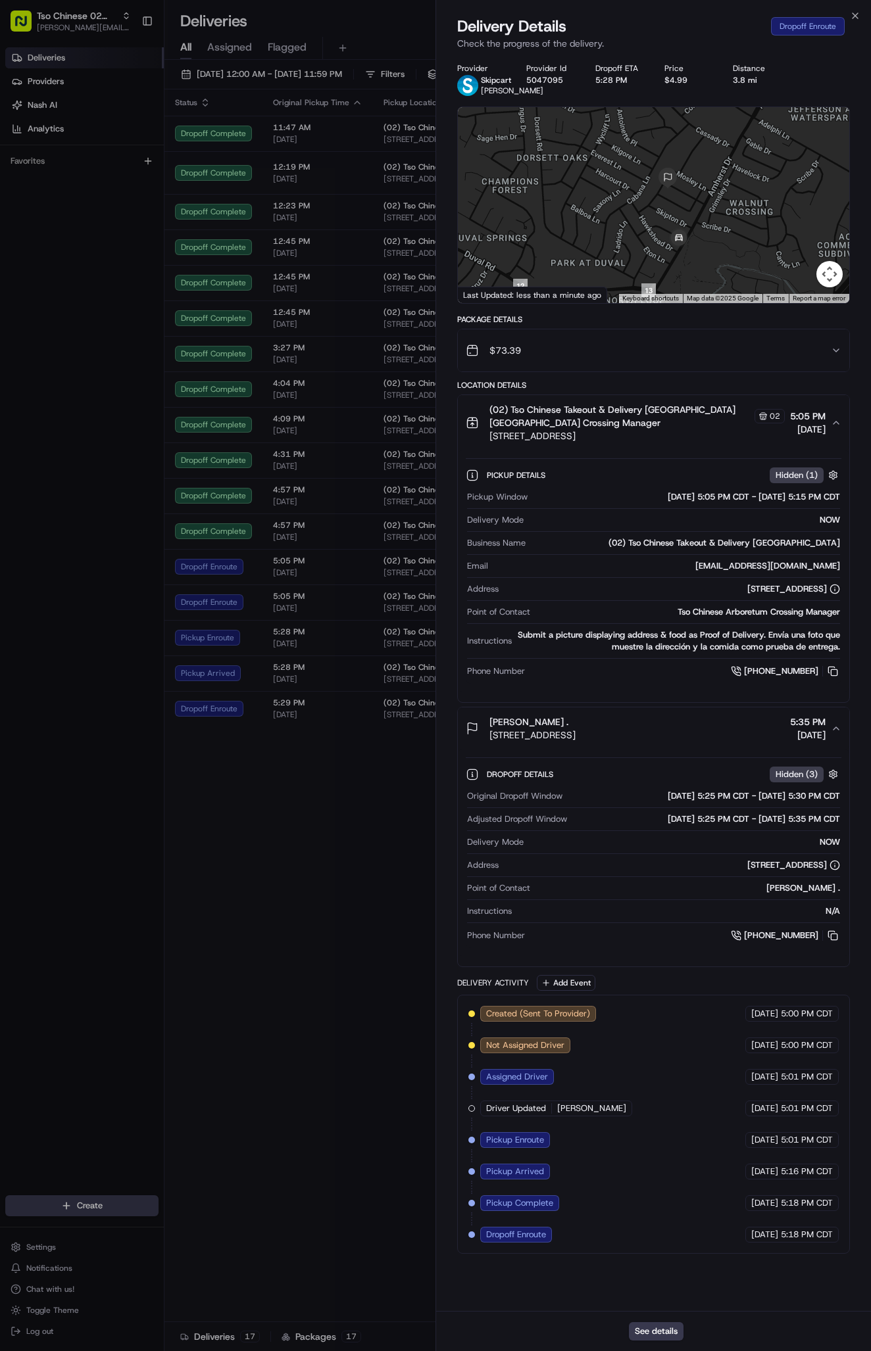
drag, startPoint x: 646, startPoint y: 241, endPoint x: 644, endPoint y: 218, distance: 22.4
click at [644, 218] on div at bounding box center [653, 205] width 391 height 196
click at [859, 8] on div "Close Delivery Details Dropoff Enroute Check the progress of the delivery. Prov…" at bounding box center [652, 675] width 435 height 1351
click at [850, 13] on icon "button" at bounding box center [854, 16] width 11 height 11
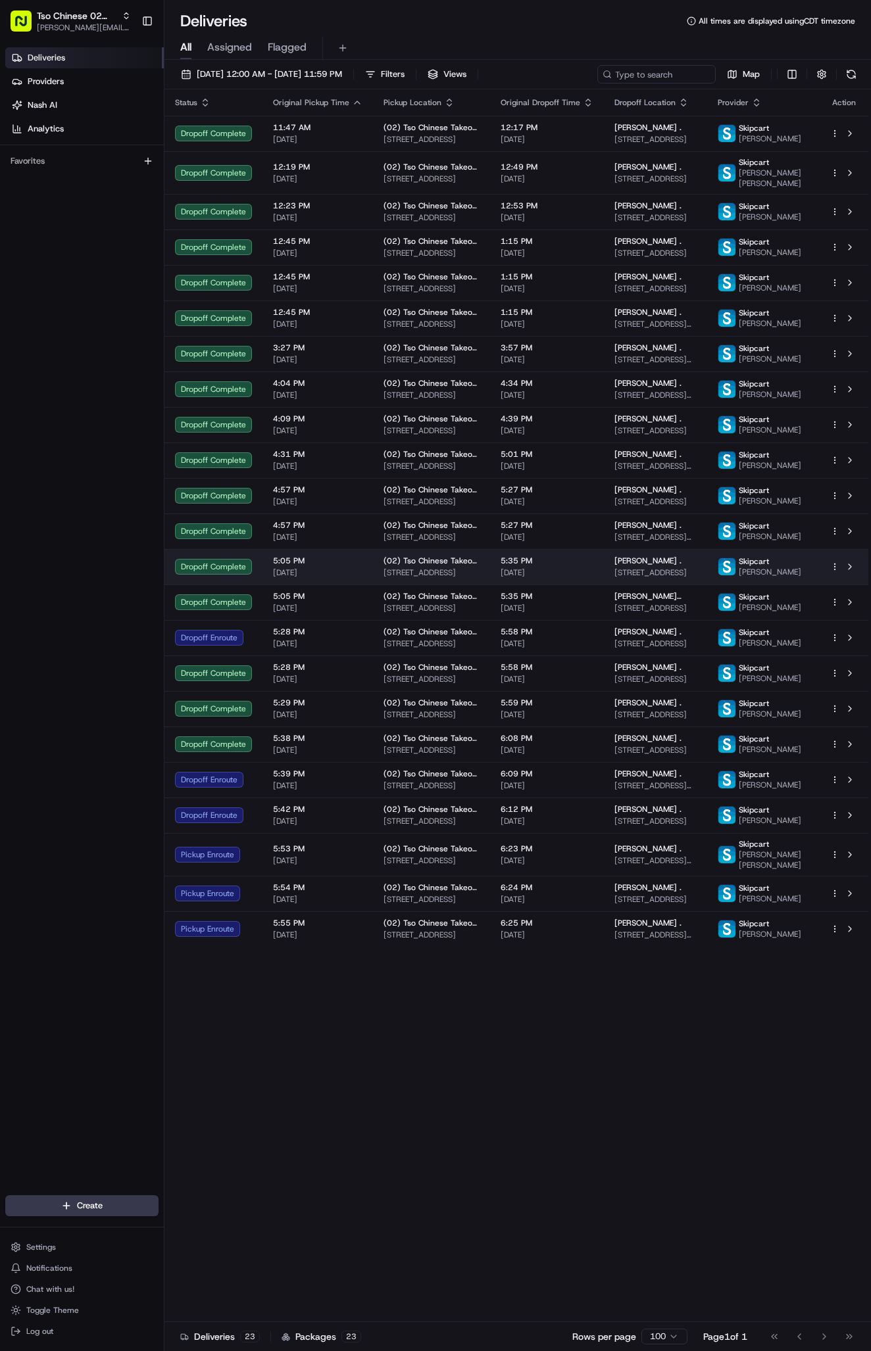
click at [644, 578] on span "3907 Tattershall Ln, Austin, TX 78727, USA" at bounding box center [655, 572] width 82 height 11
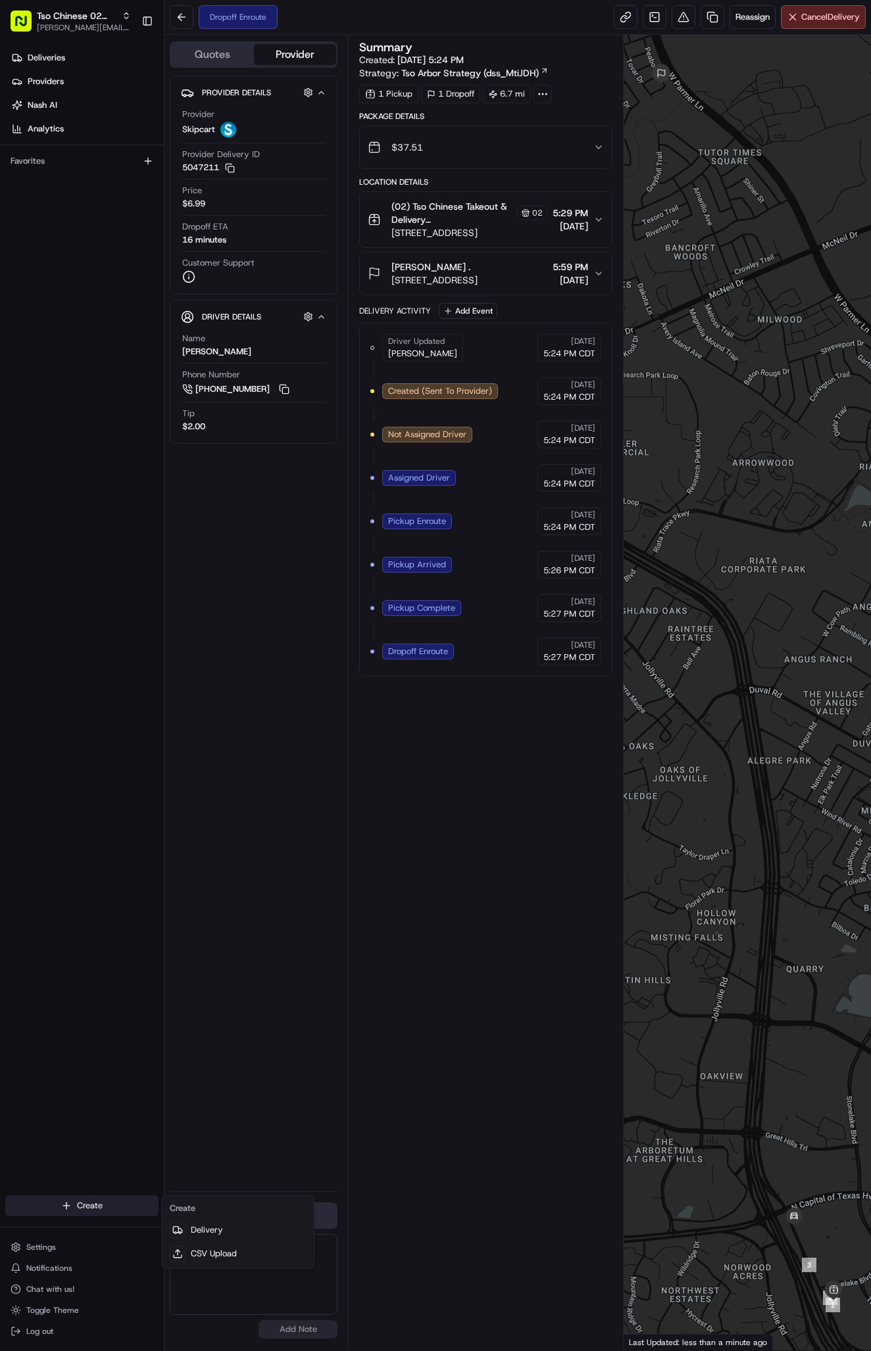
click at [90, 1210] on html "Tso Chinese 02 Arbor [PERSON_NAME][EMAIL_ADDRESS][DOMAIN_NAME] Toggle Sidebar D…" at bounding box center [435, 675] width 871 height 1351
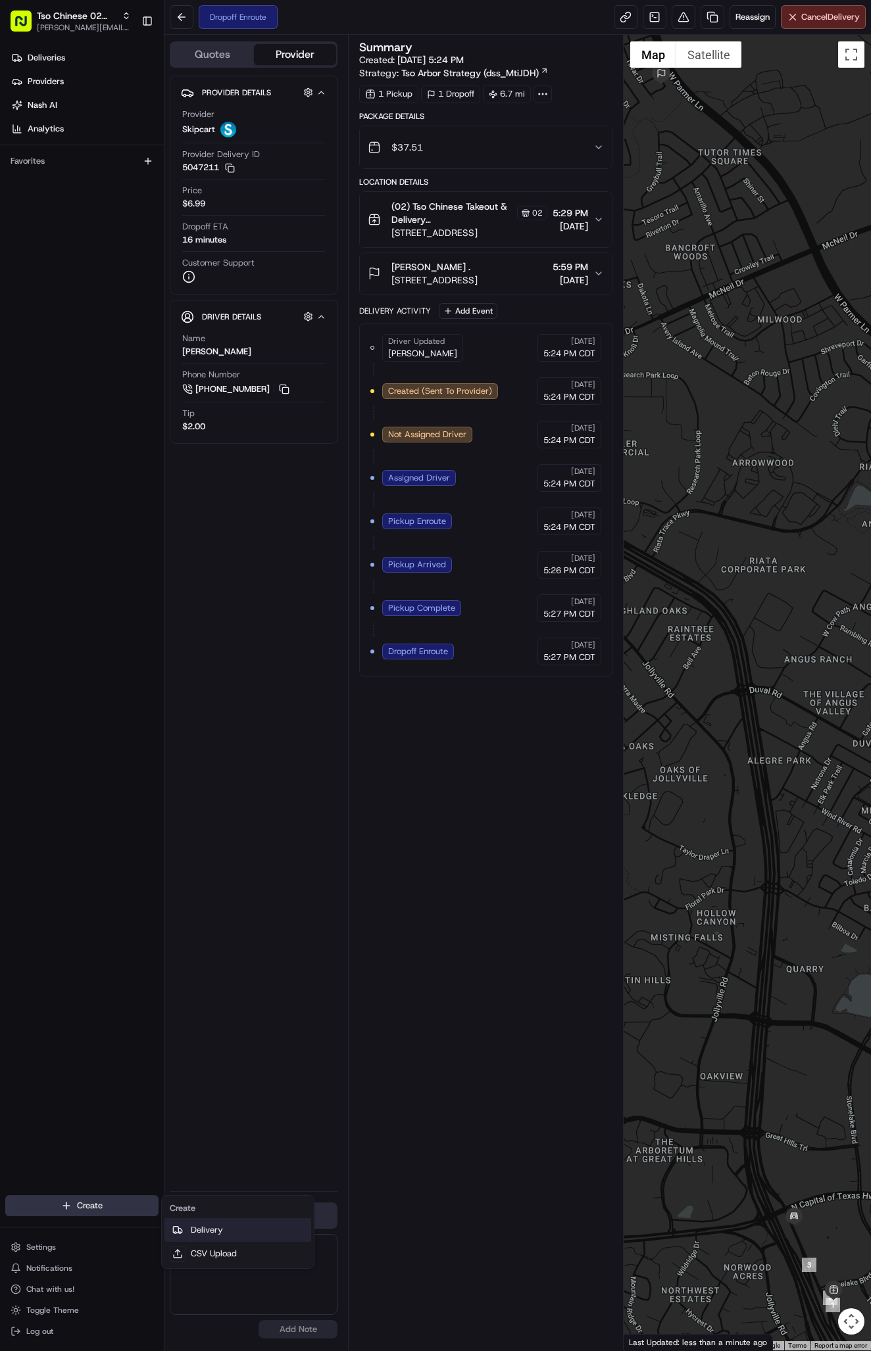
click at [216, 1226] on link "Delivery" at bounding box center [237, 1230] width 147 height 24
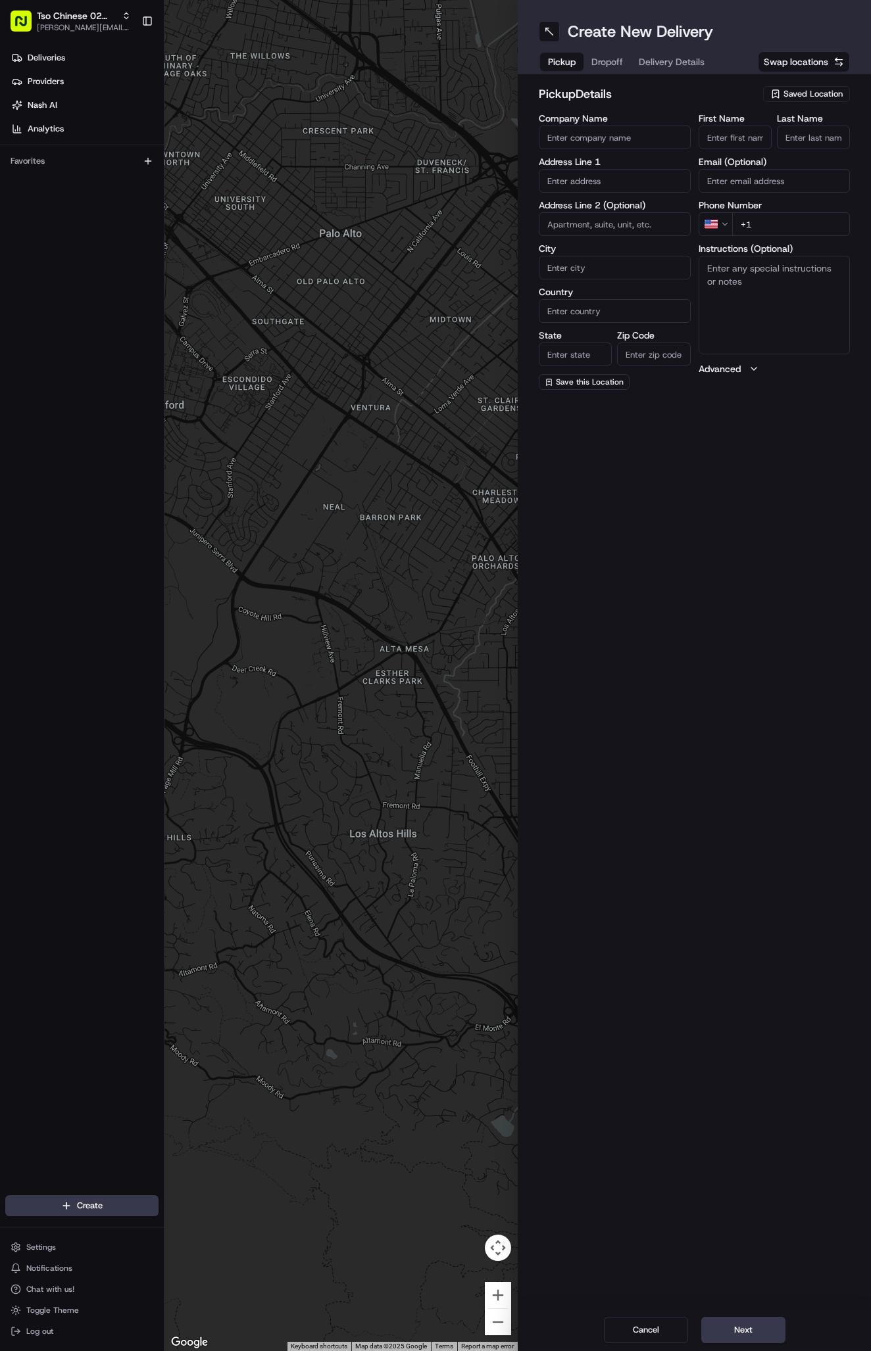
click at [815, 88] on span "Saved Location" at bounding box center [812, 94] width 59 height 12
click at [802, 146] on span "(02) Tso Chinese Takeout & Delivery [GEOGRAPHIC_DATA] (02)" at bounding box center [784, 149] width 162 height 24
type input "(02) Tso Chinese Takeout & Delivery [GEOGRAPHIC_DATA]"
type input "Bldg E Ste 402"
type input "Austin"
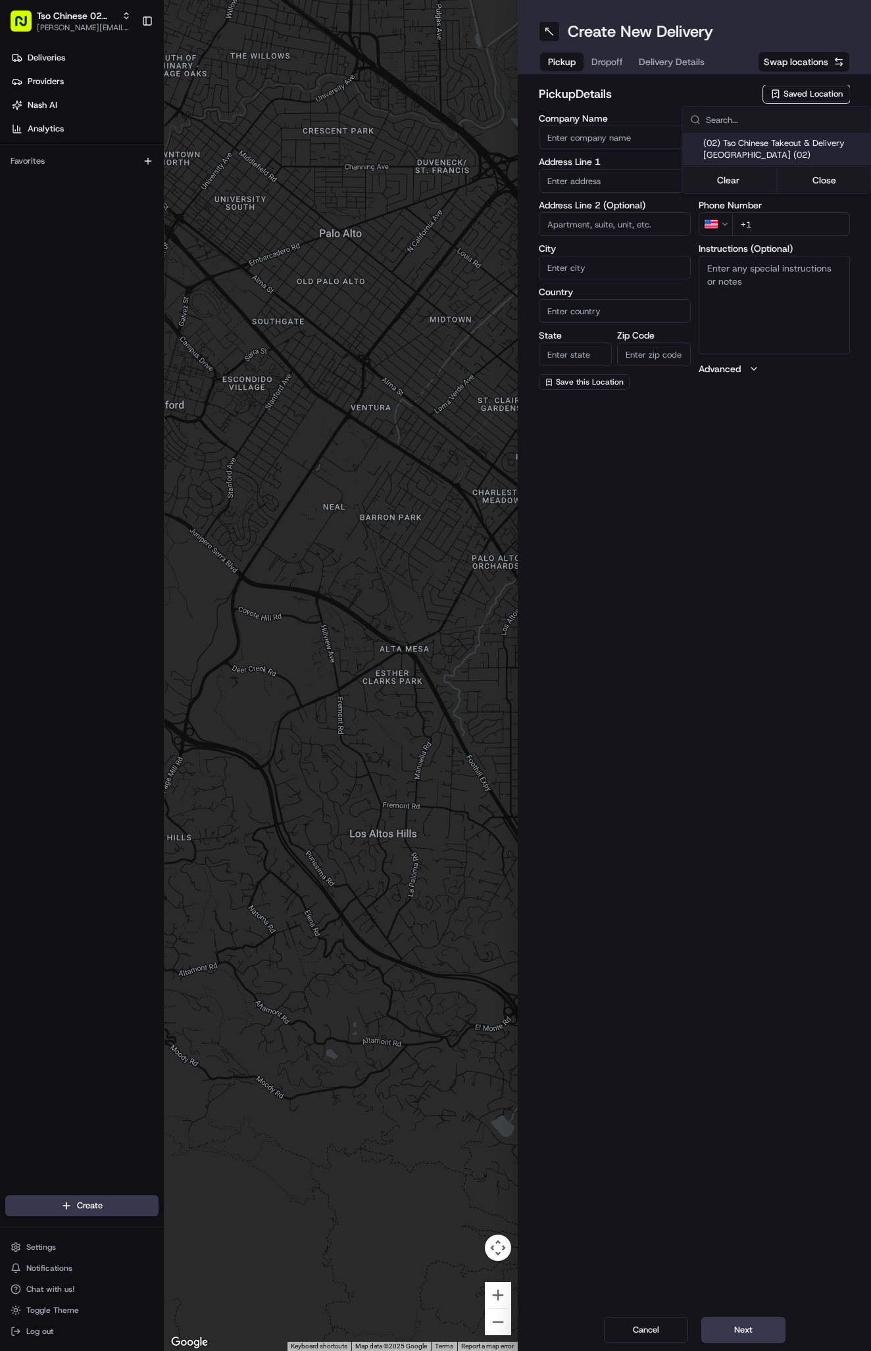
type input "US"
type input "[GEOGRAPHIC_DATA]"
type input "78759"
type input "Tso Chinese"
type input "Arboretum Crossing Manager"
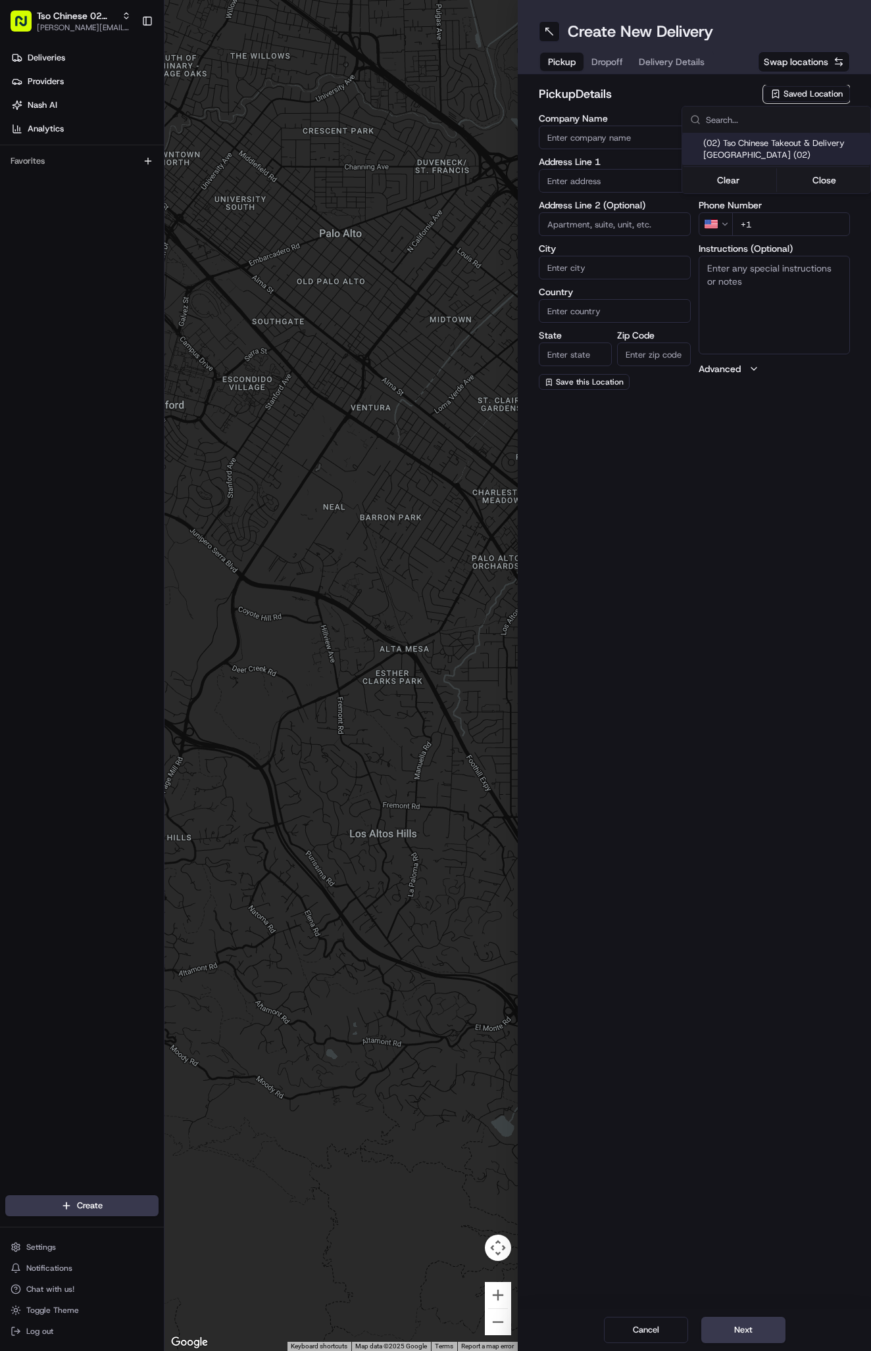
type input "[EMAIL_ADDRESS][DOMAIN_NAME]"
type input "[PHONE_NUMBER]"
type textarea "Submit a picture displaying address & food as Proof of Delivery. Envía una foto…"
type input "[STREET_ADDRESS]"
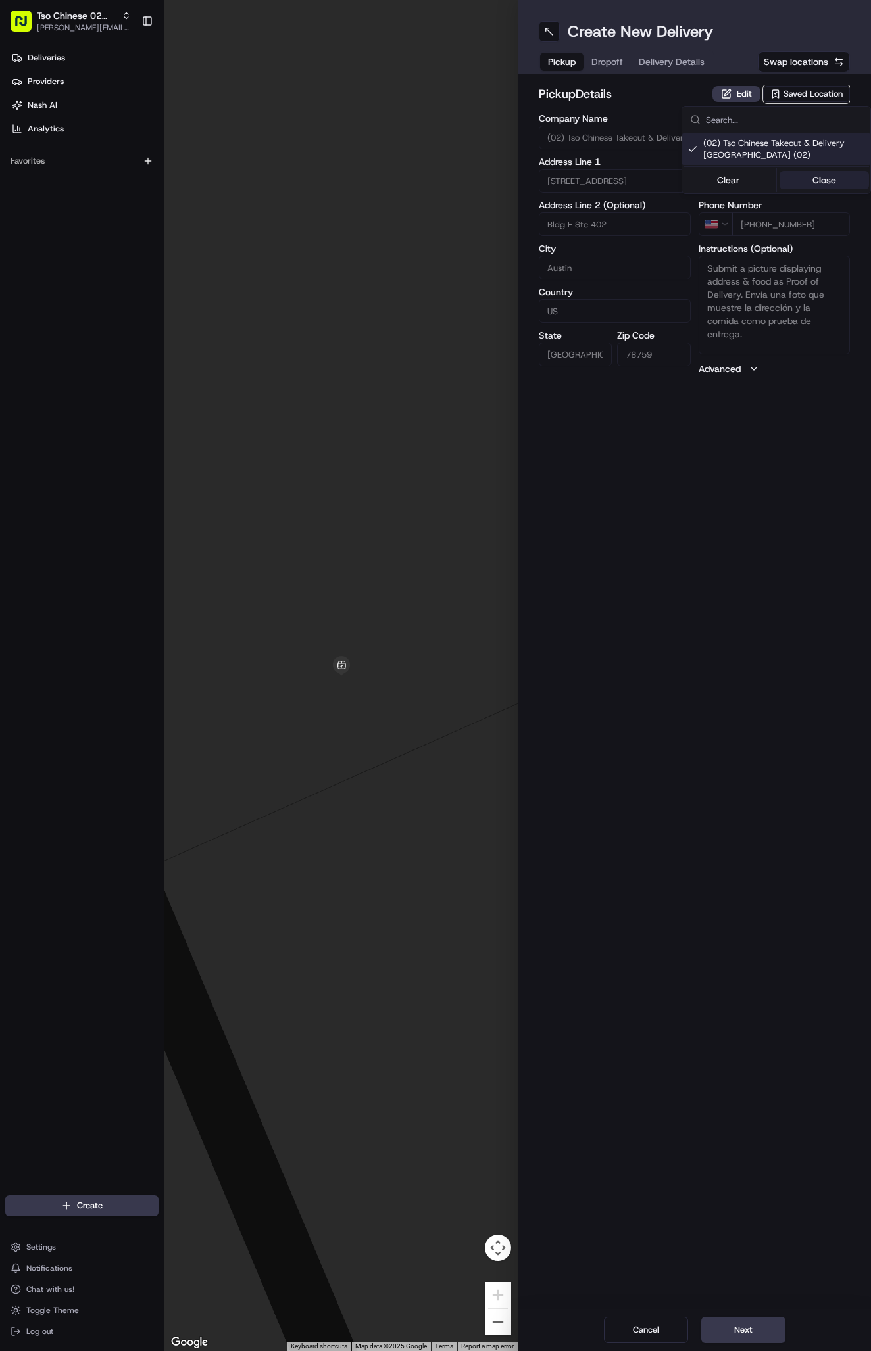
click at [826, 183] on button "Close" at bounding box center [824, 180] width 90 height 18
click at [691, 51] on div "Pickup Dropoff Delivery Details" at bounding box center [625, 62] width 175 height 24
click at [690, 57] on span "Delivery Details" at bounding box center [671, 61] width 66 height 13
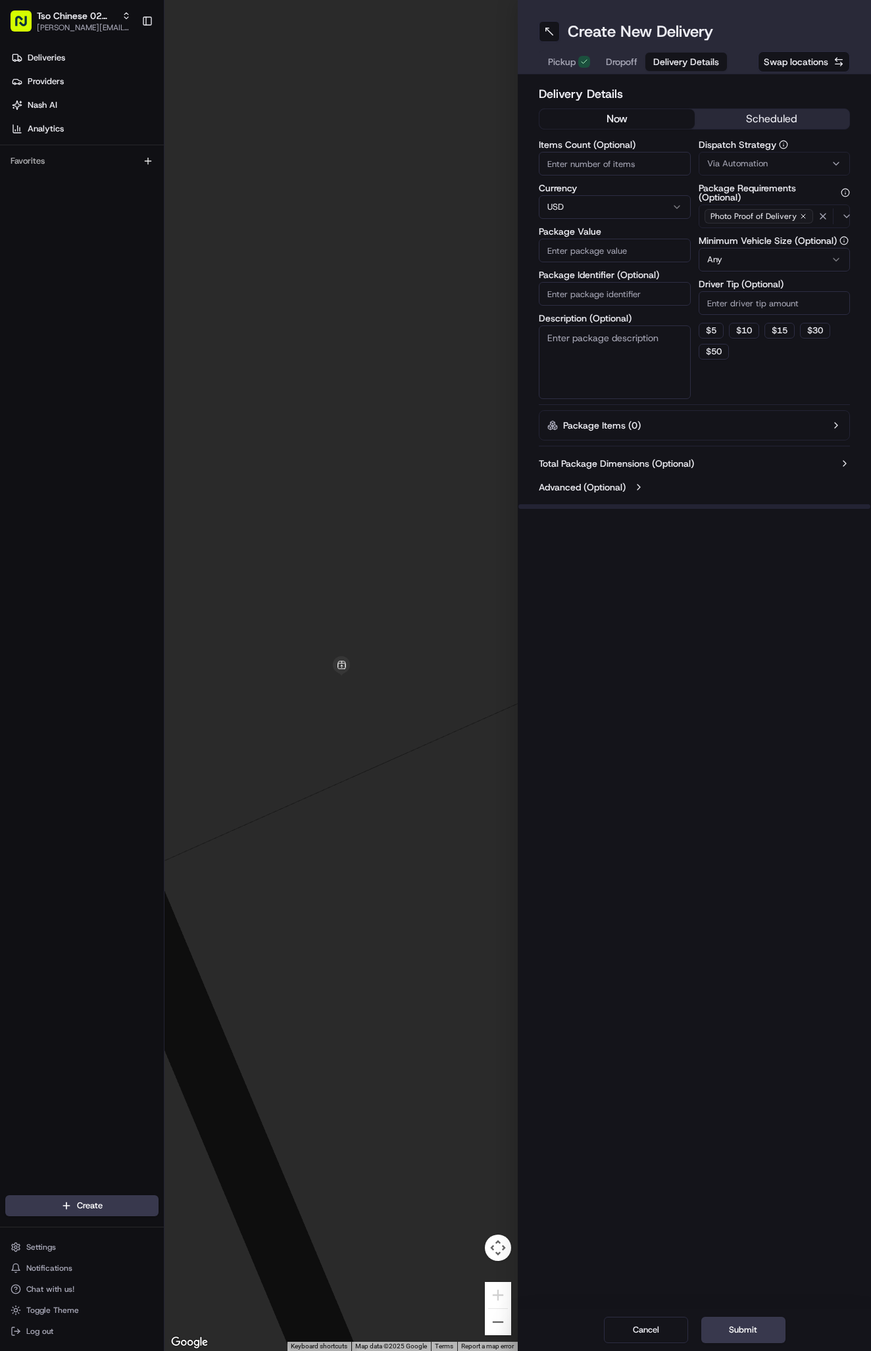
click at [750, 155] on button "Via Automation" at bounding box center [774, 164] width 152 height 24
click at [763, 229] on div "Tso Arbor Strategy" at bounding box center [776, 236] width 188 height 20
click at [815, 255] on button "Close" at bounding box center [824, 260] width 90 height 18
click at [754, 298] on input "Driver Tip (Optional)" at bounding box center [774, 303] width 152 height 24
type input "2"
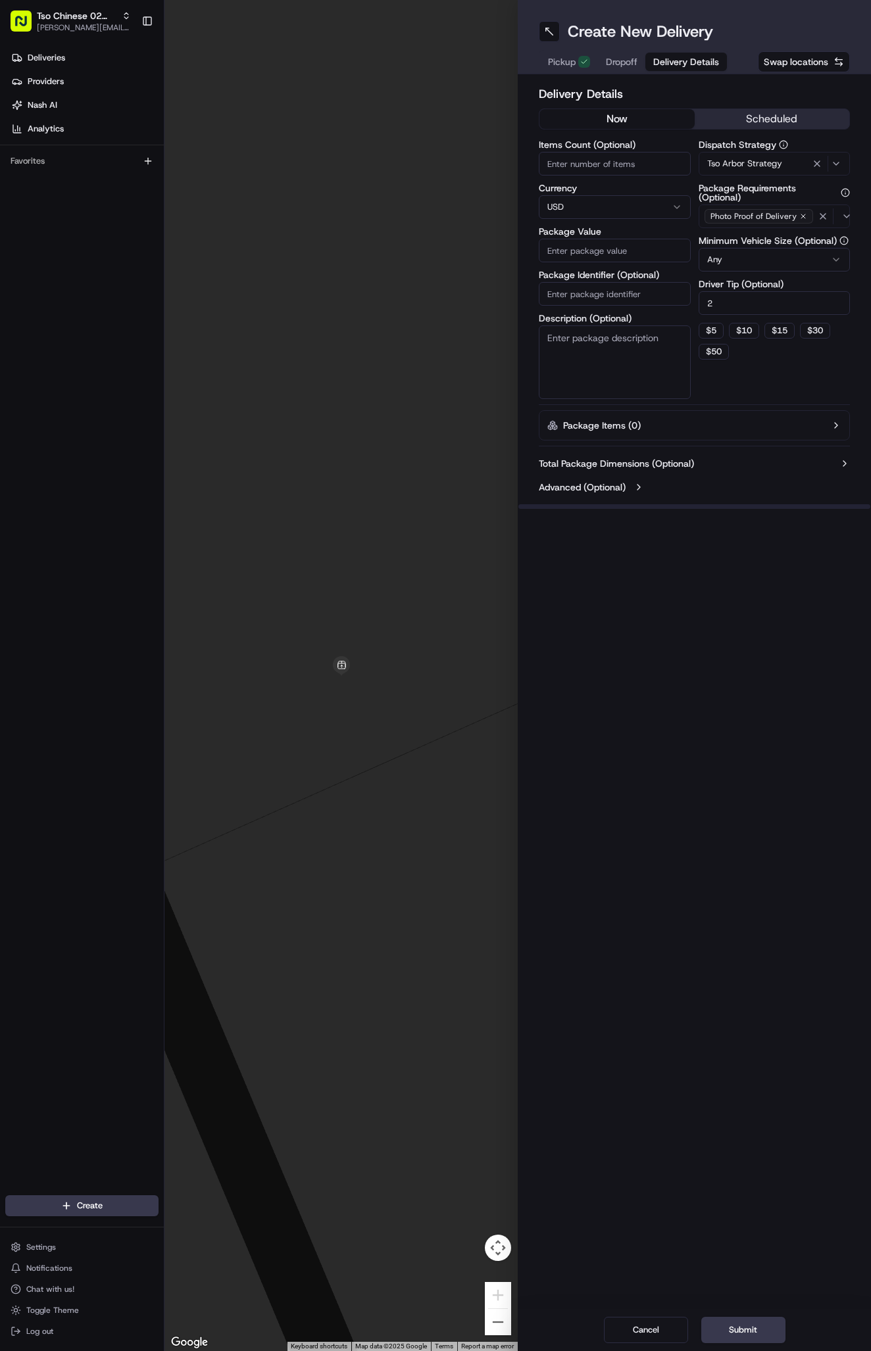
click at [633, 293] on input "Package Identifier (Optional)" at bounding box center [614, 294] width 152 height 24
click at [552, 296] on input "Package Identifier (Optional)" at bounding box center [614, 294] width 152 height 24
paste input "#SUHWGAU"
type input "#SUHWGAU"
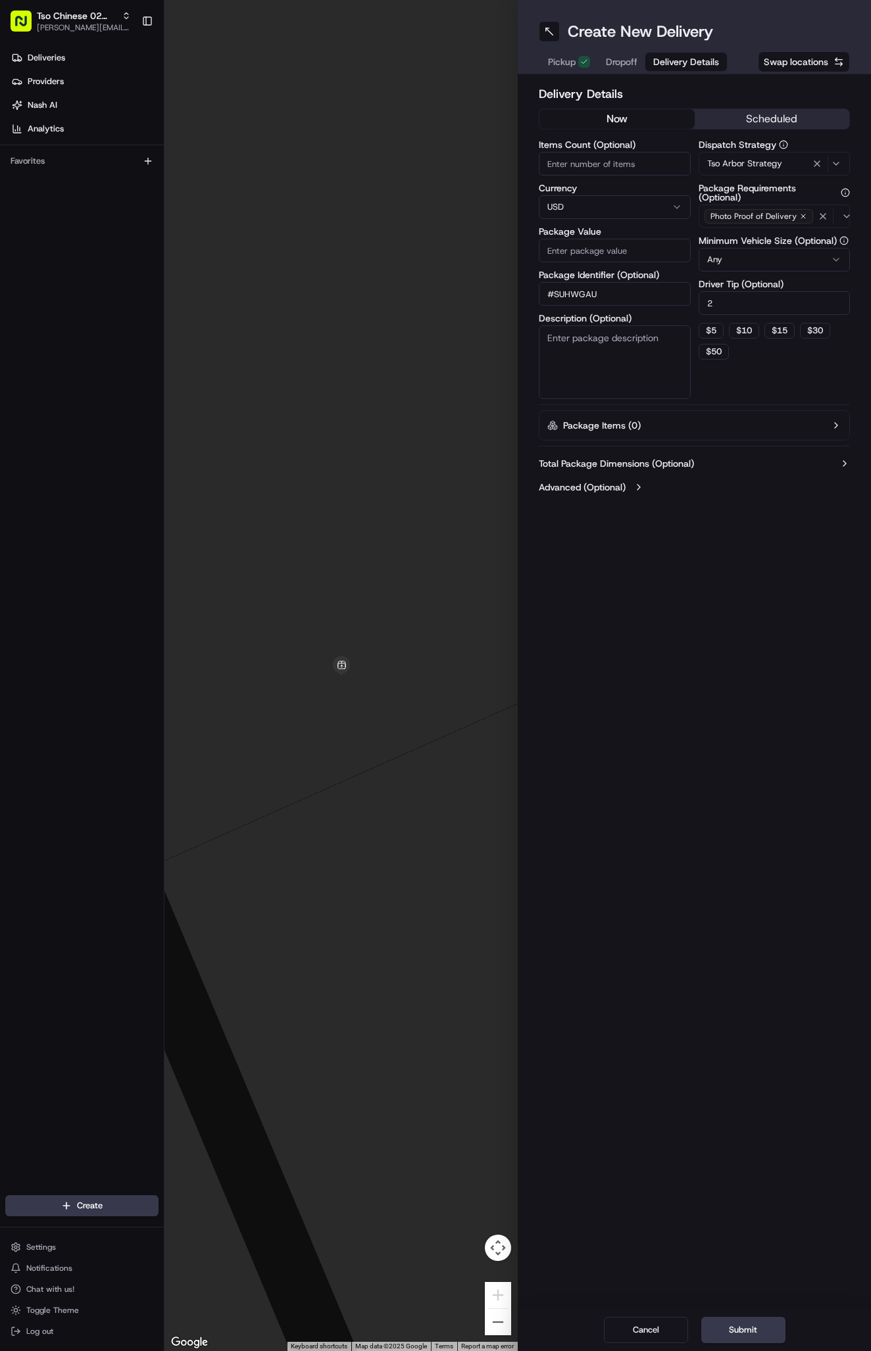
click at [675, 249] on input "Package Value" at bounding box center [614, 251] width 152 height 24
type input "32.37"
click at [619, 60] on span "Dropoff" at bounding box center [622, 61] width 32 height 13
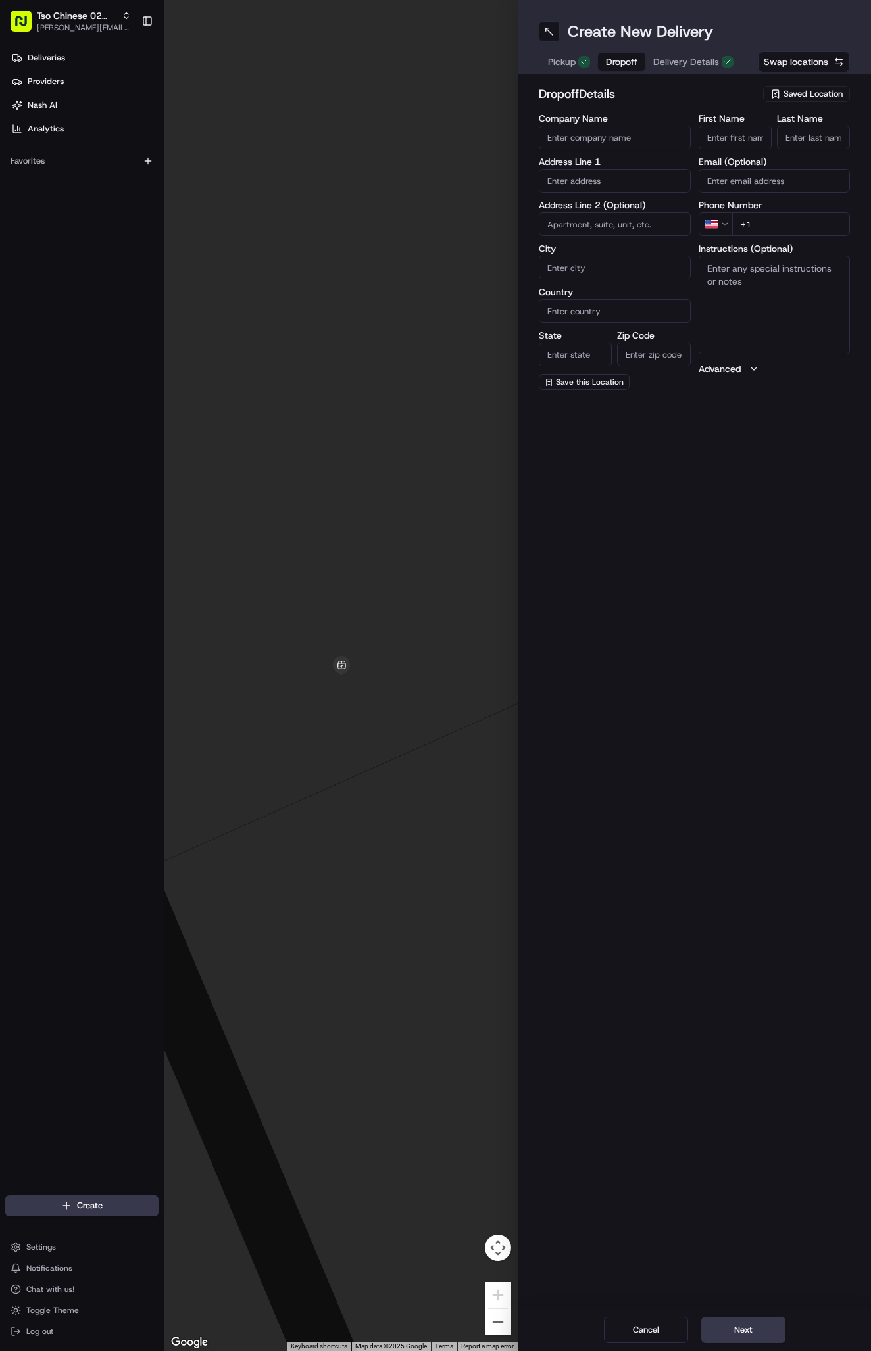
paste input "Ellen Kunish"
type input "Ellen Kunish"
type input "."
click at [771, 224] on input "+1" at bounding box center [791, 224] width 118 height 24
paste input "512 913 6715"
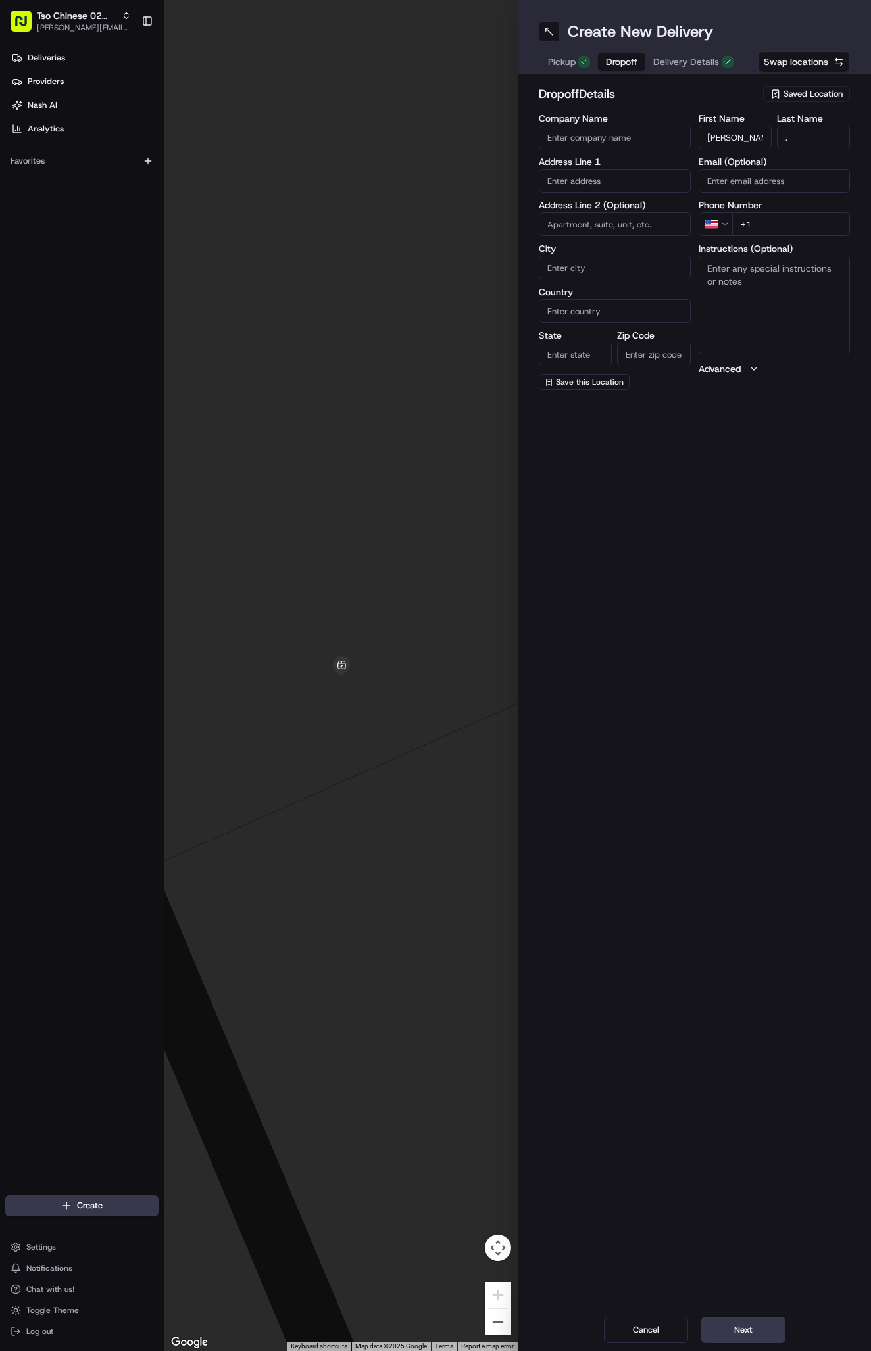
type input "+1 512 913 6715"
click at [604, 183] on input "text" at bounding box center [614, 181] width 152 height 24
paste input "4911 Bob Cat Run"
click at [632, 203] on div "4911 Bob Cat Run, Austin, TX" at bounding box center [614, 215] width 145 height 32
type input "4911 Bob Cat Run, Austin, TX 78731, USA"
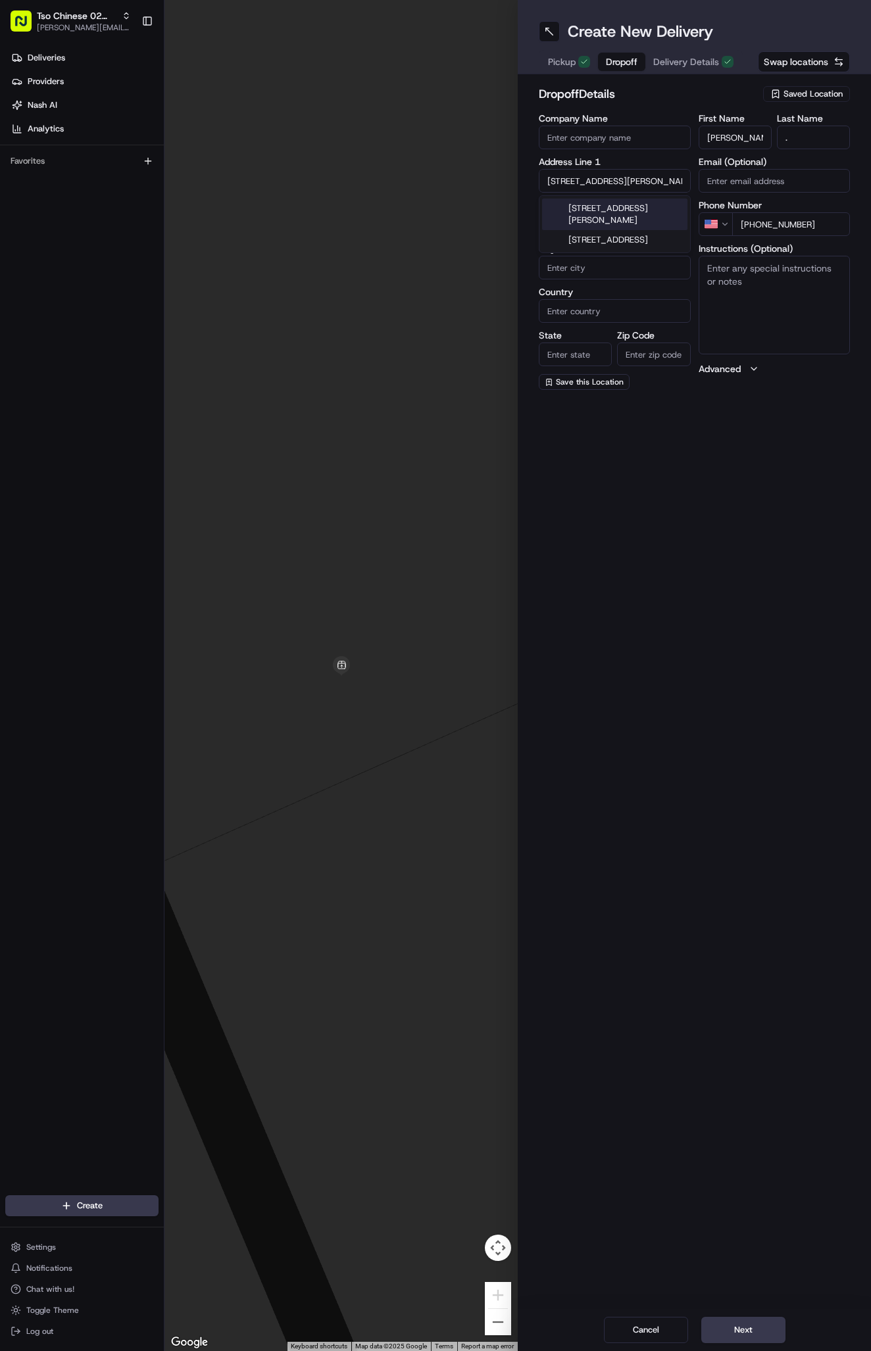
type input "Austin"
type input "United States"
type input "[GEOGRAPHIC_DATA]"
type input "78731"
type input "4911 Bob Cat Run"
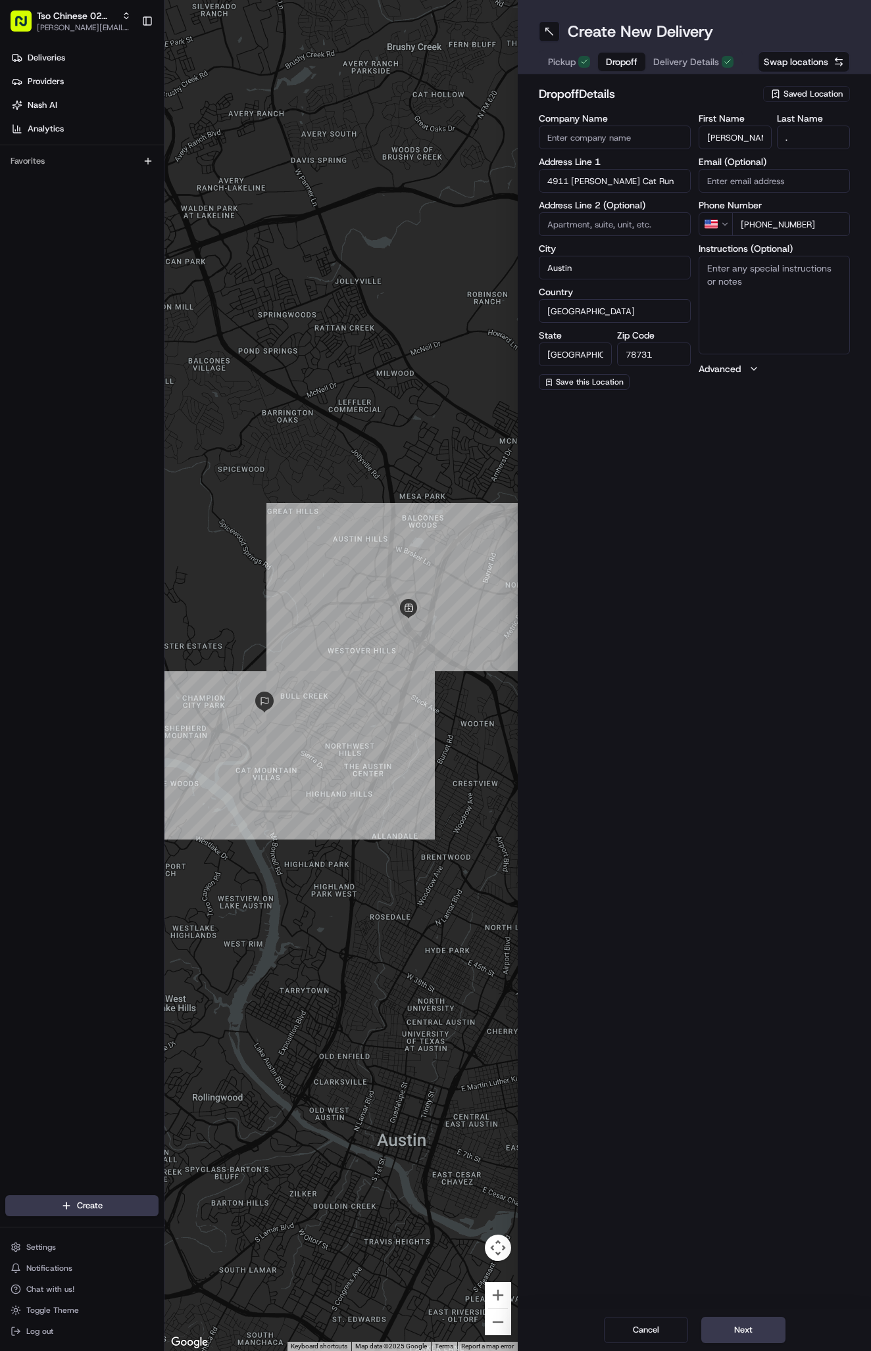
click at [772, 277] on textarea "Instructions (Optional)" at bounding box center [774, 305] width 152 height 99
paste textarea "Ring the doorbell and leave at the front door. Thanks!"
type textarea "Ring the doorbell and leave at the front door. Thanks!"
click at [741, 1331] on button "Next" at bounding box center [743, 1330] width 84 height 26
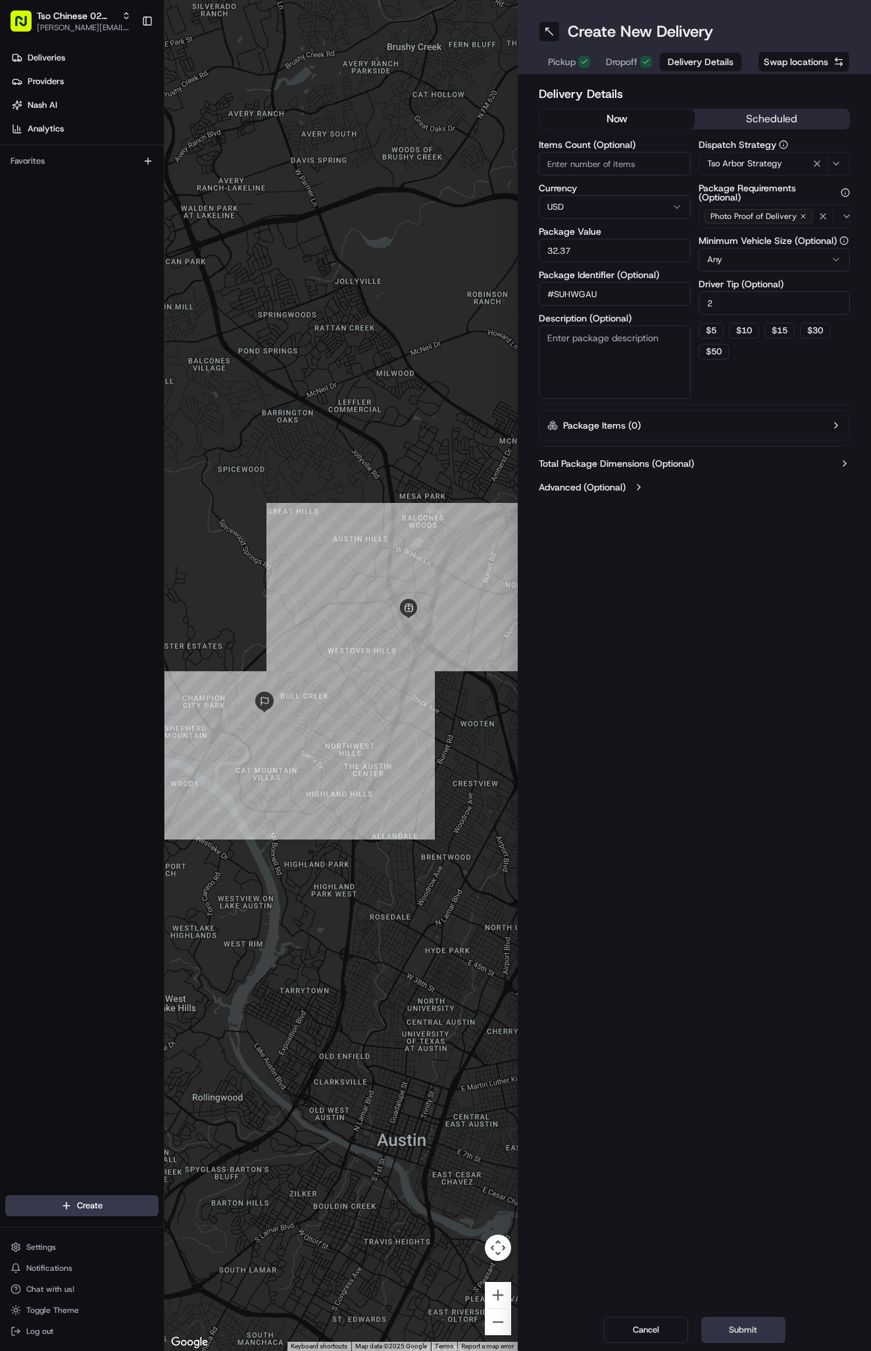
click at [741, 1331] on button "Submit" at bounding box center [743, 1330] width 84 height 26
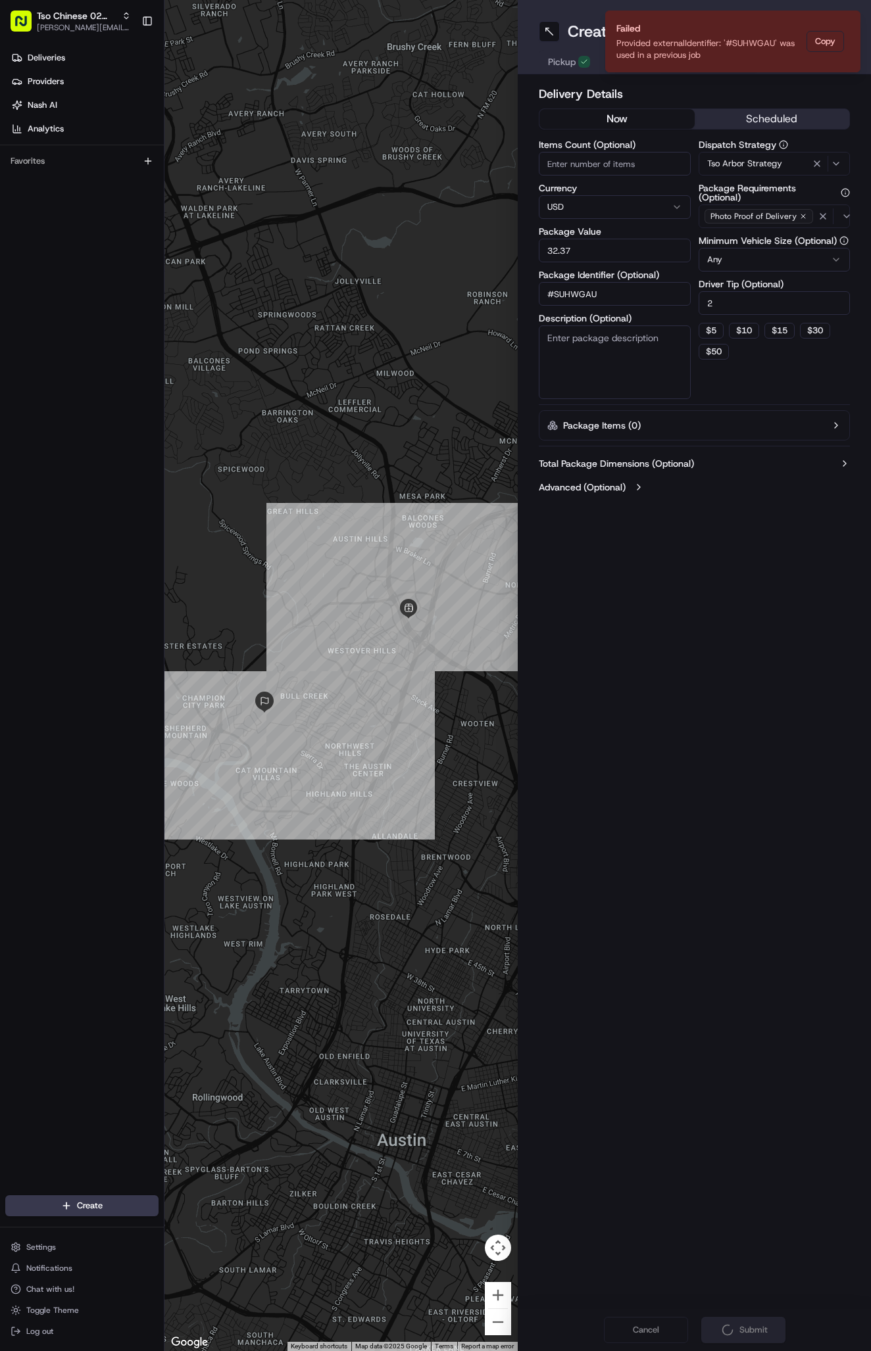
click at [741, 1331] on button "Submit" at bounding box center [743, 1330] width 84 height 26
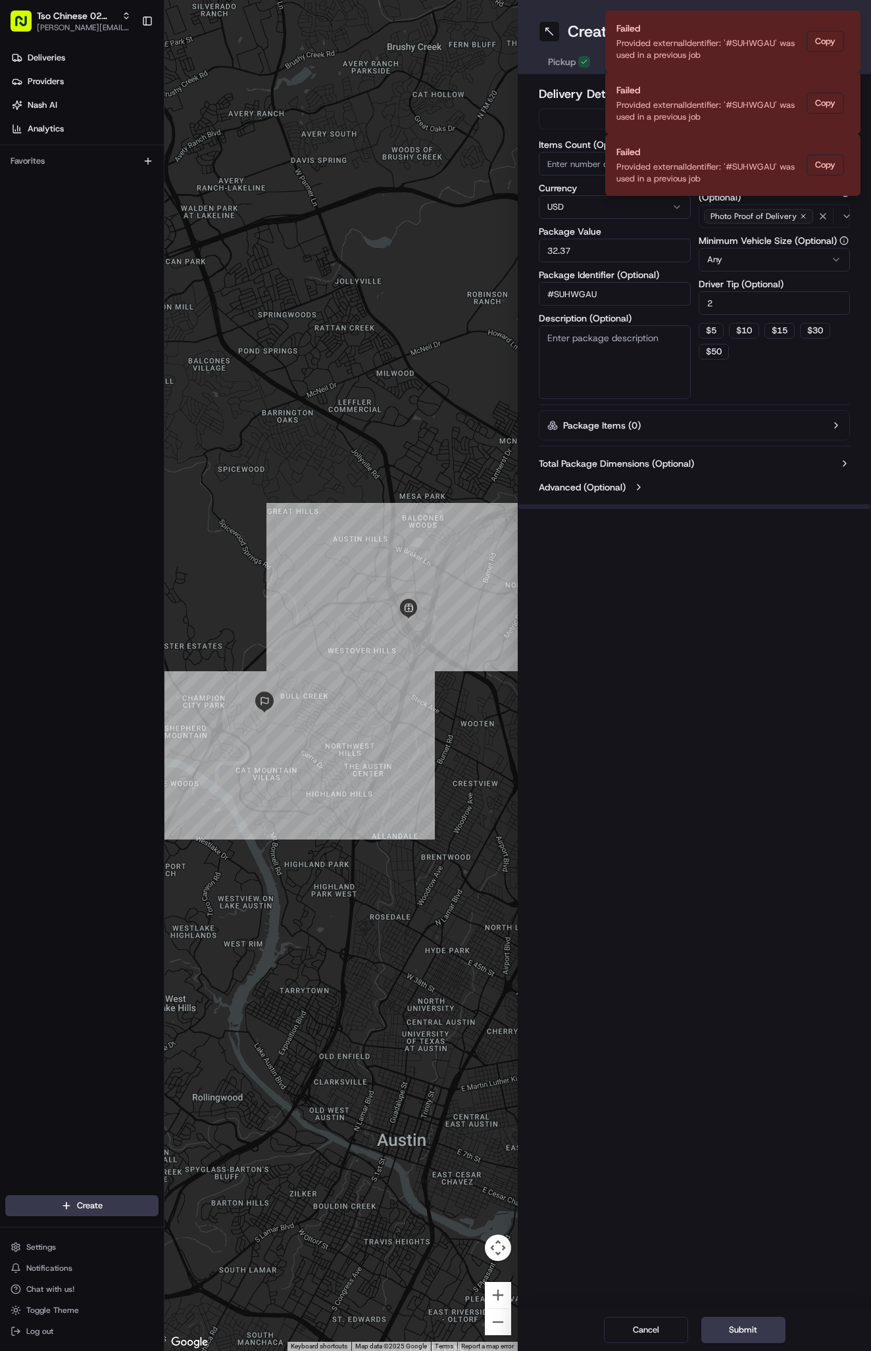
click at [697, 572] on div "Create New Delivery Pickup Dropoff Delivery Details Swap locations Delivery Det…" at bounding box center [693, 675] width 353 height 1351
click at [849, 143] on icon "Notifications (F8)" at bounding box center [849, 145] width 11 height 11
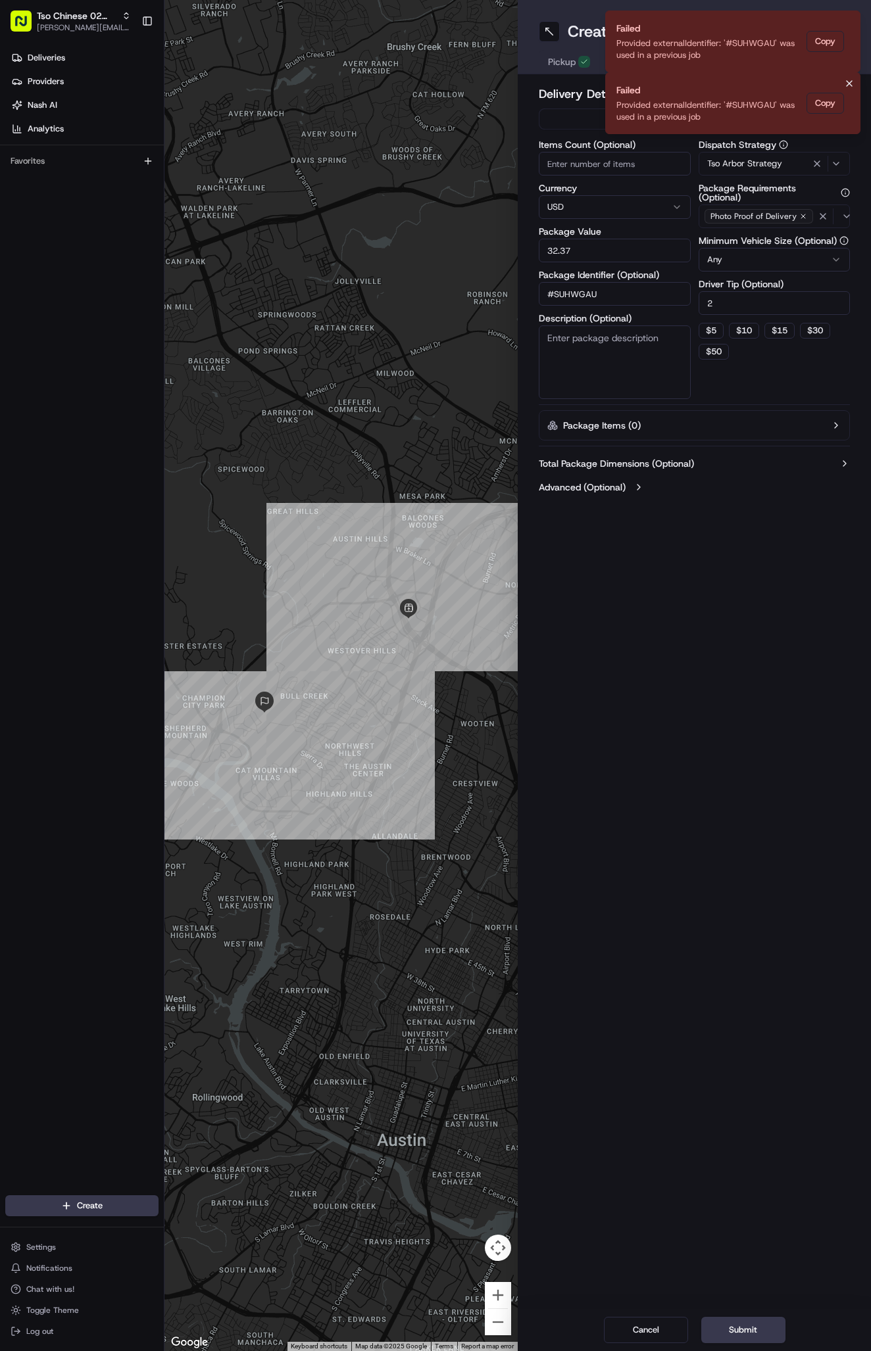
click at [850, 80] on icon "Notifications (F8)" at bounding box center [849, 83] width 11 height 11
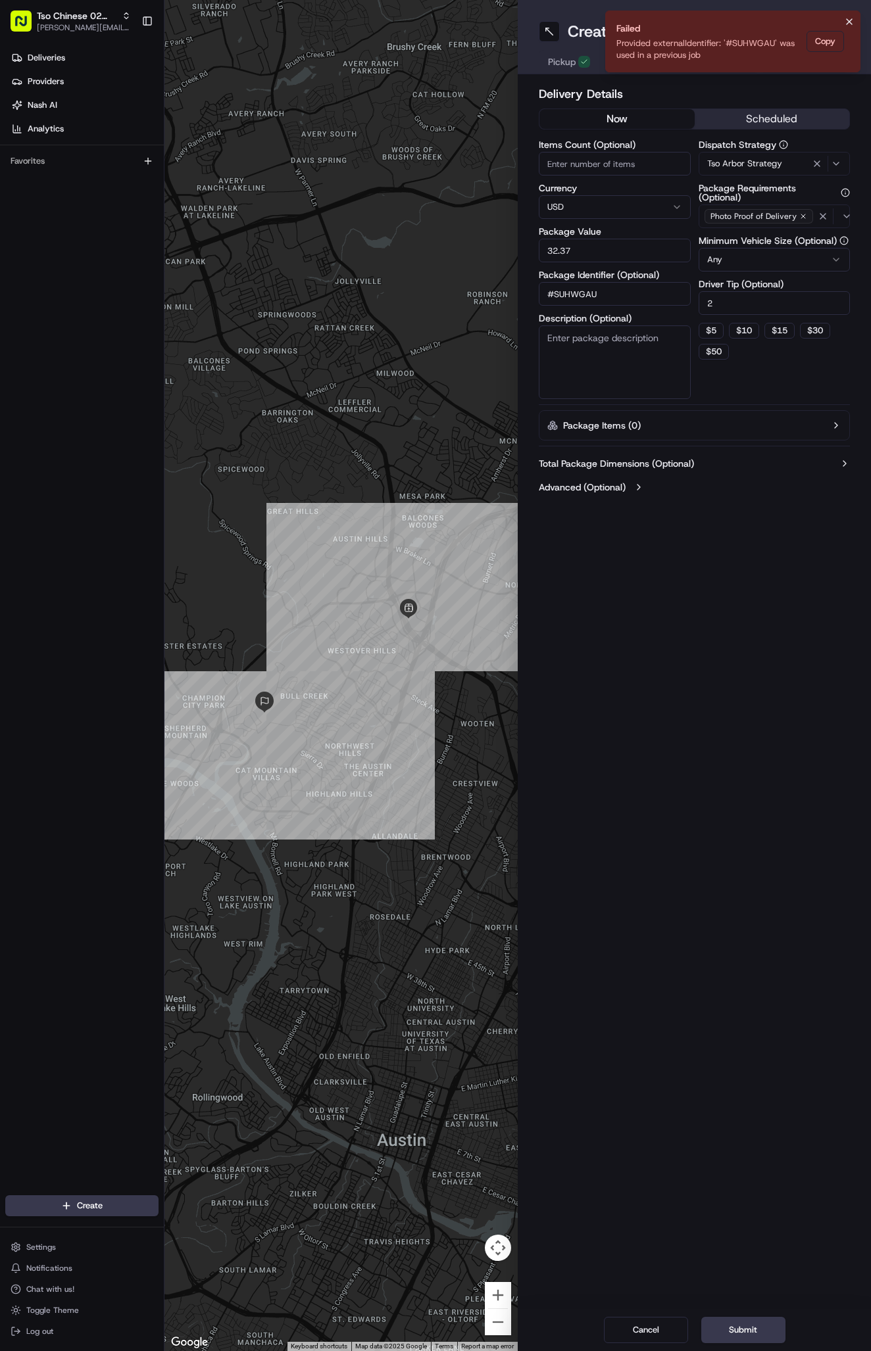
click at [849, 20] on icon "Notifications (F8)" at bounding box center [849, 21] width 11 height 11
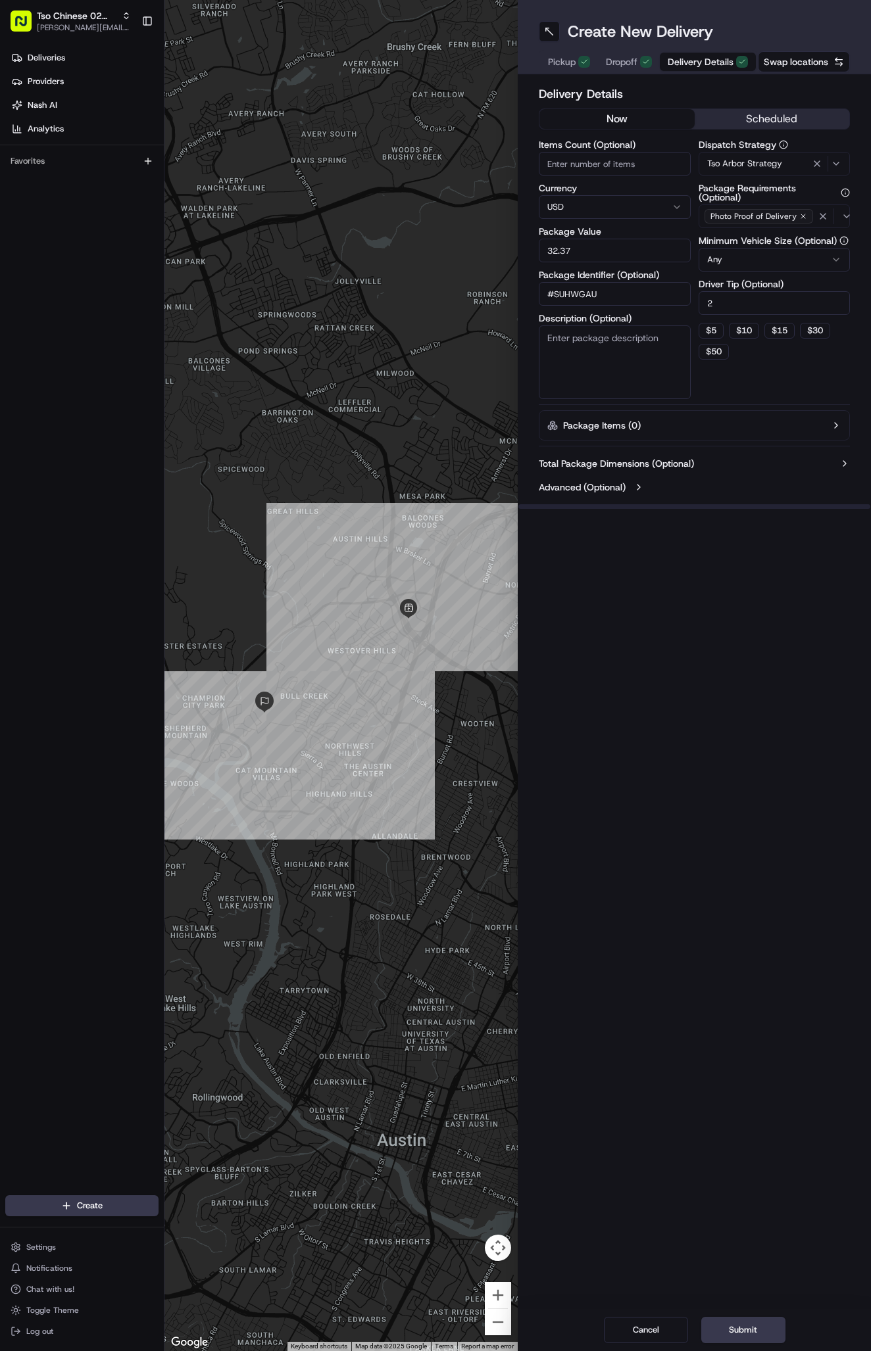
click at [630, 59] on span "Dropoff" at bounding box center [622, 61] width 32 height 13
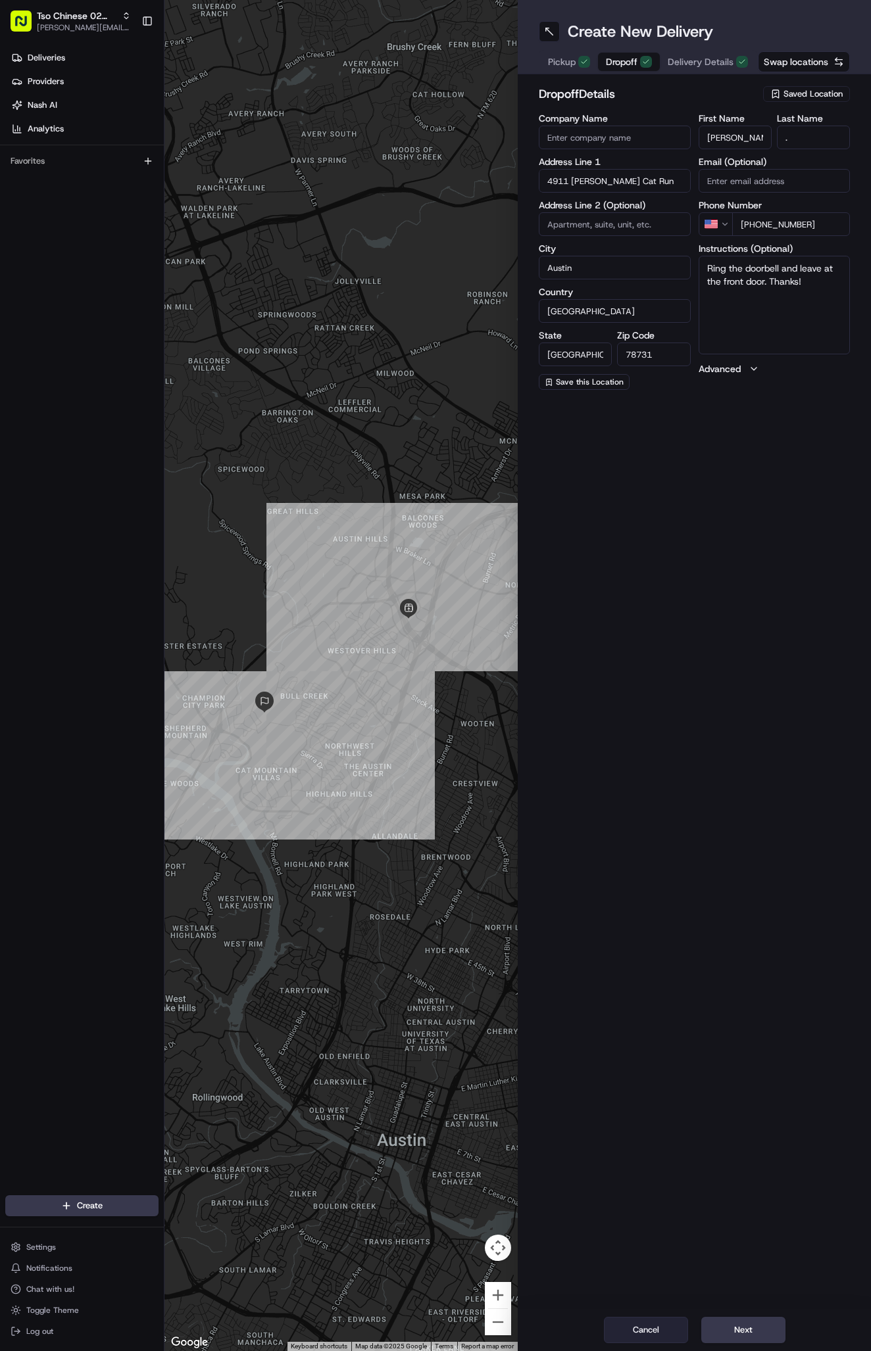
click at [644, 1317] on button "Cancel" at bounding box center [646, 1330] width 84 height 26
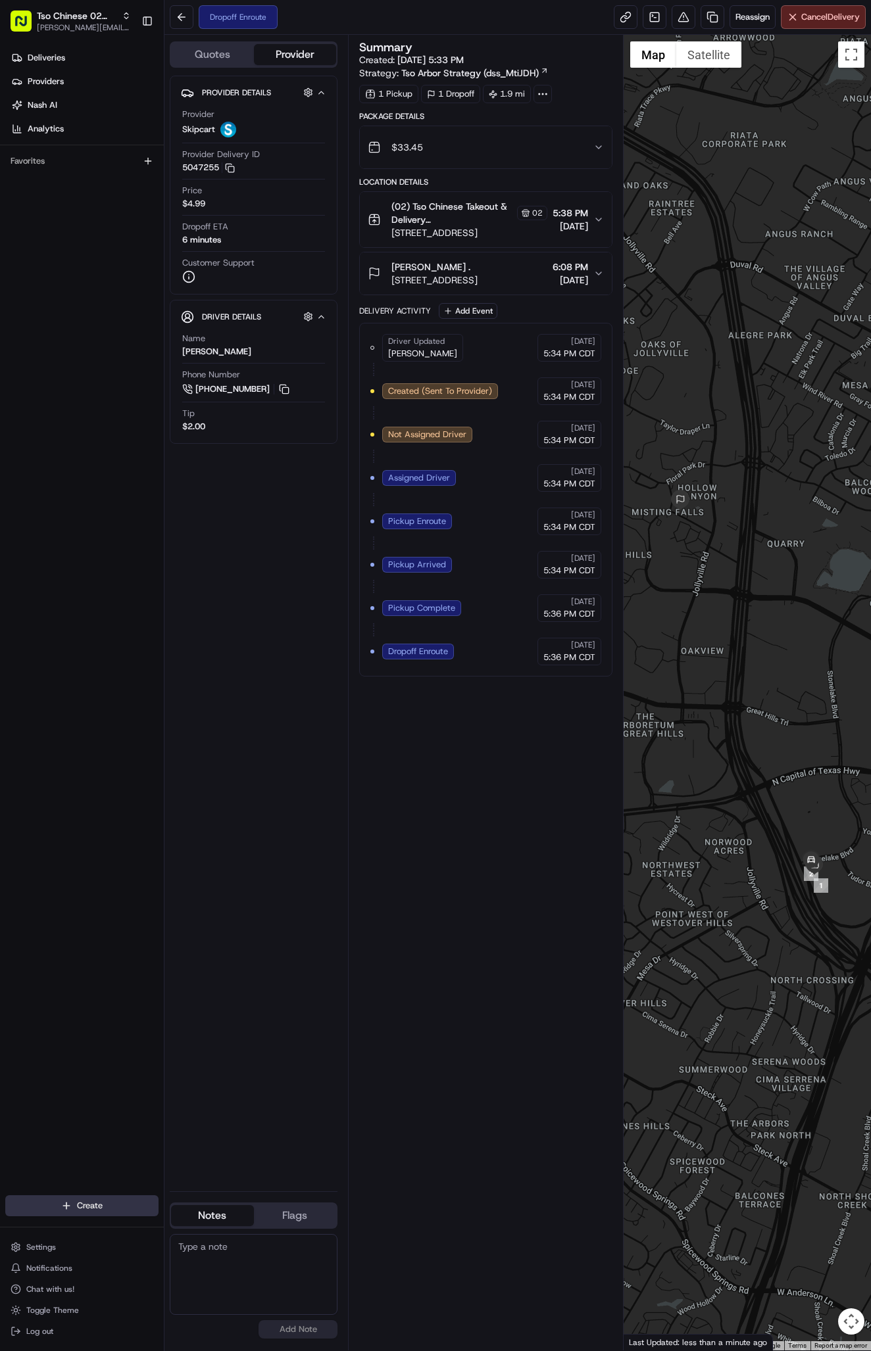
click at [126, 1199] on html "Tso Chinese 02 Arbor [PERSON_NAME][EMAIL_ADDRESS][DOMAIN_NAME] Toggle Sidebar D…" at bounding box center [435, 675] width 871 height 1351
click at [196, 1228] on link "Delivery" at bounding box center [237, 1230] width 147 height 24
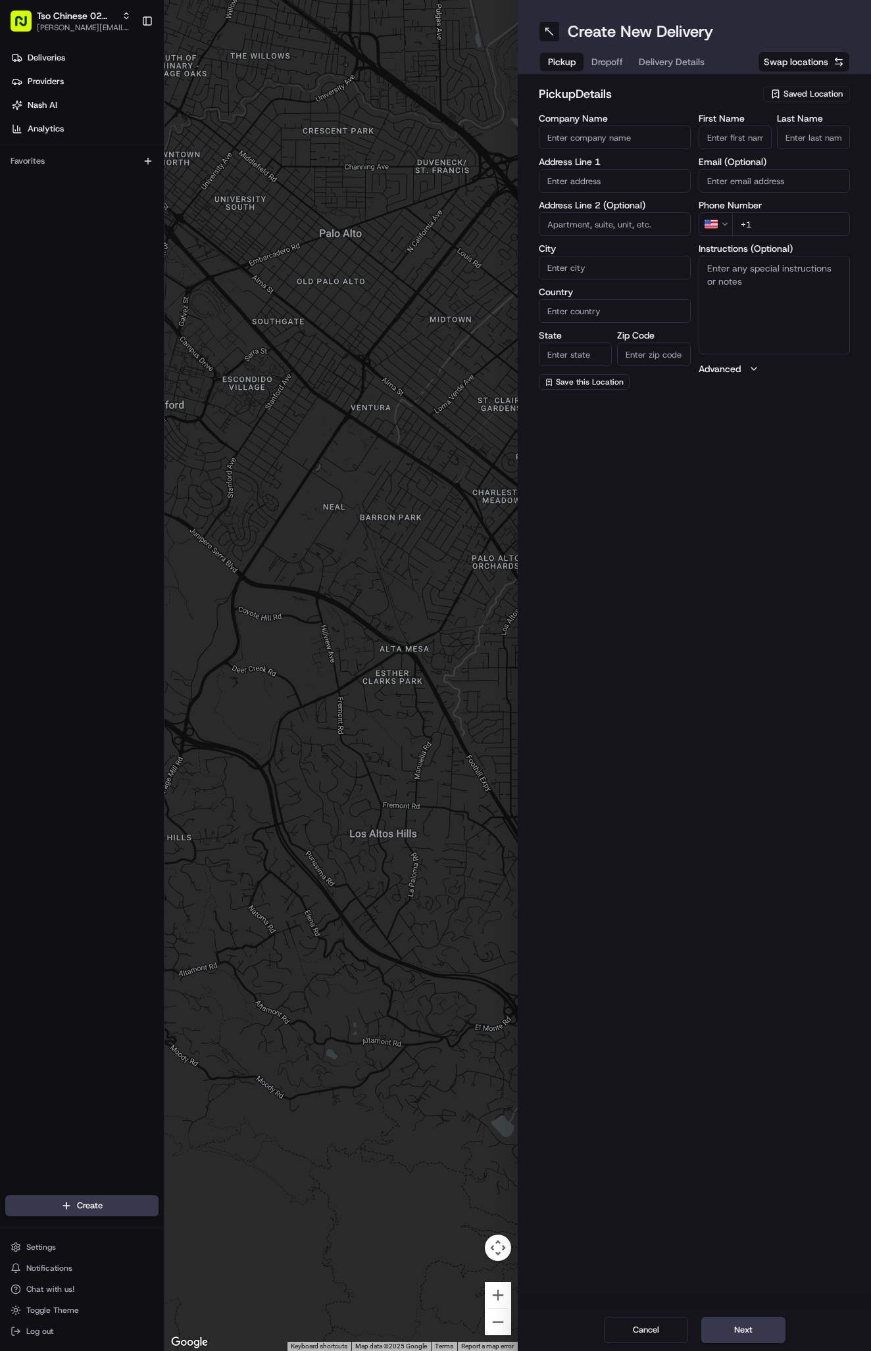
click at [796, 91] on span "Saved Location" at bounding box center [812, 94] width 59 height 12
click at [800, 135] on div "(02) Tso Chinese Takeout & Delivery [GEOGRAPHIC_DATA] (02)" at bounding box center [776, 149] width 188 height 32
type input "(02) Tso Chinese Takeout & Delivery [GEOGRAPHIC_DATA]"
type input "Bldg E Ste 402"
type input "Austin"
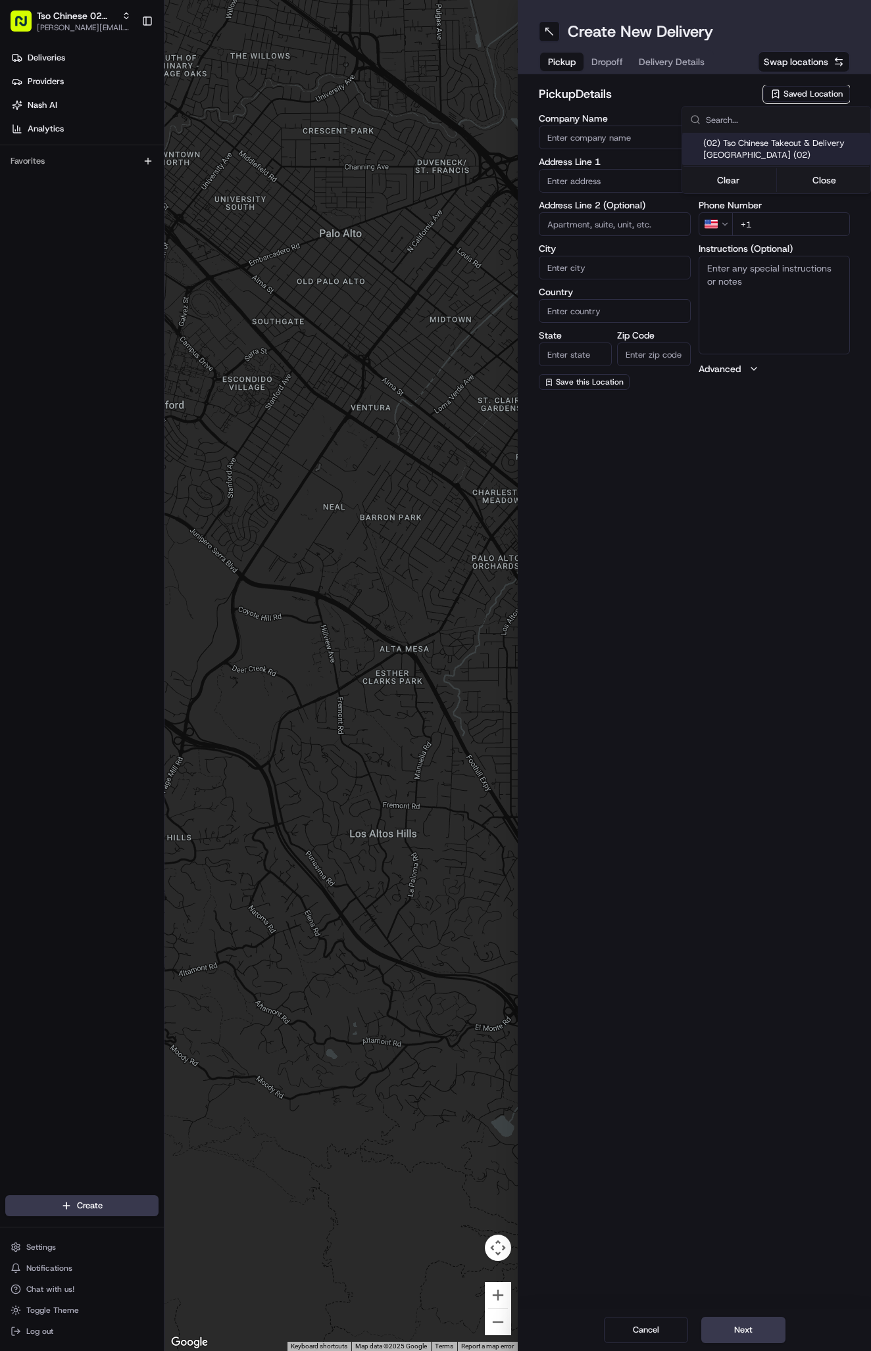
type input "US"
type input "[GEOGRAPHIC_DATA]"
type input "78759"
type input "Tso Chinese"
type input "Arboretum Crossing Manager"
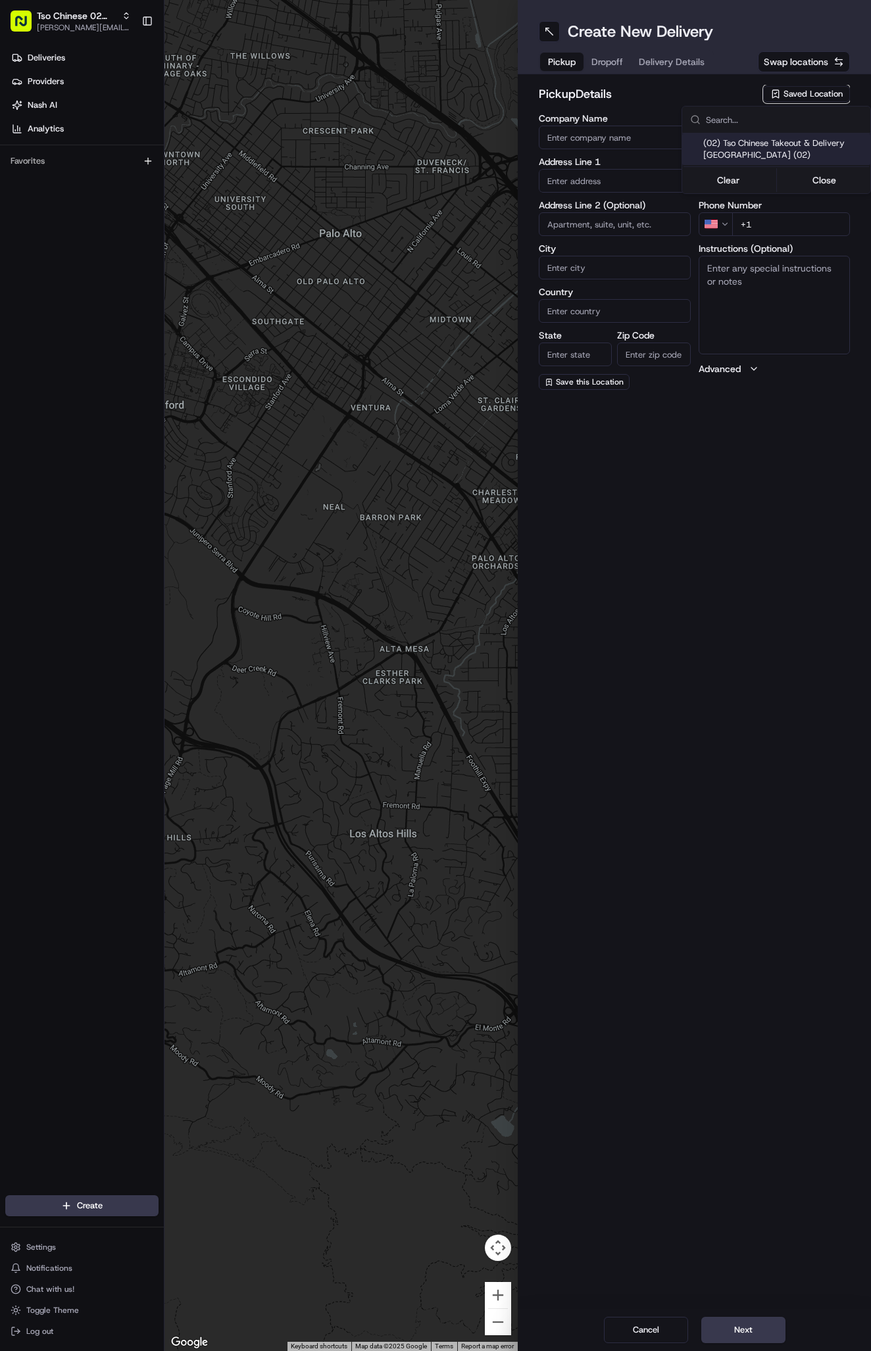
type input "[EMAIL_ADDRESS][DOMAIN_NAME]"
type input "[PHONE_NUMBER]"
type textarea "Submit a picture displaying address & food as Proof of Delivery. Envía una foto…"
type input "[STREET_ADDRESS]"
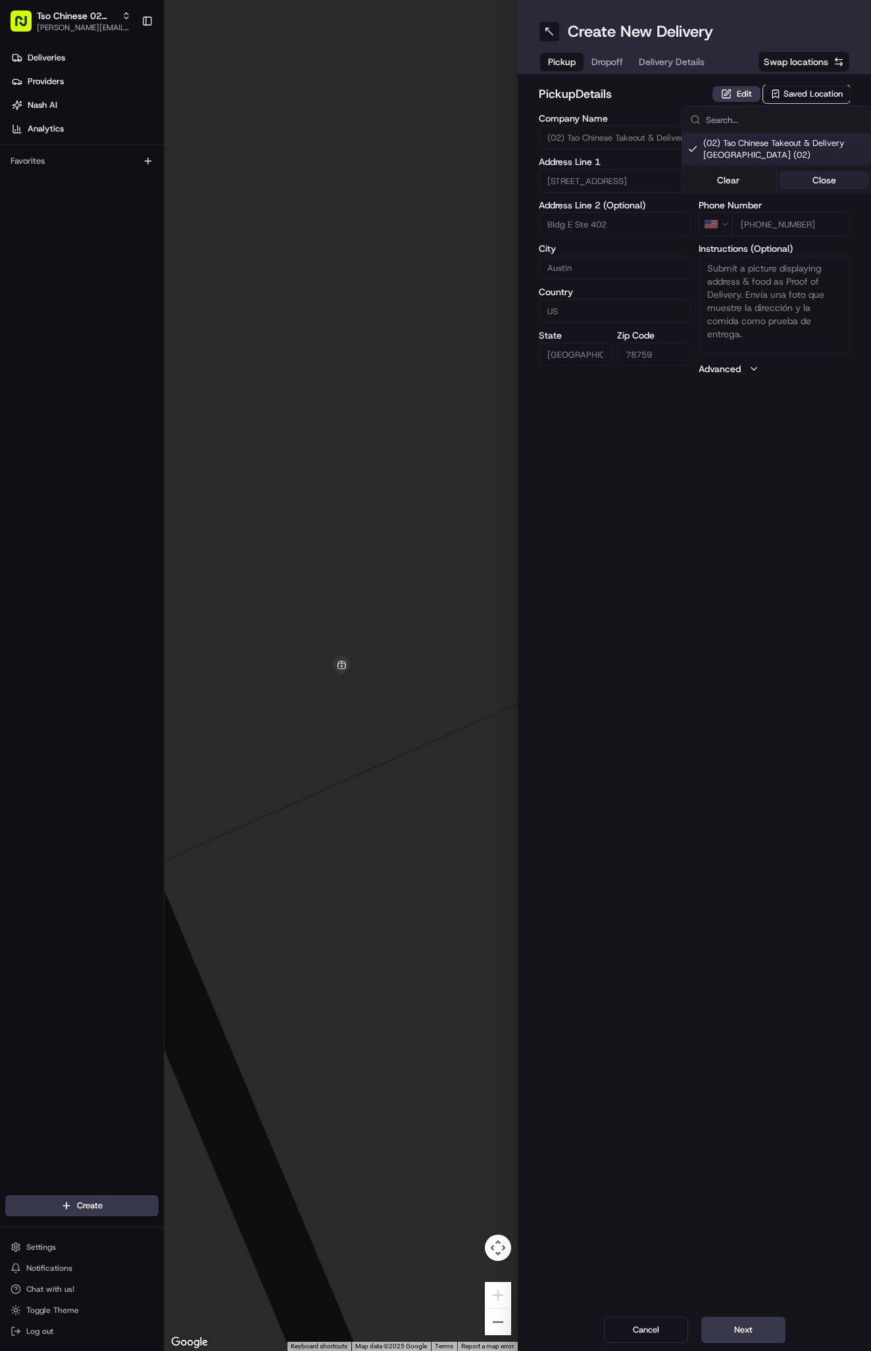
click at [817, 185] on button "Close" at bounding box center [824, 180] width 90 height 18
click at [681, 62] on span "Delivery Details" at bounding box center [671, 61] width 66 height 13
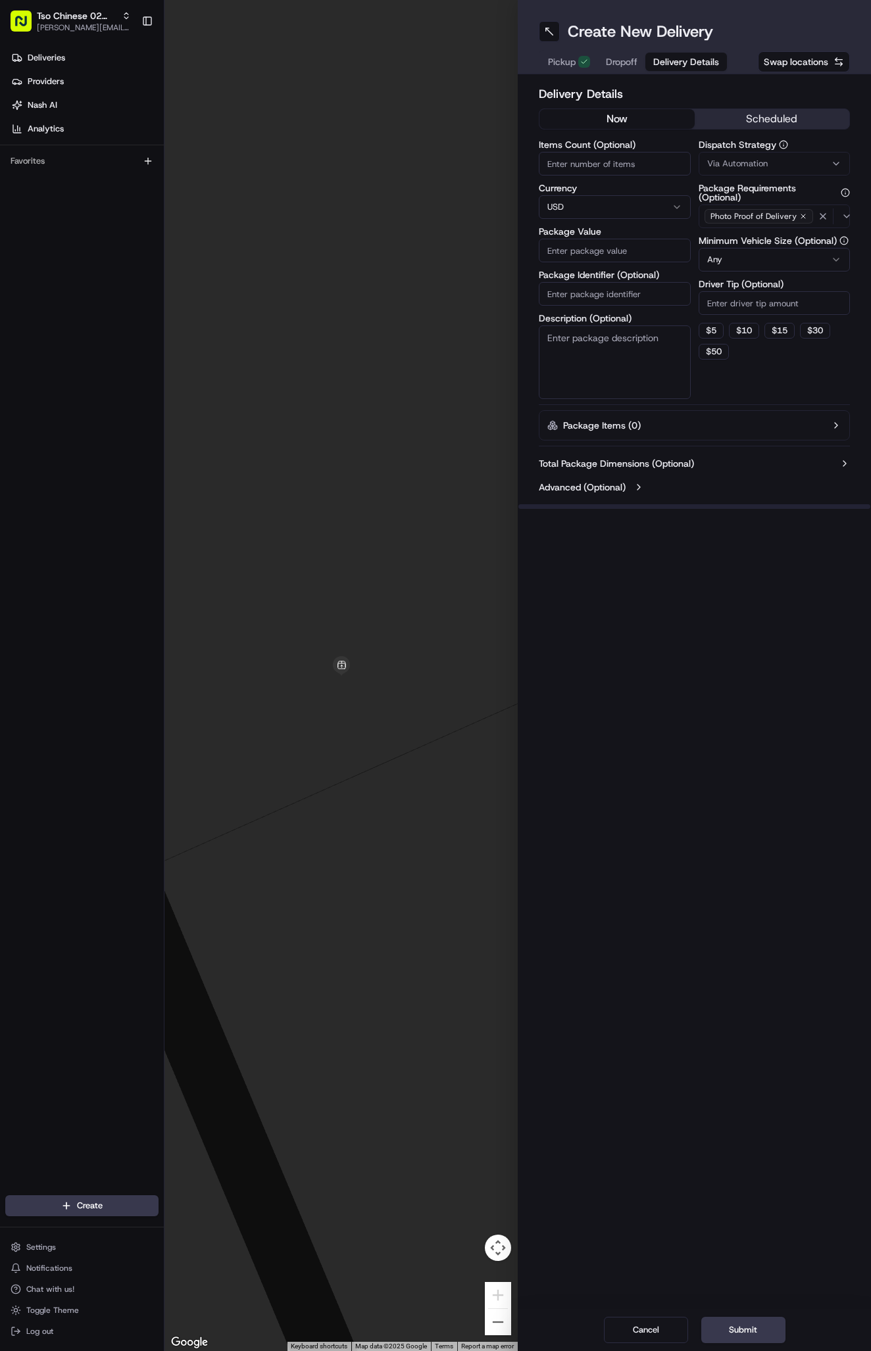
click at [725, 154] on button "Via Automation" at bounding box center [774, 164] width 152 height 24
click at [759, 229] on span "Tso Arbor Strategy" at bounding box center [784, 235] width 162 height 12
click at [809, 258] on button "Close" at bounding box center [824, 260] width 90 height 18
click at [763, 296] on input "Driver Tip (Optional)" at bounding box center [774, 303] width 152 height 24
type input "2"
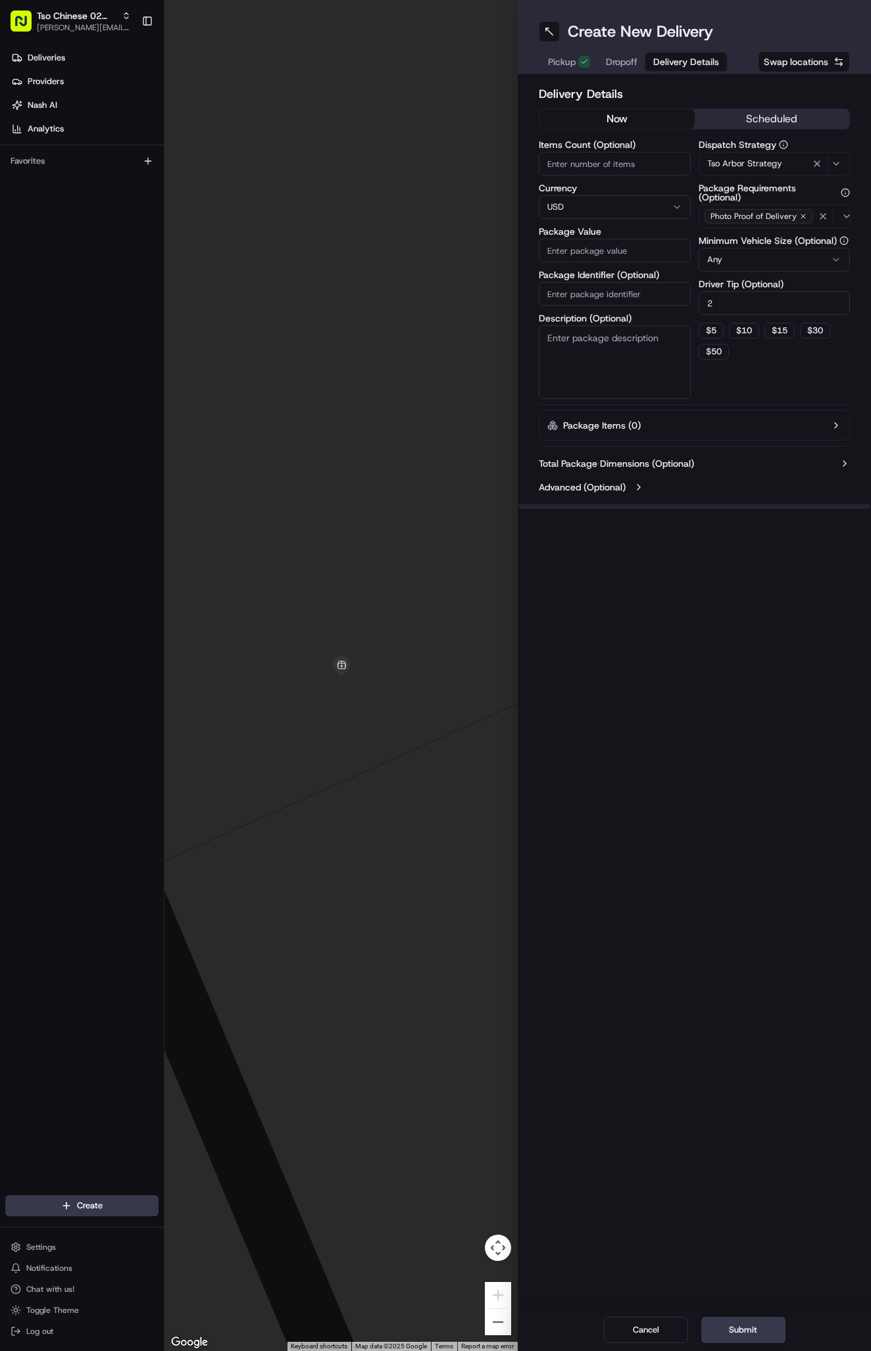
click input "Package Identifier (Optional)"
paste input "#C0H7F0G"
type input "#C0H7F0G"
click input "Package Value"
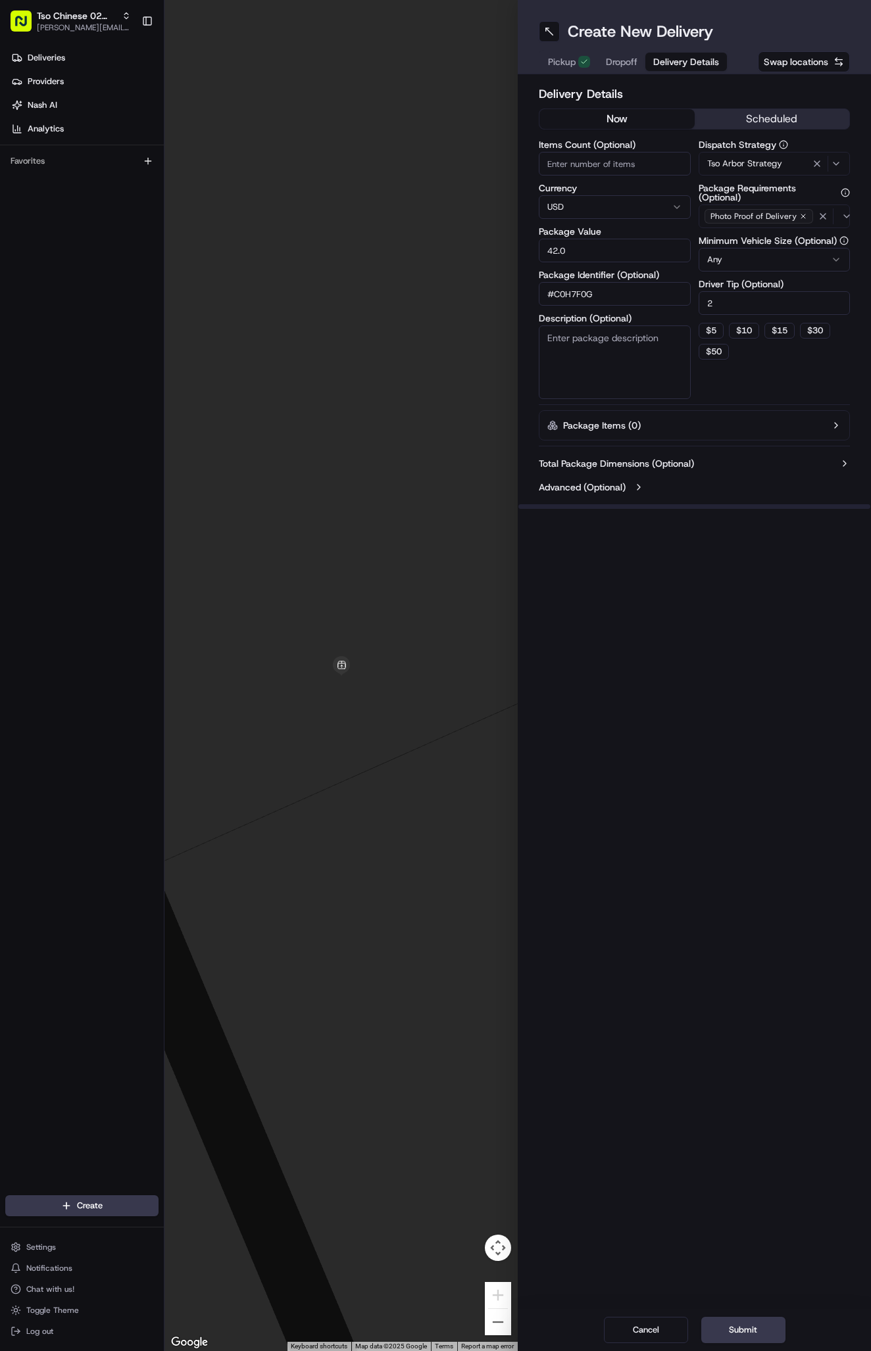
type input "42.06"
click span "Dropoff"
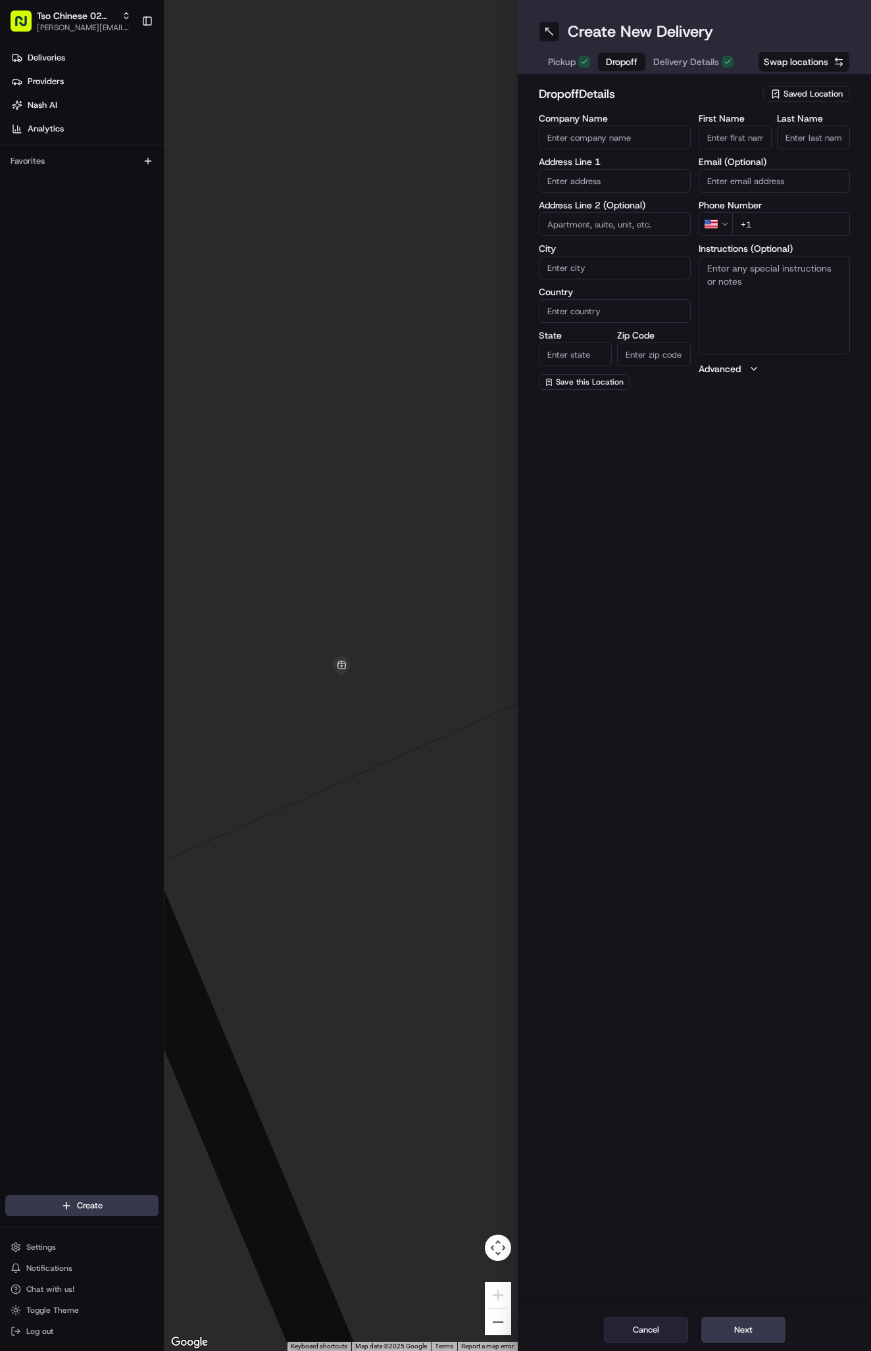
click button "Cancel"
